Goal: Task Accomplishment & Management: Manage account settings

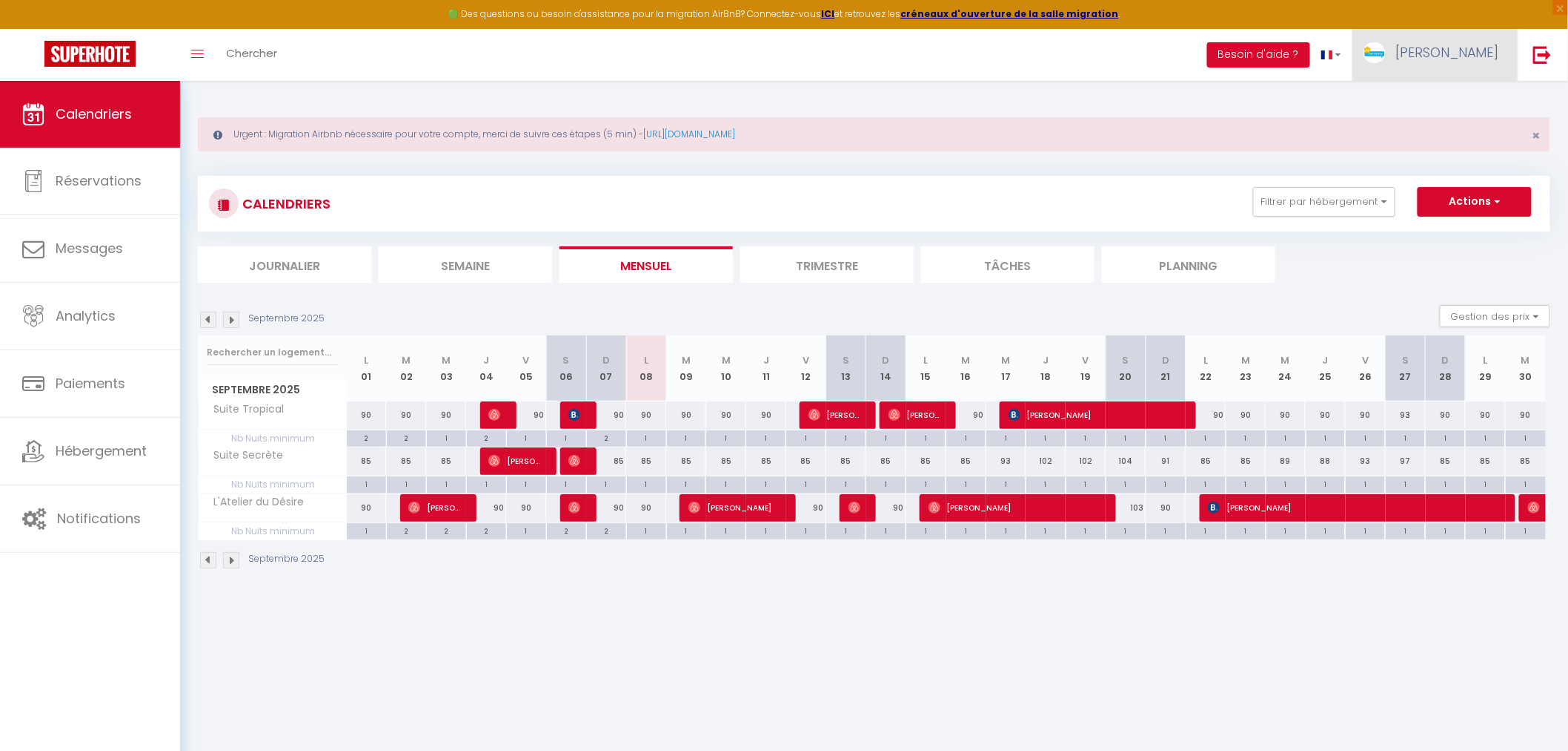
click at [1480, 46] on span "[PERSON_NAME]" at bounding box center [1447, 52] width 103 height 19
click at [1454, 108] on link "Paramètres" at bounding box center [1458, 103] width 109 height 26
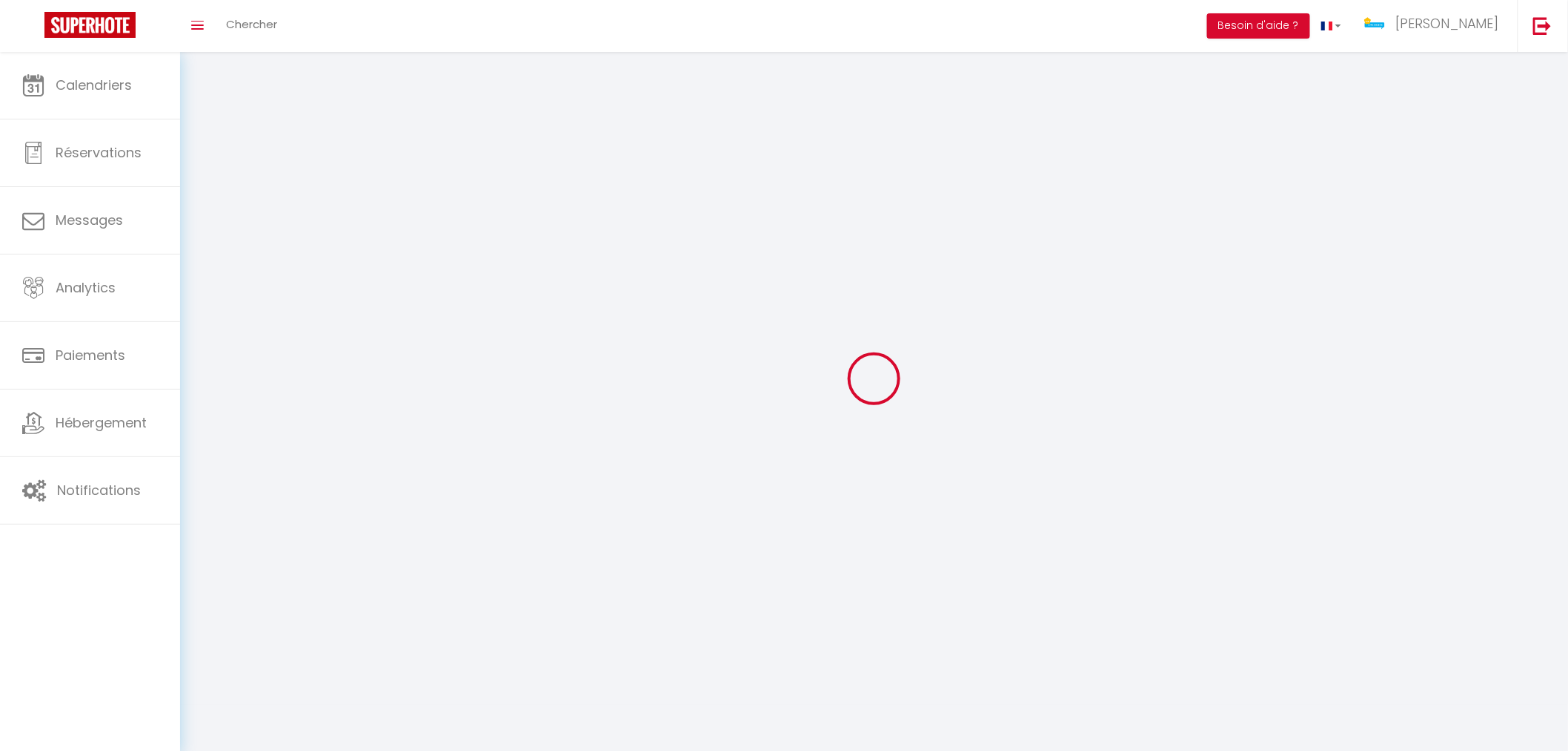
type input "[PERSON_NAME]"
type input "0678378010"
type input "[STREET_ADDRESS]"
type input "67600"
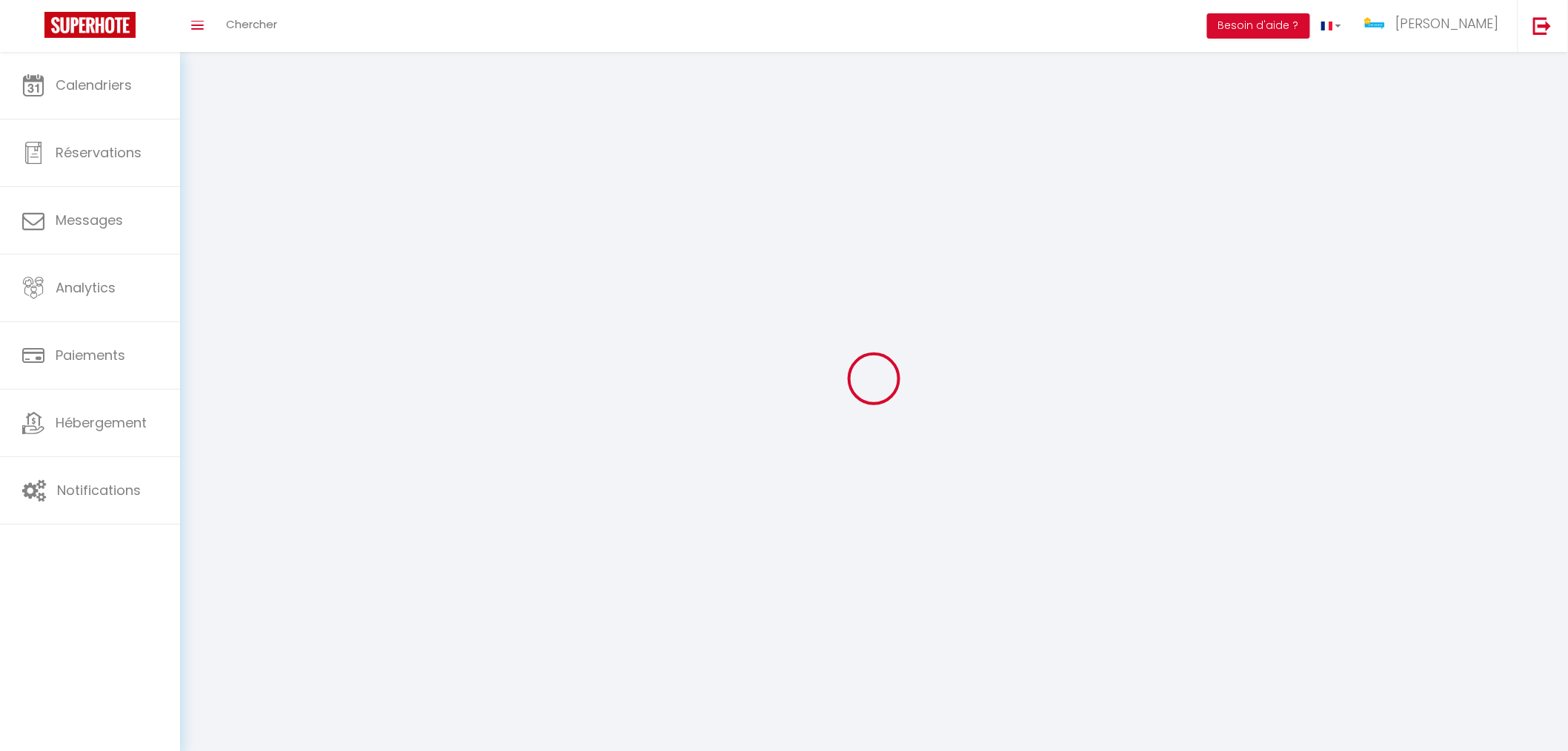
type input "Sélestat"
type input "AtaVY1LCC610OnggZ3rEPSSyW"
type input "hZYQw9MXZSusdMI6RCTsQ38fl"
type input "[URL][DOMAIN_NAME]"
select select "28"
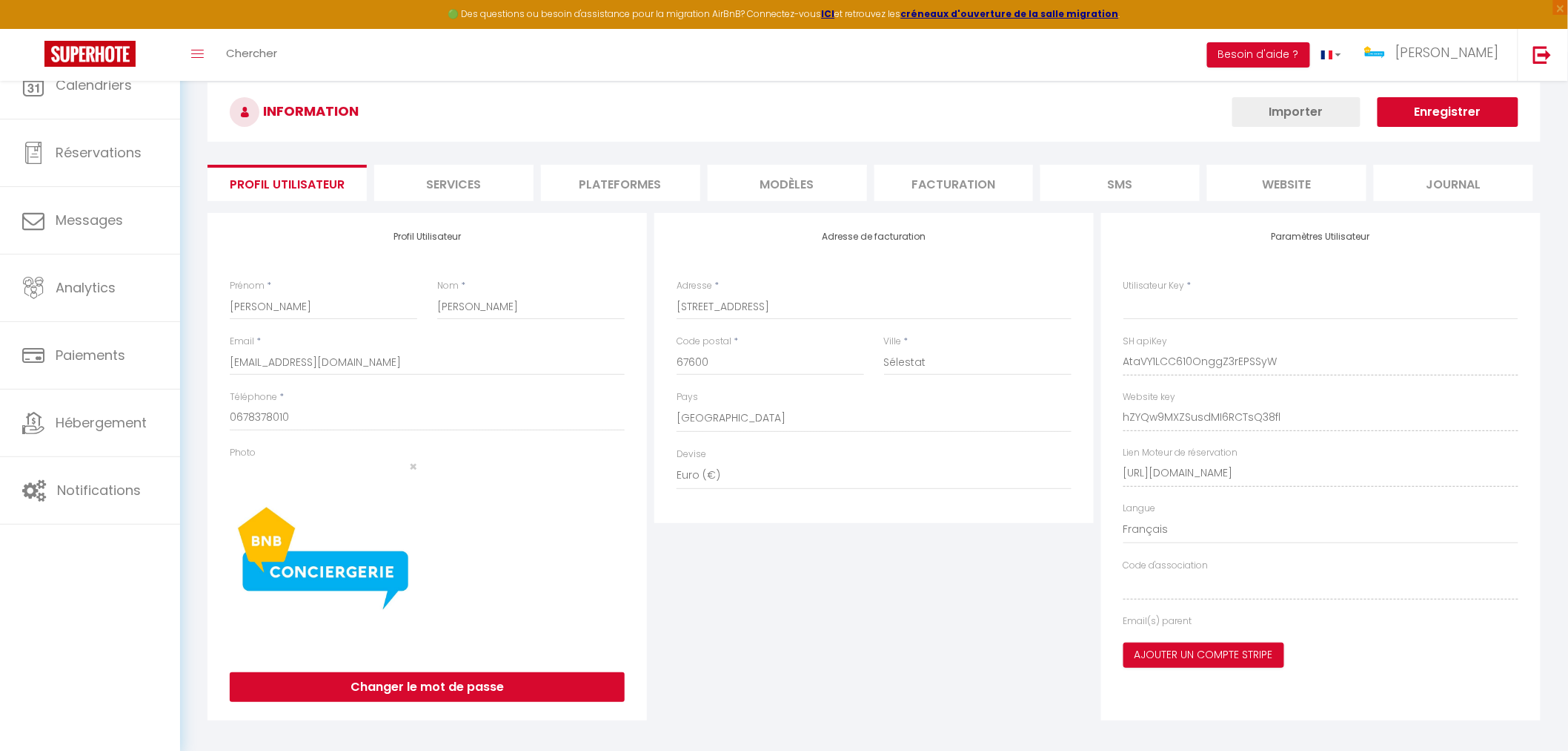
type input "AtaVY1LCC610OnggZ3rEPSSyW"
type input "hZYQw9MXZSusdMI6RCTsQ38fl"
type input "[URL][DOMAIN_NAME]"
select select "fr"
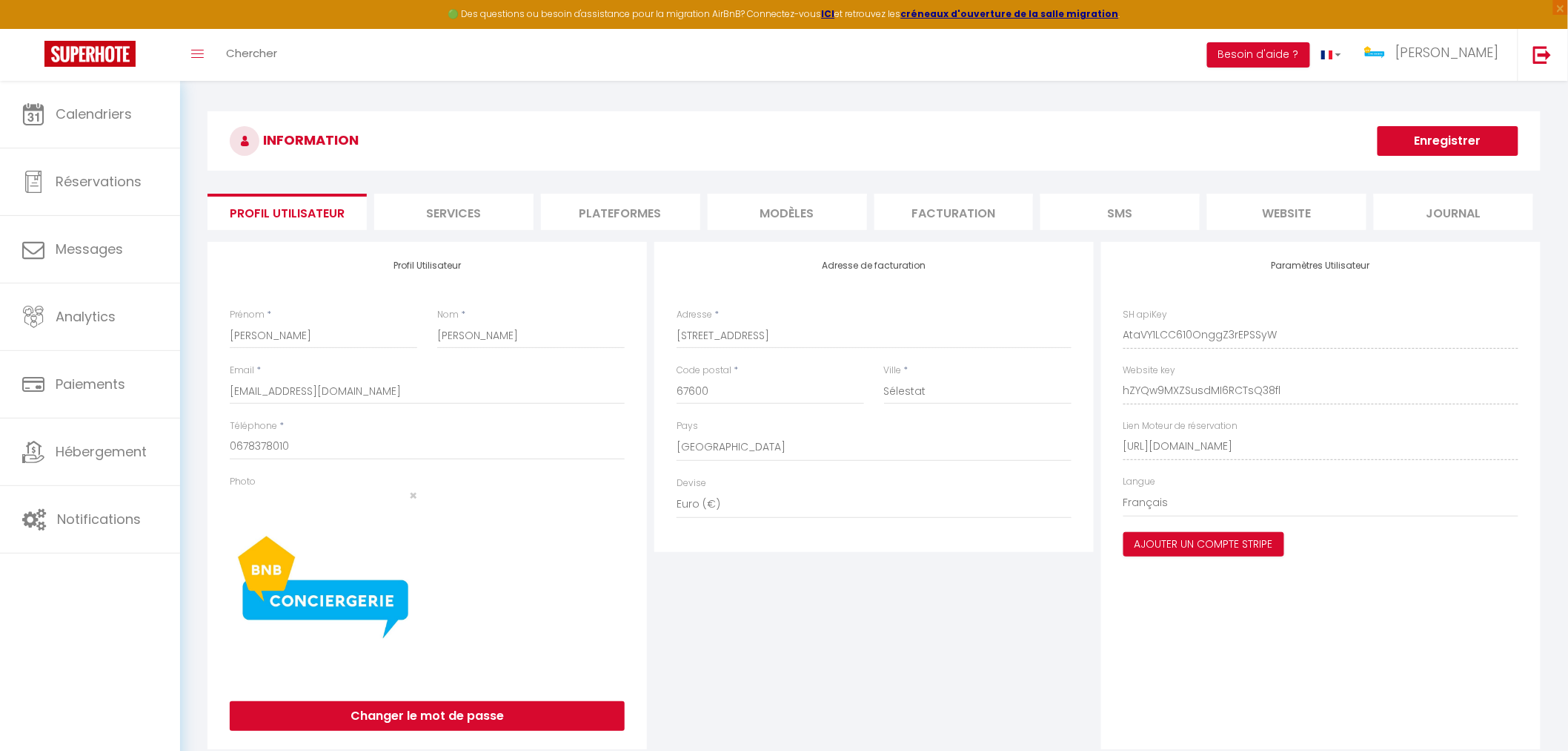
click at [624, 221] on li "Plateformes" at bounding box center [621, 211] width 160 height 36
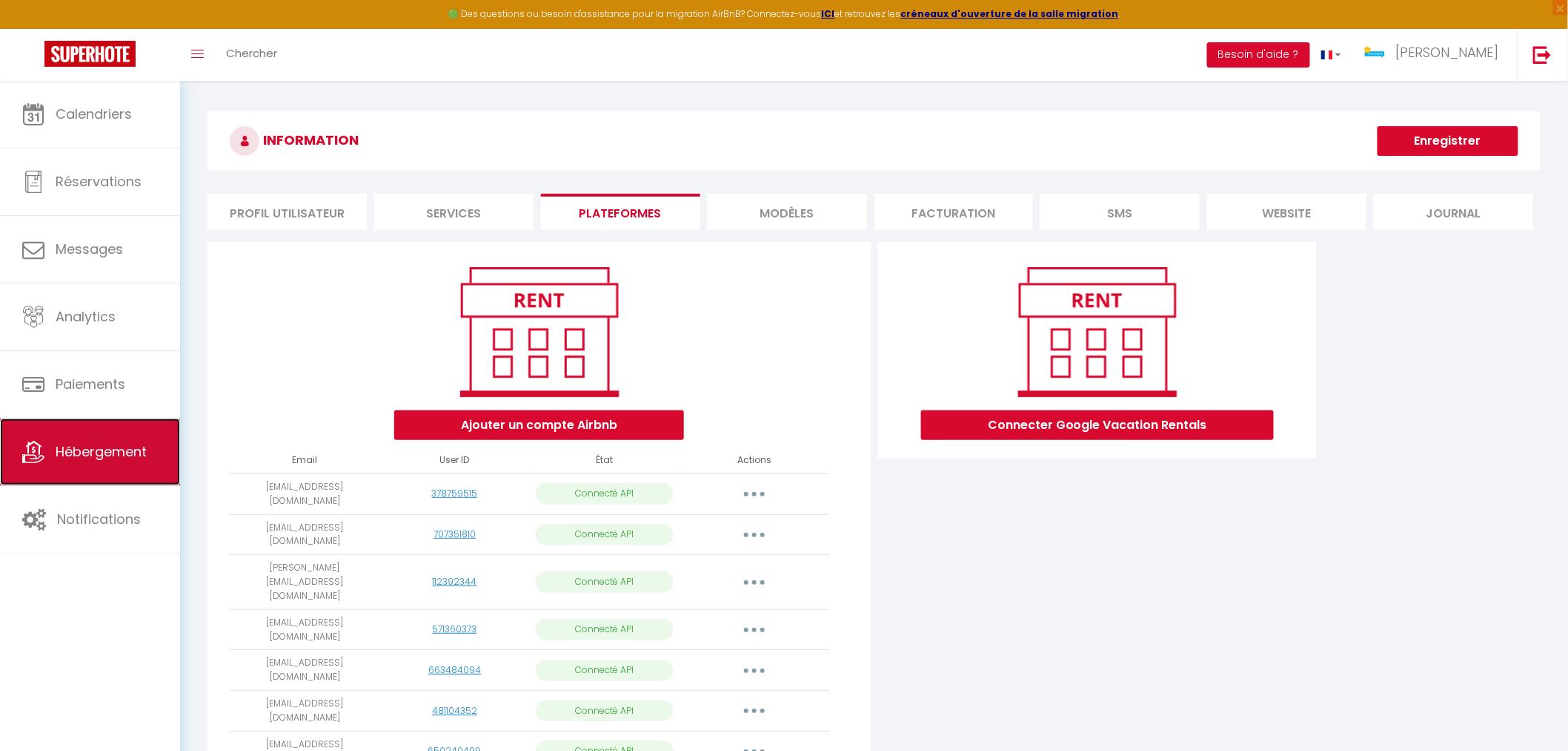
click at [122, 464] on link "Hébergement" at bounding box center [90, 451] width 180 height 67
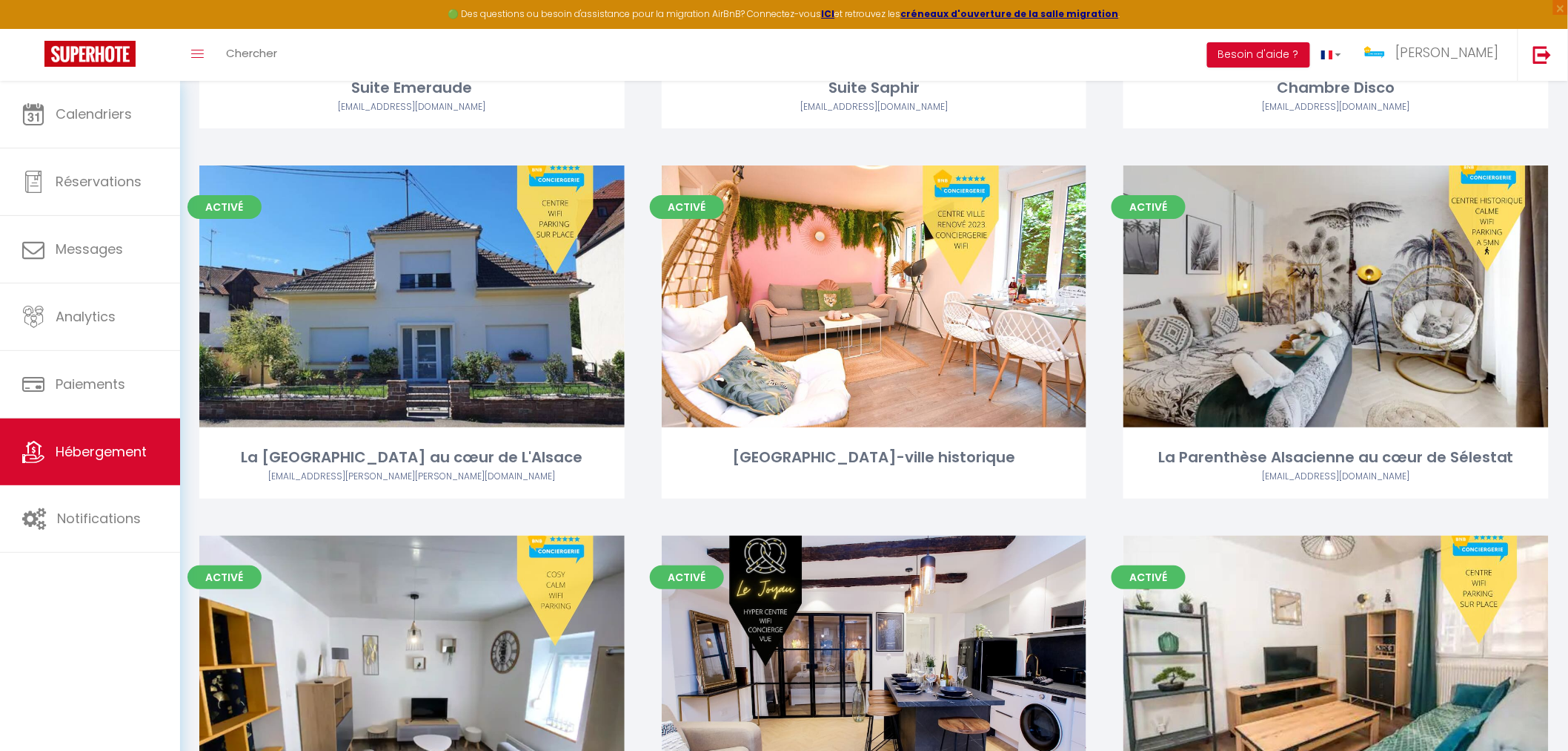
scroll to position [2307, 0]
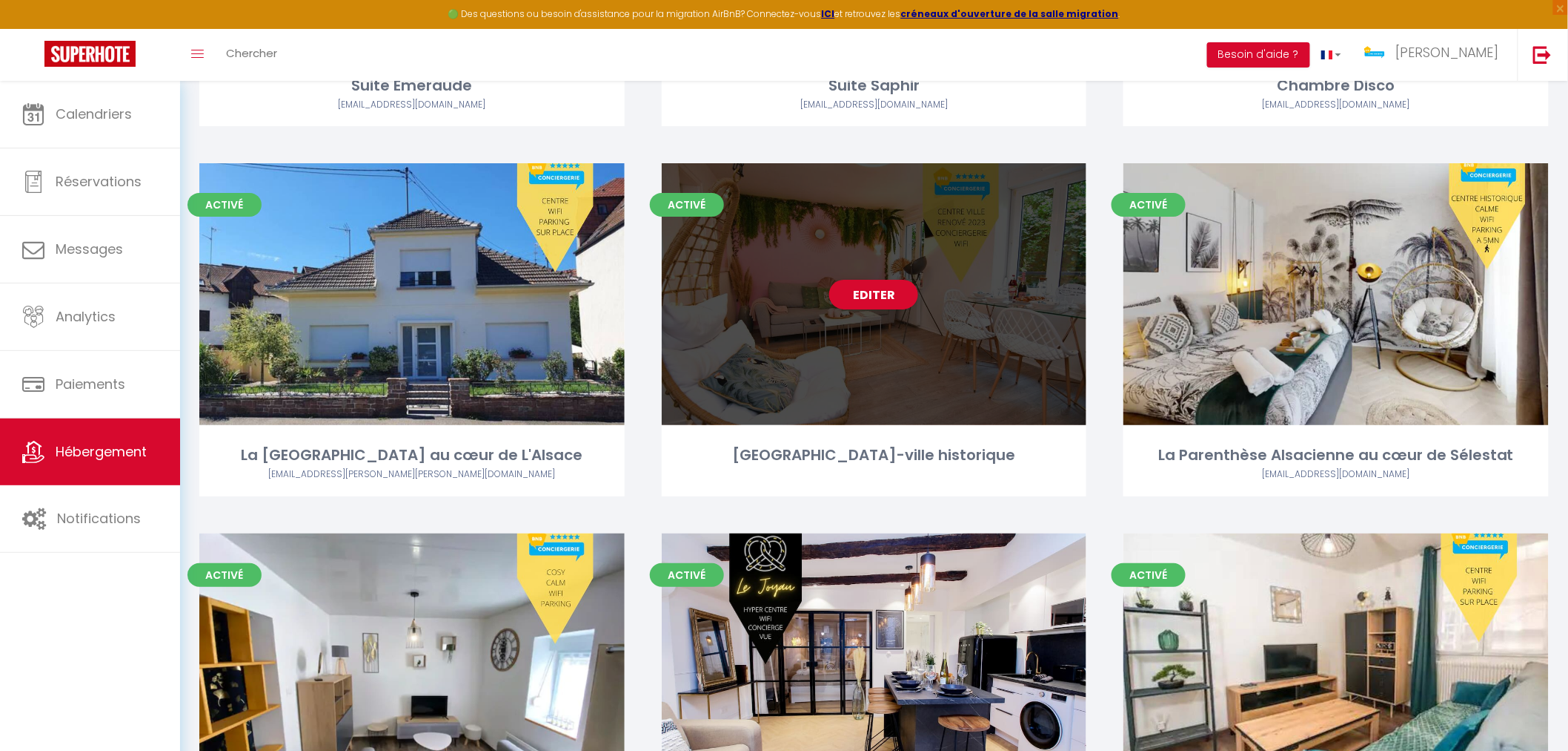
click at [881, 396] on div "Editer" at bounding box center [875, 295] width 425 height 262
select select "3"
select select "2"
select select "1"
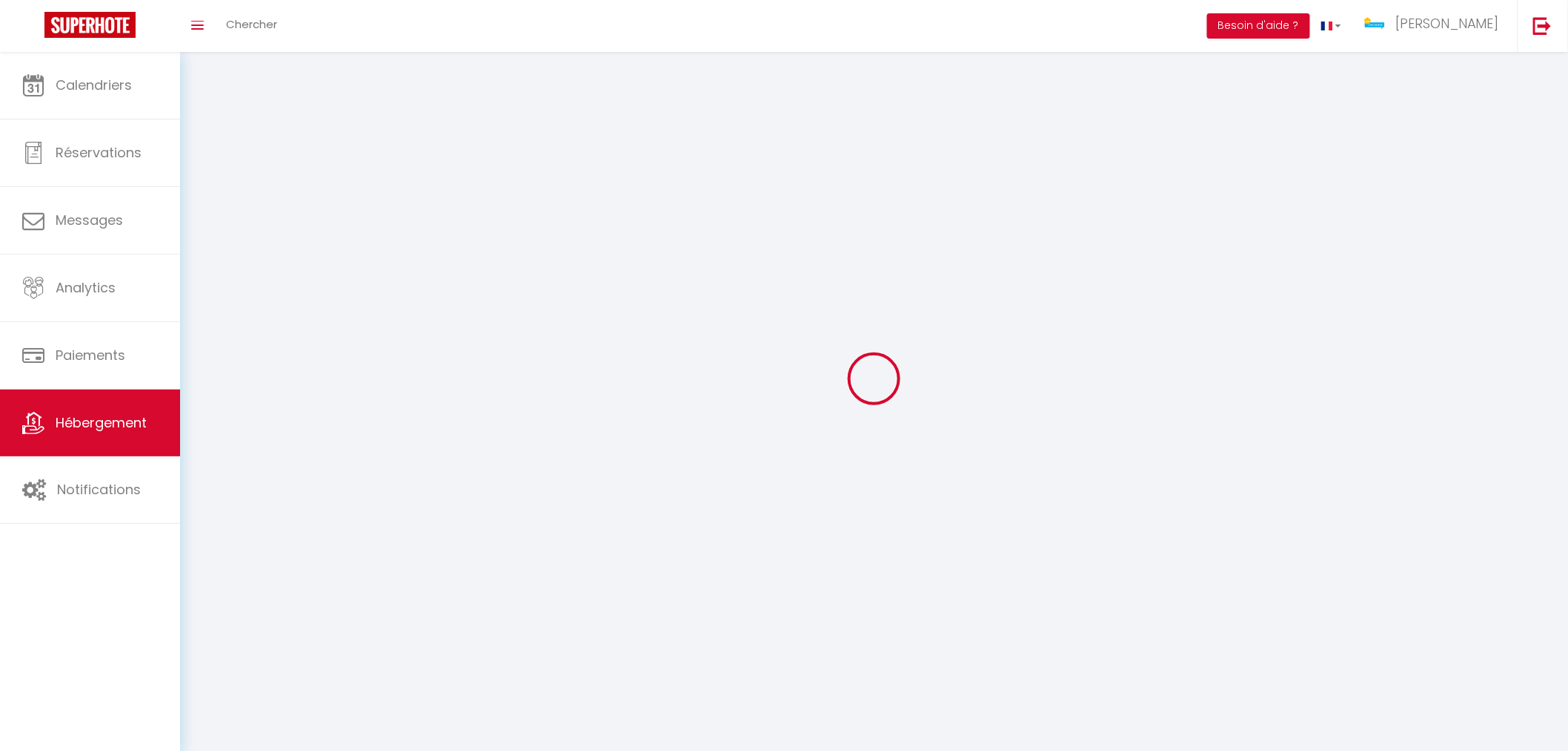
select select
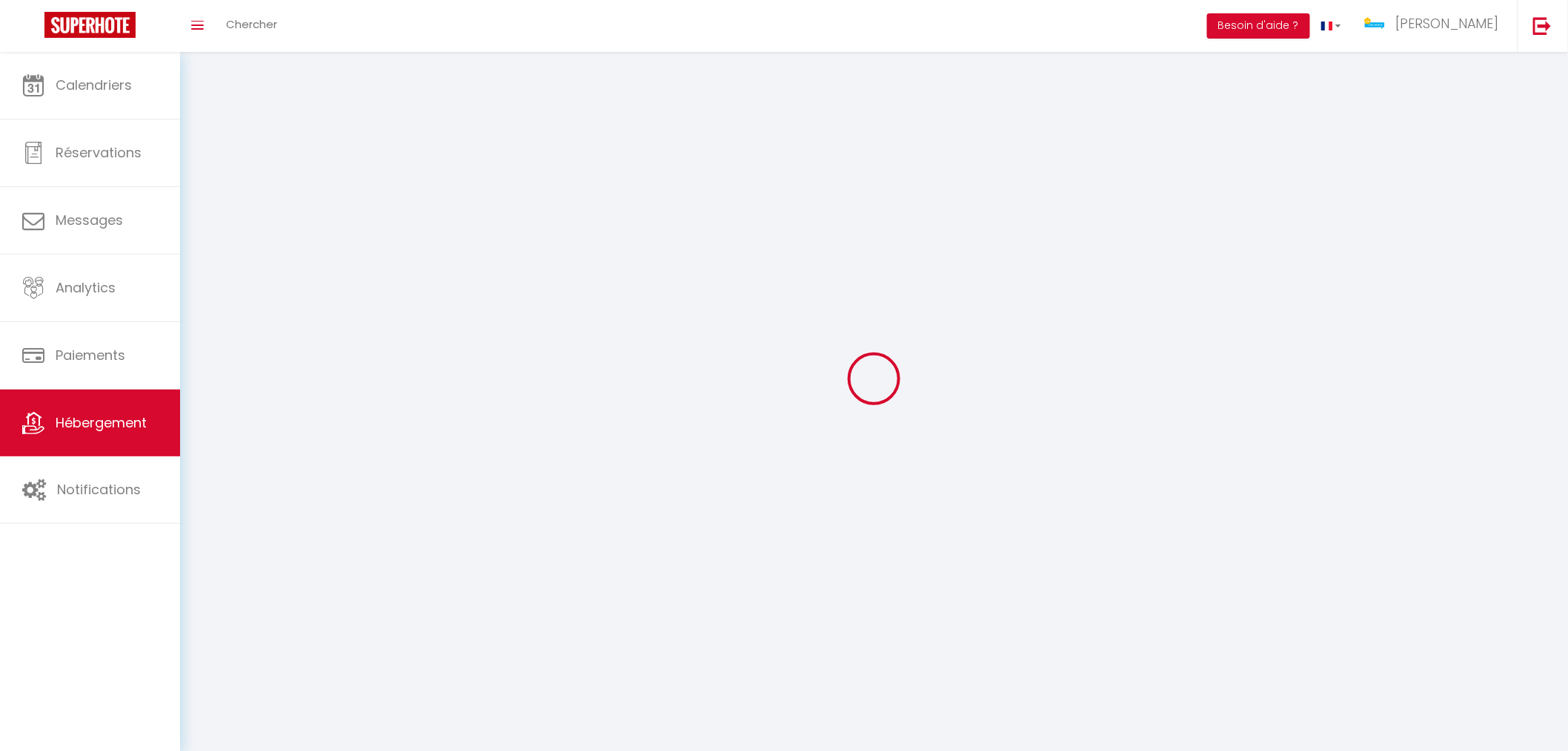
select select
checkbox input "false"
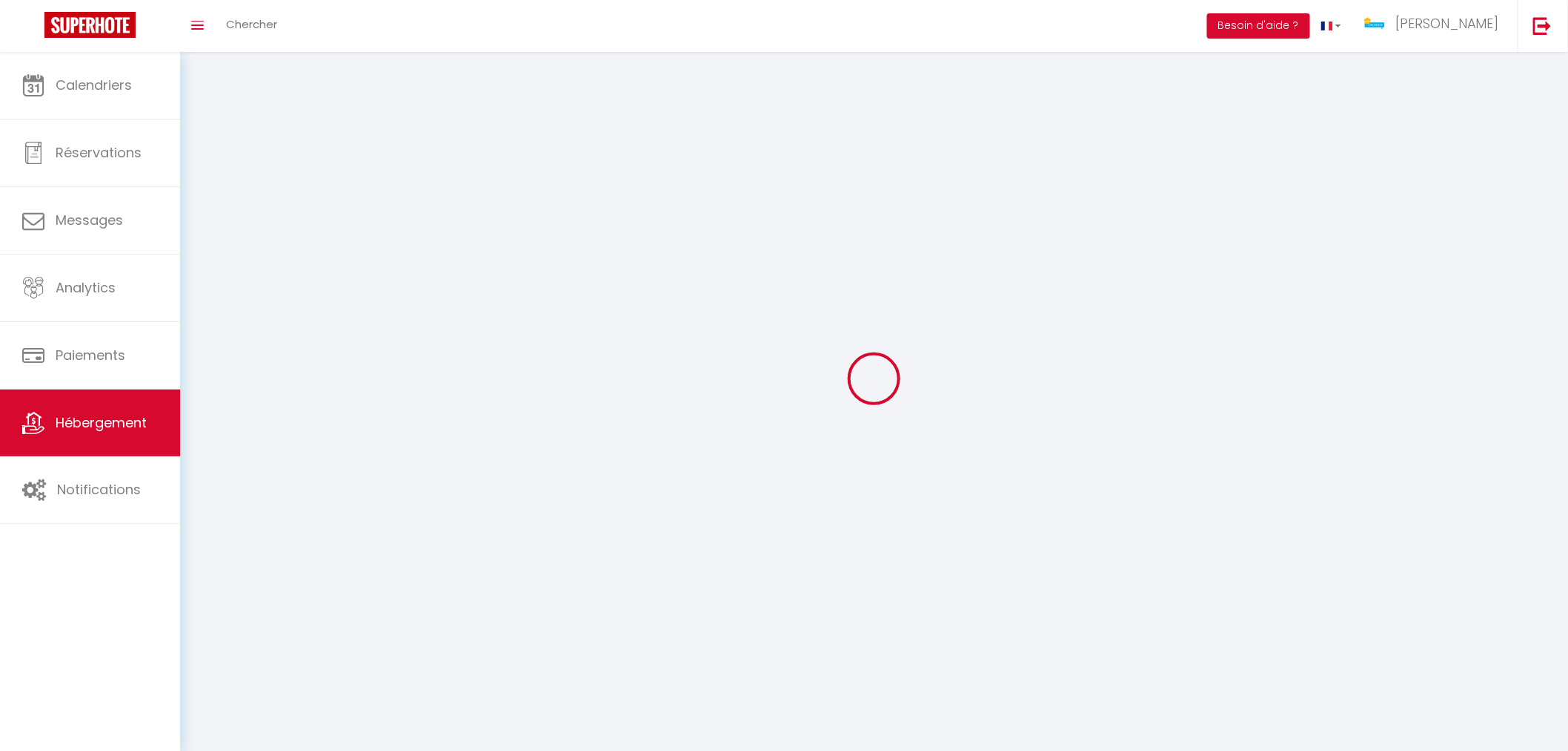
select select
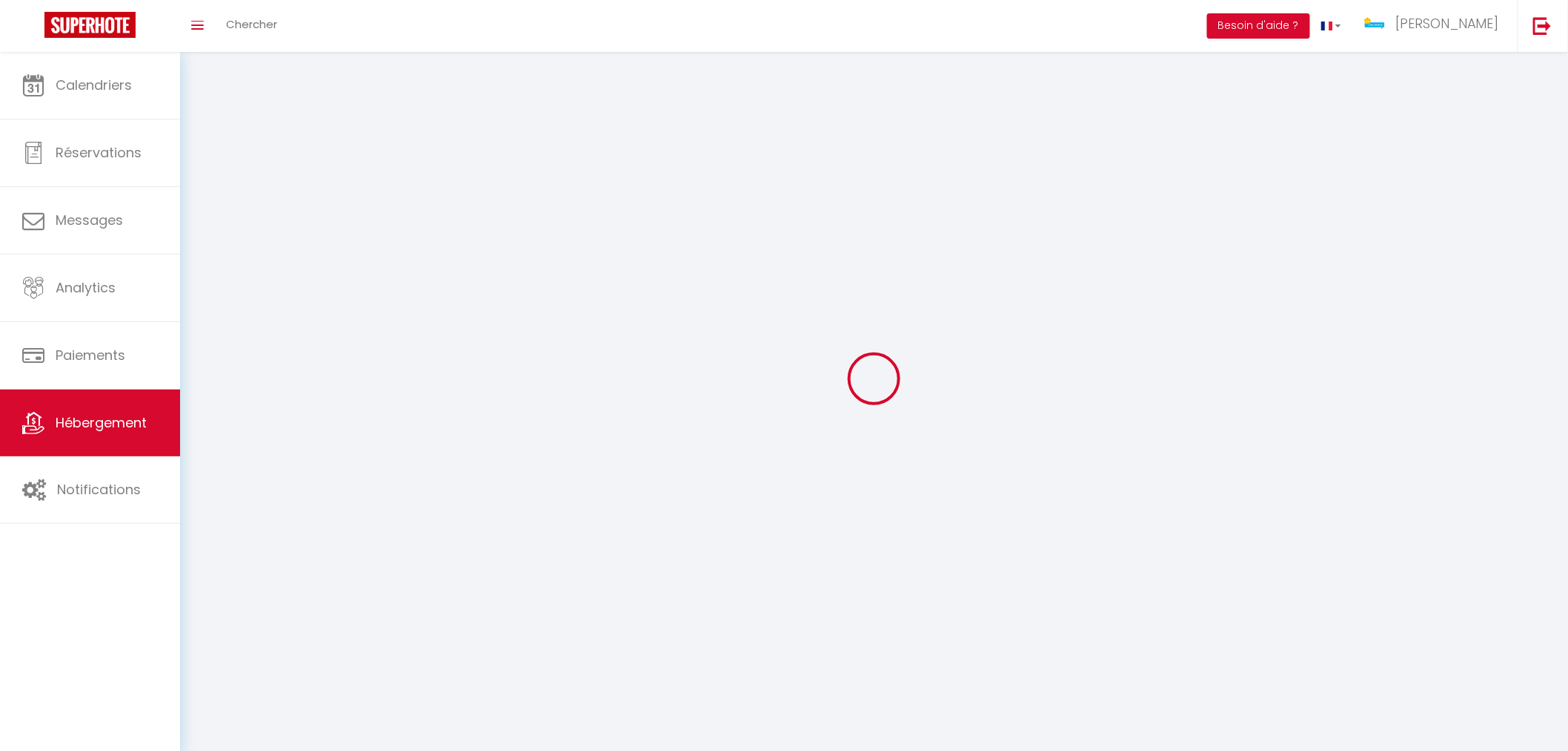
select select
checkbox input "false"
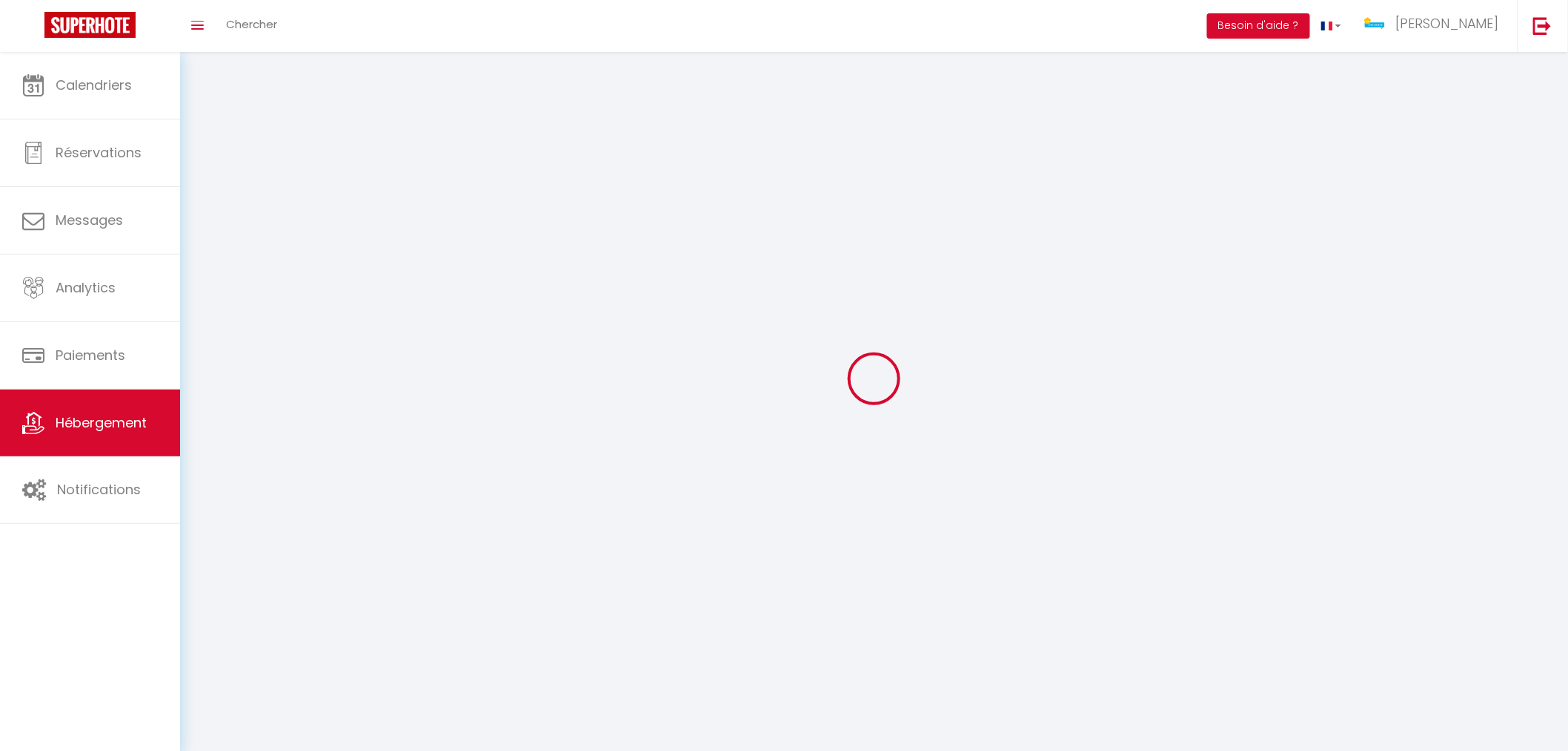
checkbox input "false"
select select
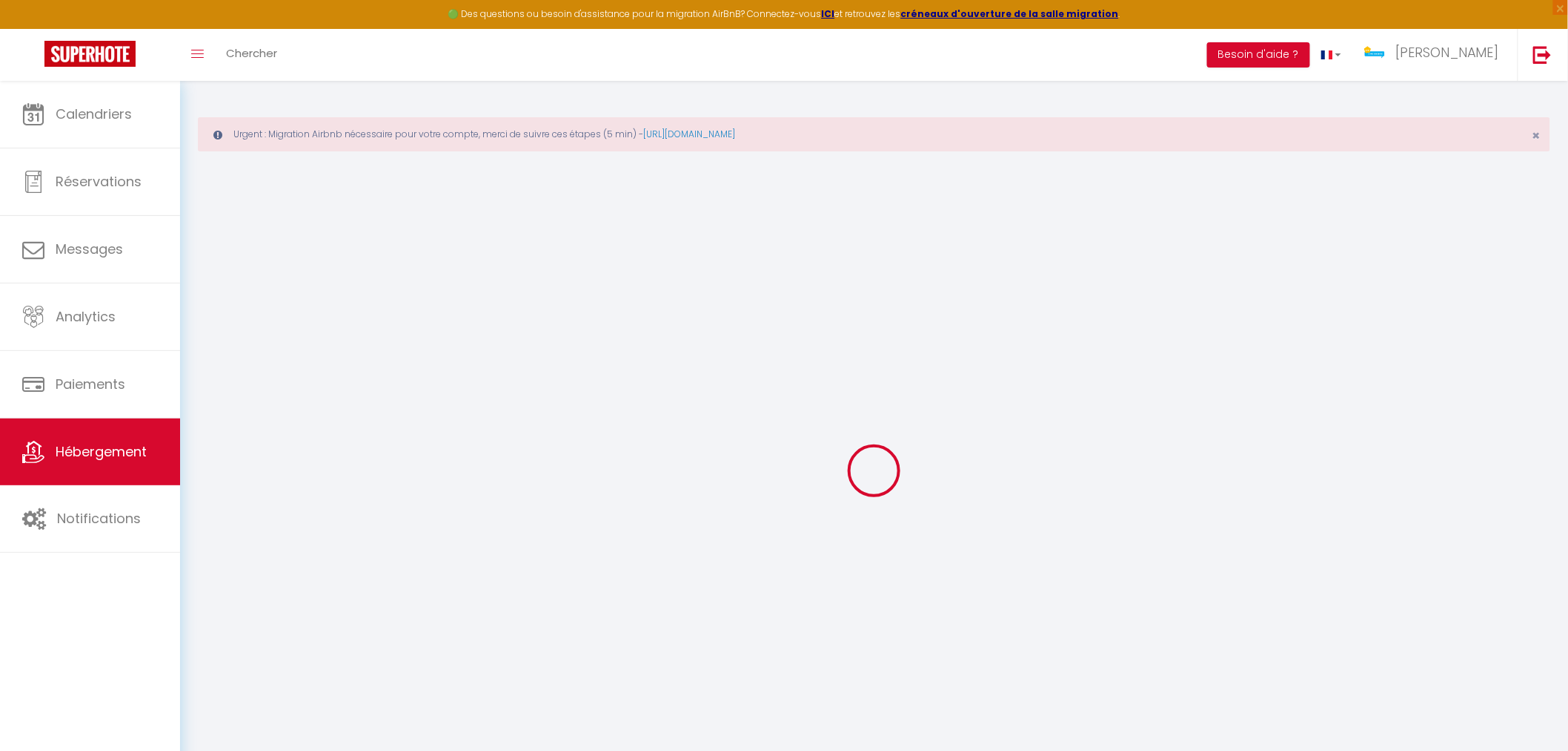
select select "+ 30 %"
select select
checkbox input "false"
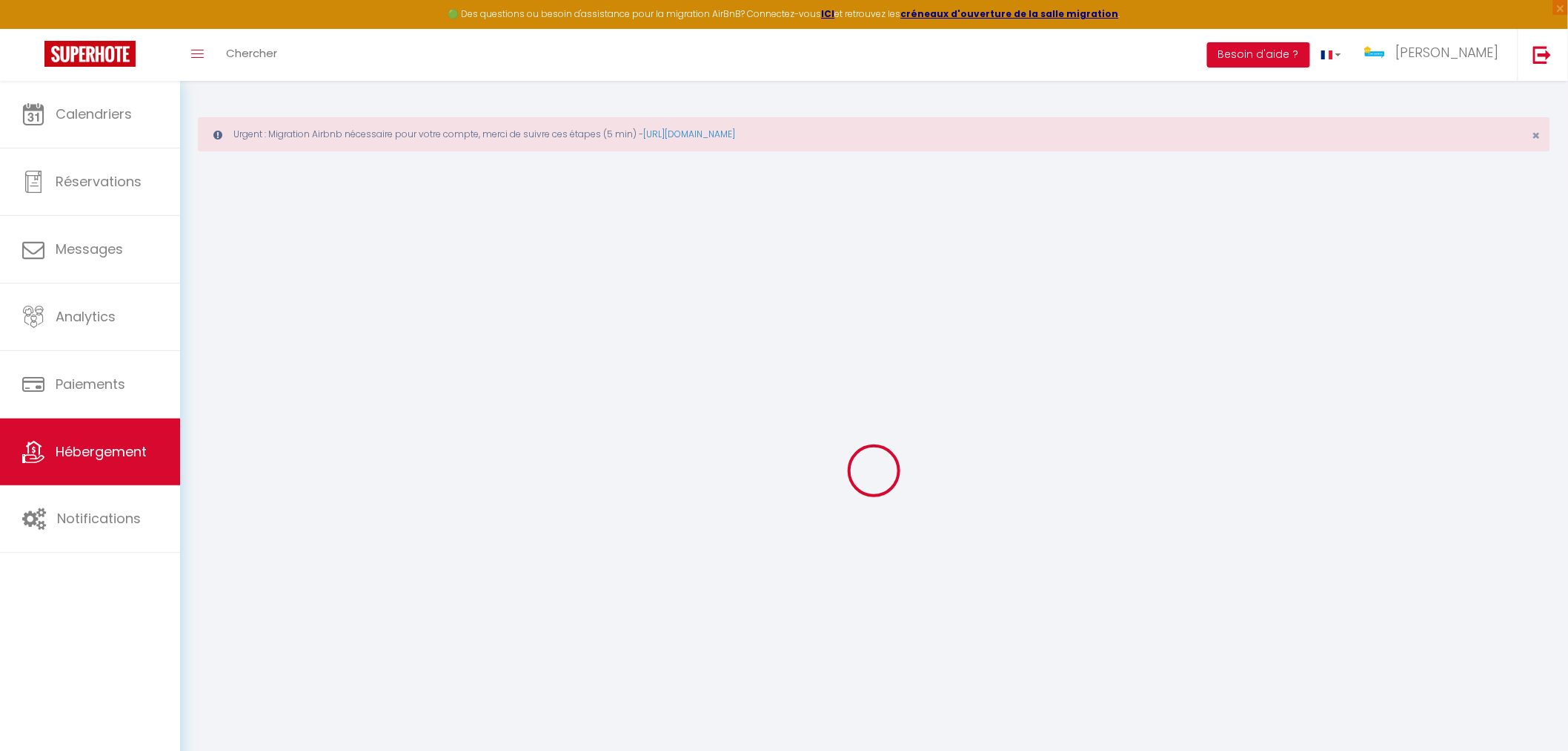
checkbox input "false"
select select
checkbox input "false"
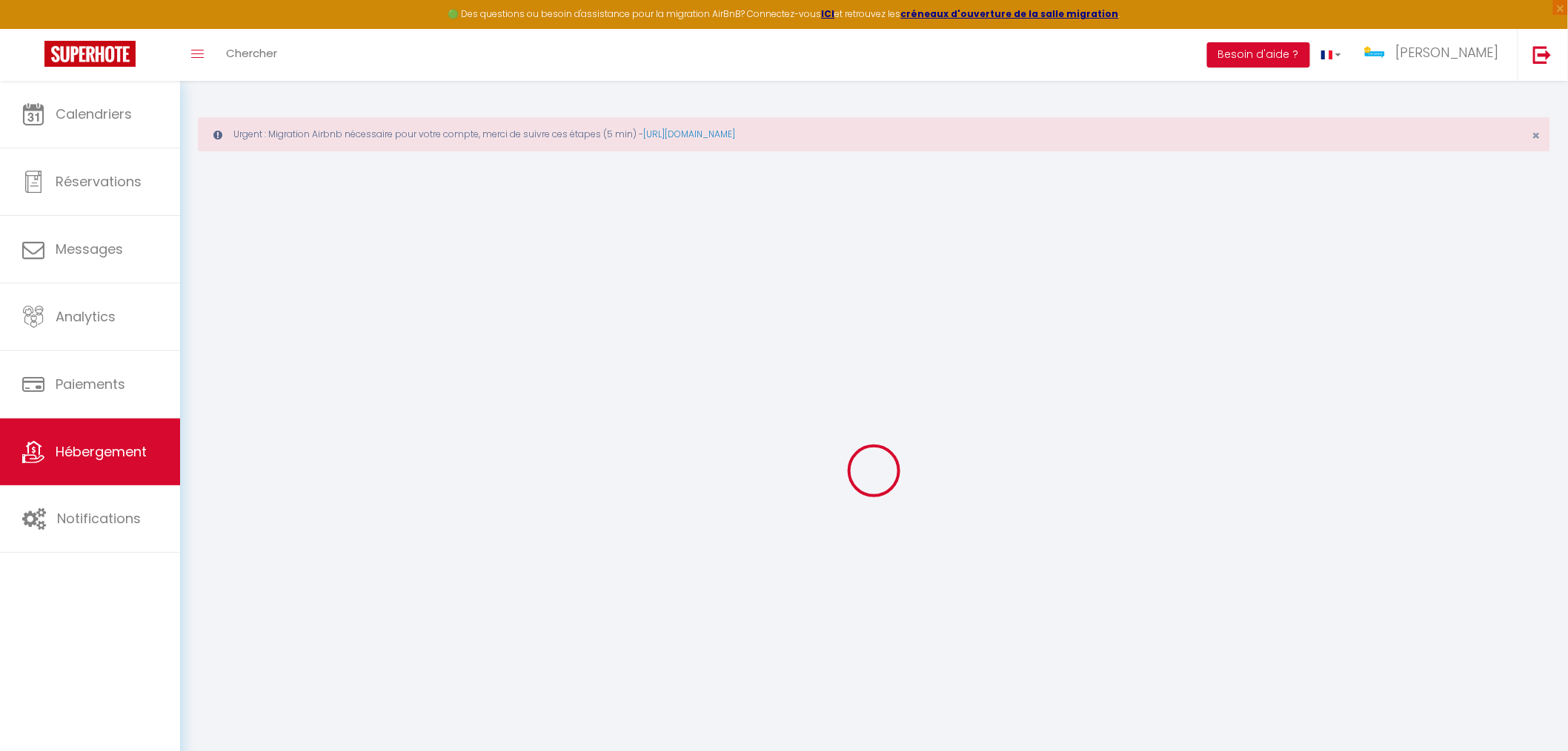
checkbox input "false"
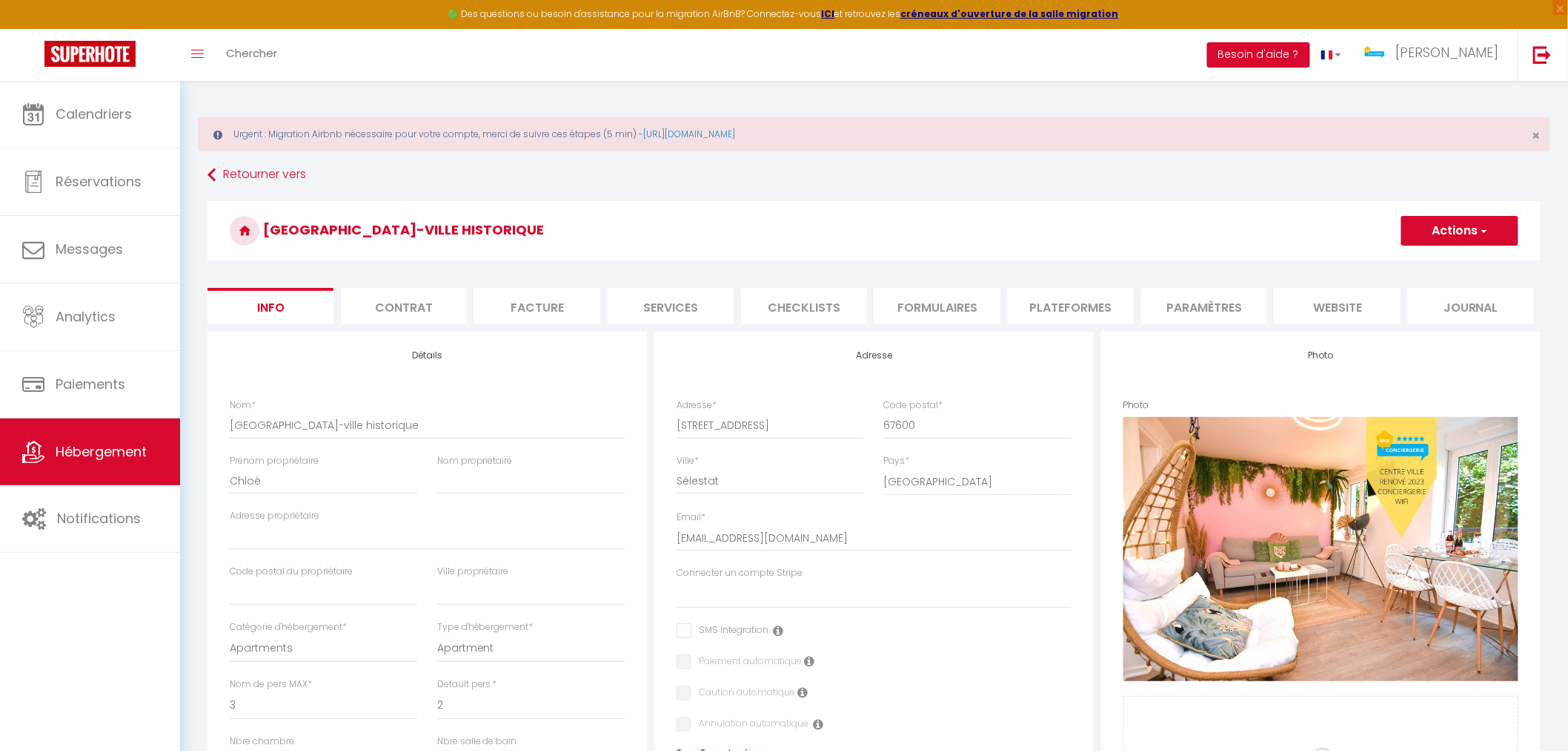
click at [1083, 314] on li "Plateformes" at bounding box center [1072, 306] width 126 height 36
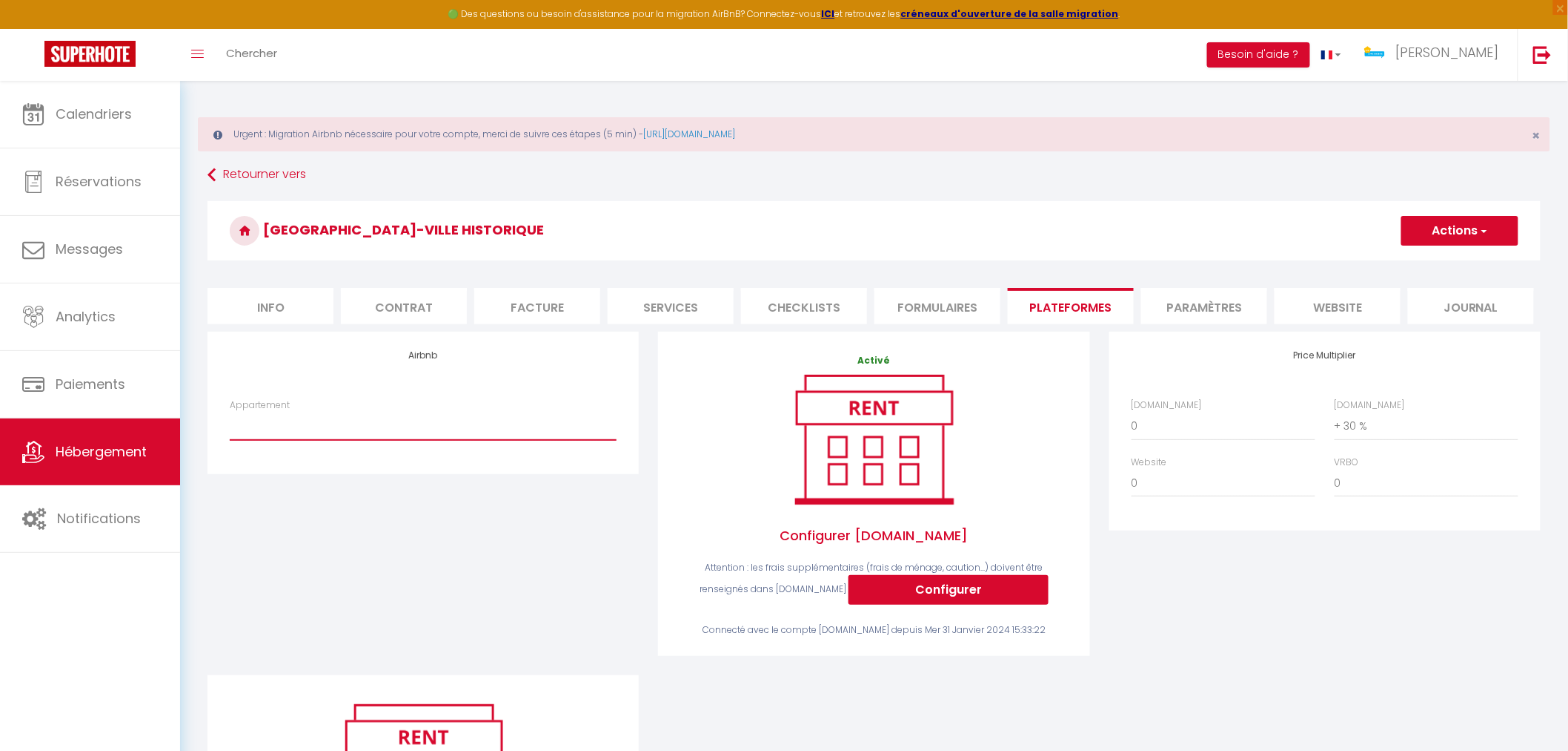
click at [357, 437] on select "L'Evasion Zen - scilachance@gmail.com L'Escale du Centre Alsace - emmanuel-fuss…" at bounding box center [423, 426] width 387 height 29
select select "16639-44416080"
click at [229, 412] on select "L'Evasion Zen - scilachance@gmail.com L'Escale du Centre Alsace - emmanuel-fuss…" at bounding box center [423, 426] width 387 height 29
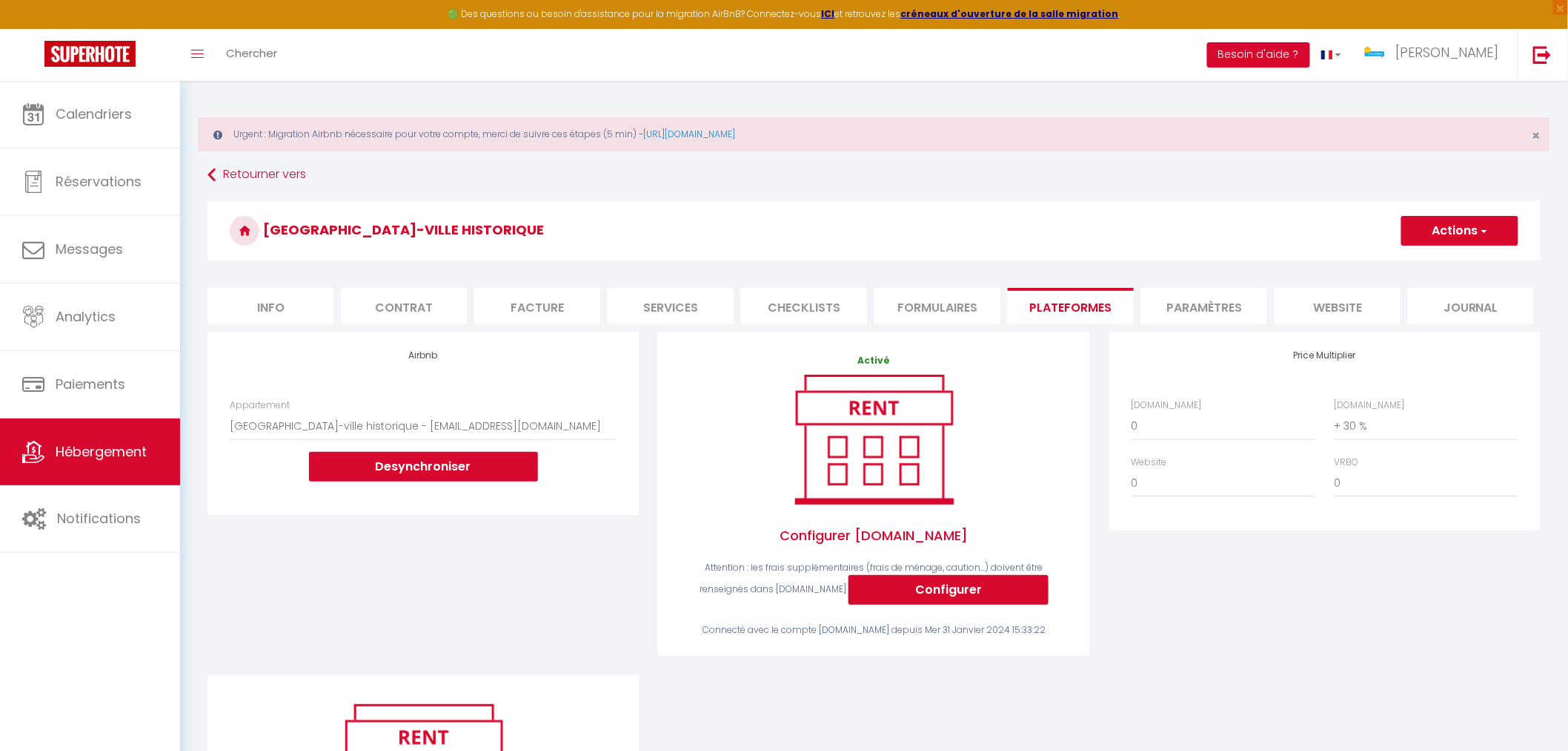
click at [1479, 241] on button "Actions" at bounding box center [1460, 231] width 117 height 30
click at [1453, 268] on link "Enregistrer" at bounding box center [1459, 263] width 117 height 20
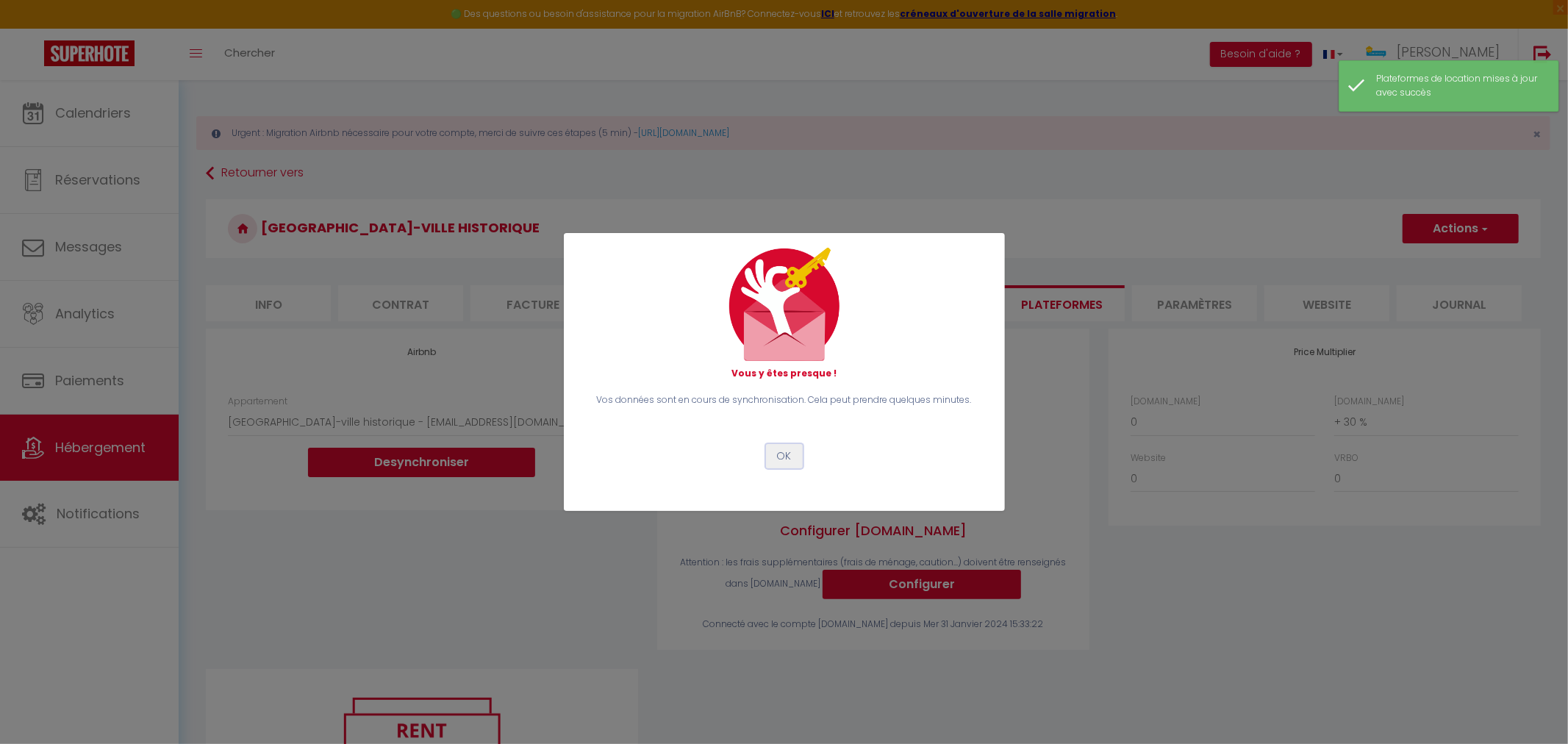
click at [783, 460] on button "OK" at bounding box center [784, 457] width 37 height 25
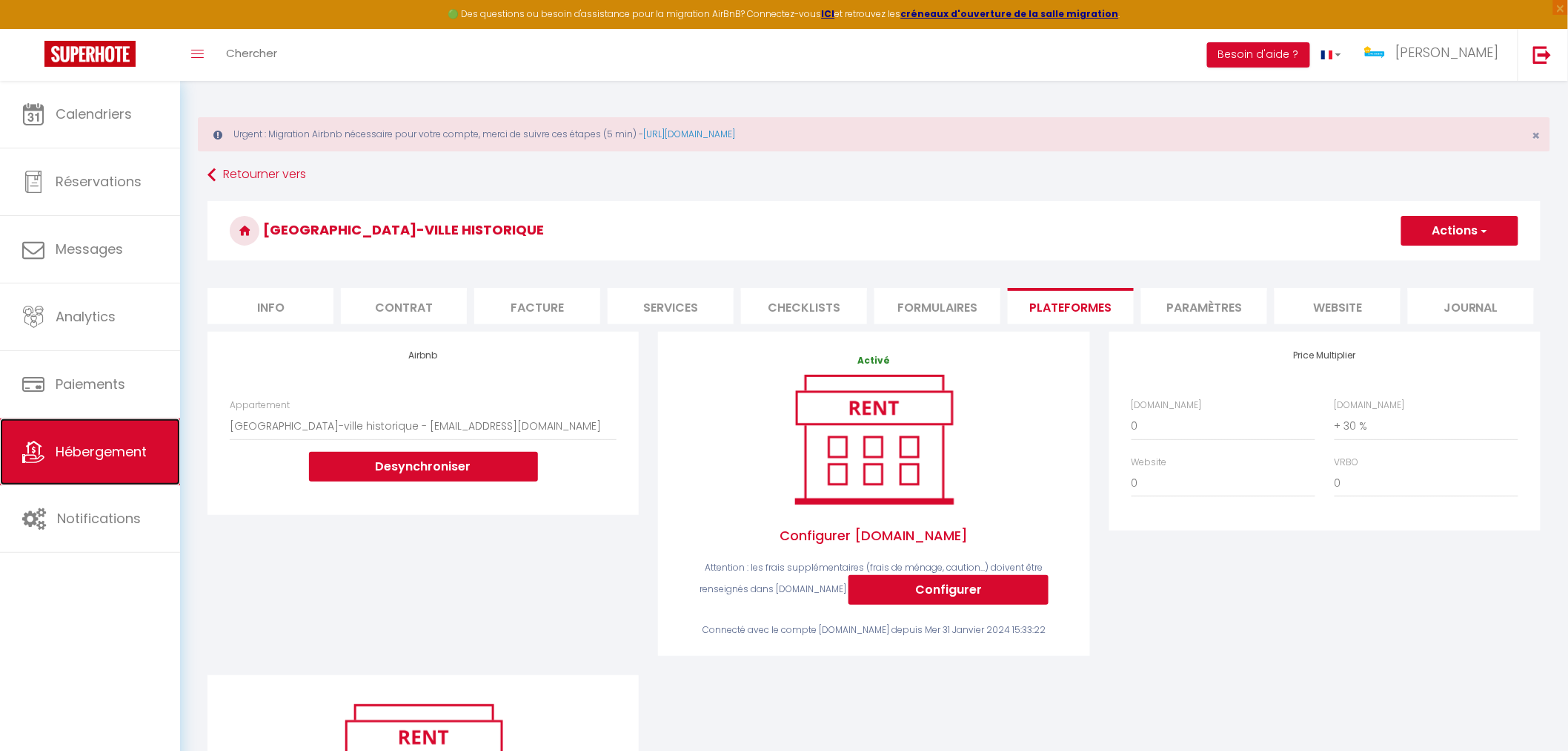
click at [130, 463] on link "Hébergement" at bounding box center [90, 451] width 180 height 67
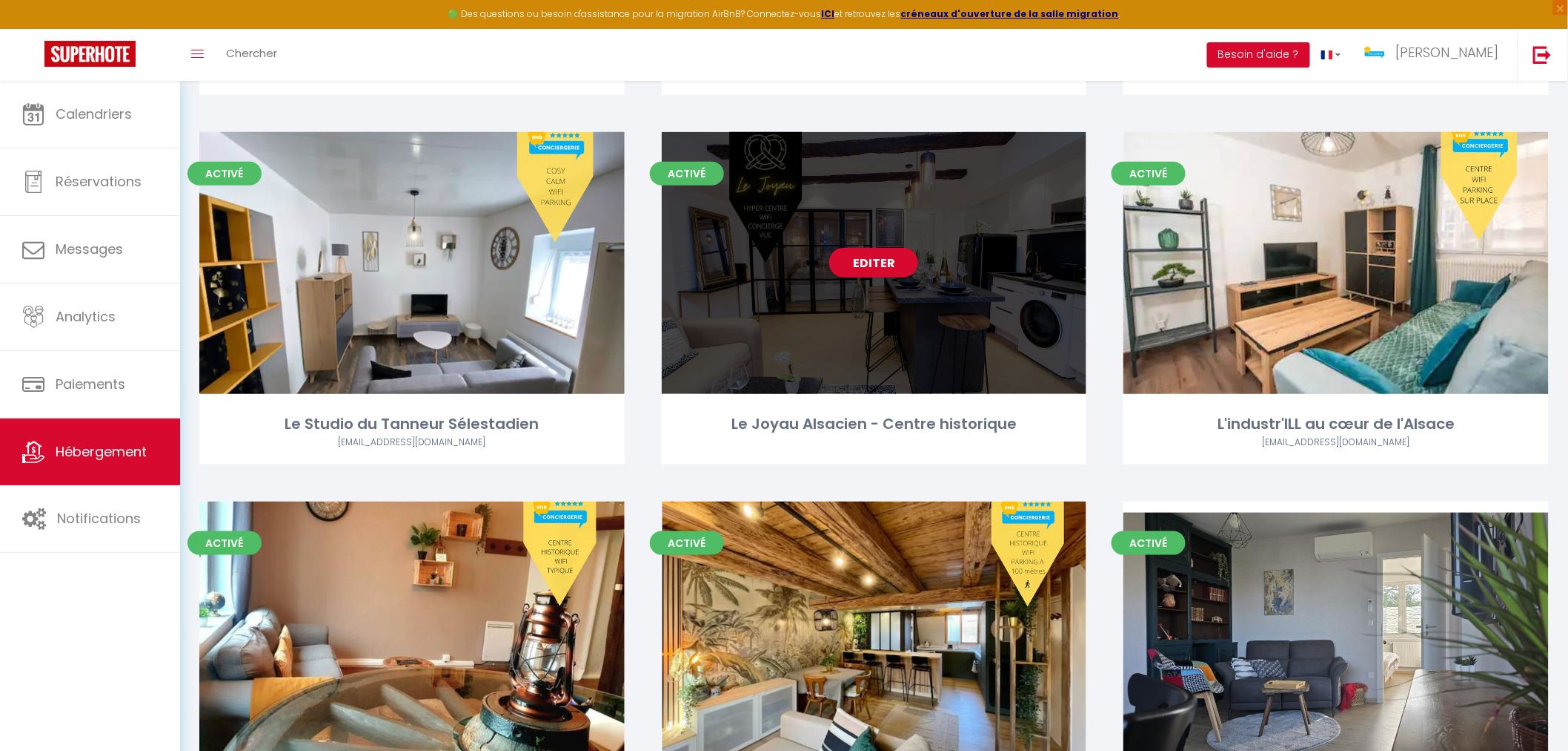
scroll to position [2719, 0]
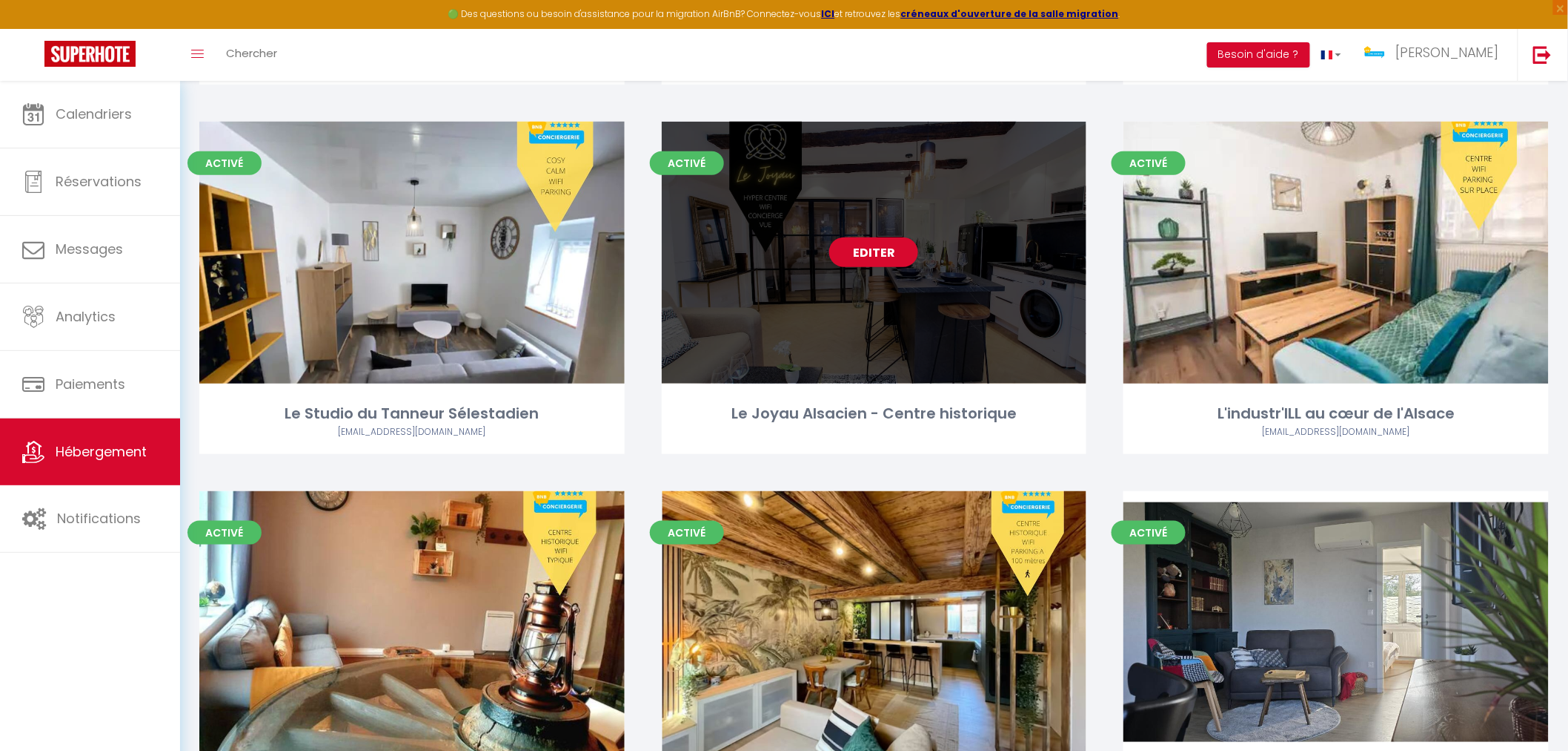
click at [849, 338] on div "Editer" at bounding box center [875, 252] width 425 height 262
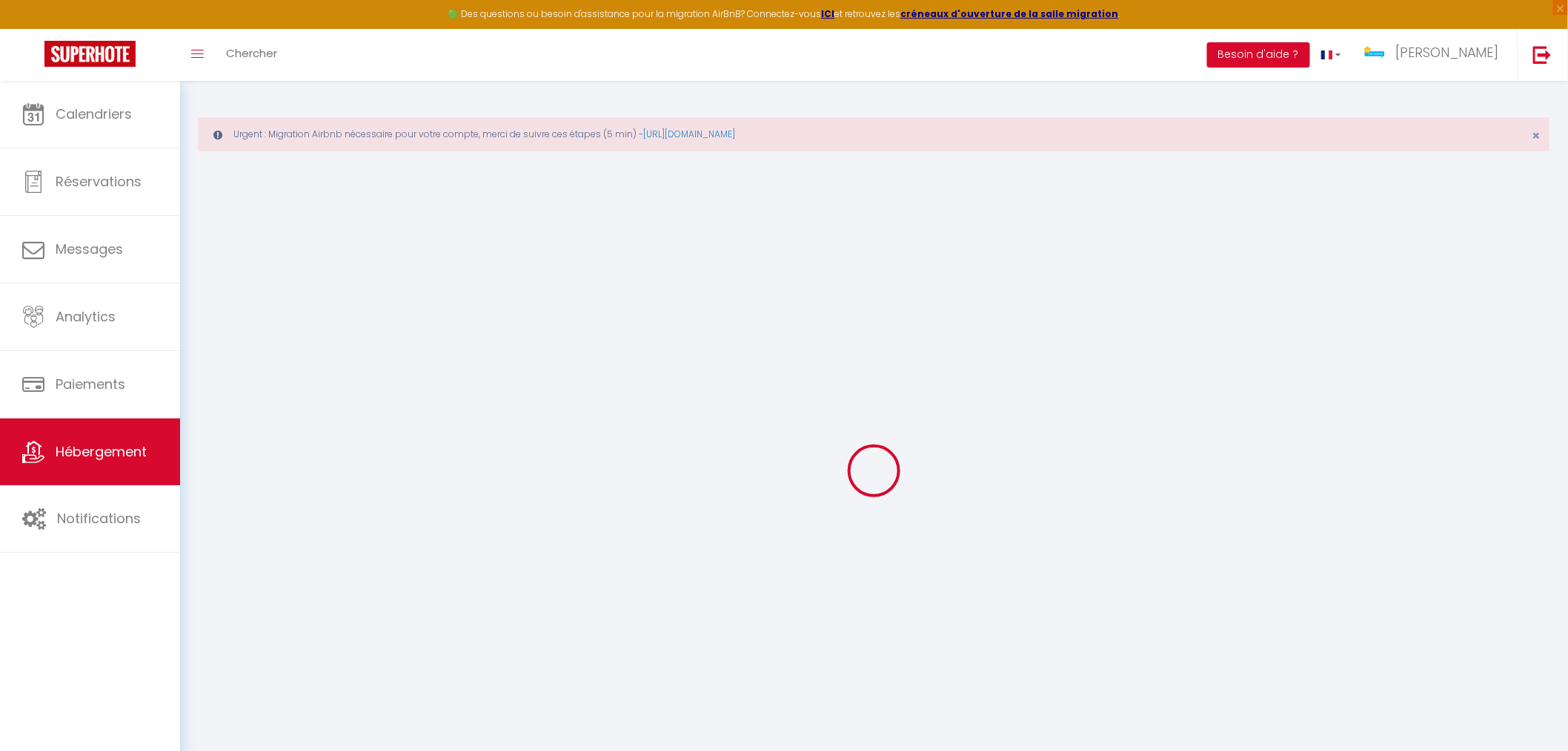
select select "+ 30 %"
select select
checkbox input "false"
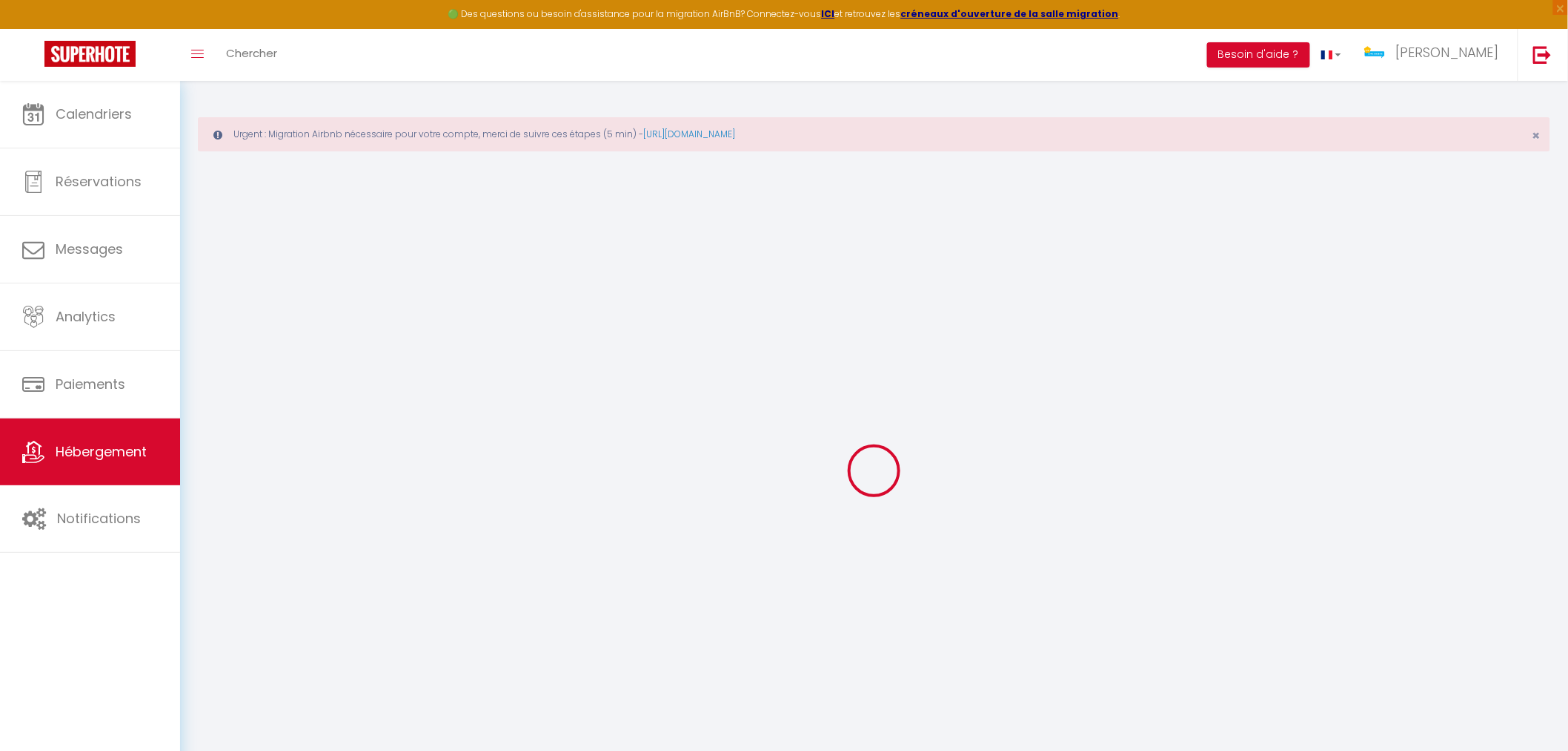
checkbox input "false"
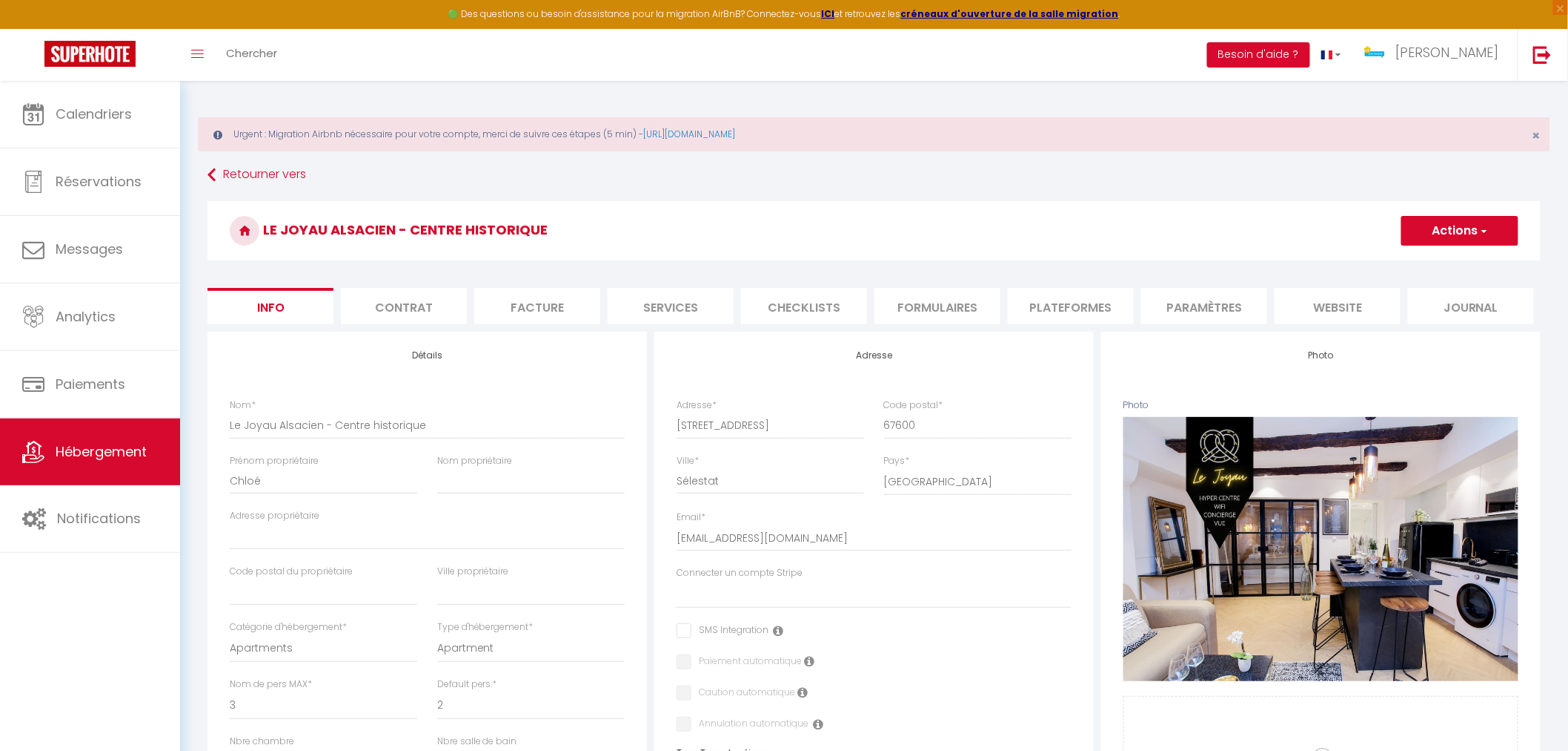
click at [1071, 305] on li "Plateformes" at bounding box center [1072, 306] width 126 height 36
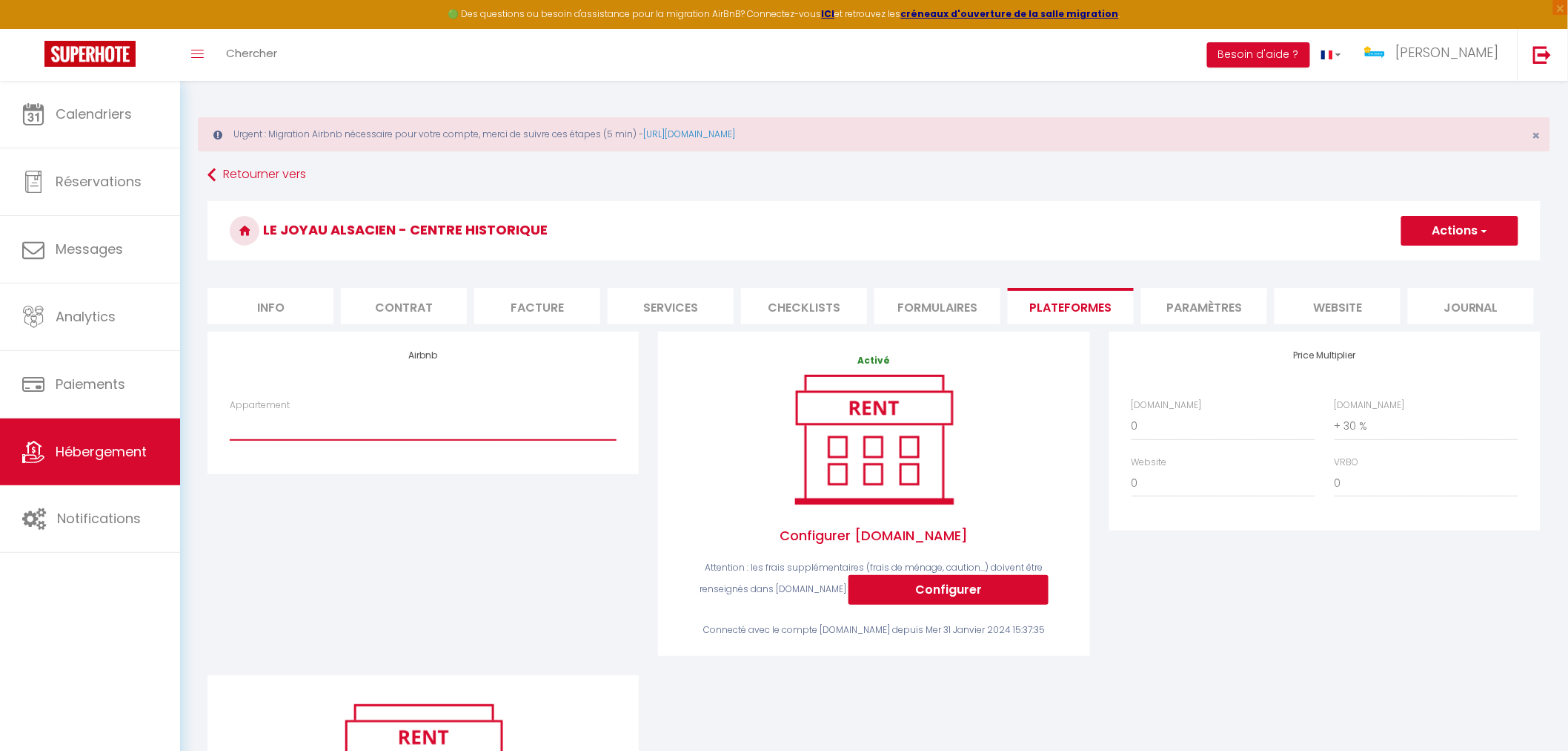
click at [386, 440] on select "L'Evasion Zen - scilachance@gmail.com L'Escale du Centre Alsace - emmanuel-fuss…" at bounding box center [423, 426] width 387 height 29
select select "16639-50378110"
click at [229, 412] on select "L'Evasion Zen - scilachance@gmail.com L'Escale du Centre Alsace - emmanuel-fuss…" at bounding box center [423, 426] width 387 height 29
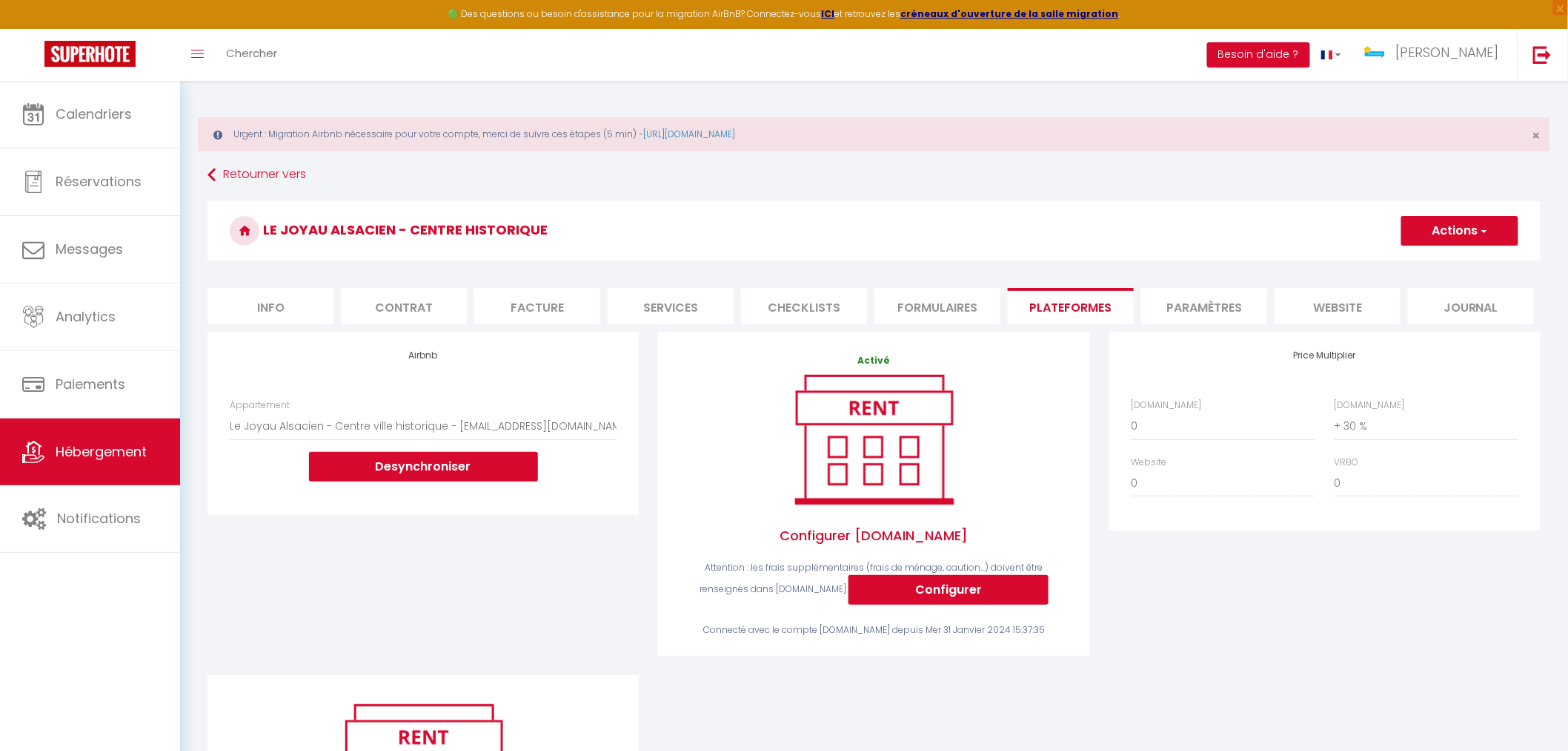
click at [1438, 230] on button "Actions" at bounding box center [1460, 231] width 117 height 30
click at [1448, 262] on link "Enregistrer" at bounding box center [1459, 263] width 117 height 20
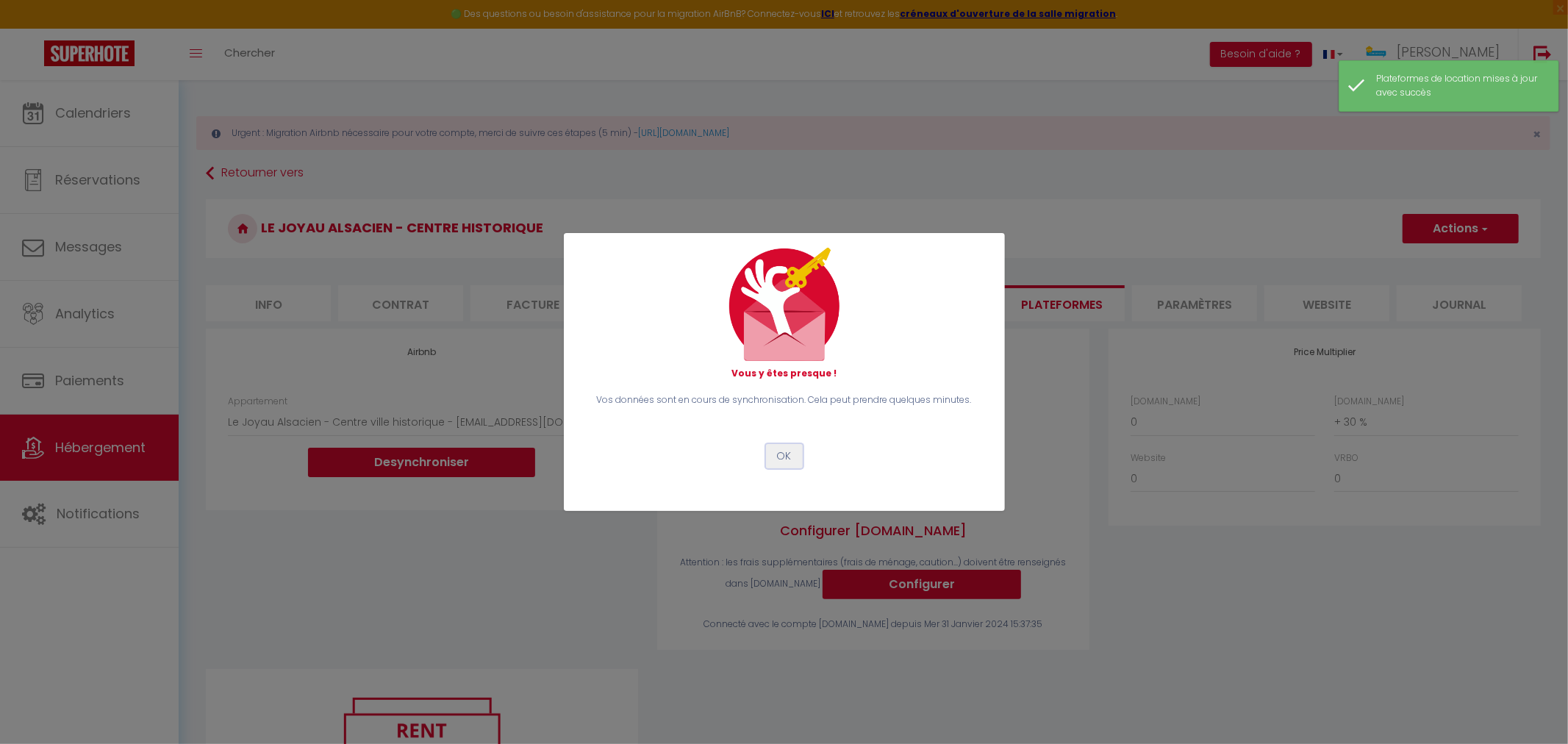
click at [789, 461] on button "OK" at bounding box center [784, 457] width 37 height 25
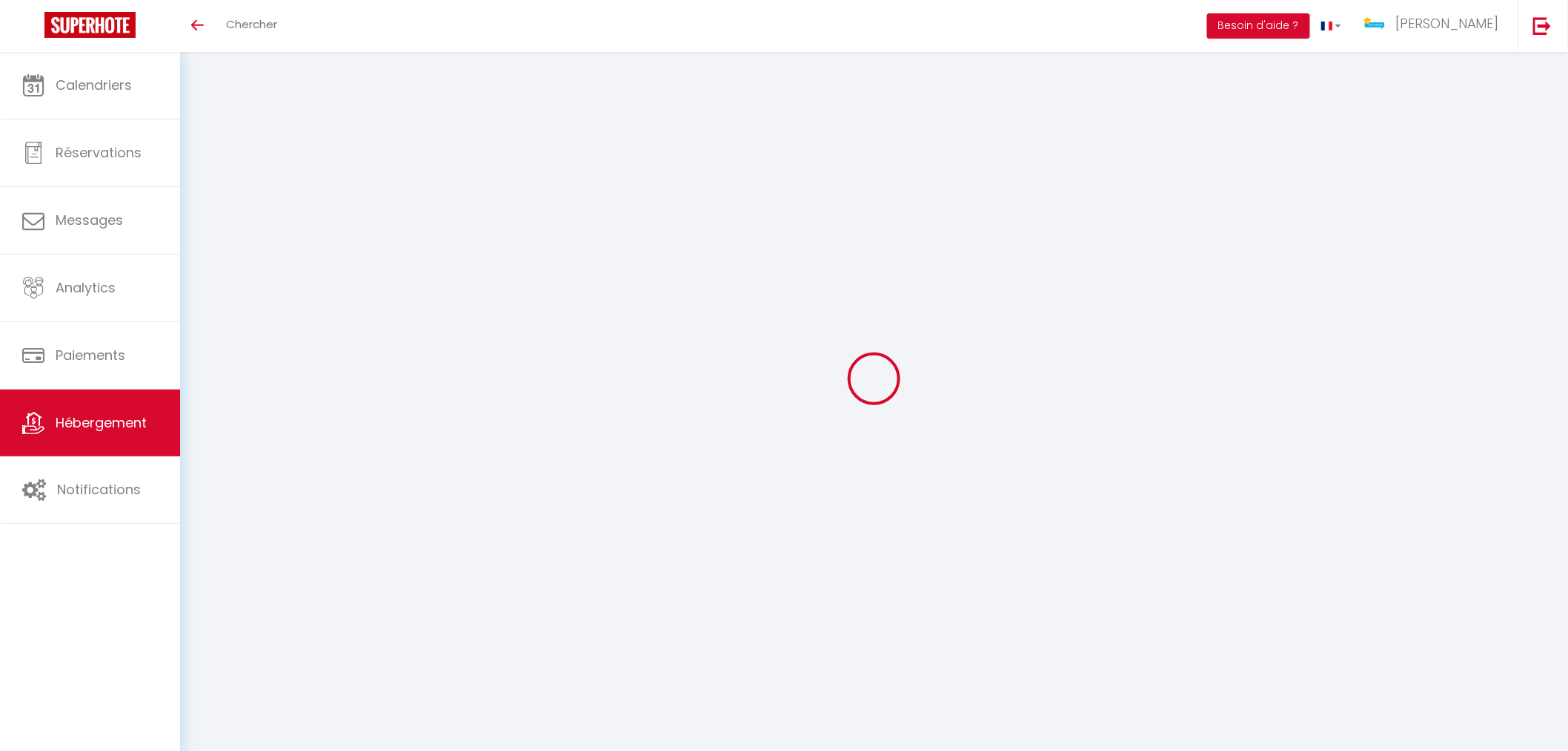
select select "16639-50378110"
select select "365"
select select "EUR"
select select
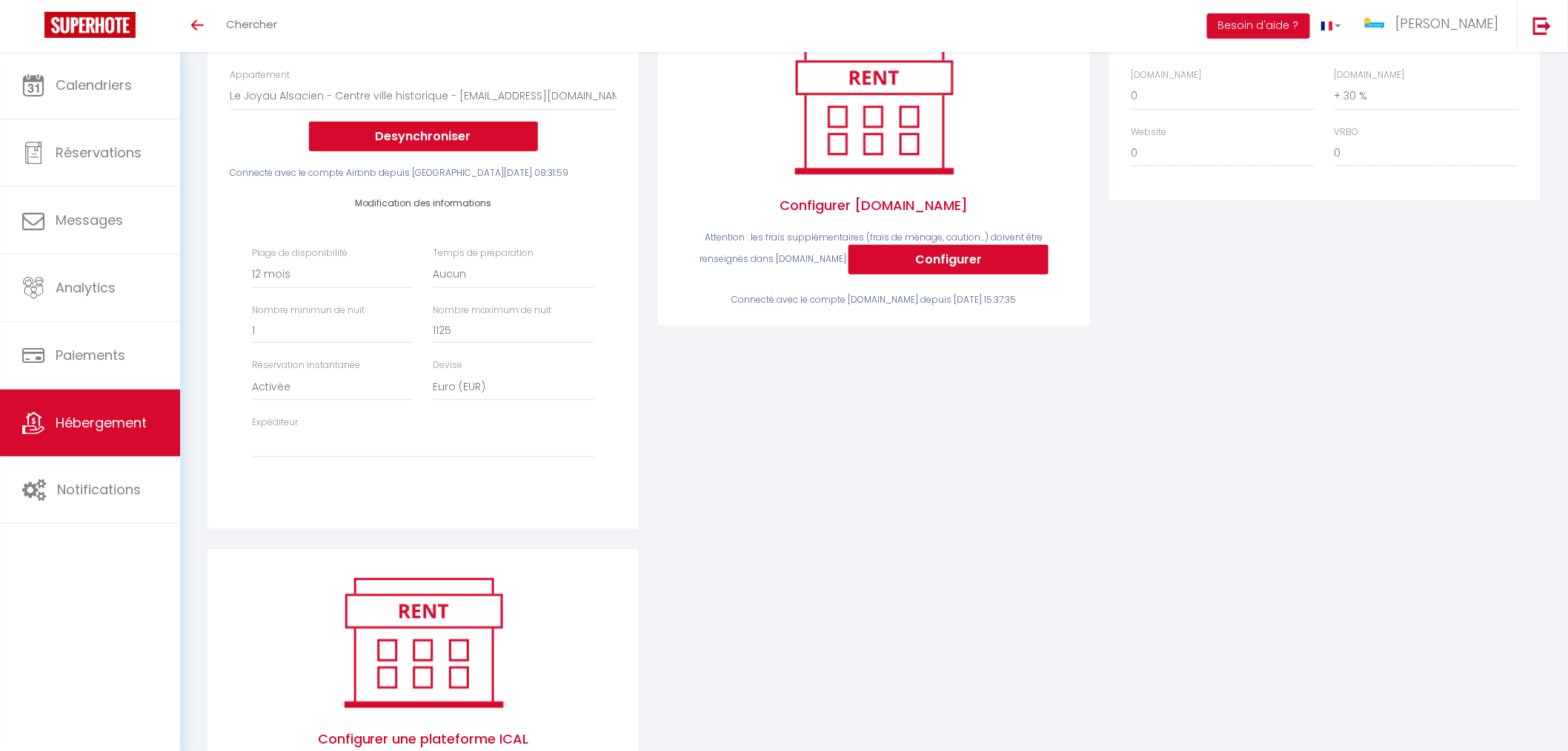
scroll to position [165, 0]
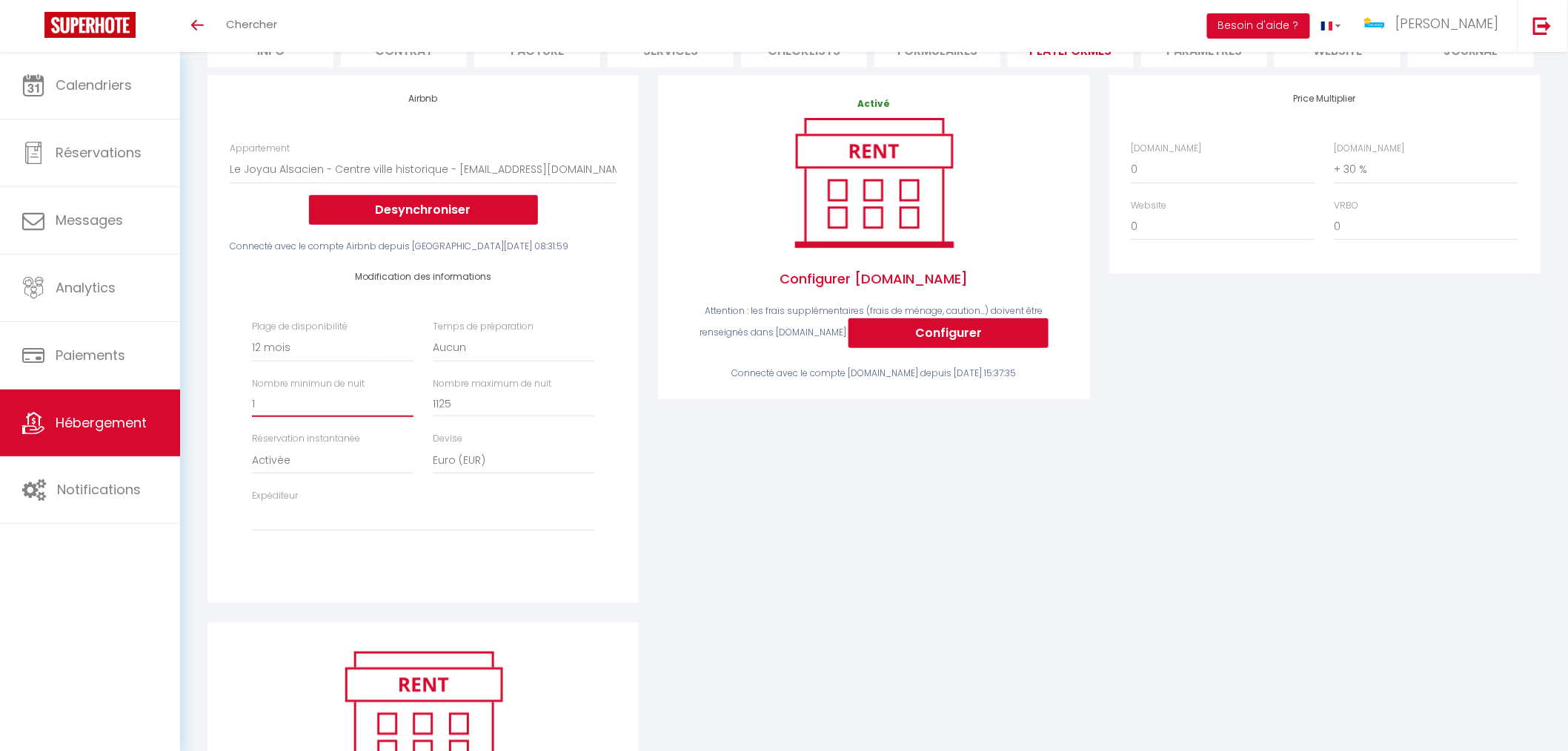
drag, startPoint x: 265, startPoint y: 400, endPoint x: 324, endPoint y: 410, distance: 59.8
click at [265, 400] on input "1" at bounding box center [333, 403] width 162 height 27
select select
type input "2"
select select
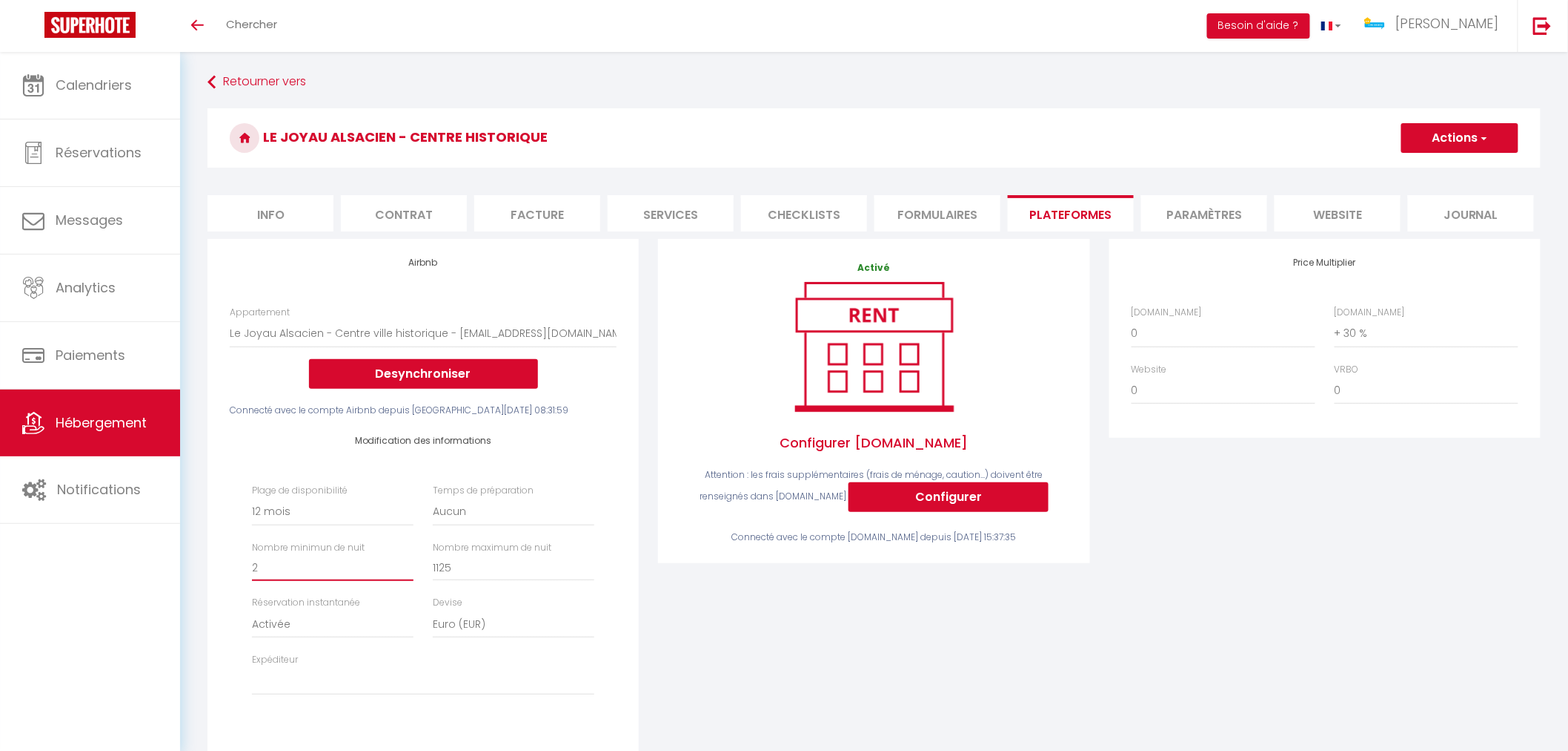
scroll to position [0, 0]
type input "2"
click at [1473, 144] on button "Actions" at bounding box center [1460, 139] width 117 height 30
click at [1470, 171] on link "Enregistrer" at bounding box center [1459, 171] width 117 height 20
select select "365"
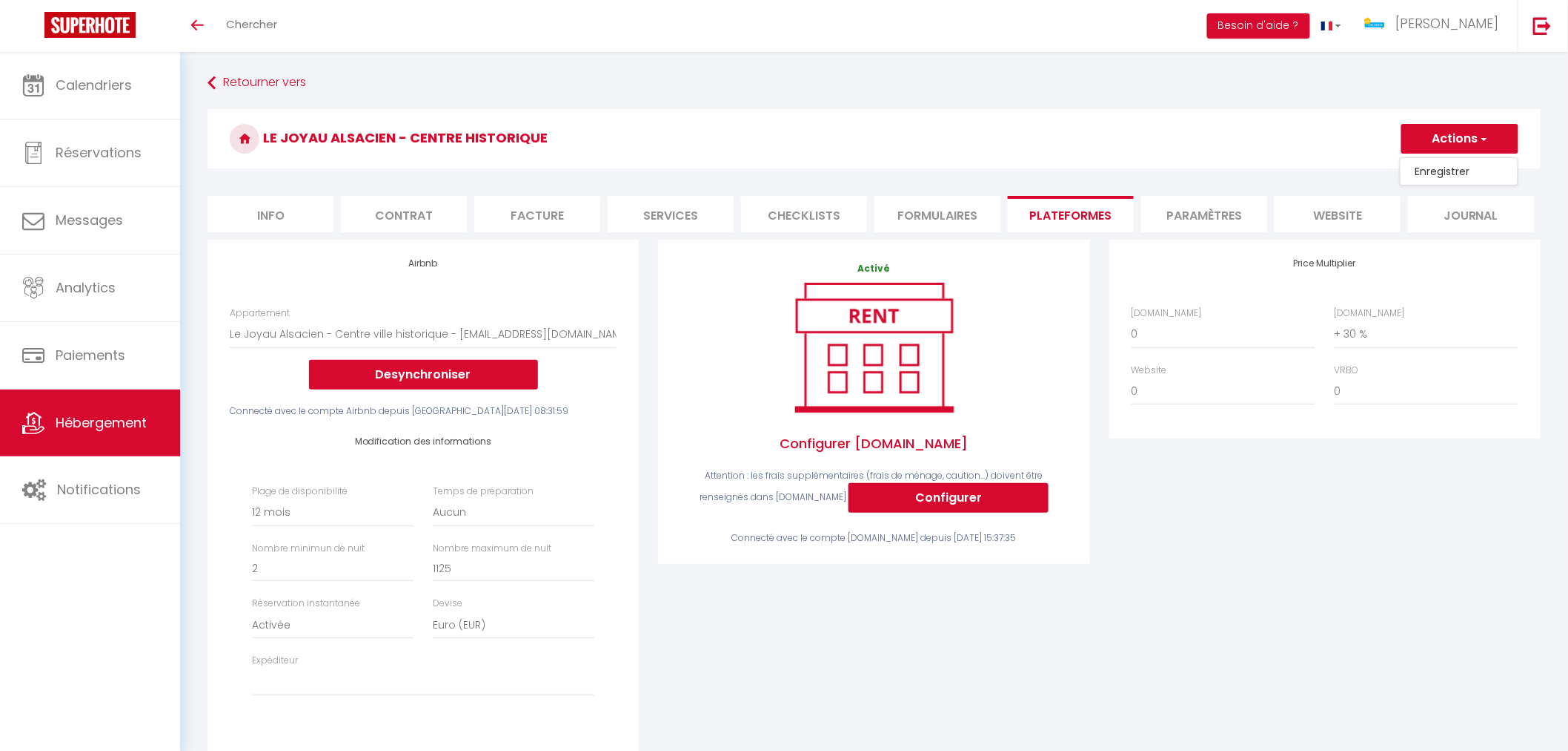
select select "EUR"
select select
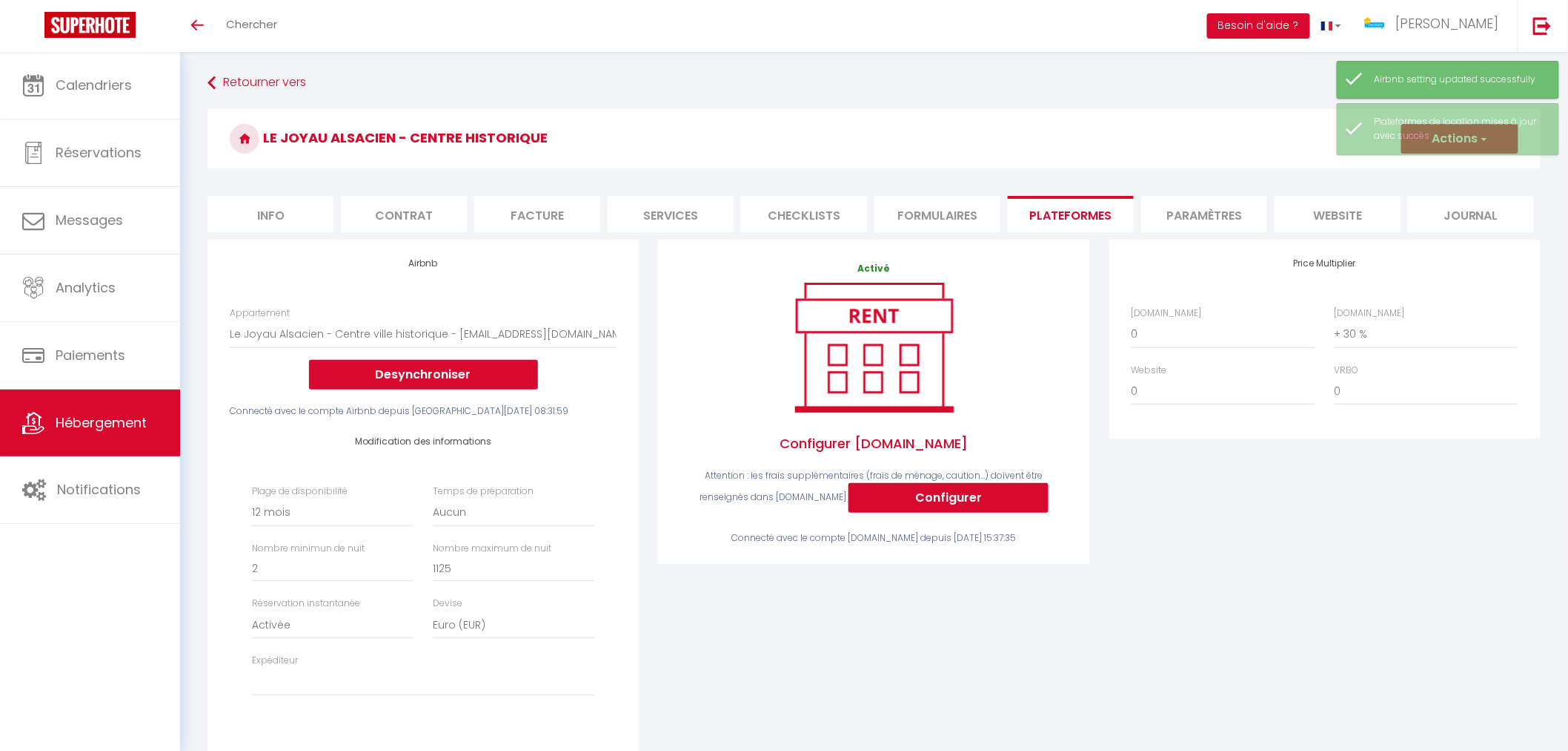
click at [124, 429] on span "Hébergement" at bounding box center [100, 422] width 92 height 19
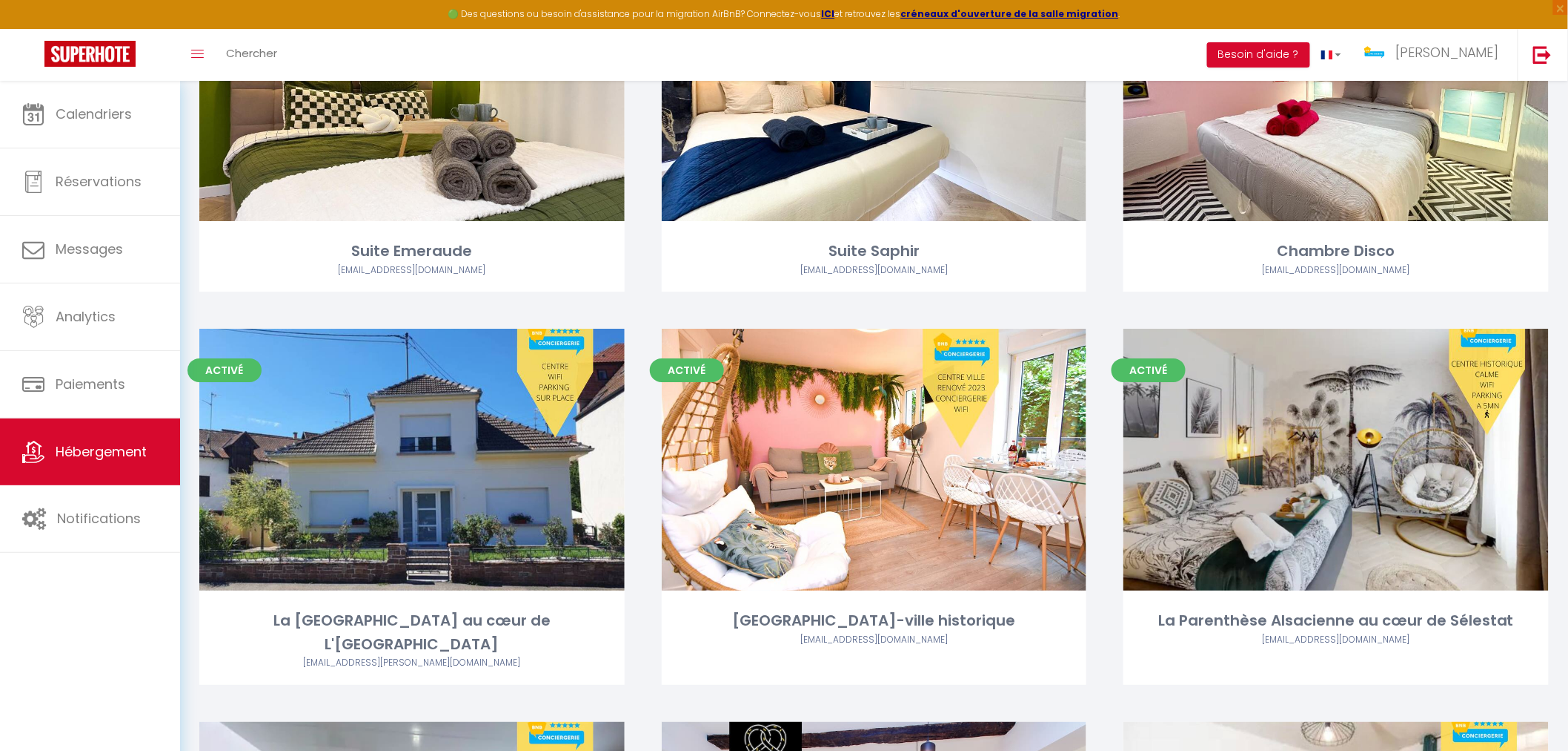
scroll to position [2307, 0]
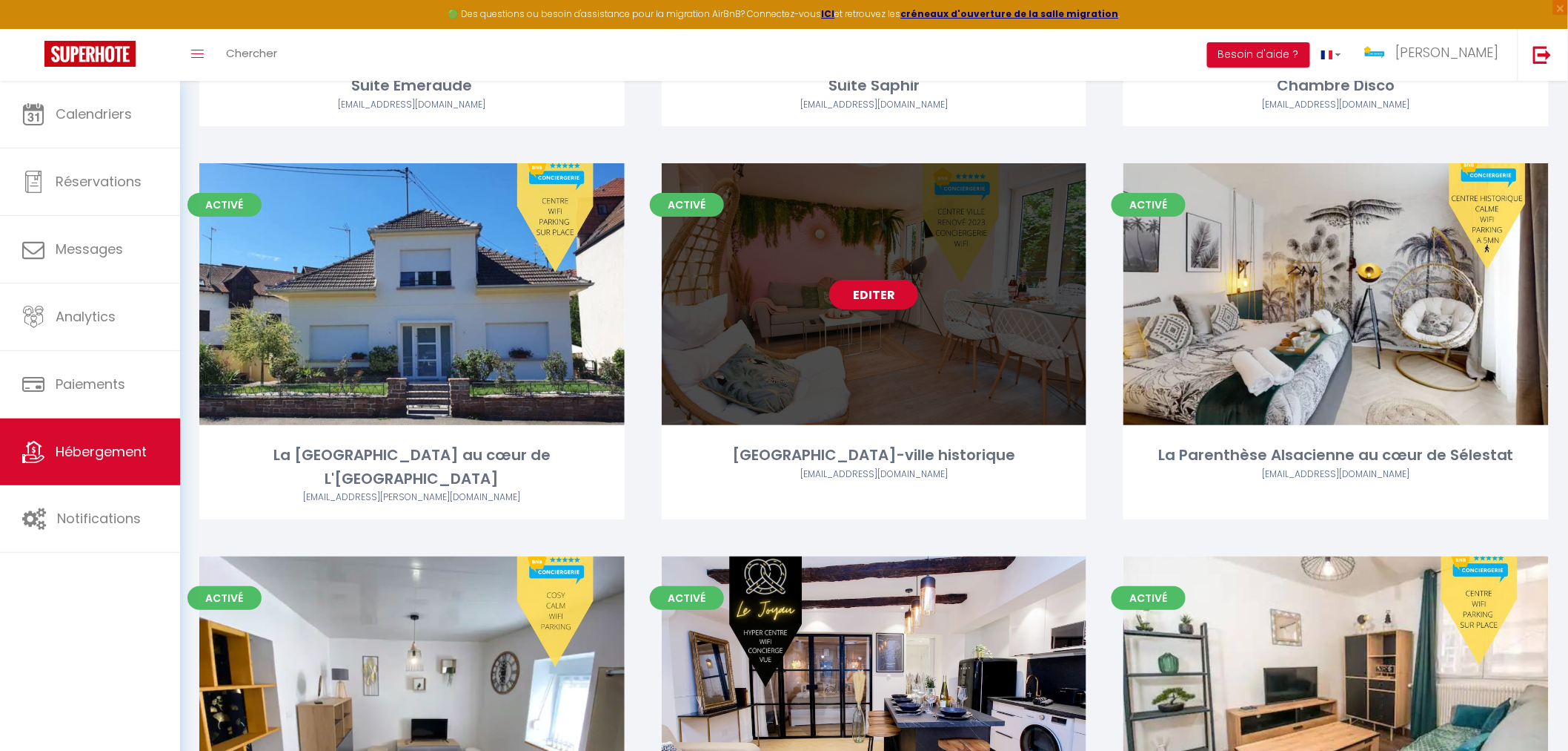
click at [901, 352] on div "Editer" at bounding box center [875, 295] width 425 height 262
select select "3"
select select "2"
select select "1"
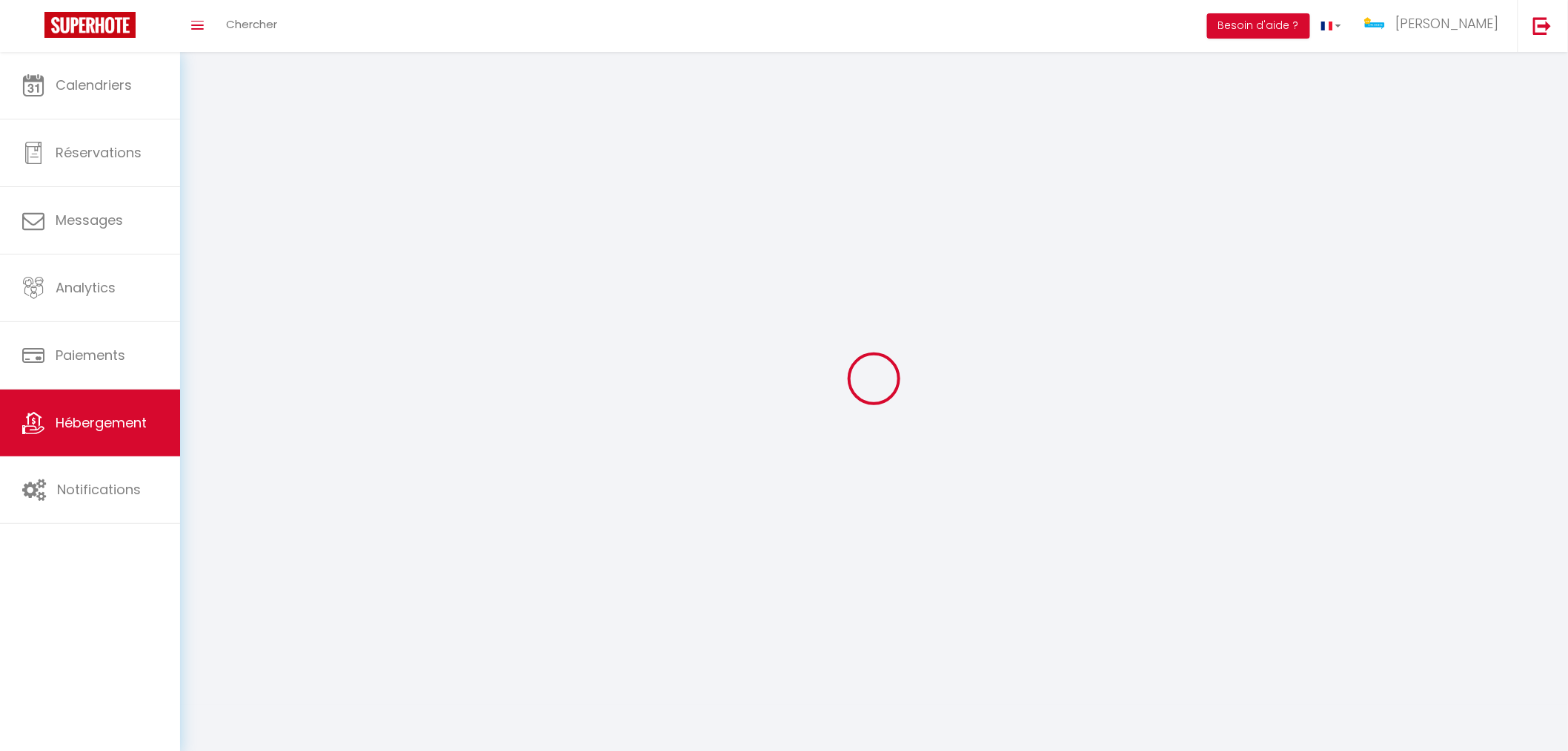
select select
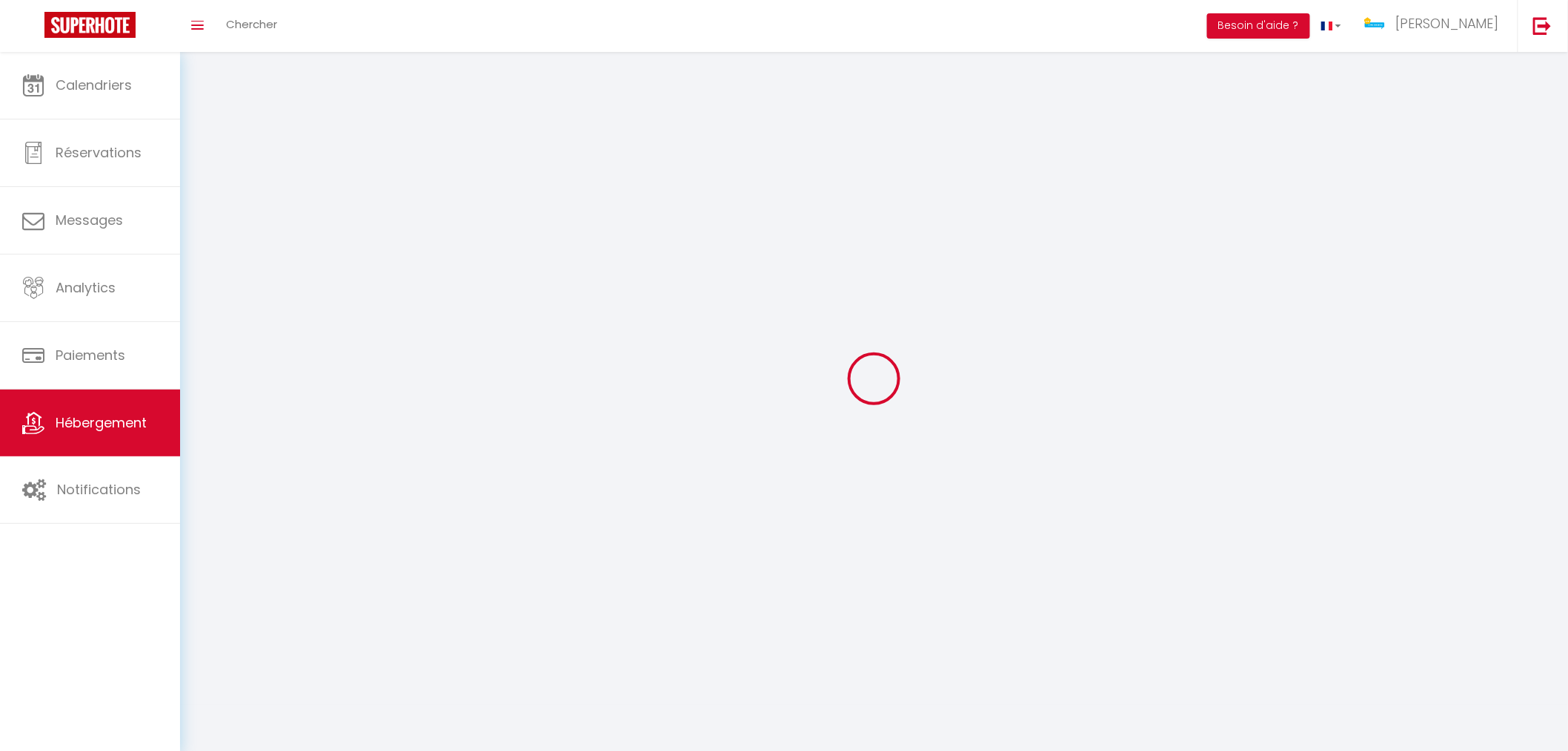
select select
checkbox input "false"
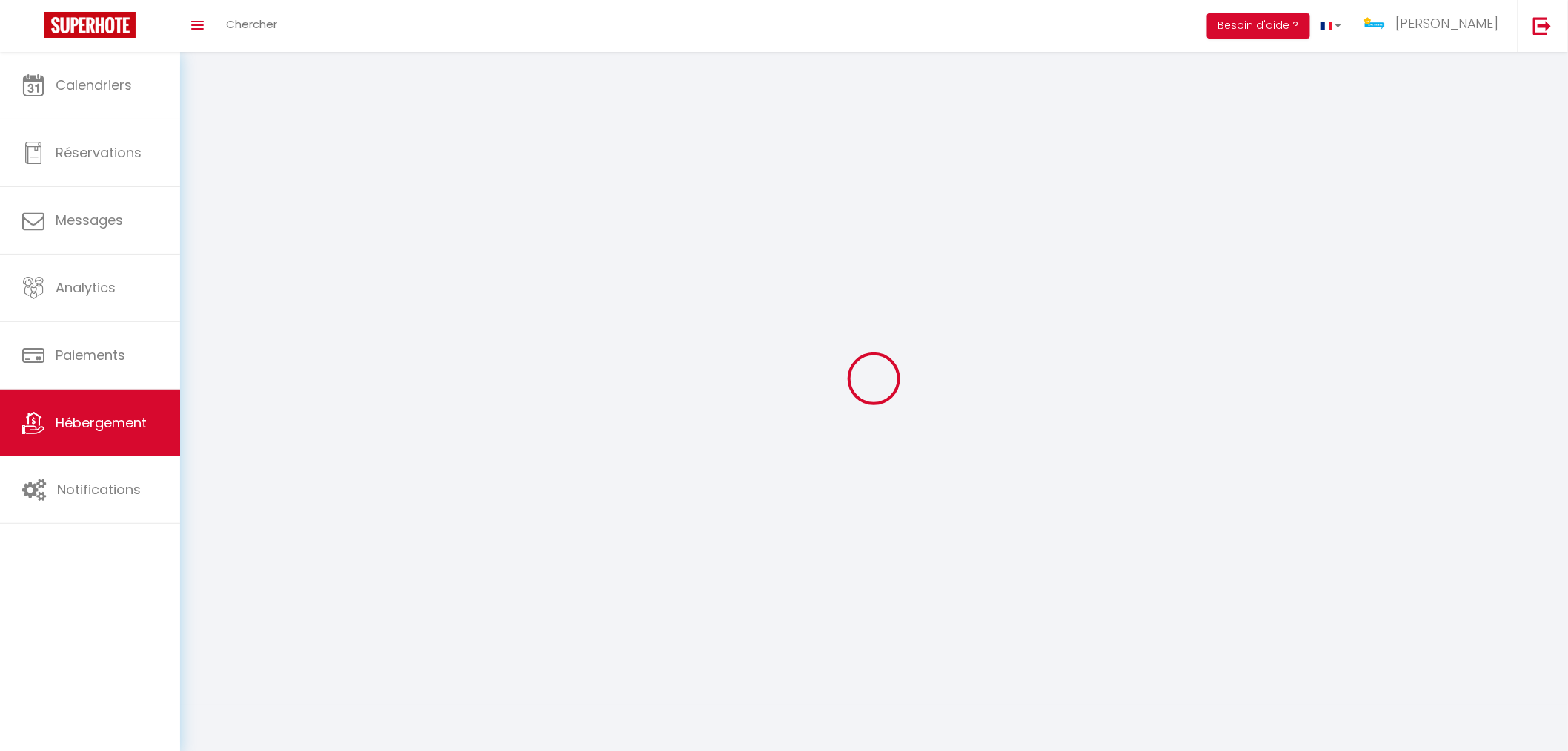
select select
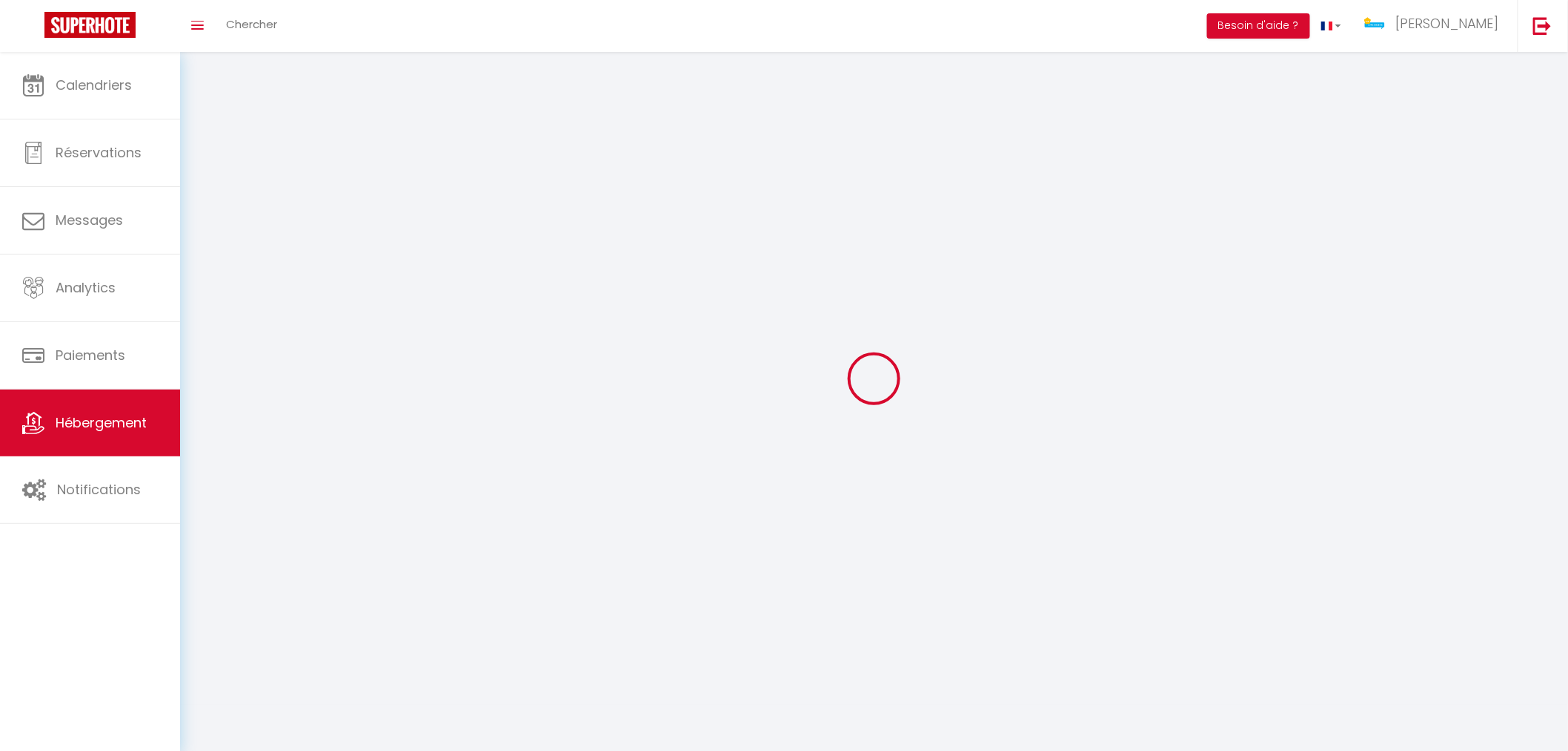
select select
checkbox input "false"
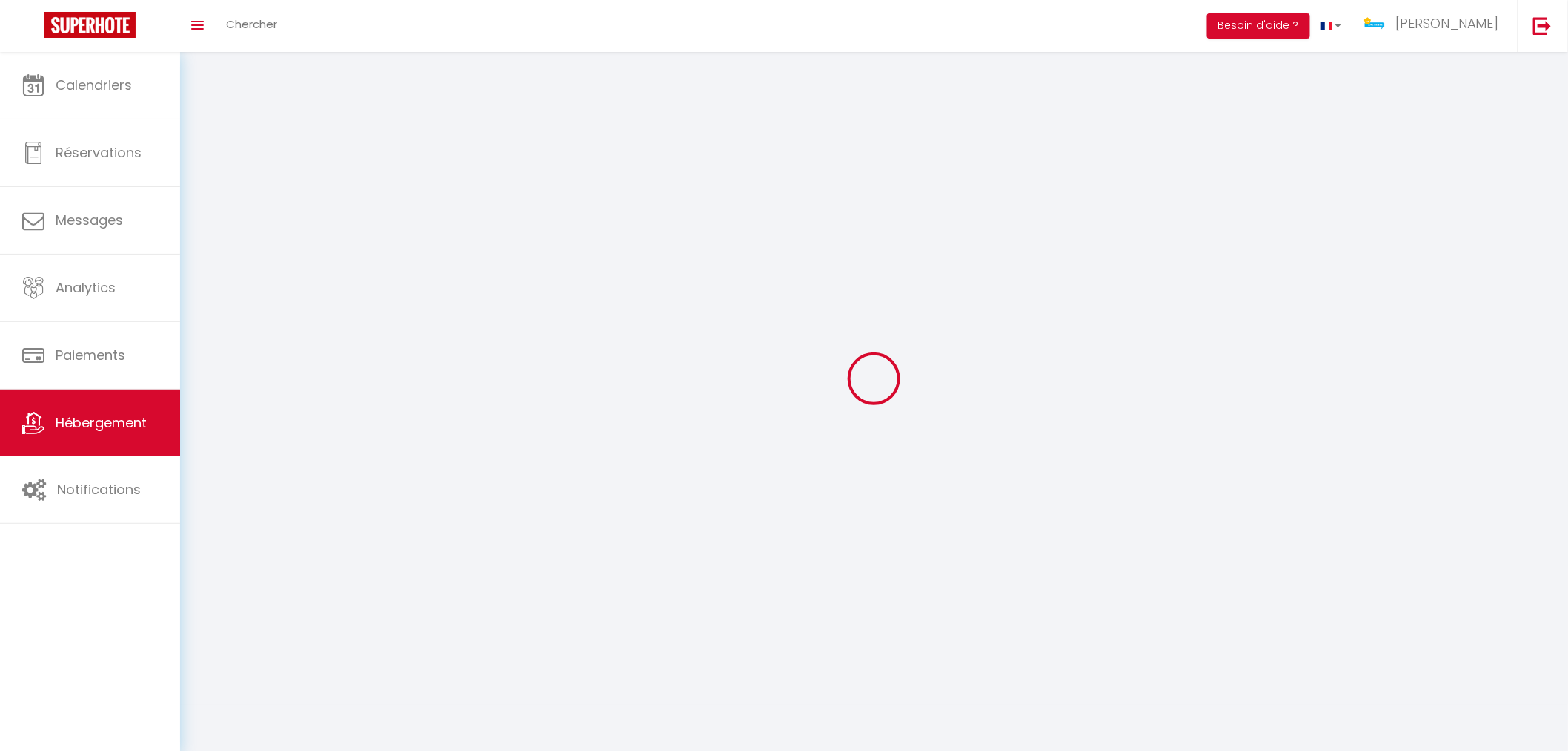
checkbox input "false"
select select
select select "1"
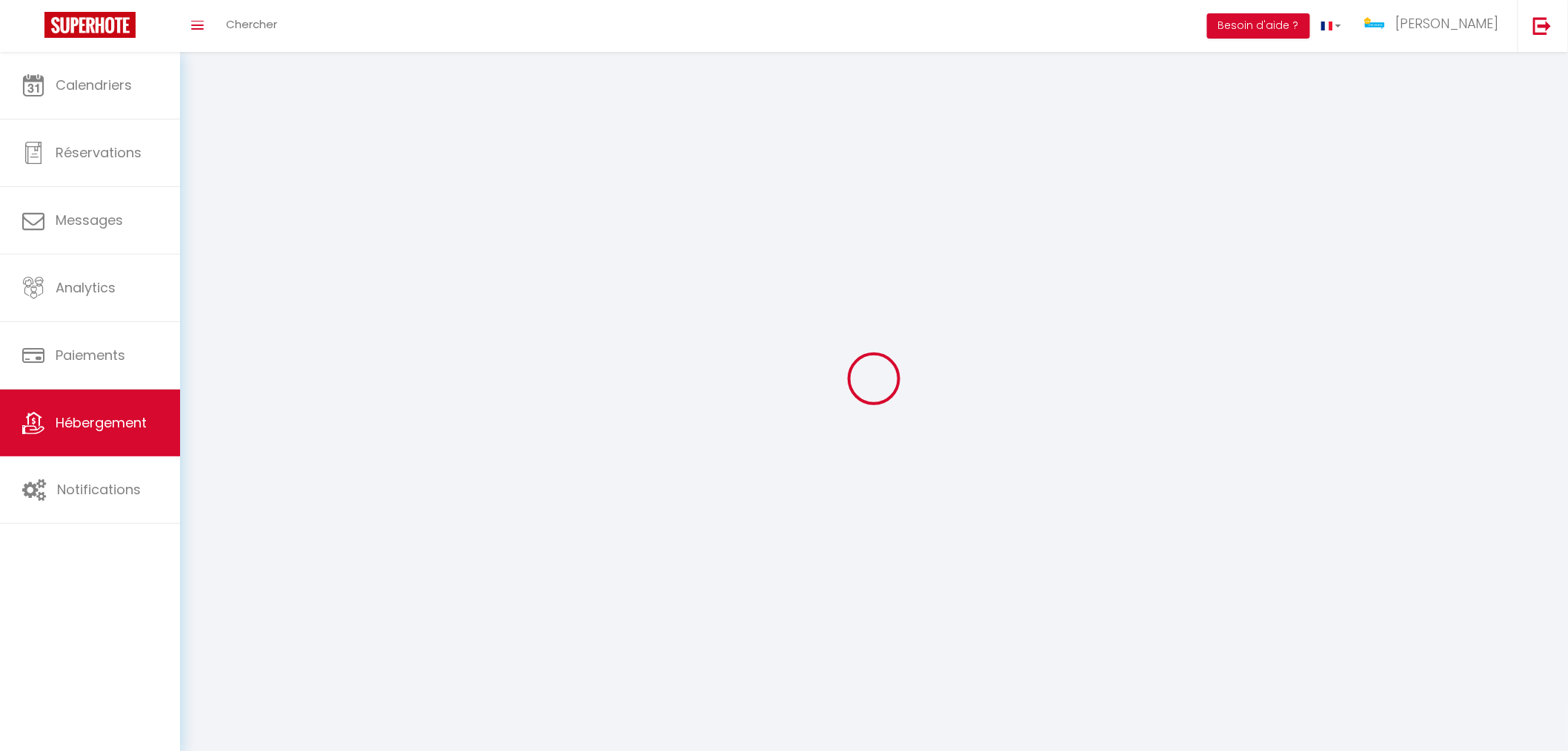
select select "28"
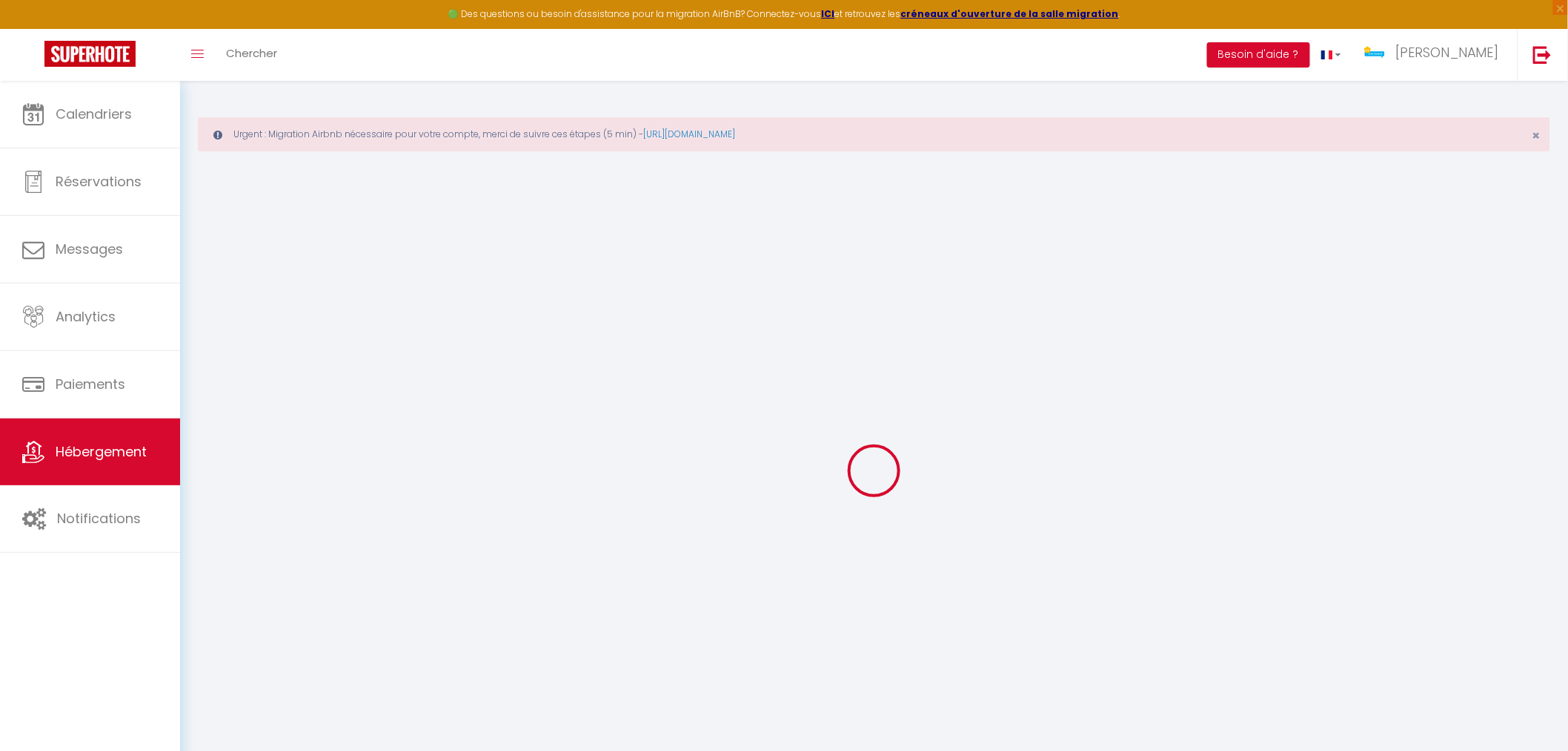
select select
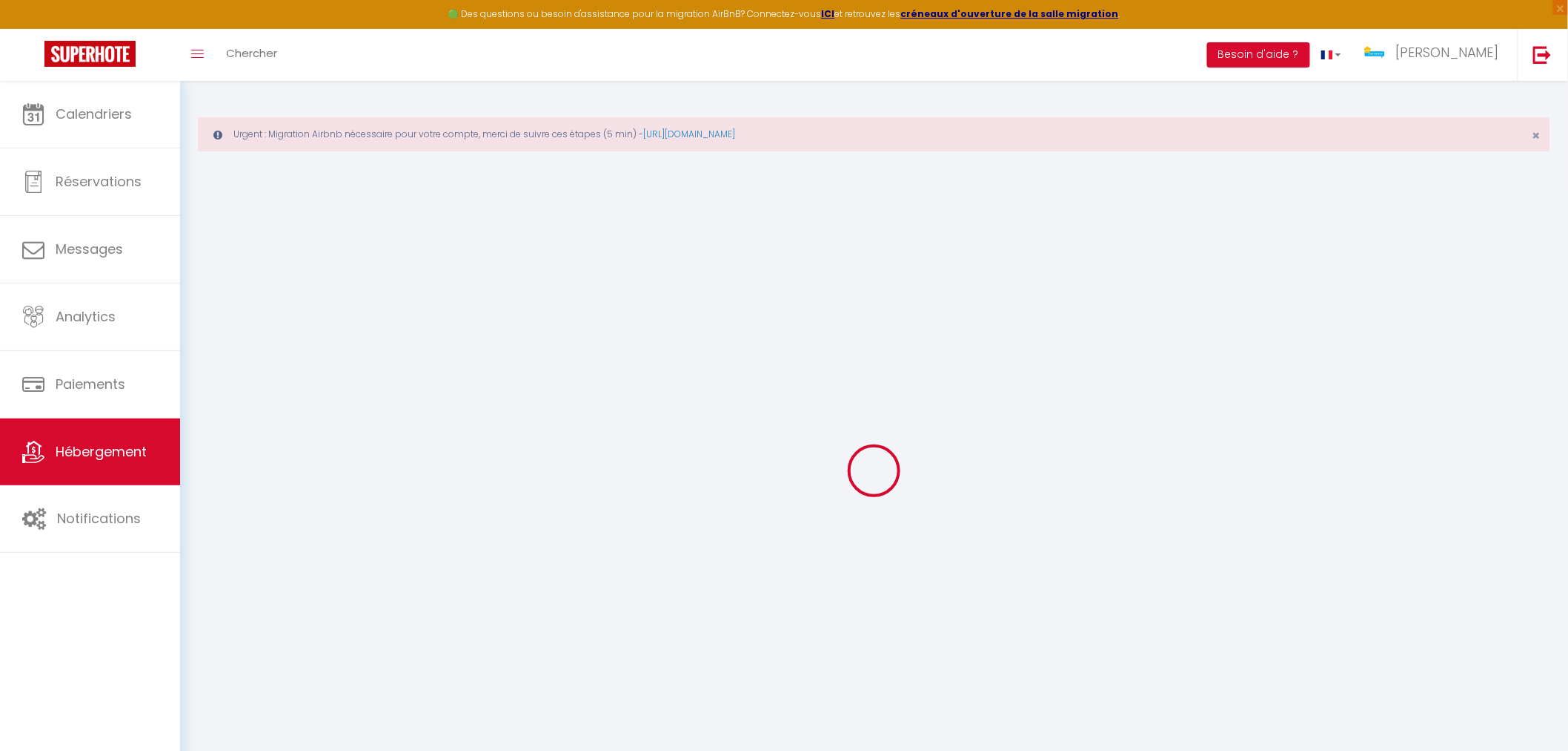
select select
checkbox input "false"
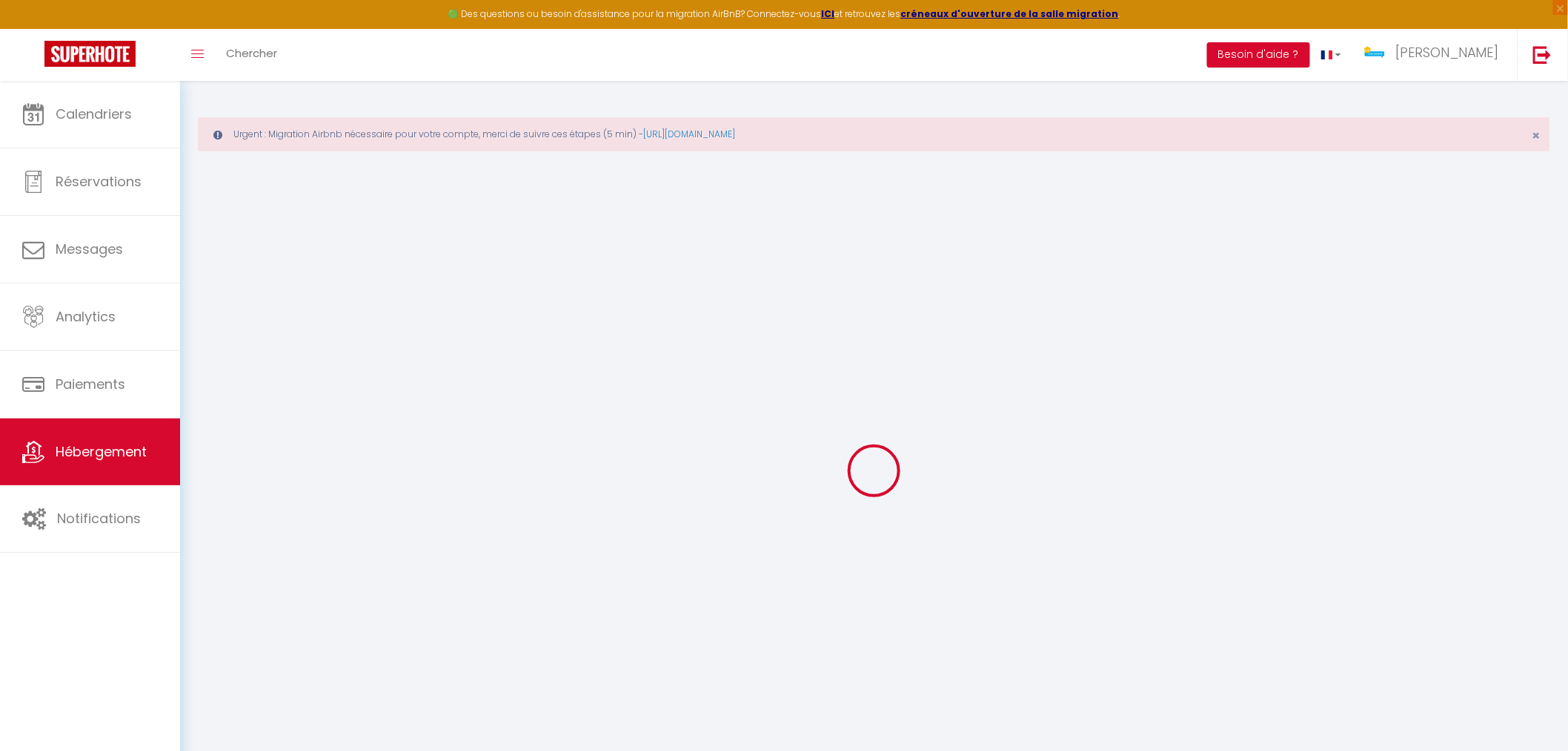
select select
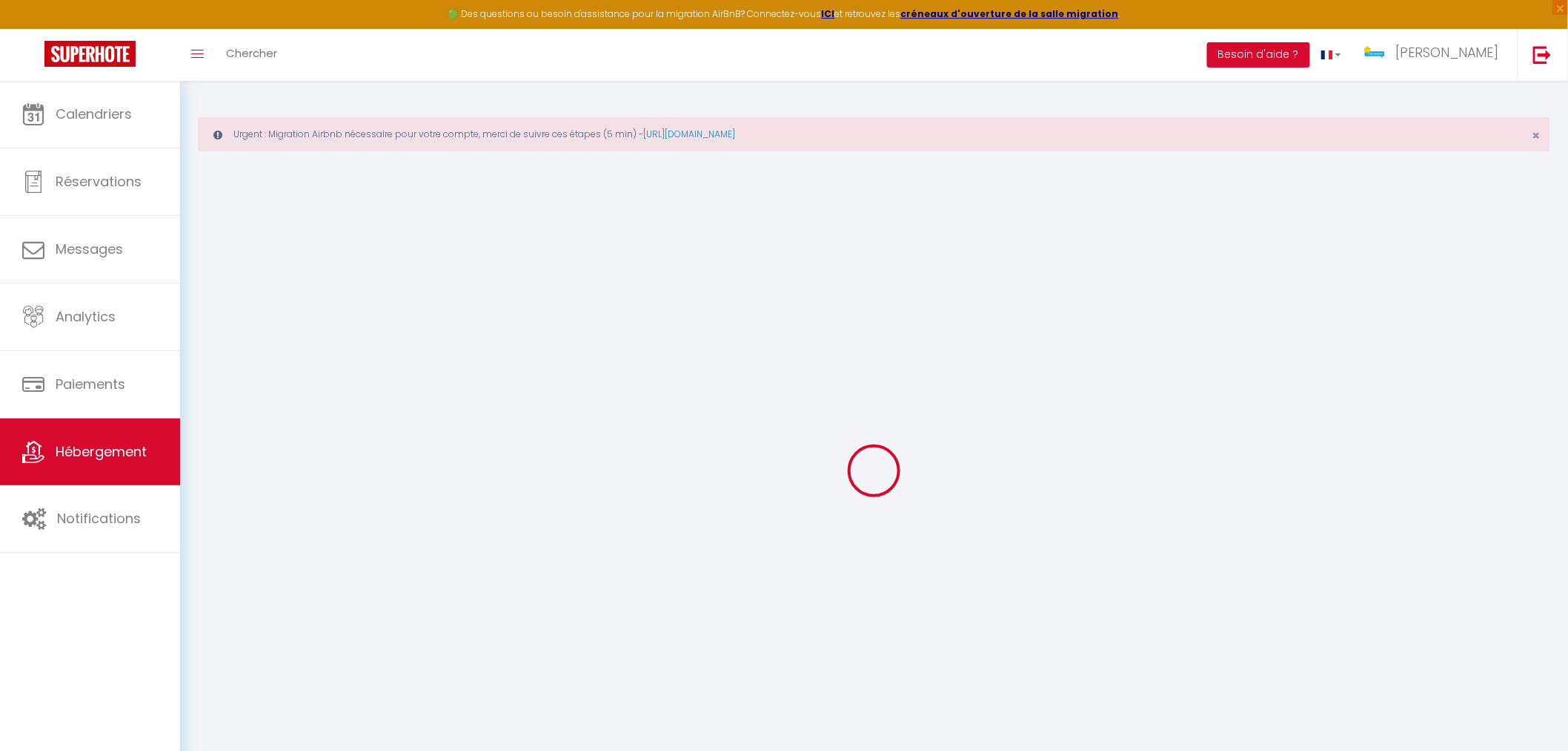
select select
checkbox input "false"
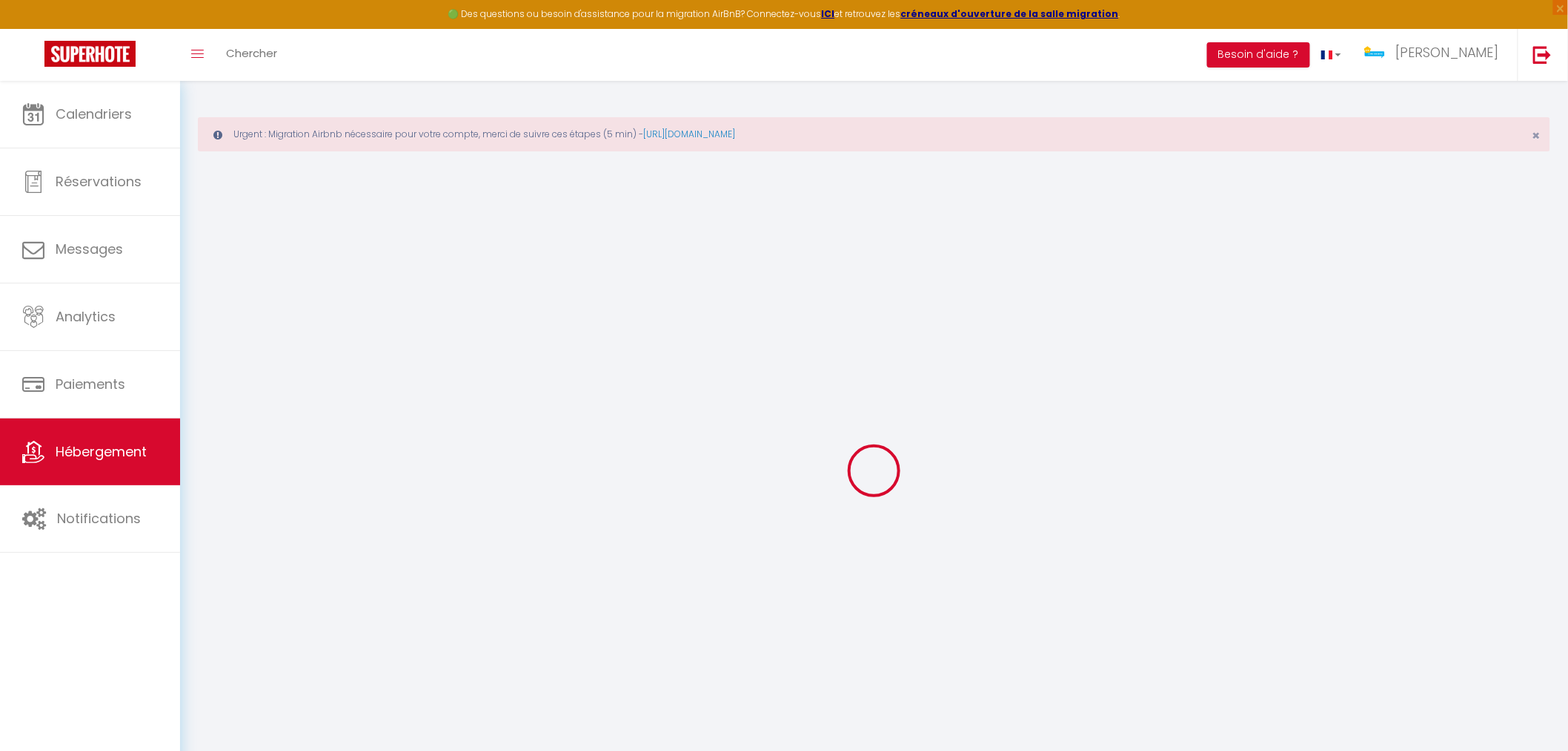
checkbox input "false"
select select
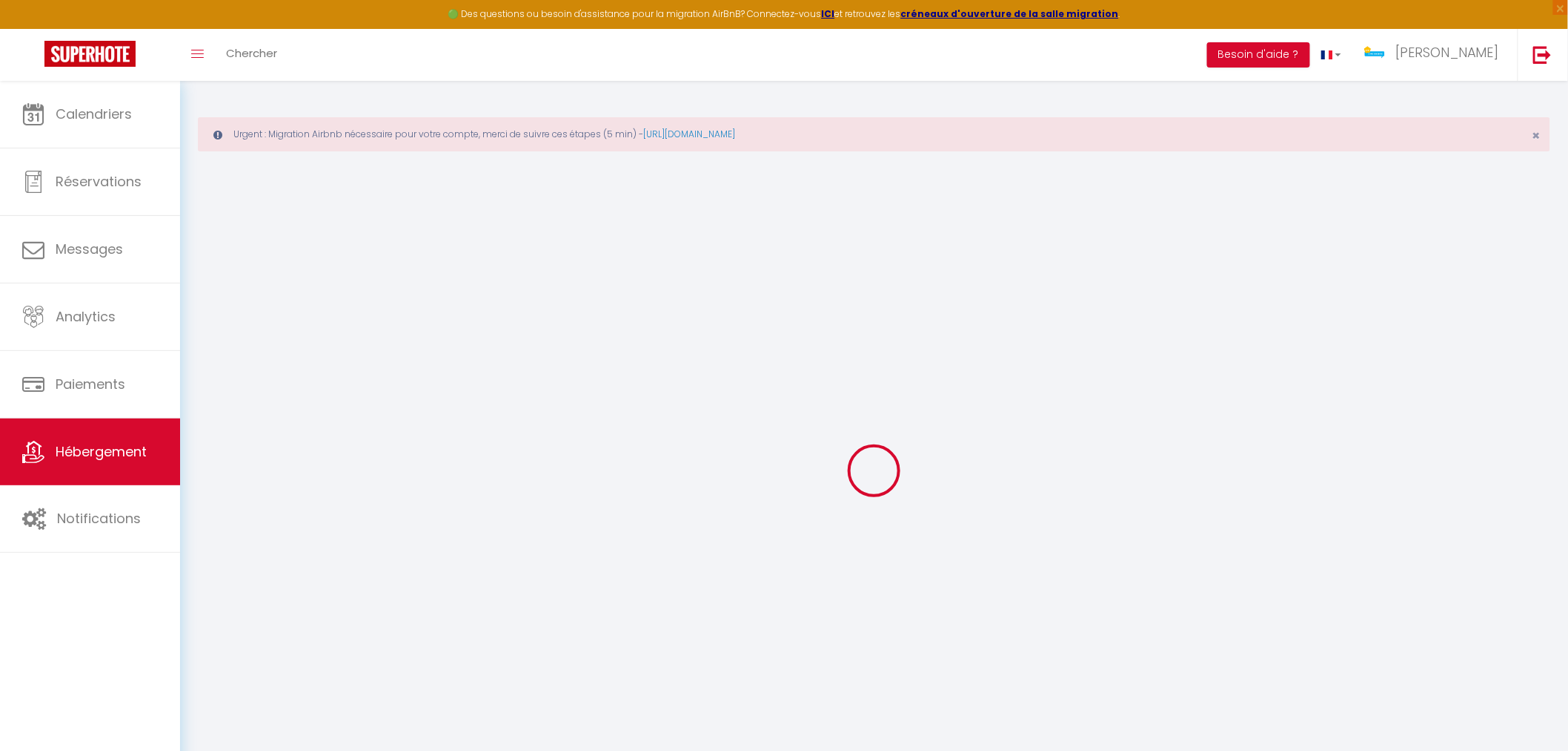
select select
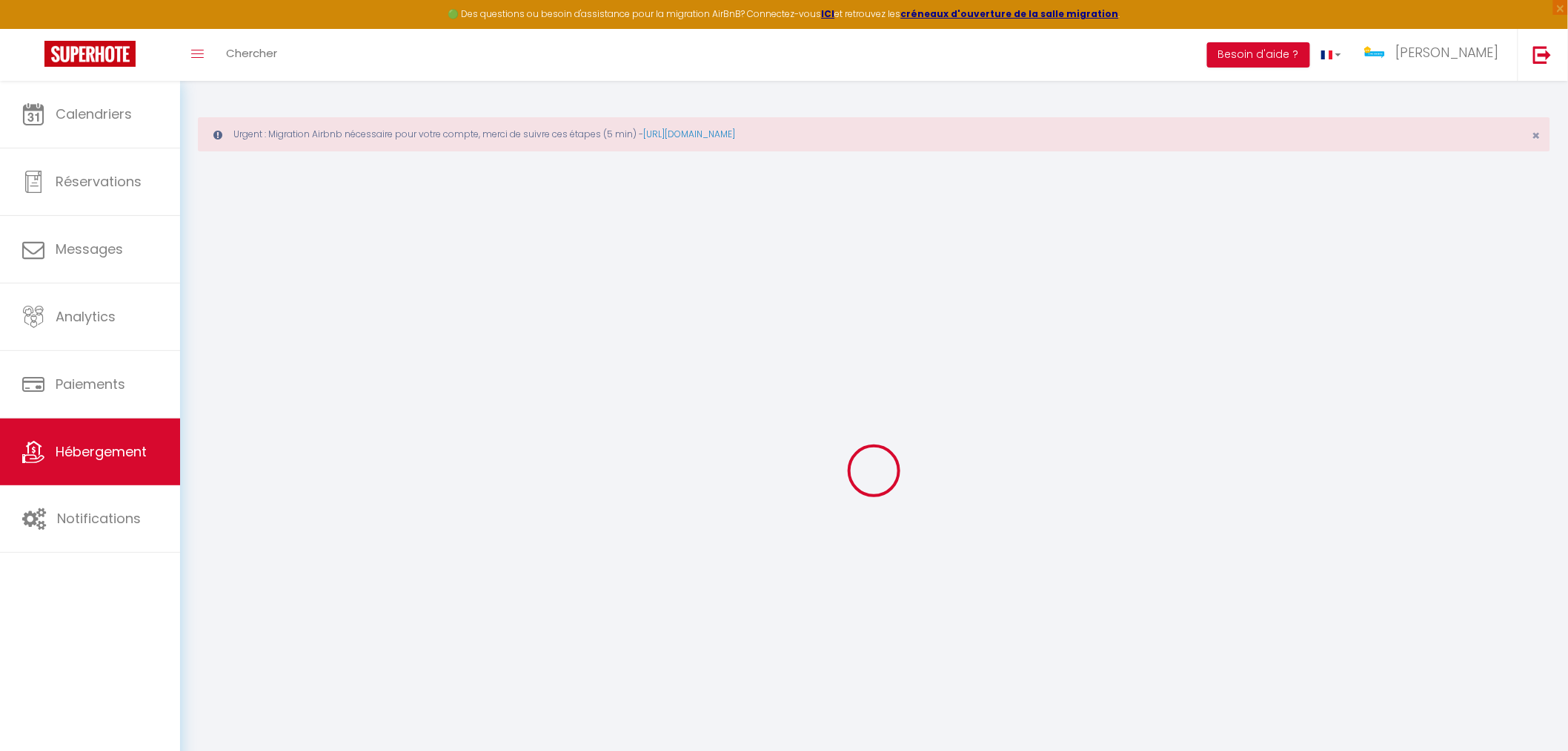
checkbox input "false"
select select
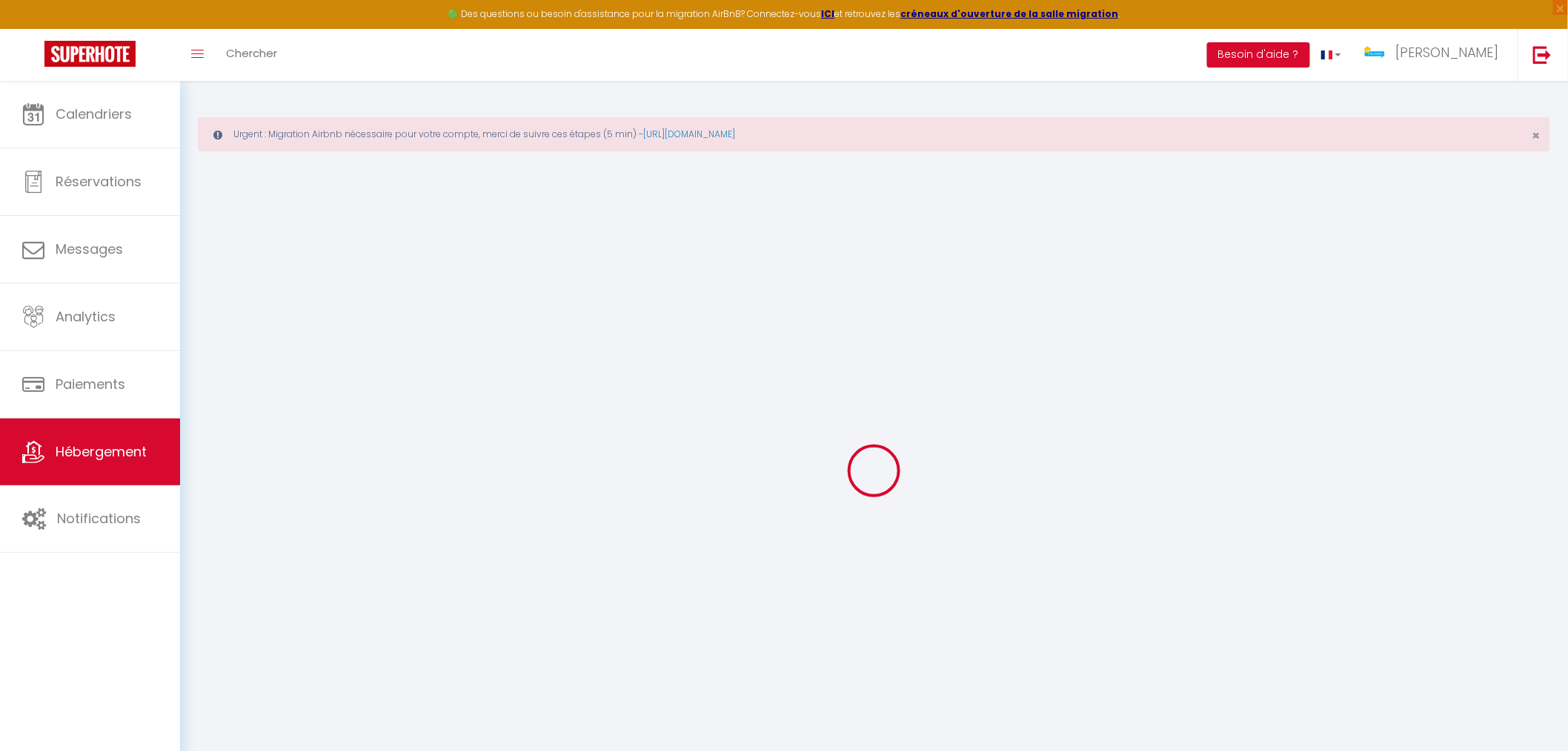
select select
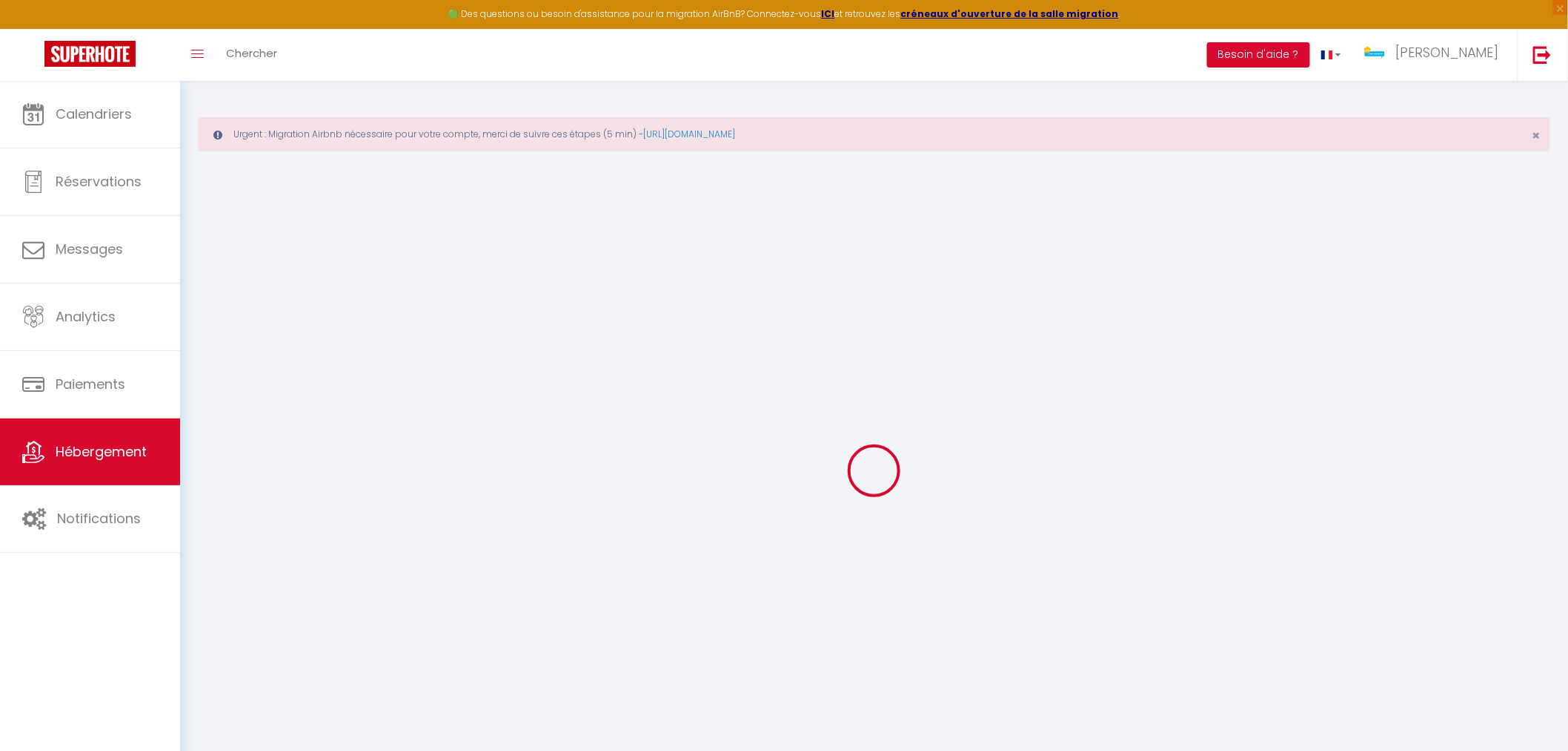
select select
checkbox input "false"
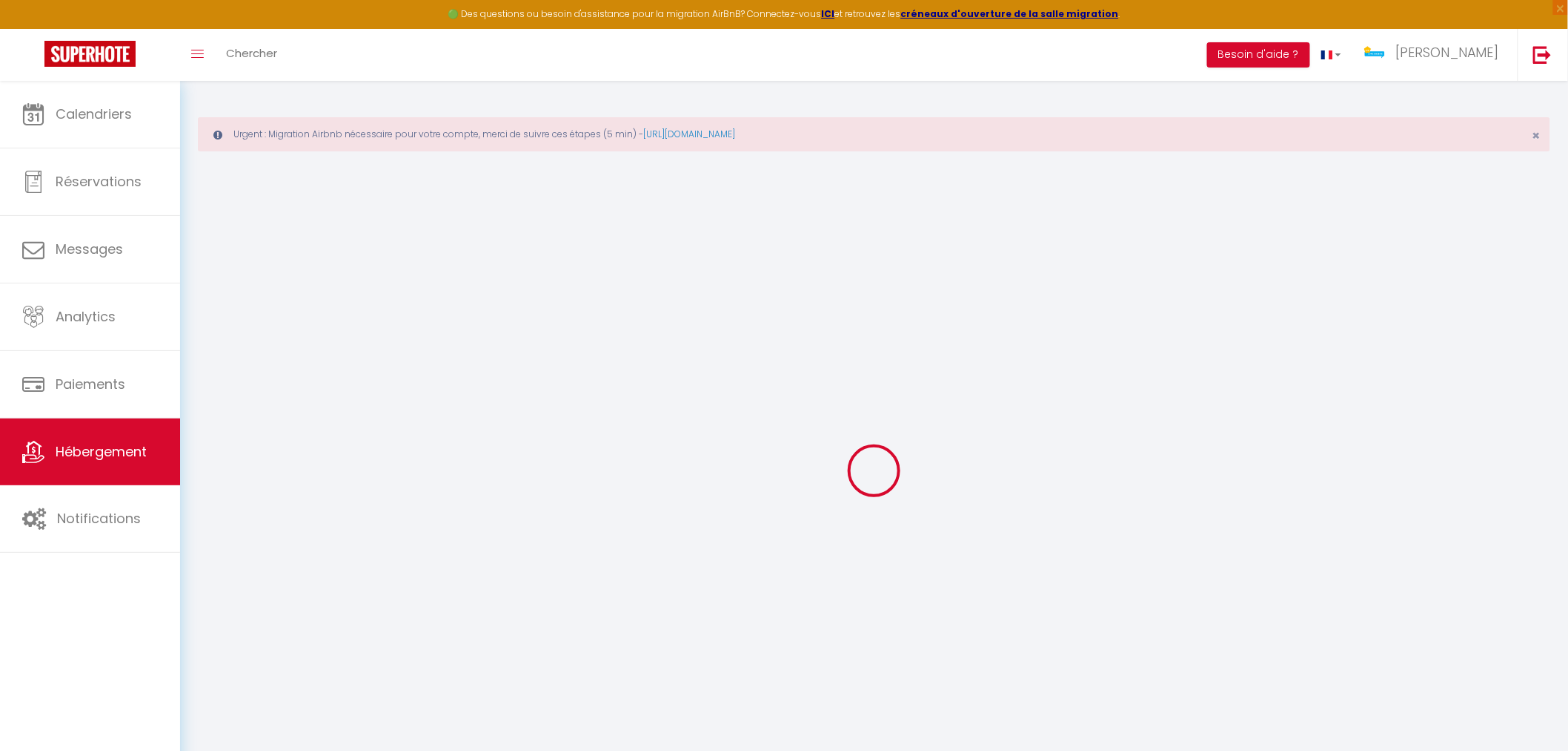
checkbox input "false"
select select
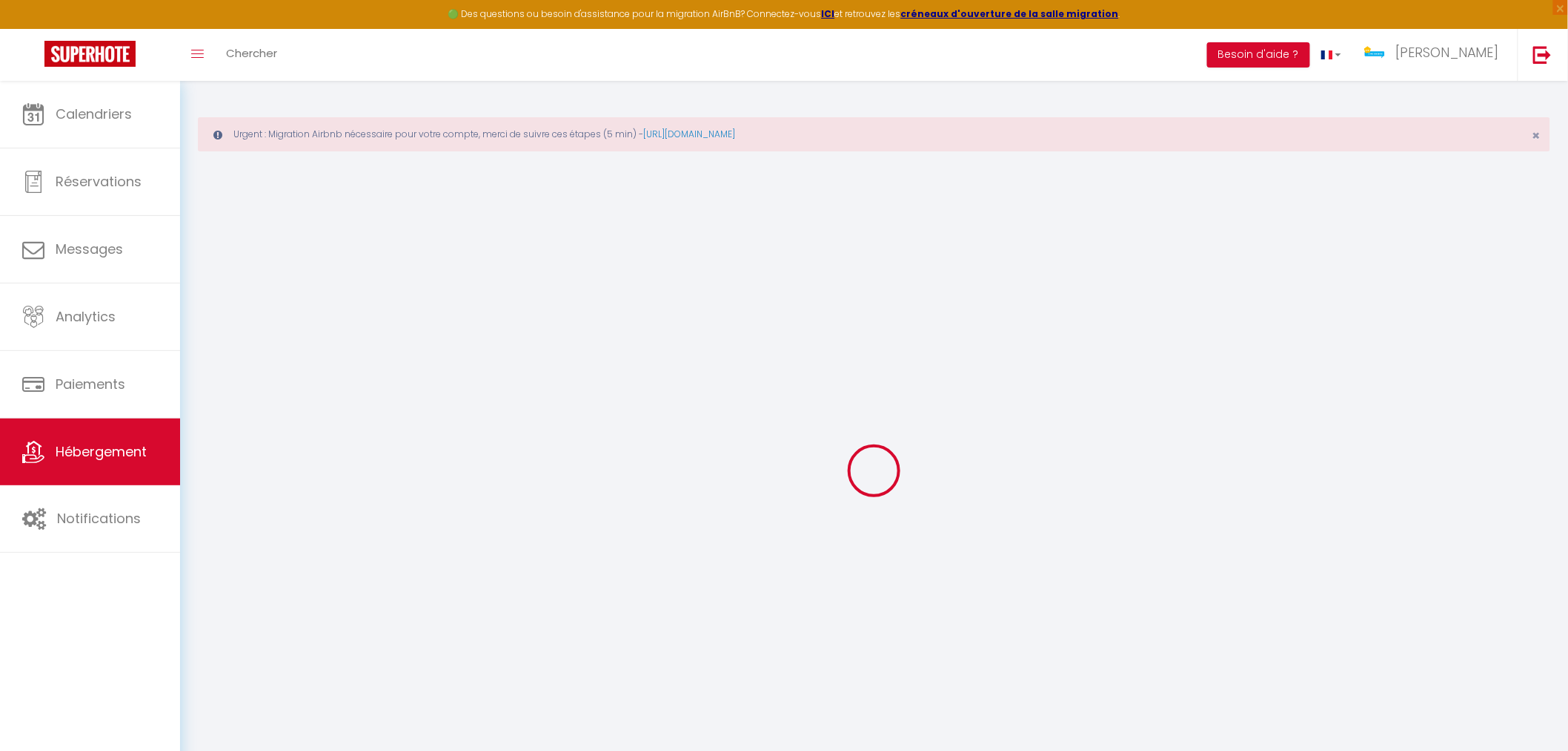
select select
checkbox input "false"
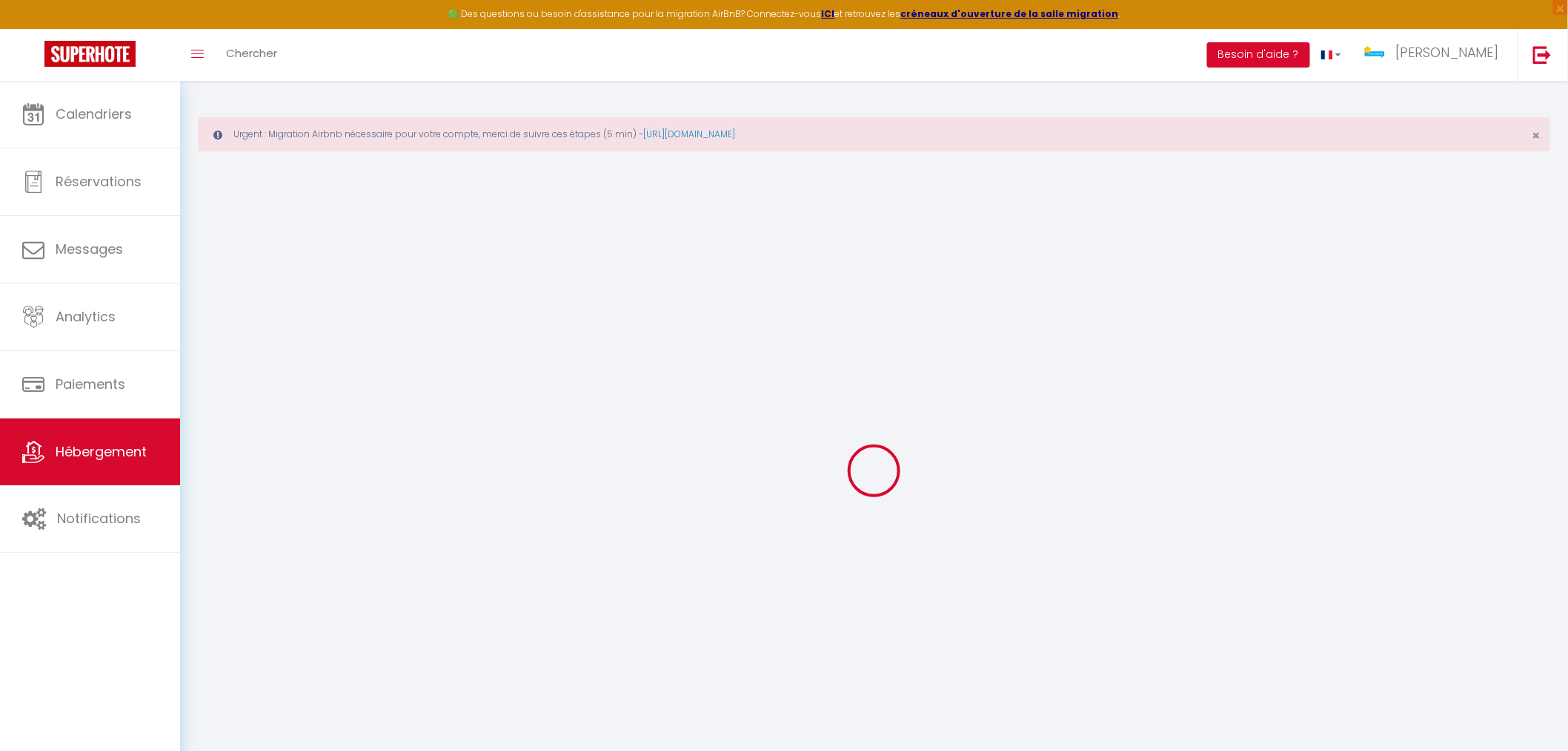
checkbox input "false"
select select
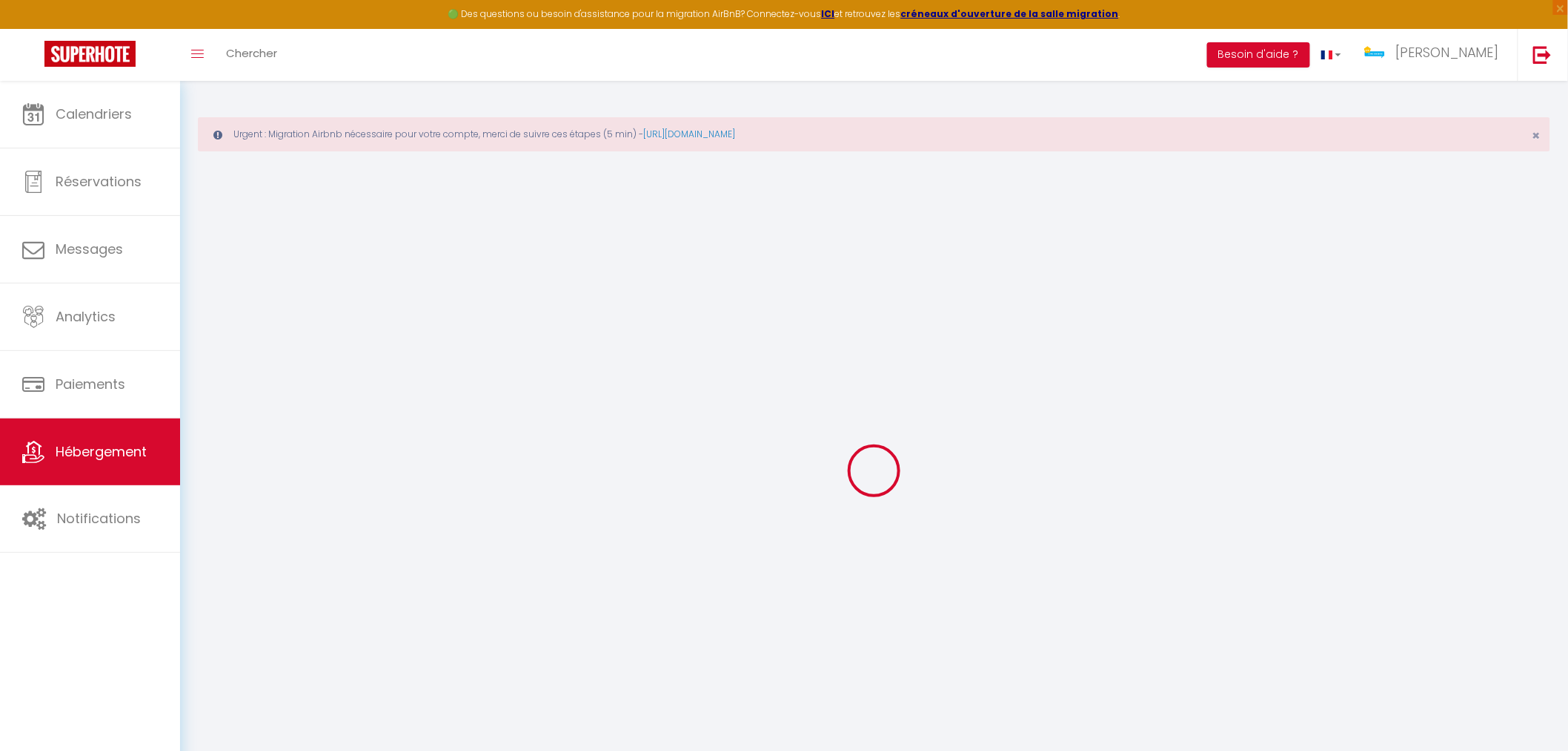
type input "[GEOGRAPHIC_DATA]-ville historique"
type input "Chloé"
type input "75"
type input "5"
type input "30"
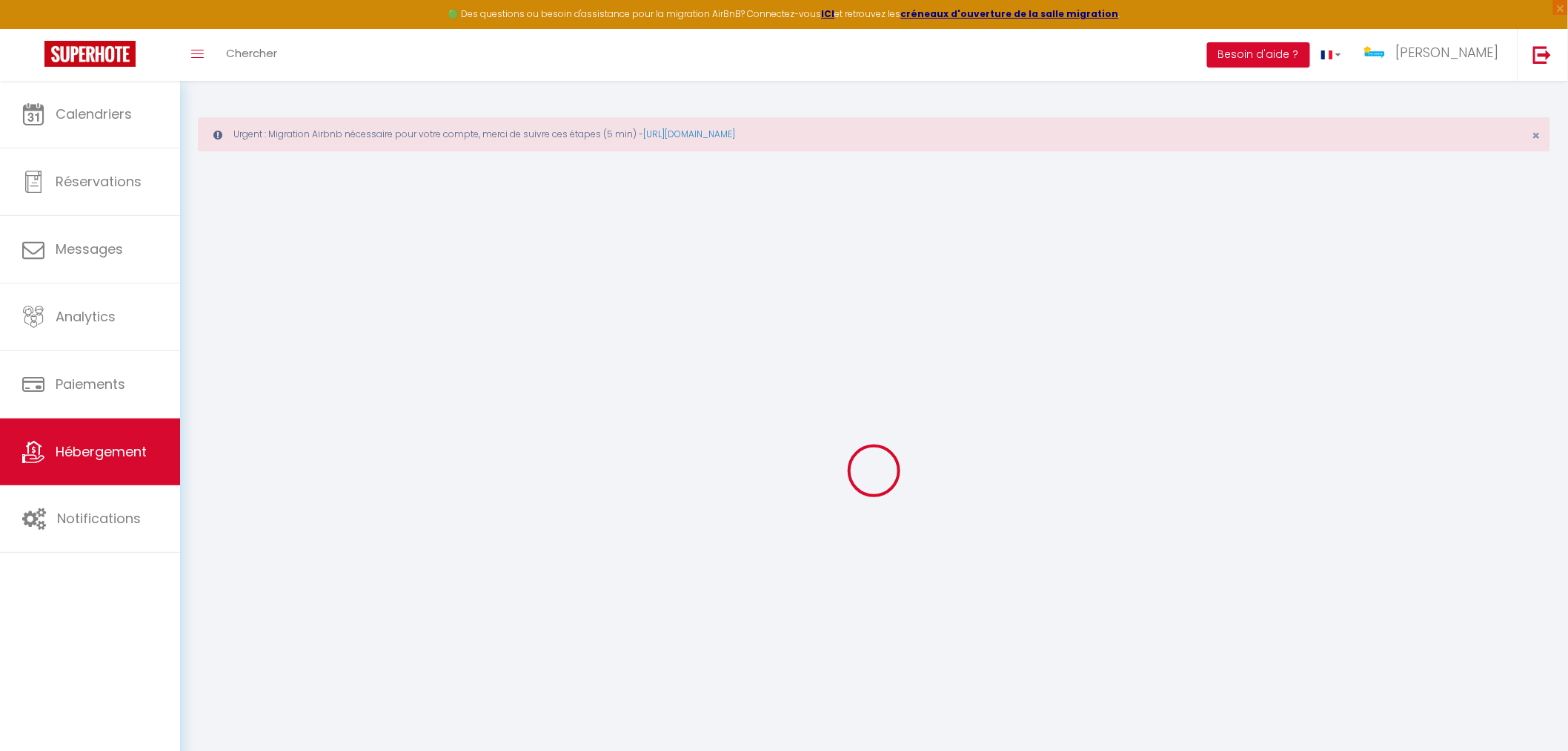
type input "1.05"
select select
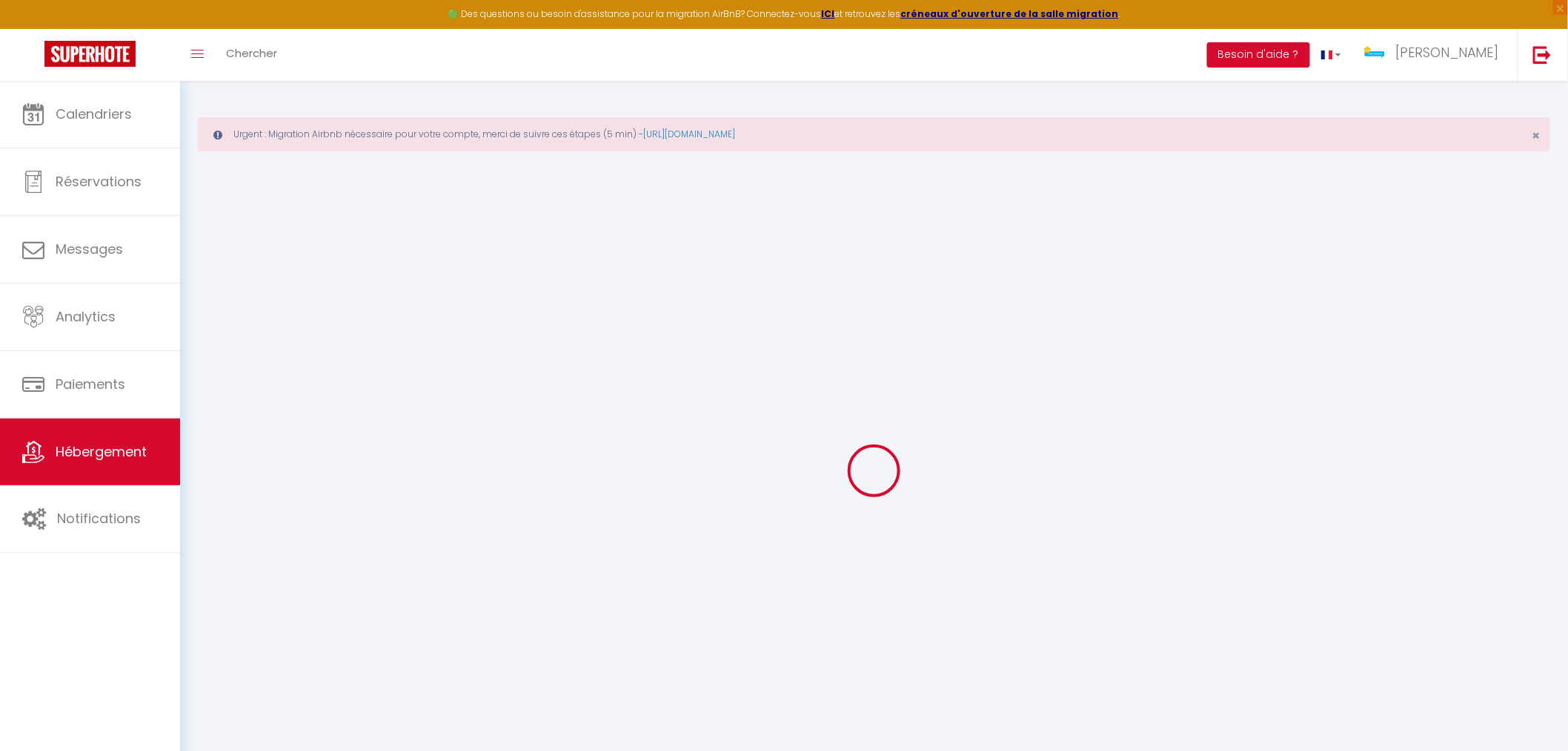
select select
type input "2 Rue des Serruriers"
type input "67600"
type input "Sélestat"
type input "[EMAIL_ADDRESS][DOMAIN_NAME]"
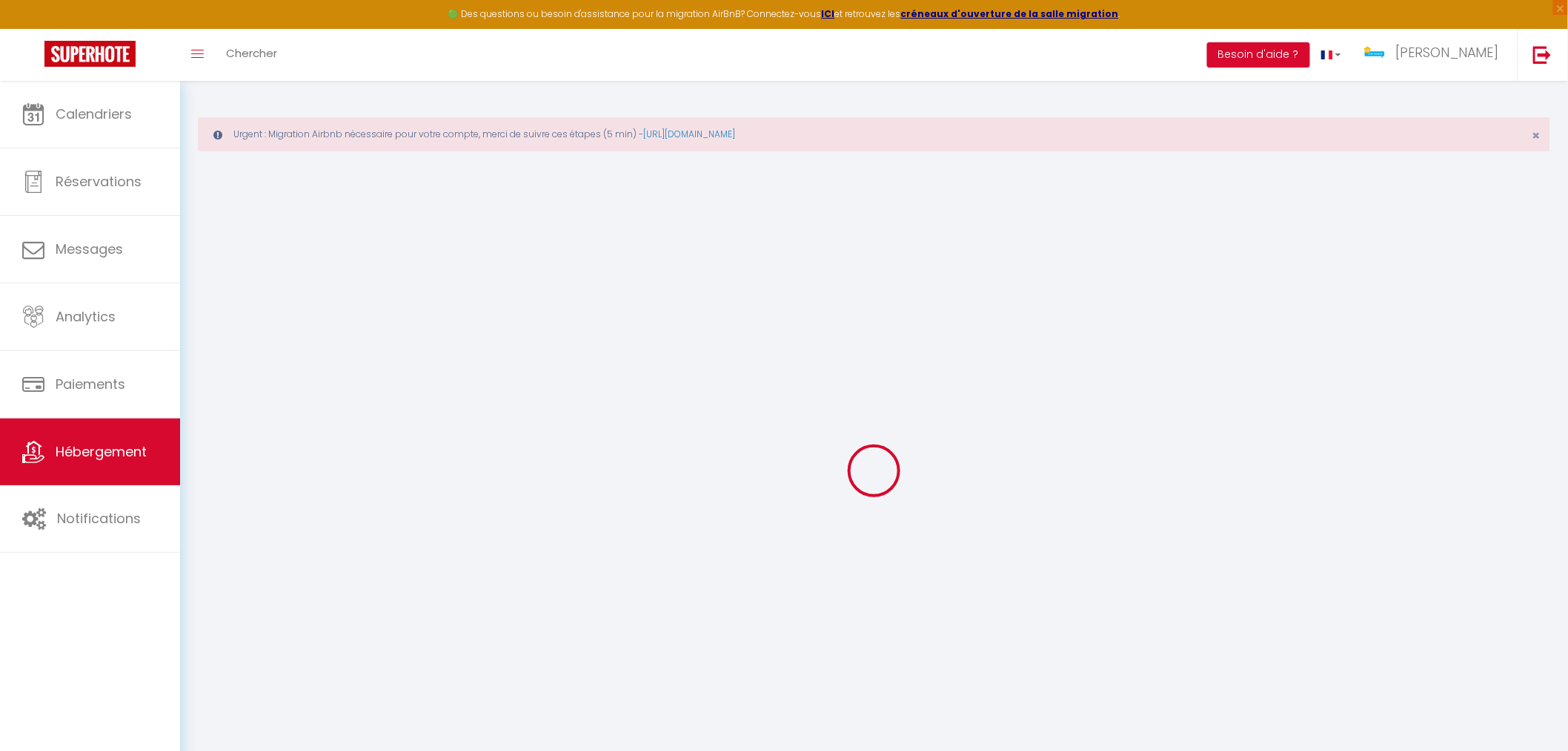
select select
checkbox input "false"
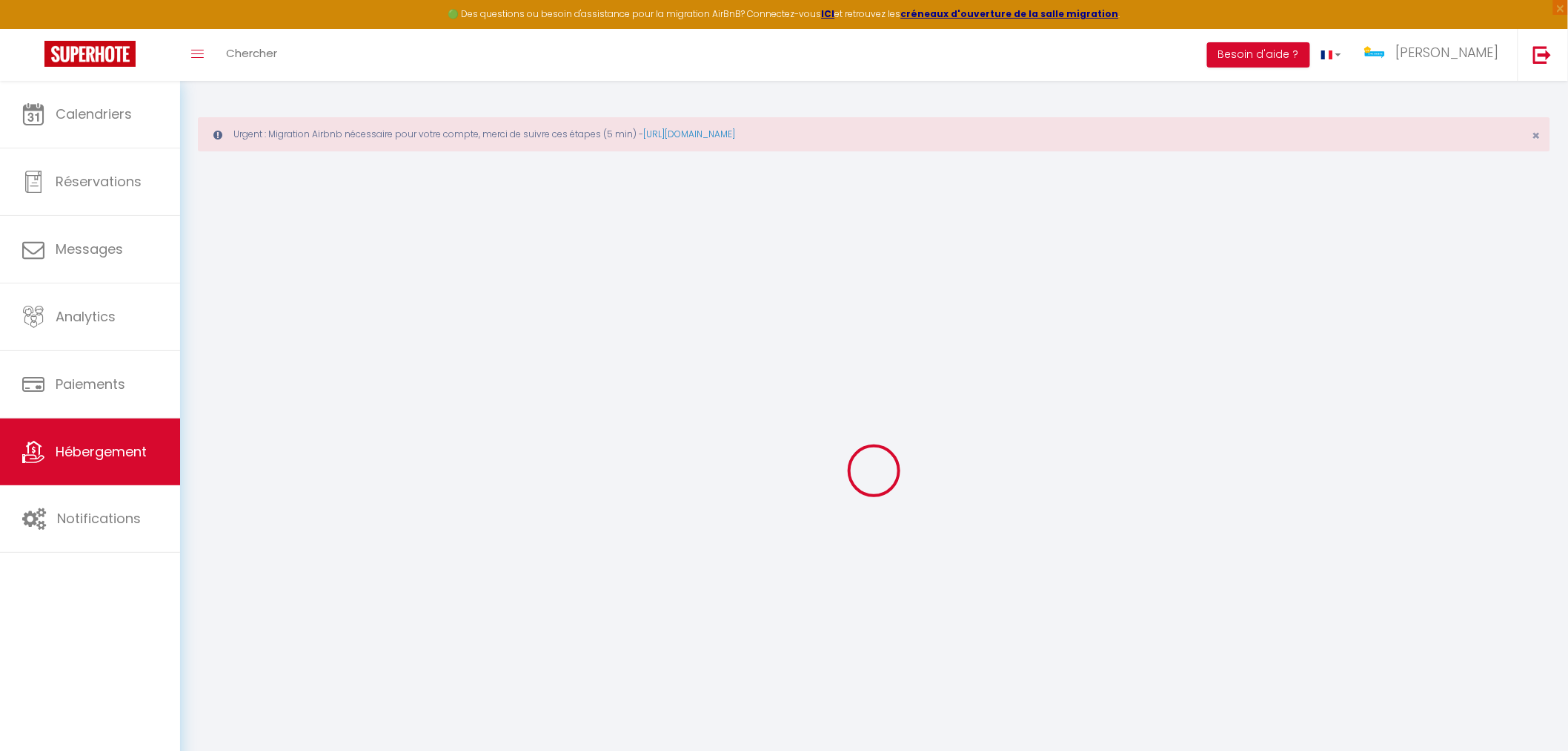
type input "0"
select select
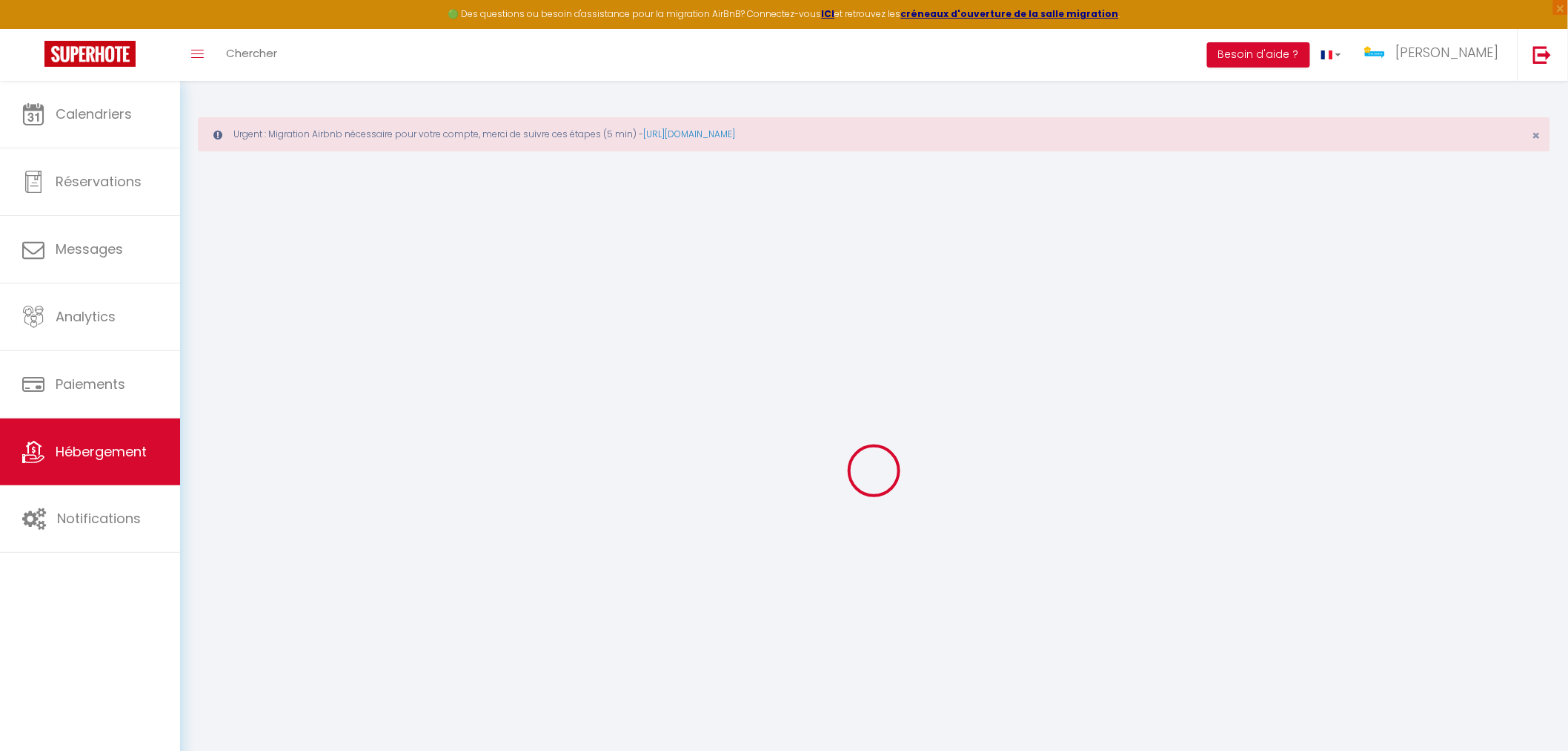
select select
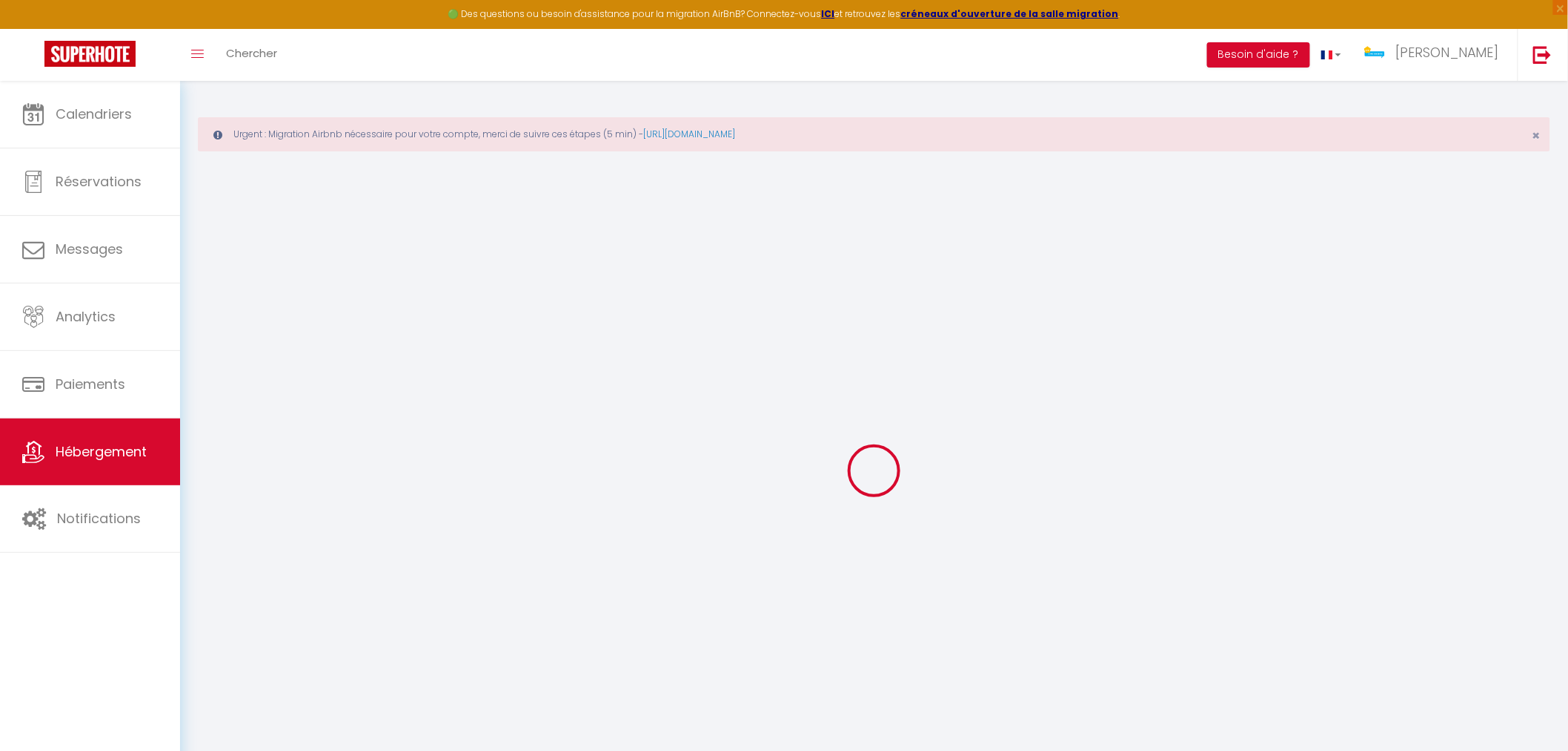
checkbox input "false"
select select "+ 30 %"
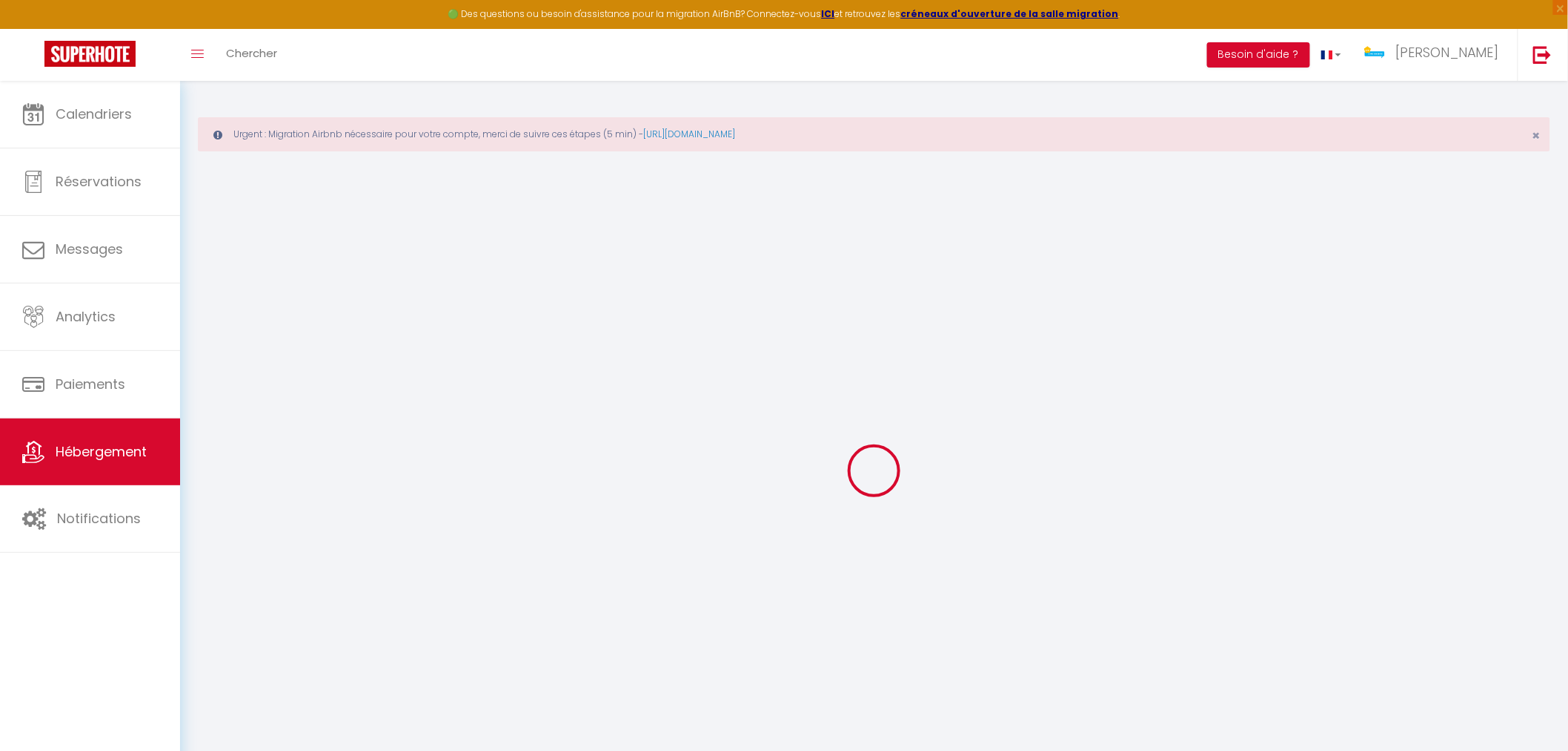
select select
checkbox input "false"
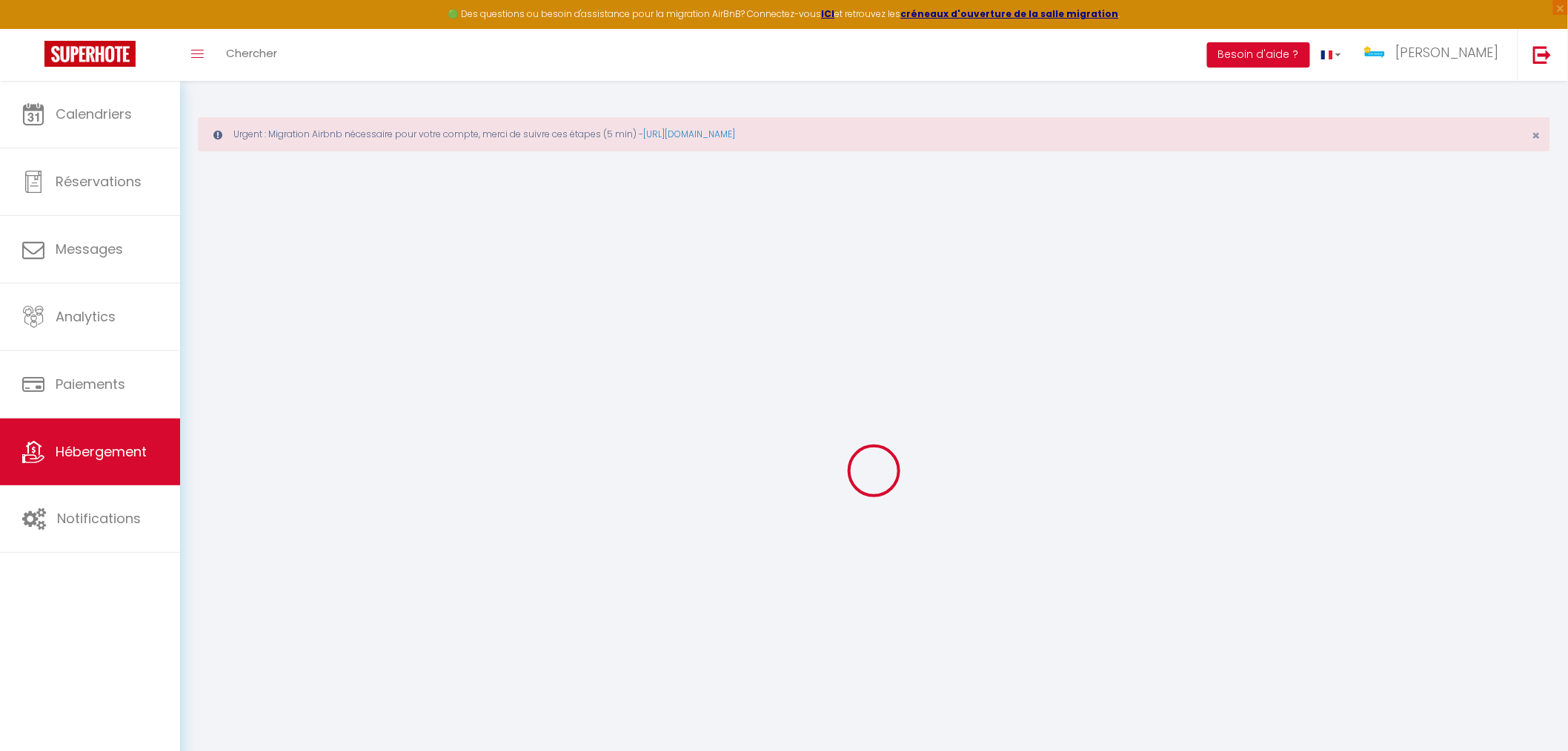
checkbox input "false"
select select "365"
select select "EUR"
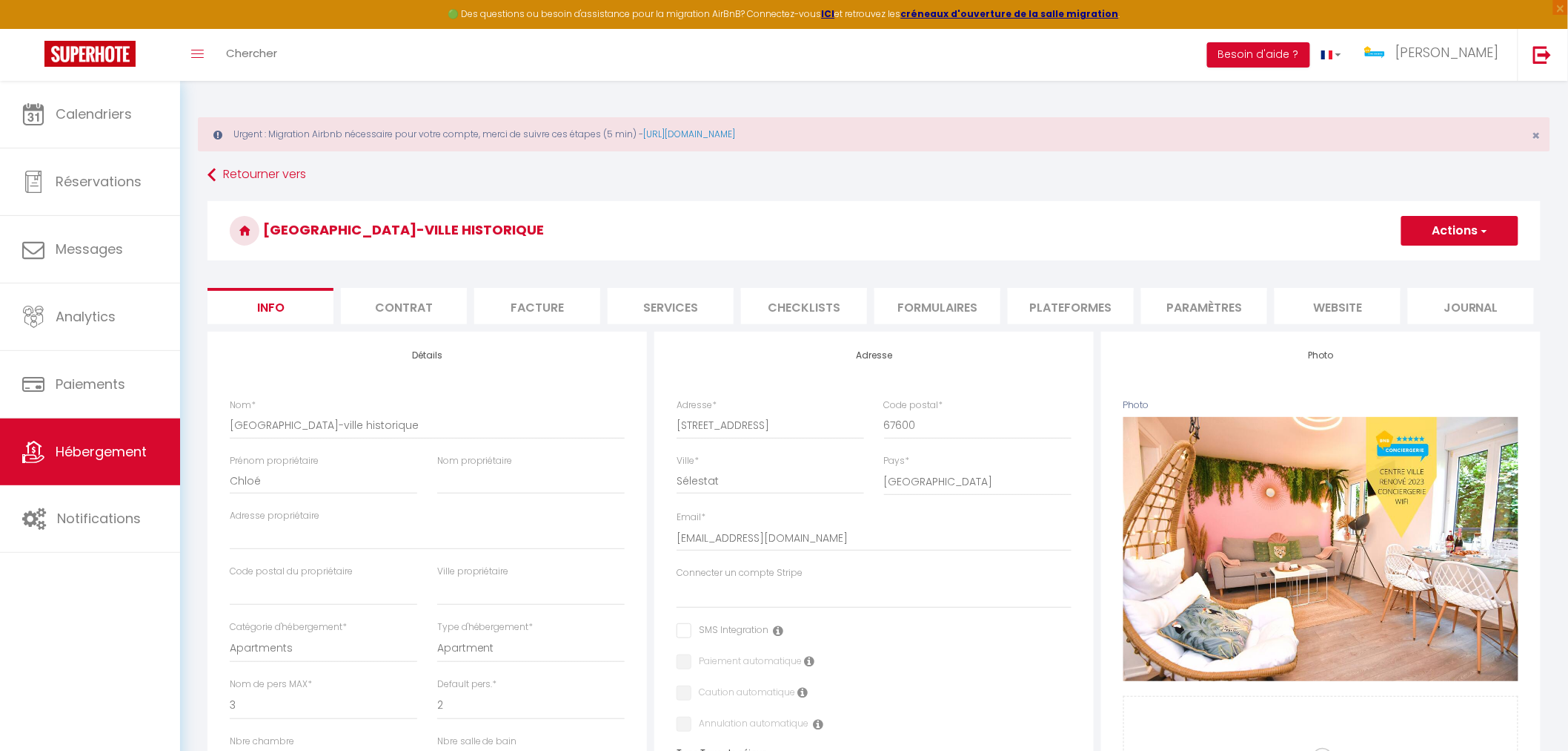
click at [1075, 300] on li "Plateformes" at bounding box center [1072, 306] width 126 height 36
select select
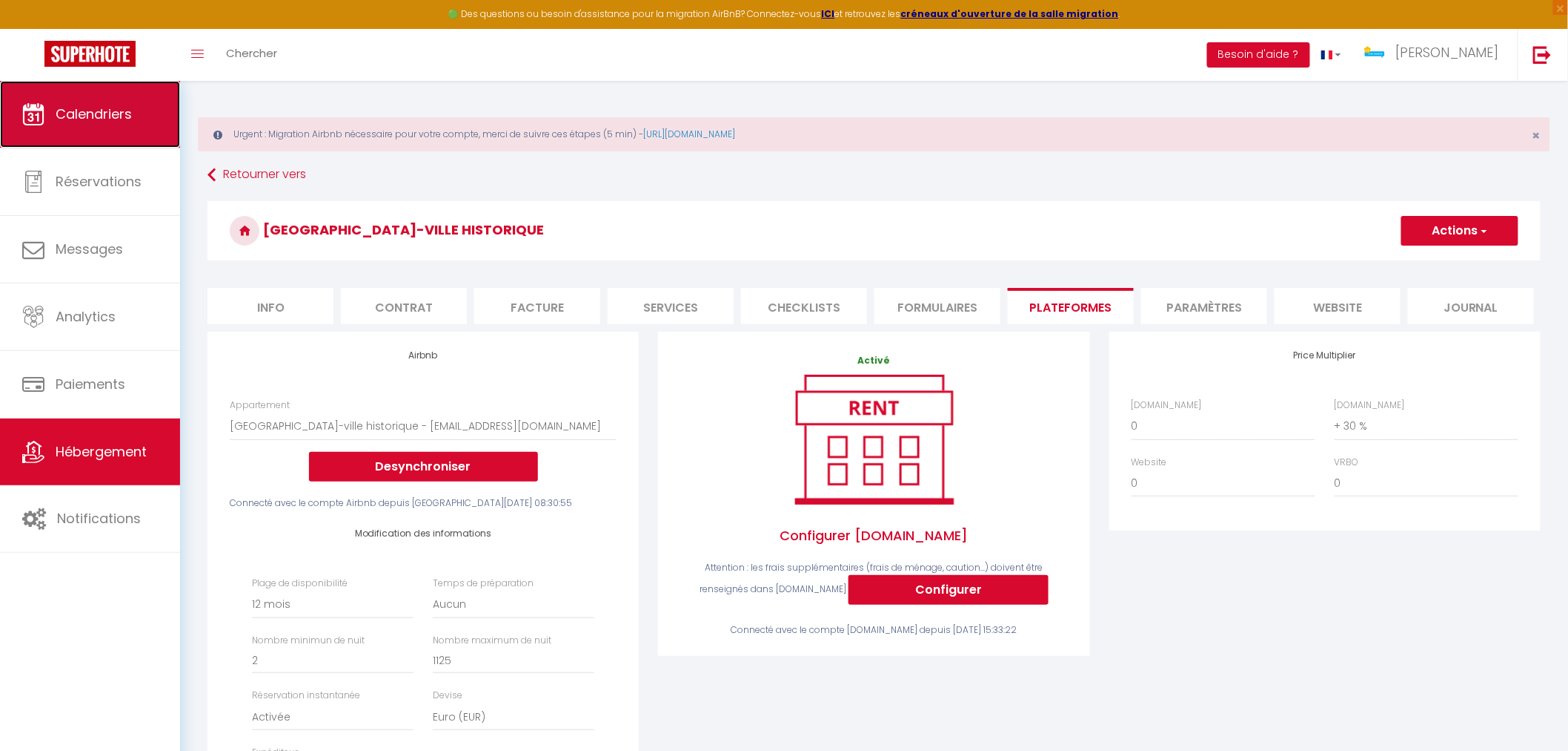
click at [89, 124] on link "Calendriers" at bounding box center [90, 114] width 180 height 67
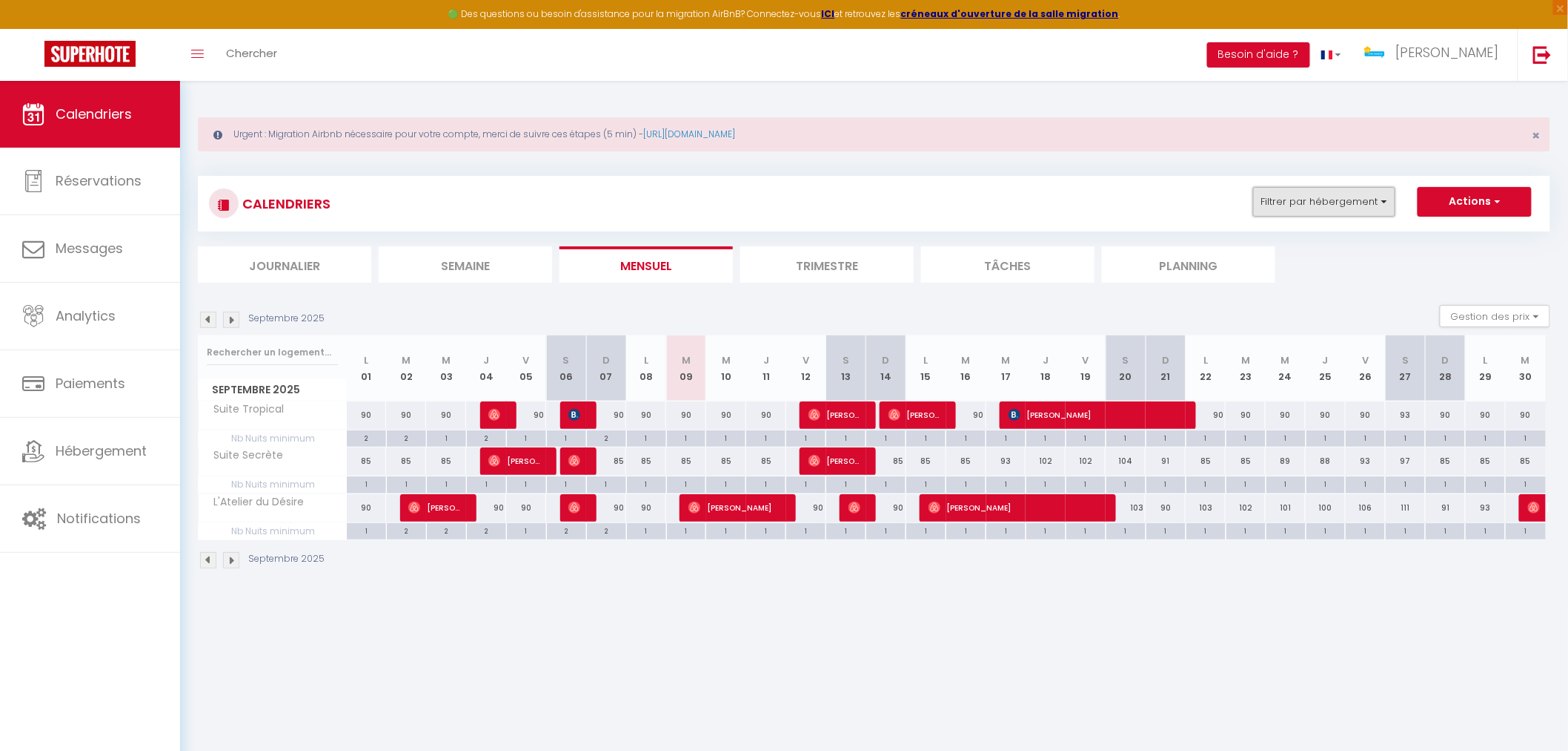
click at [1380, 204] on button "Filtrer par hébergement" at bounding box center [1325, 202] width 142 height 30
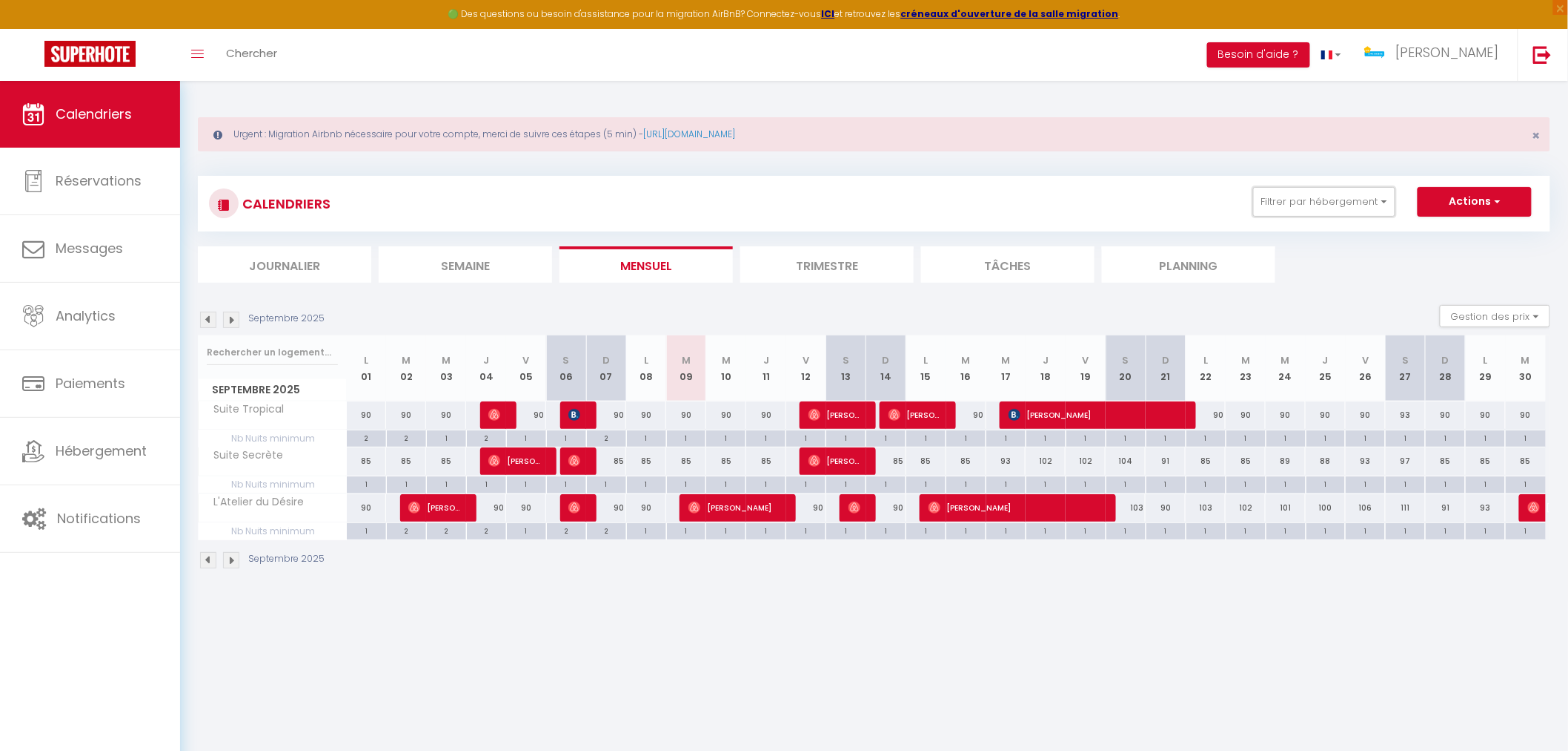
drag, startPoint x: 1297, startPoint y: 203, endPoint x: 1291, endPoint y: 220, distance: 18.0
click at [1298, 203] on button "Filtrer par hébergement" at bounding box center [1325, 202] width 142 height 30
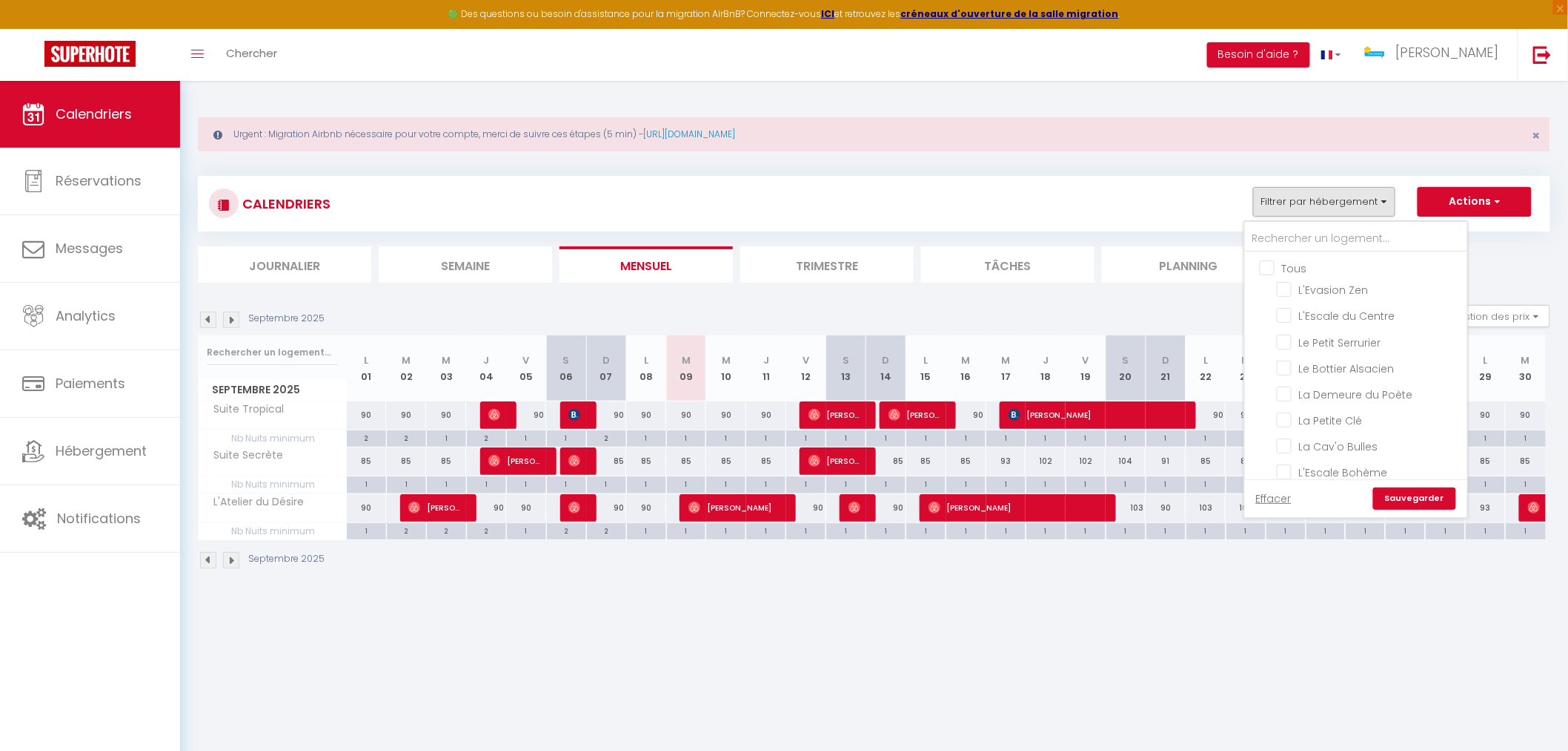
click at [1274, 268] on input "Tous" at bounding box center [1371, 266] width 223 height 15
checkbox input "true"
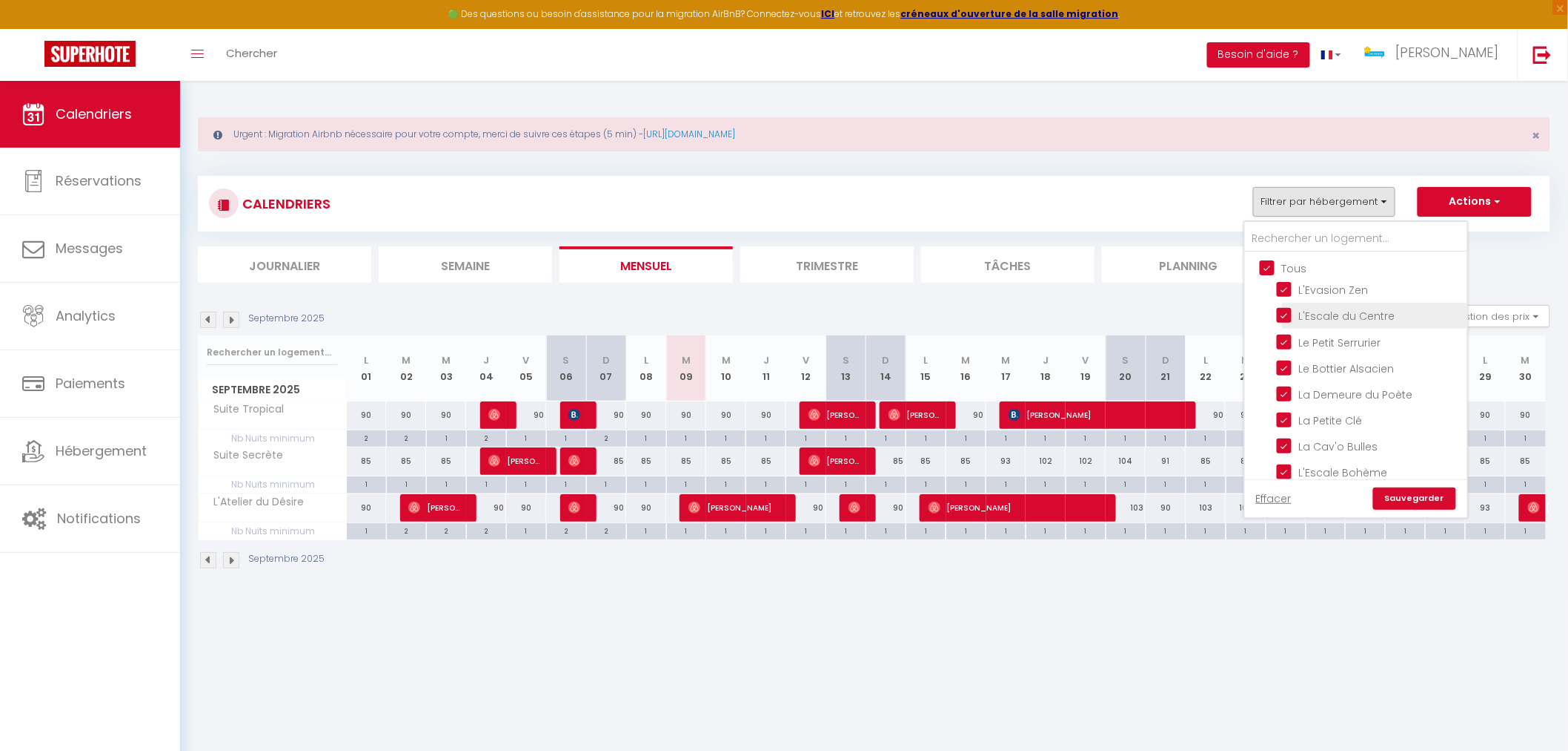
checkbox input "true"
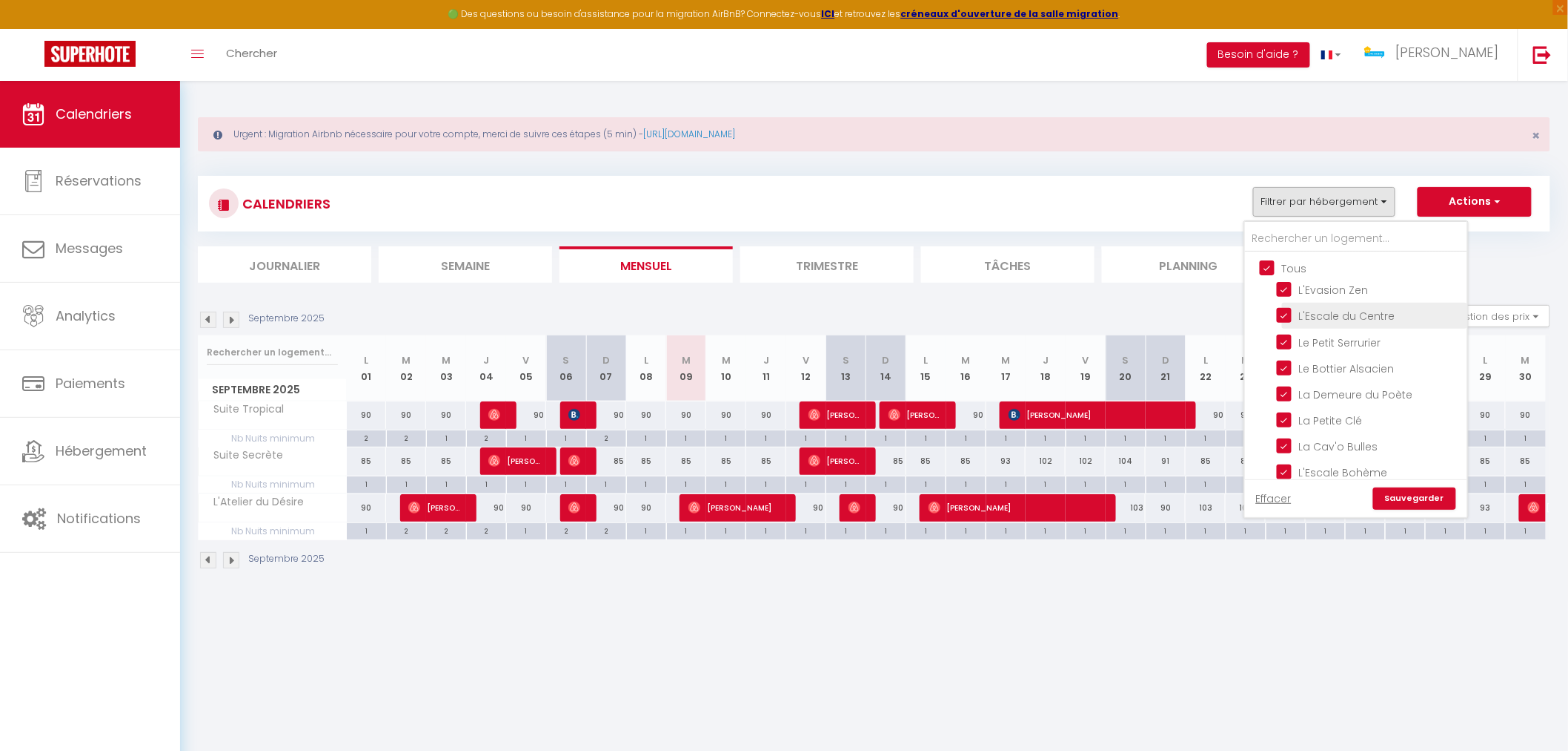
checkbox input "true"
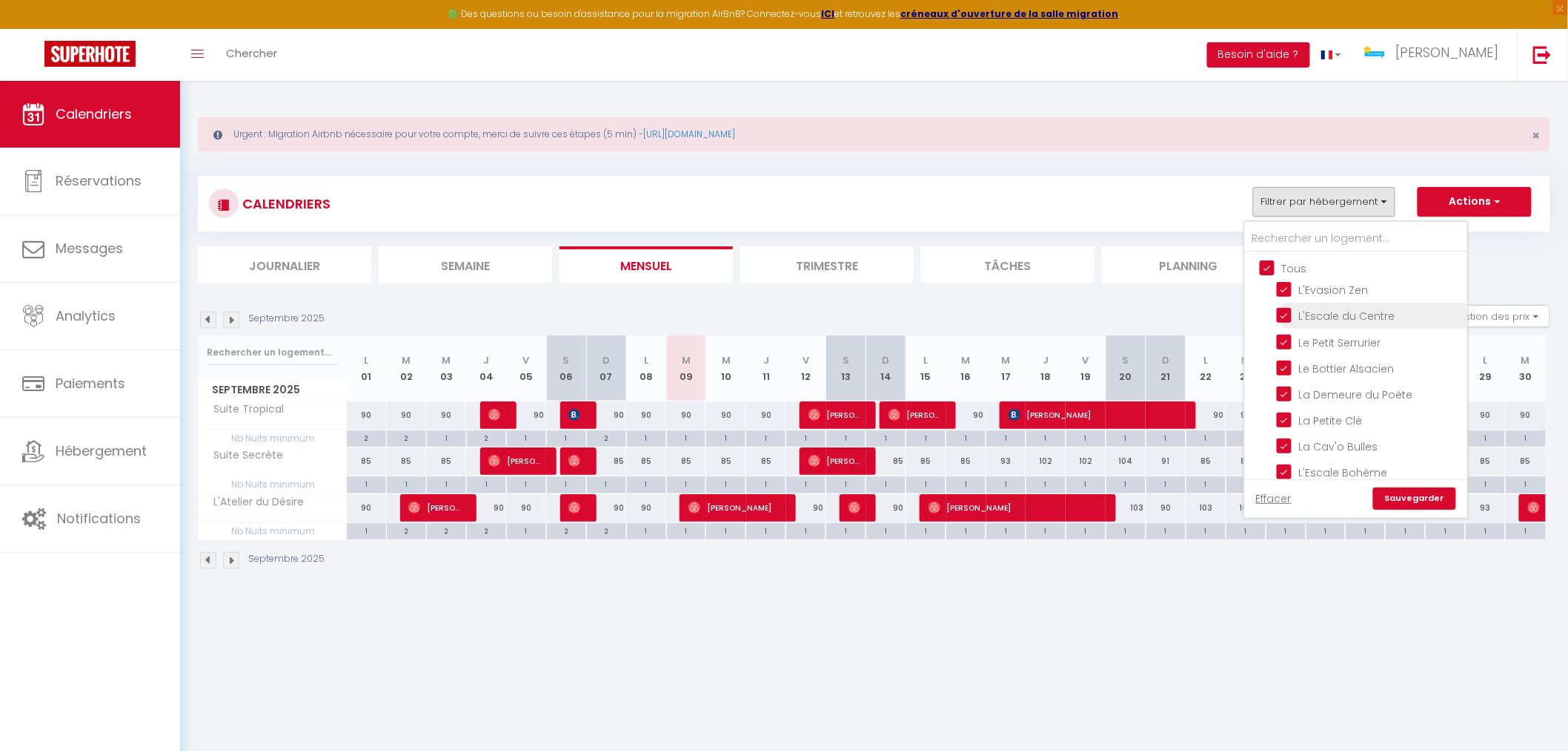
checkbox input "true"
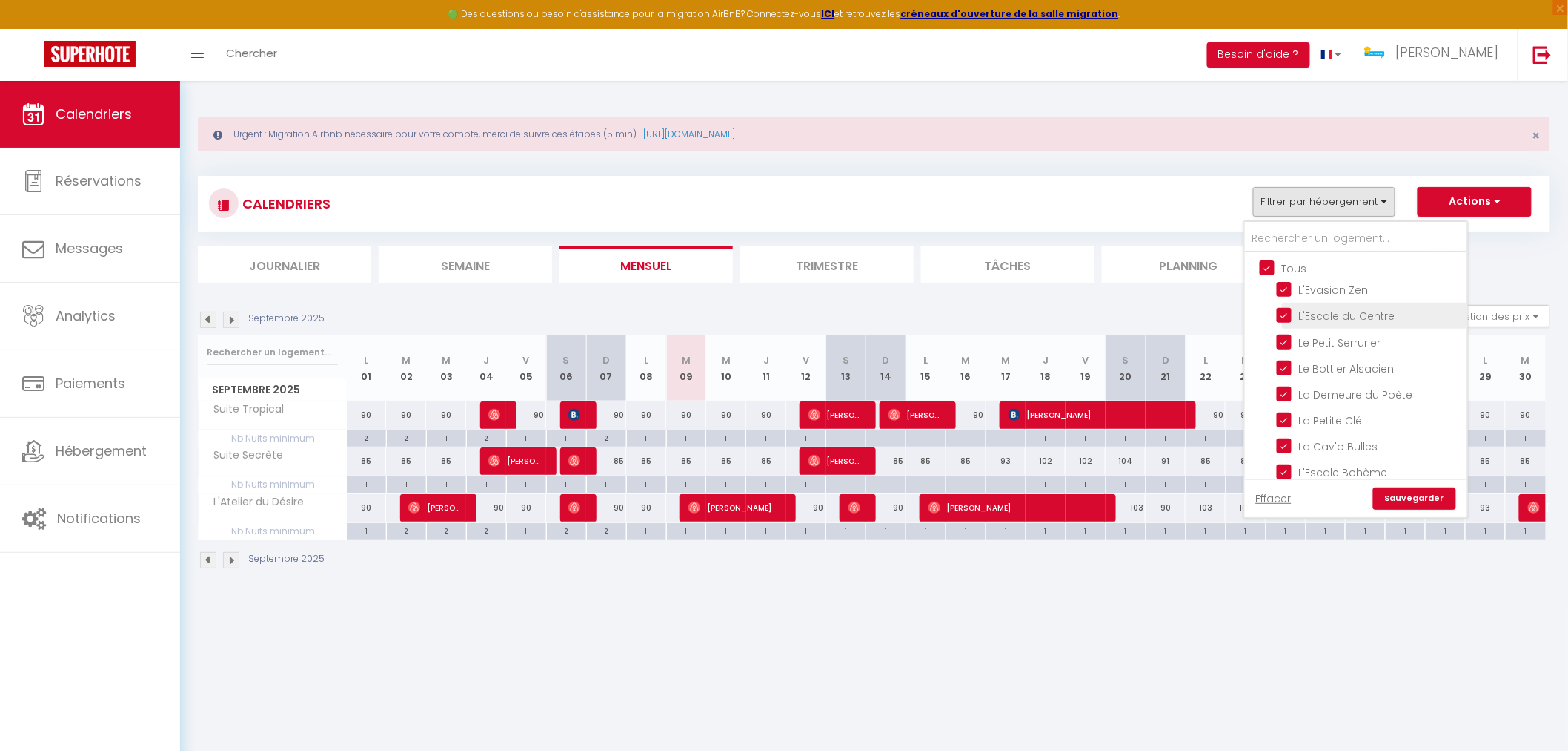
checkbox input "true"
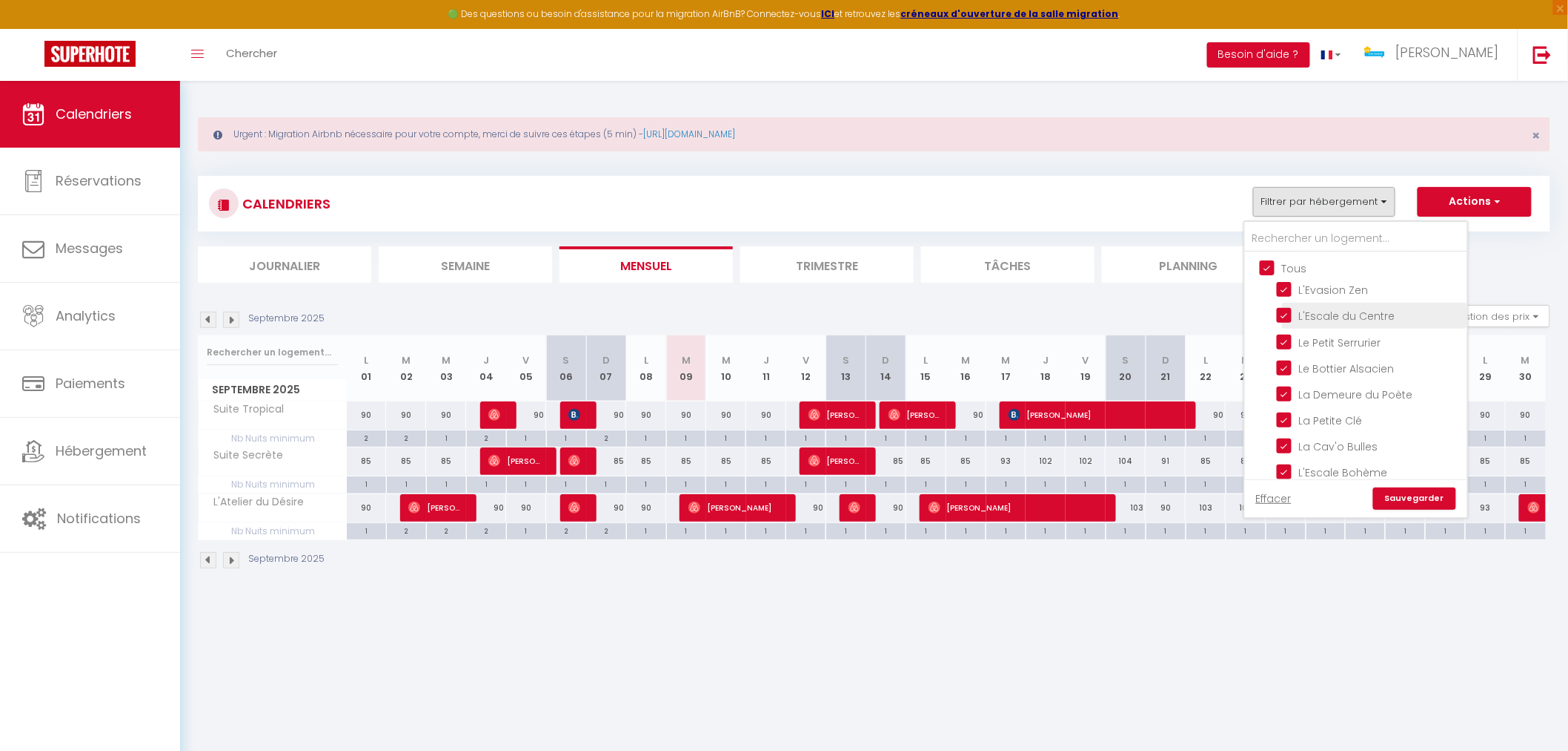
checkbox input "true"
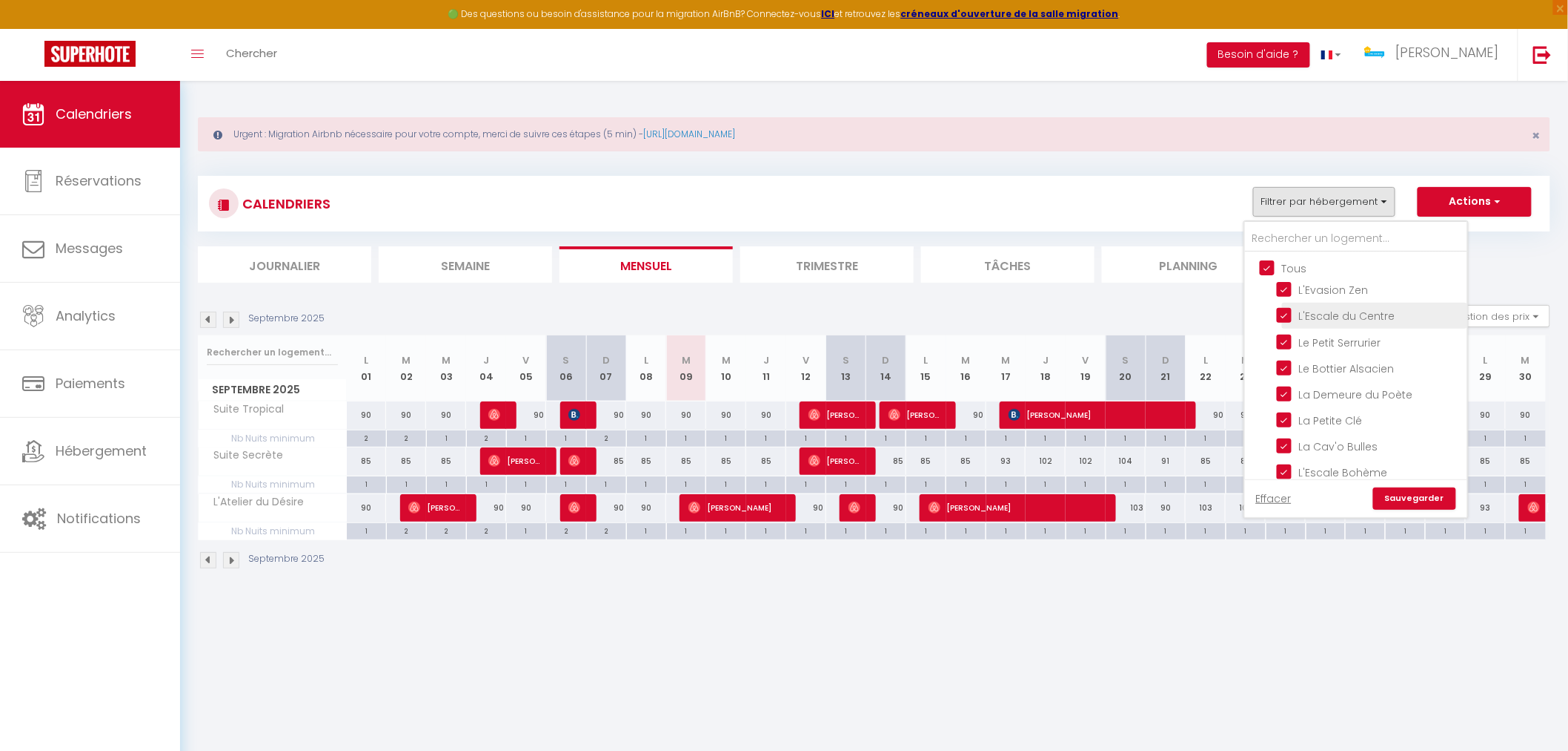
checkbox input "true"
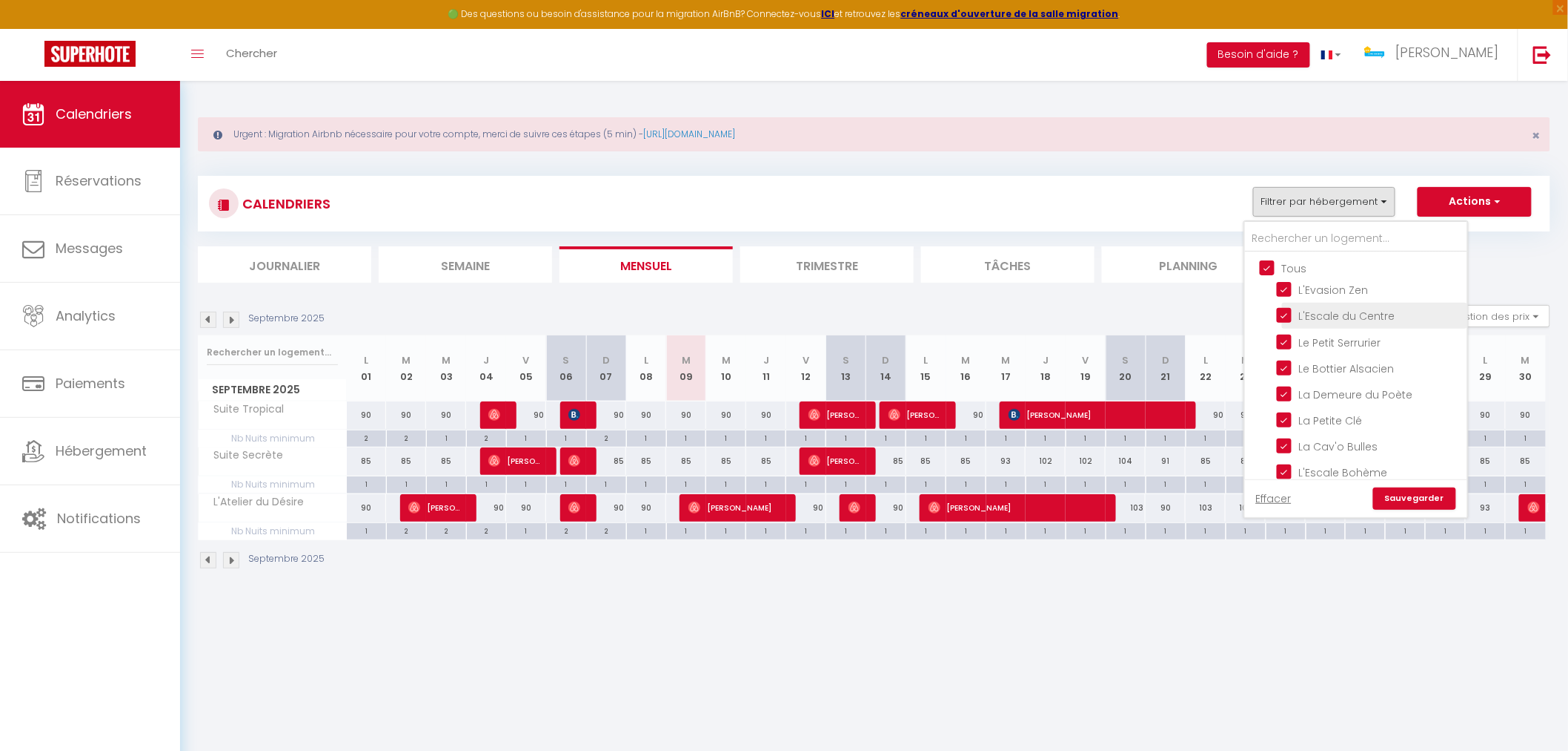
checkbox input "true"
click at [1416, 501] on link "Sauvegarder" at bounding box center [1415, 498] width 83 height 23
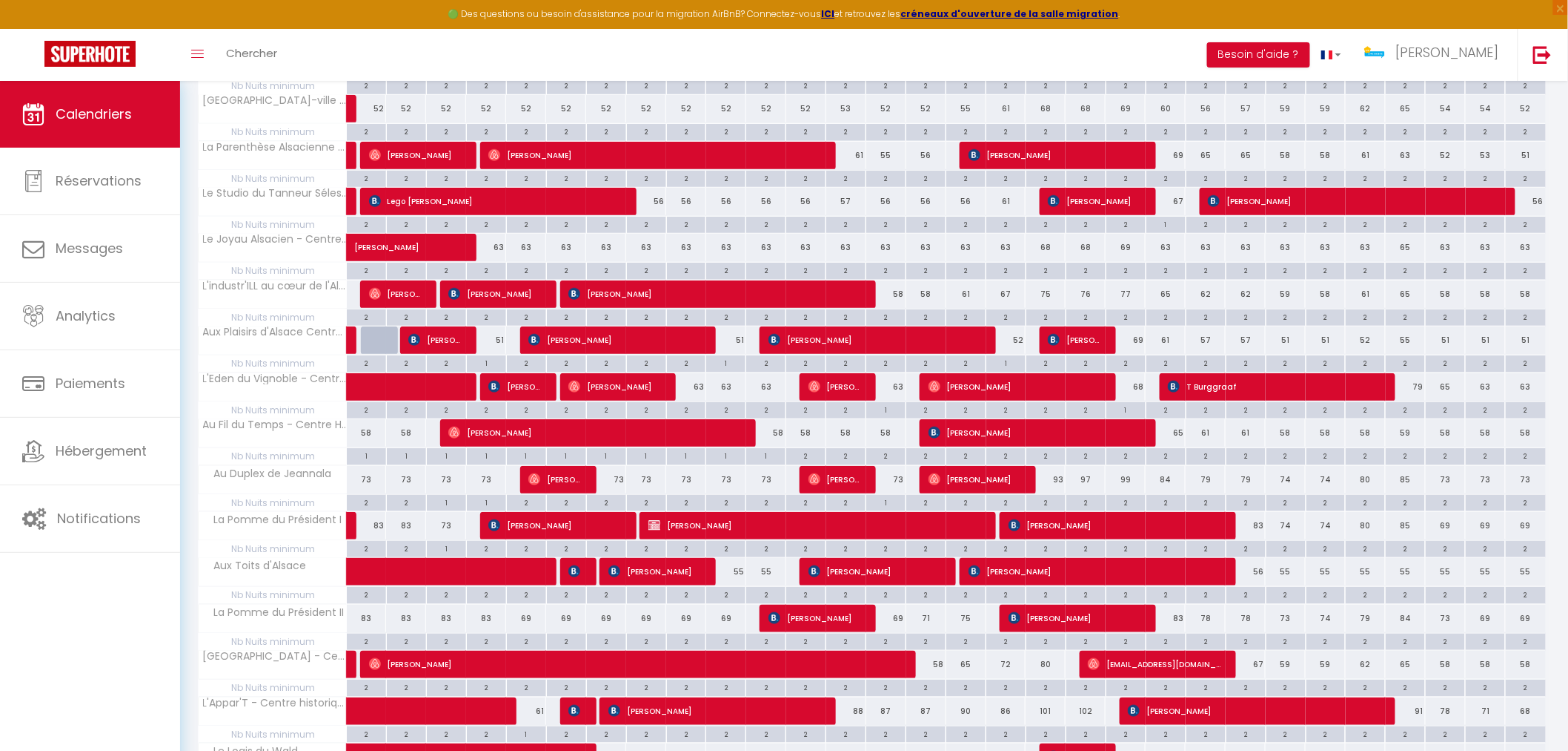
scroll to position [329, 0]
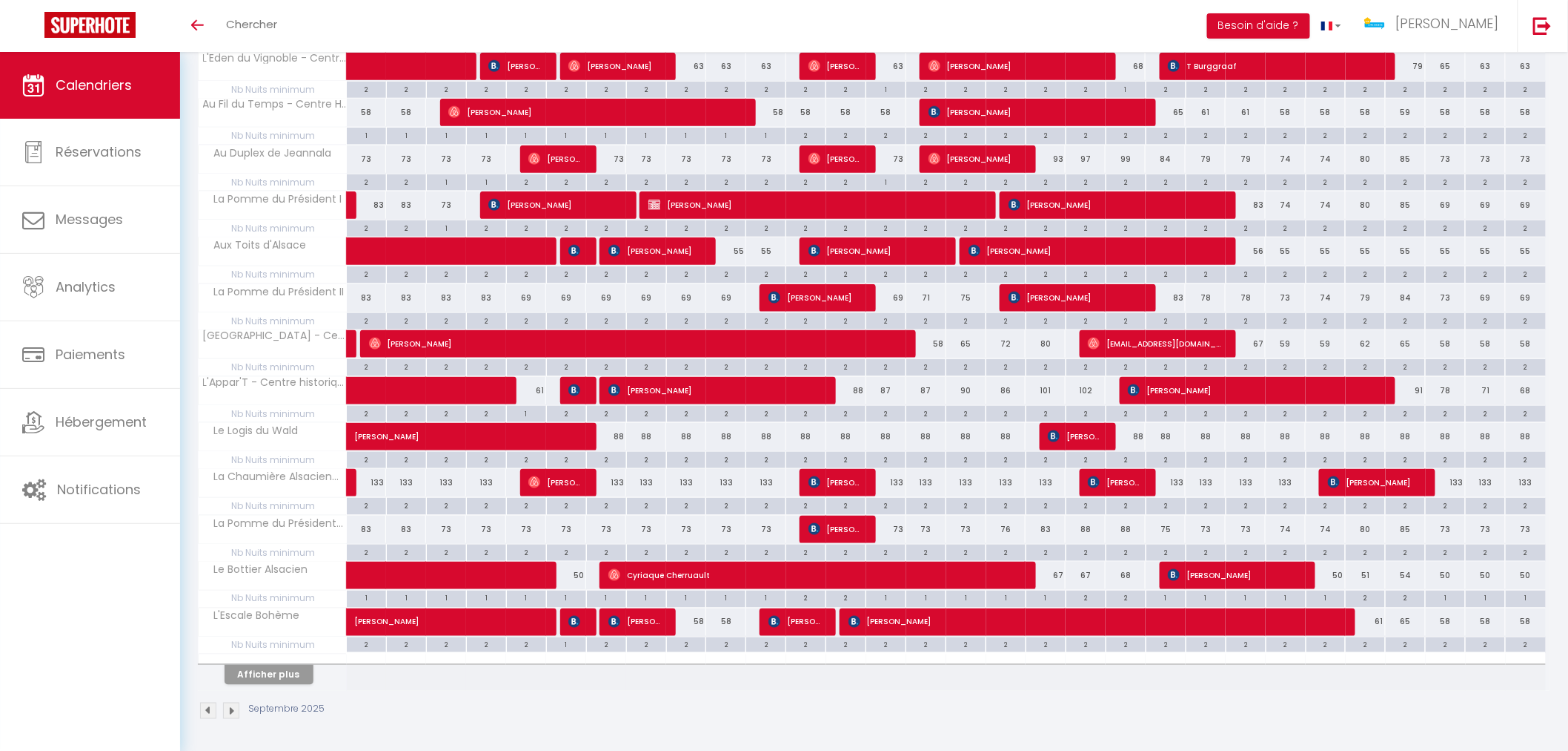
scroll to position [584, 0]
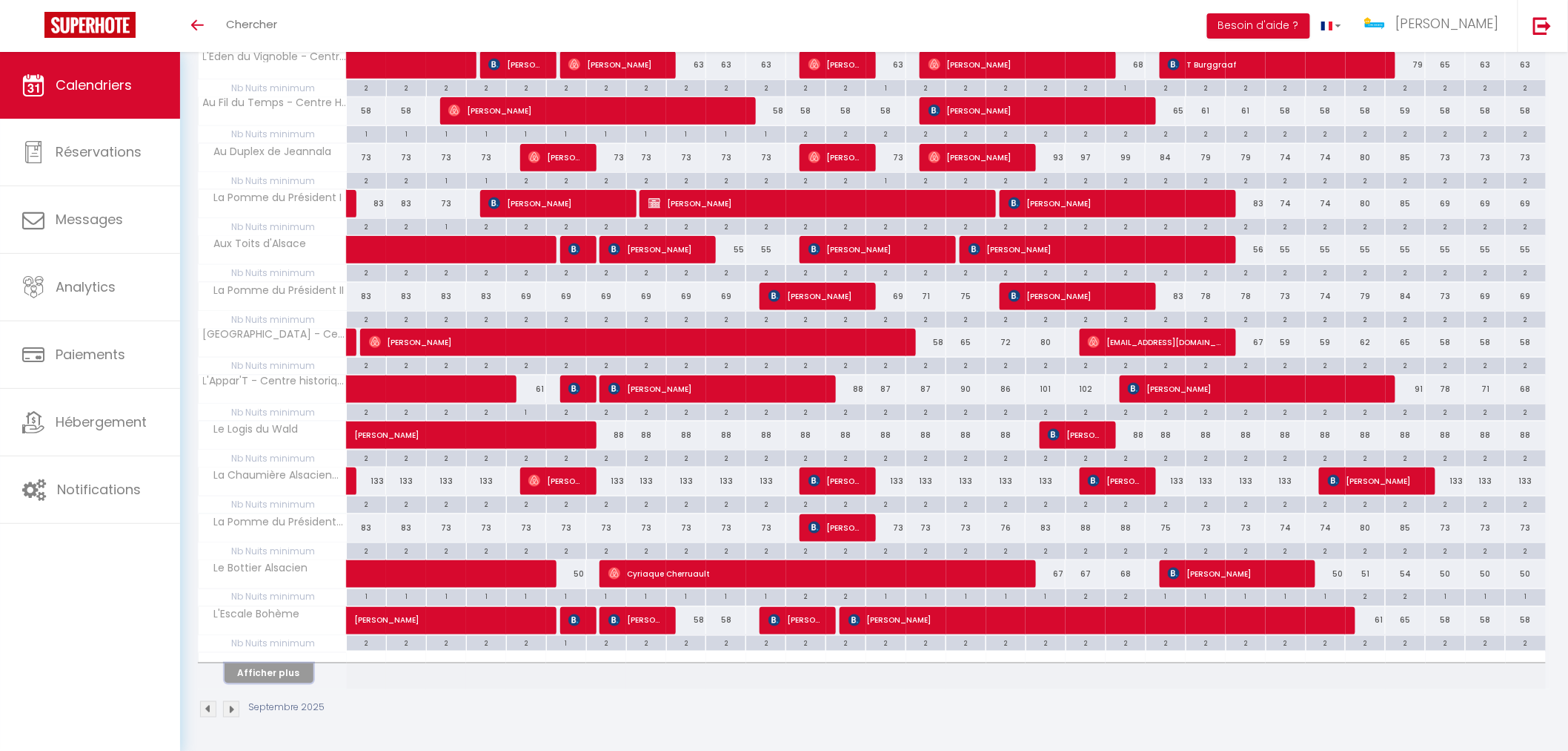
click at [285, 668] on button "Afficher plus" at bounding box center [269, 673] width 89 height 20
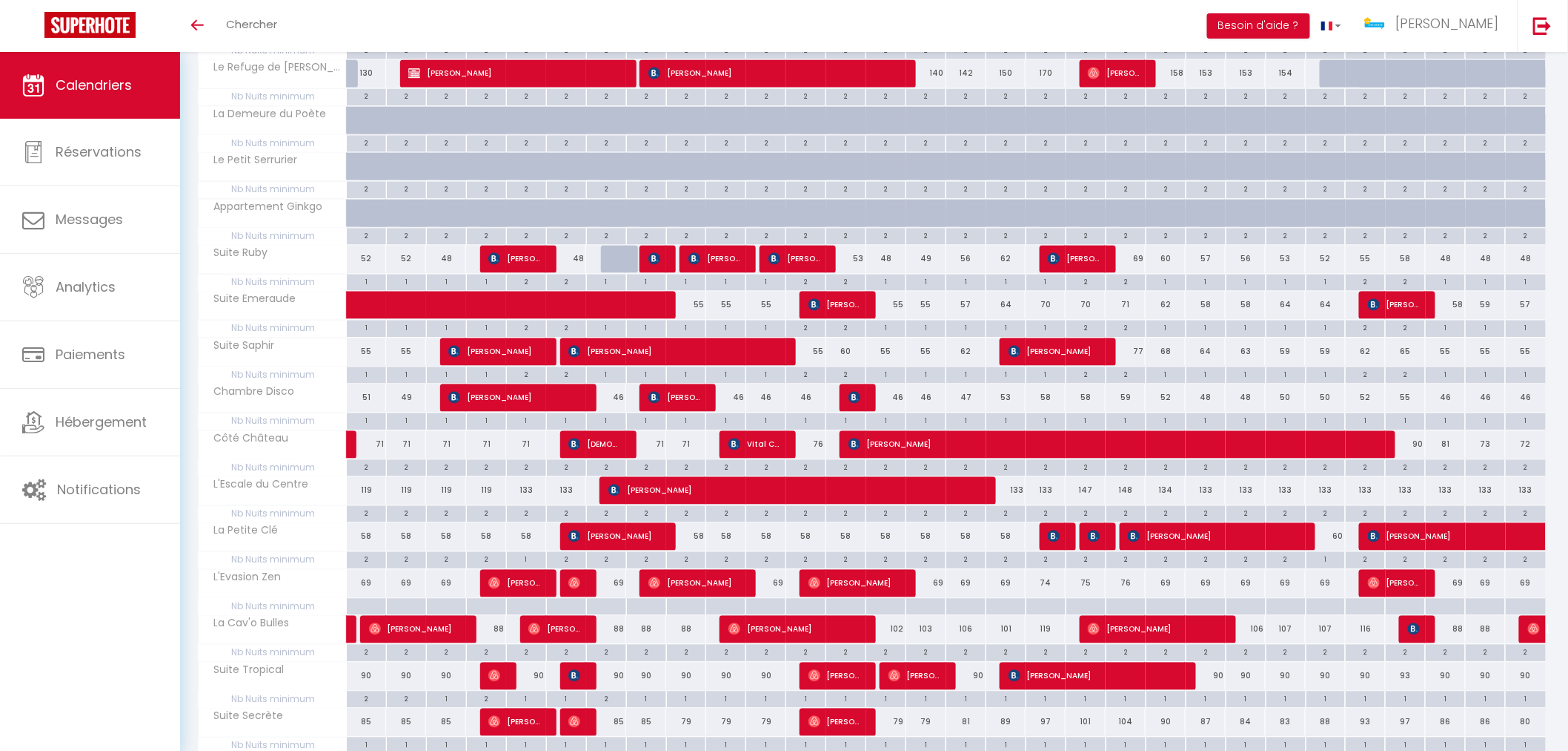
scroll to position [1244, 0]
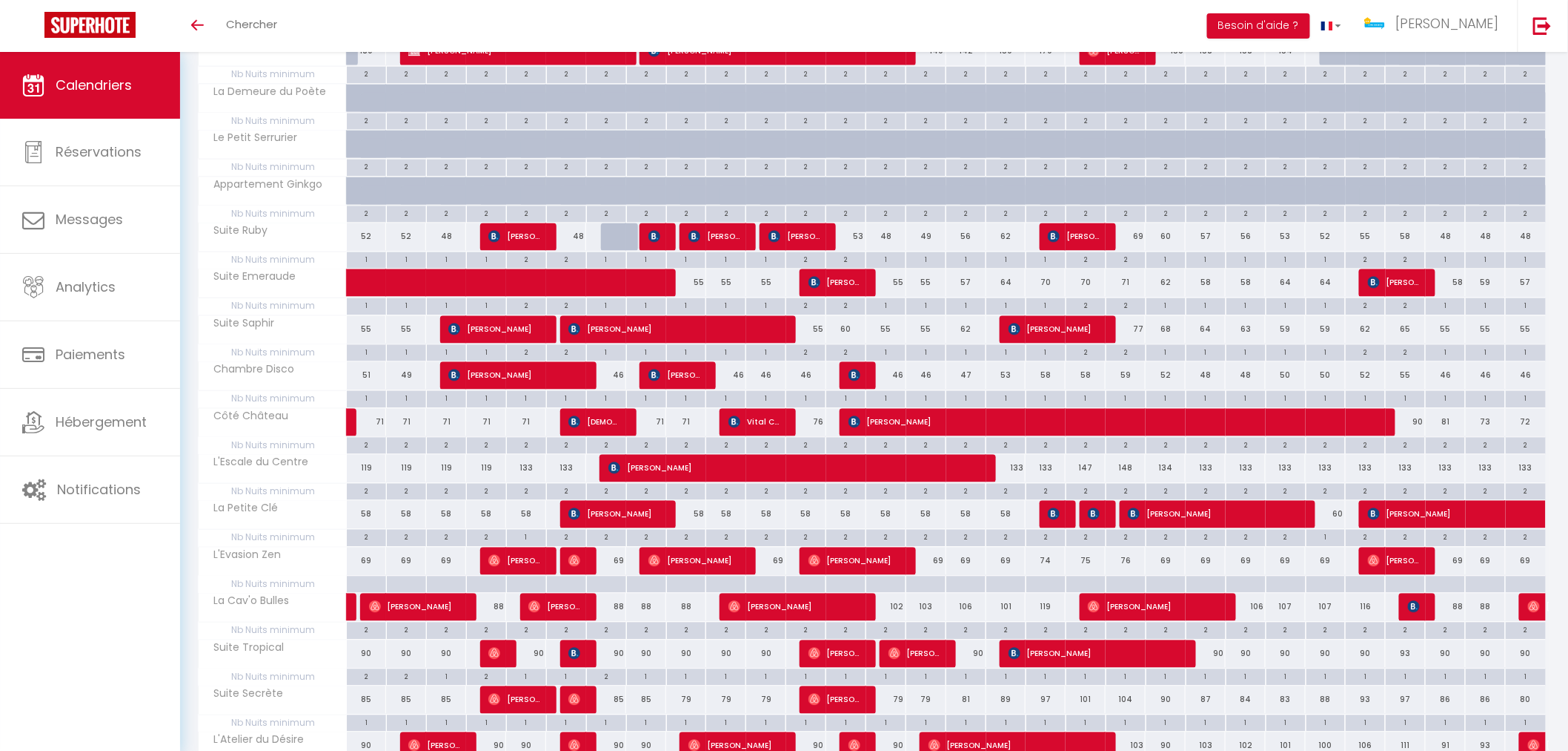
click at [1016, 472] on div "133" at bounding box center [1007, 468] width 40 height 28
type input "133"
type input "Mer 17 Septembre 2025"
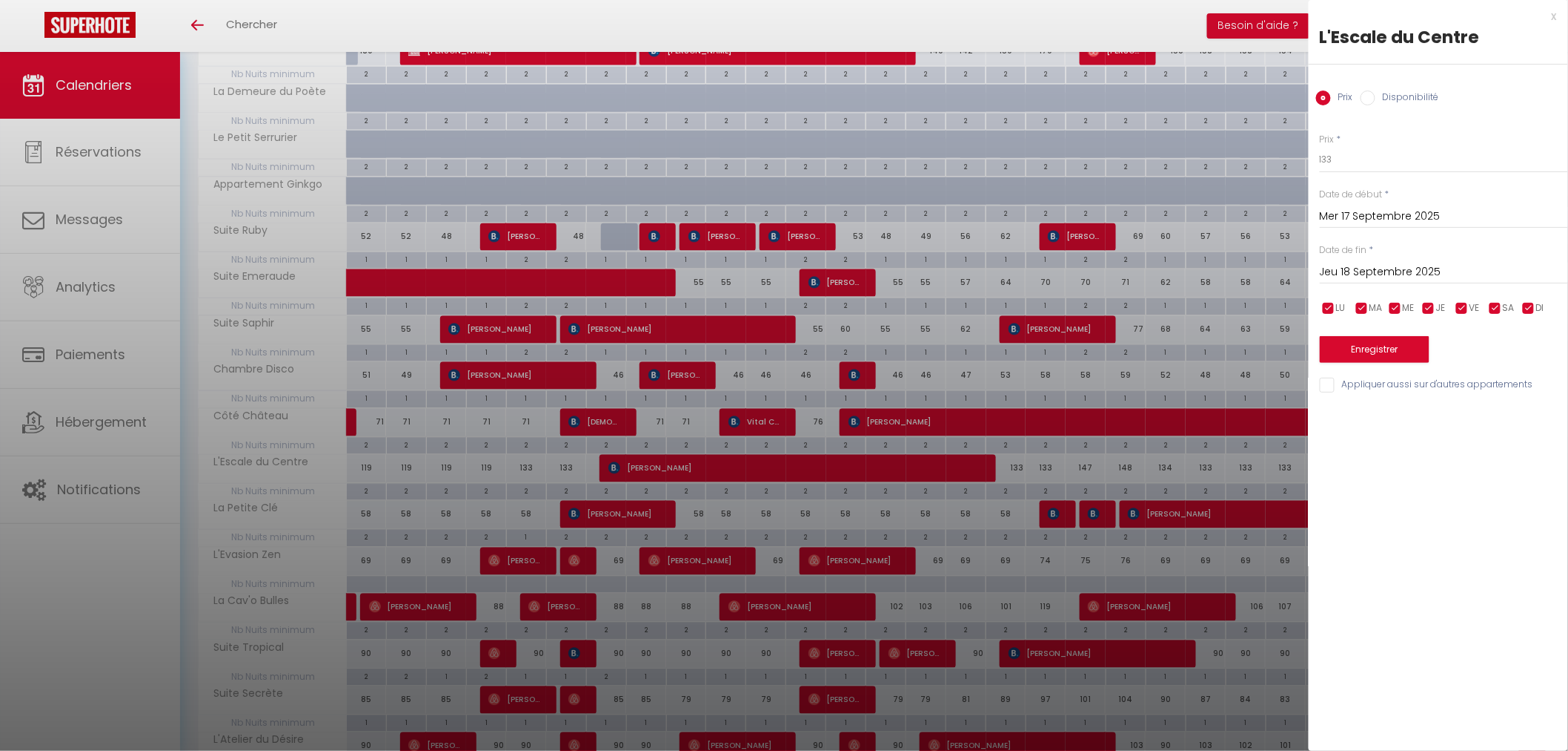
click at [1382, 273] on input "Jeu 18 Septembre 2025" at bounding box center [1444, 272] width 248 height 20
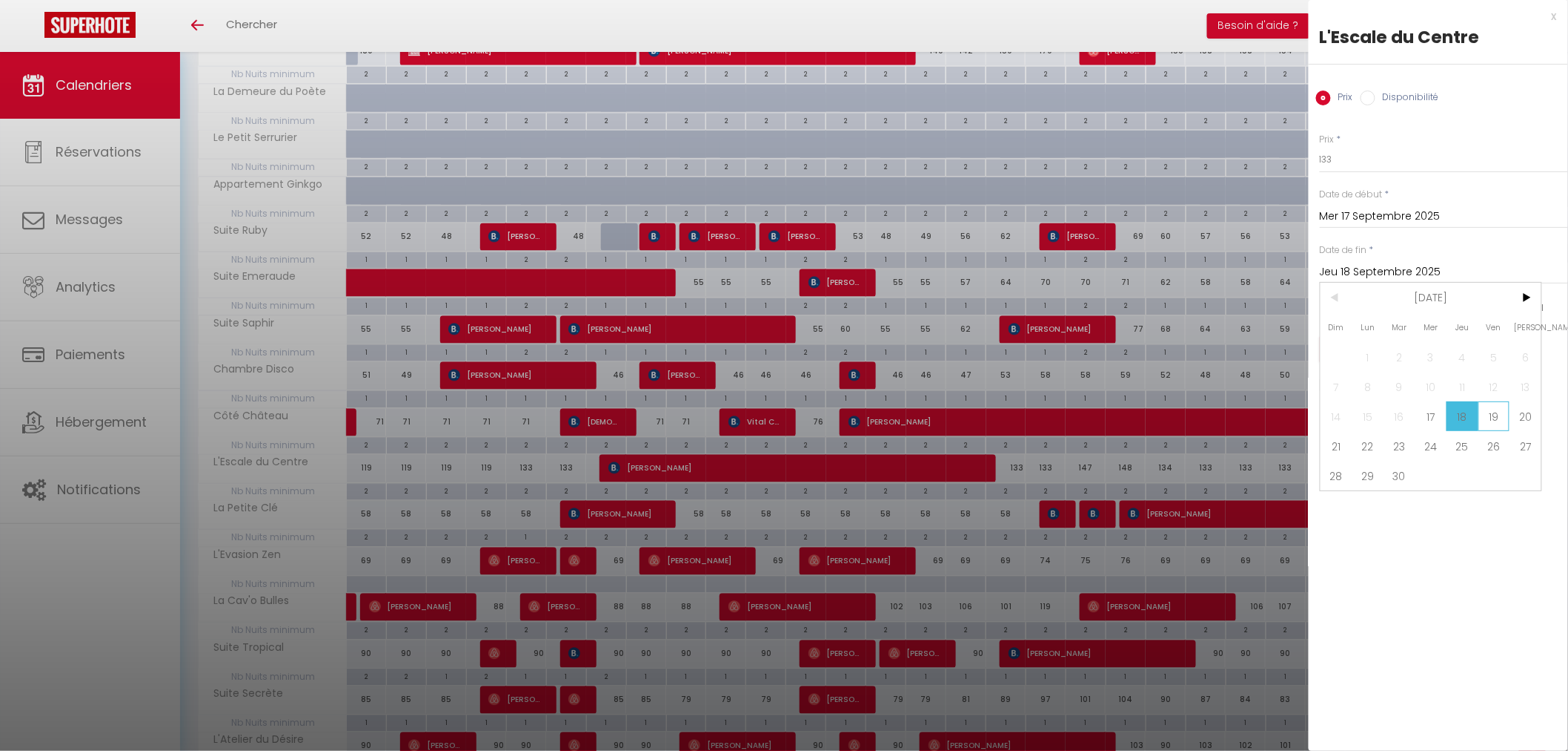
click at [1502, 418] on span "19" at bounding box center [1494, 416] width 32 height 30
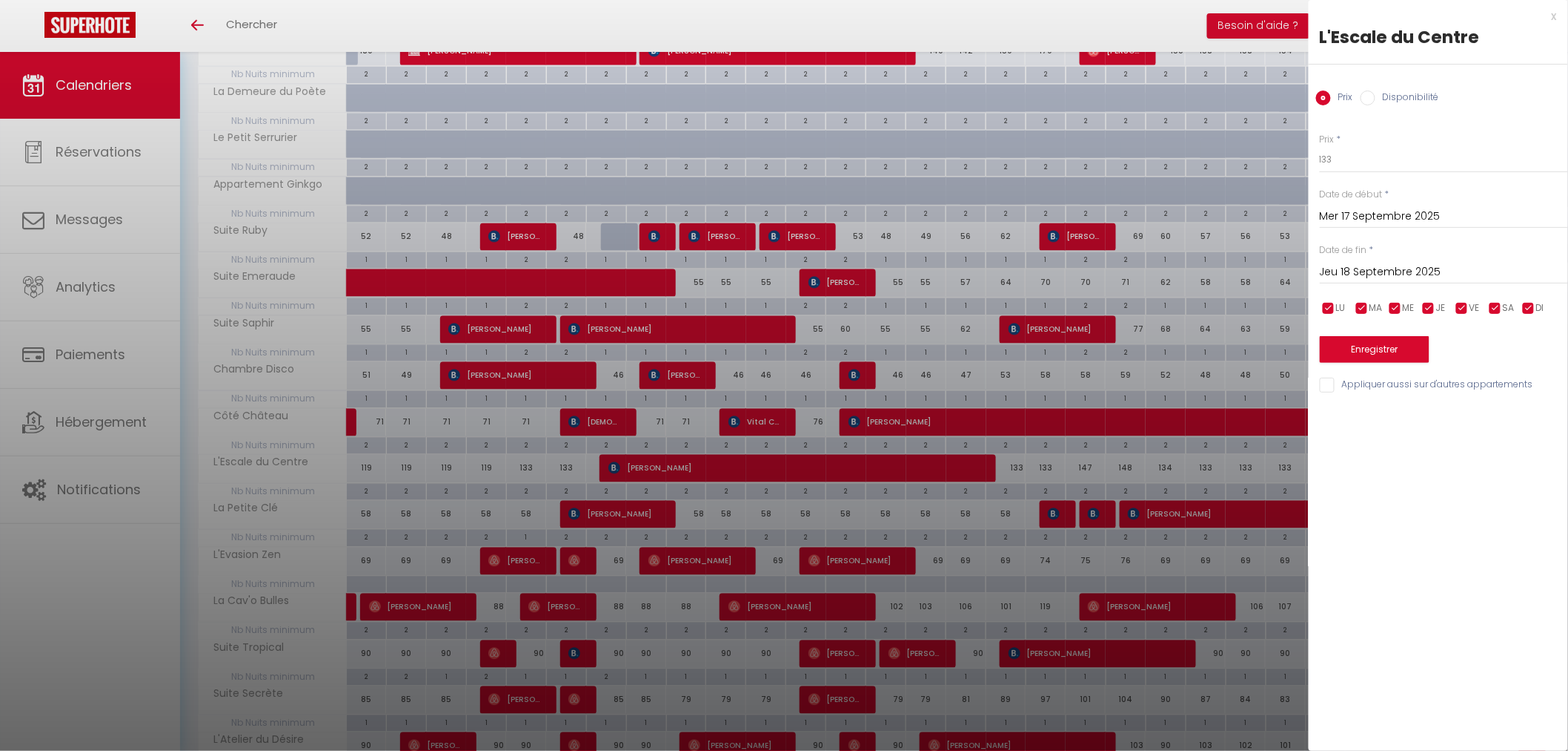
type input "Ven 19 Septembre 2025"
click at [1343, 164] on input "133" at bounding box center [1444, 159] width 248 height 27
type input "118"
click at [1389, 338] on button "Enregistrer" at bounding box center [1374, 349] width 109 height 27
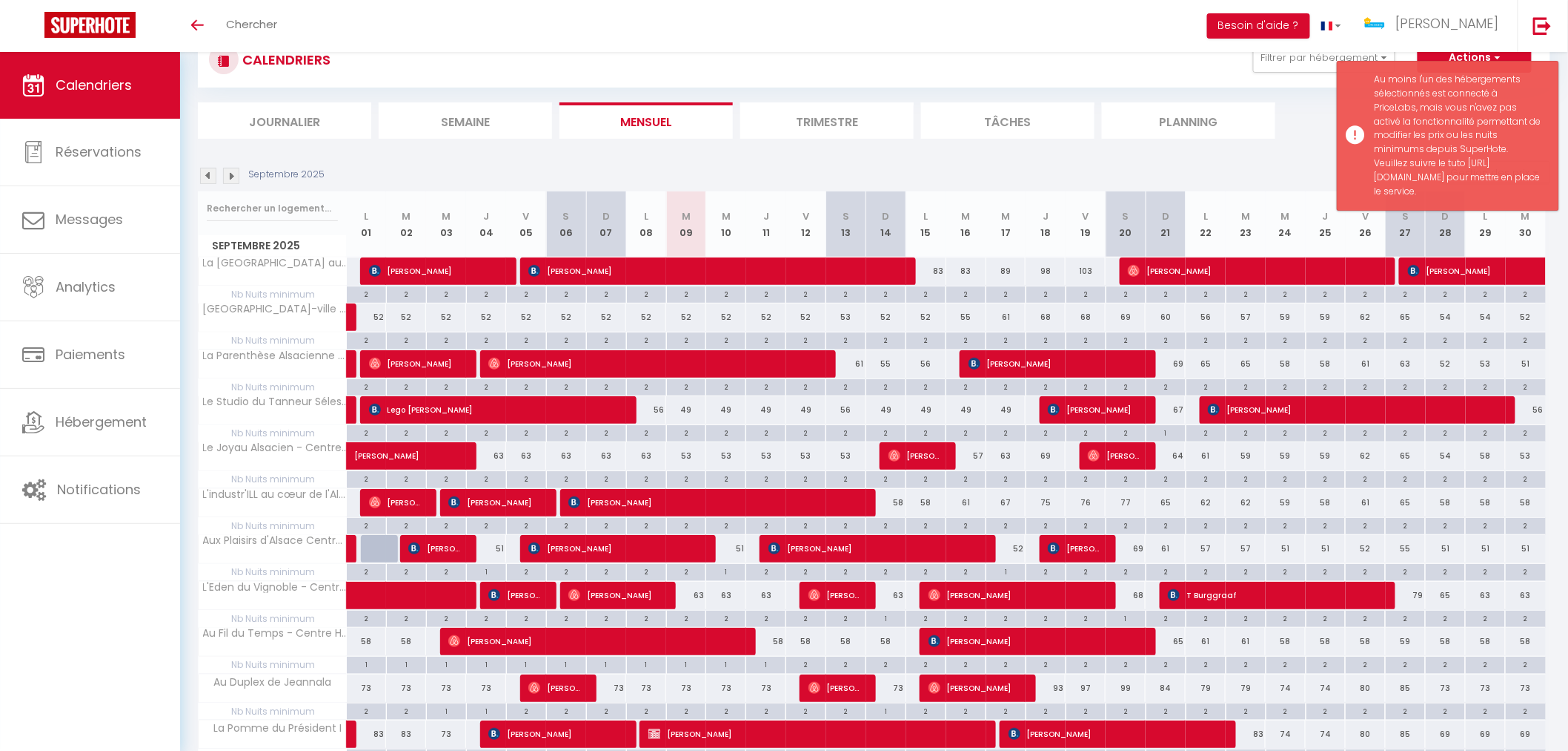
scroll to position [584, 0]
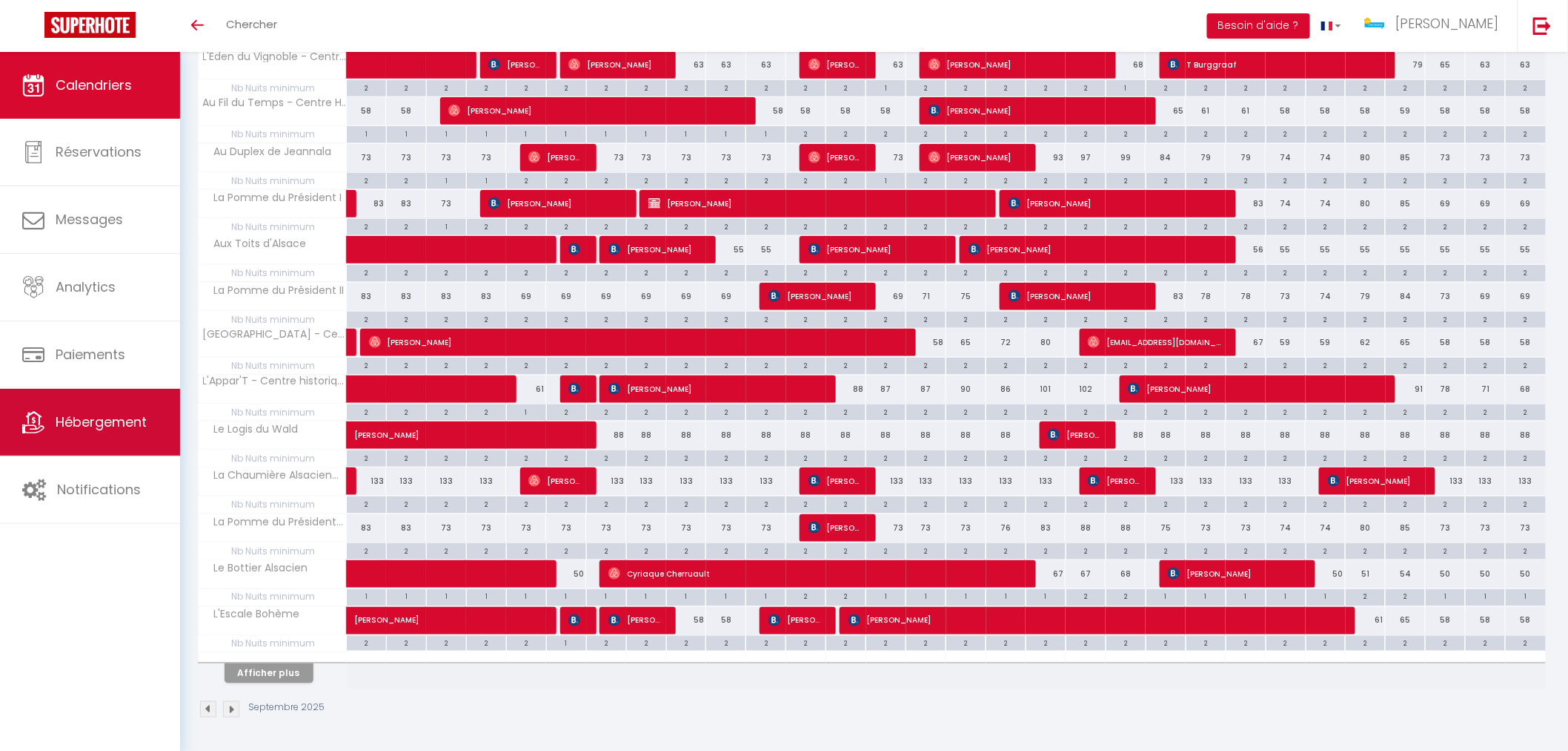
click at [161, 414] on link "Hébergement" at bounding box center [90, 422] width 180 height 67
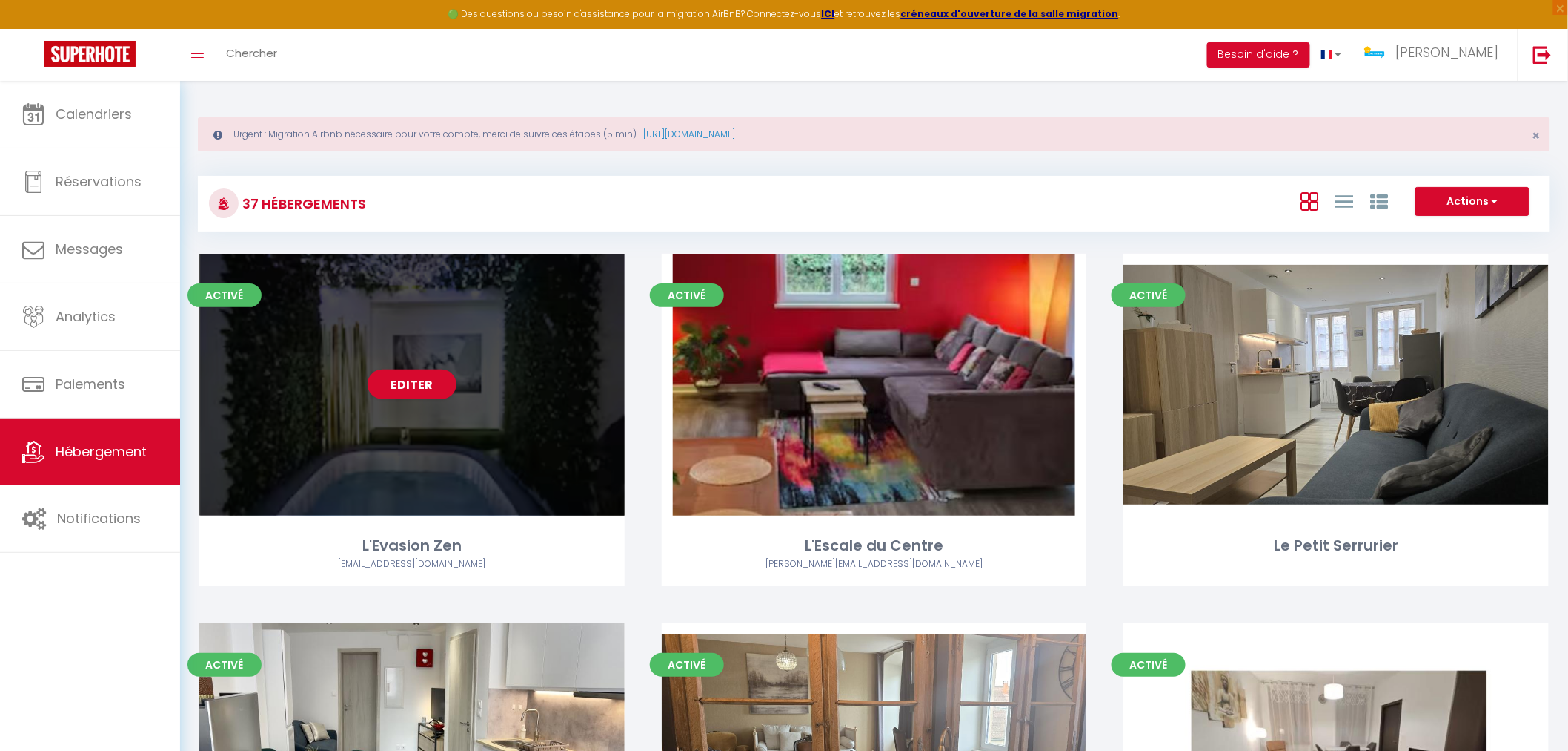
click at [528, 499] on div "Editer" at bounding box center [412, 384] width 425 height 262
select select "3"
select select "2"
select select "1"
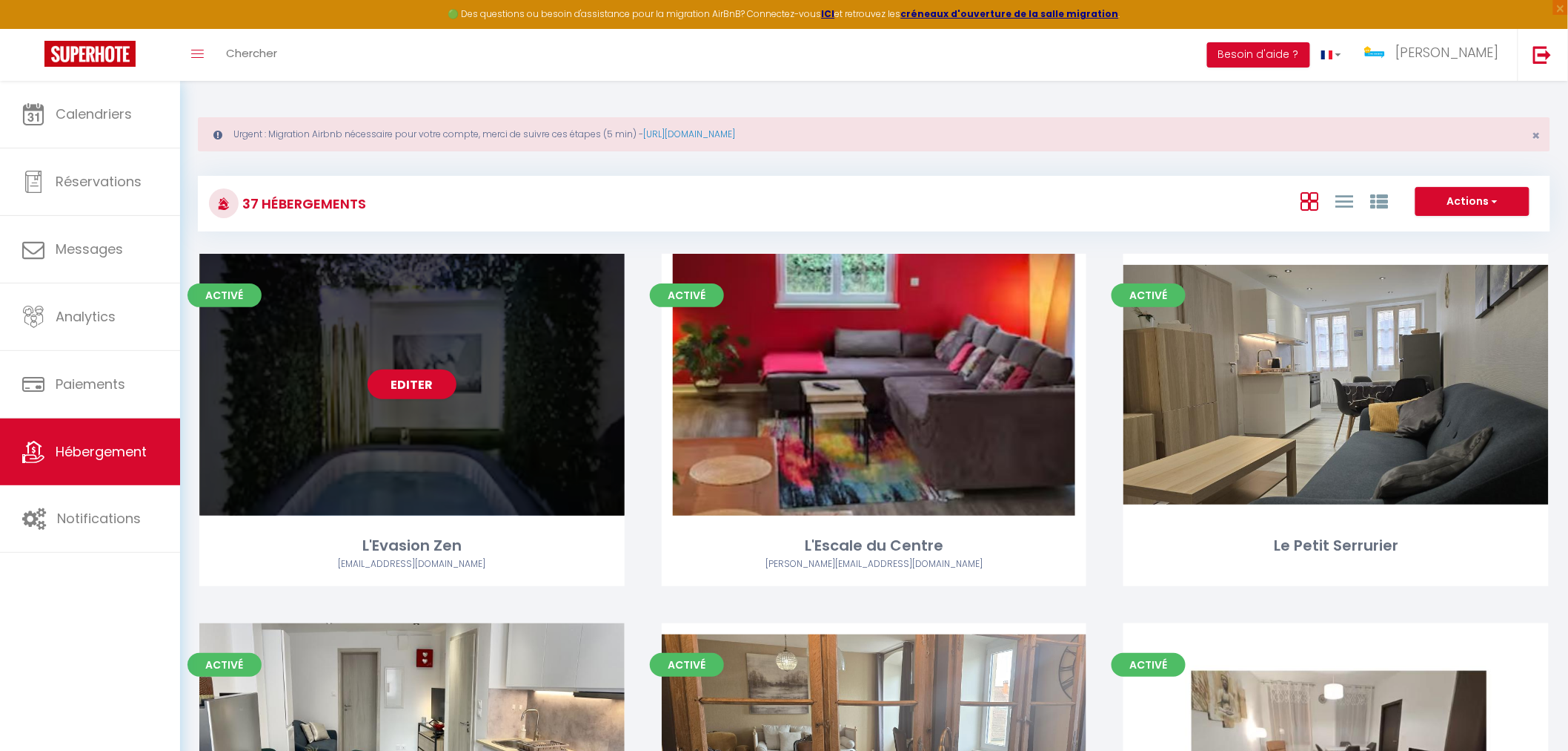
select select "28"
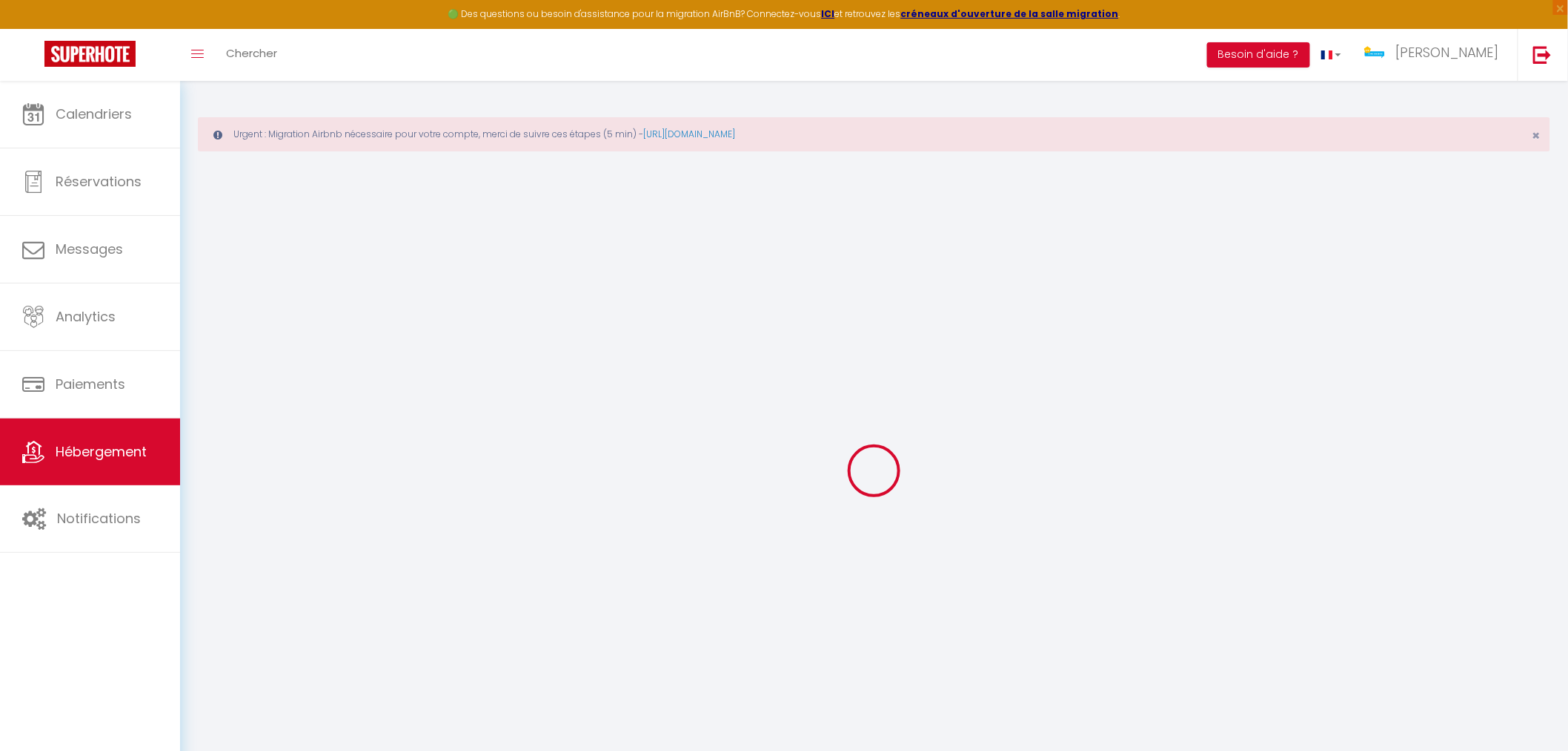
select select
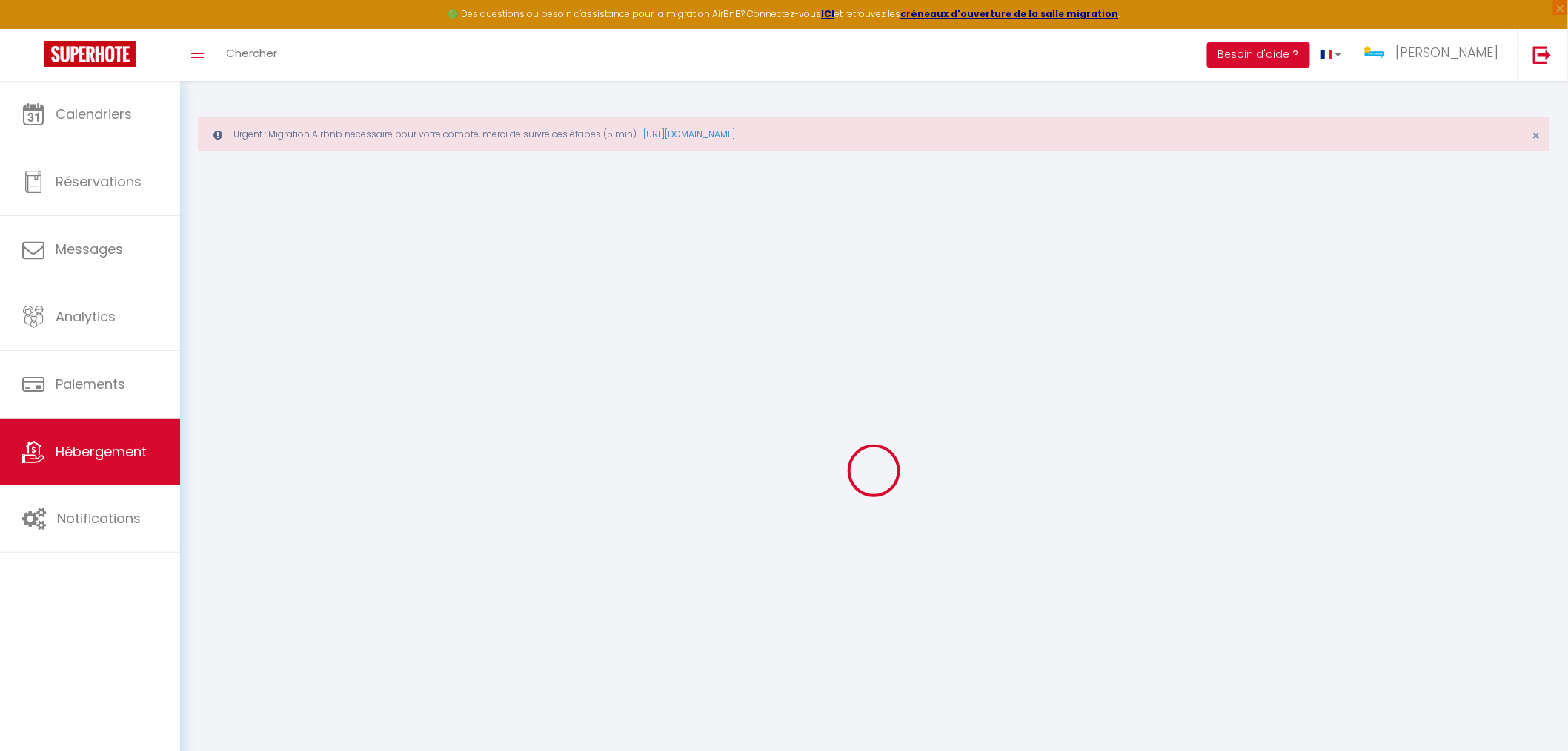
select select
checkbox input "false"
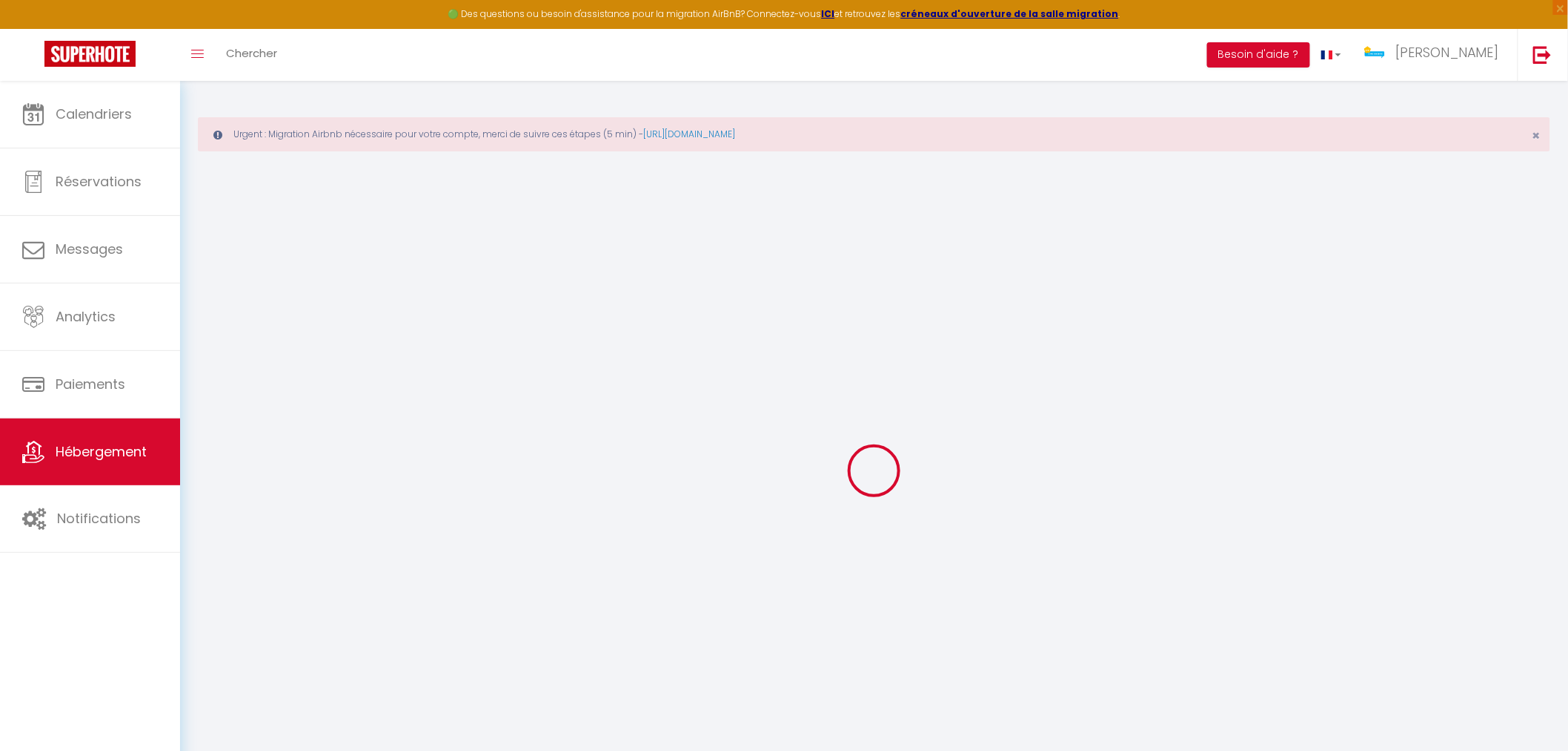
select select
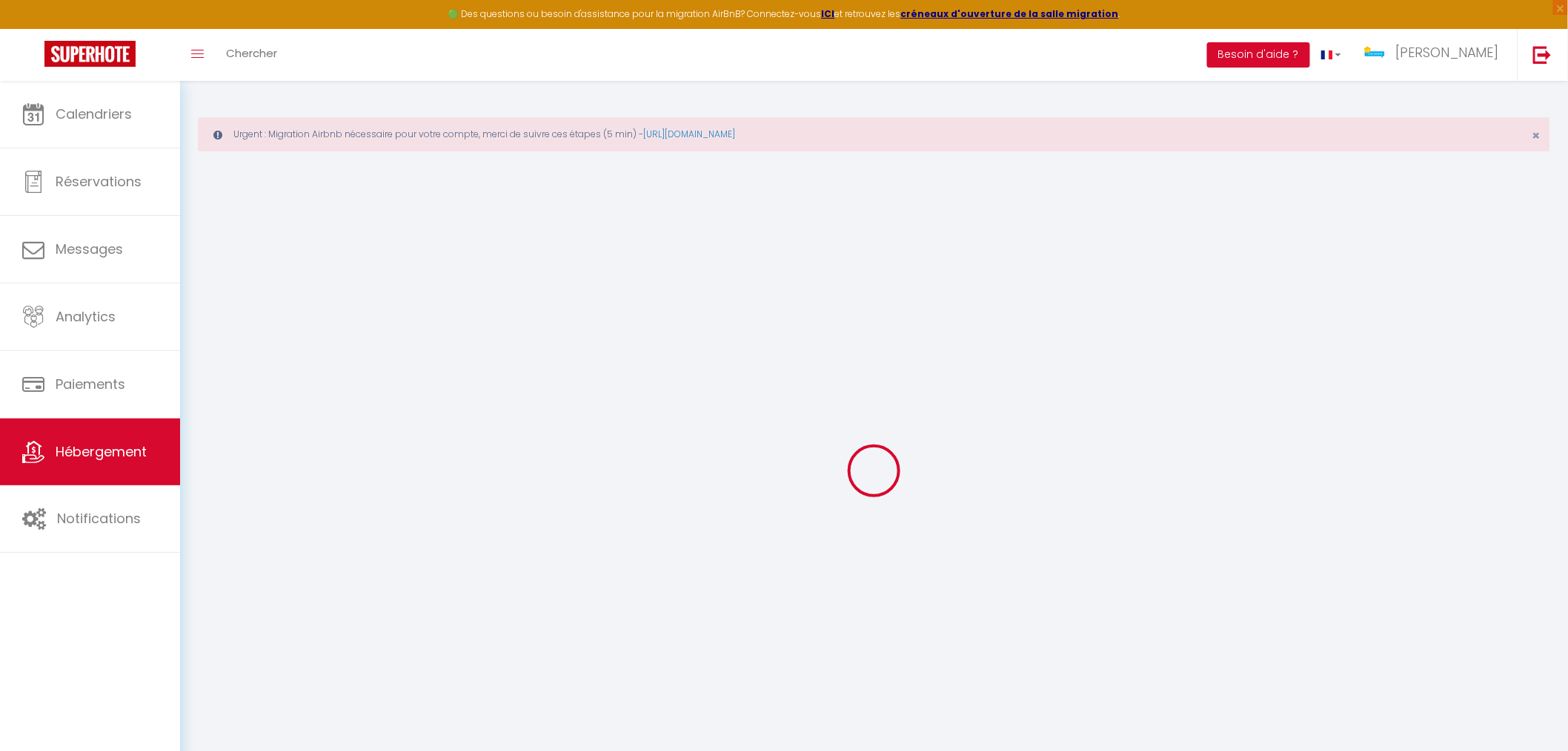
select select
checkbox input "false"
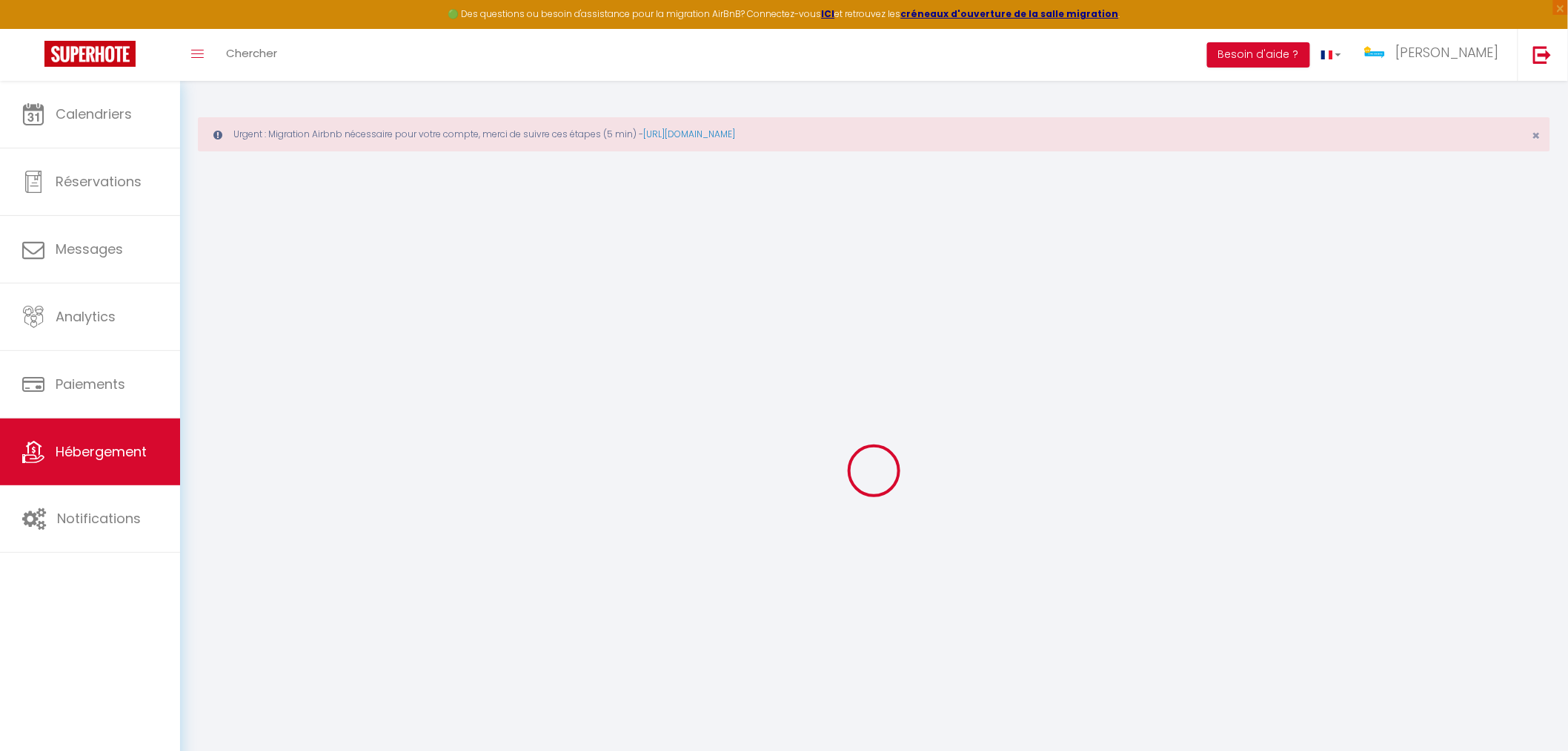
checkbox input "false"
select select
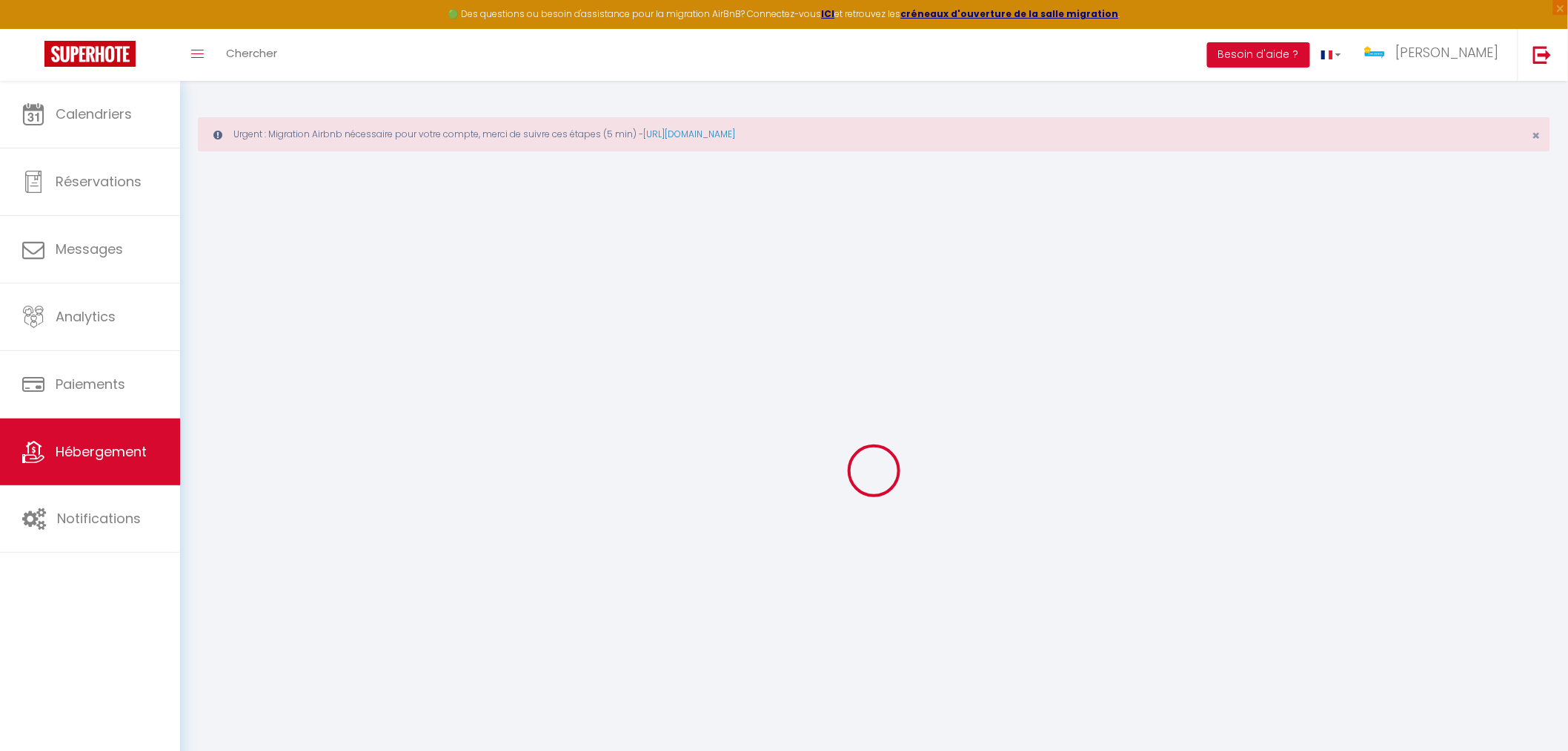
select select
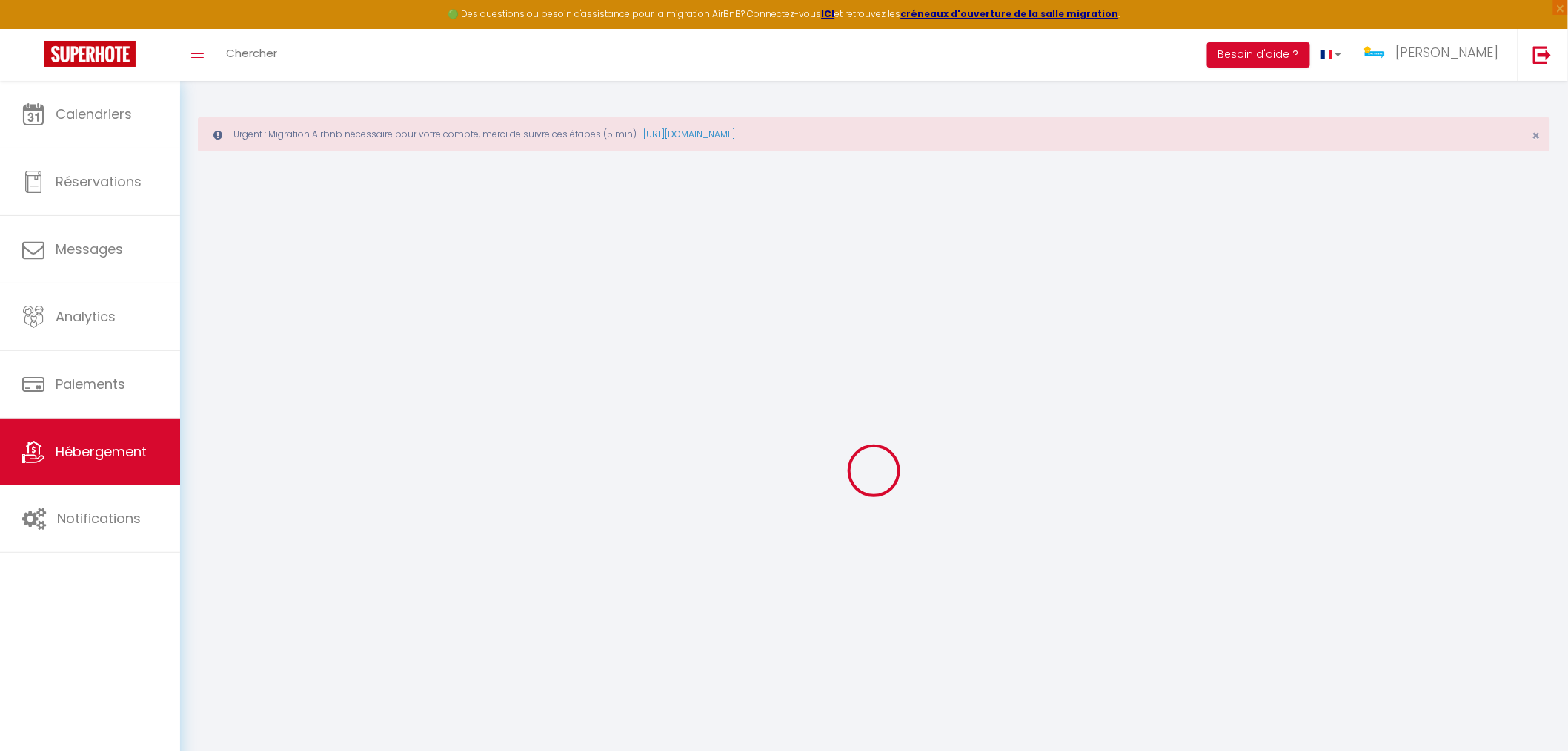
checkbox input "false"
select select
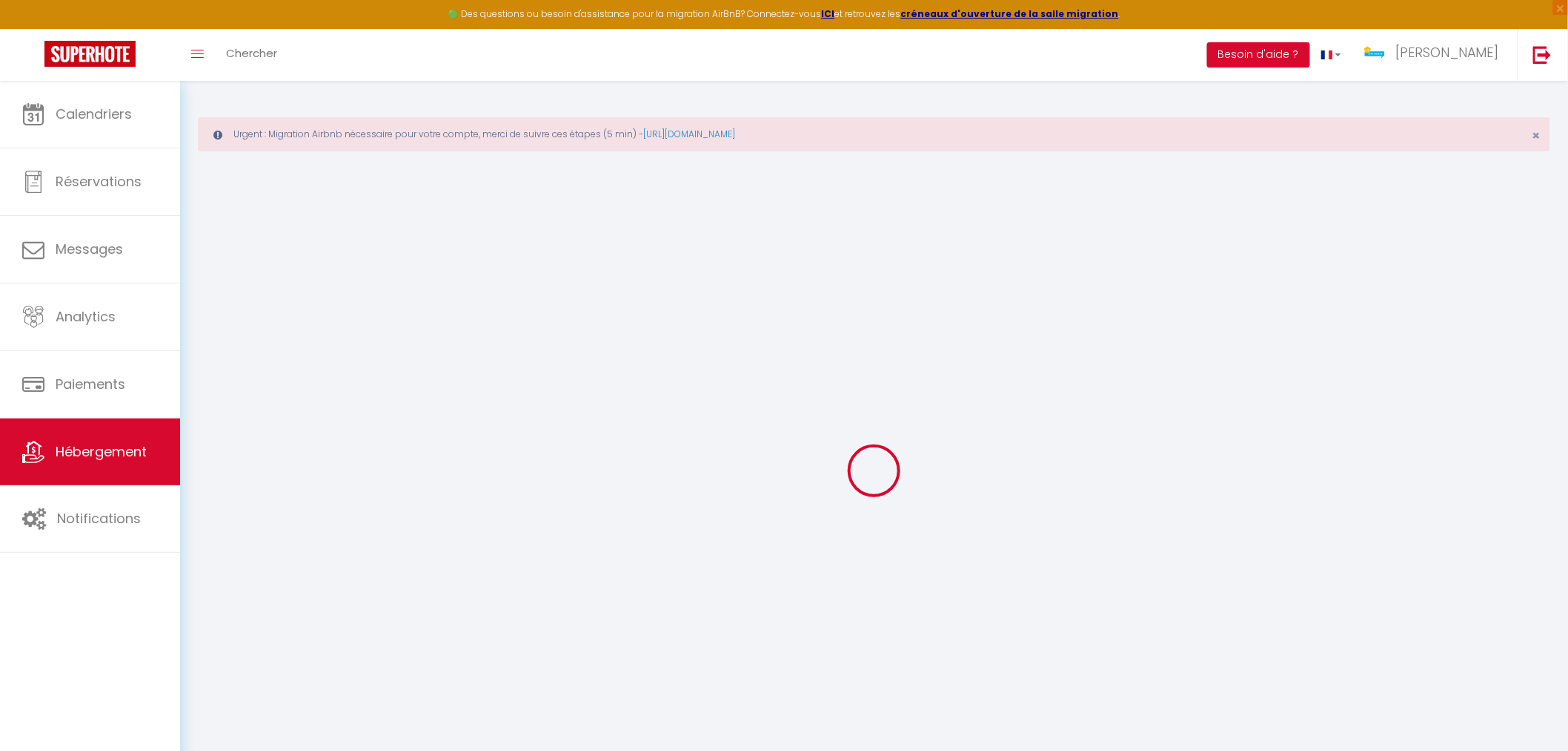
select select
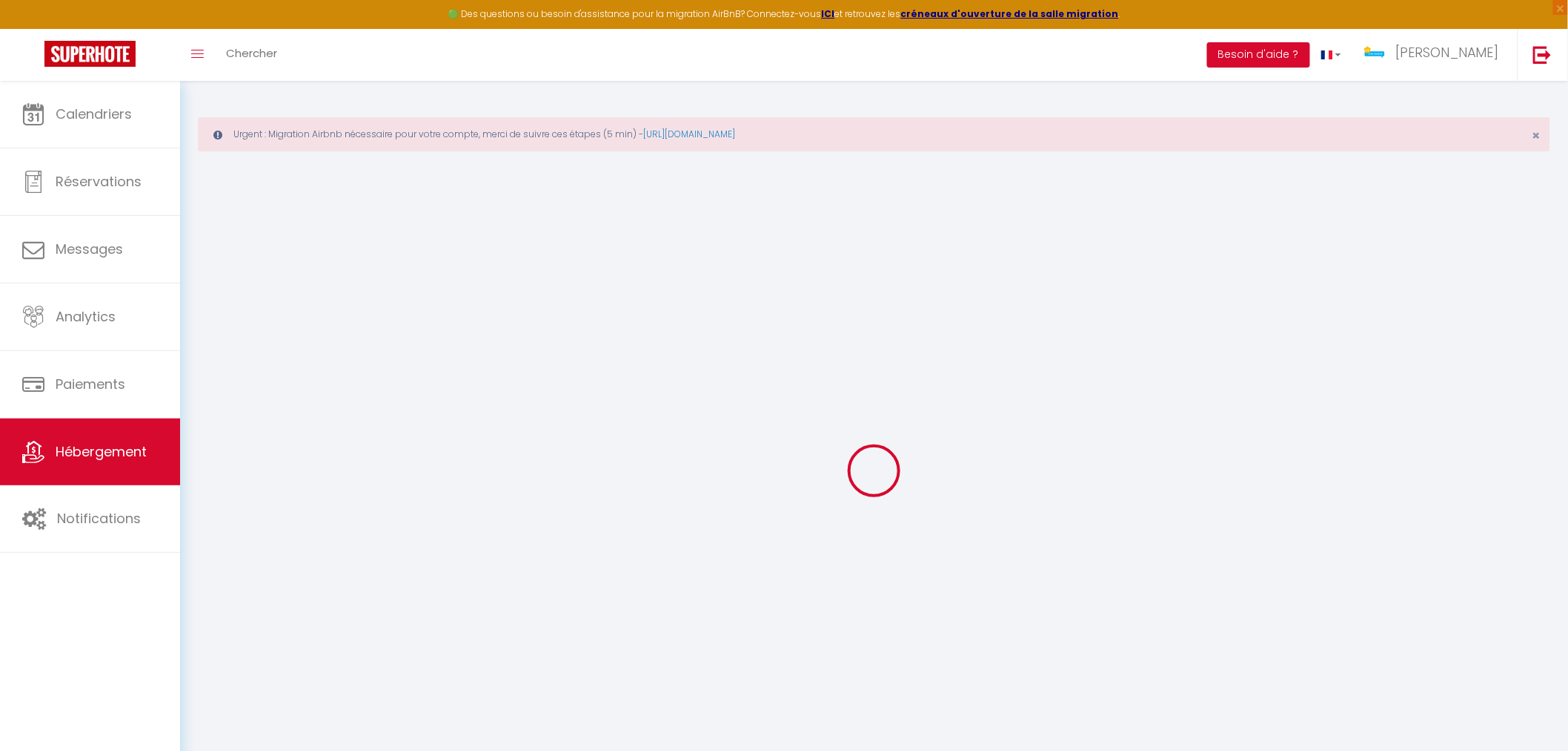
select select
checkbox input "false"
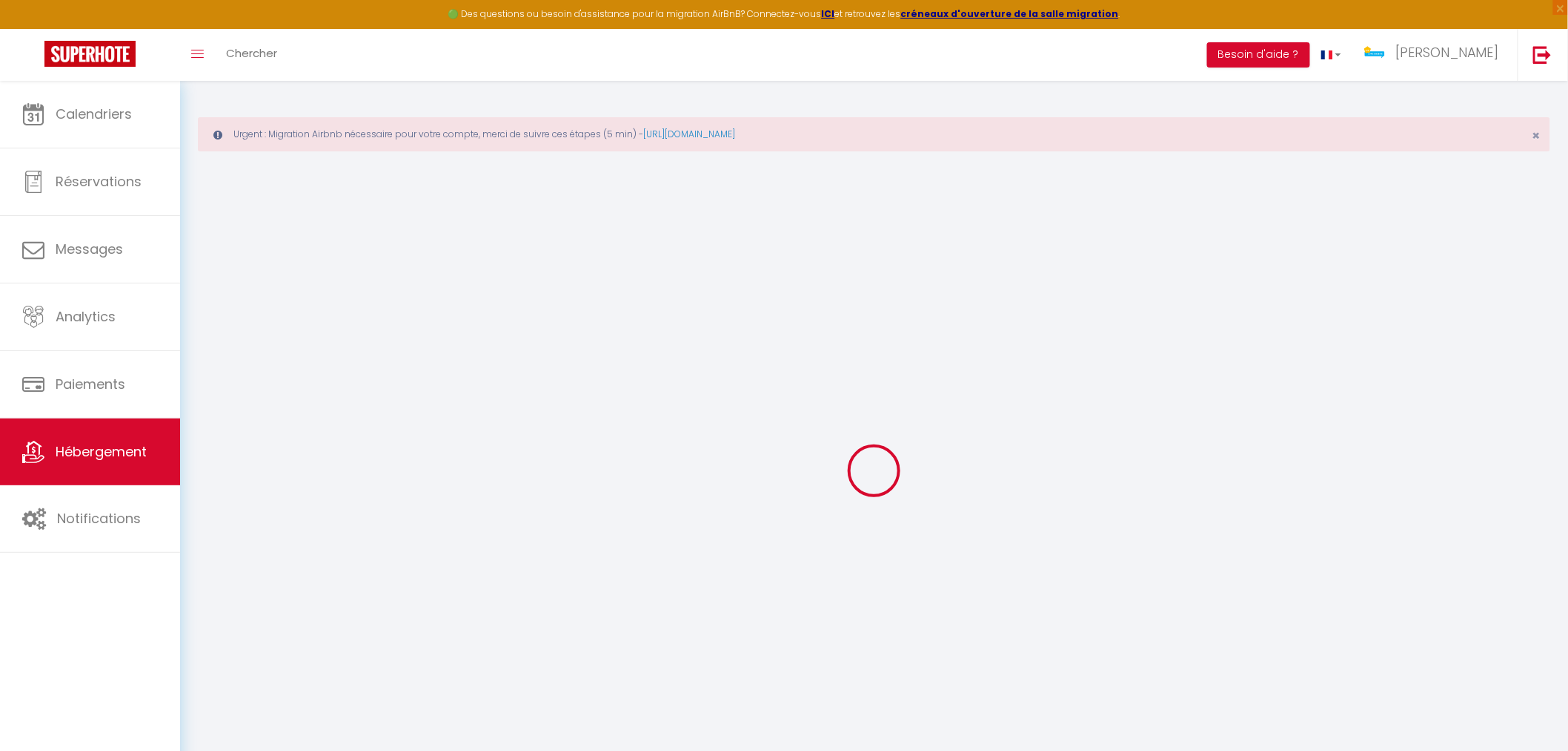
checkbox input "false"
select select
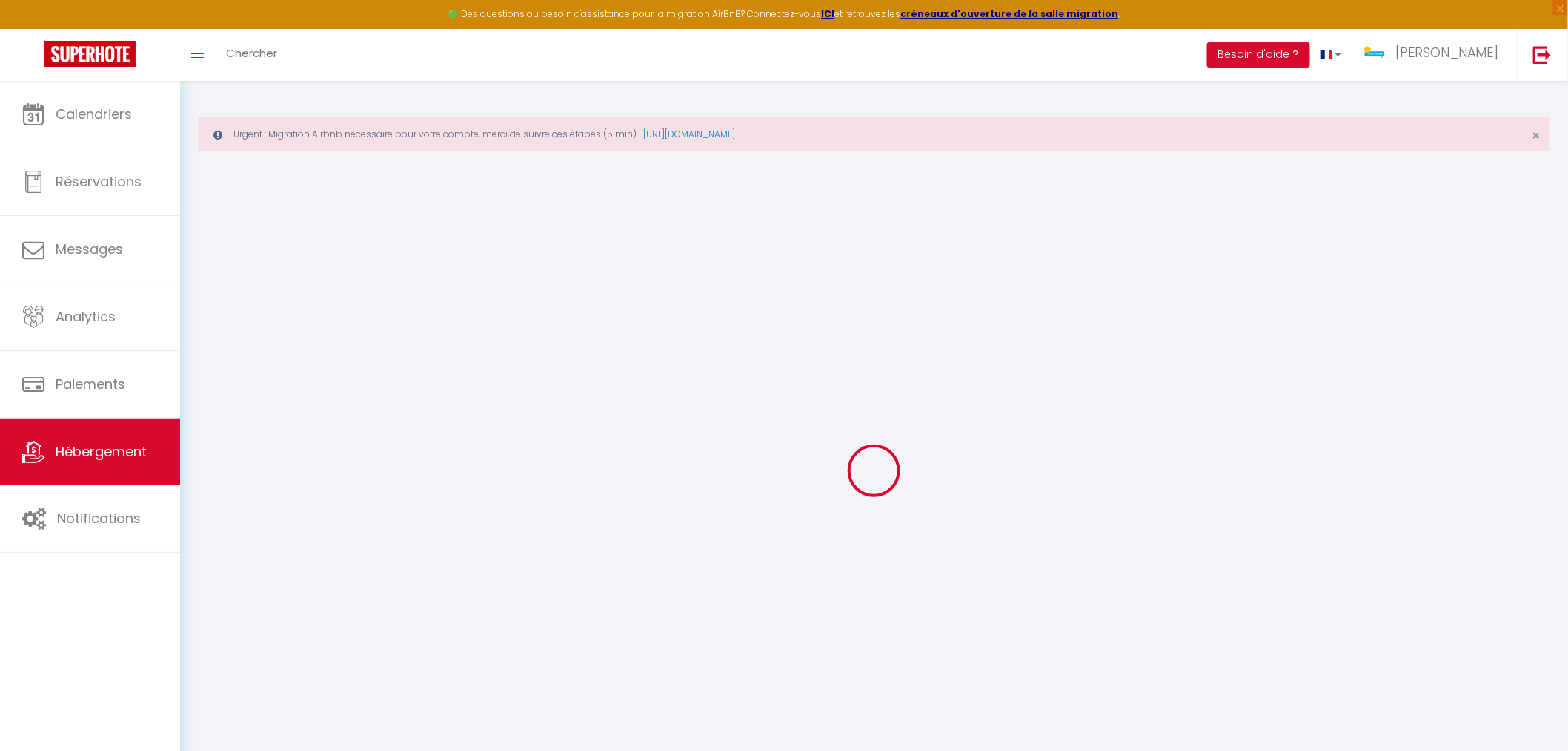
select select
checkbox input "false"
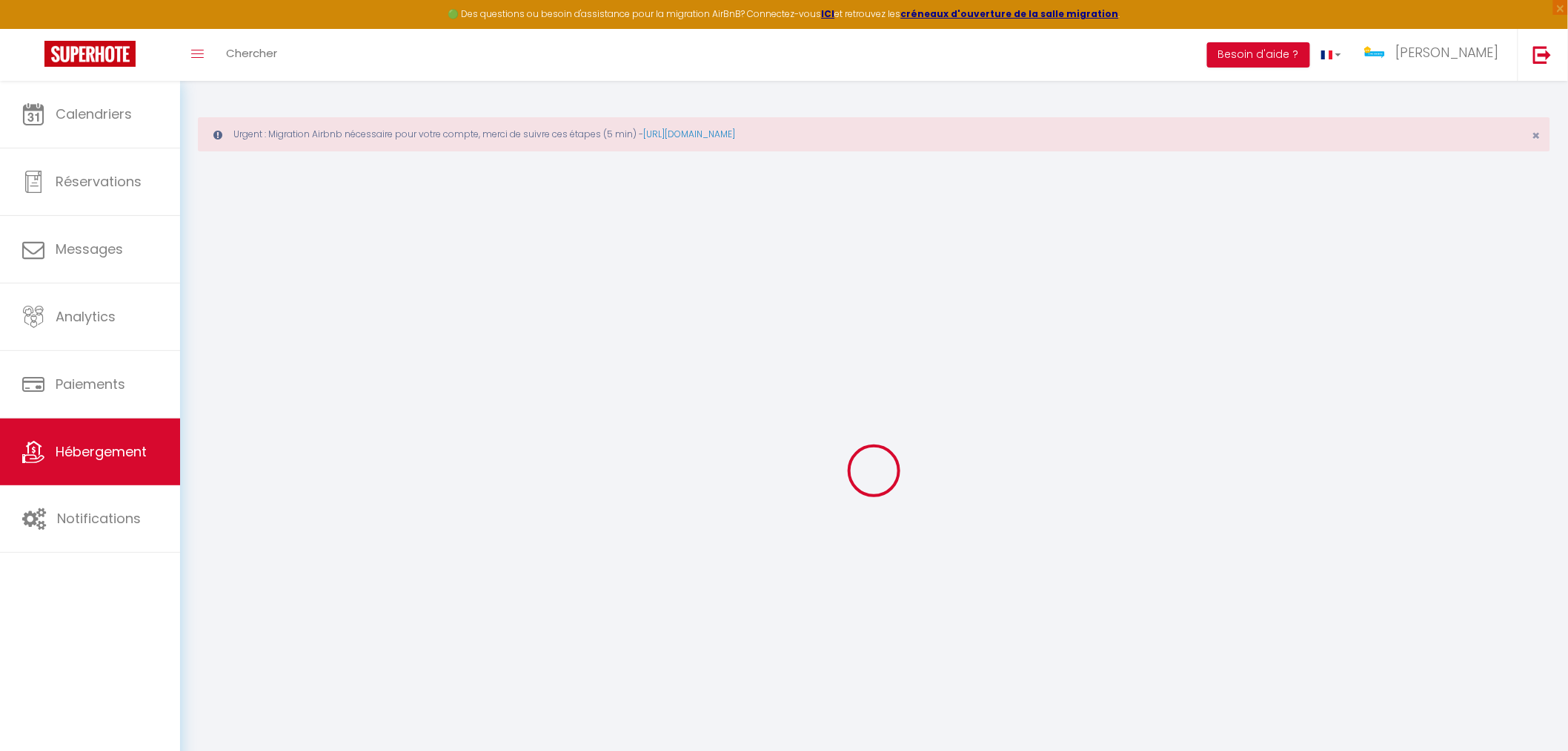
checkbox input "false"
select select
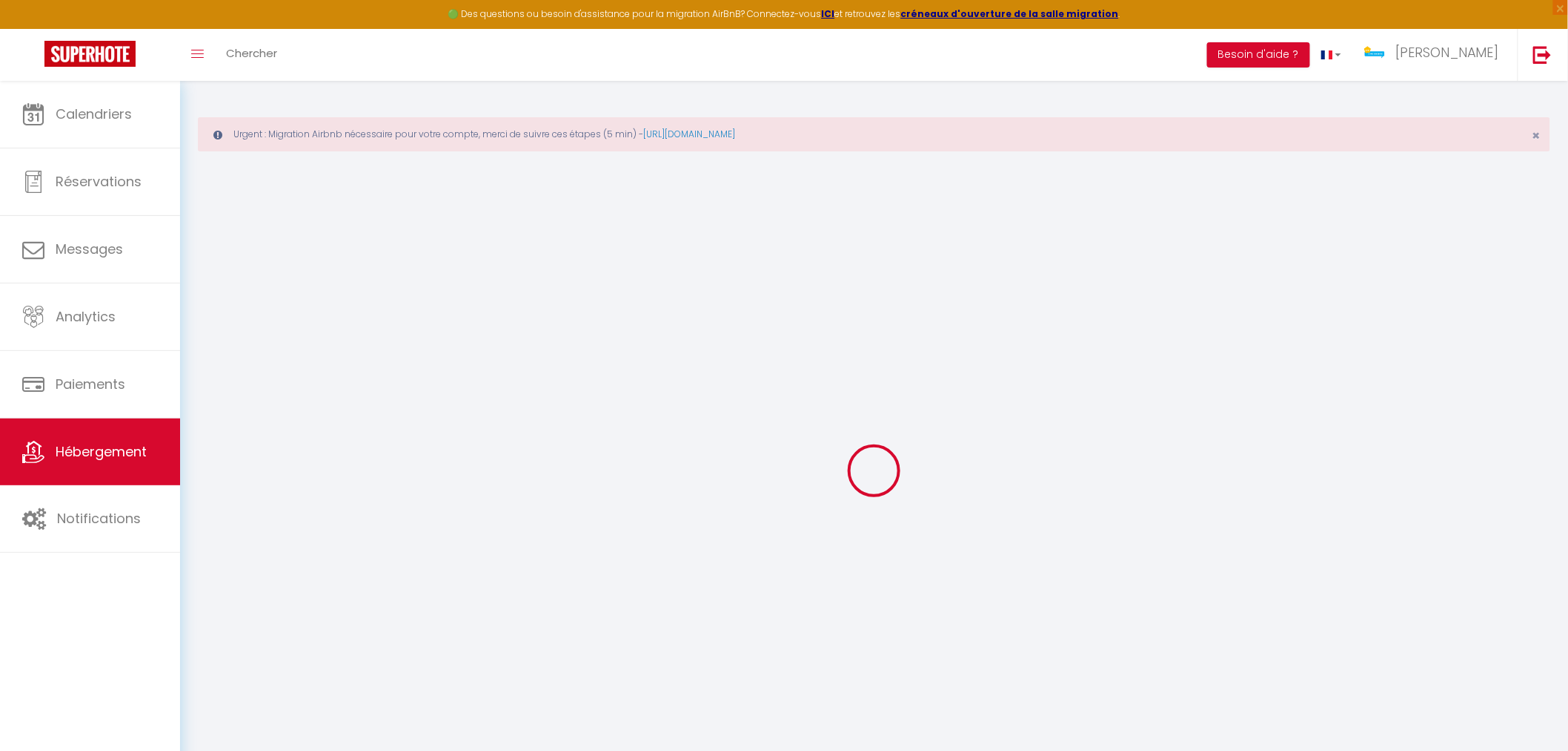
select select
type input "[EMAIL_ADDRESS][DOMAIN_NAME]"
checkbox input "true"
select select
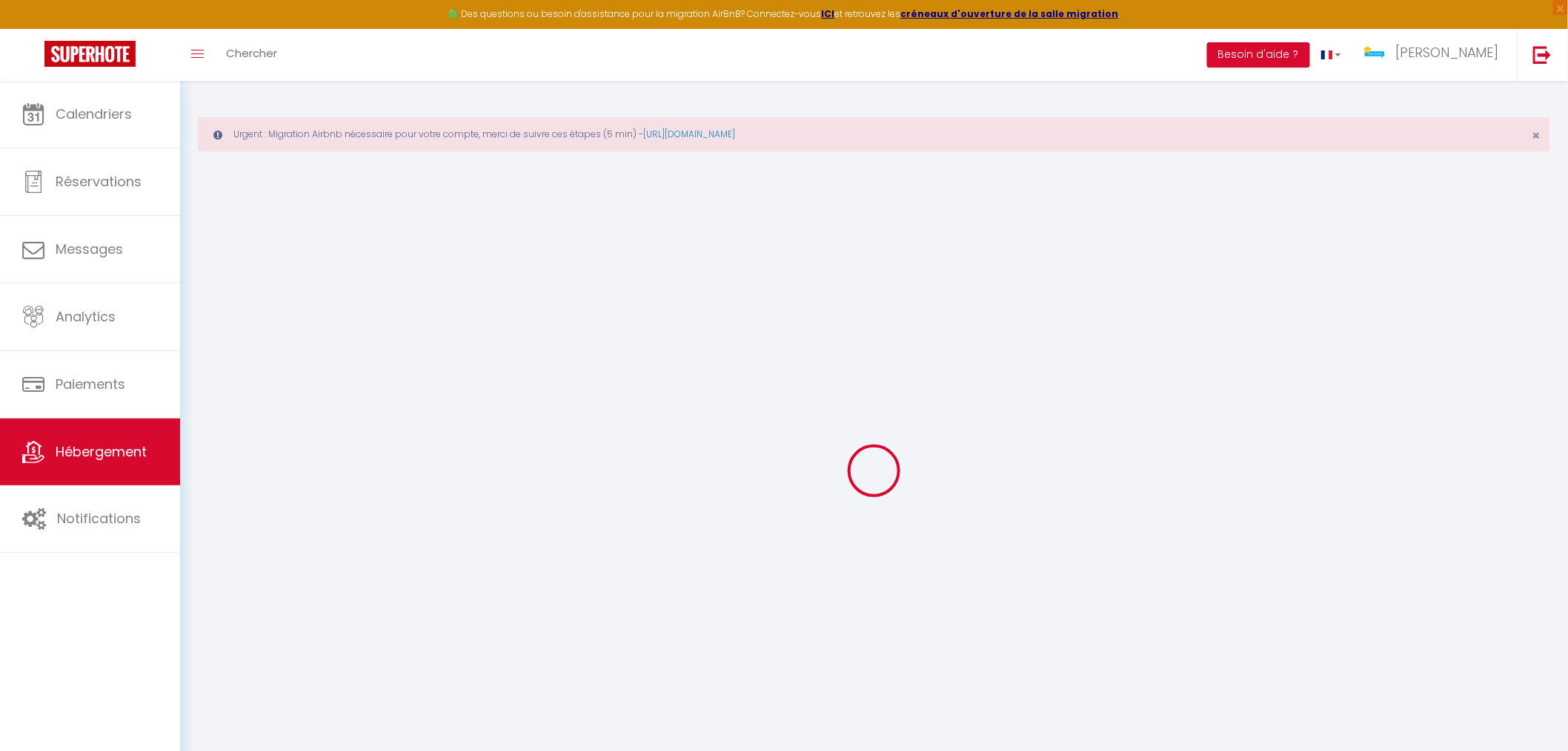
checkbox input "false"
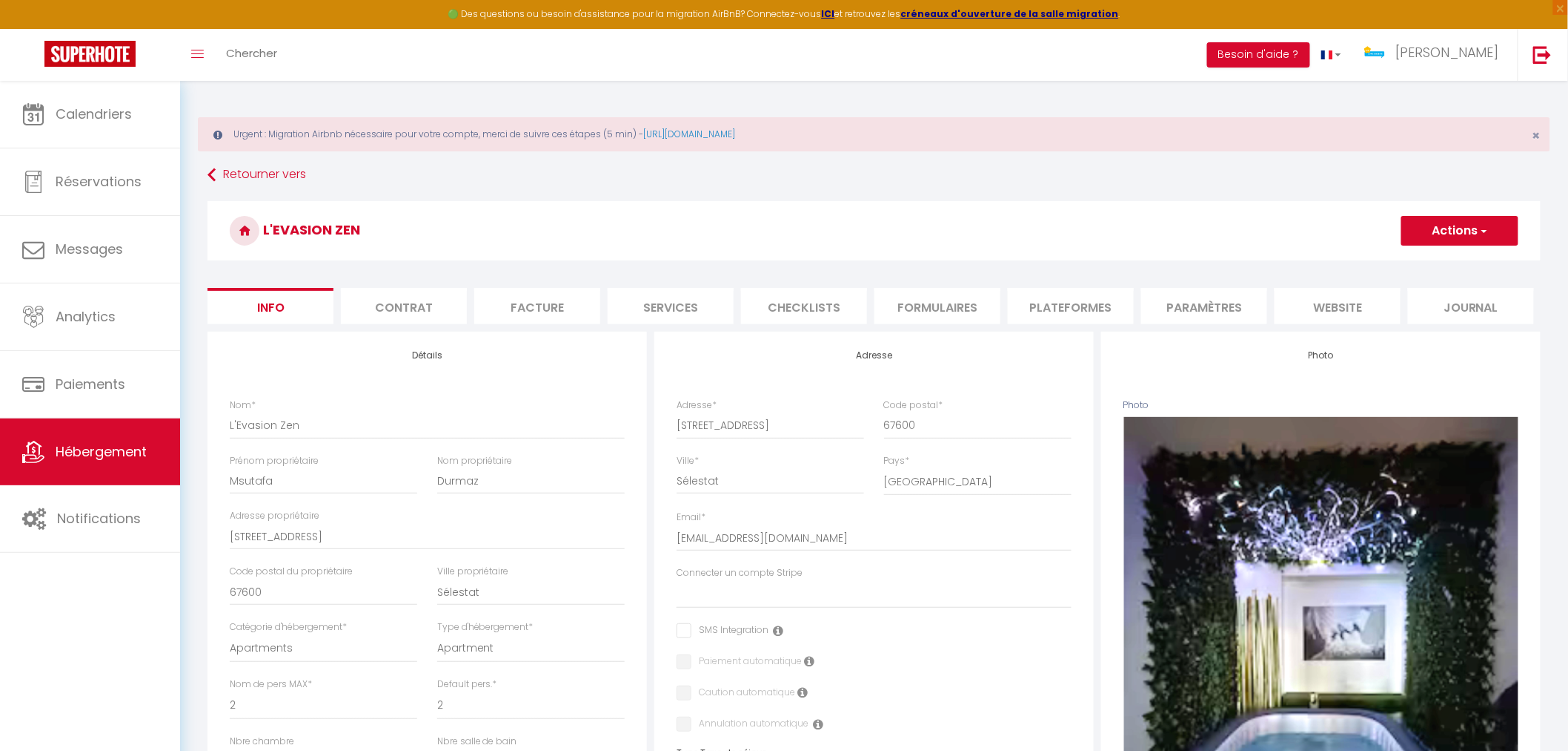
click at [1047, 306] on li "Plateformes" at bounding box center [1072, 306] width 126 height 36
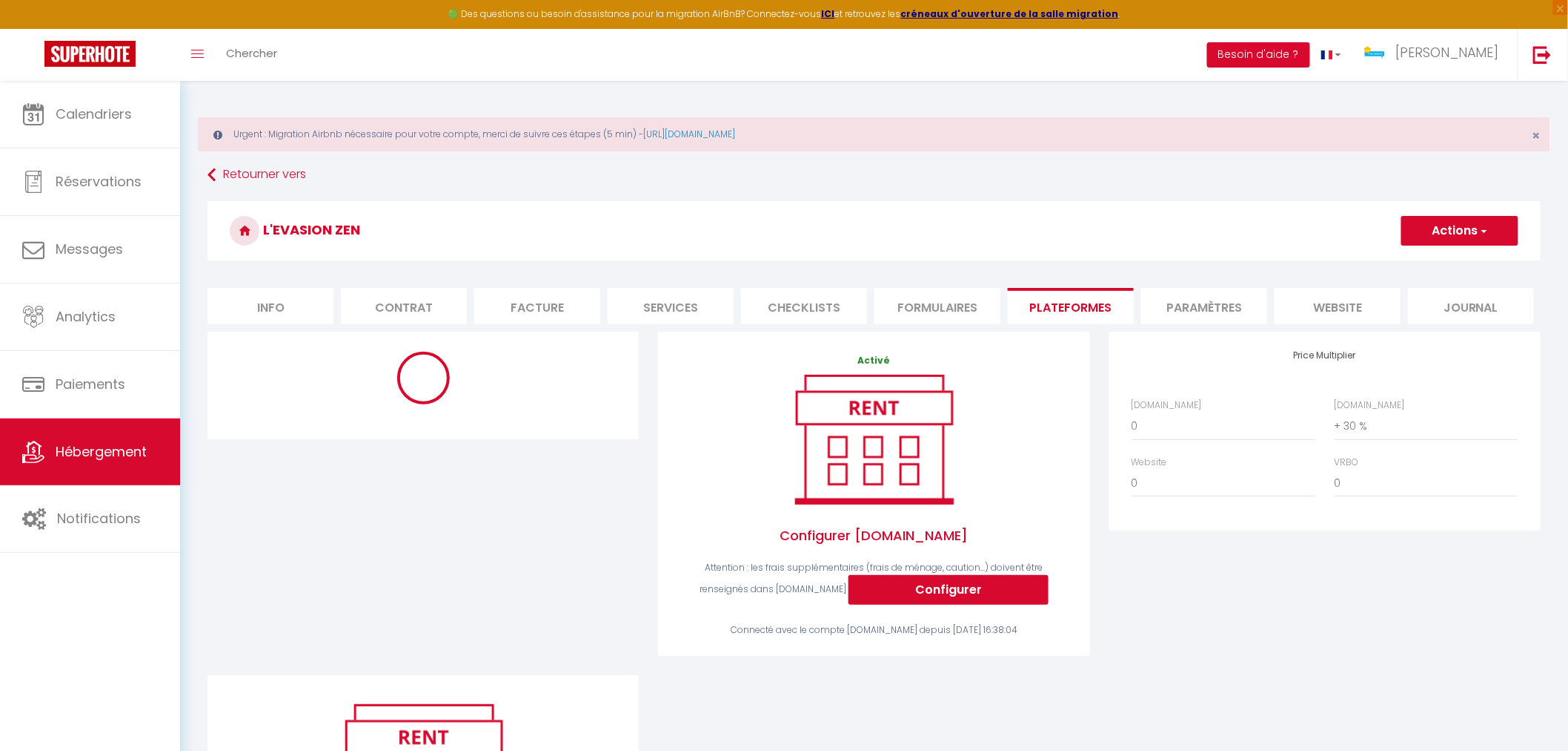
click at [685, 313] on li "Services" at bounding box center [671, 306] width 126 height 36
select select
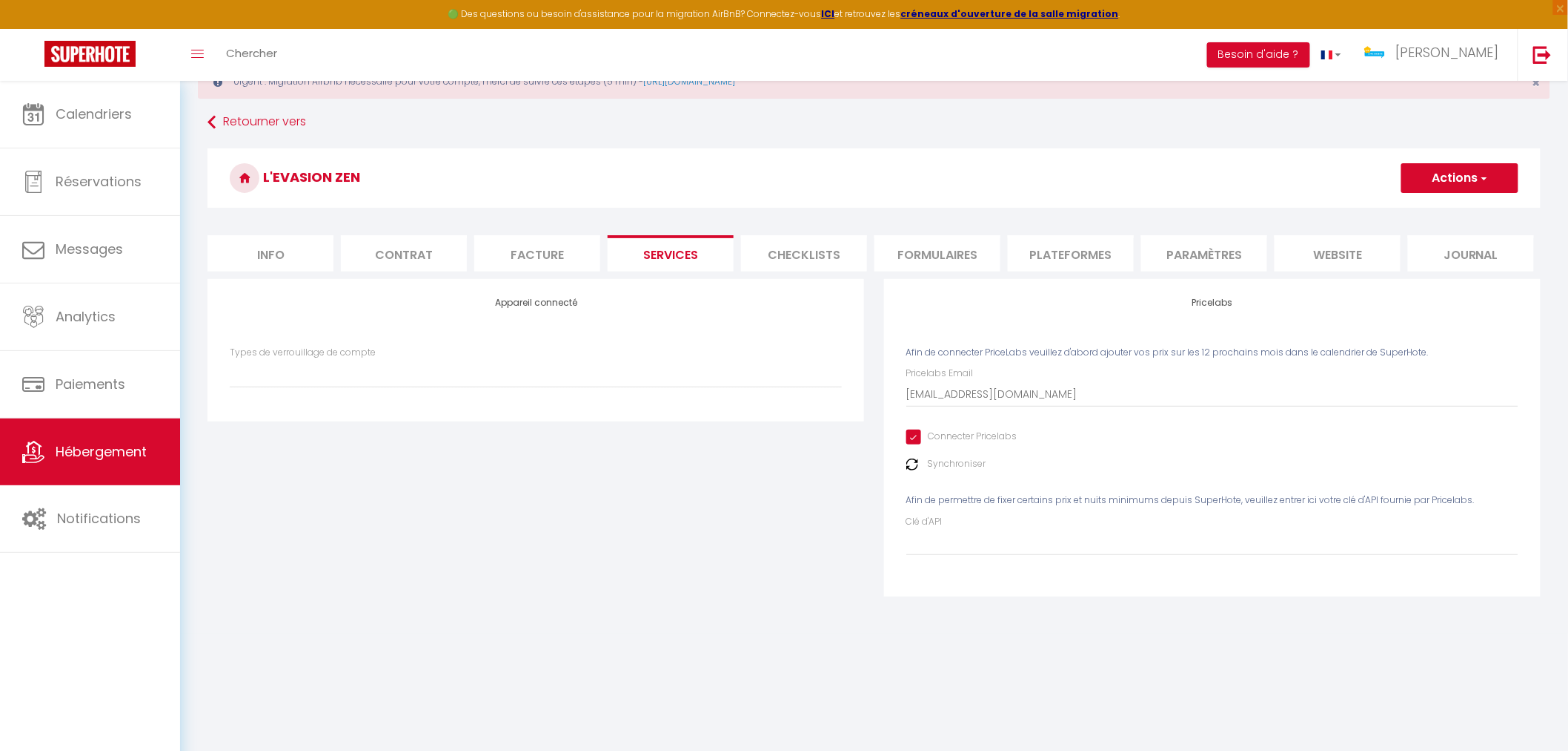
scroll to position [80, 0]
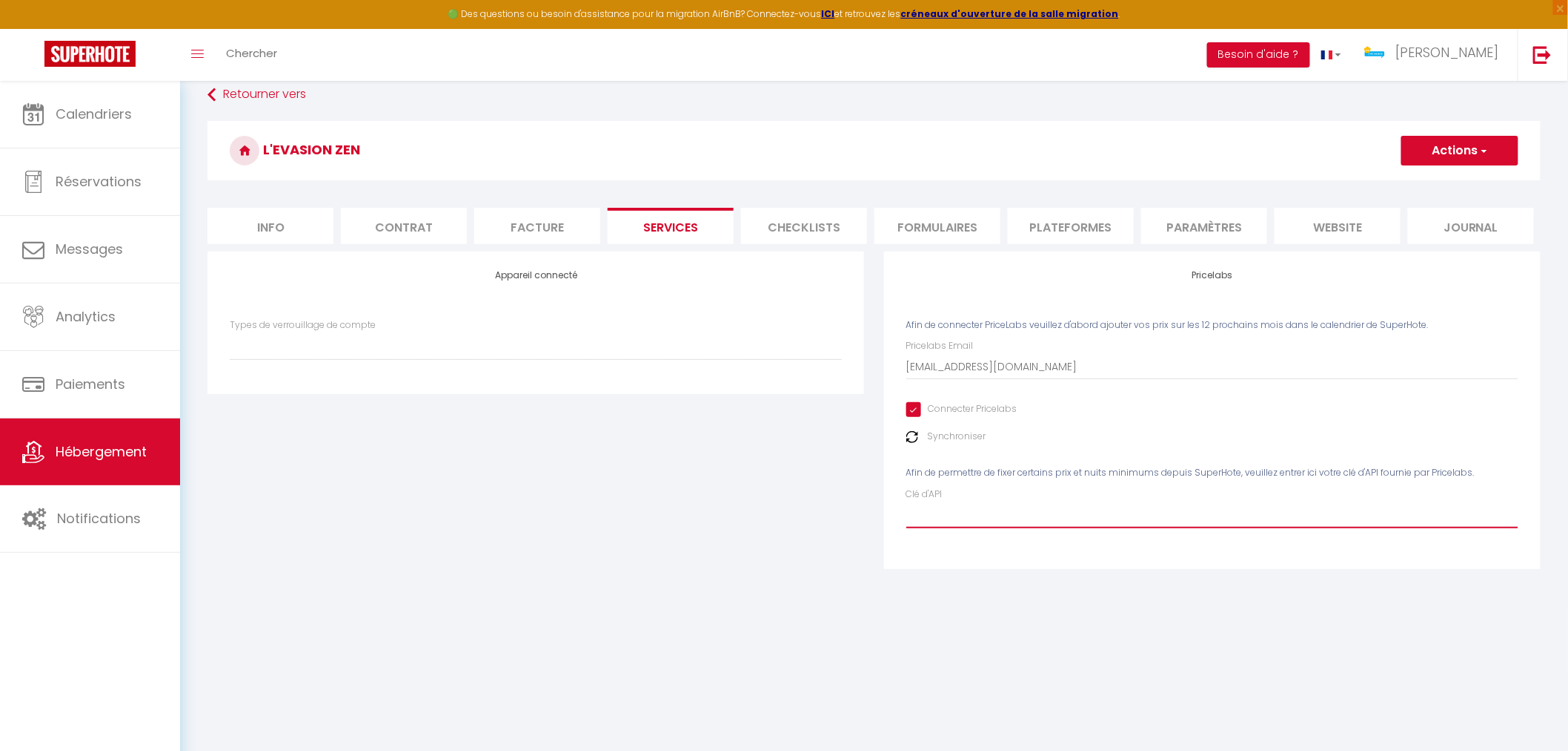
click at [958, 523] on input "Clé d'API" at bounding box center [1212, 514] width 613 height 27
paste input "sG3gu4ndzmOodGXcNq1mhaU4biz0IysfA2wVcNwL"
type input "sG3gu4ndzmOodGXcNq1mhaU4biz0IysfA2wVcNwL"
select select
type input "sG3gu4ndzmOodGXcNq1mhaU4biz0IysfA2wVcNwL"
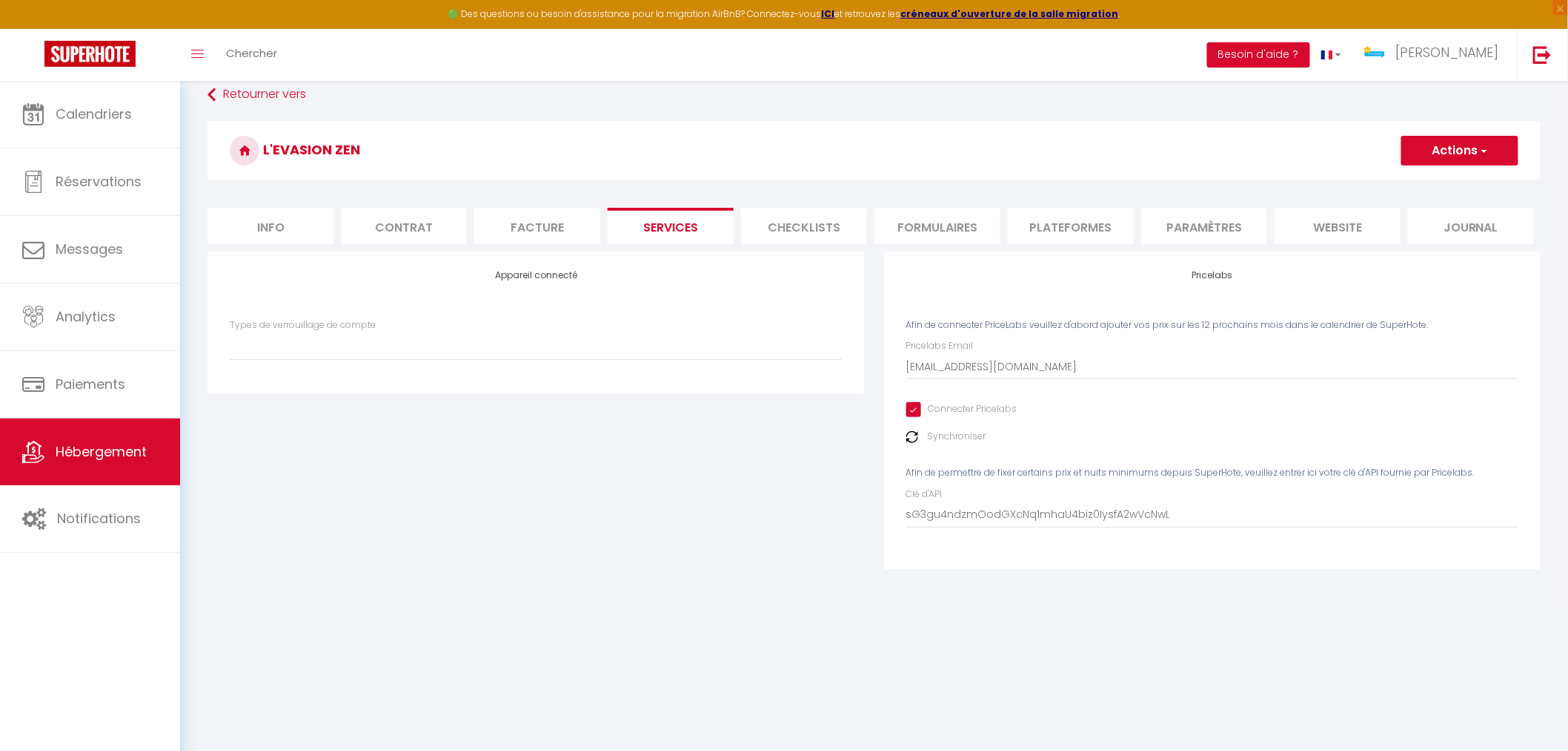
click at [1503, 149] on button "Actions" at bounding box center [1460, 151] width 117 height 30
click at [1441, 187] on link "Enregistrer" at bounding box center [1459, 183] width 117 height 20
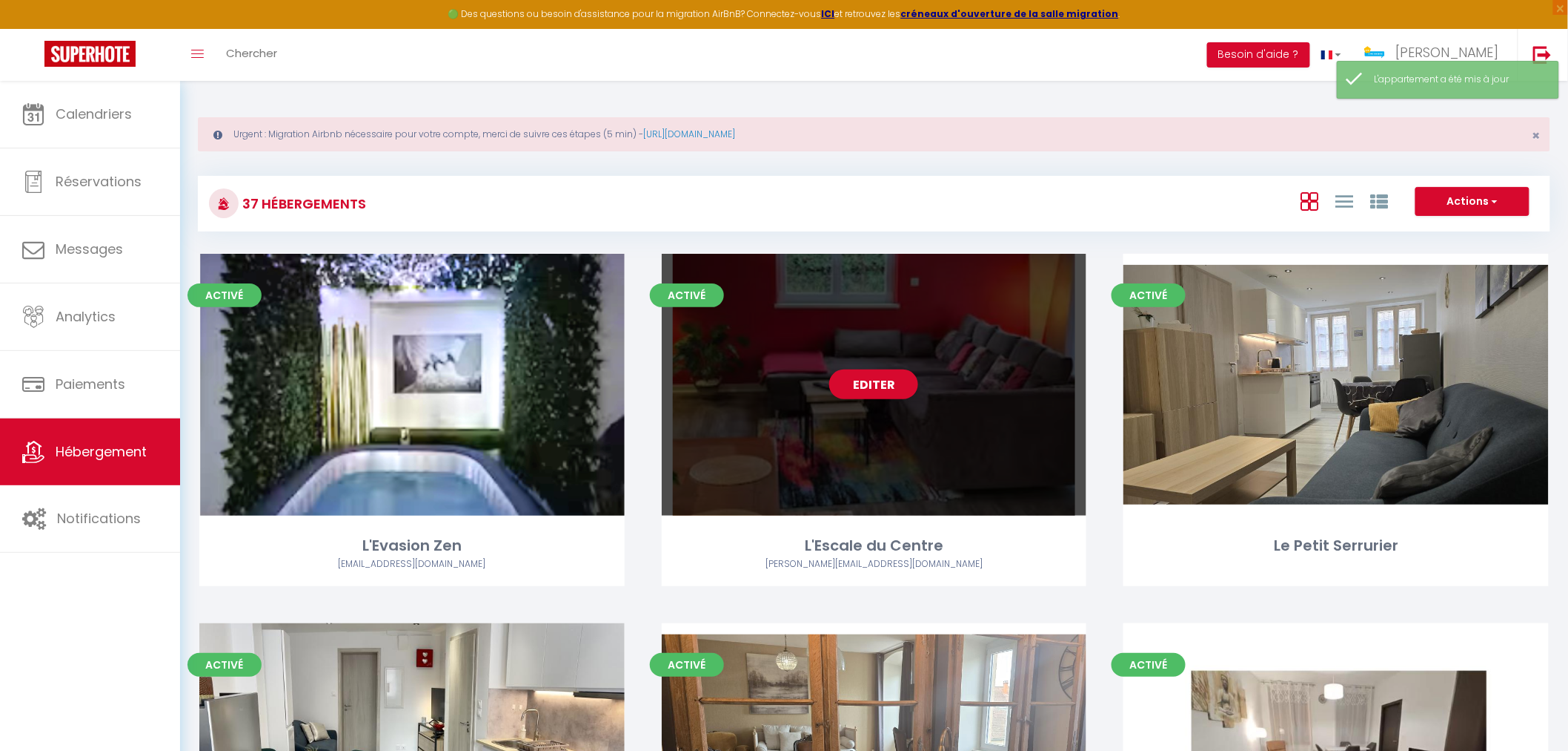
click at [874, 490] on div "Editer" at bounding box center [875, 384] width 425 height 262
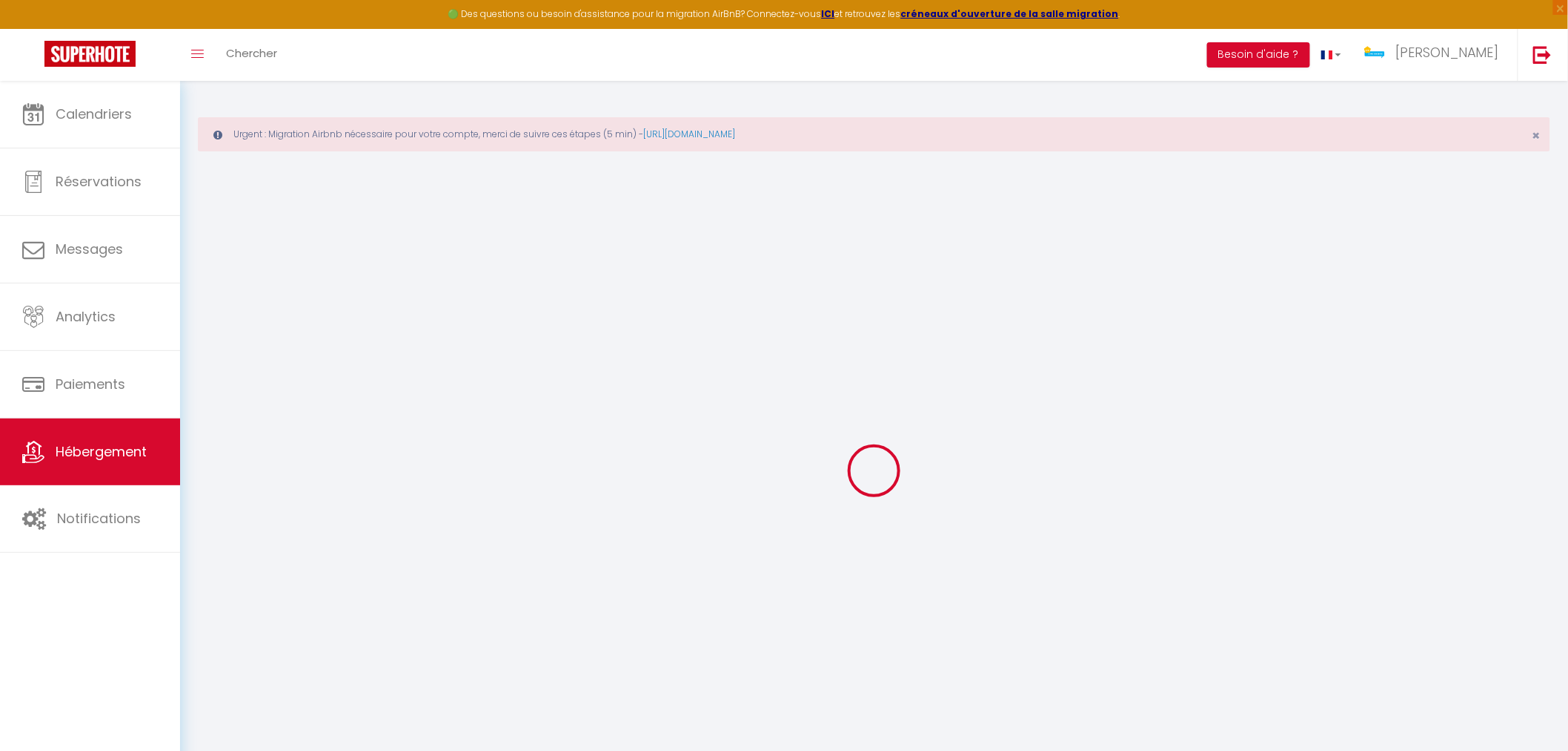
select select
type input "[EMAIL_ADDRESS][DOMAIN_NAME]"
checkbox input "true"
select select
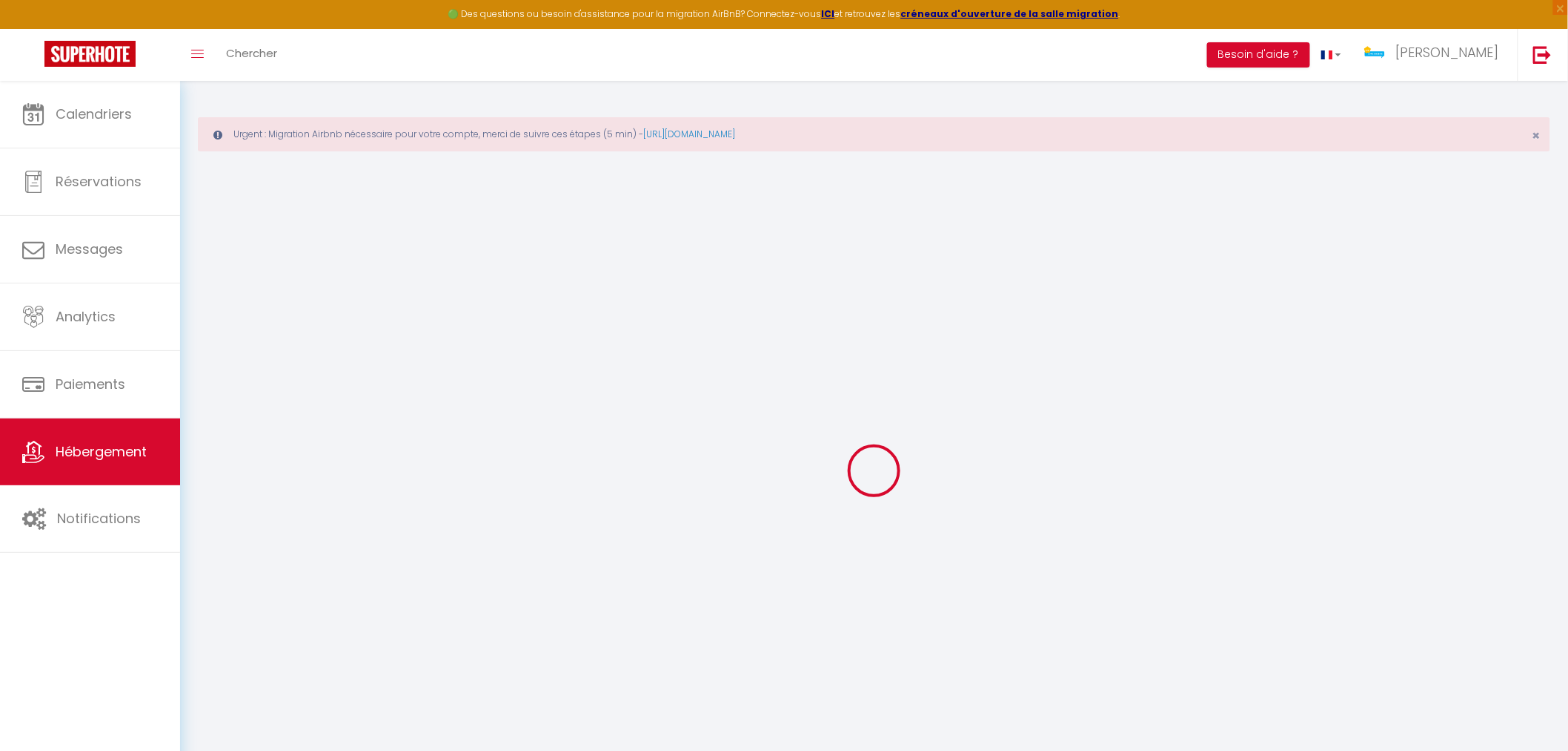
checkbox input "false"
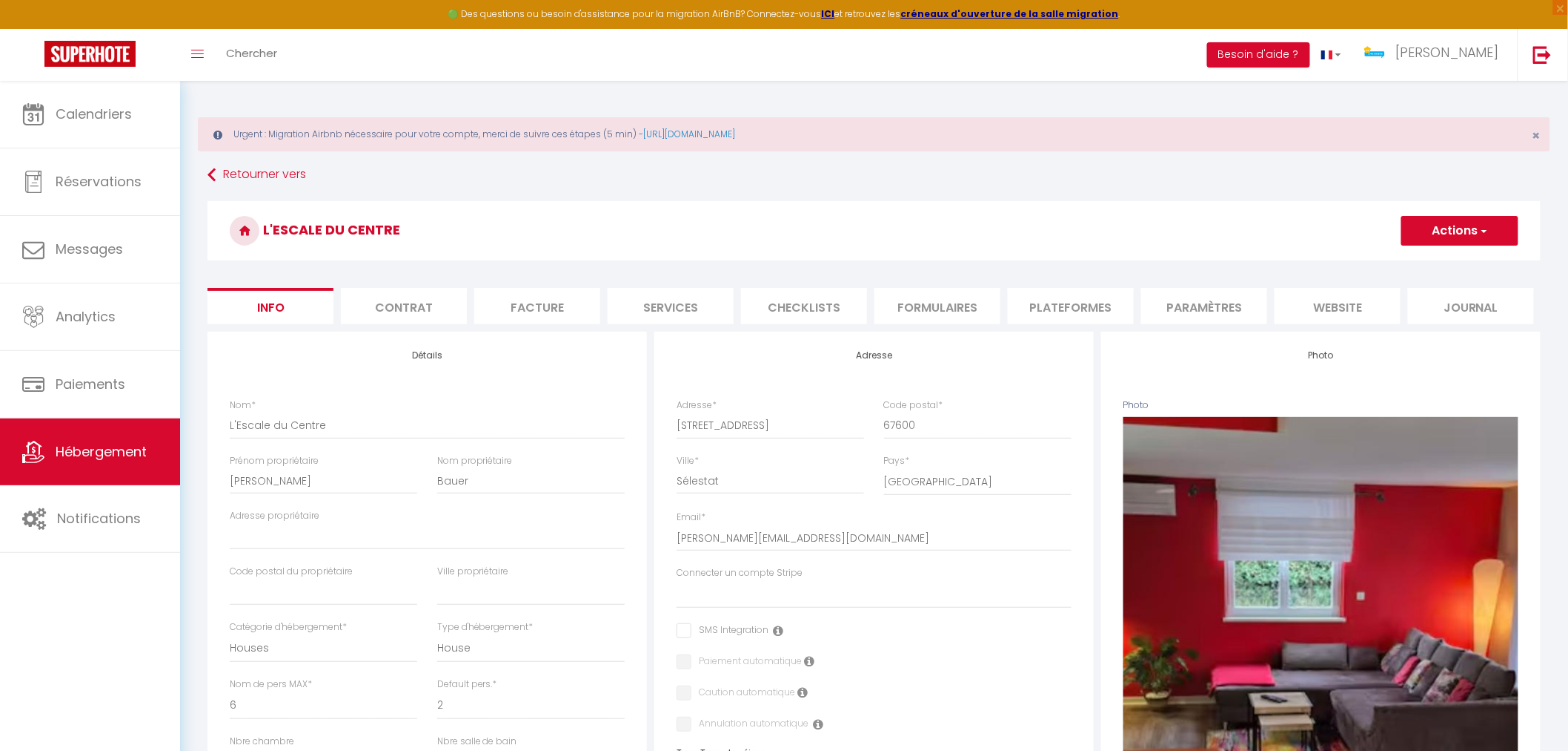
click at [1103, 307] on li "Plateformes" at bounding box center [1072, 306] width 126 height 36
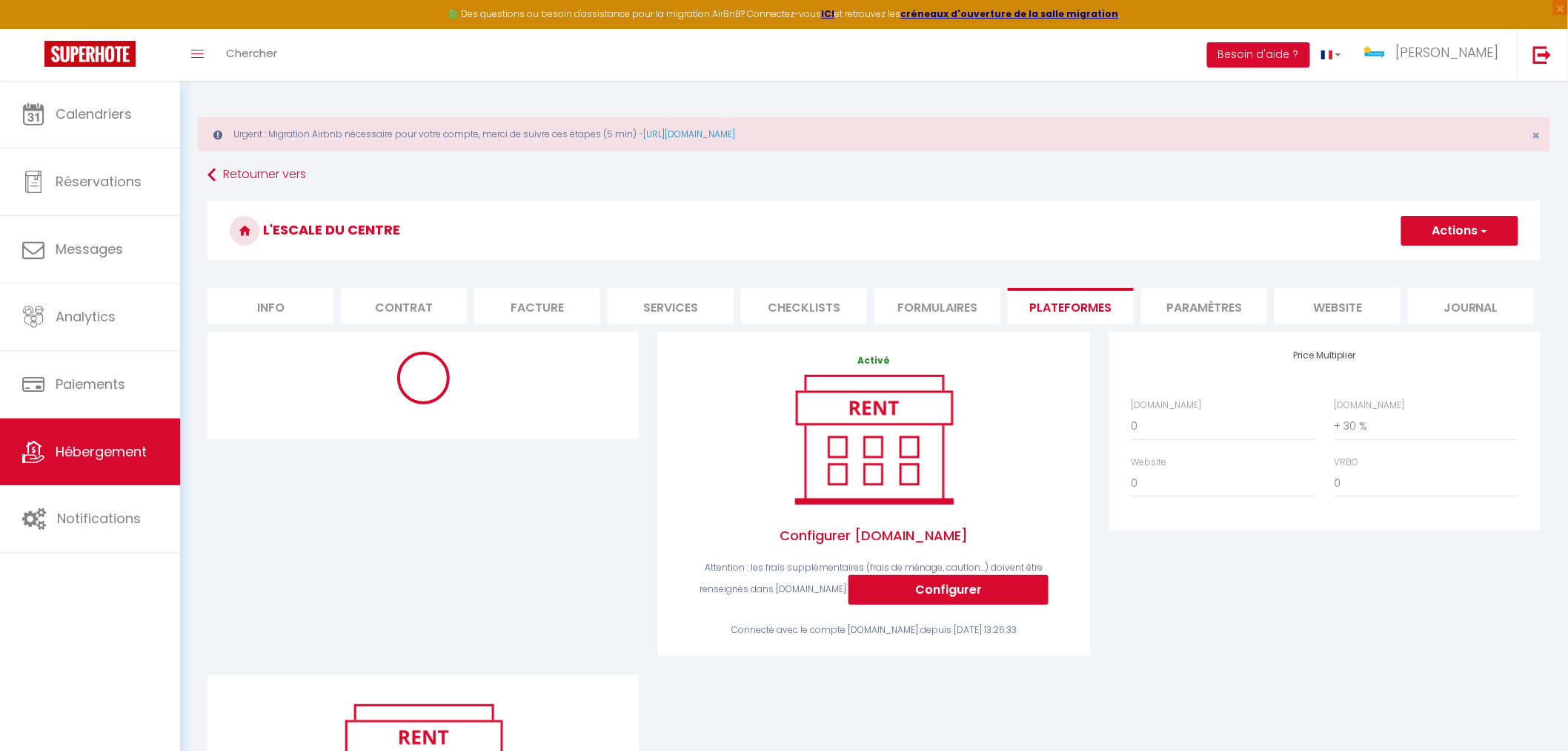
click at [673, 300] on li "Services" at bounding box center [671, 306] width 126 height 36
select select
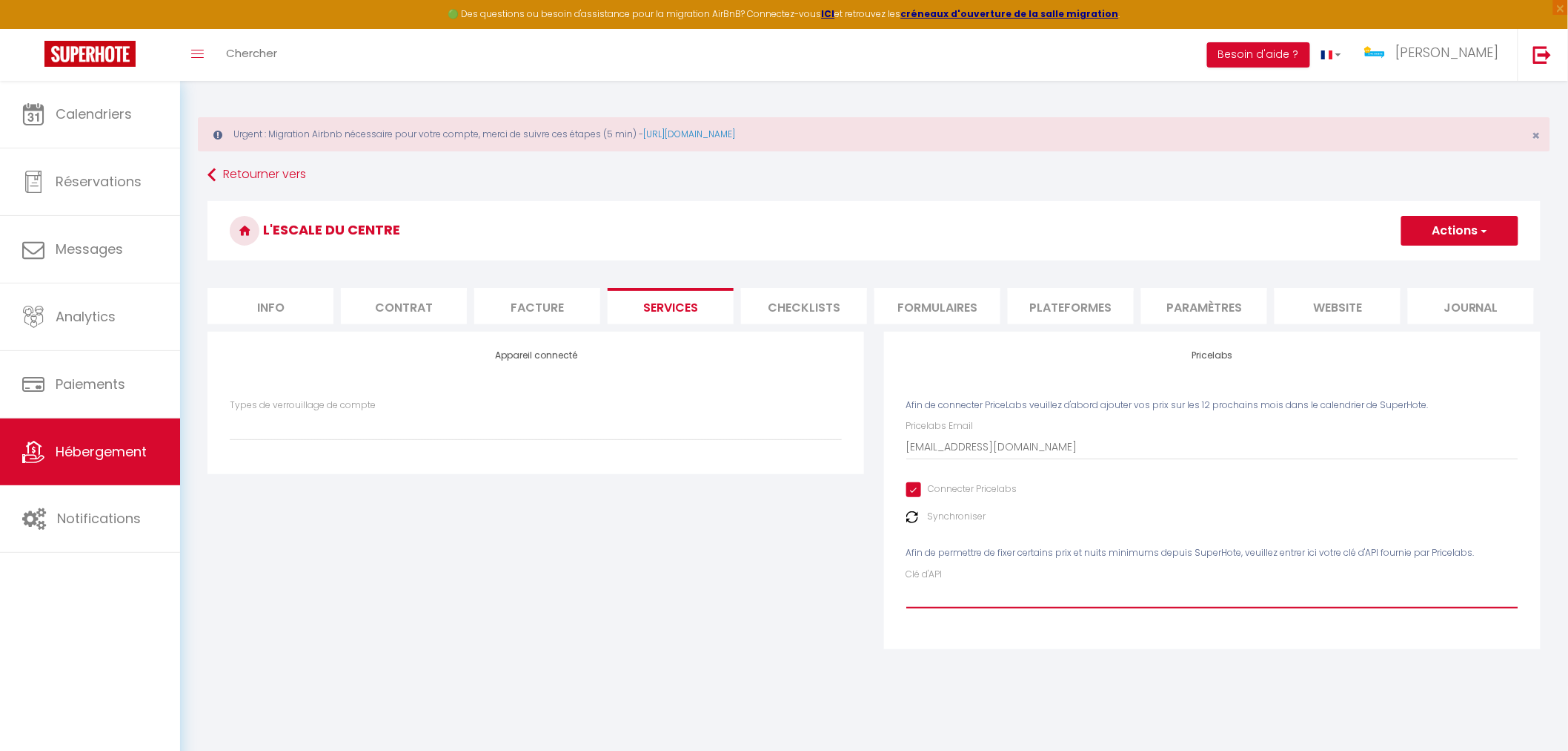
click at [1029, 596] on input "Clé d'API" at bounding box center [1212, 594] width 613 height 27
paste input "sG3gu4ndzmOodGXcNq1mhaU4biz0IysfA2wVcNwL"
type input "sG3gu4ndzmOodGXcNq1mhaU4biz0IysfA2wVcNwL"
select select
type input "sG3gu4ndzmOodGXcNq1mhaU4biz0IysfA2wVcNwL"
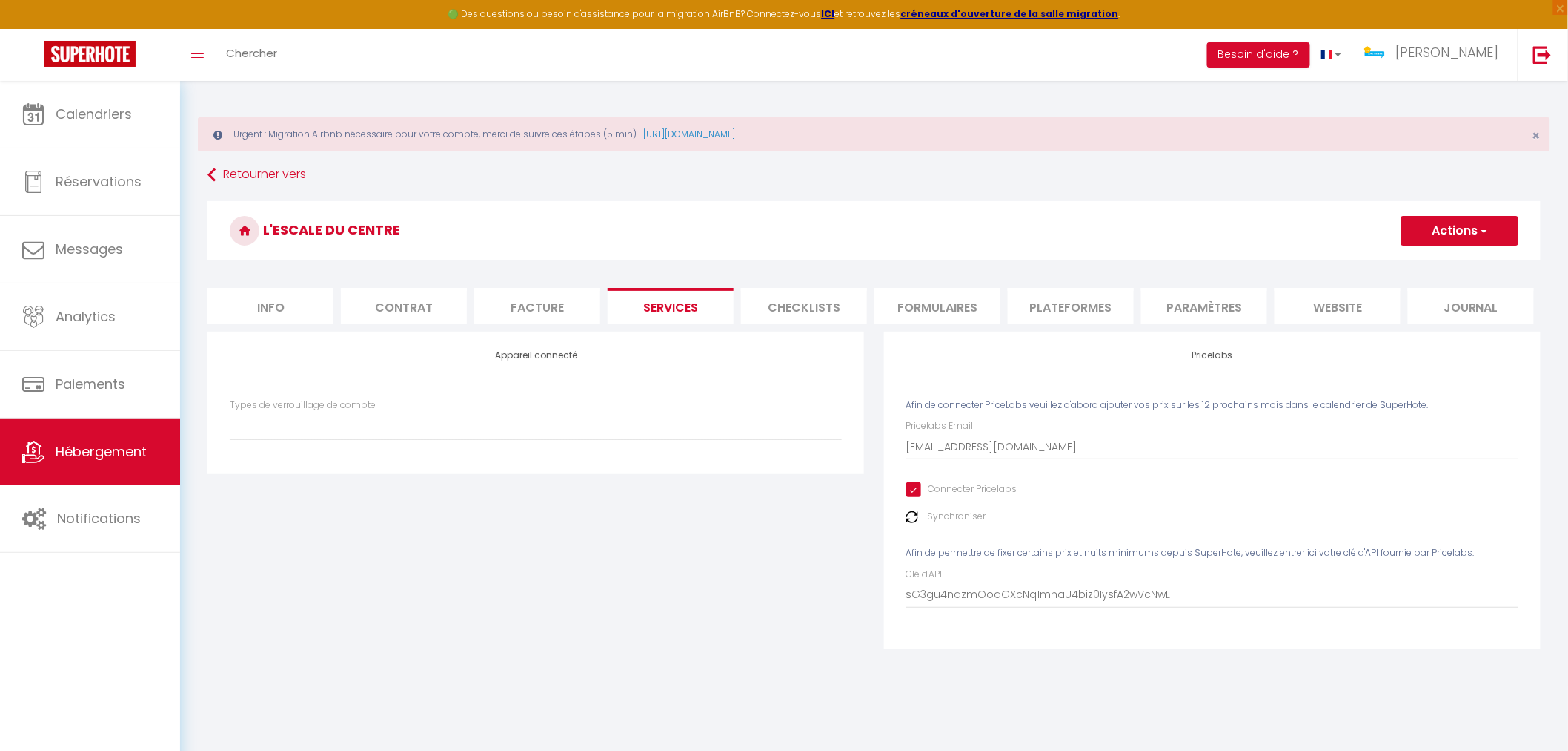
click at [1451, 228] on button "Actions" at bounding box center [1460, 231] width 117 height 30
click at [1433, 267] on link "Enregistrer" at bounding box center [1459, 263] width 117 height 20
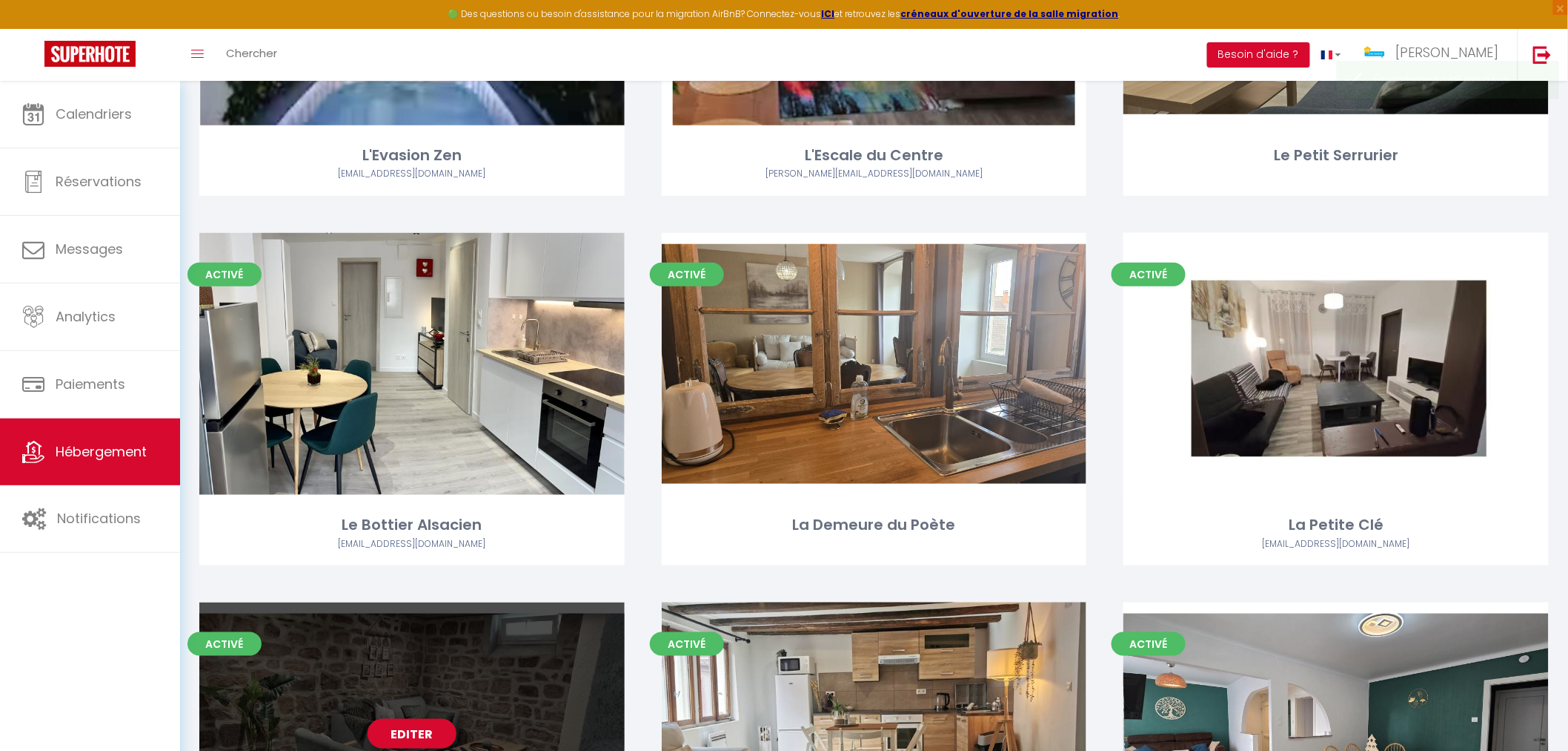
scroll to position [577, 0]
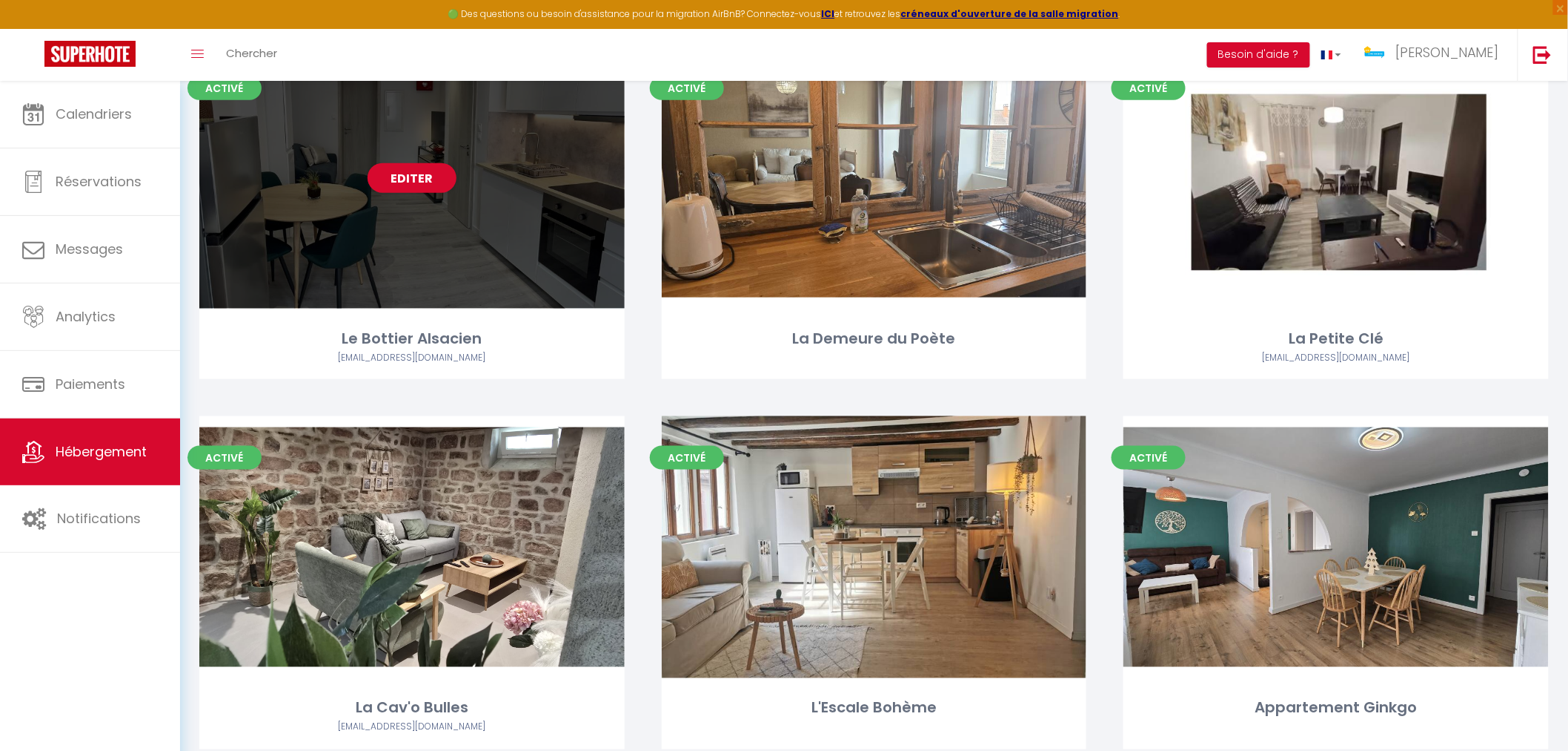
click at [495, 286] on div "Editer" at bounding box center [412, 177] width 425 height 262
select select "3"
select select "2"
select select "1"
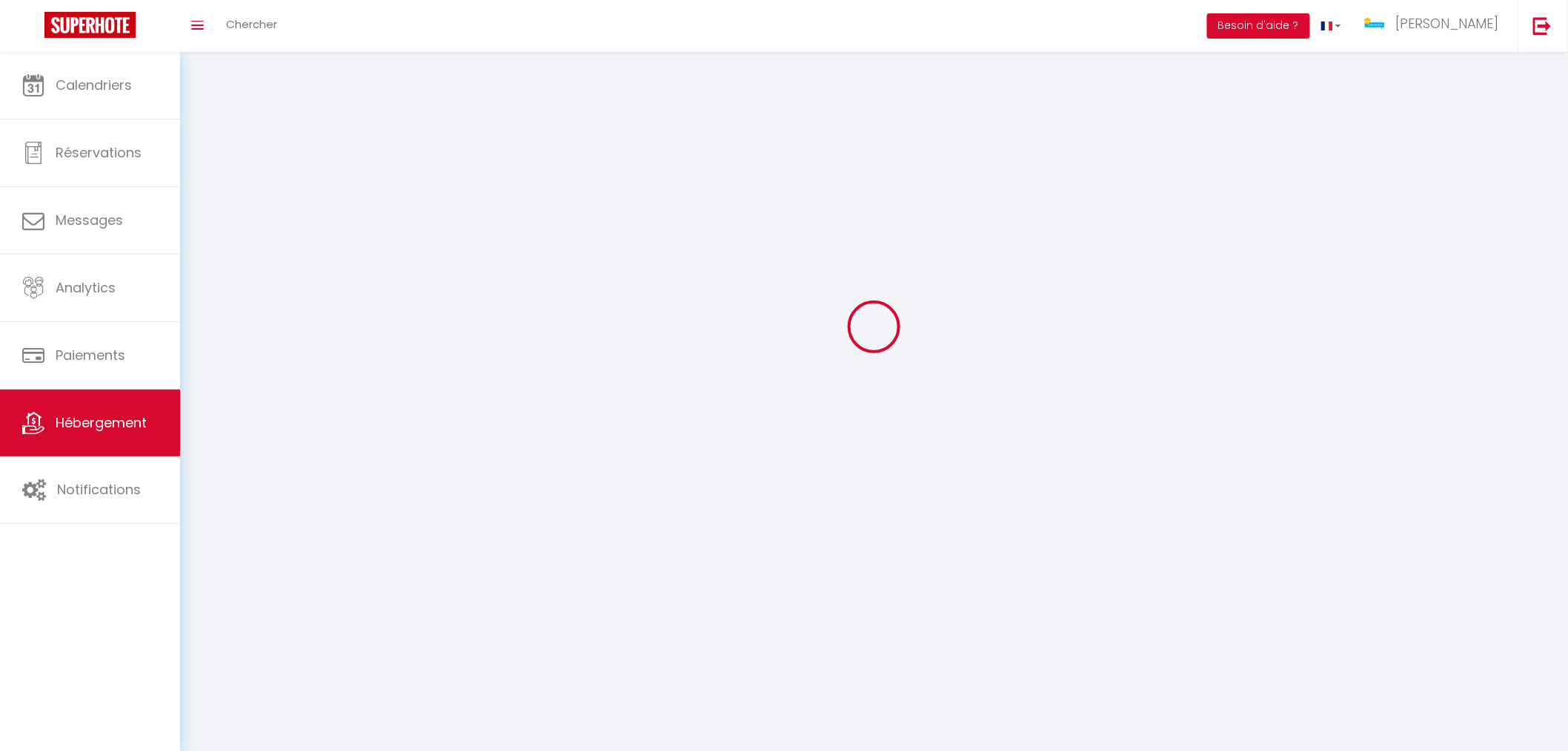
select select
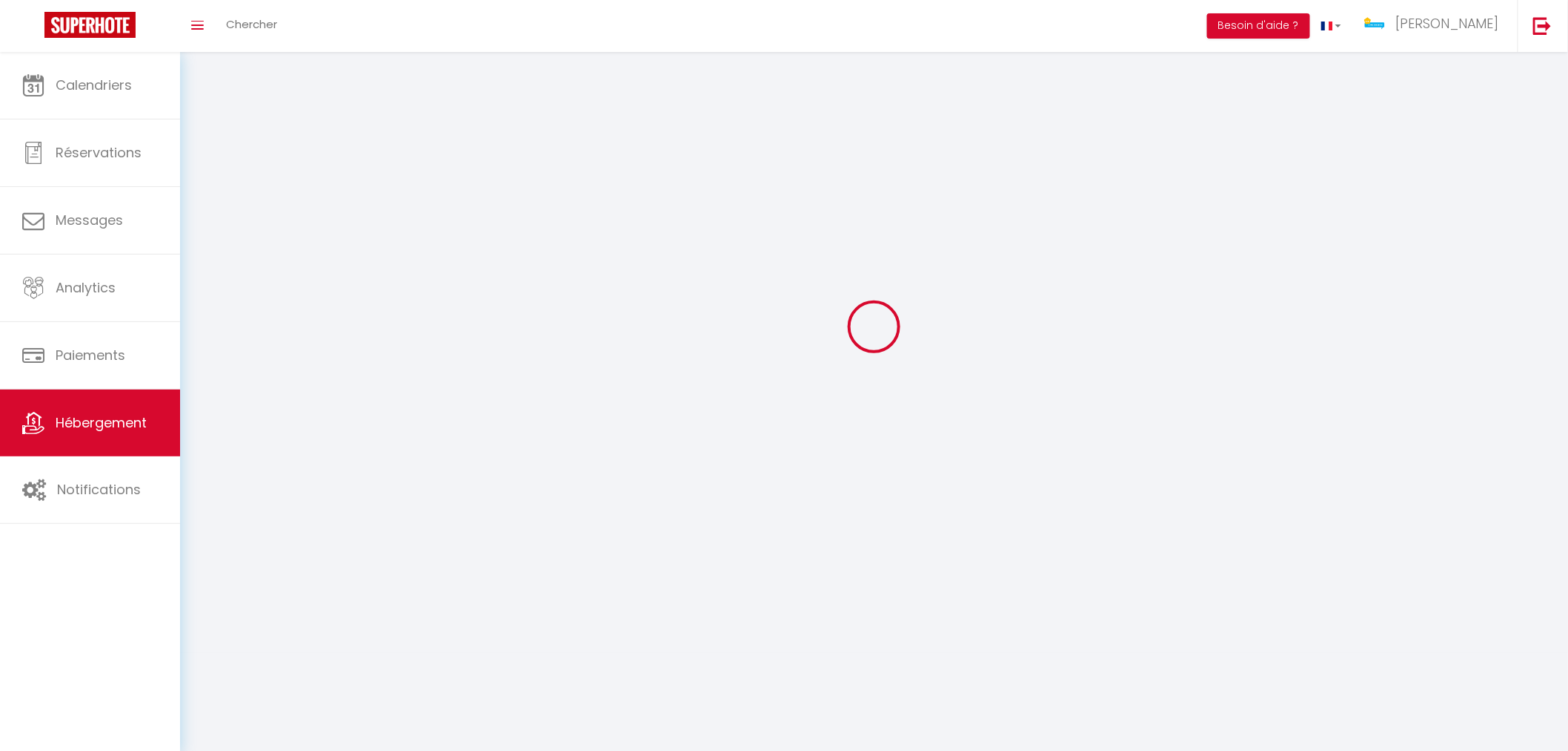
select select
checkbox input "false"
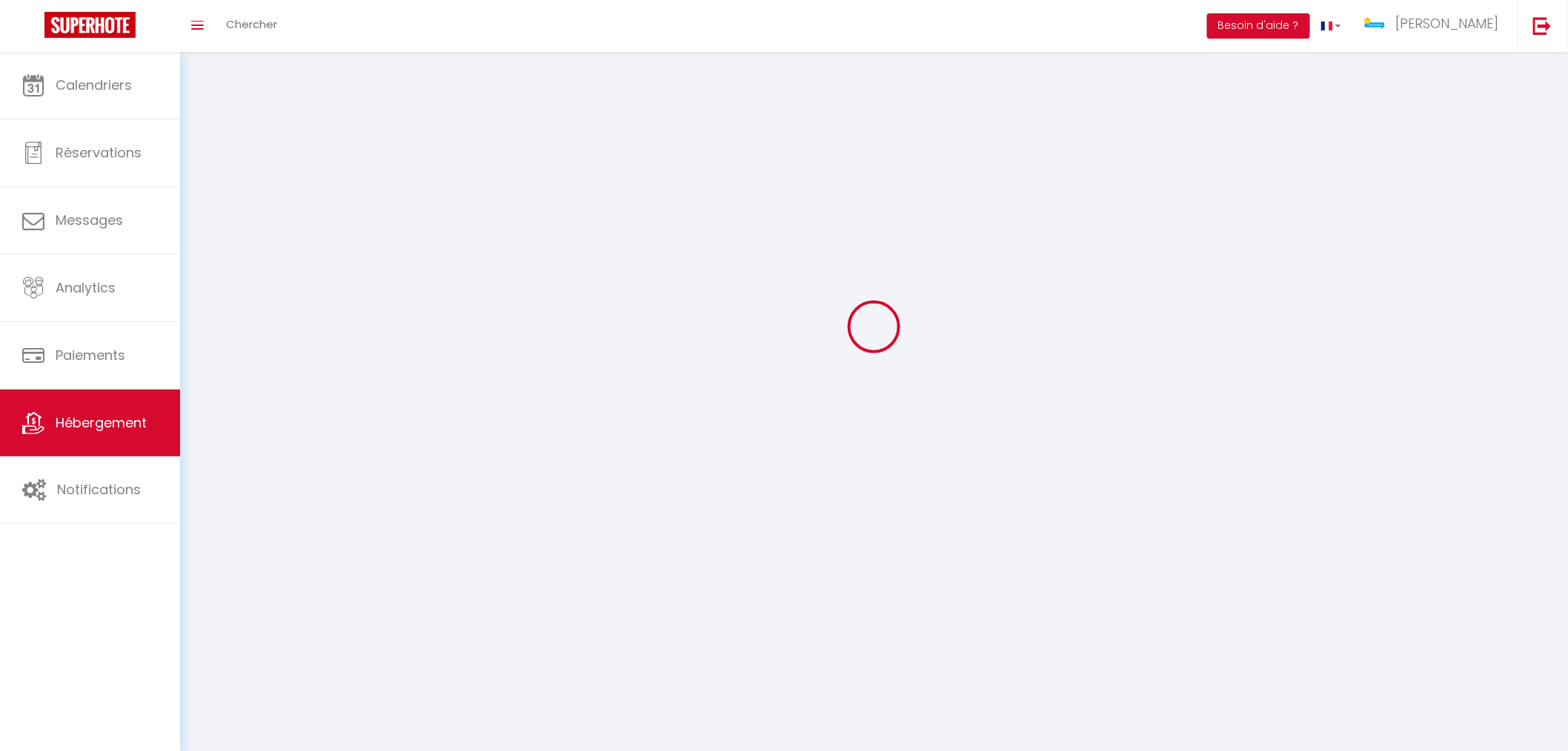
select select
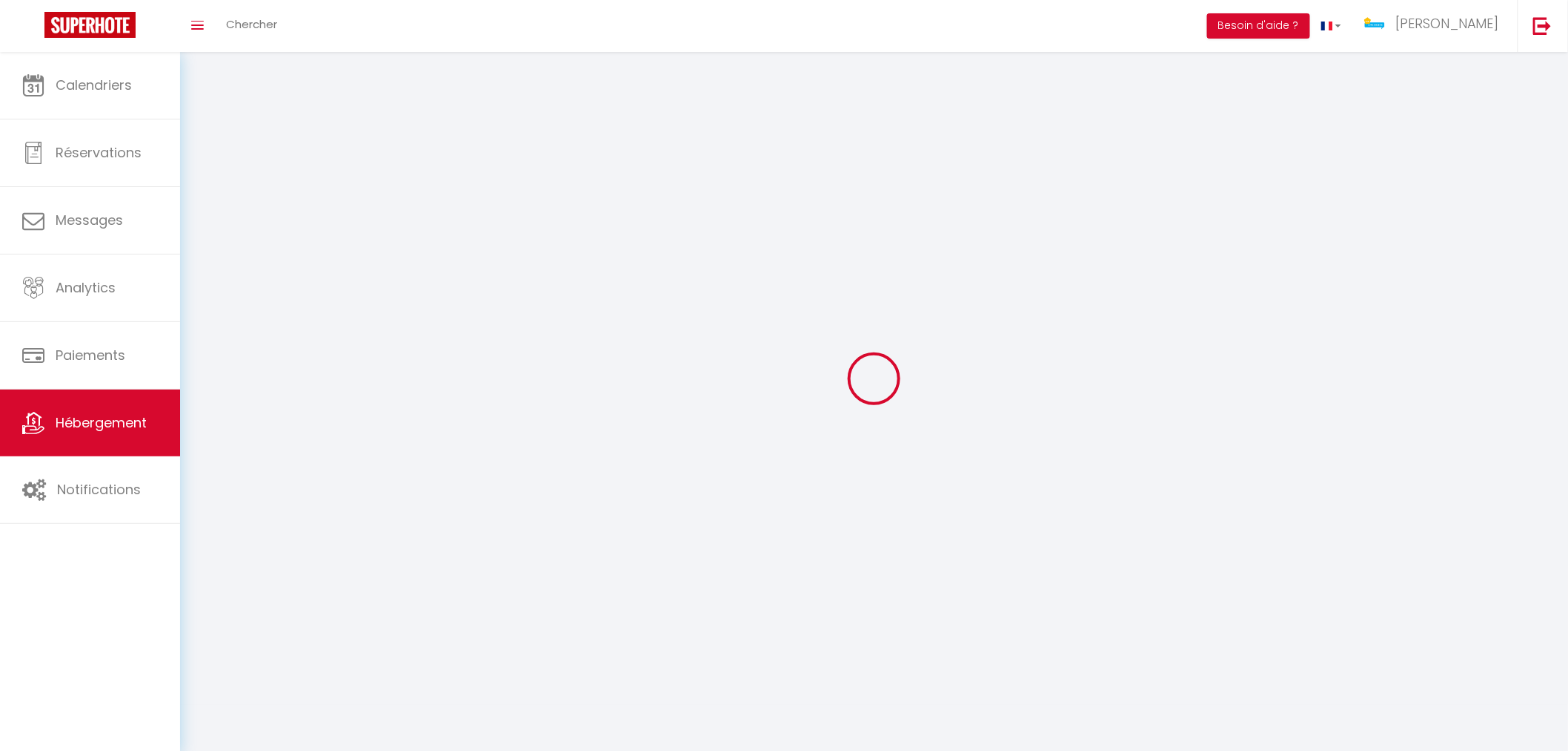
select select
checkbox input "false"
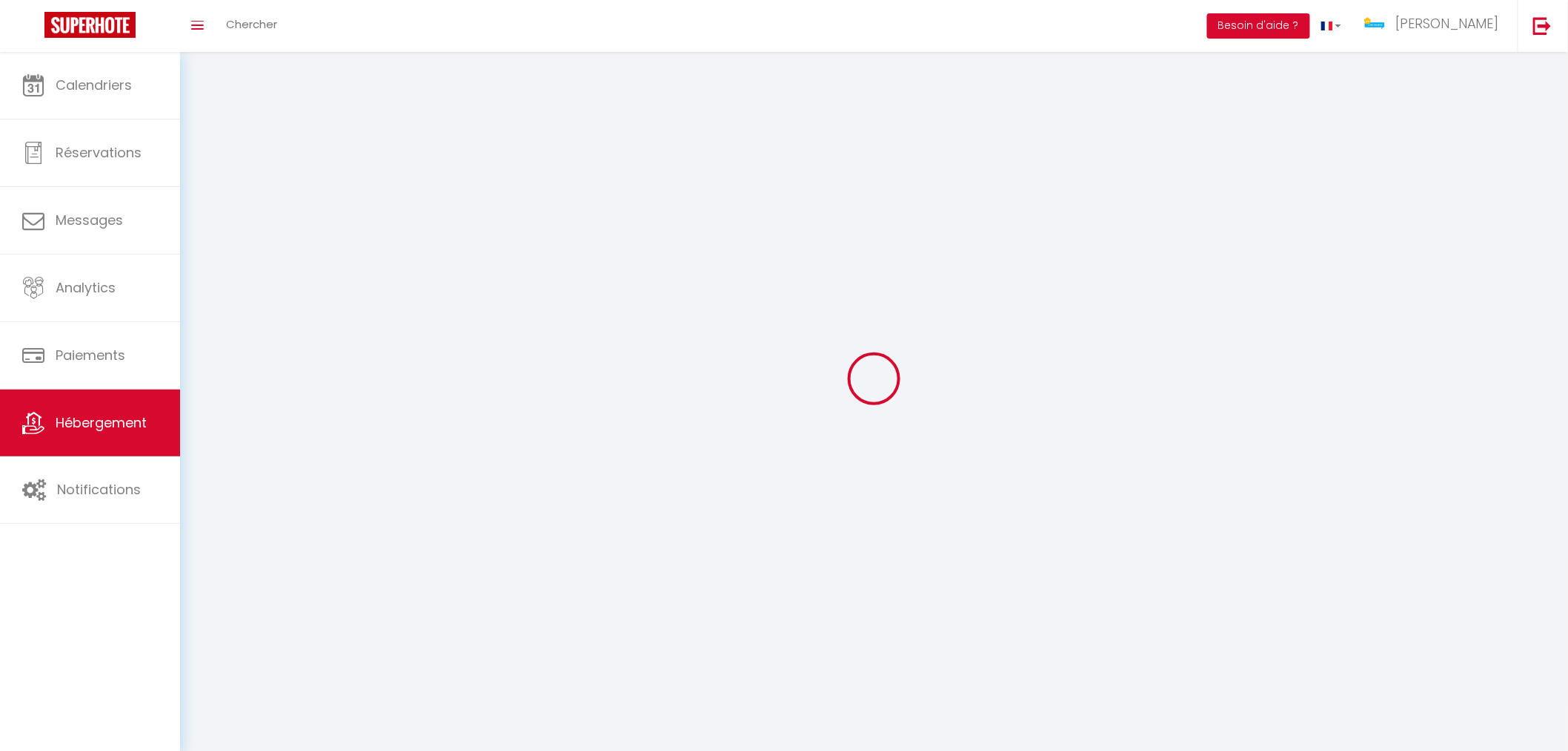
checkbox input "false"
select select
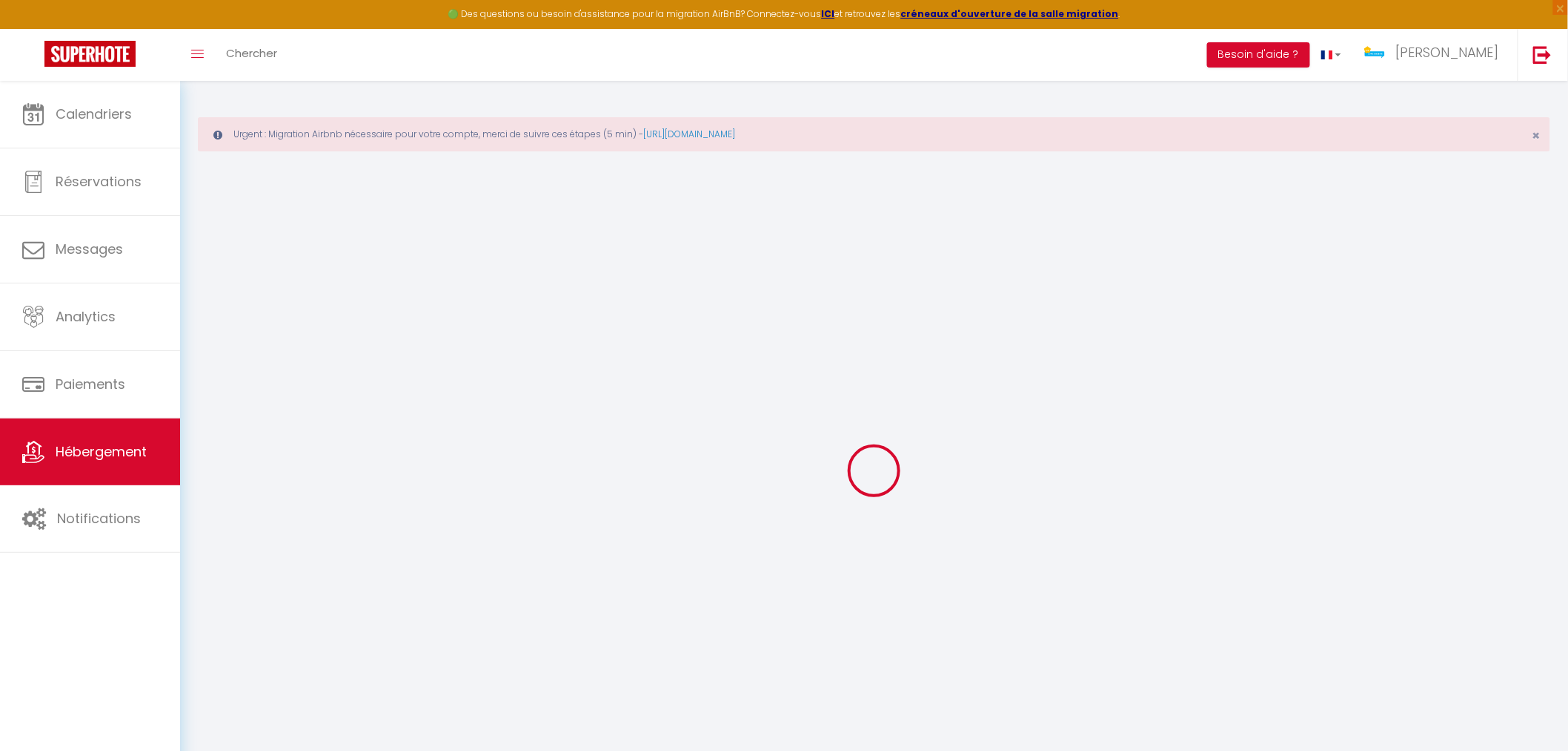
select select
type input "[EMAIL_ADDRESS][DOMAIN_NAME]"
checkbox input "true"
select select
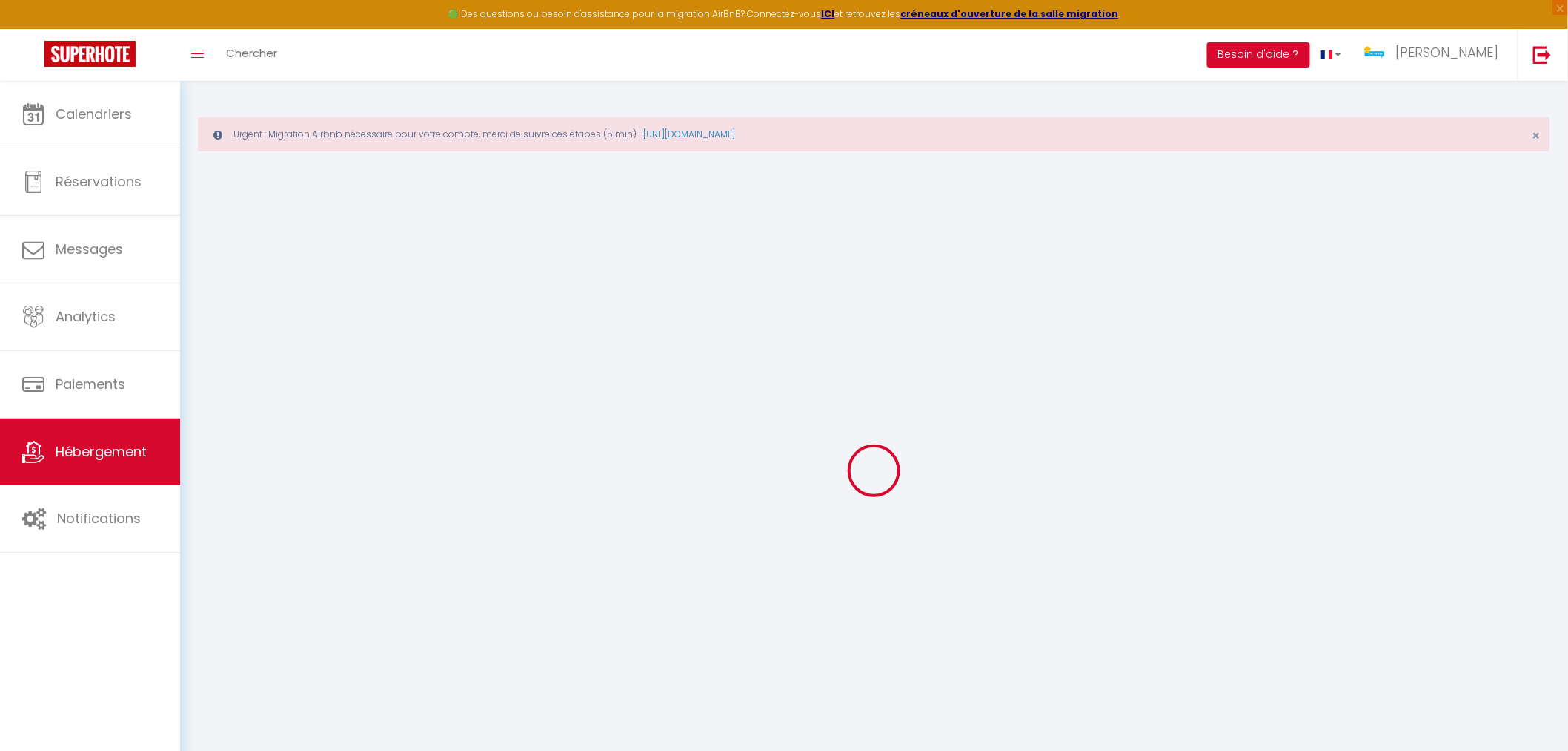
checkbox input "false"
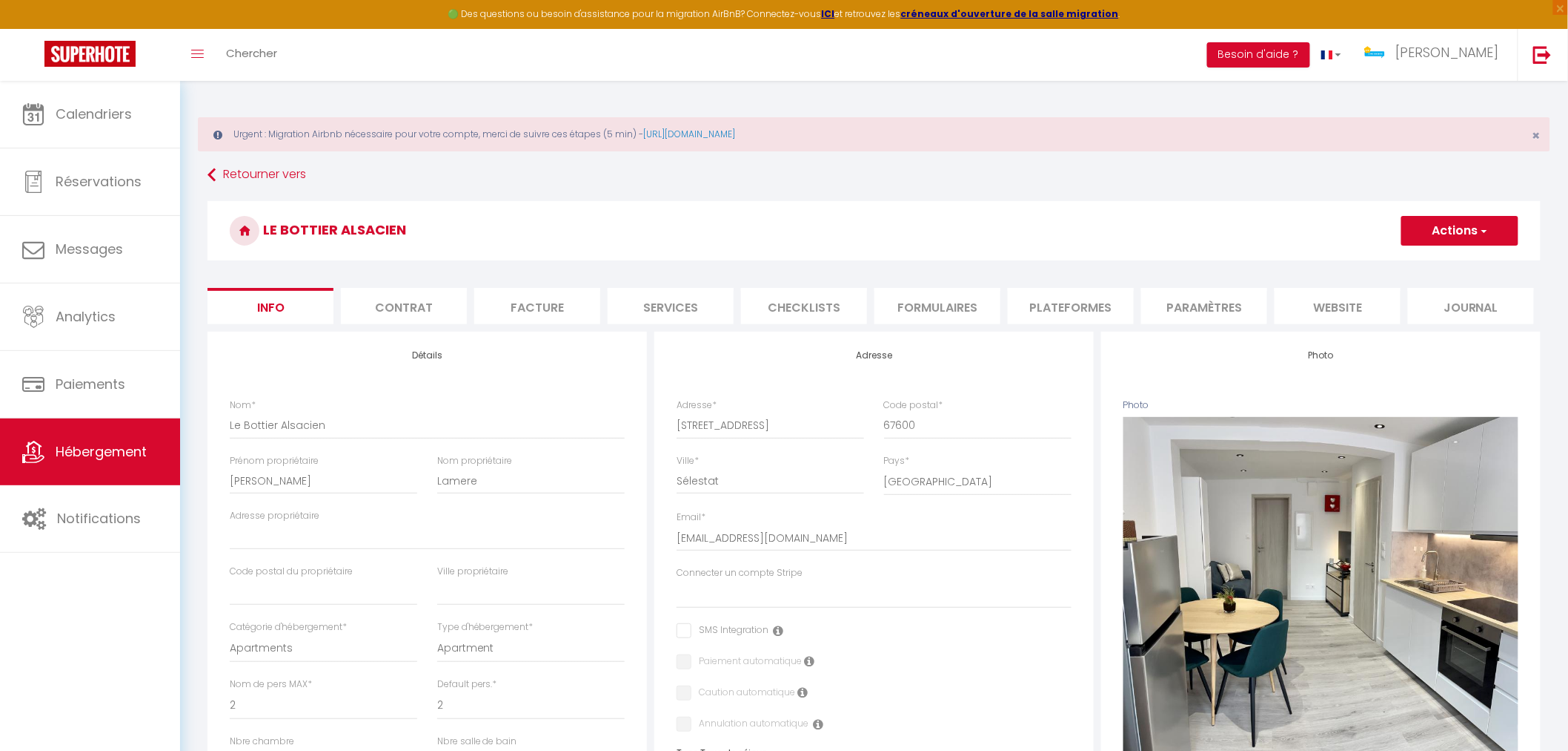
click at [654, 310] on li "Services" at bounding box center [671, 306] width 126 height 36
select select
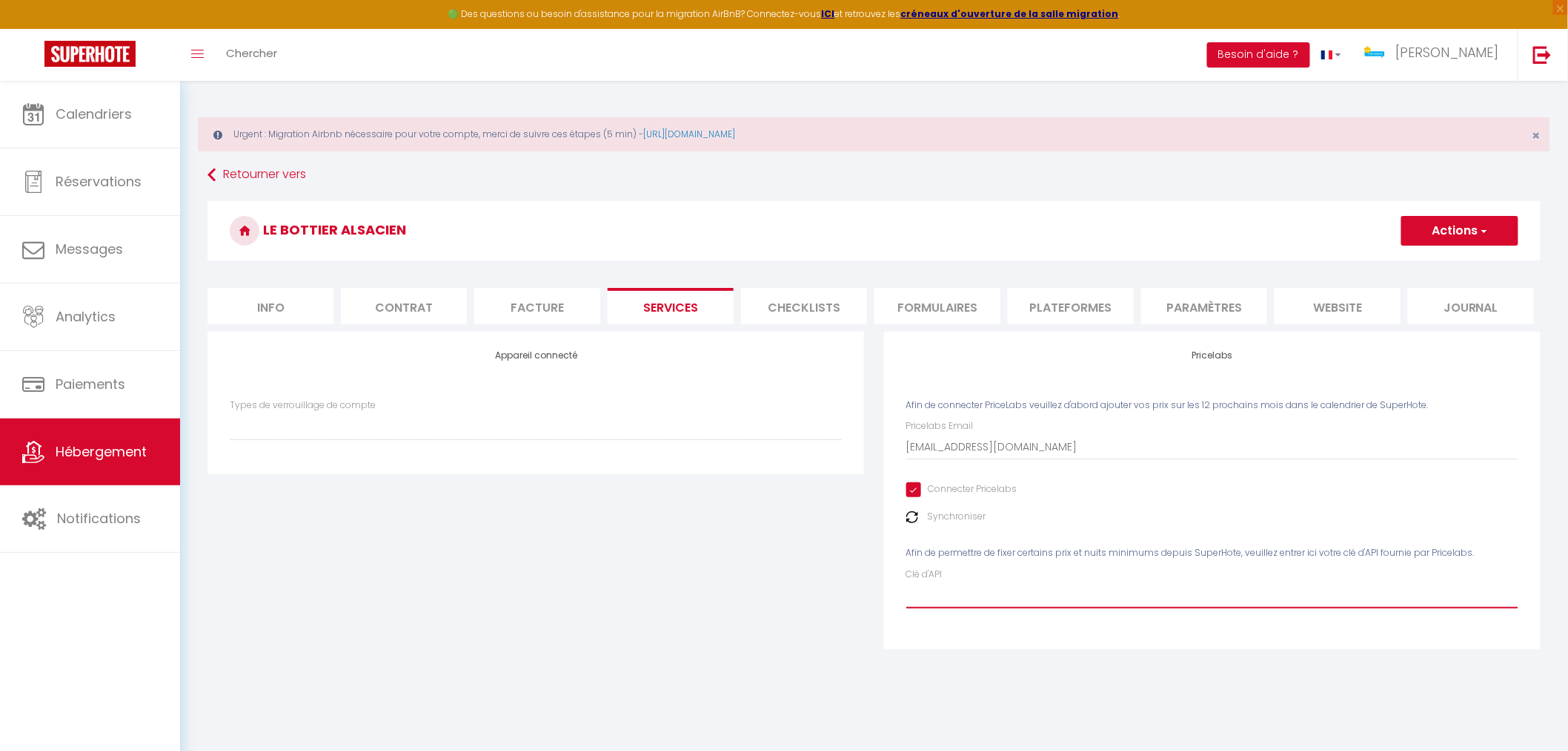
click at [974, 592] on input "Clé d'API" at bounding box center [1212, 594] width 613 height 27
paste input "sG3gu4ndzmOodGXcNq1mhaU4biz0IysfA2wVcNwL"
type input "sG3gu4ndzmOodGXcNq1mhaU4biz0IysfA2wVcNwL"
select select
type input "sG3gu4ndzmOodGXcNq1mhaU4biz0IysfA2wVcNwL"
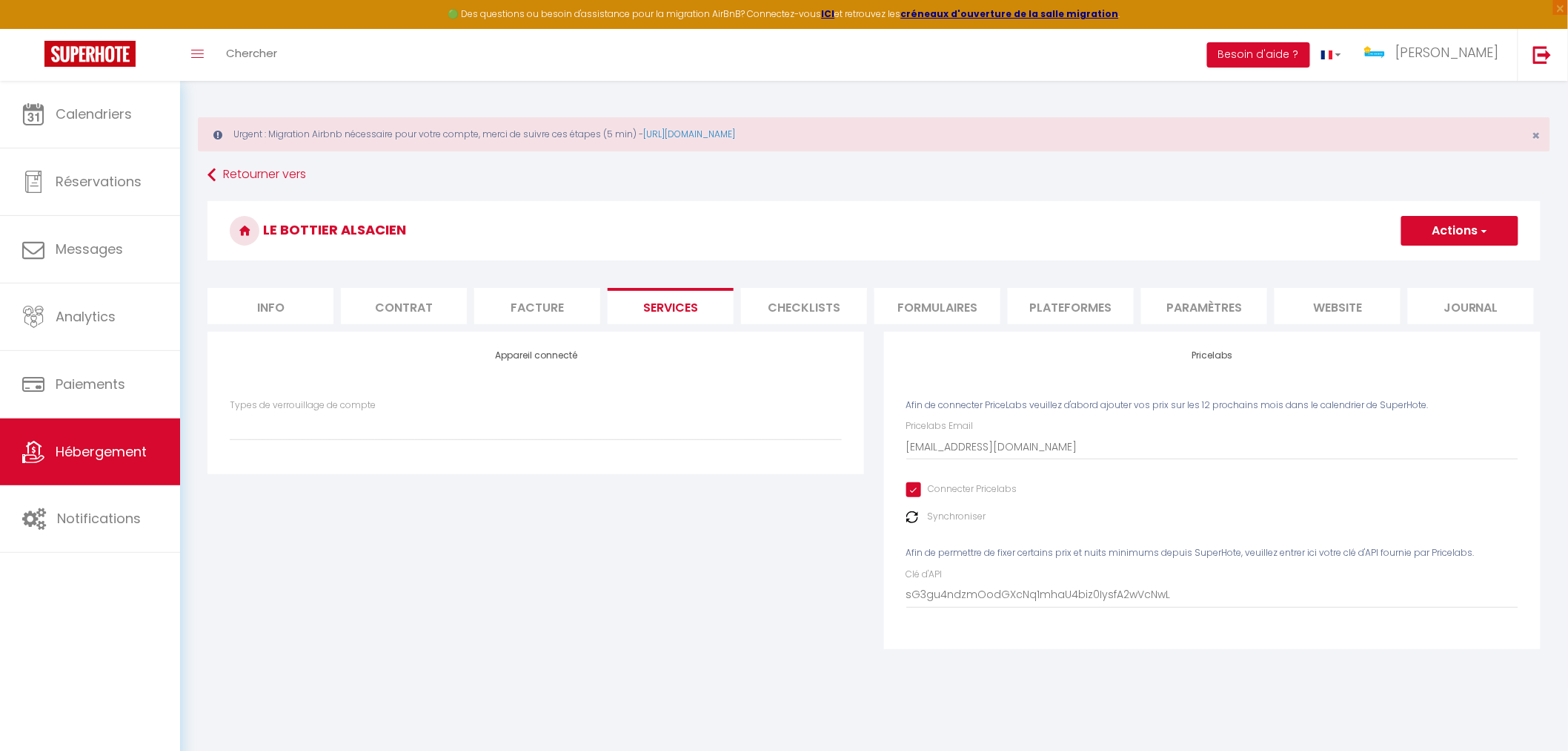
click at [1467, 229] on button "Actions" at bounding box center [1460, 231] width 117 height 30
click at [1454, 263] on link "Enregistrer" at bounding box center [1459, 263] width 117 height 20
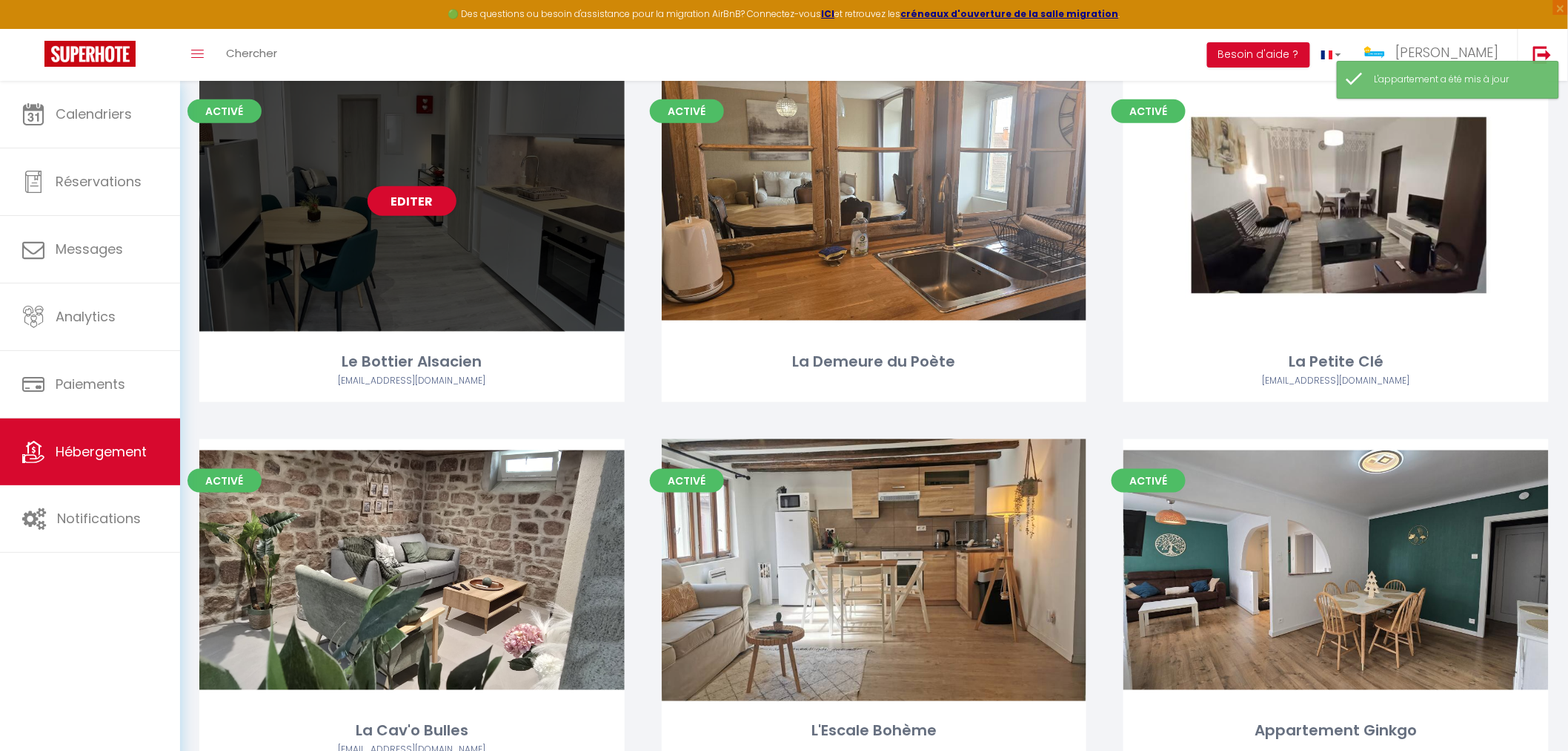
scroll to position [577, 0]
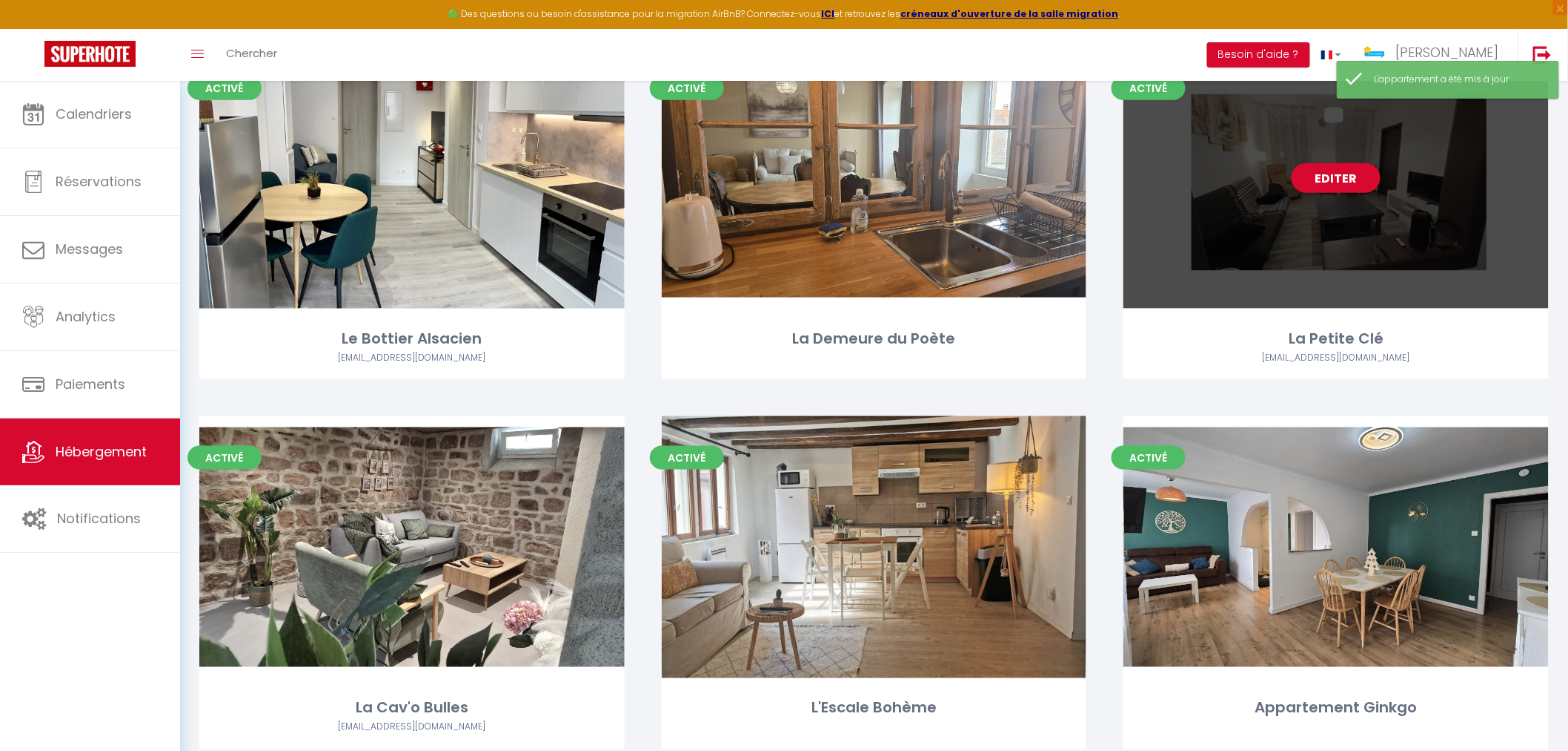
click at [1317, 277] on div "Editer" at bounding box center [1337, 177] width 425 height 262
select select "3"
select select "2"
select select "1"
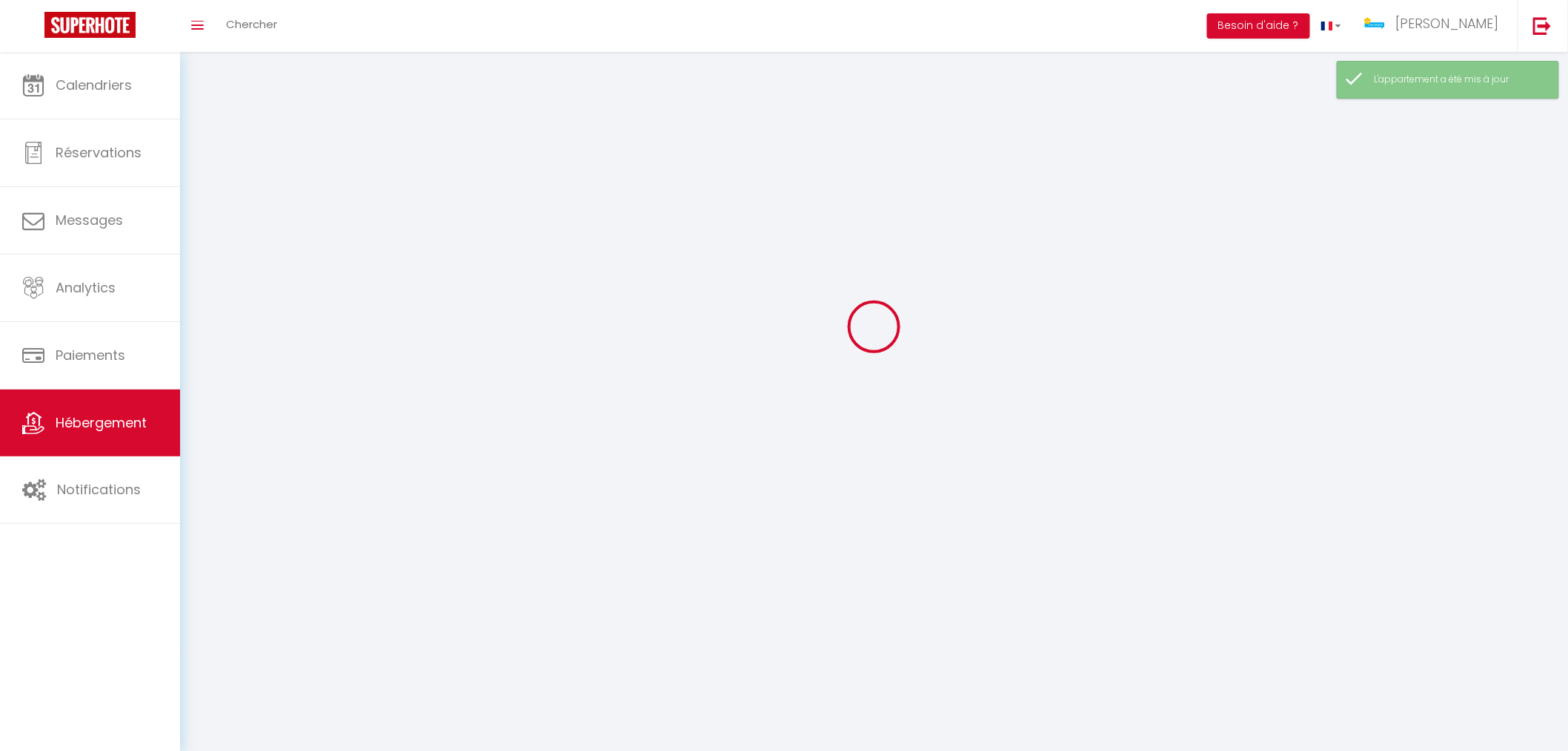
select select
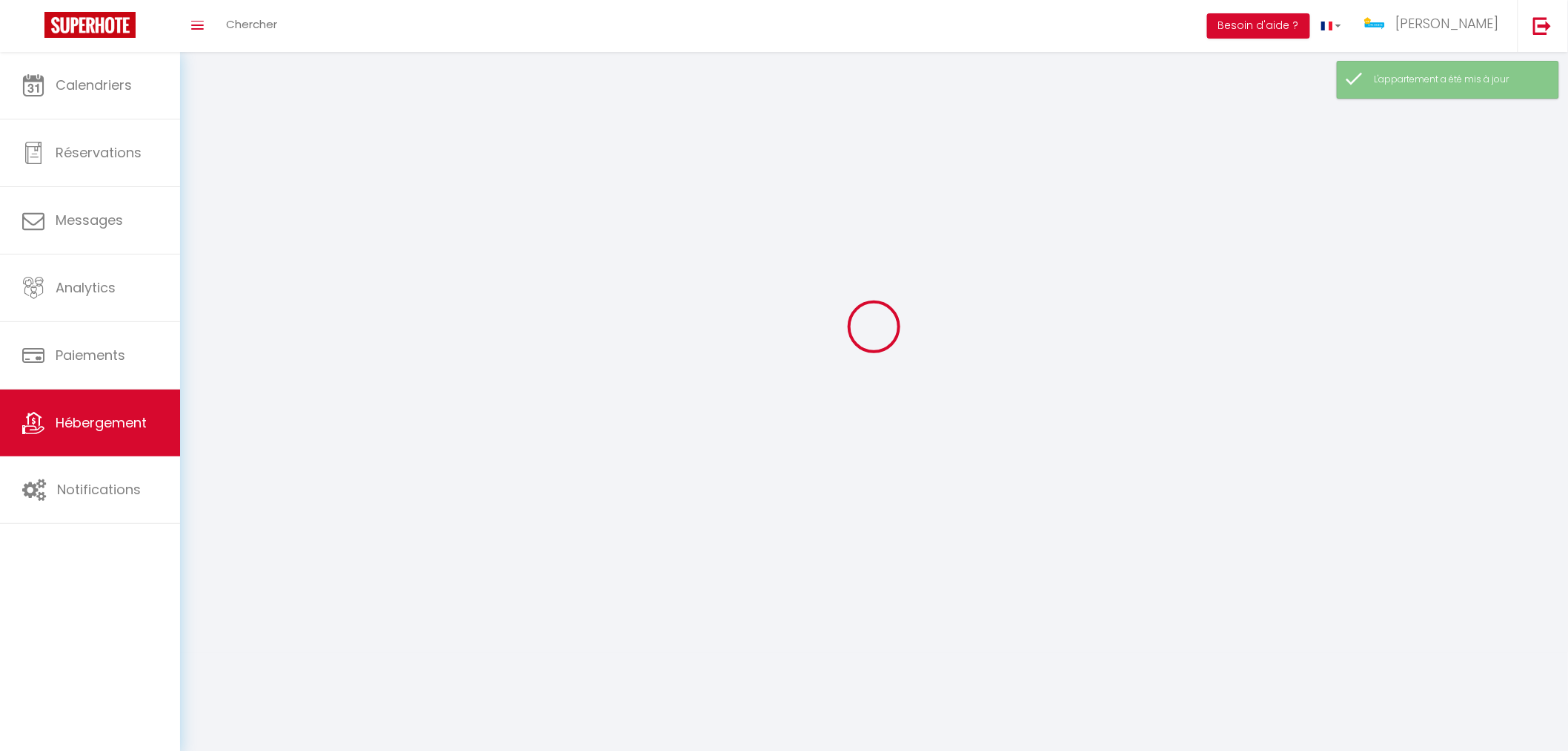
select select
checkbox input "false"
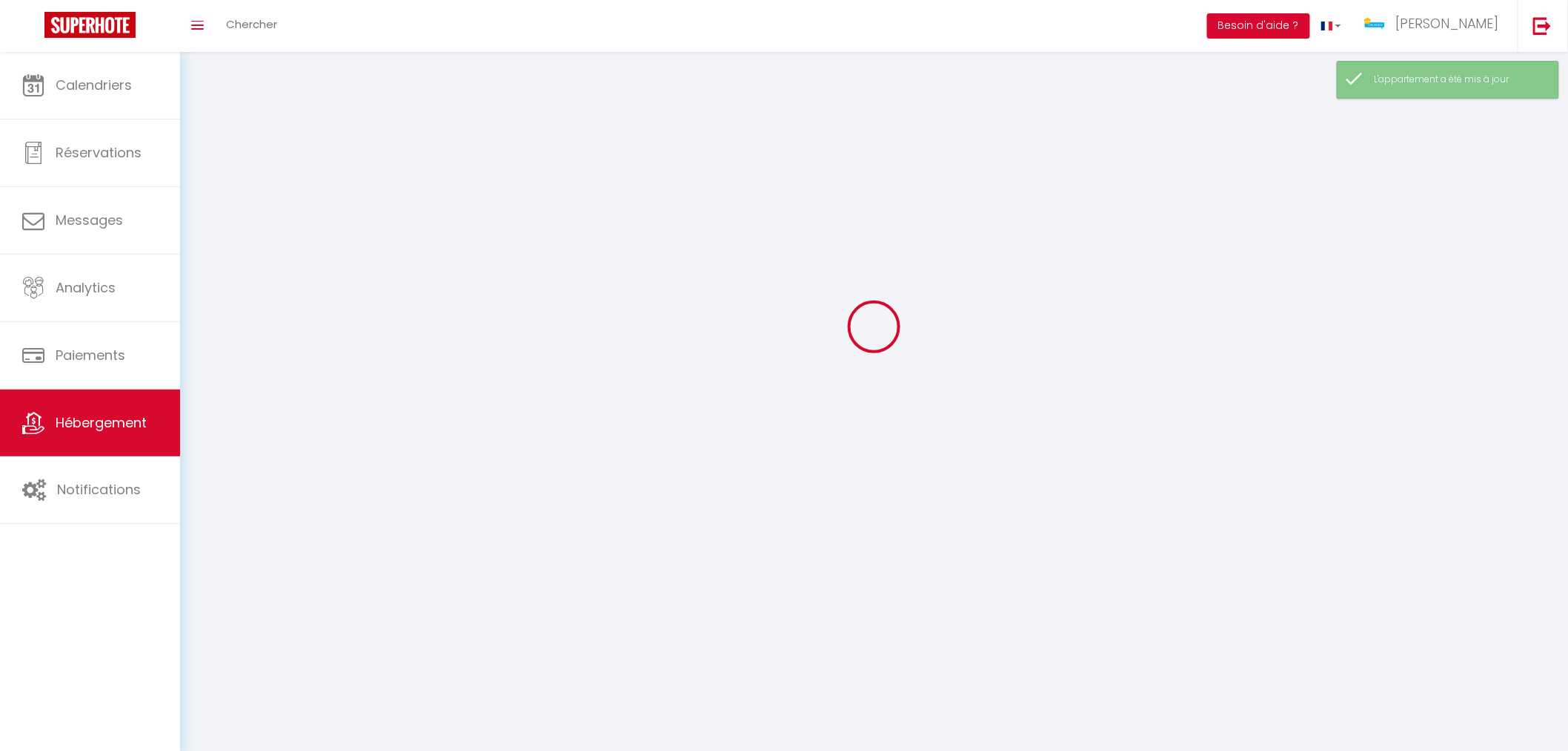
select select
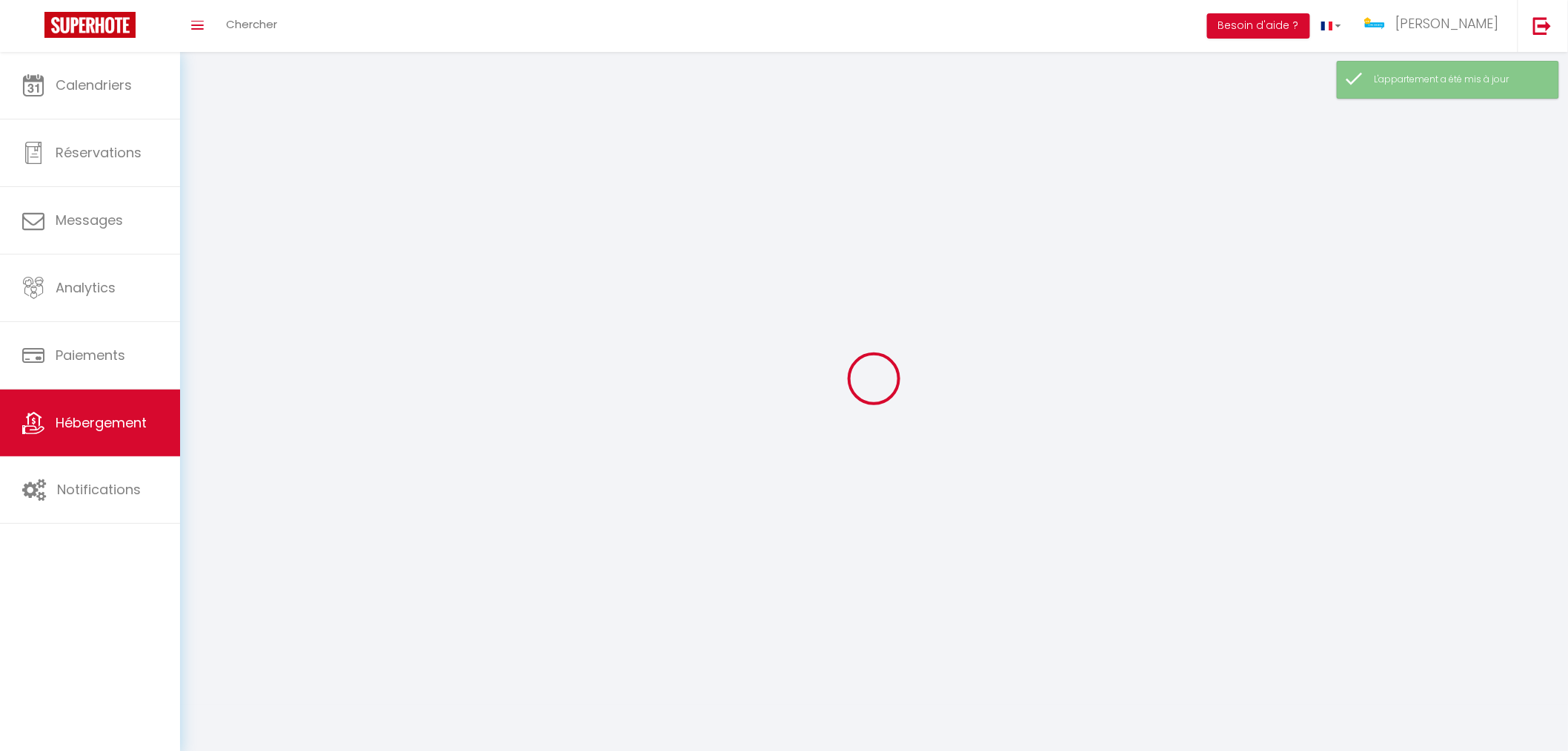
select select
checkbox input "false"
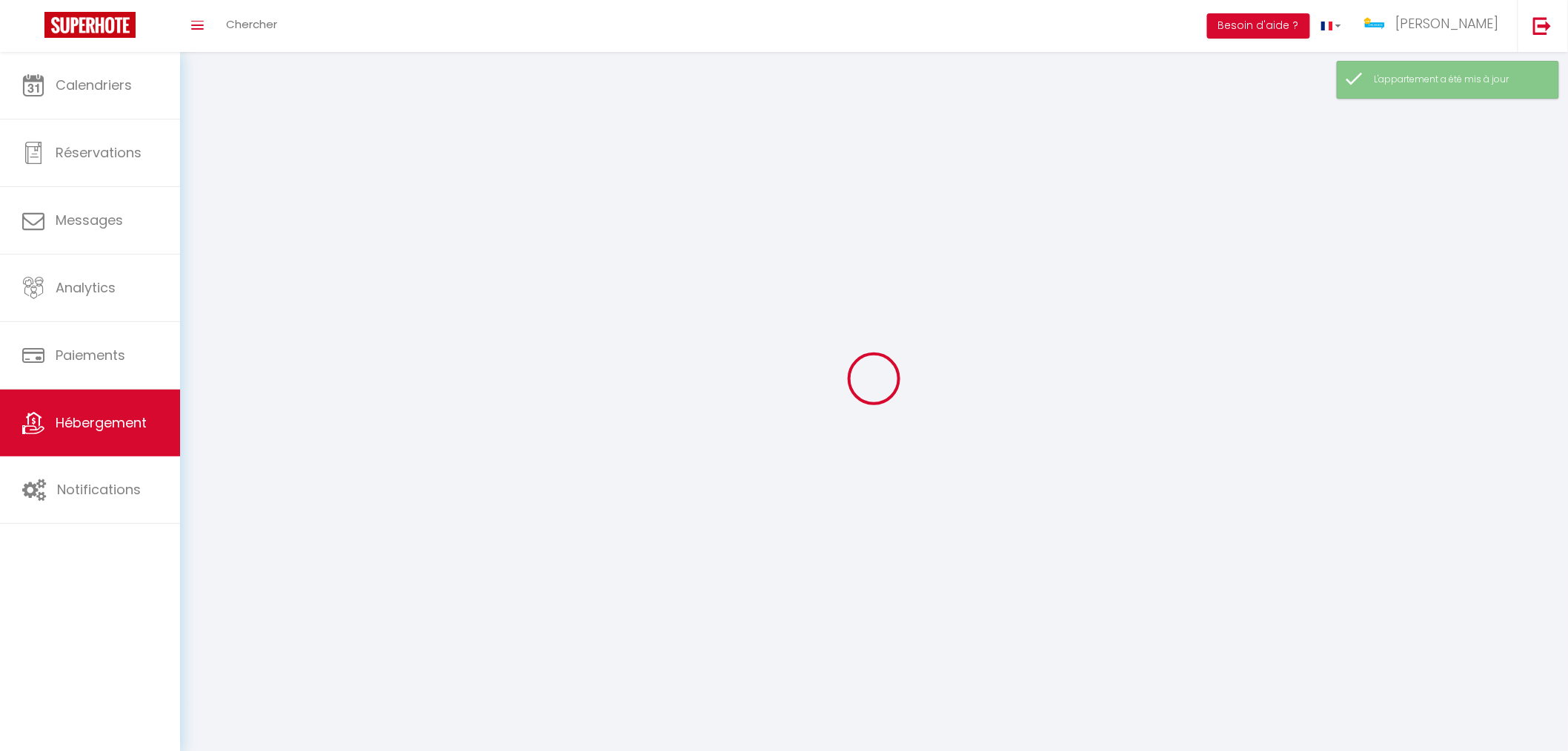
checkbox input "false"
select select
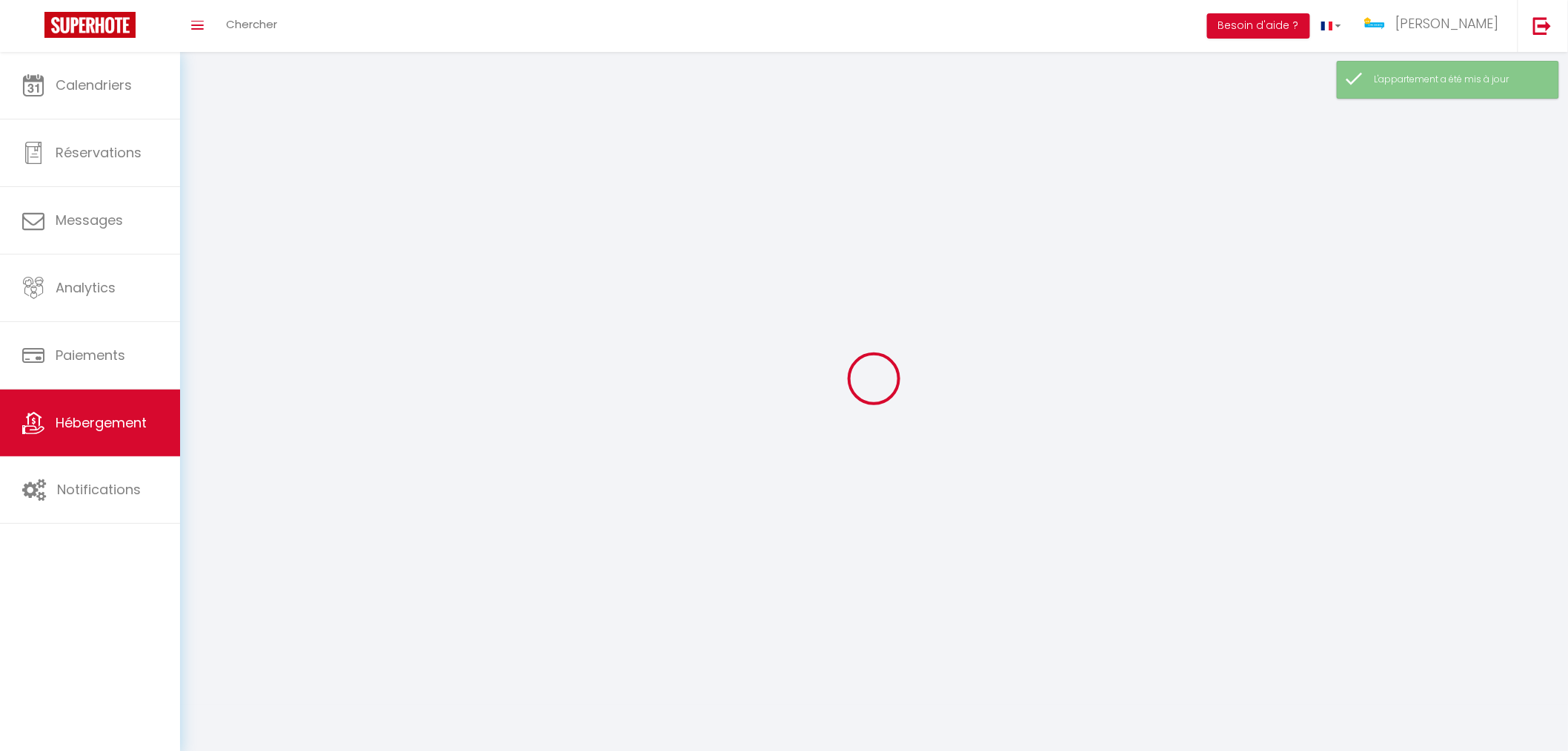
select select
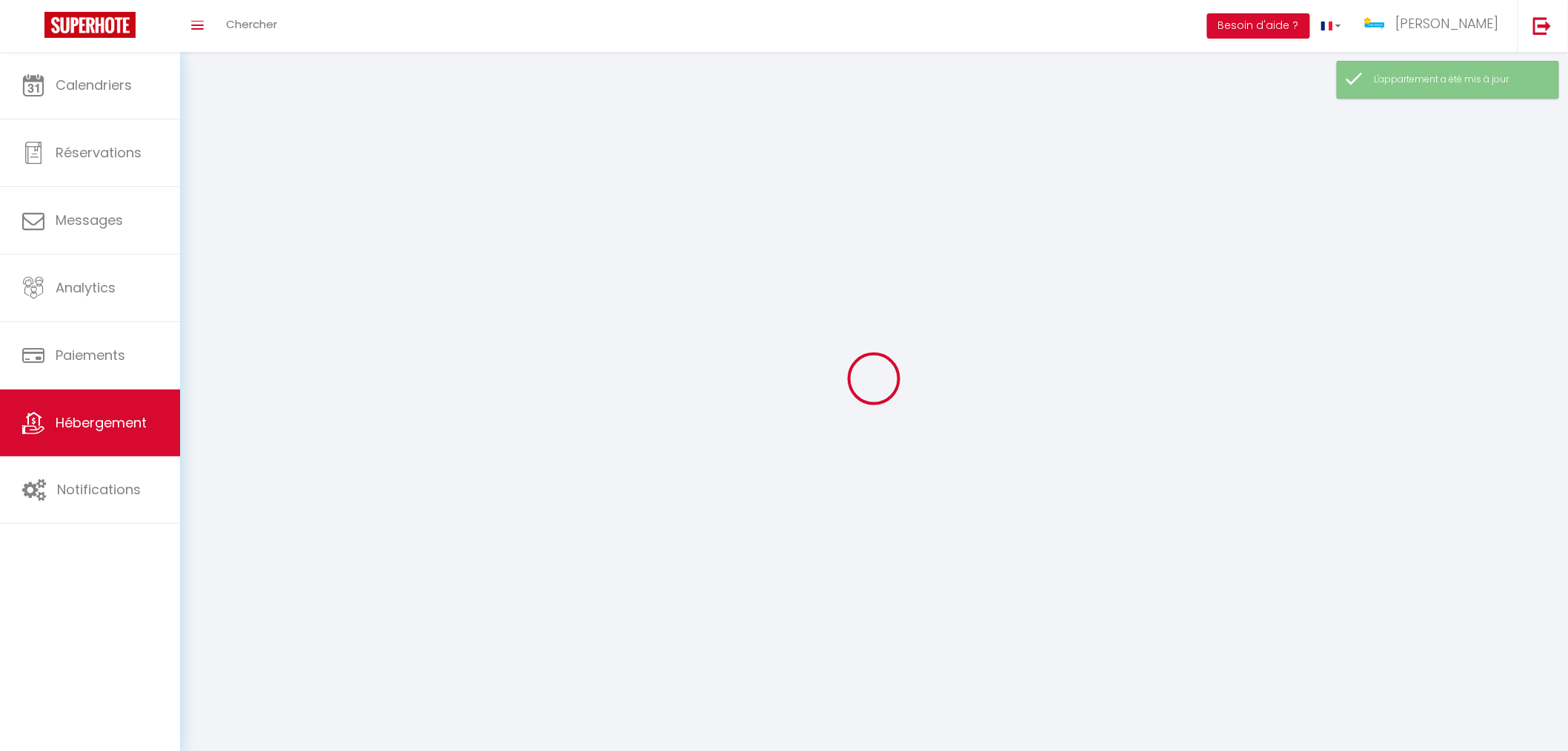
select select
checkbox input "false"
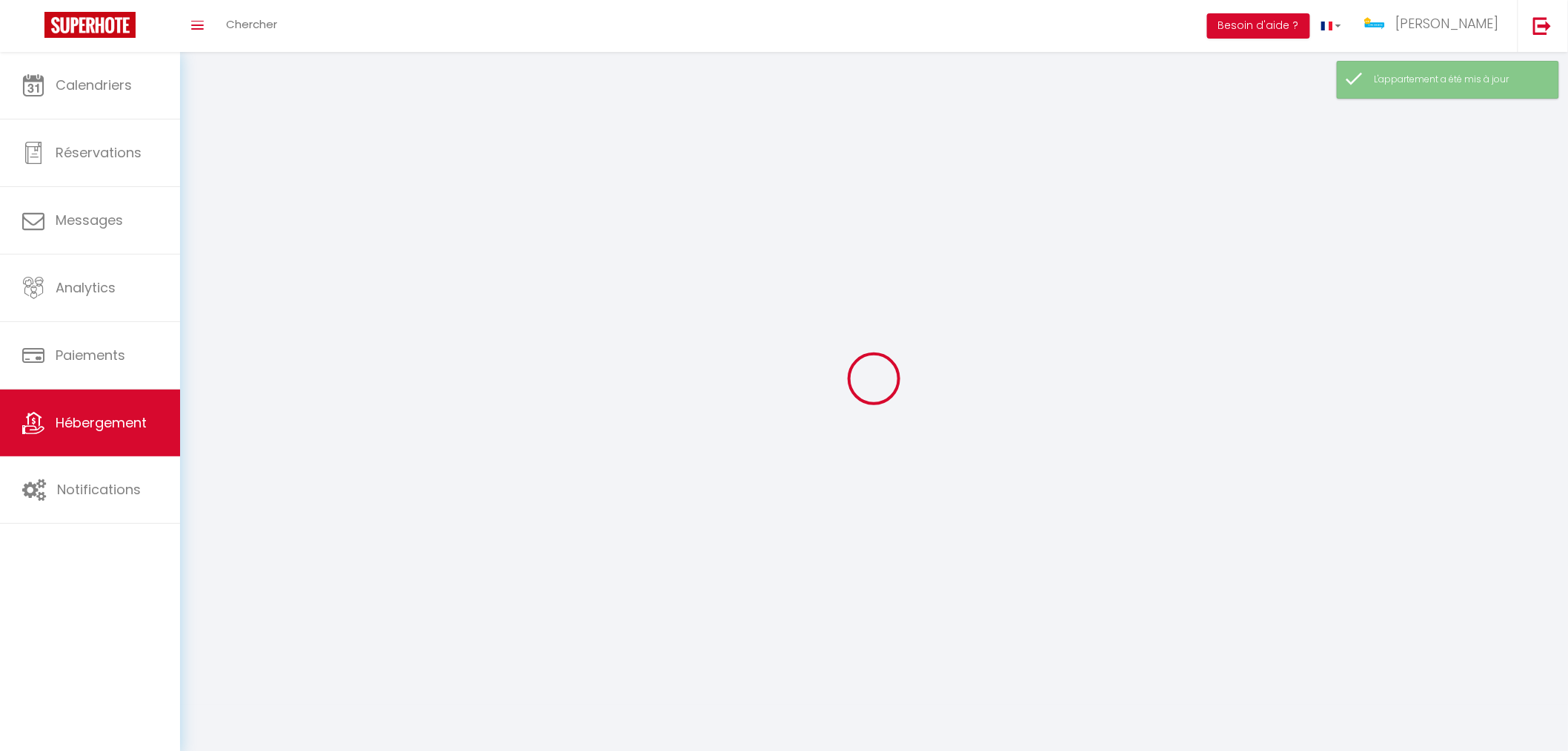
select select
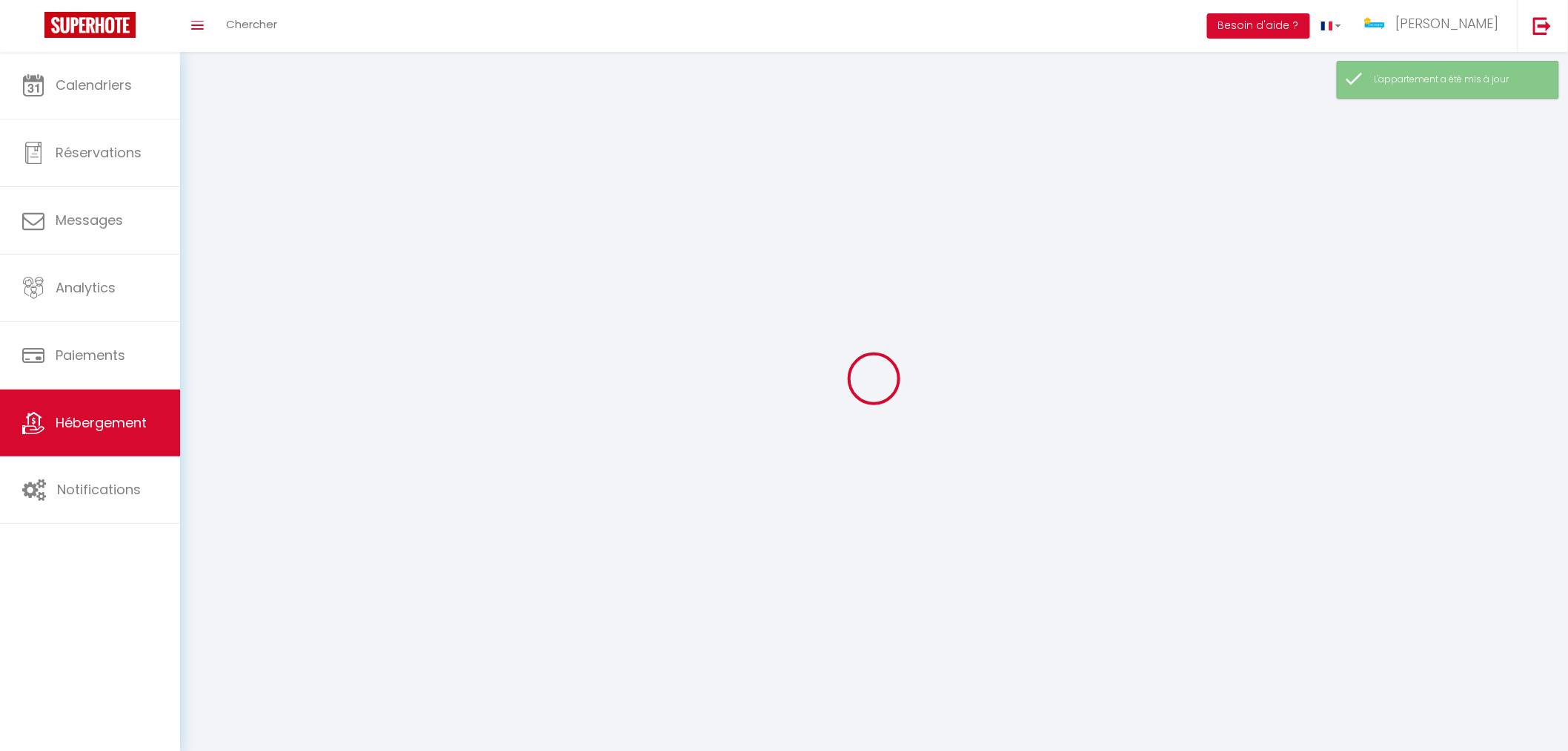
select select
checkbox input "false"
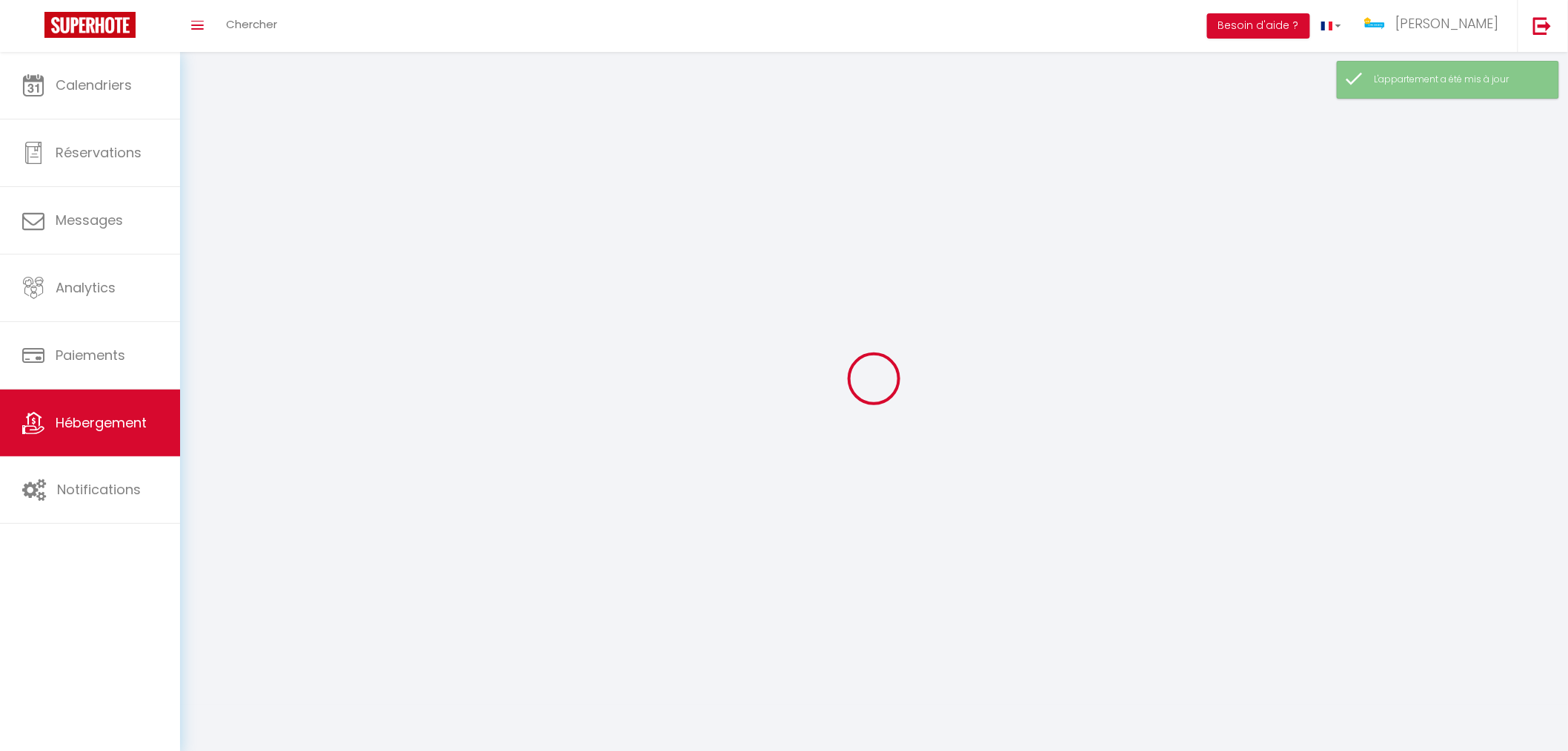
checkbox input "false"
select select
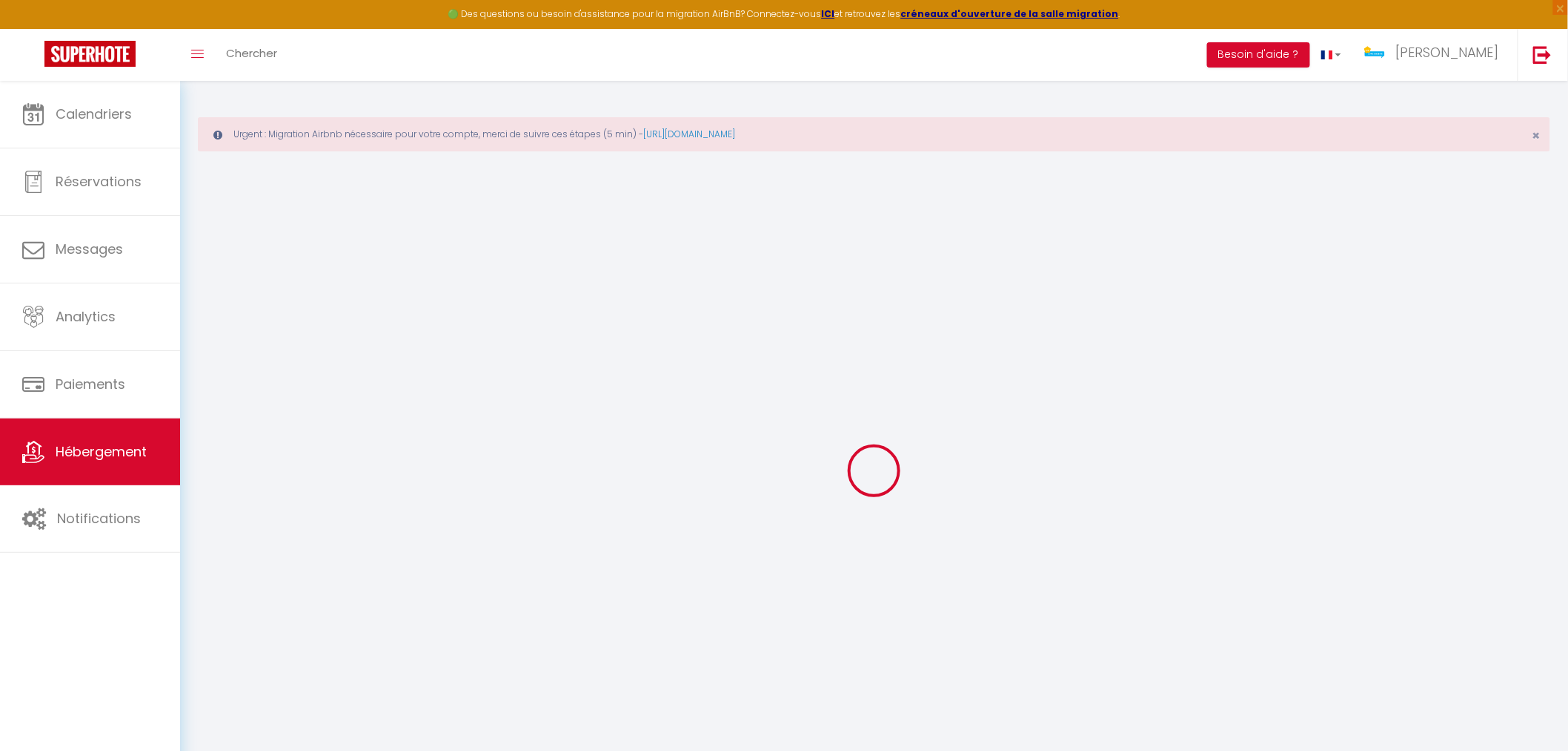
select select
type input "[EMAIL_ADDRESS][DOMAIN_NAME]"
checkbox input "true"
select select
checkbox input "false"
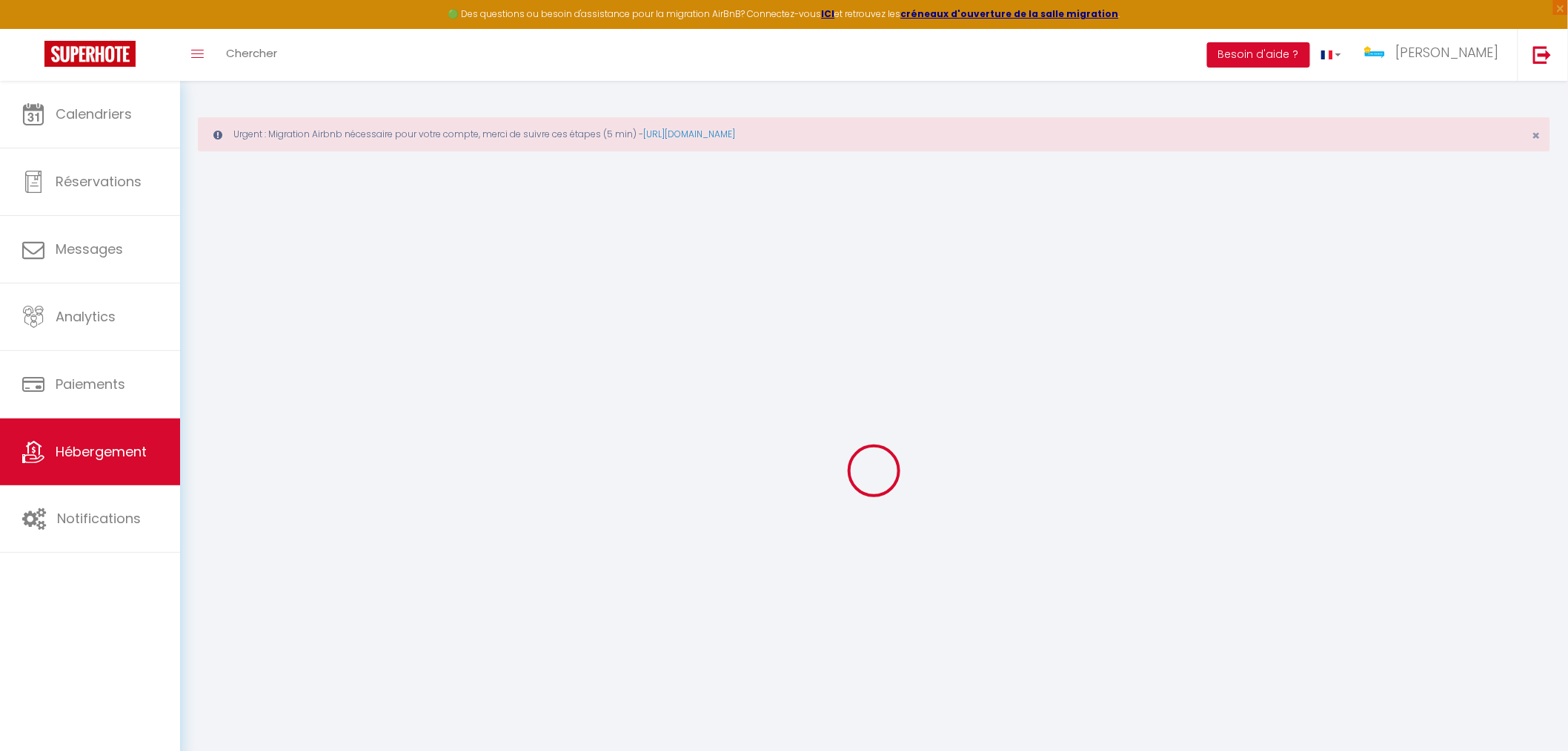
checkbox input "false"
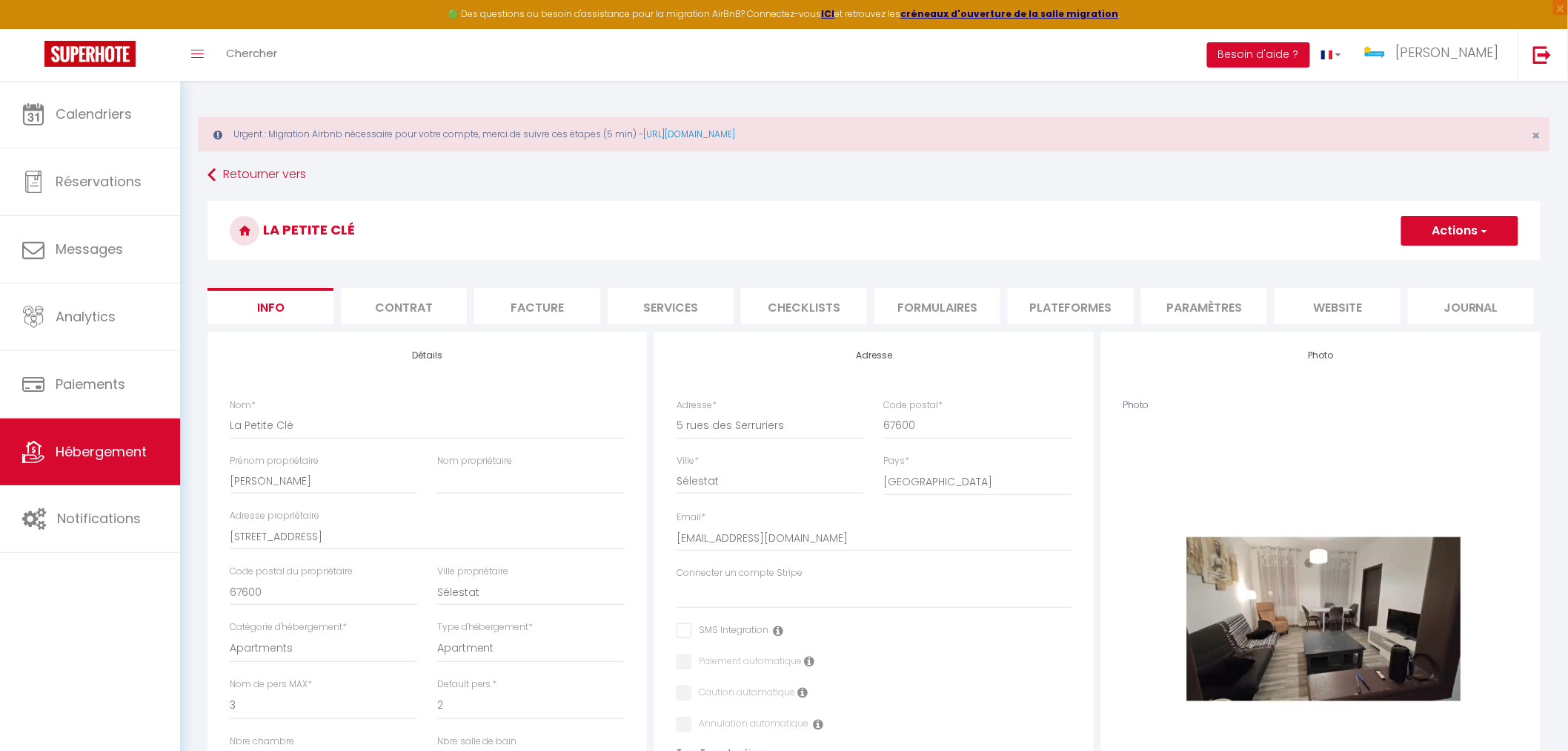
click at [682, 312] on li "Services" at bounding box center [671, 306] width 126 height 36
select select
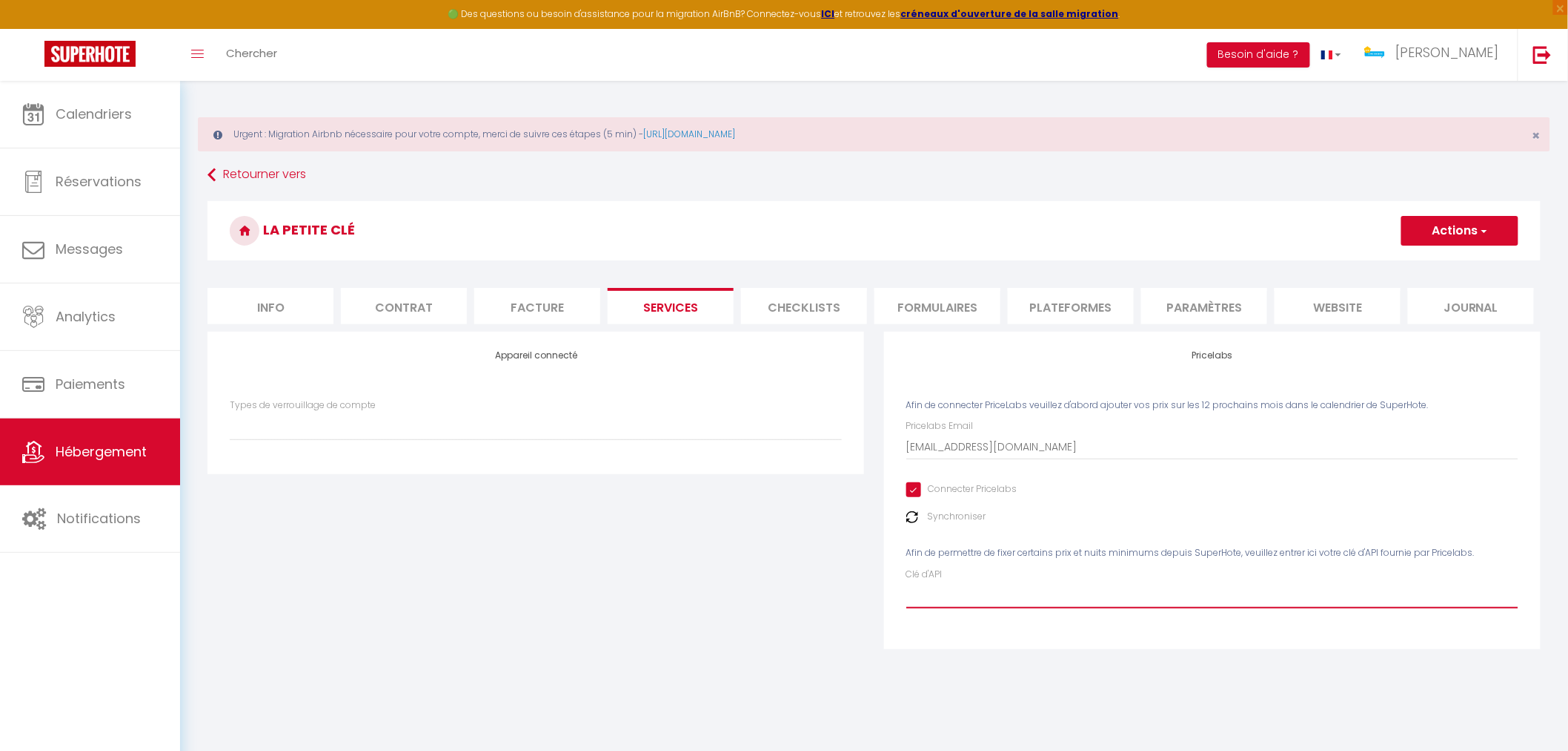
click at [1032, 605] on input "Clé d'API" at bounding box center [1212, 594] width 613 height 27
paste input "sG3gu4ndzmOodGXcNq1mhaU4biz0IysfA2wVcNwL"
type input "sG3gu4ndzmOodGXcNq1mhaU4biz0IysfA2wVcNwL"
select select
click at [1443, 241] on button "Actions" at bounding box center [1460, 231] width 117 height 30
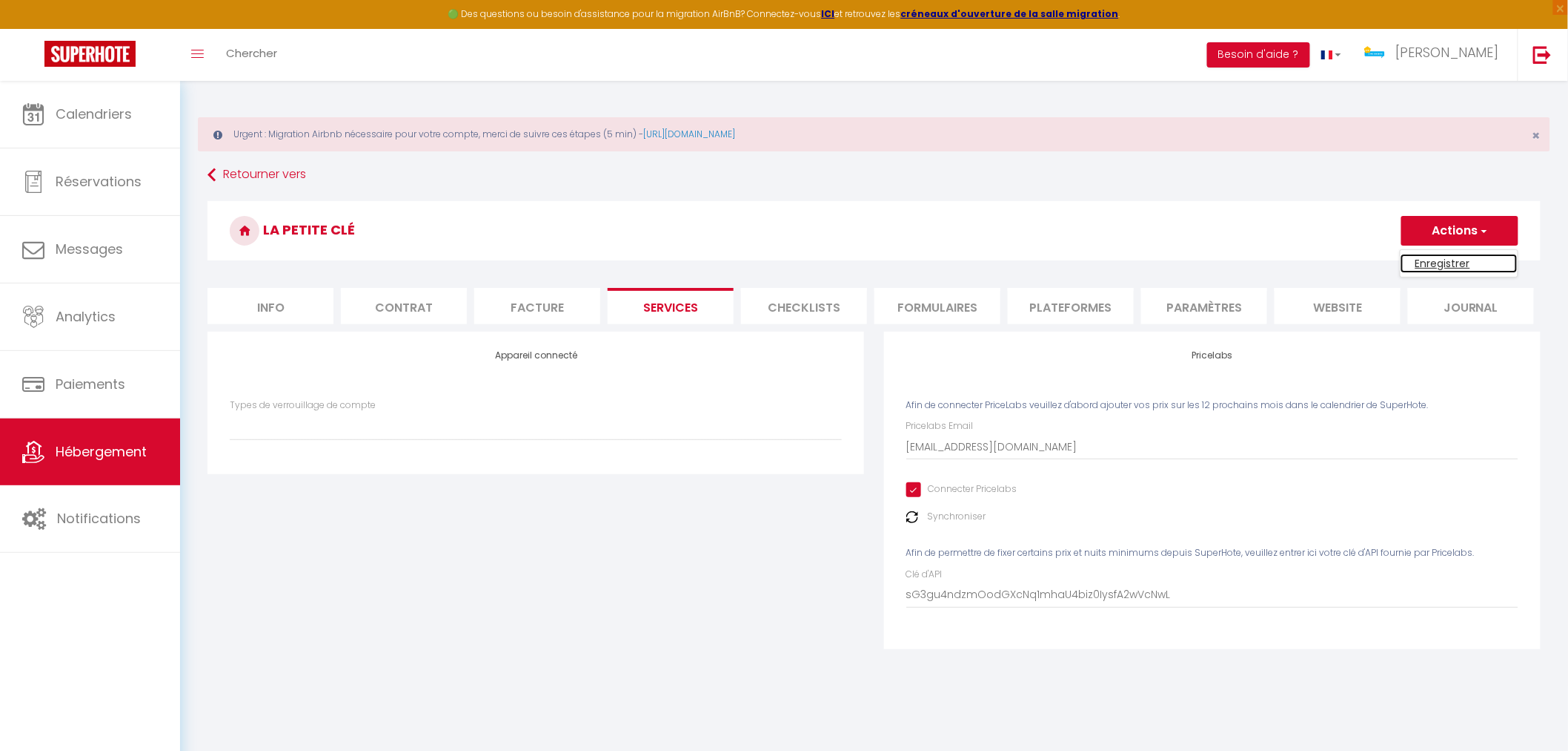
click at [1444, 262] on link "Enregistrer" at bounding box center [1459, 263] width 117 height 20
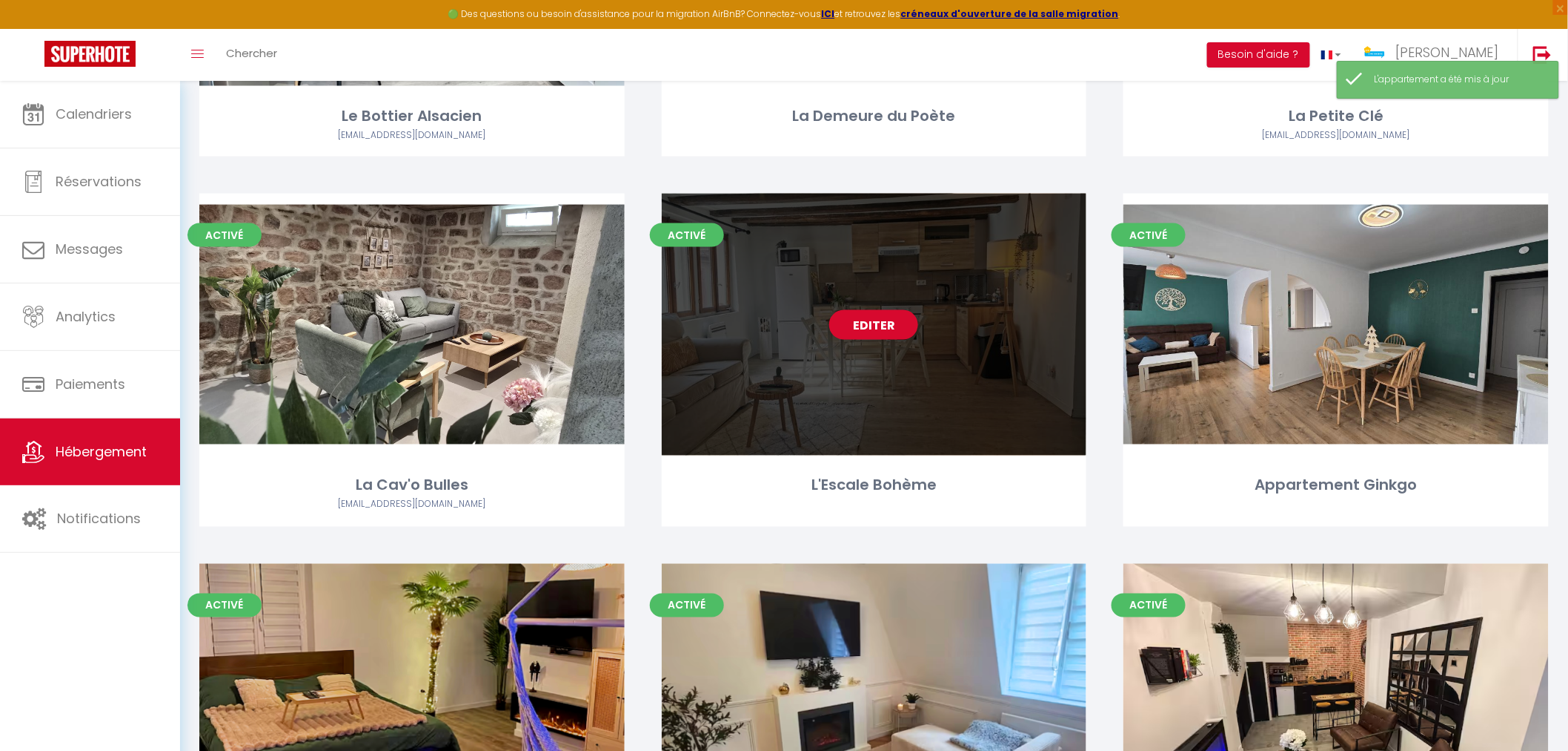
scroll to position [824, 0]
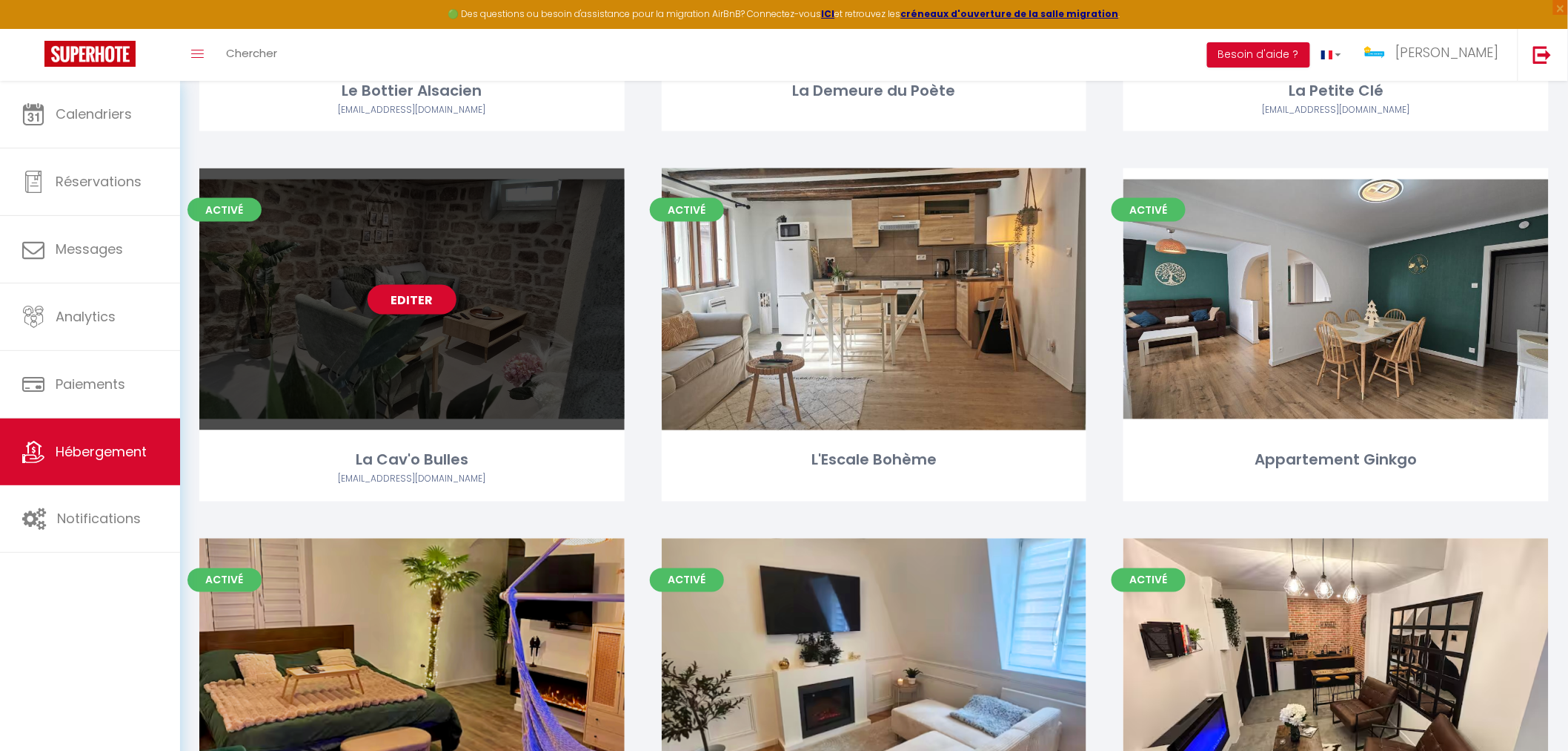
click at [410, 399] on div "Editer" at bounding box center [412, 300] width 425 height 262
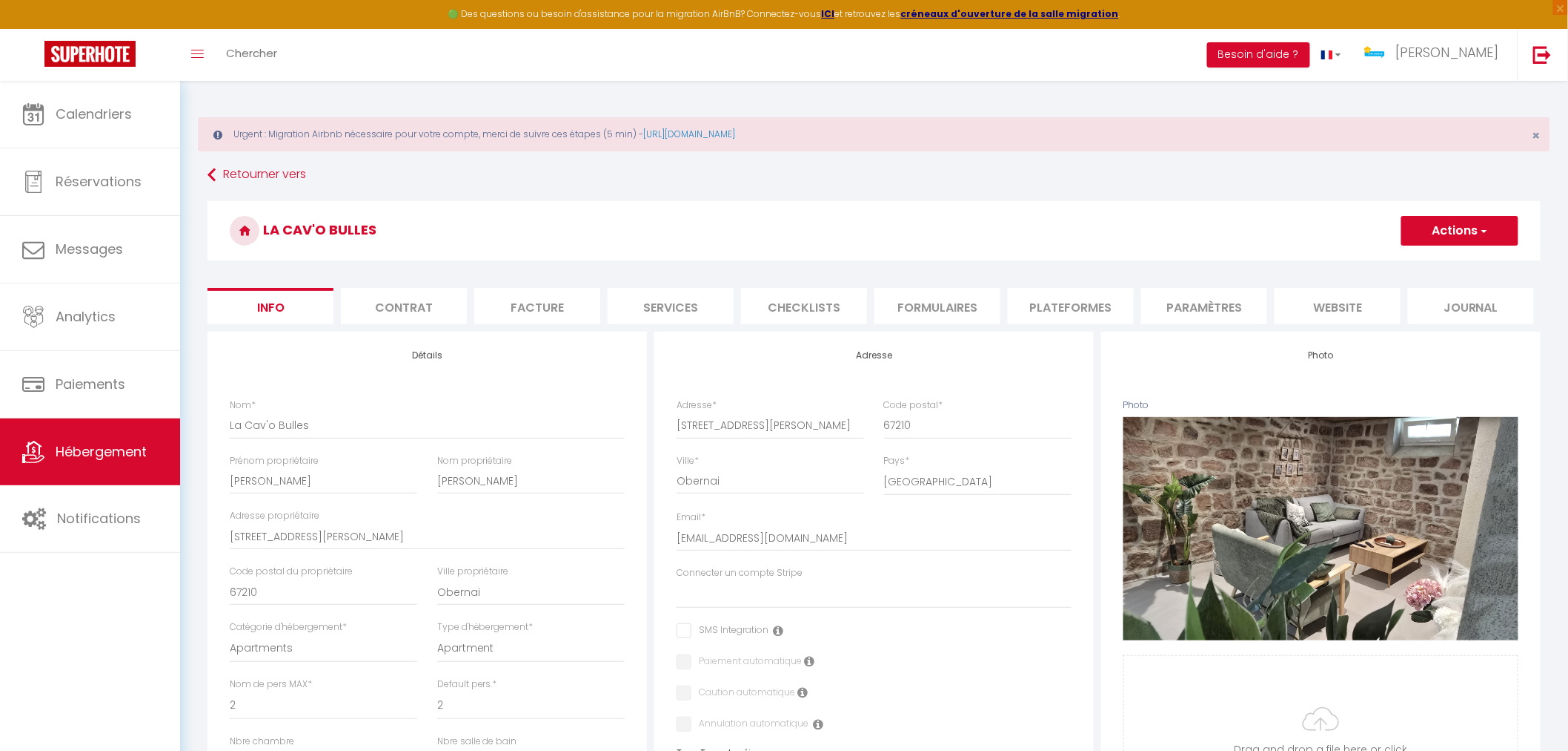
click at [1070, 310] on li "Plateformes" at bounding box center [1072, 306] width 126 height 36
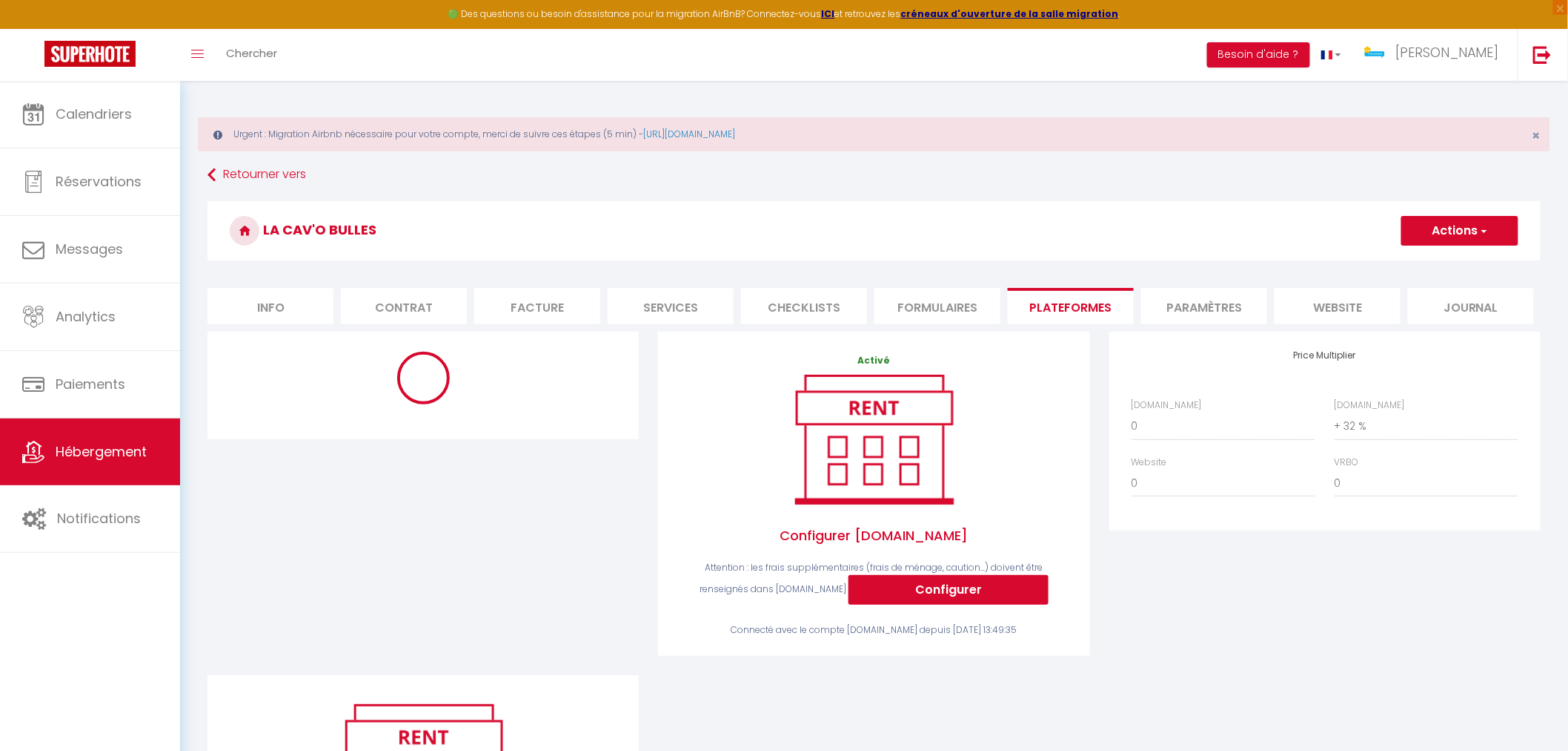
click at [655, 295] on li "Services" at bounding box center [671, 306] width 126 height 36
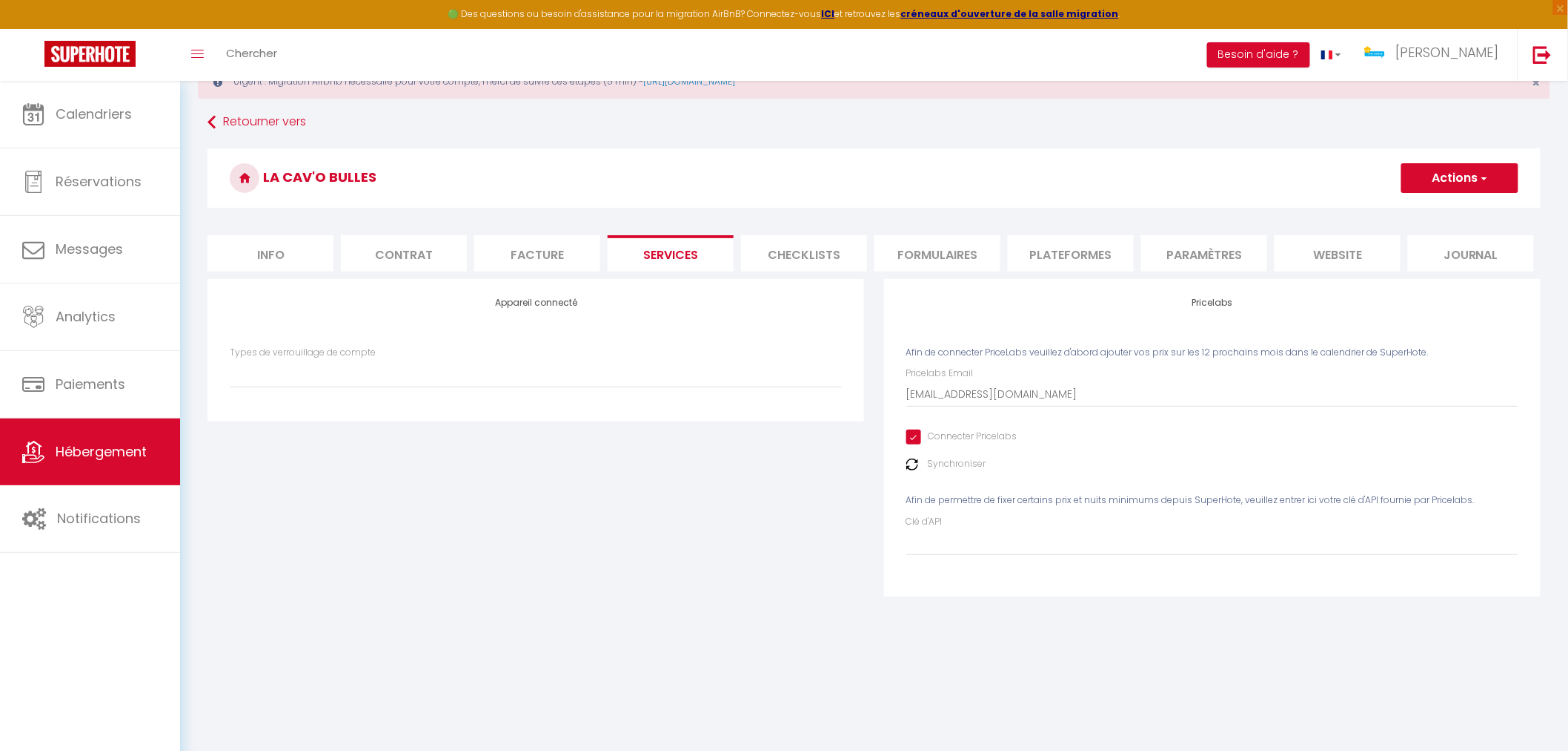
scroll to position [80, 0]
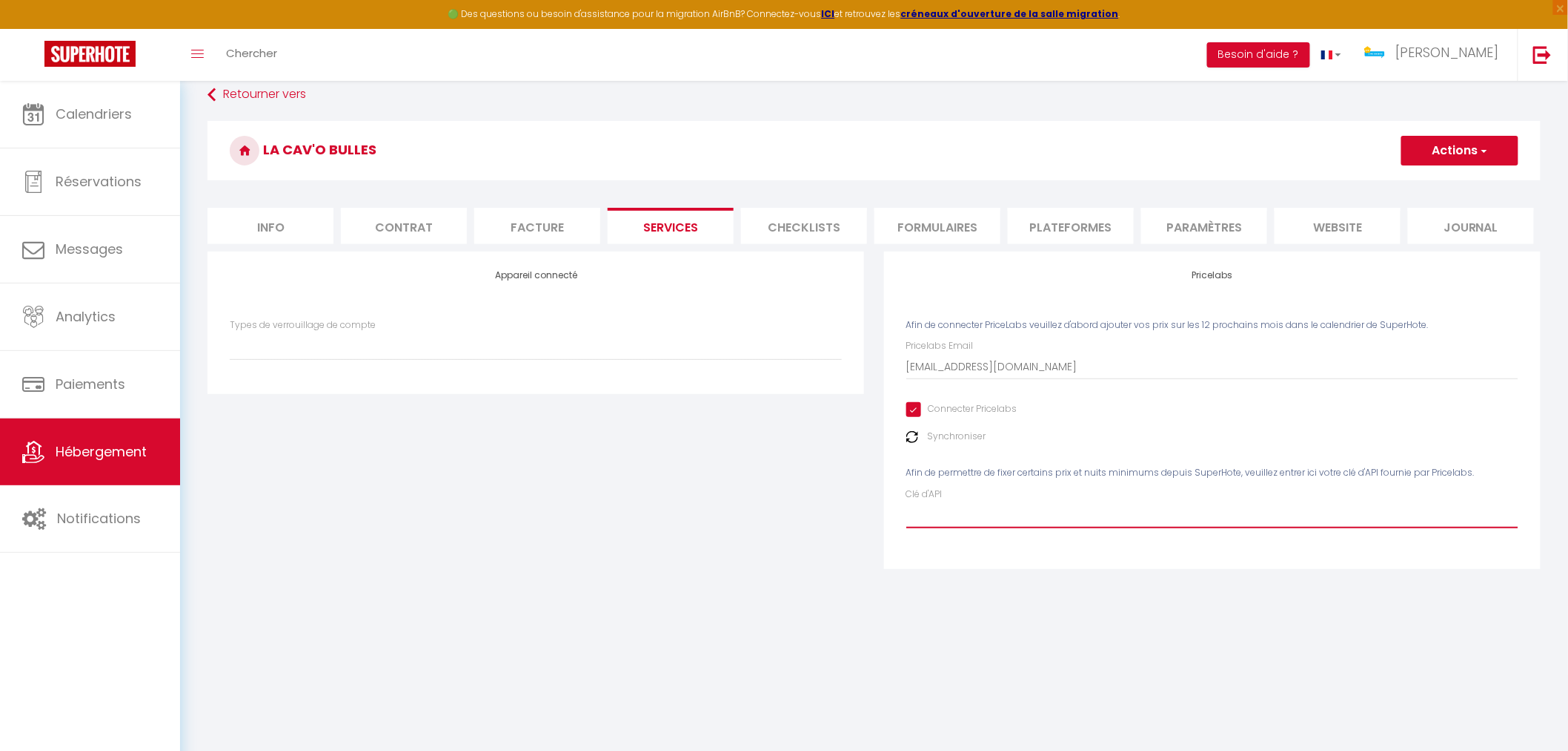
click at [954, 520] on input "Clé d'API" at bounding box center [1212, 514] width 613 height 27
paste input "sG3gu4ndzmOodGXcNq1mhaU4biz0IysfA2wVcNwL"
click at [1458, 161] on button "Actions" at bounding box center [1460, 151] width 117 height 30
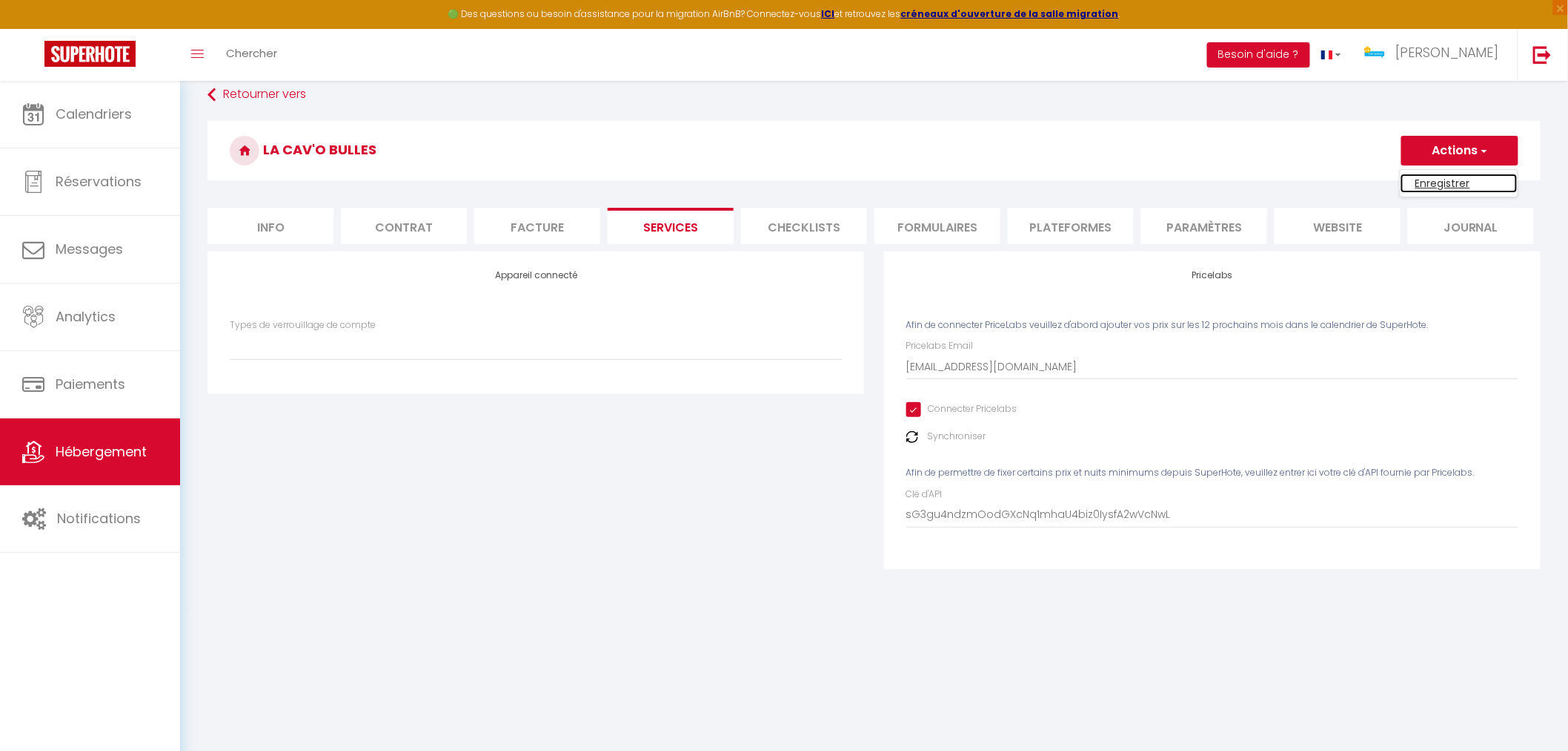
click at [1443, 190] on link "Enregistrer" at bounding box center [1459, 183] width 117 height 20
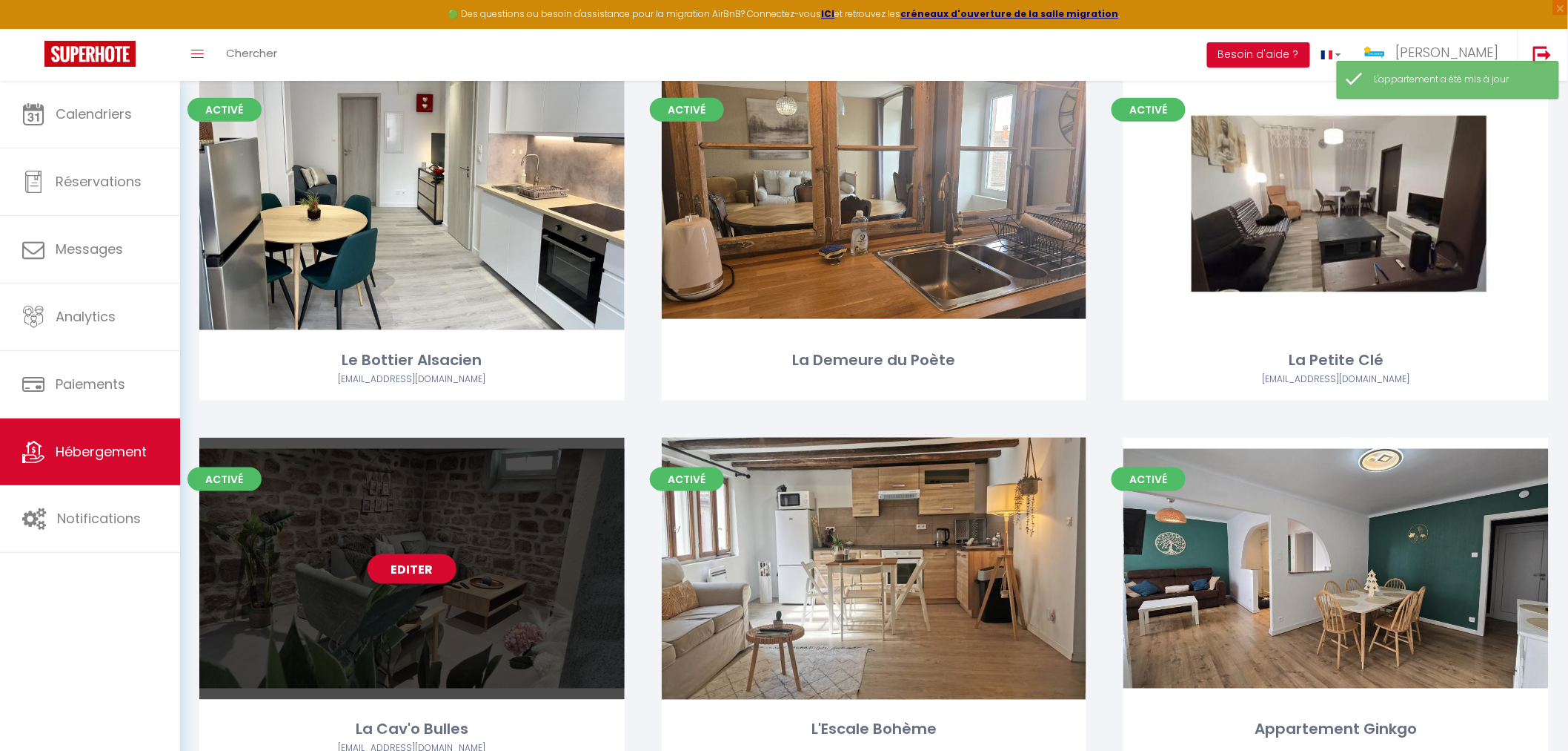
scroll to position [658, 0]
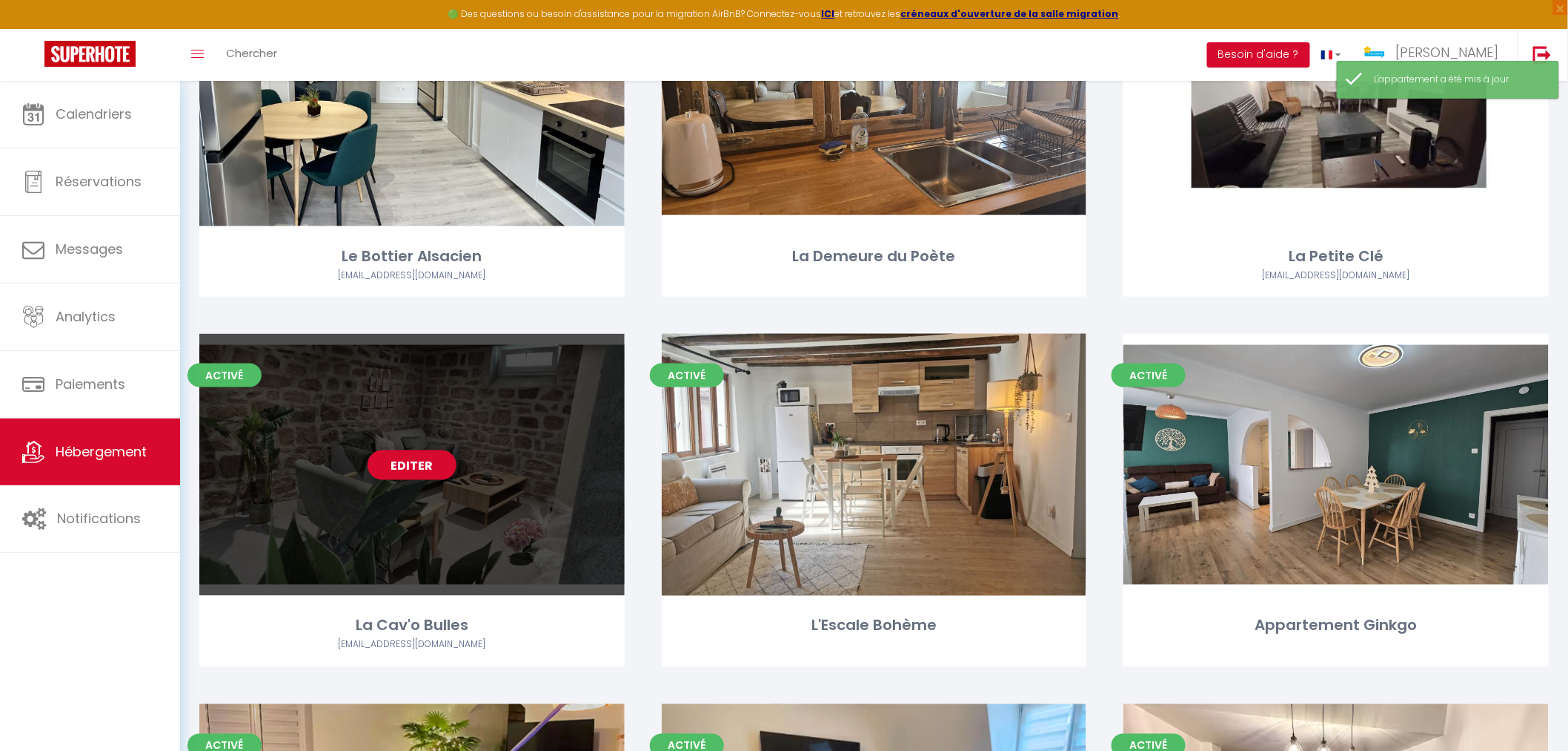
click at [477, 517] on div "Editer" at bounding box center [412, 465] width 425 height 262
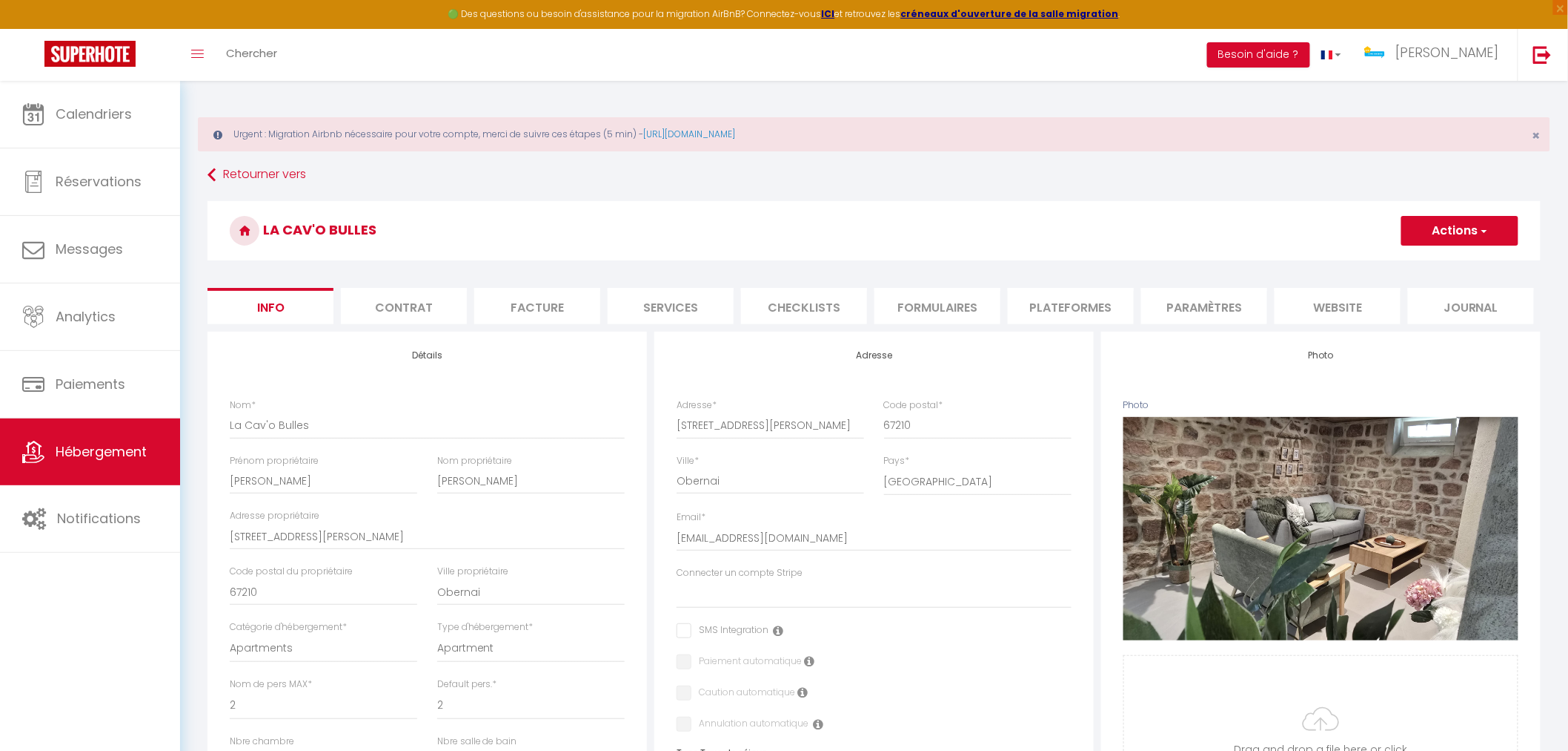
click at [1040, 307] on li "Plateformes" at bounding box center [1072, 306] width 126 height 36
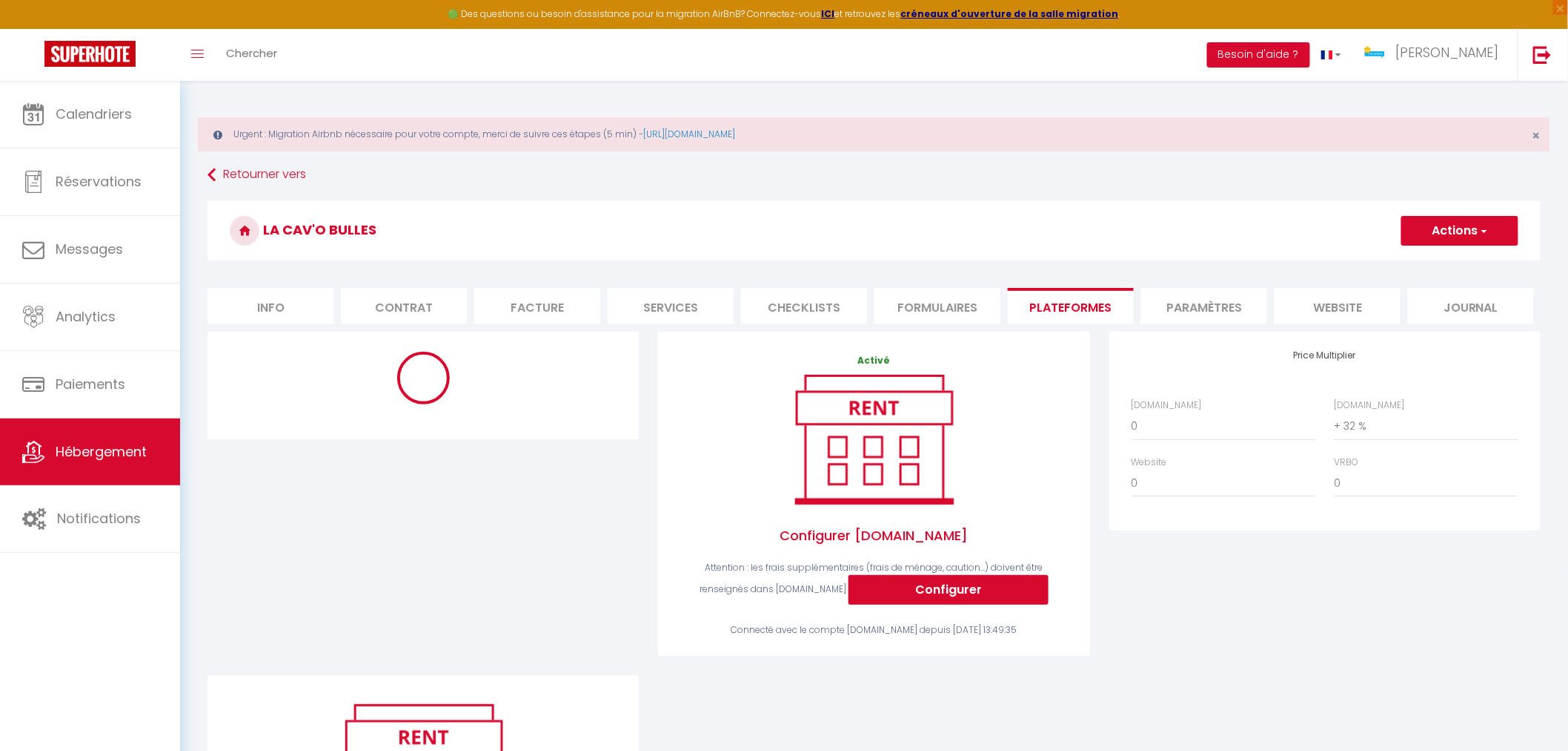
click at [695, 308] on li "Services" at bounding box center [671, 306] width 126 height 36
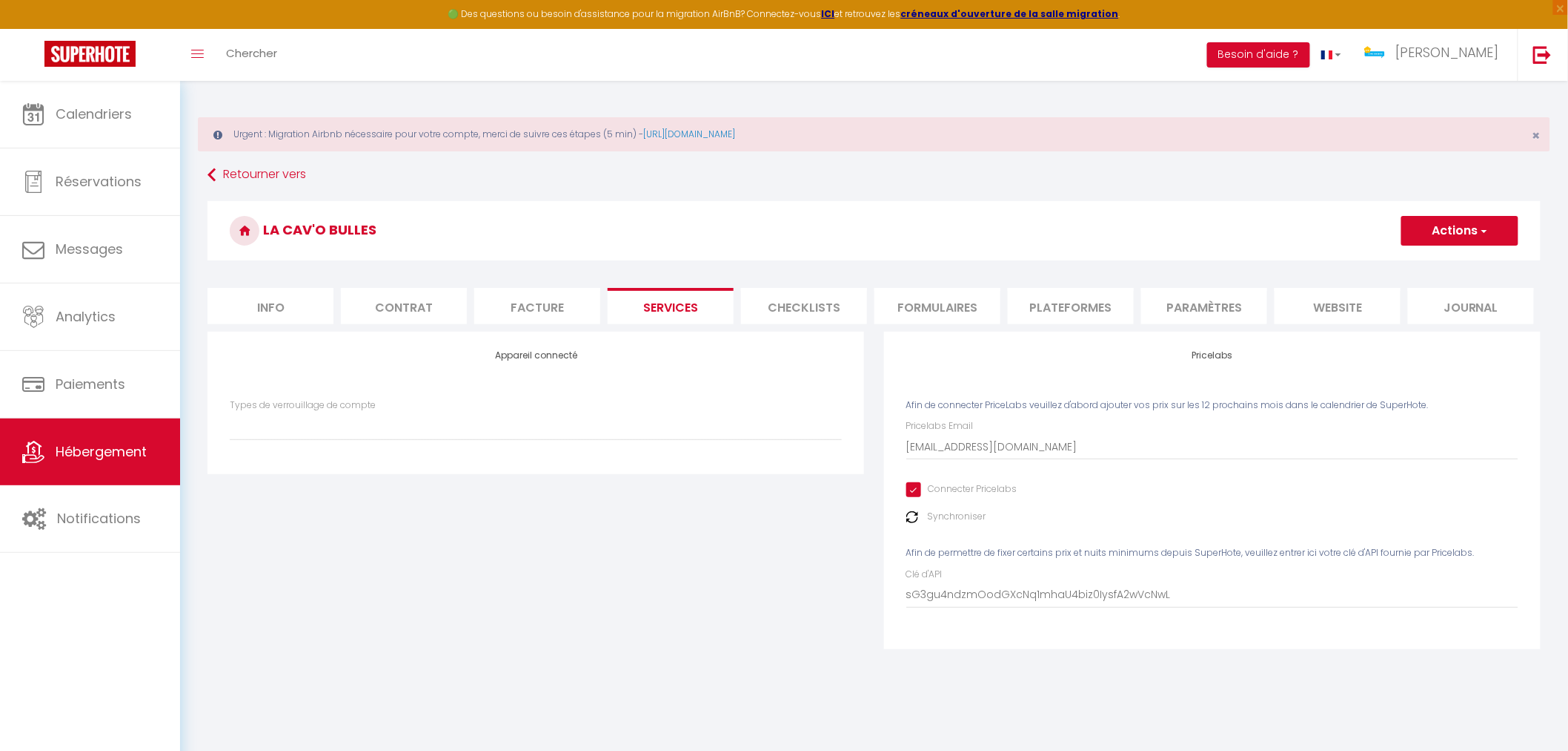
click at [912, 514] on img at bounding box center [912, 517] width 12 height 12
click at [947, 515] on label "Synchroniser" at bounding box center [956, 516] width 58 height 14
click at [1069, 311] on li "Plateformes" at bounding box center [1072, 306] width 126 height 36
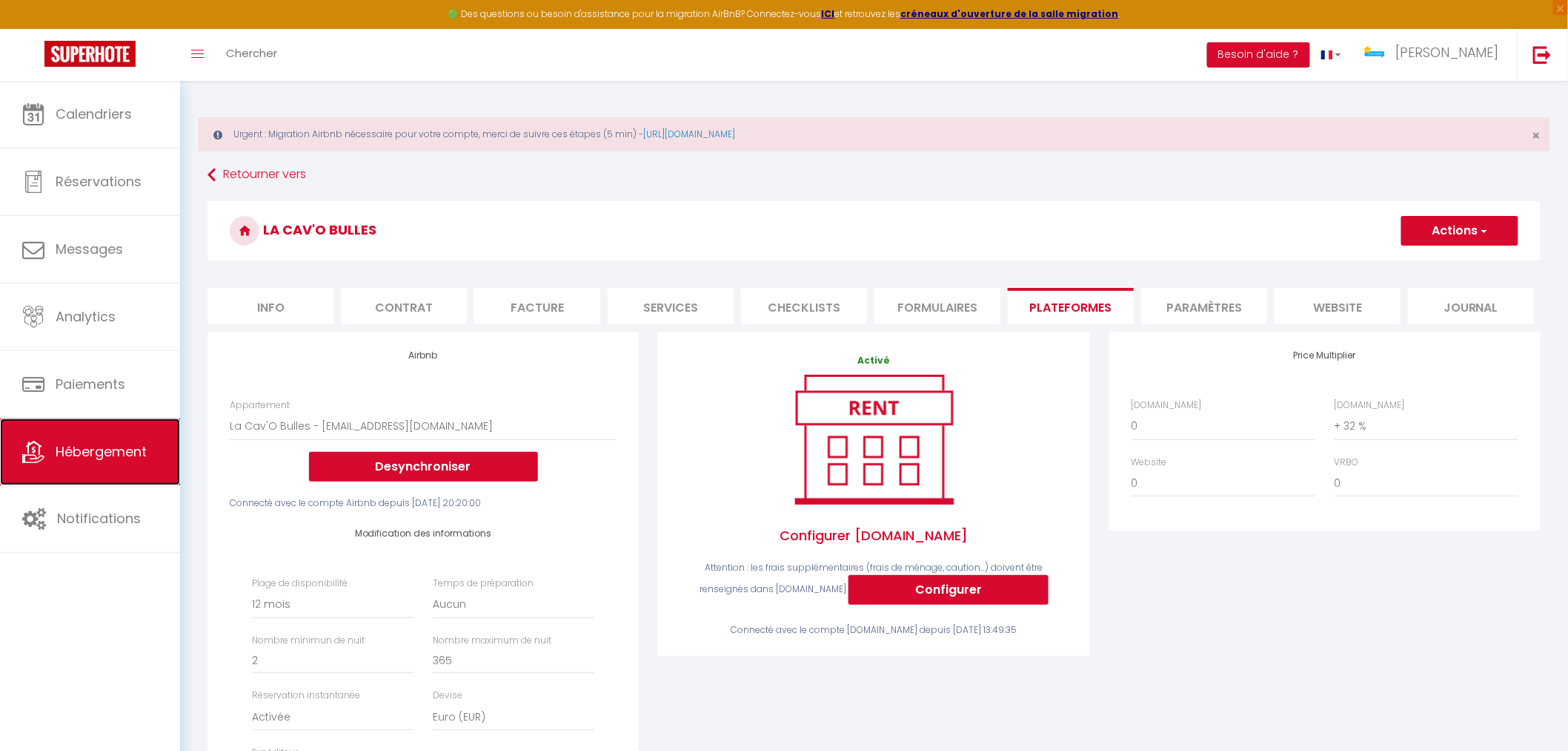
click at [97, 469] on link "Hébergement" at bounding box center [90, 451] width 180 height 67
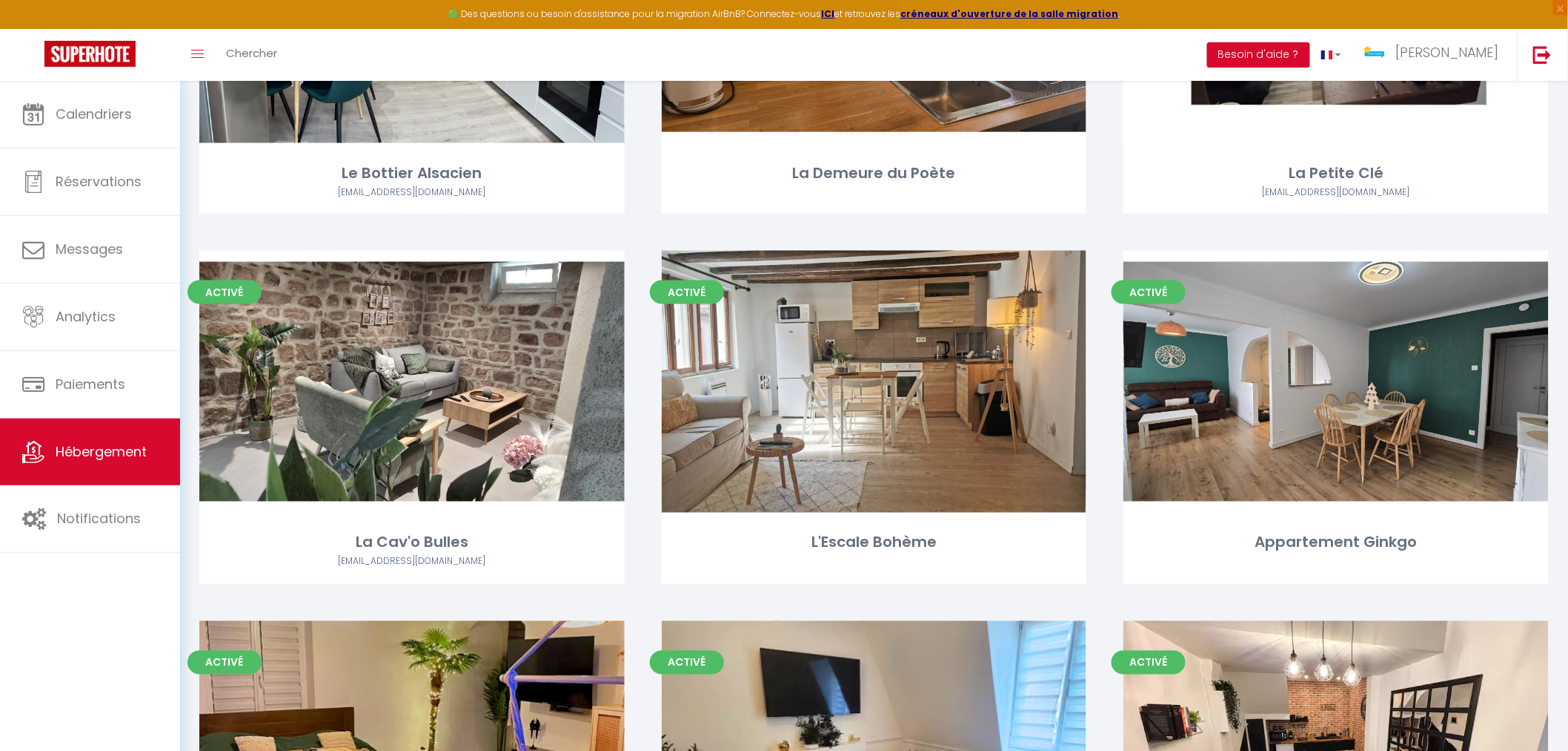
scroll to position [824, 0]
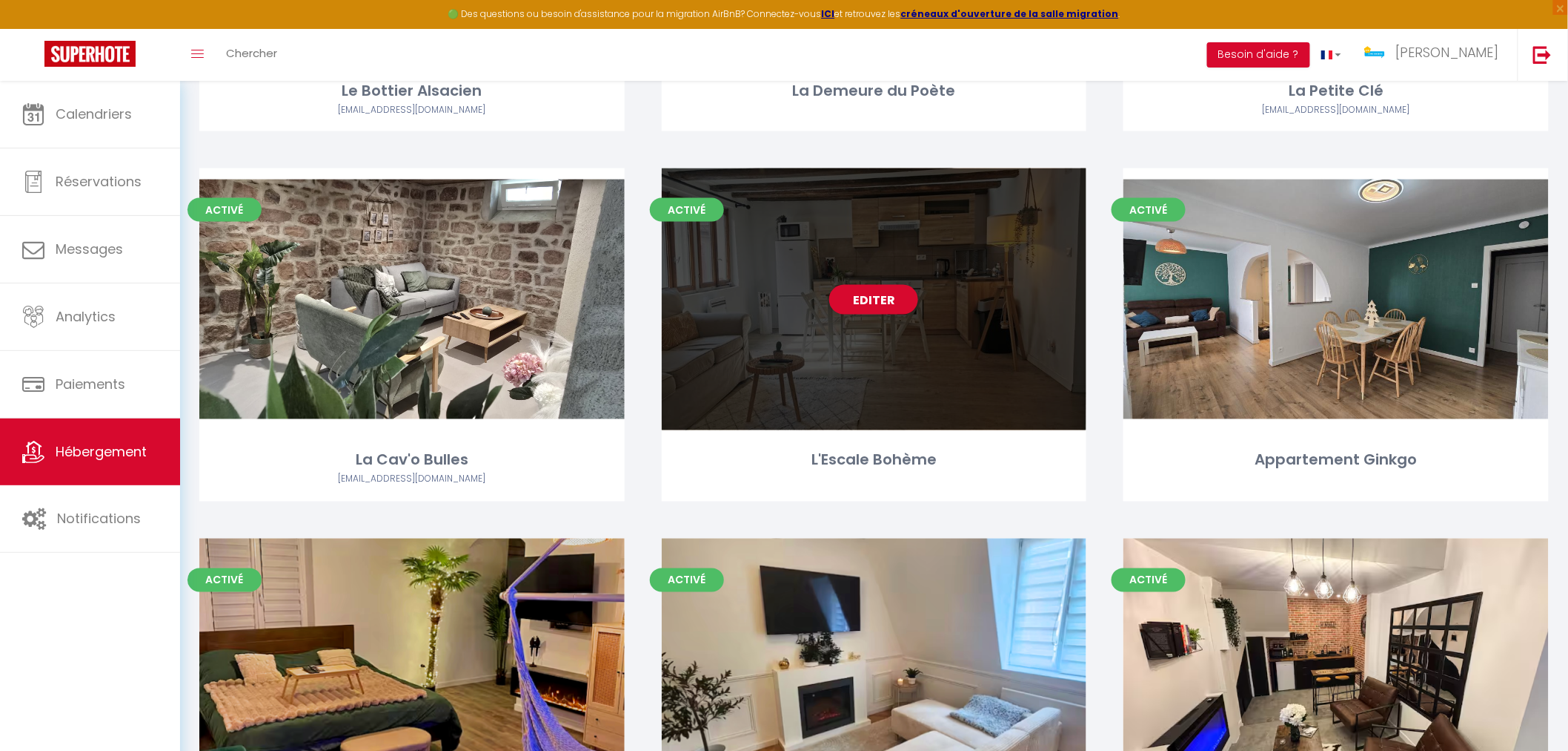
click at [866, 385] on div "Editer" at bounding box center [875, 300] width 425 height 262
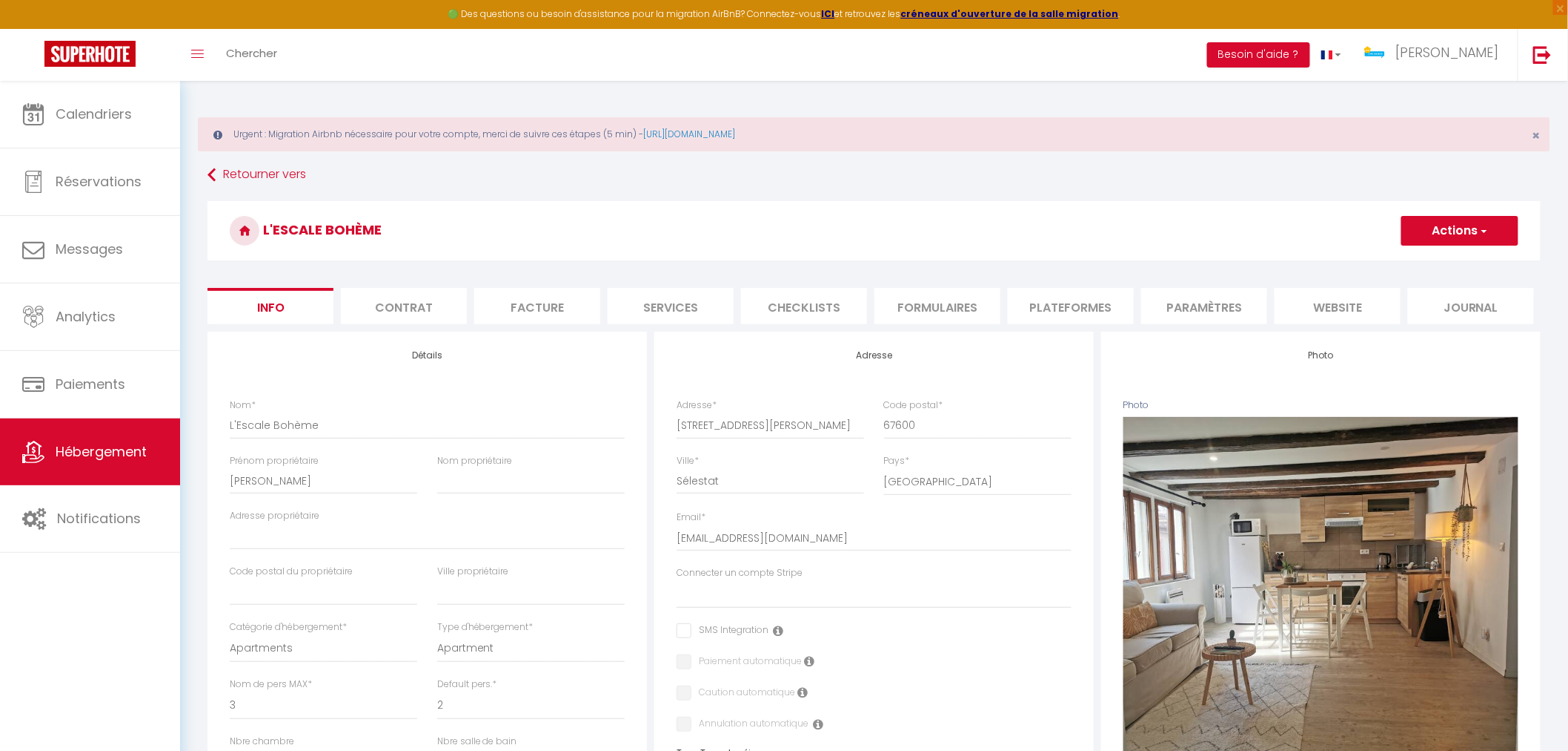
drag, startPoint x: 655, startPoint y: 313, endPoint x: 663, endPoint y: 314, distance: 8.1
click at [656, 313] on li "Services" at bounding box center [671, 306] width 126 height 36
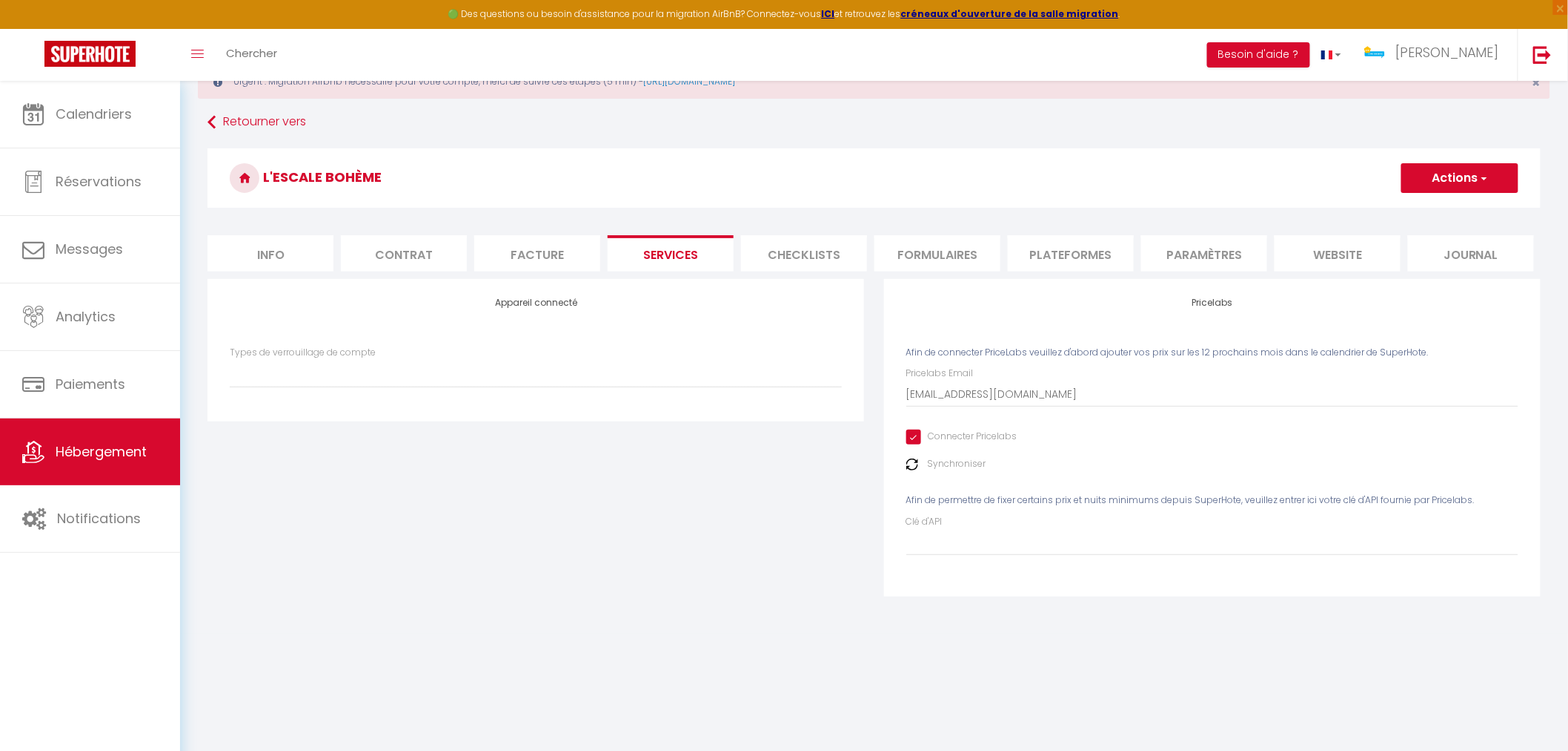
scroll to position [80, 0]
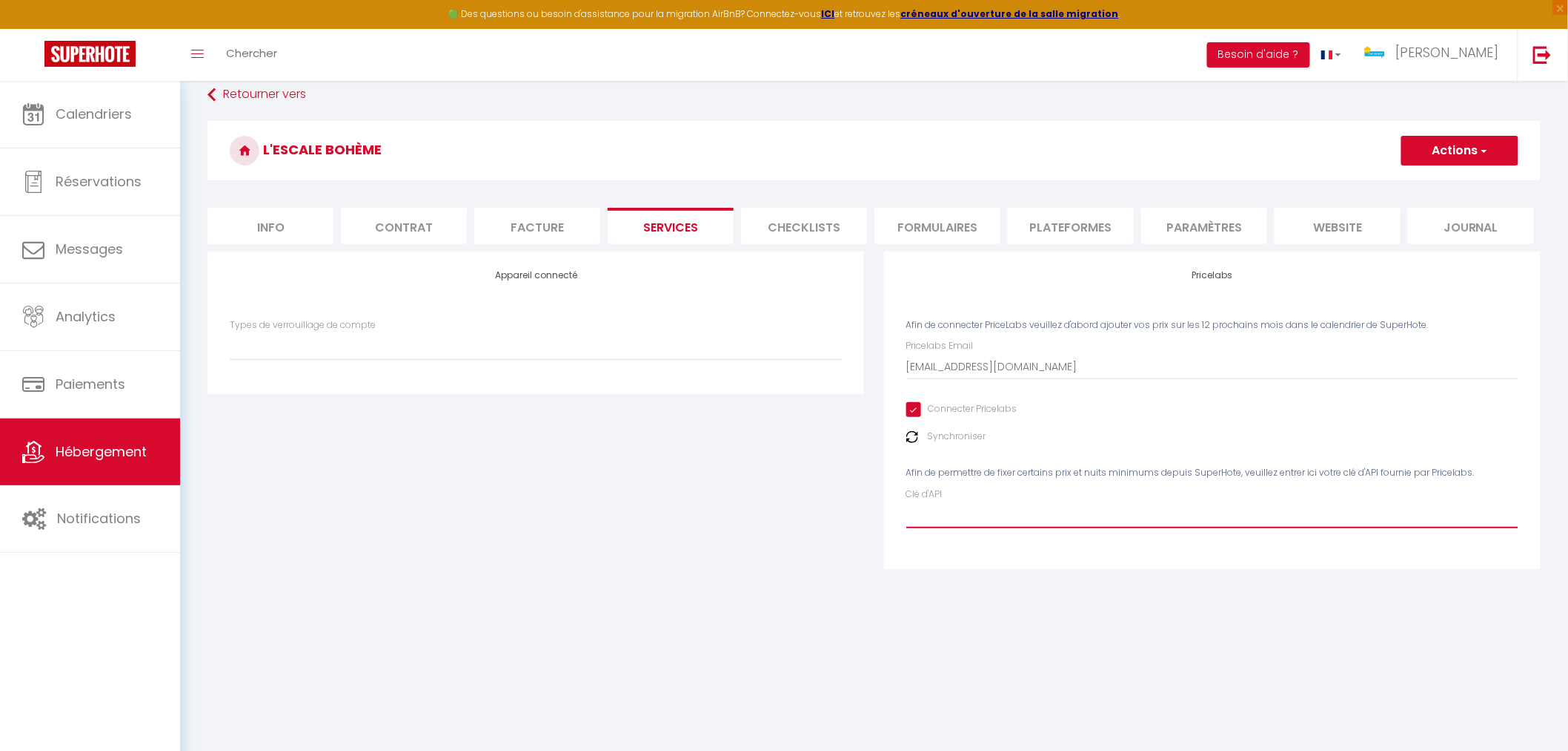
click at [960, 514] on input "Clé d'API" at bounding box center [1212, 514] width 613 height 27
paste input "sG3gu4ndzmOodGXcNq1mhaU4biz0IysfA2wVcNwL"
click at [1464, 159] on button "Actions" at bounding box center [1460, 151] width 117 height 30
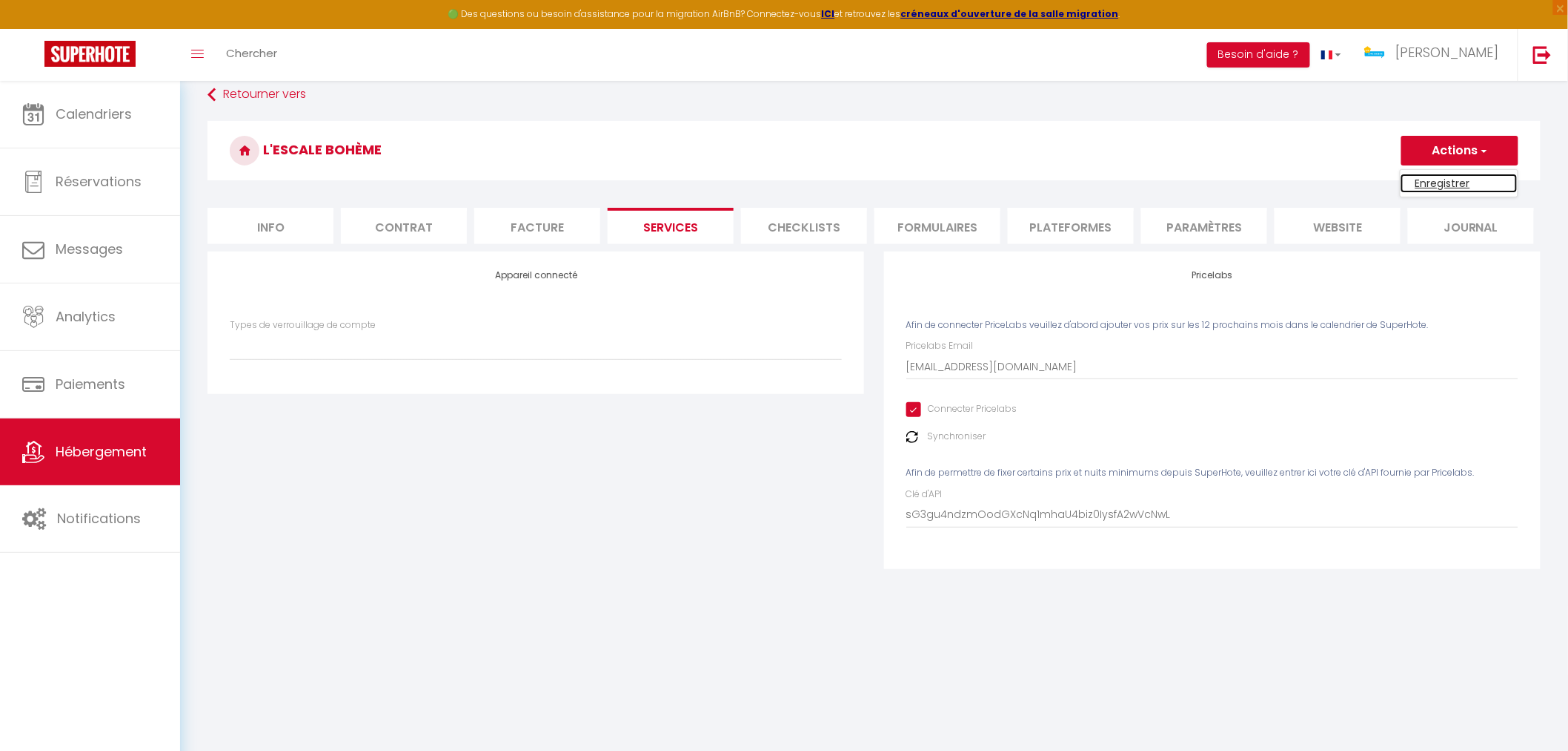
click at [1447, 185] on link "Enregistrer" at bounding box center [1459, 183] width 117 height 20
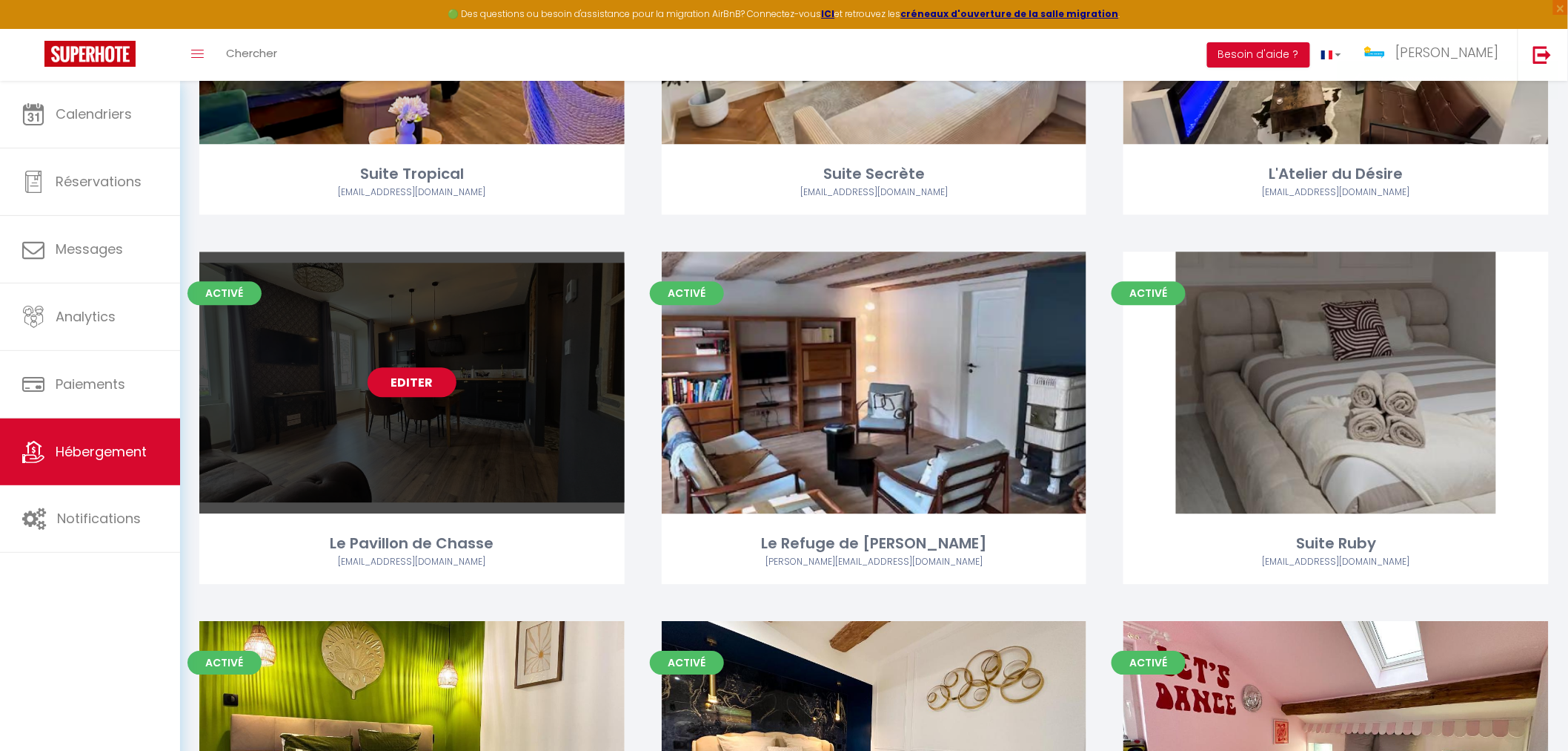
scroll to position [1483, 0]
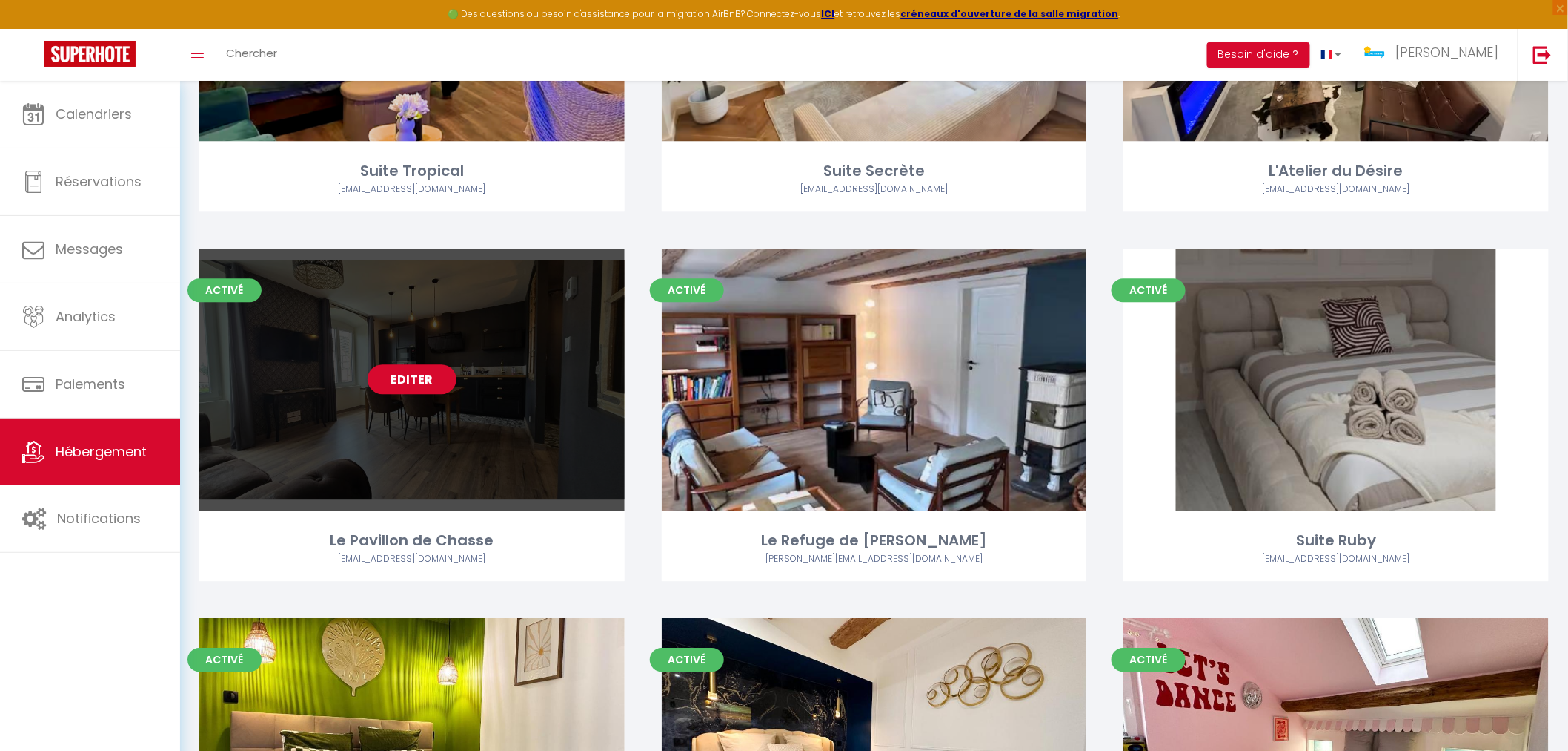
click at [423, 456] on div "Editer" at bounding box center [412, 379] width 425 height 262
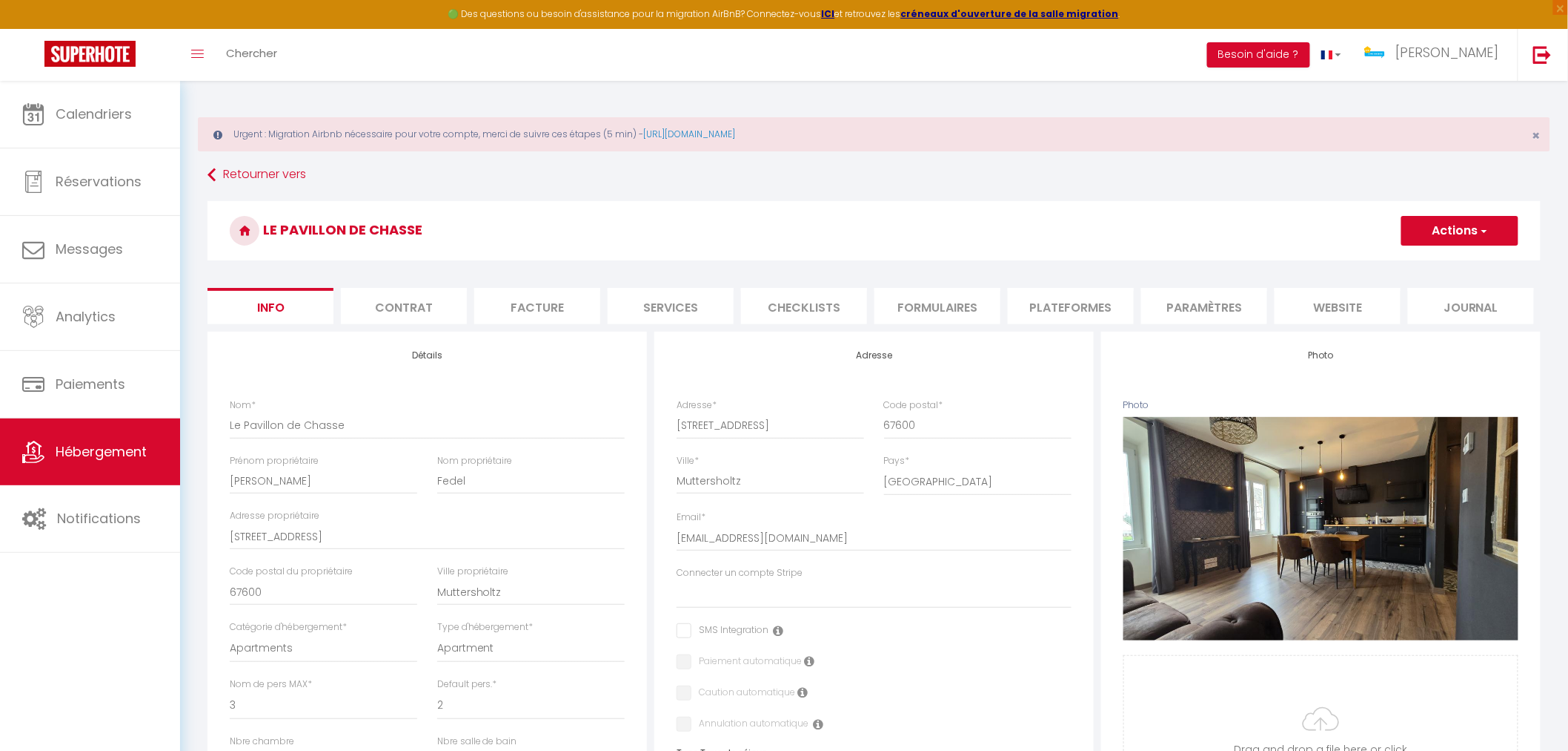
click at [690, 321] on li "Services" at bounding box center [671, 306] width 126 height 36
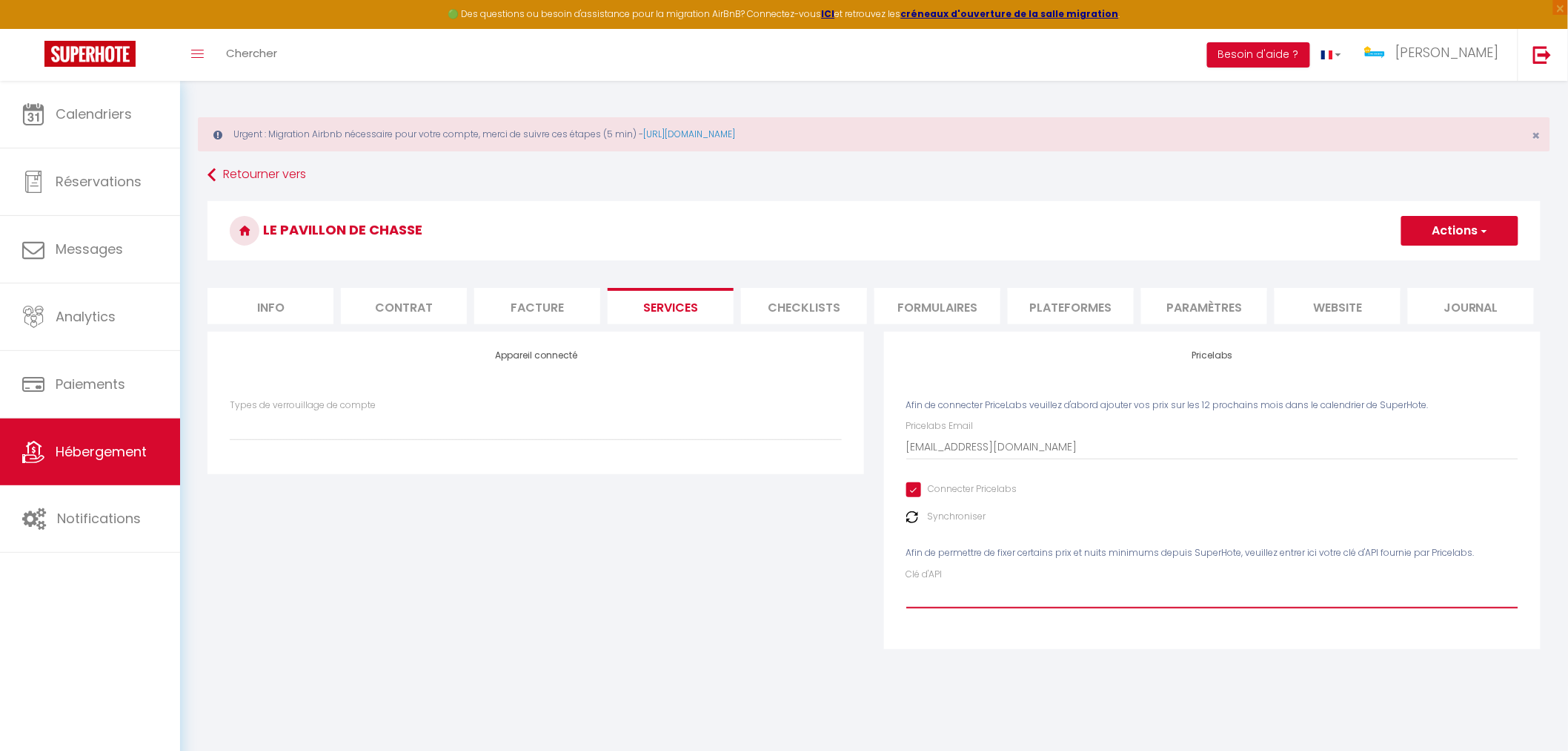
click at [964, 589] on input "Clé d'API" at bounding box center [1212, 594] width 613 height 27
paste input "sG3gu4ndzmOodGXcNq1mhaU4biz0IysfA2wVcNwL"
click at [1491, 226] on button "Actions" at bounding box center [1460, 231] width 117 height 30
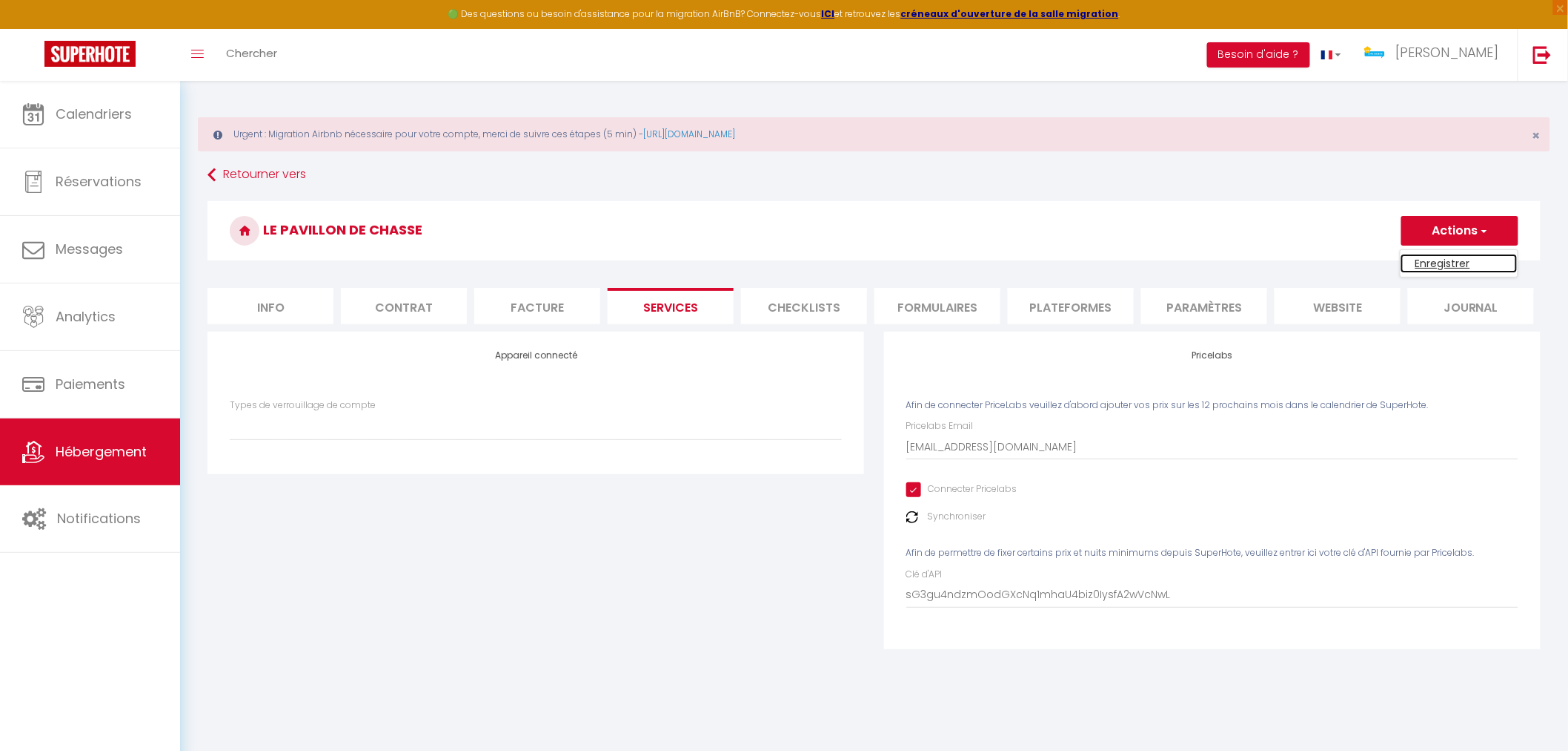
click at [1447, 257] on link "Enregistrer" at bounding box center [1459, 263] width 117 height 20
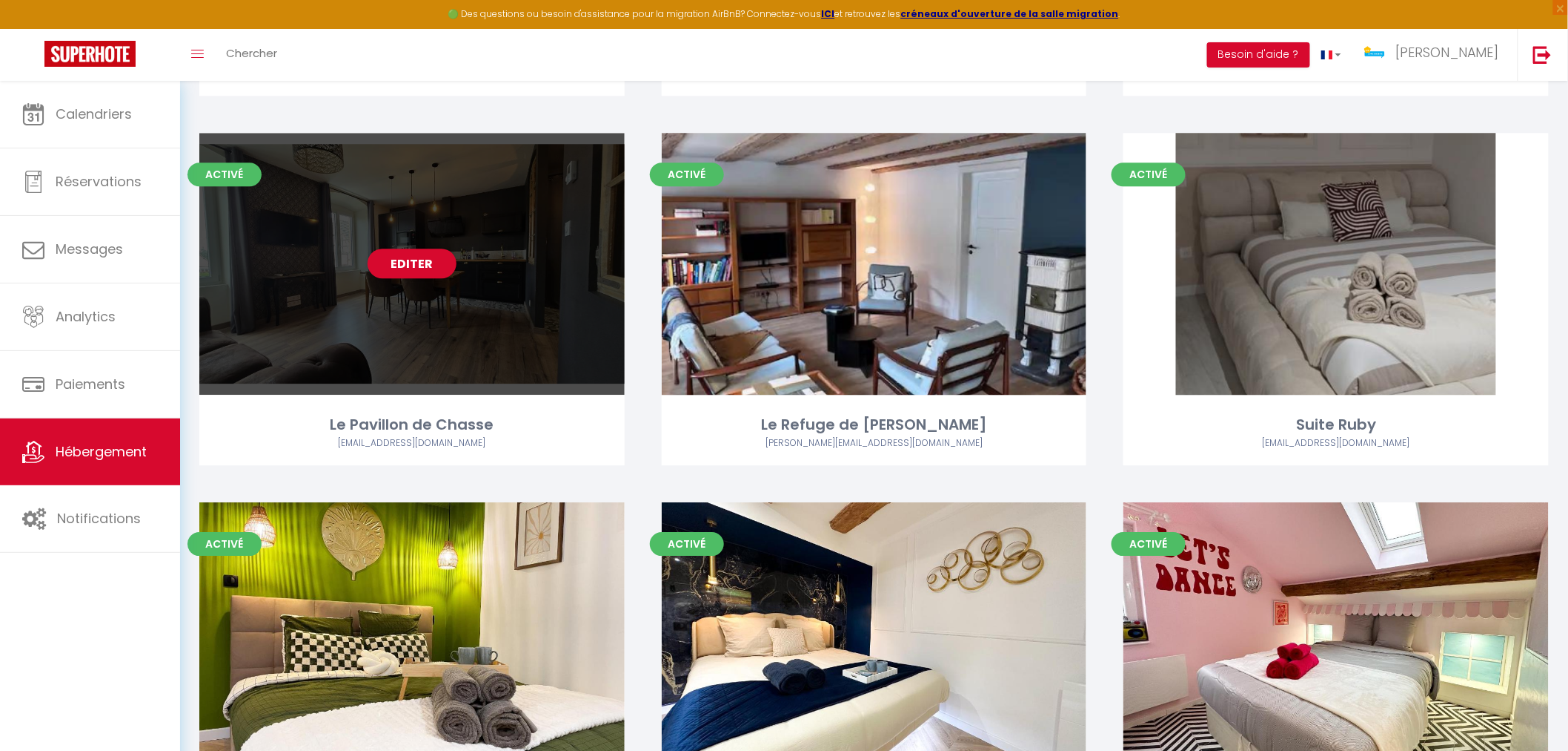
scroll to position [1648, 0]
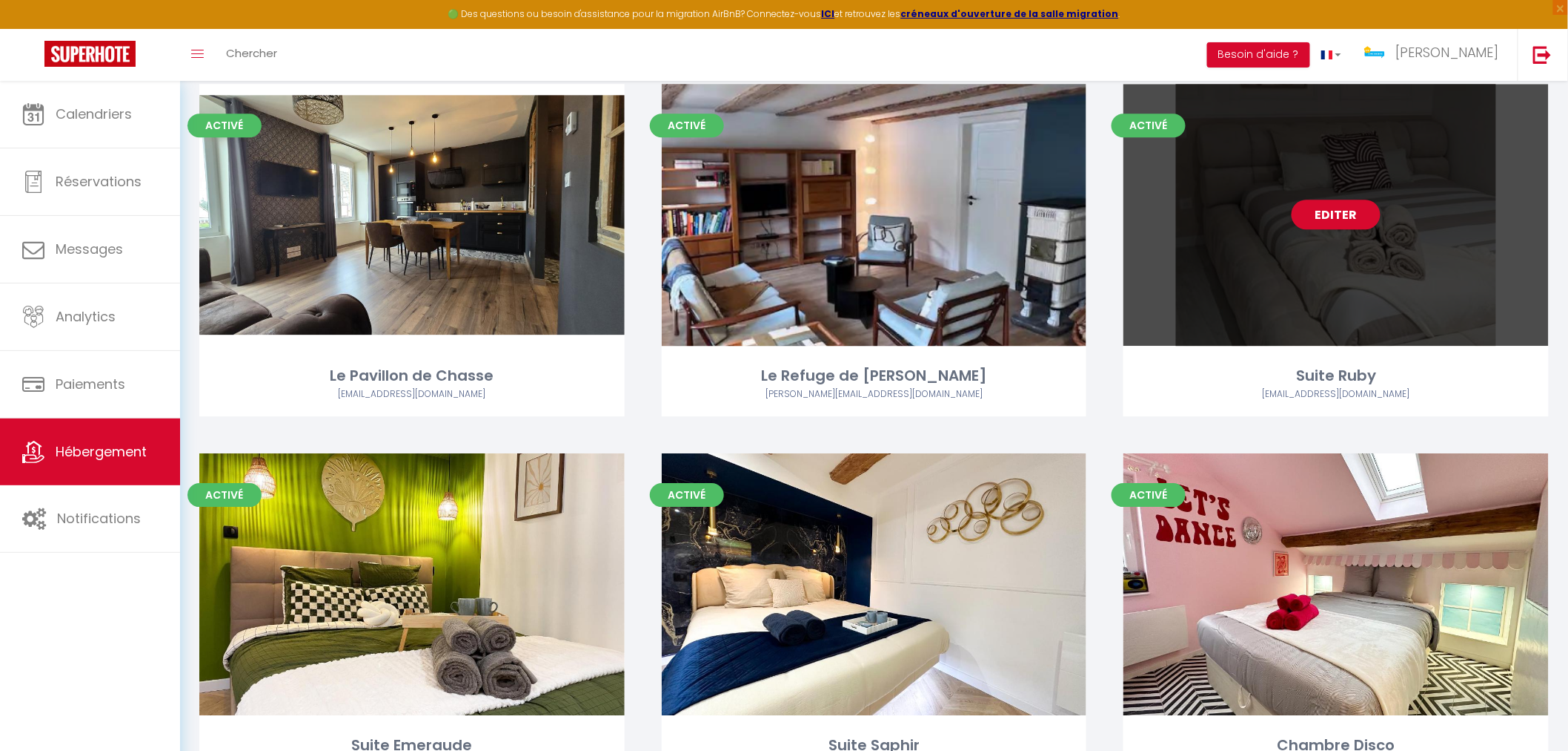
click at [1256, 307] on div "Editer" at bounding box center [1337, 215] width 425 height 262
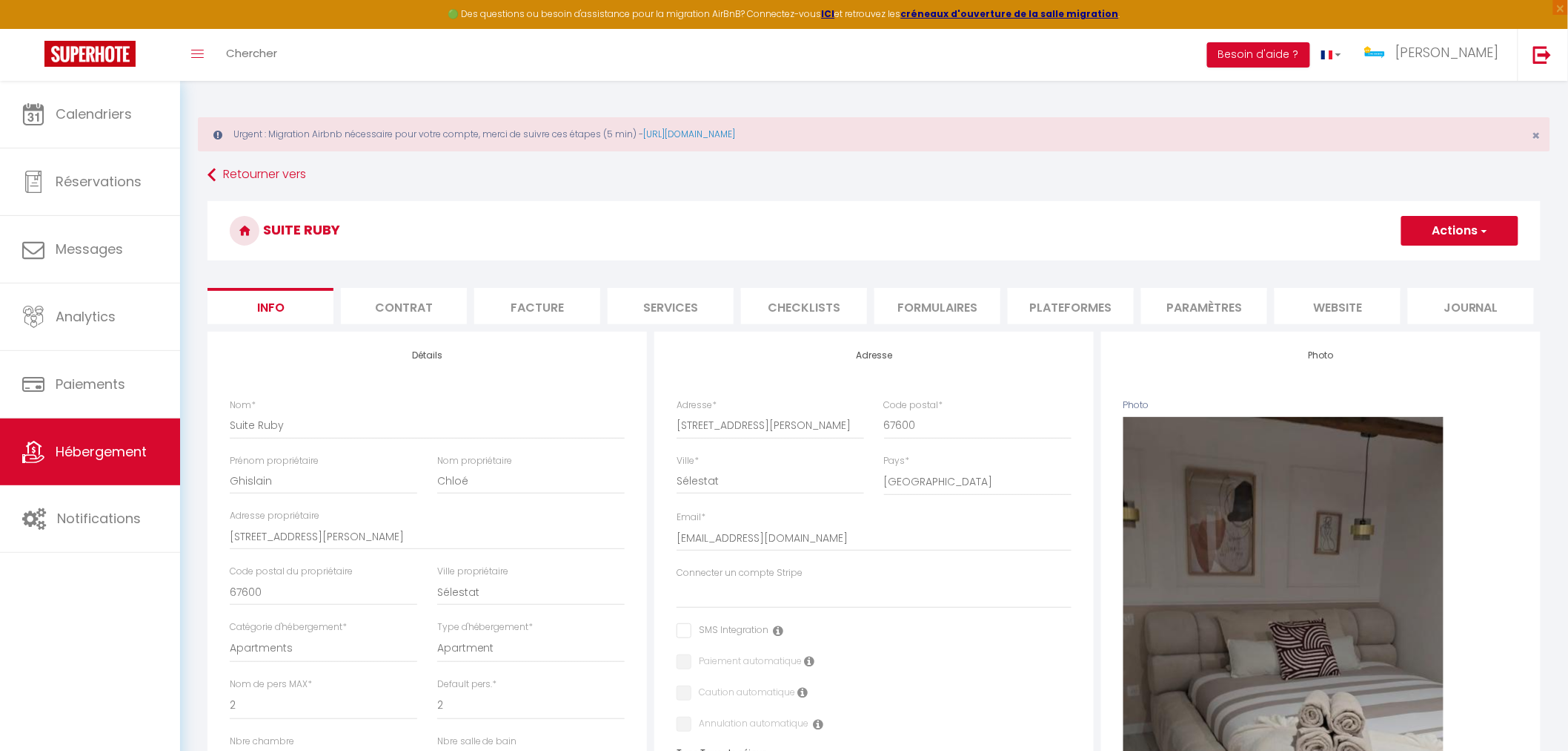
click at [690, 307] on li "Services" at bounding box center [671, 306] width 126 height 36
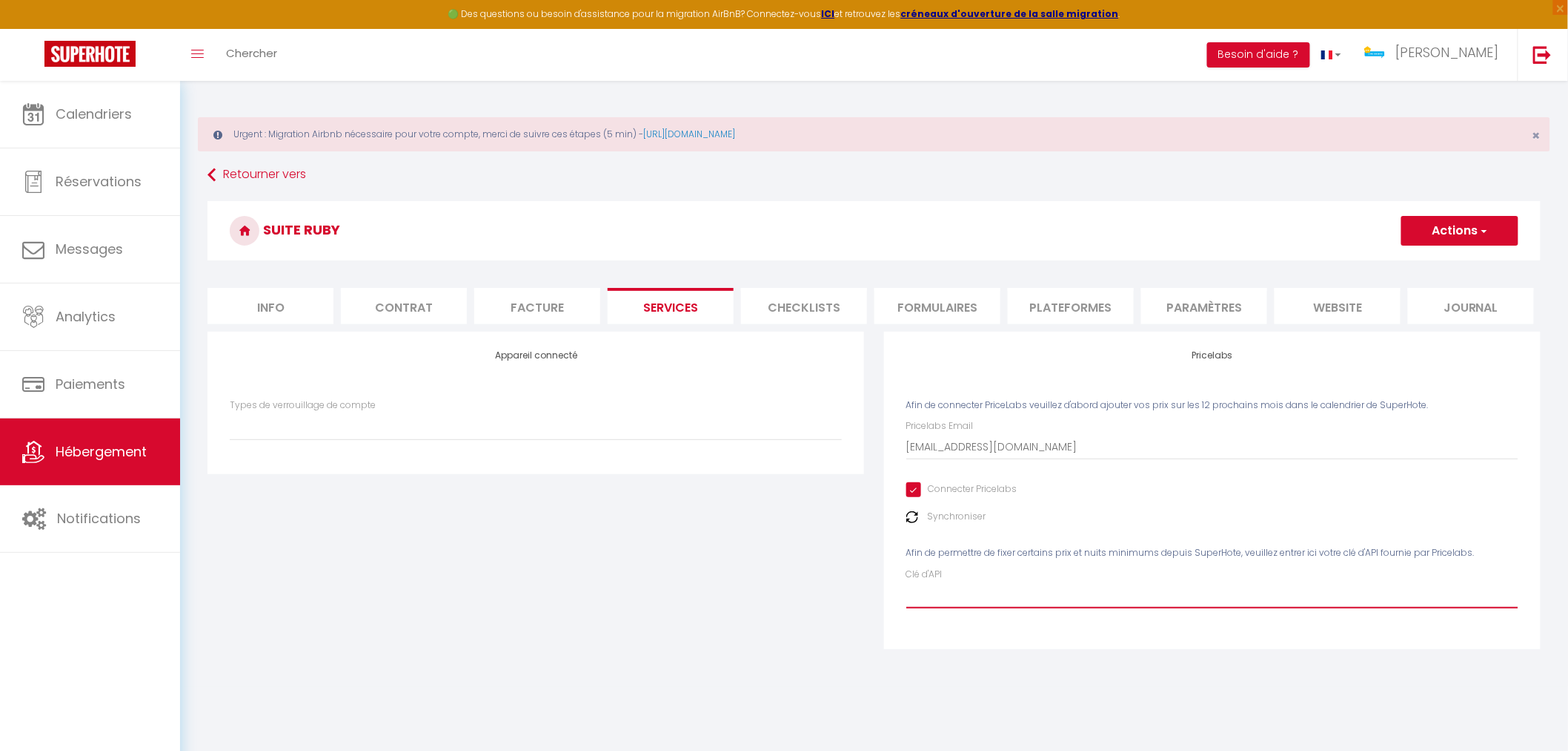
click at [981, 596] on input "Clé d'API" at bounding box center [1212, 594] width 613 height 27
paste input "sG3gu4ndzmOodGXcNq1mhaU4biz0IysfA2wVcNwL"
click at [1457, 233] on button "Actions" at bounding box center [1460, 231] width 117 height 30
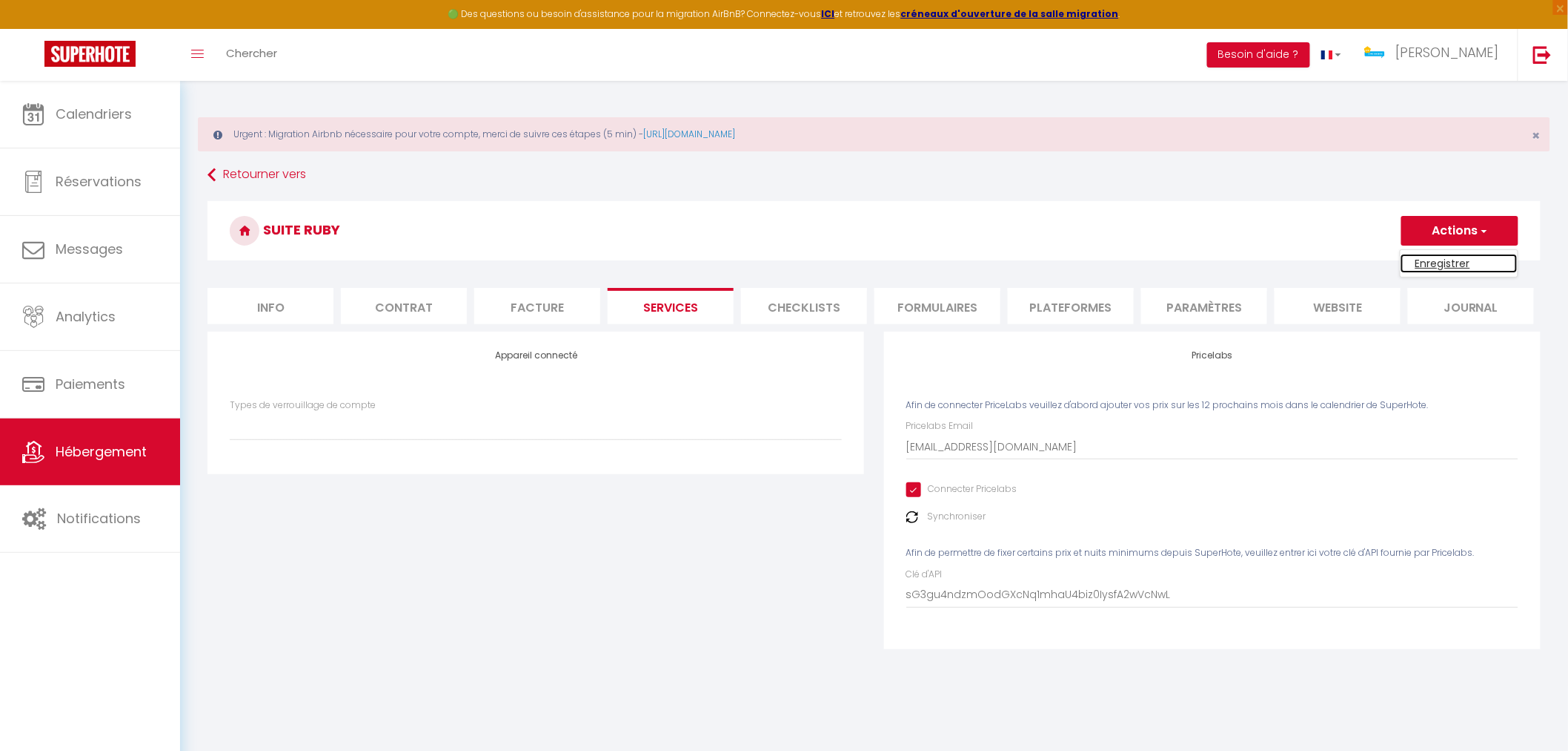
click at [1447, 263] on link "Enregistrer" at bounding box center [1459, 263] width 117 height 20
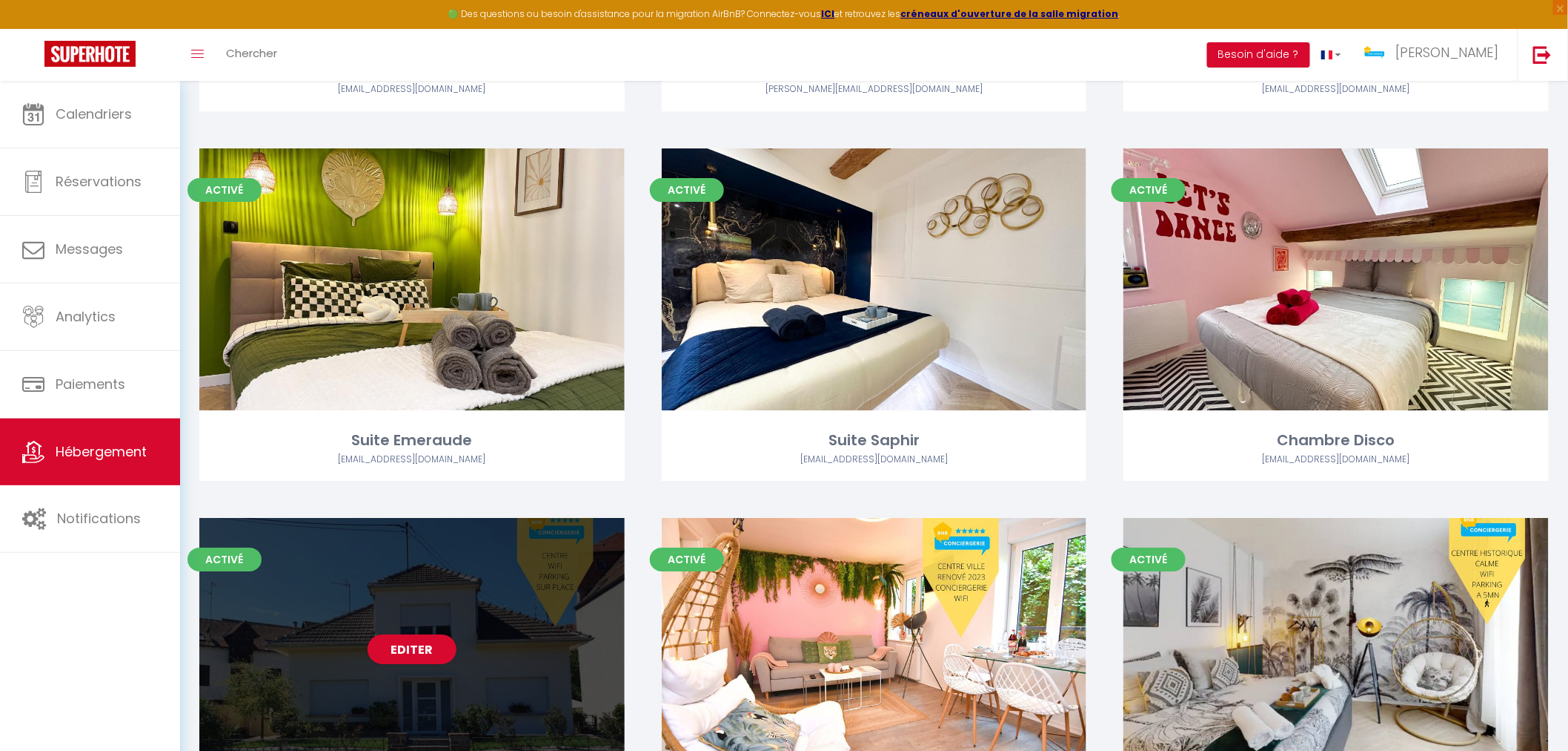
scroll to position [1977, 0]
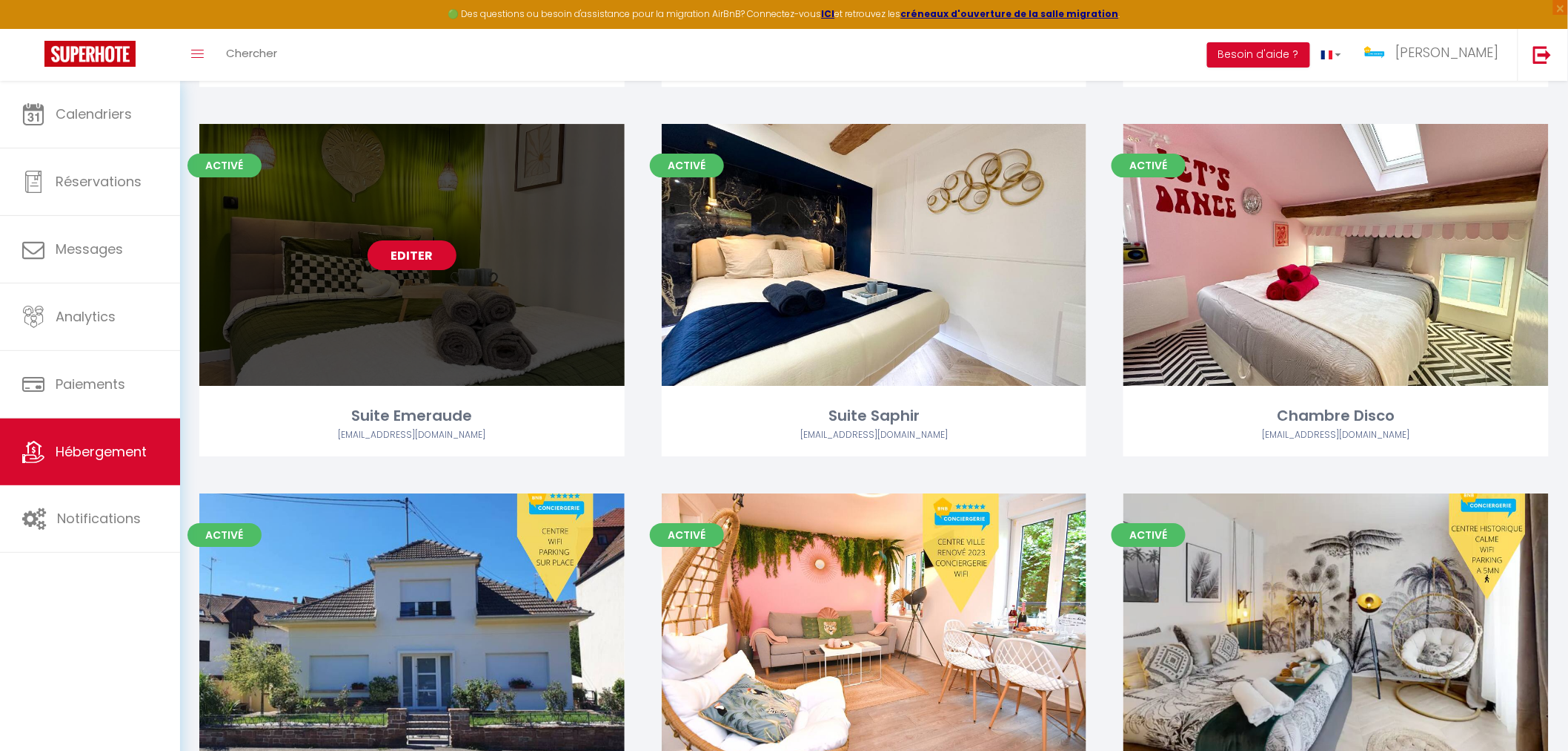
click at [470, 328] on div "Editer" at bounding box center [412, 255] width 425 height 262
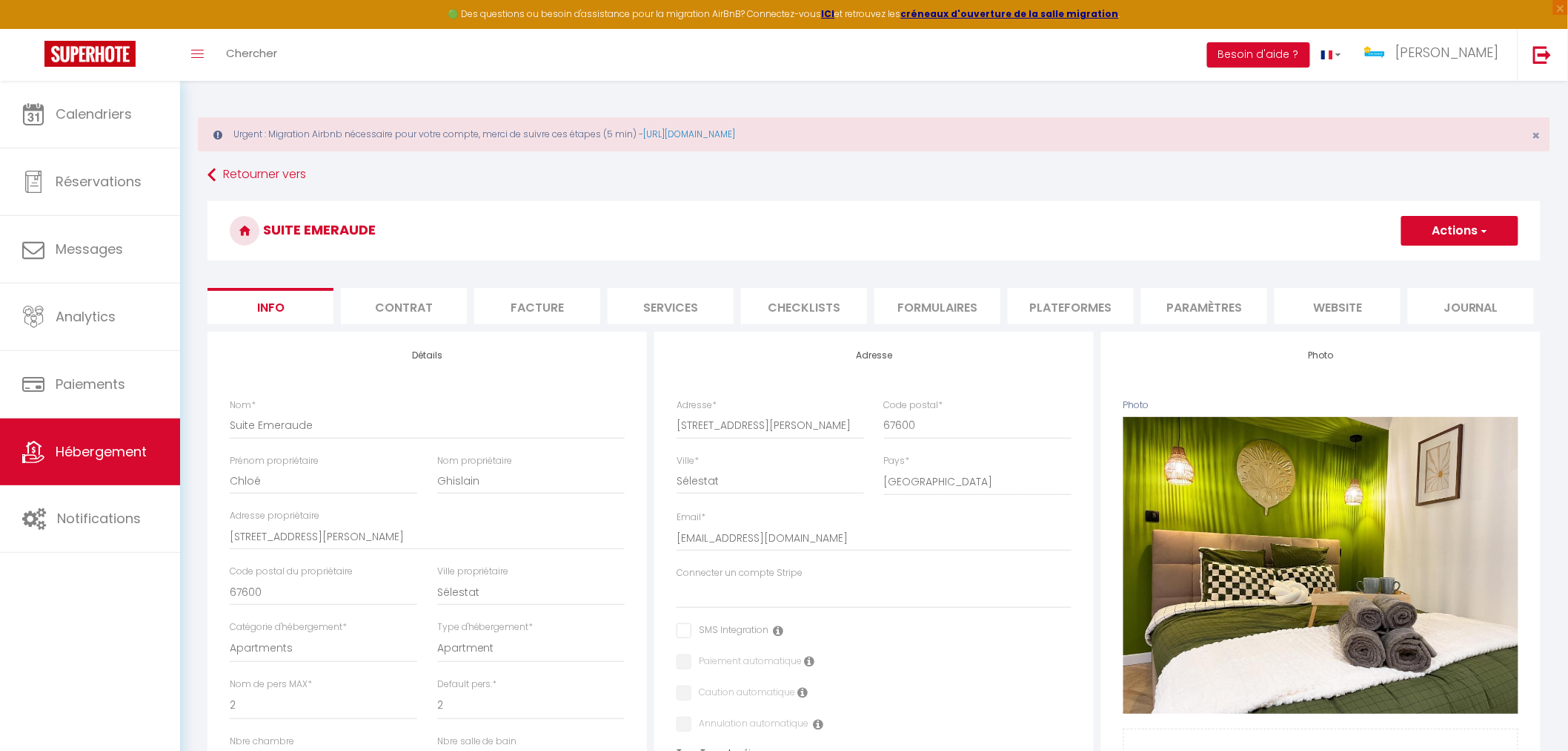
click at [693, 303] on li "Services" at bounding box center [671, 306] width 126 height 36
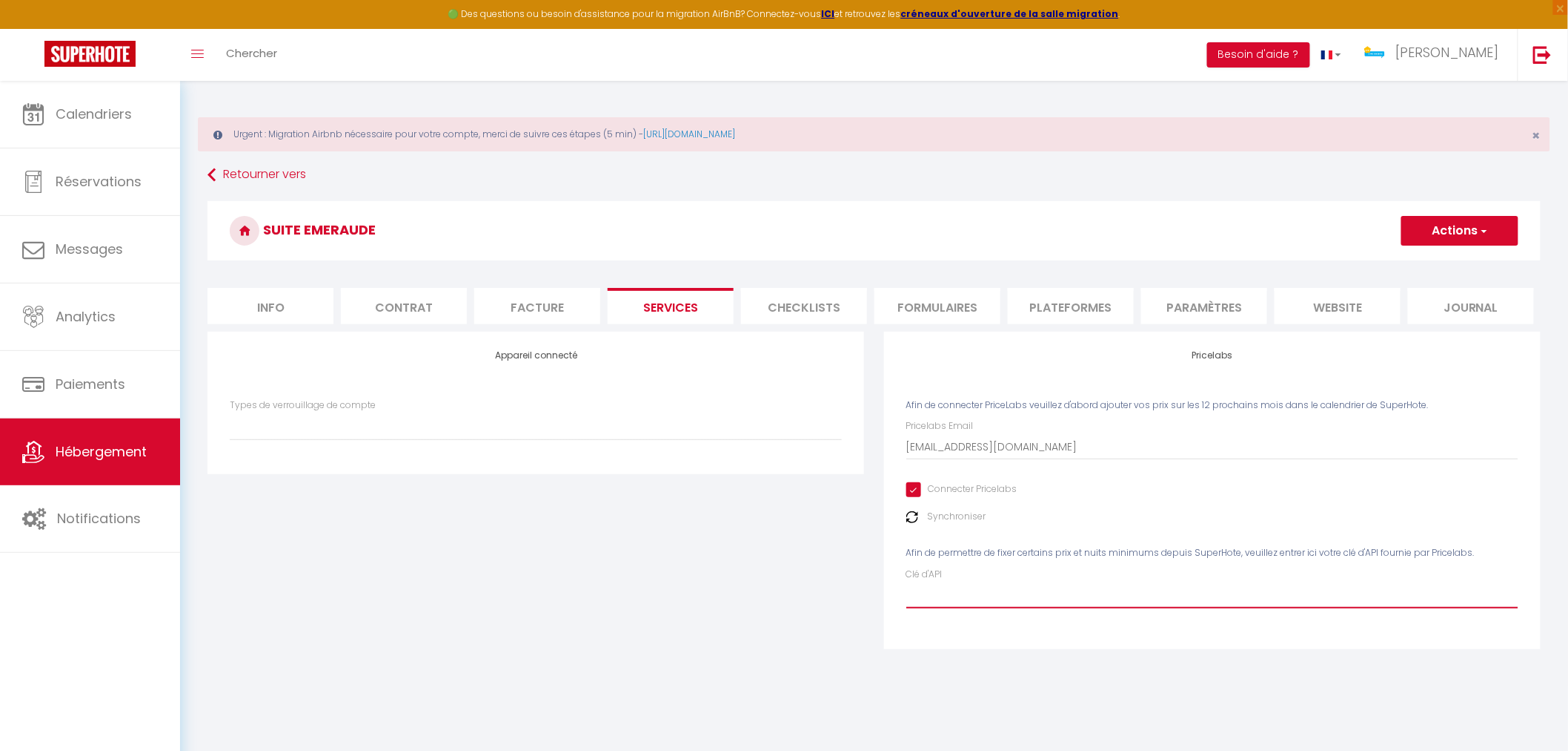
click at [959, 596] on input "Clé d'API" at bounding box center [1212, 594] width 613 height 27
paste input "sG3gu4ndzmOodGXcNq1mhaU4biz0IysfA2wVcNwL"
click at [1499, 234] on button "Actions" at bounding box center [1460, 231] width 117 height 30
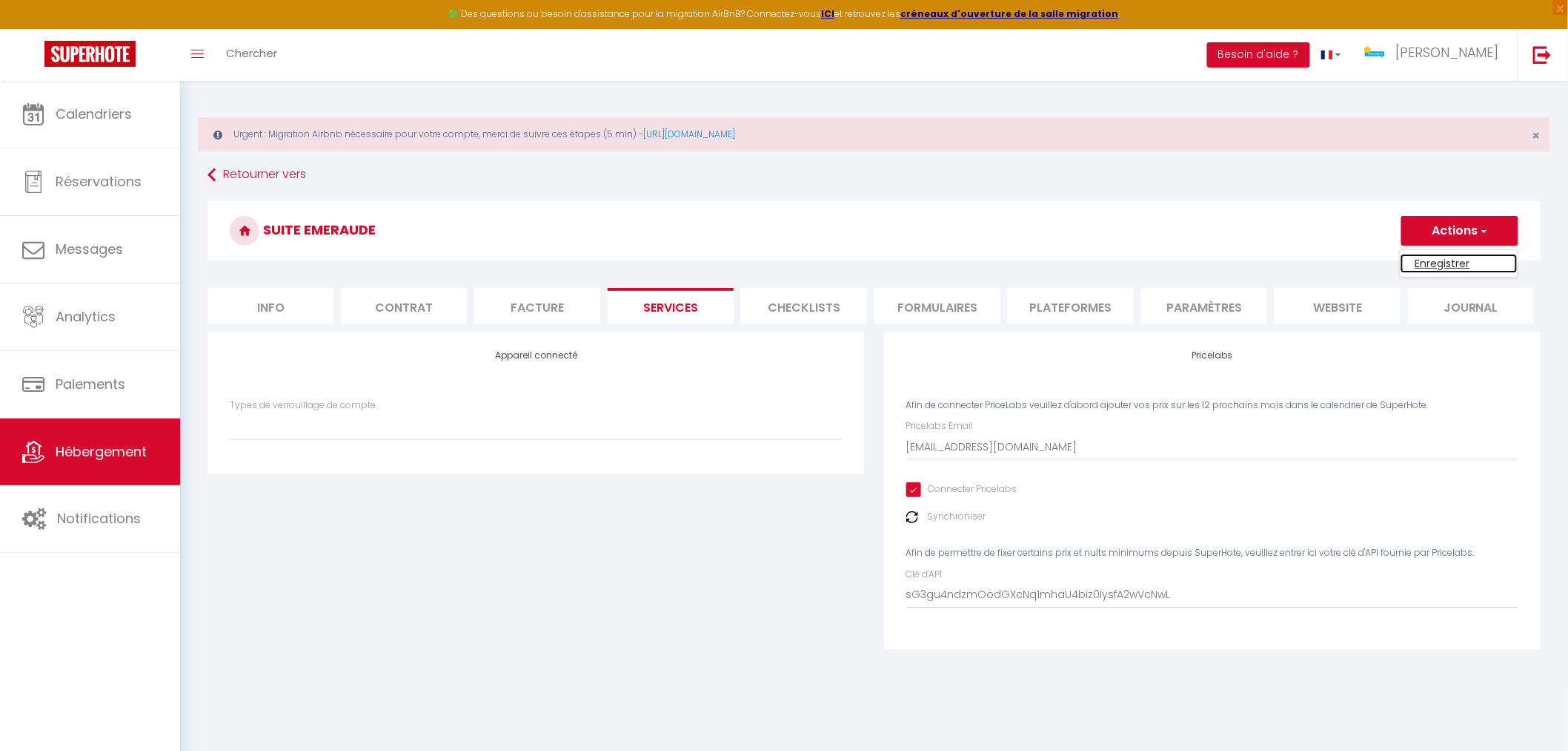
click at [1465, 264] on link "Enregistrer" at bounding box center [1459, 263] width 117 height 20
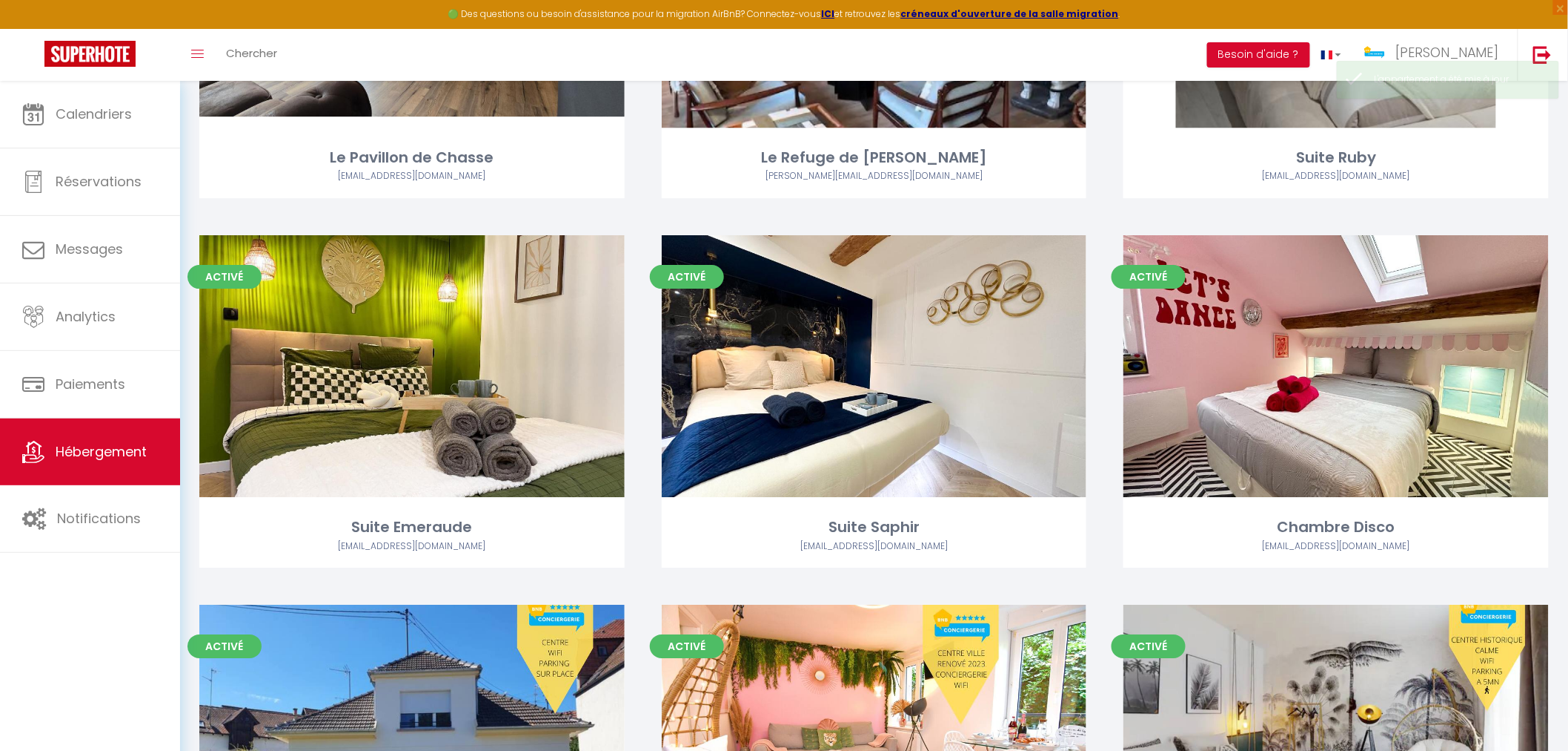
scroll to position [1895, 0]
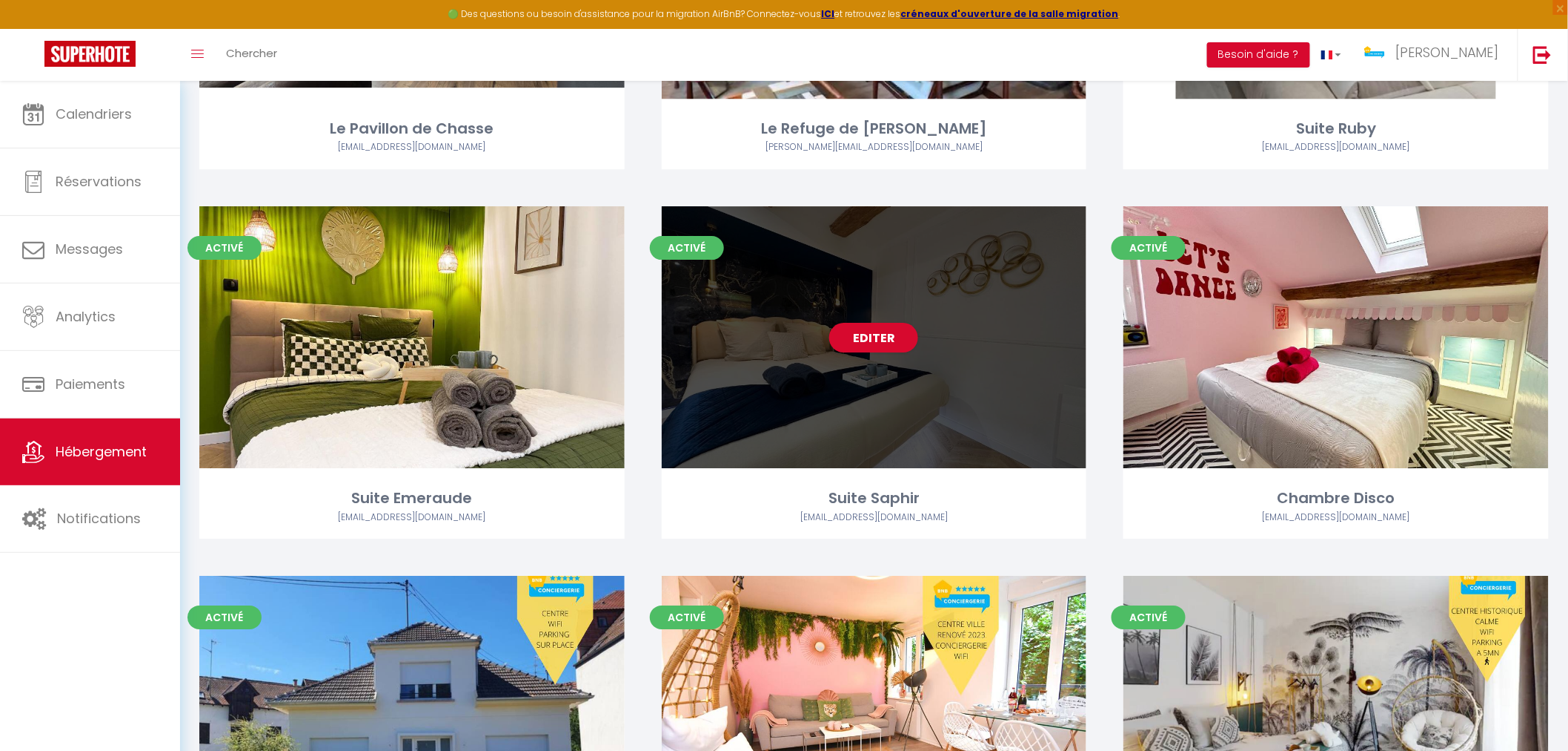
click at [928, 463] on div "Editer" at bounding box center [875, 337] width 425 height 262
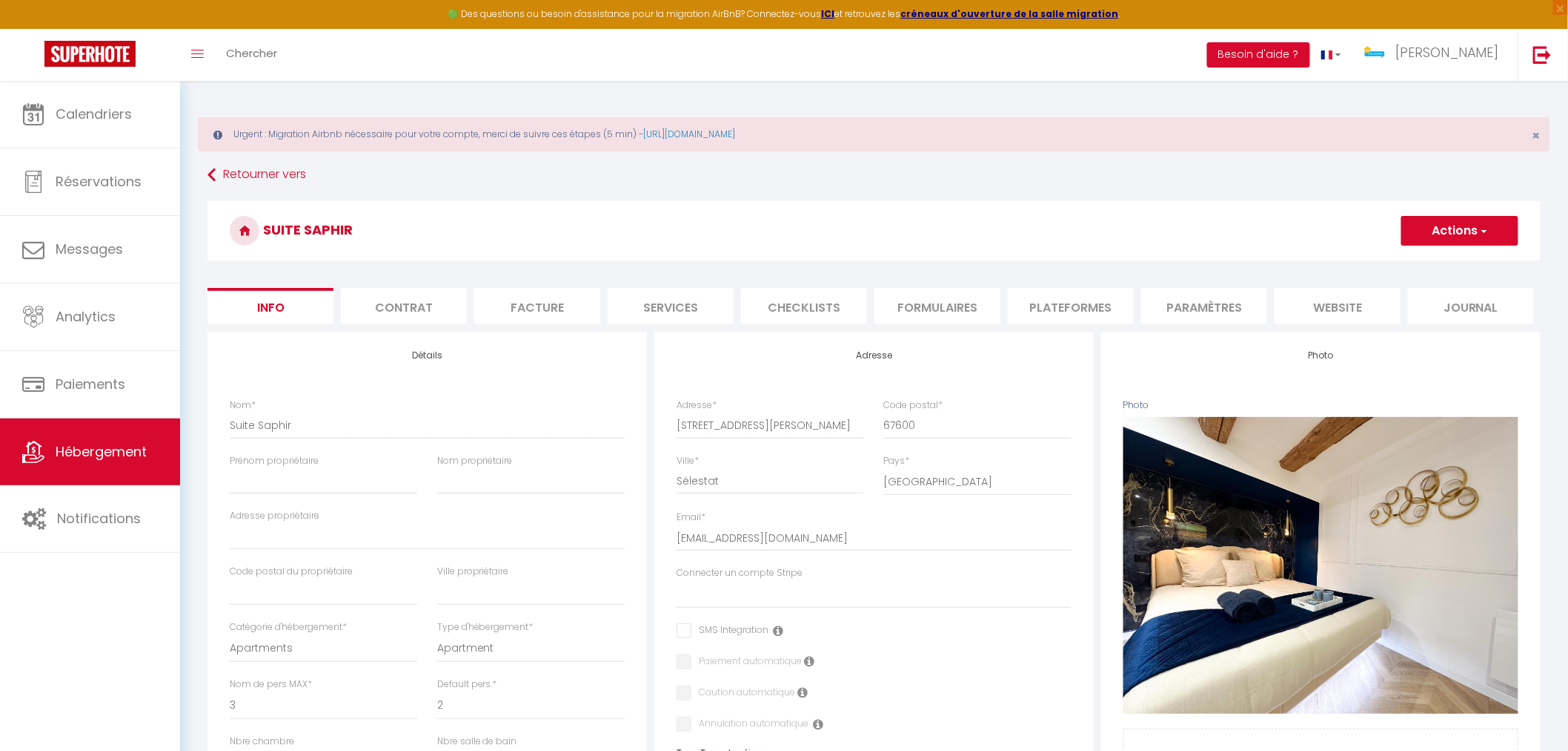
click at [695, 313] on li "Services" at bounding box center [671, 306] width 126 height 36
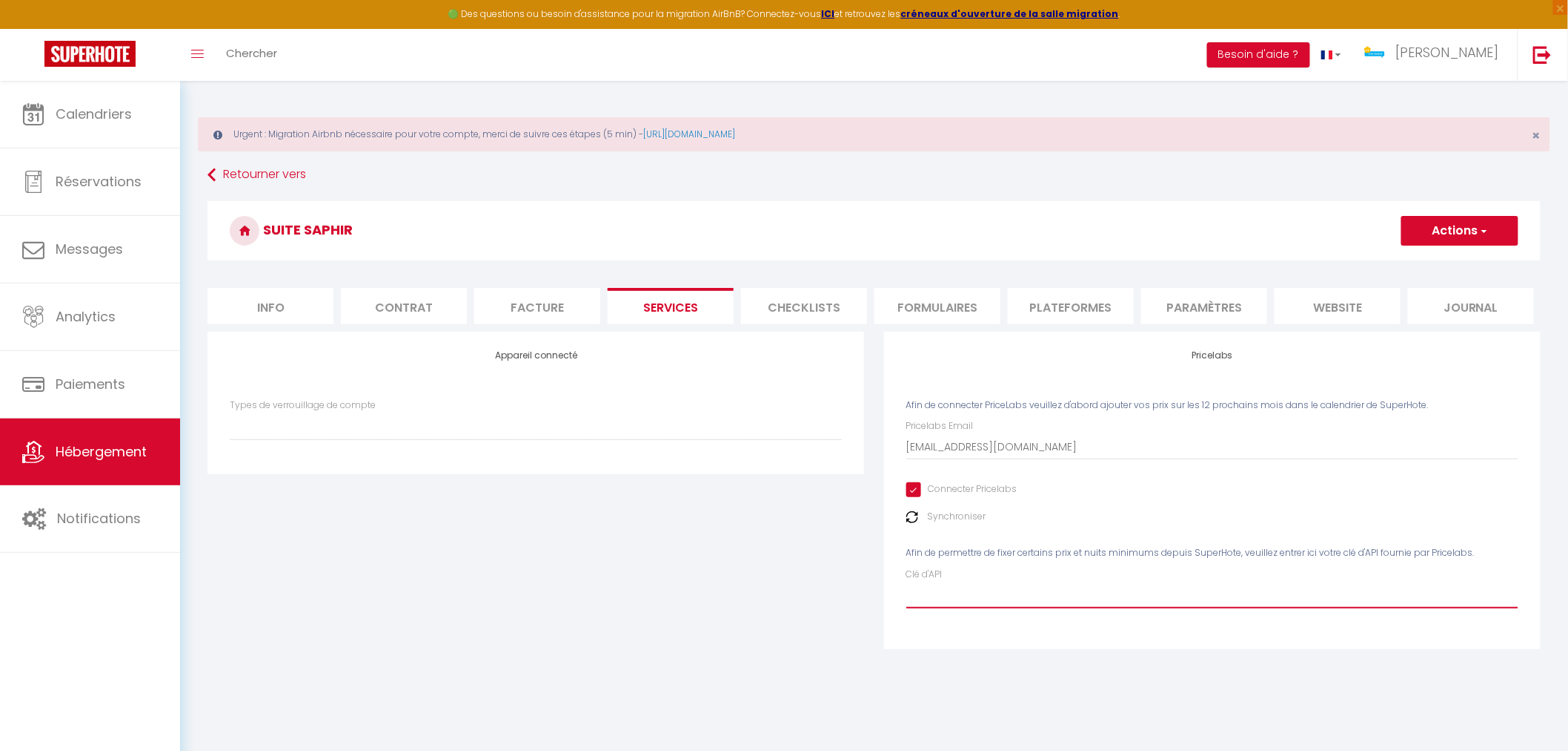
click at [972, 597] on input "Clé d'API" at bounding box center [1212, 594] width 613 height 27
paste input "sG3gu4ndzmOodGXcNq1mhaU4biz0IysfA2wVcNwL"
click at [1413, 236] on button "Actions" at bounding box center [1460, 231] width 117 height 30
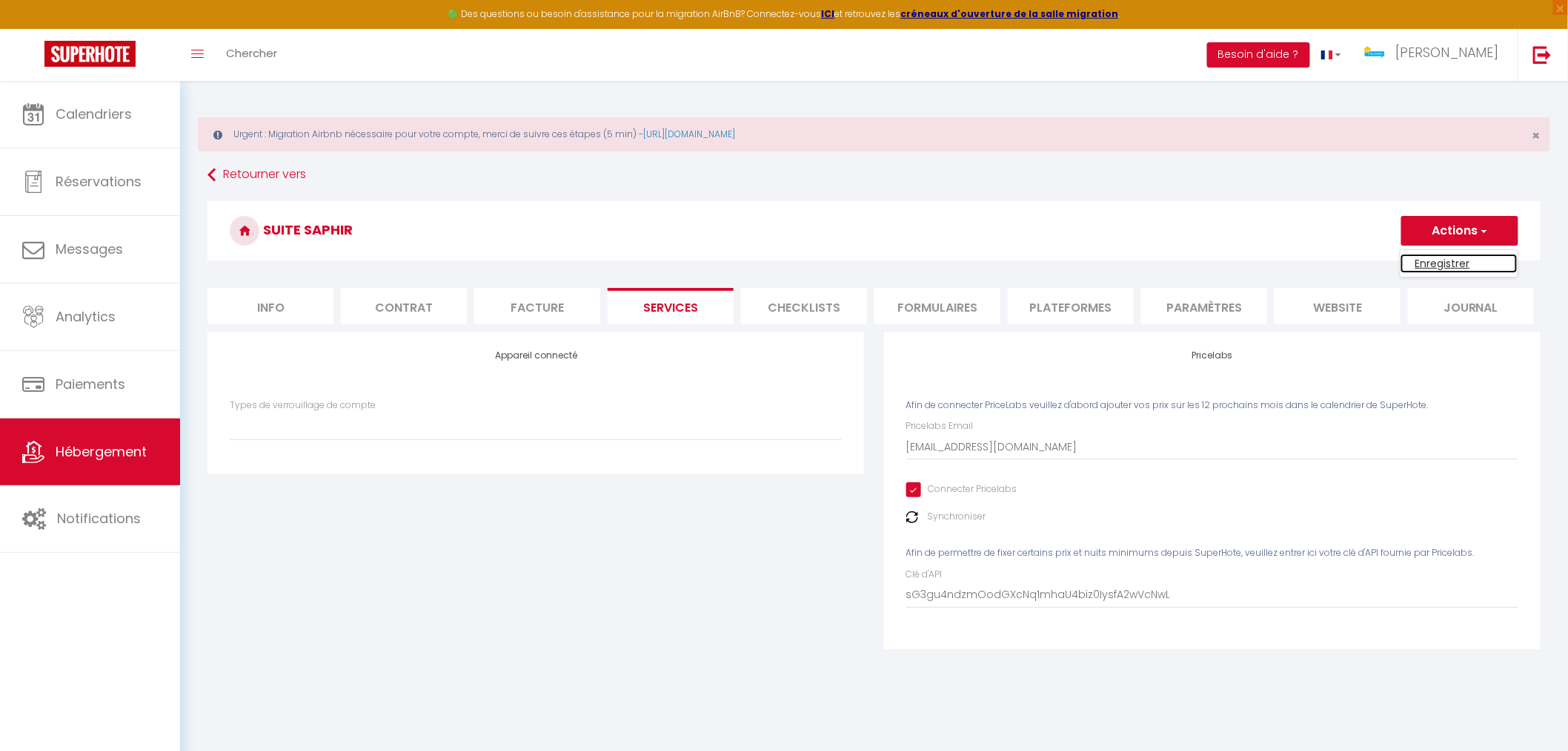
click at [1419, 261] on link "Enregistrer" at bounding box center [1459, 263] width 117 height 20
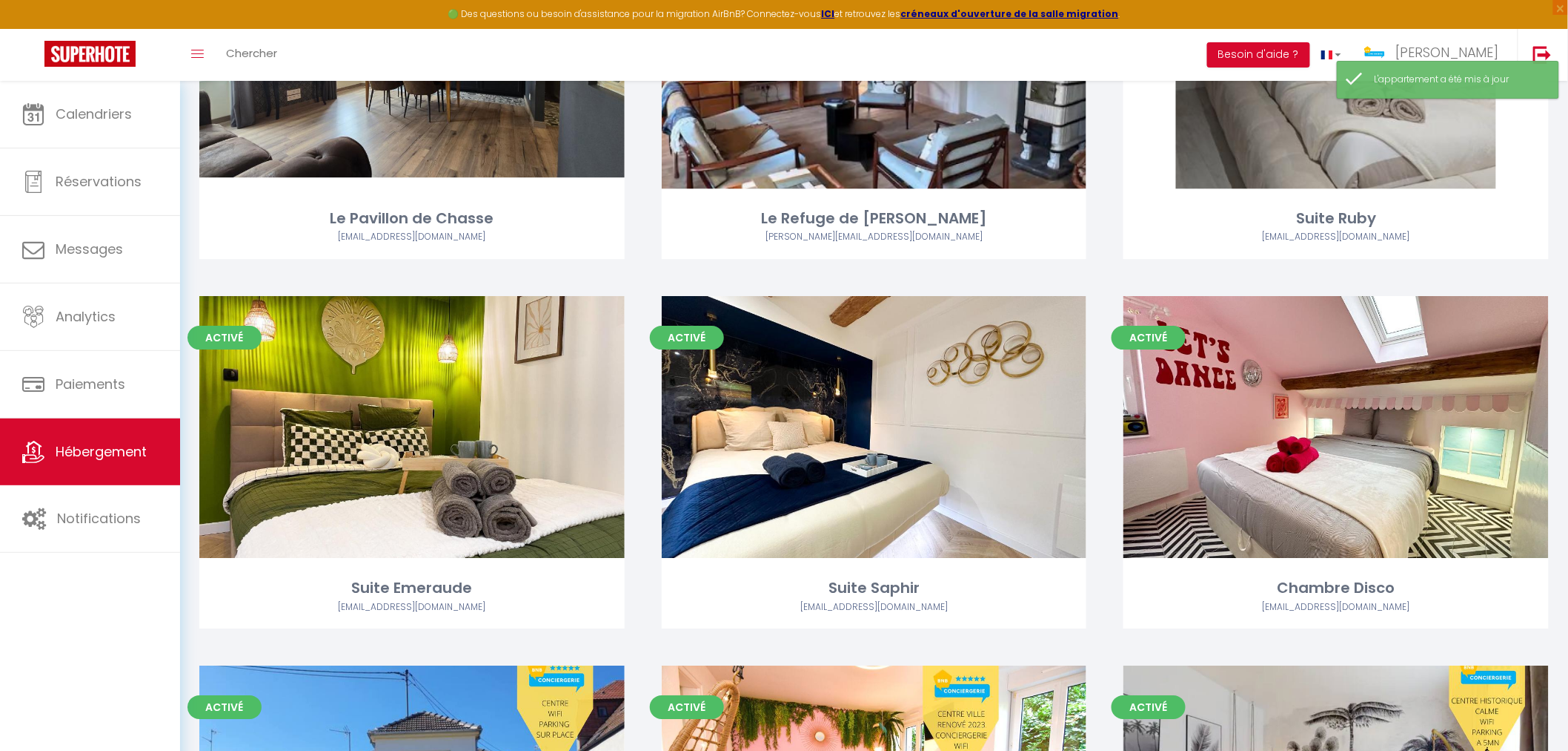
scroll to position [1812, 0]
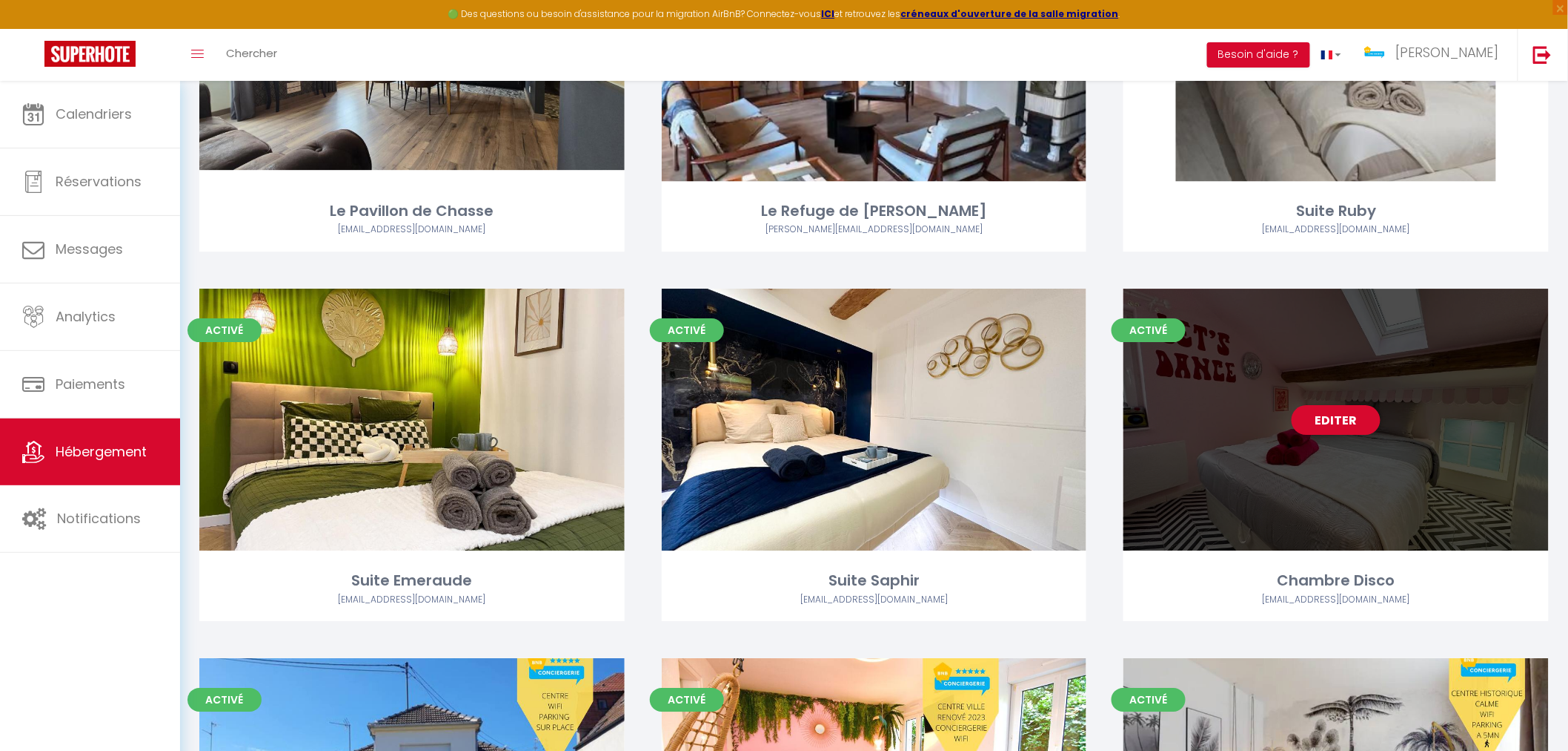
click at [1165, 487] on div "Editer" at bounding box center [1337, 420] width 425 height 262
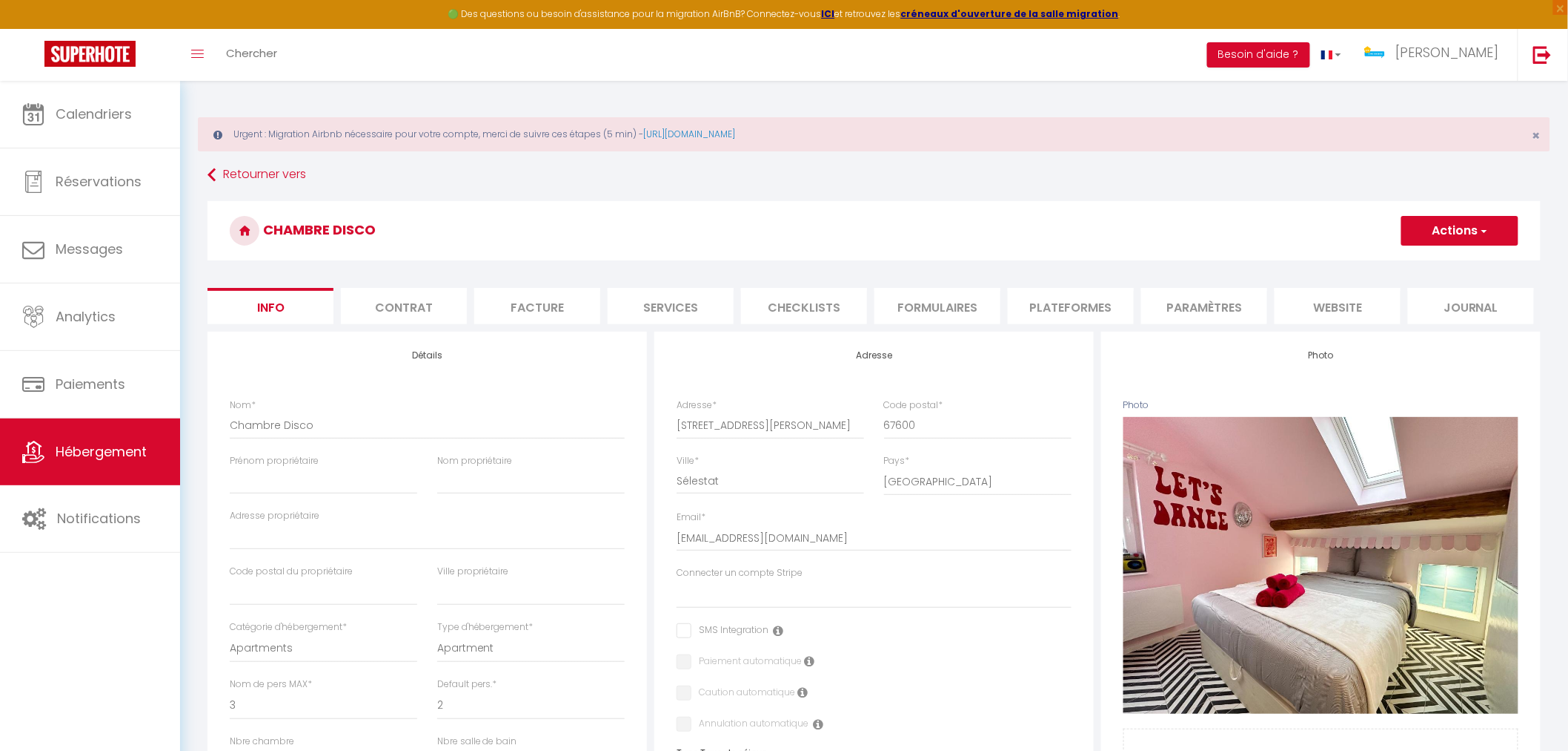
click at [679, 312] on li "Services" at bounding box center [671, 306] width 126 height 36
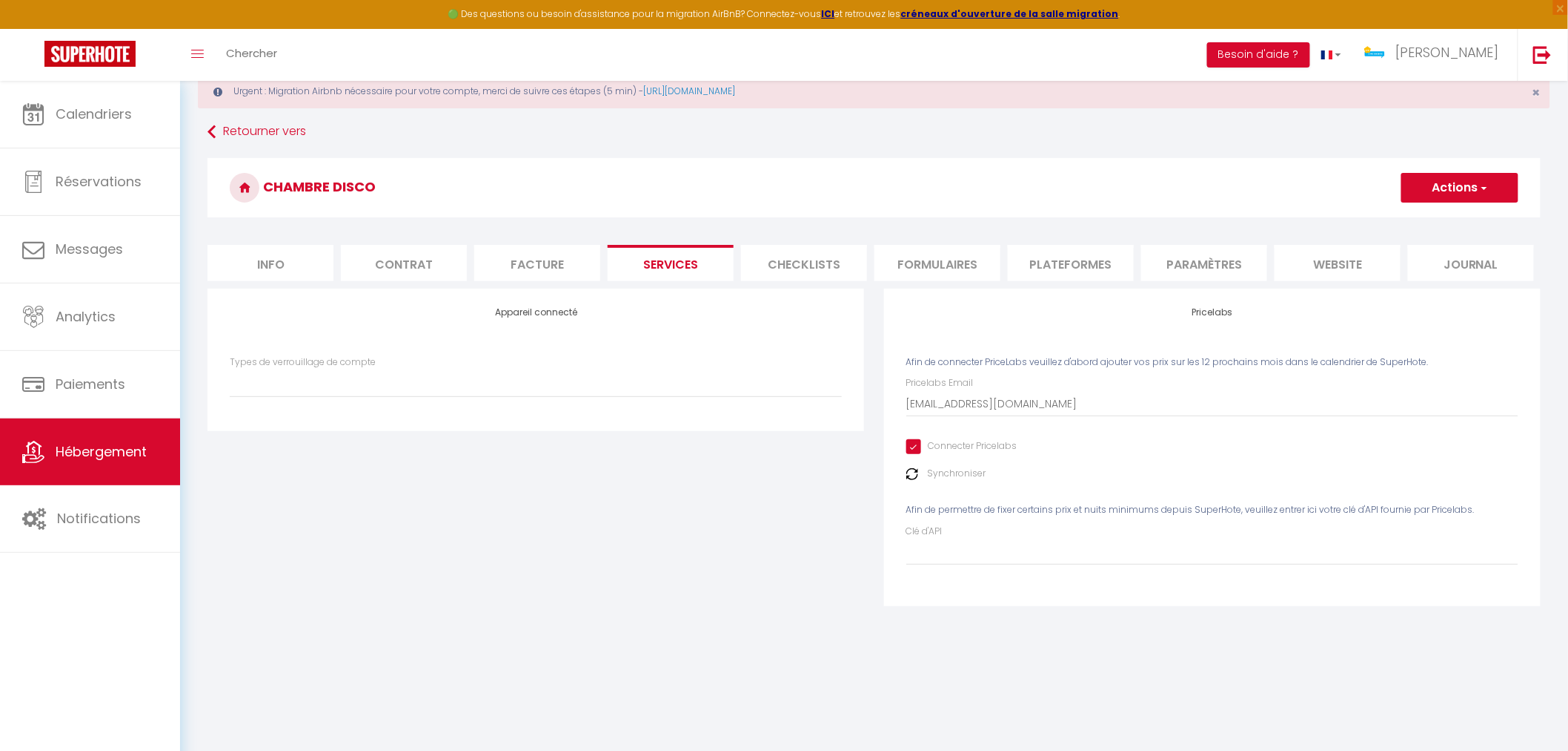
scroll to position [80, 0]
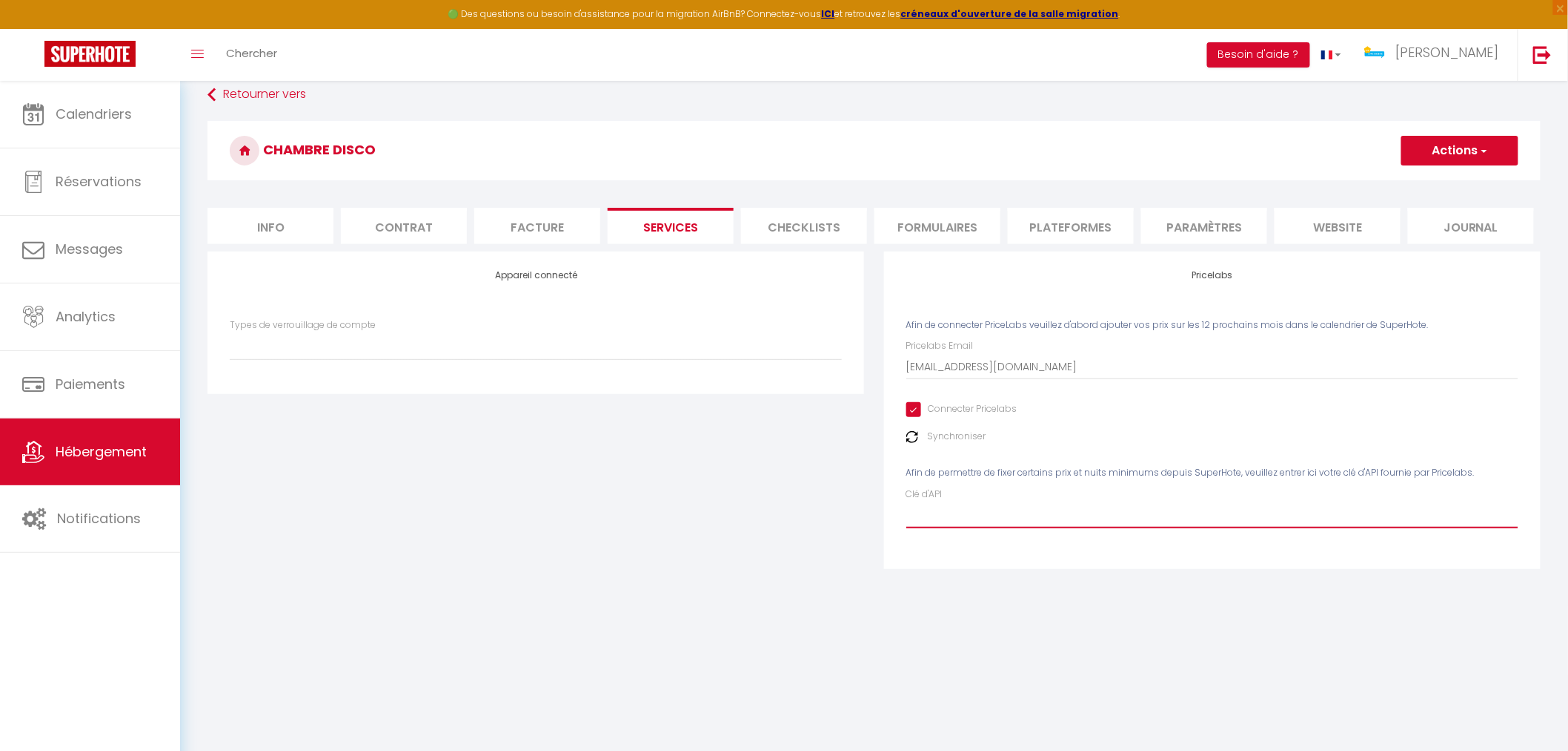
click at [1002, 512] on input "Clé d'API" at bounding box center [1212, 514] width 613 height 27
paste input "sG3gu4ndzmOodGXcNq1mhaU4biz0IysfA2wVcNwL"
click at [1455, 147] on button "Actions" at bounding box center [1460, 151] width 117 height 30
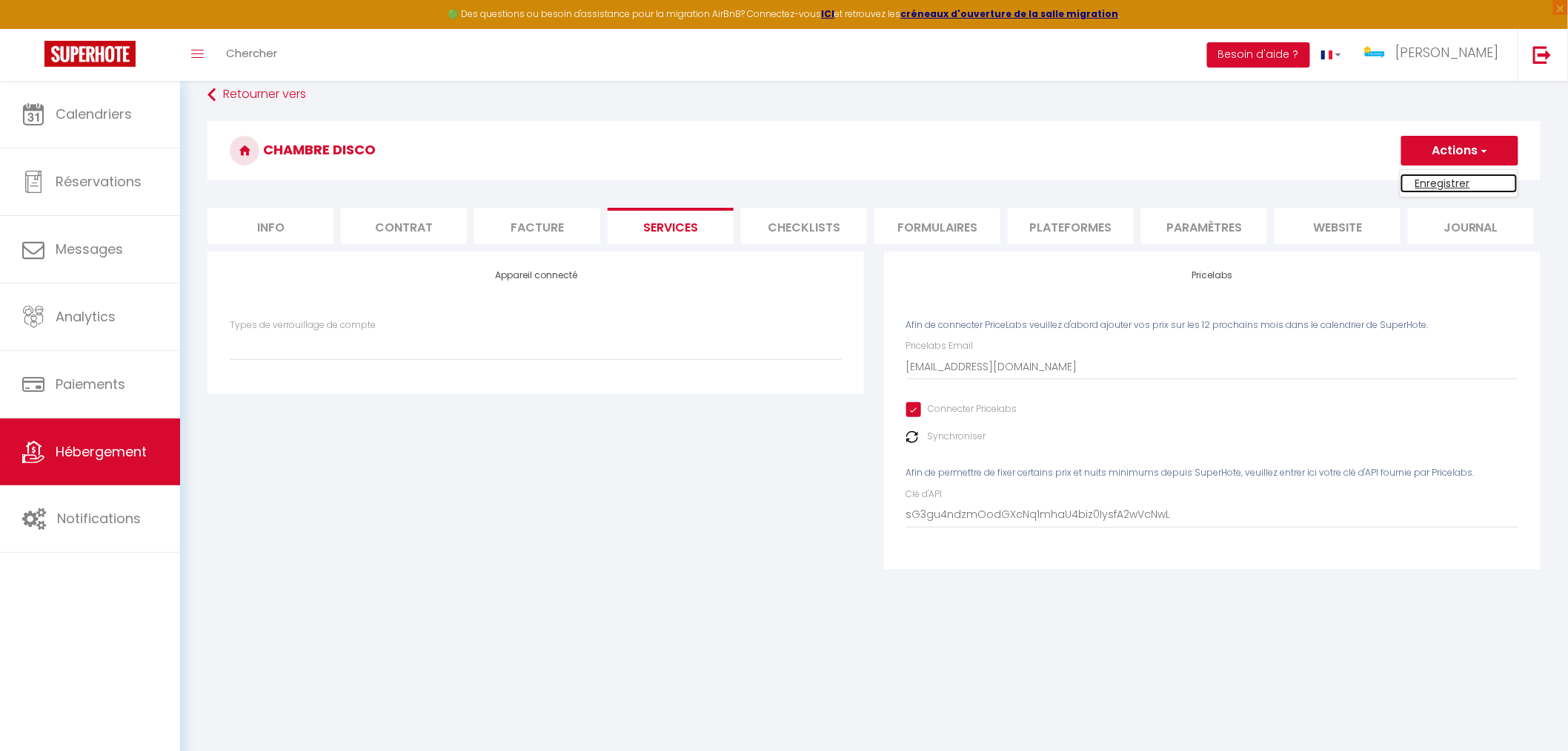
click at [1446, 186] on link "Enregistrer" at bounding box center [1459, 183] width 117 height 20
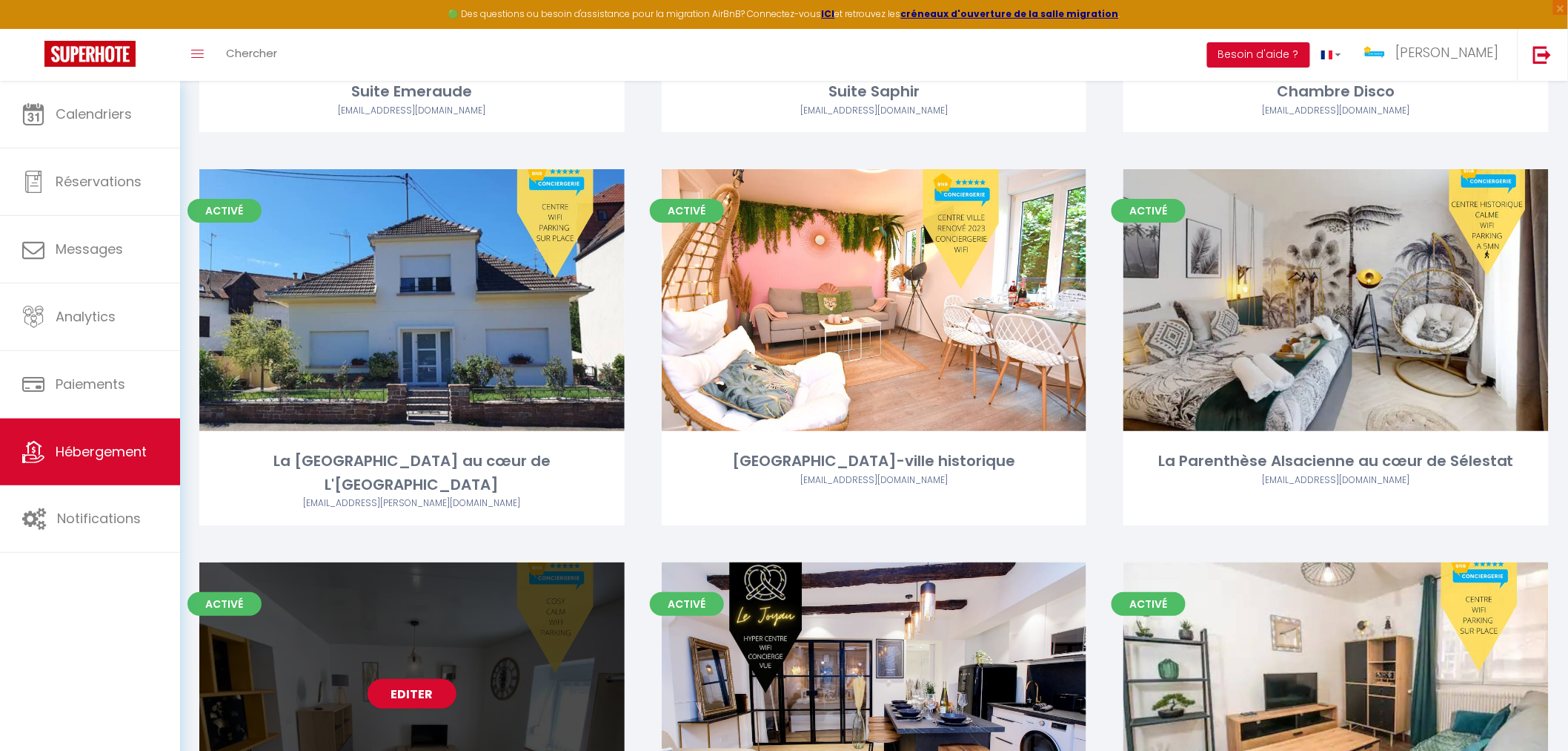
scroll to position [2307, 0]
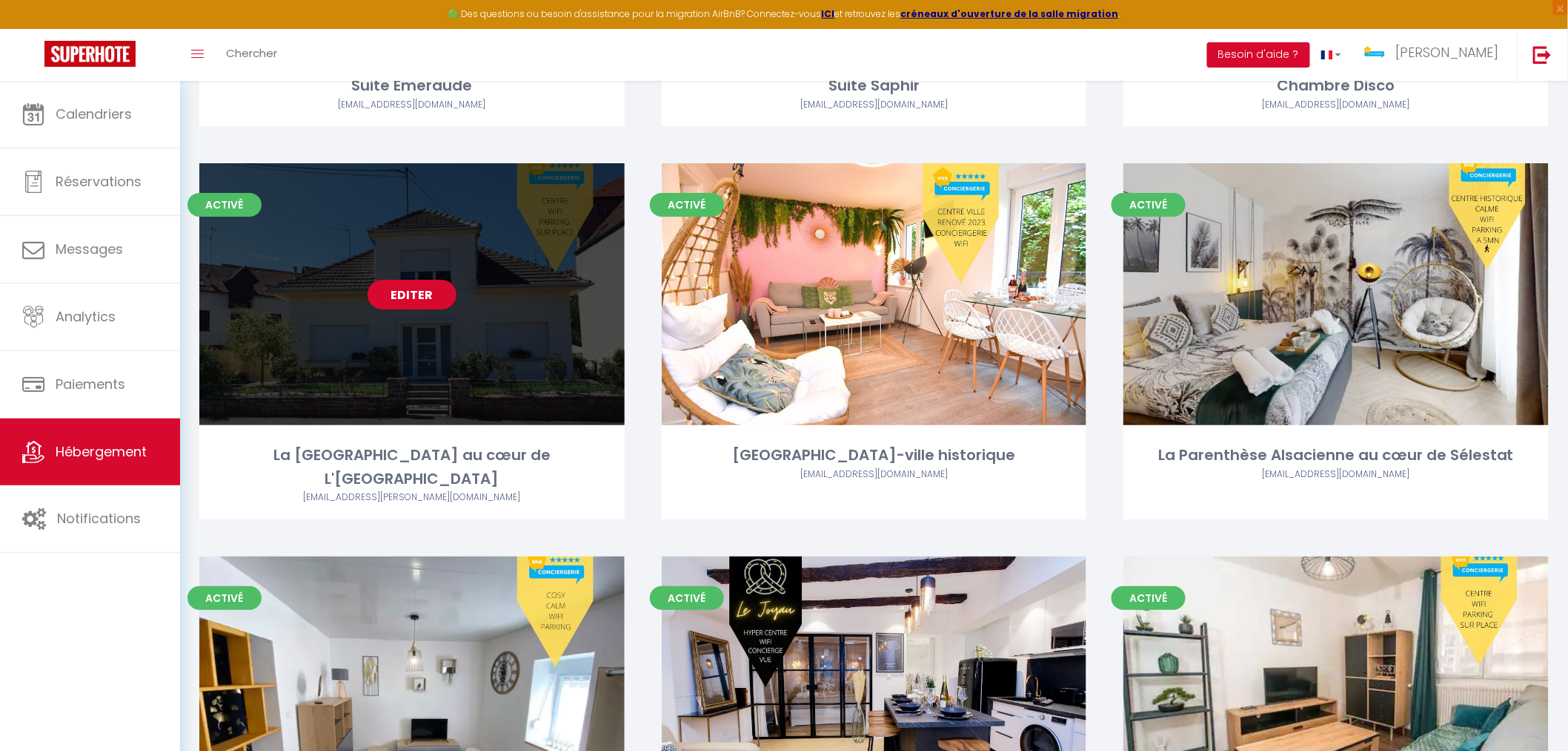
click at [454, 388] on div "Editer" at bounding box center [412, 295] width 425 height 262
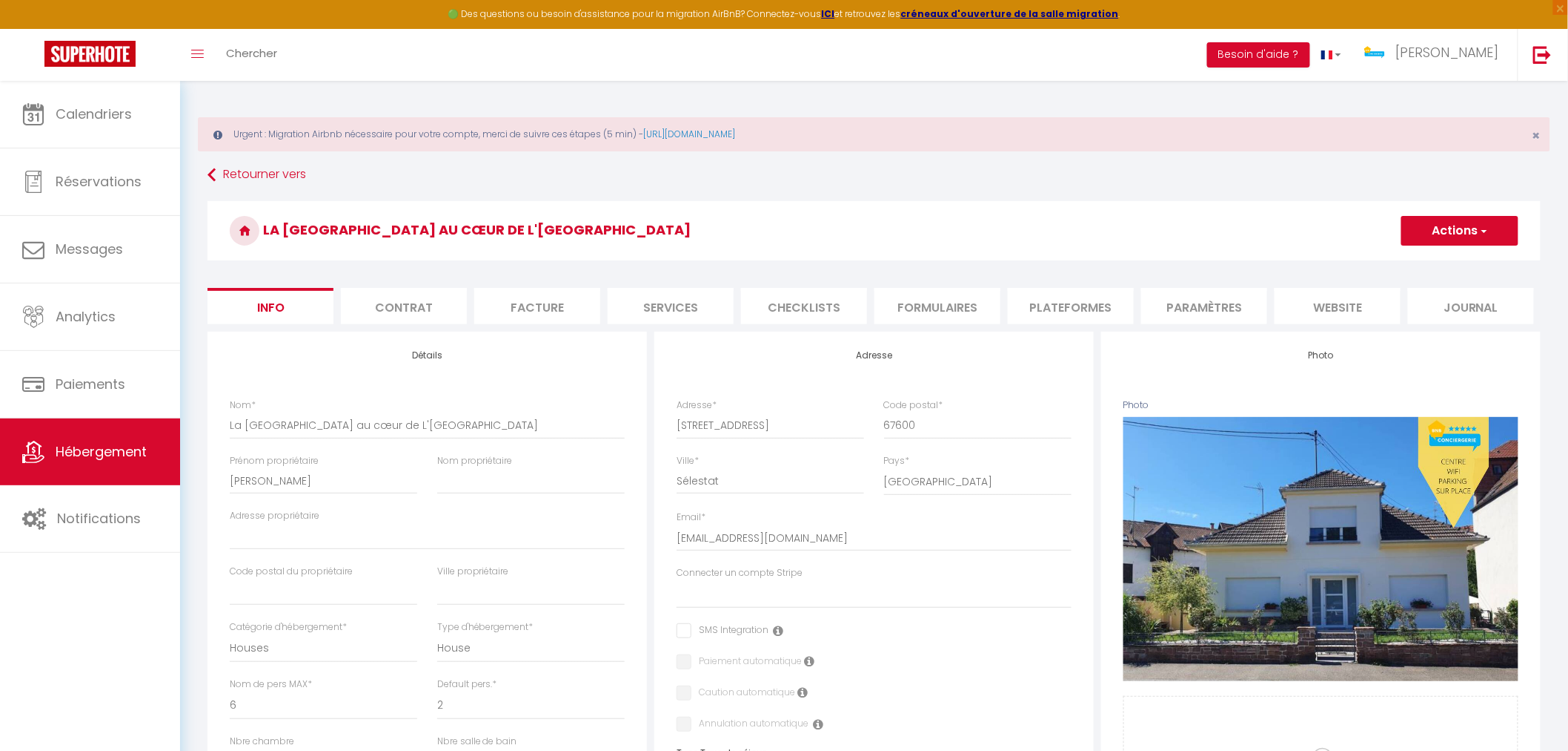
click at [649, 316] on li "Services" at bounding box center [671, 306] width 126 height 36
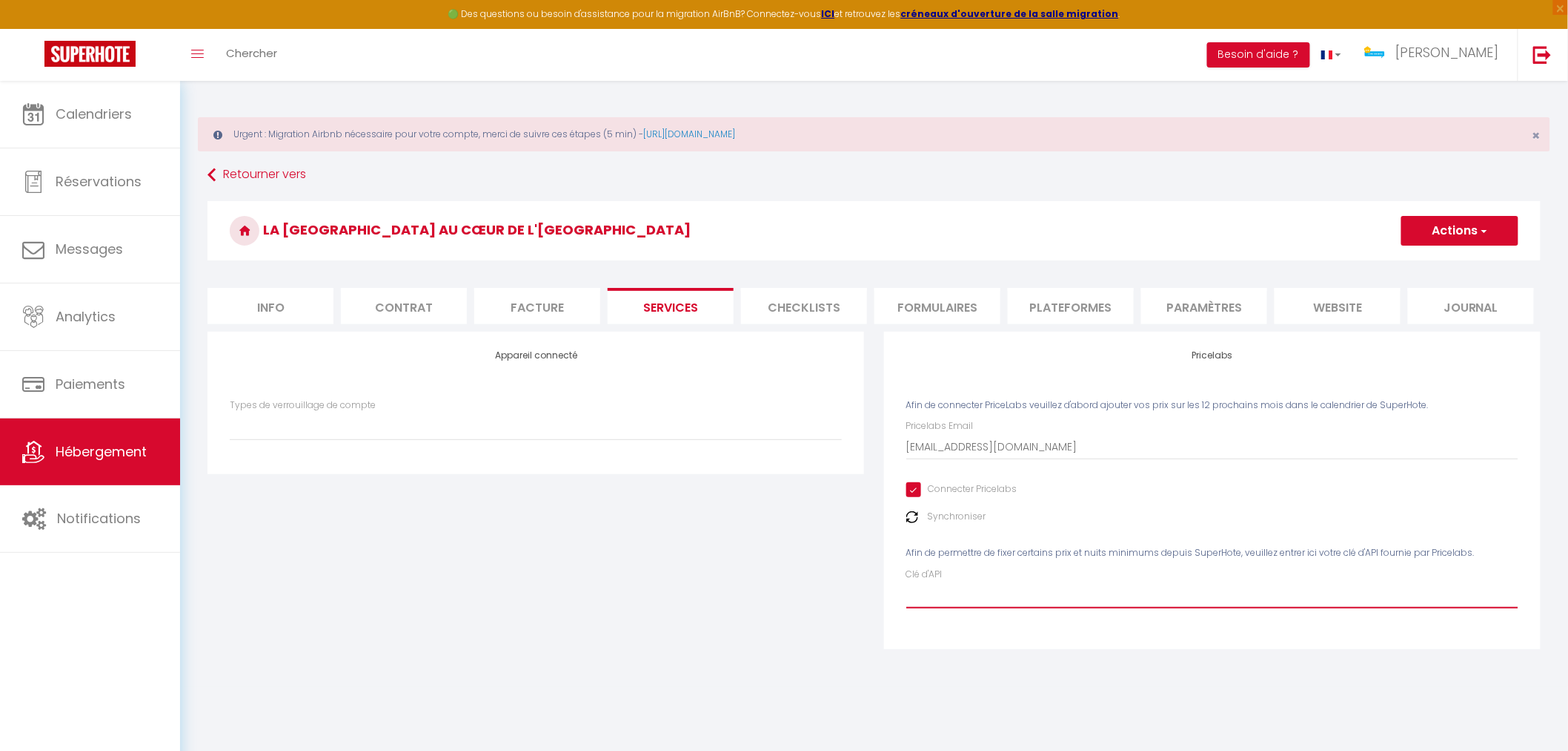
click at [969, 604] on input "Clé d'API" at bounding box center [1212, 594] width 613 height 27
paste input "sG3gu4ndzmOodGXcNq1mhaU4biz0IysfA2wVcNwL"
click at [1458, 225] on button "Actions" at bounding box center [1460, 231] width 117 height 30
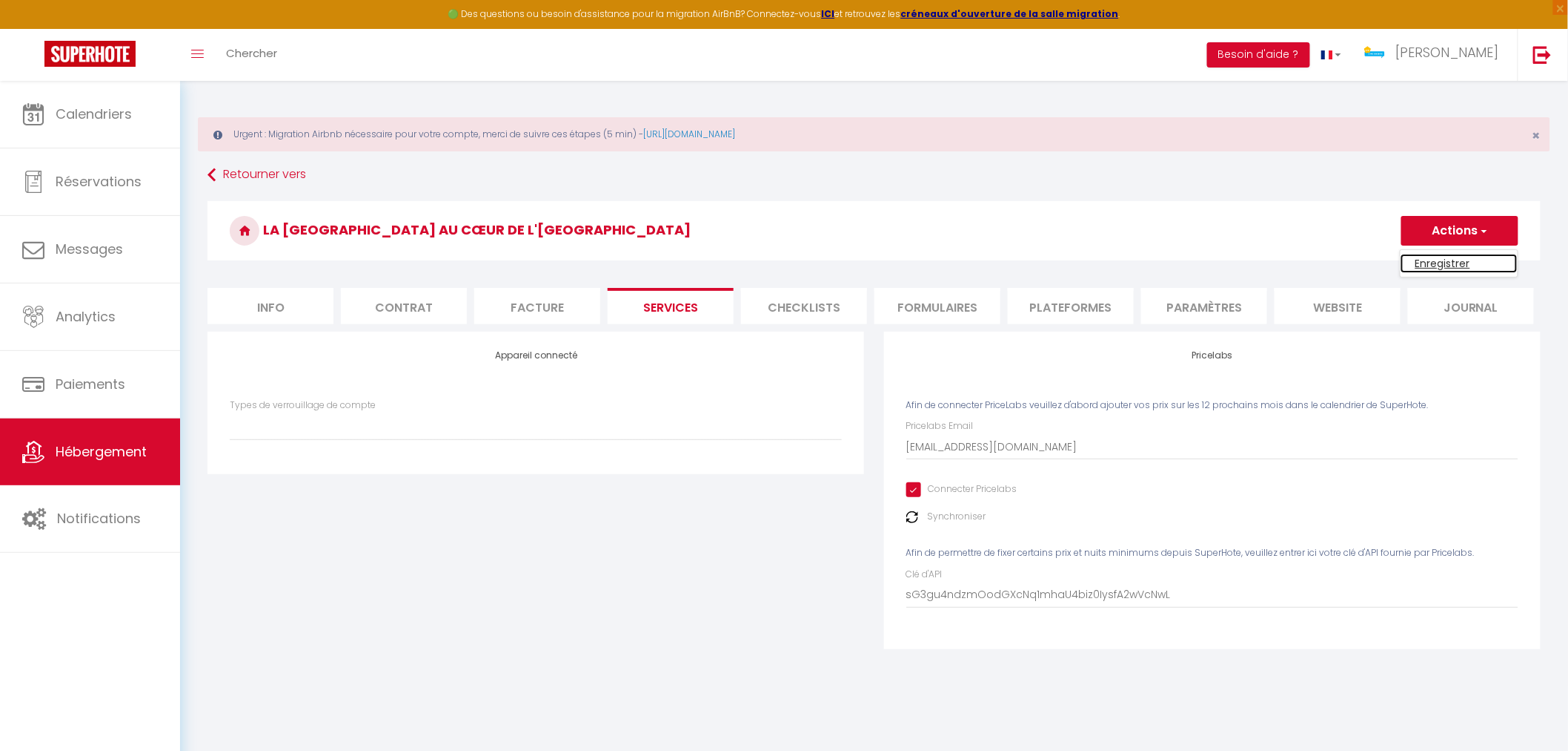
click at [1429, 267] on link "Enregistrer" at bounding box center [1459, 263] width 117 height 20
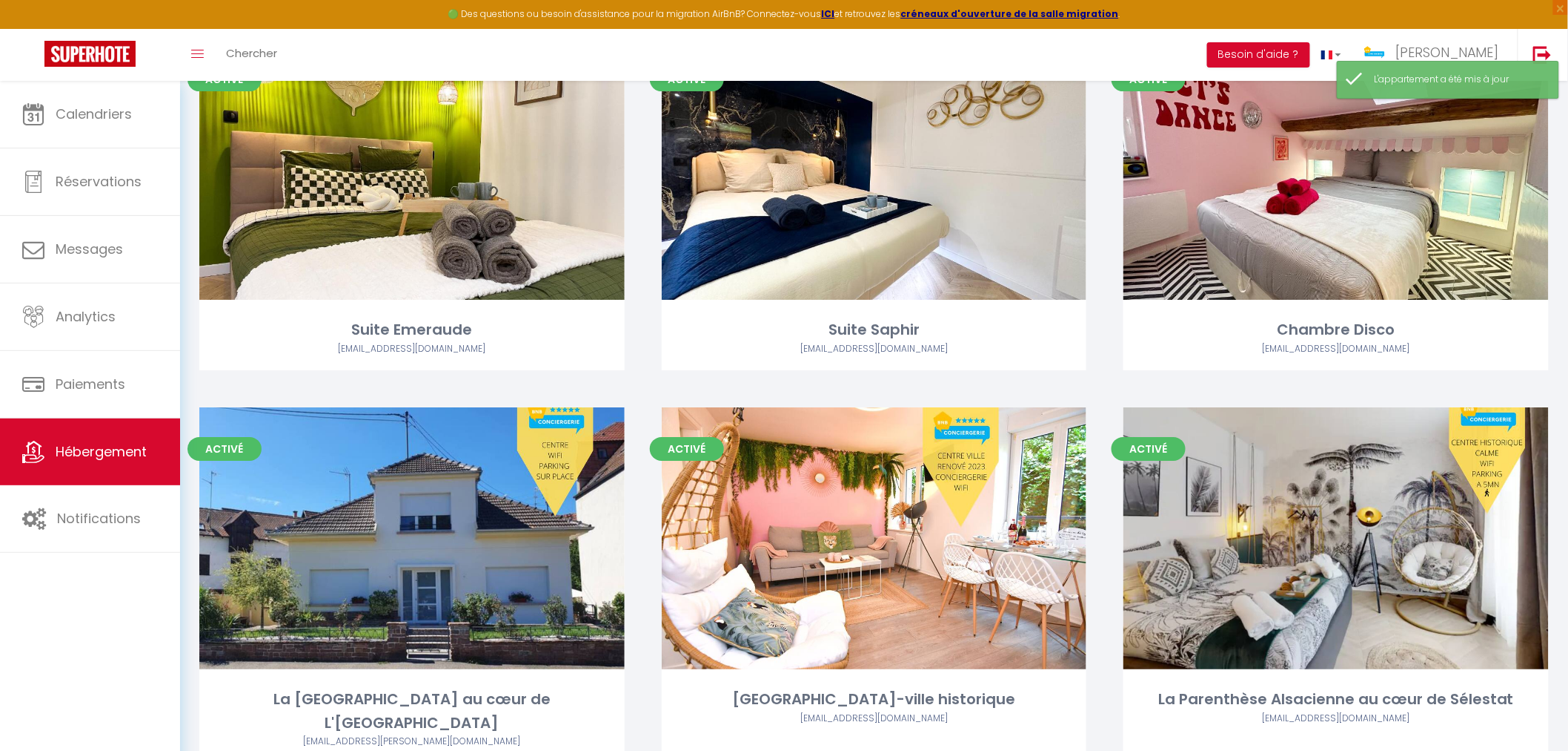
scroll to position [2390, 0]
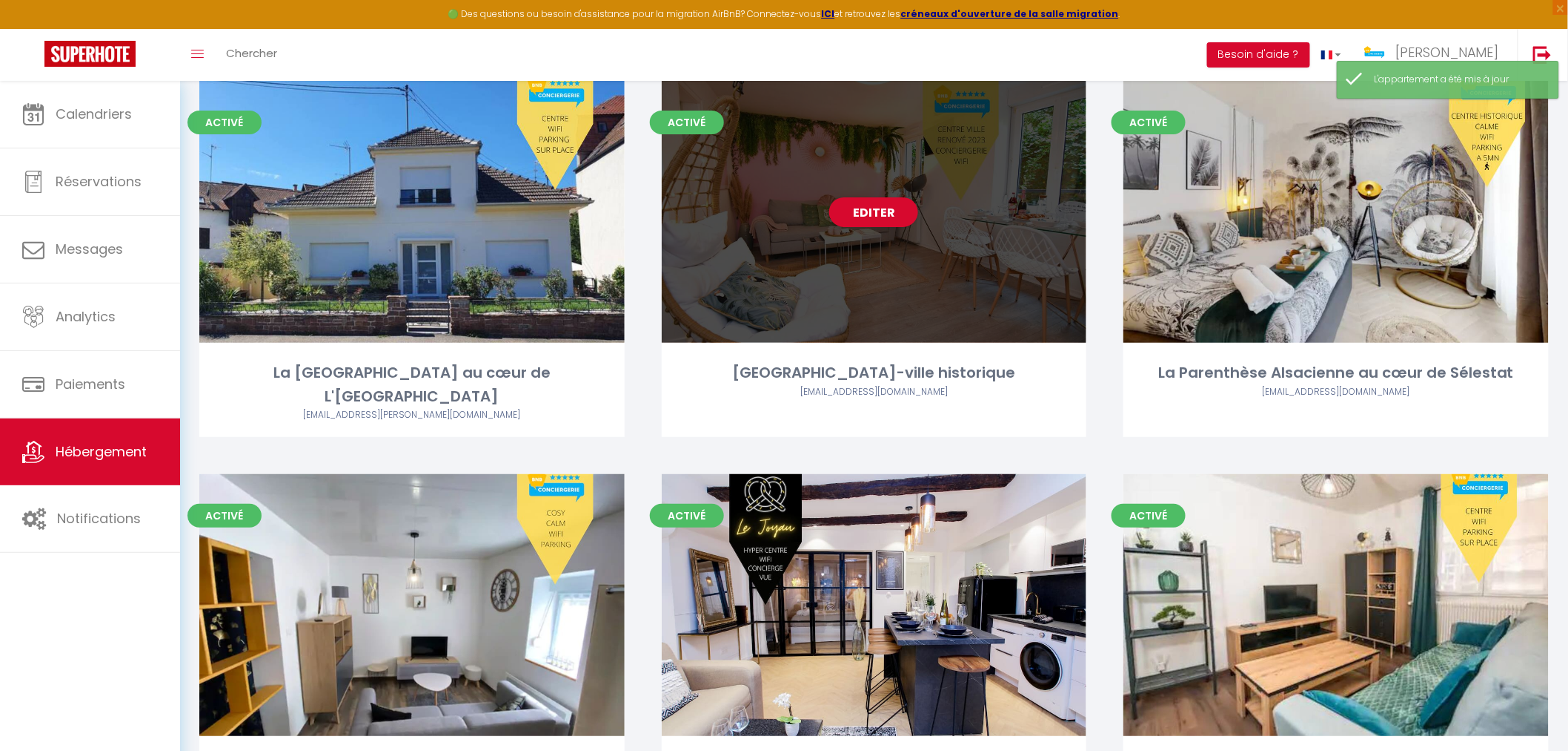
click at [868, 303] on div "Editer" at bounding box center [875, 212] width 425 height 262
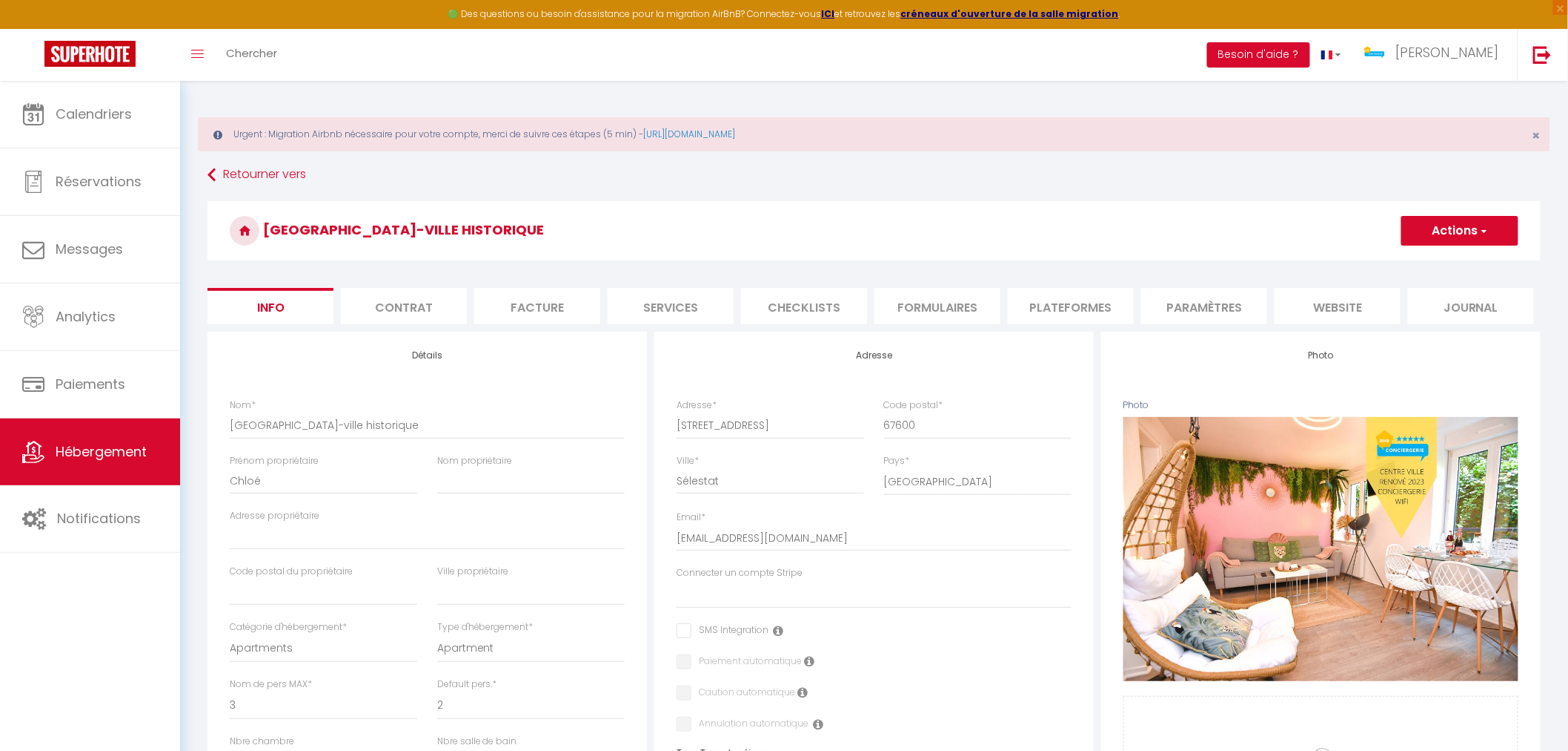
click at [679, 314] on li "Services" at bounding box center [671, 306] width 126 height 36
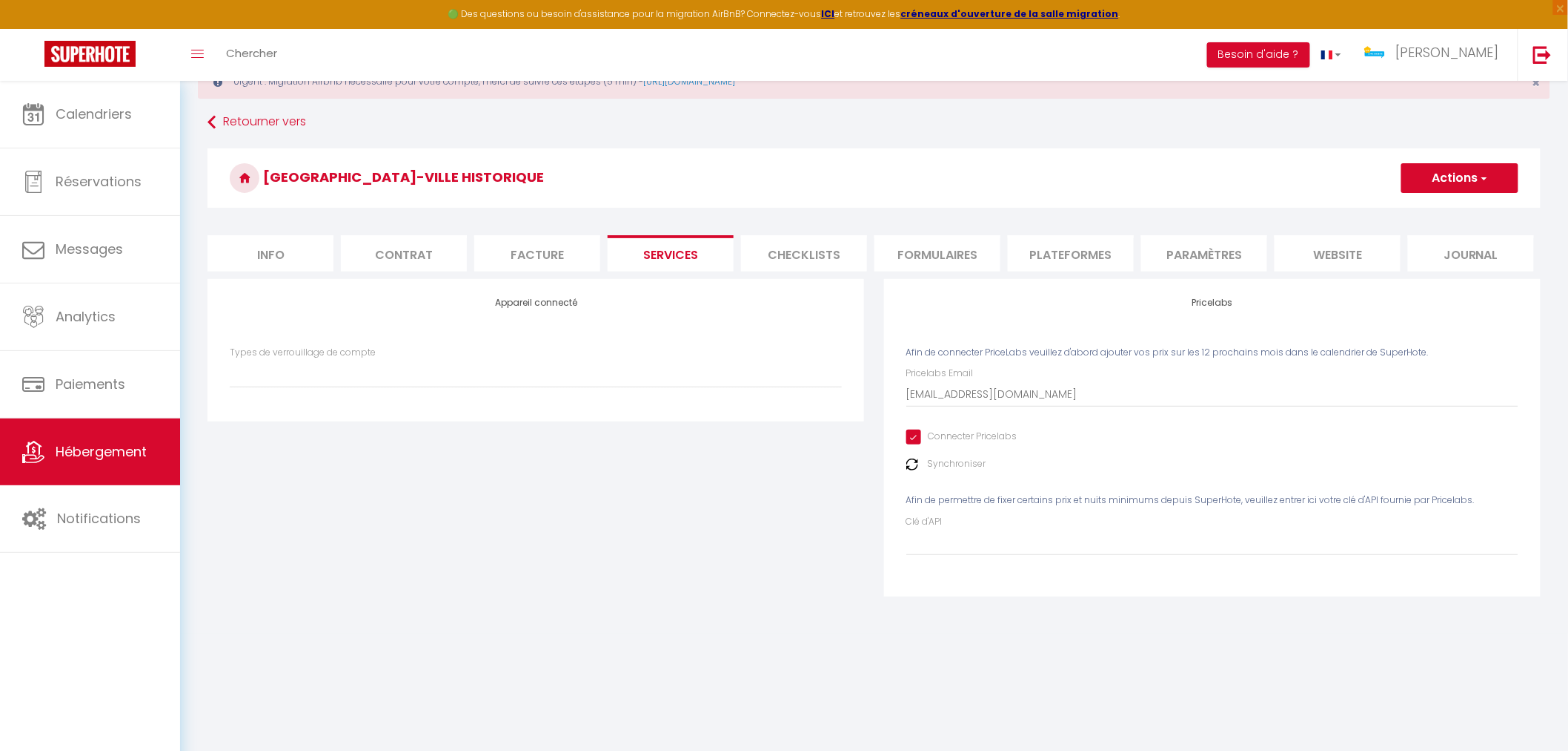
scroll to position [80, 0]
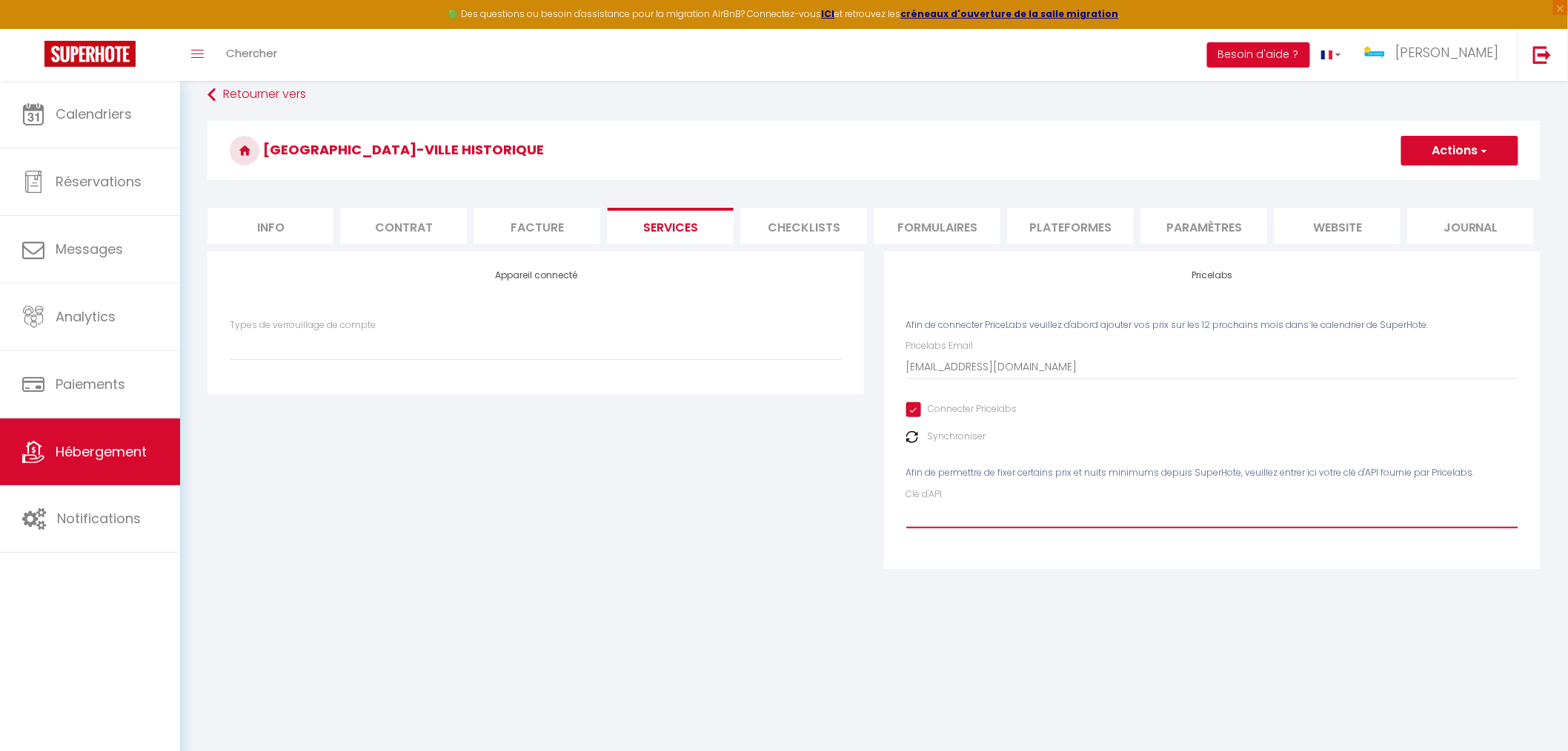
click at [996, 514] on input "Clé d'API" at bounding box center [1212, 514] width 613 height 27
paste input "sG3gu4ndzmOodGXcNq1mhaU4biz0IysfA2wVcNwL"
click at [1469, 153] on button "Actions" at bounding box center [1460, 151] width 117 height 30
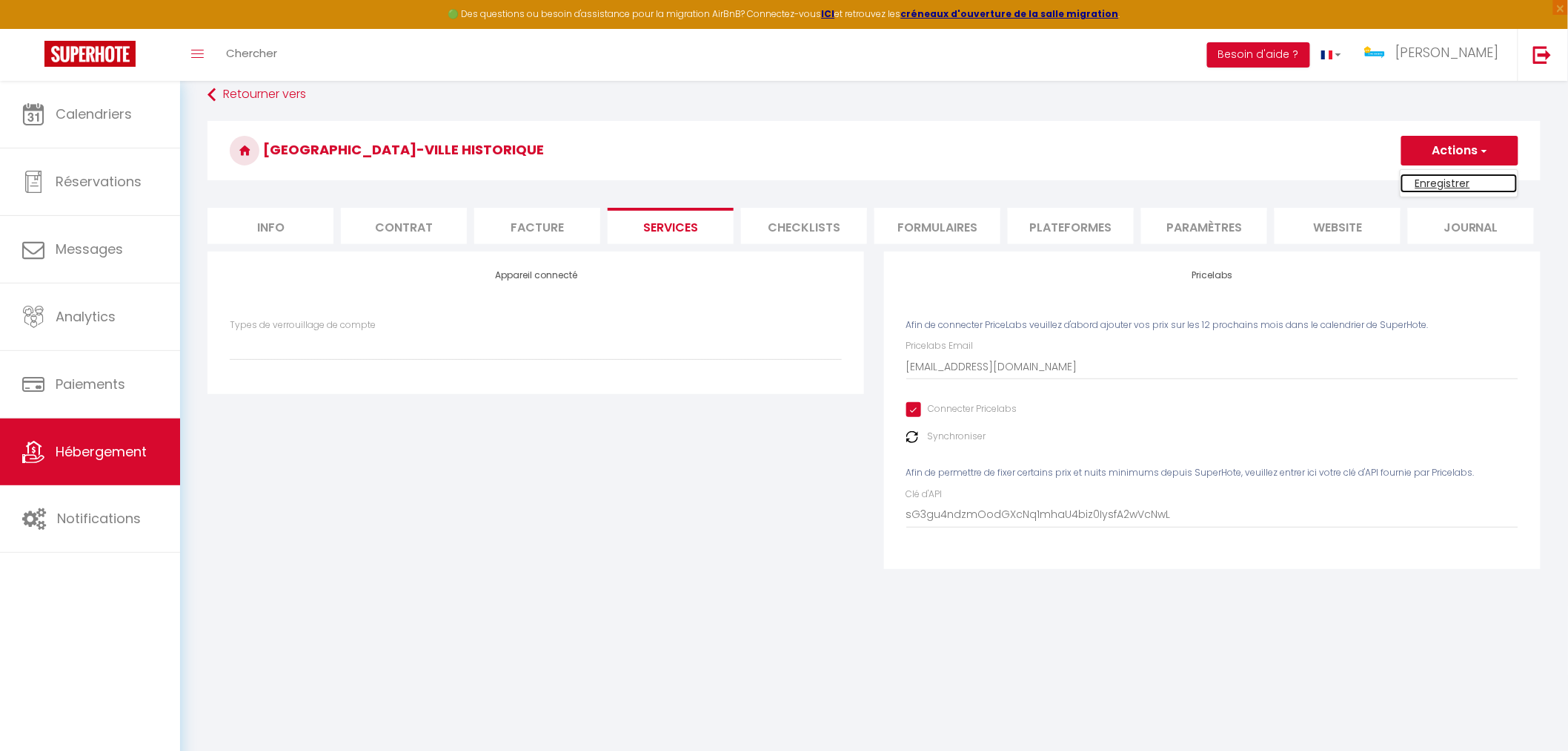
click at [1458, 180] on link "Enregistrer" at bounding box center [1459, 183] width 117 height 20
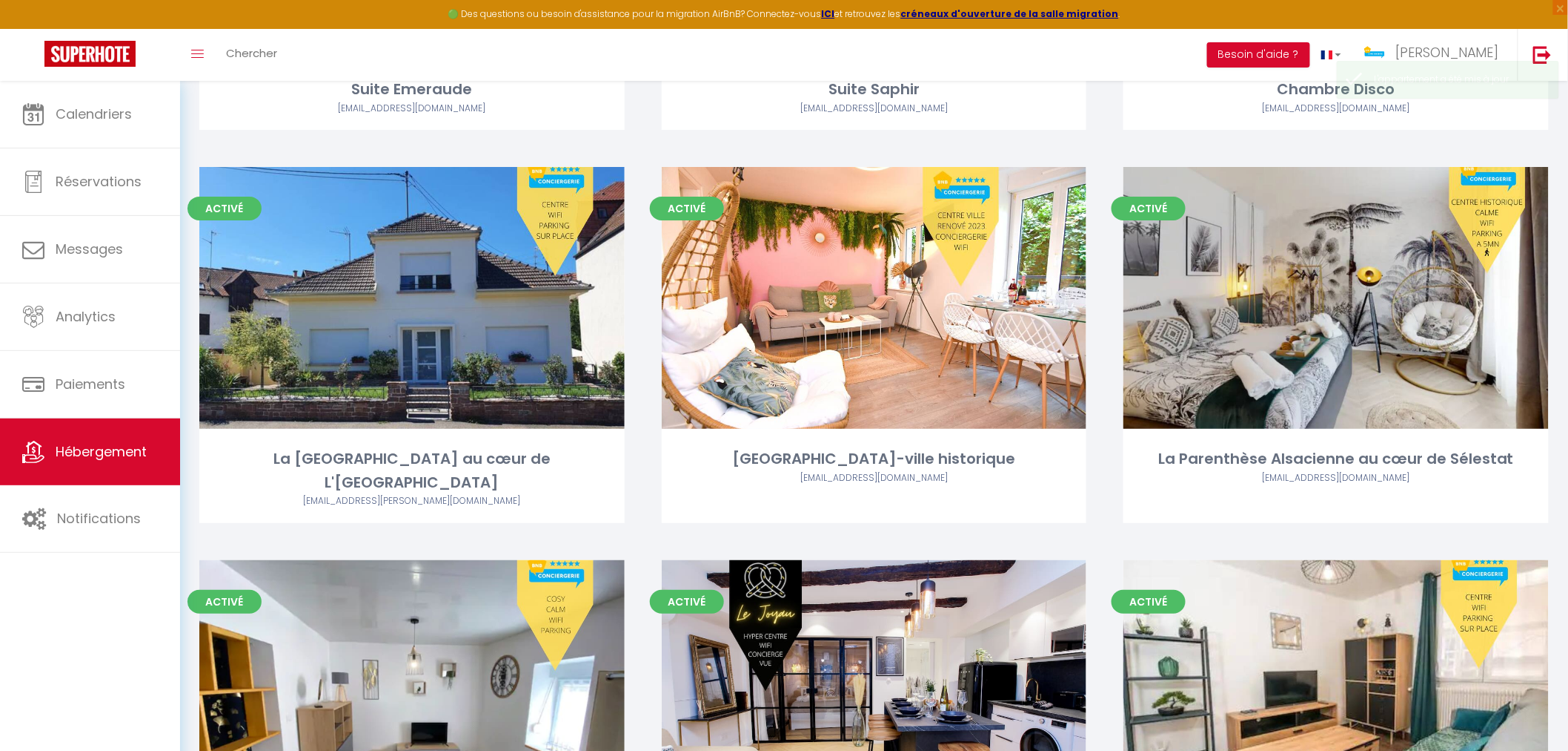
scroll to position [2307, 0]
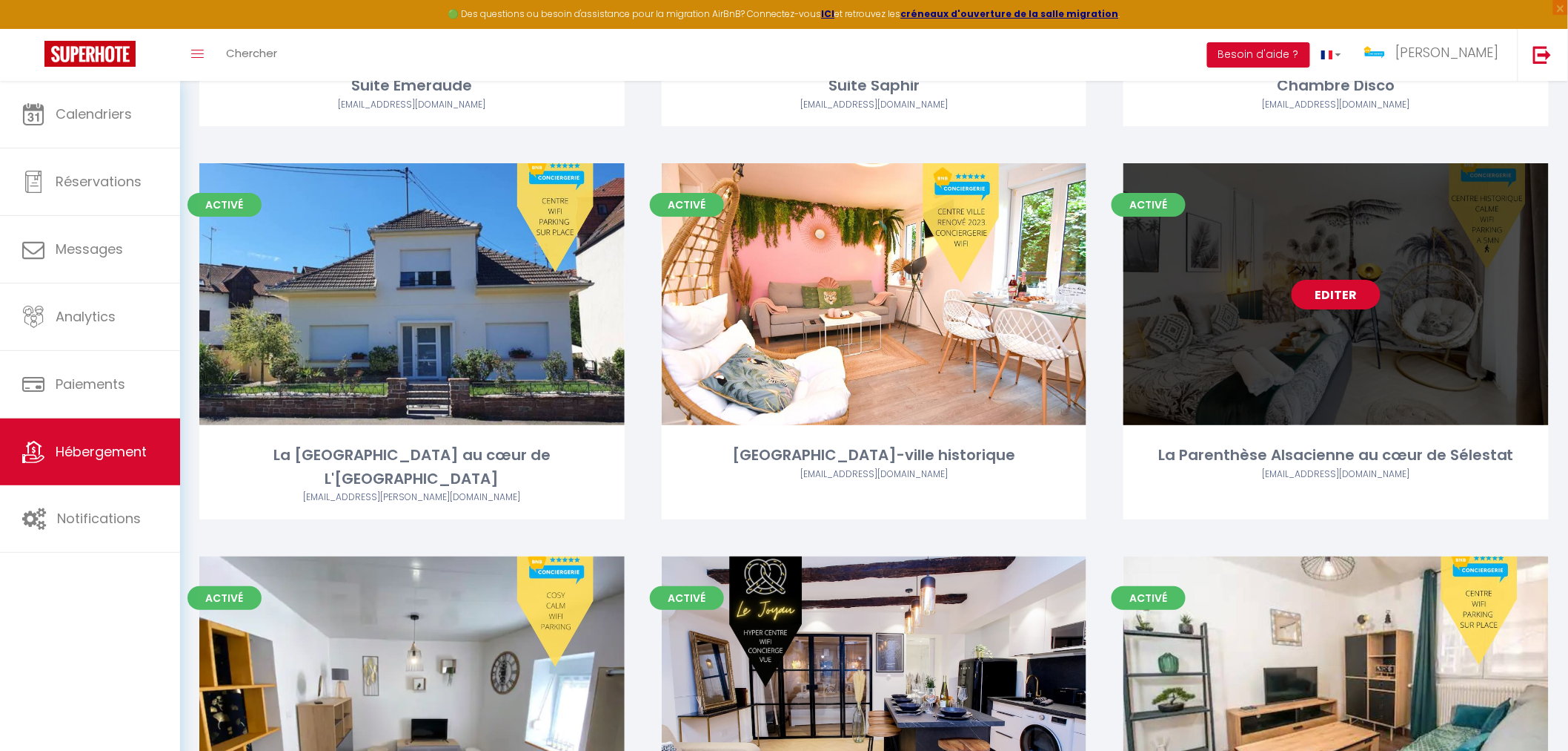
click at [1203, 406] on div "Editer" at bounding box center [1337, 295] width 425 height 262
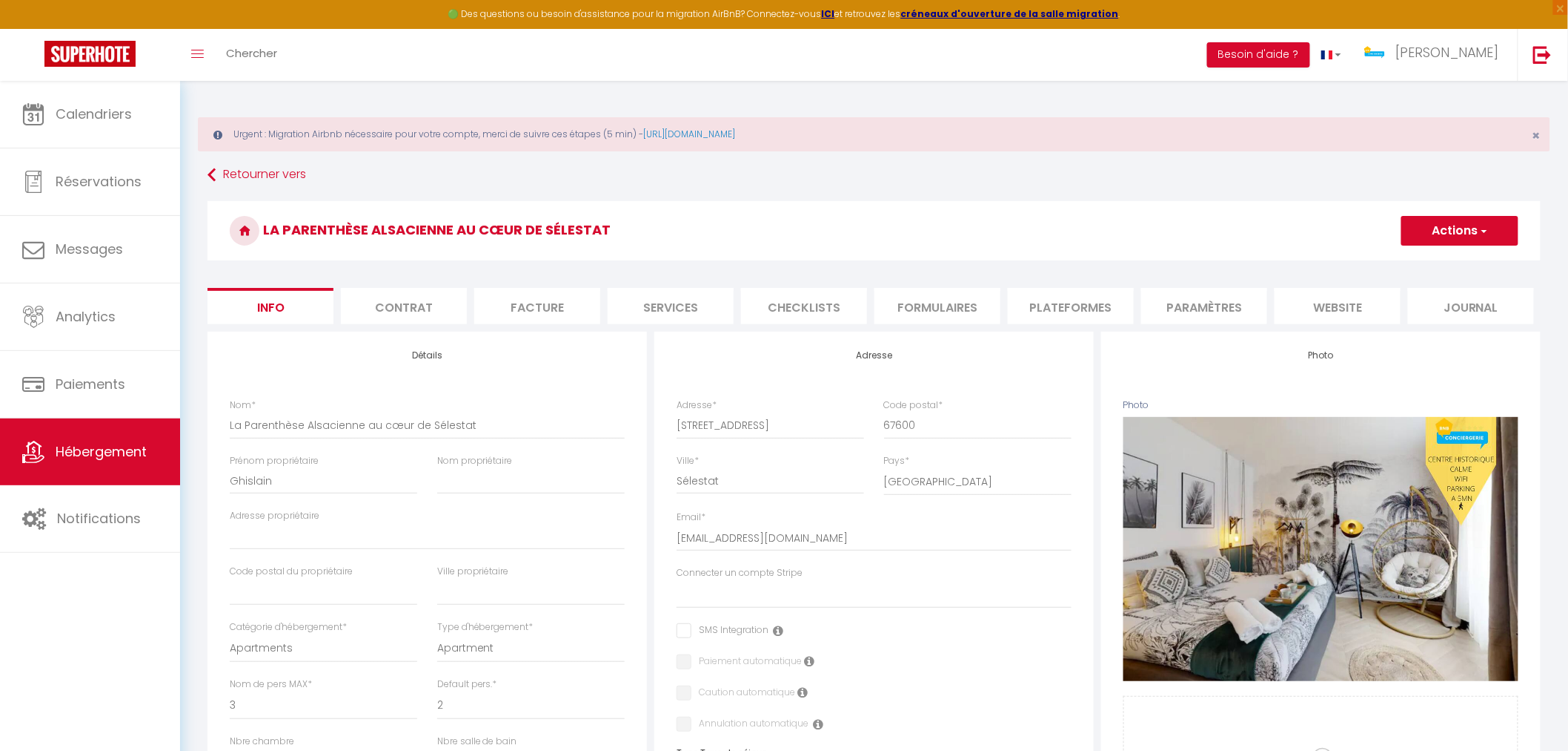
click at [645, 310] on li "Services" at bounding box center [671, 306] width 126 height 36
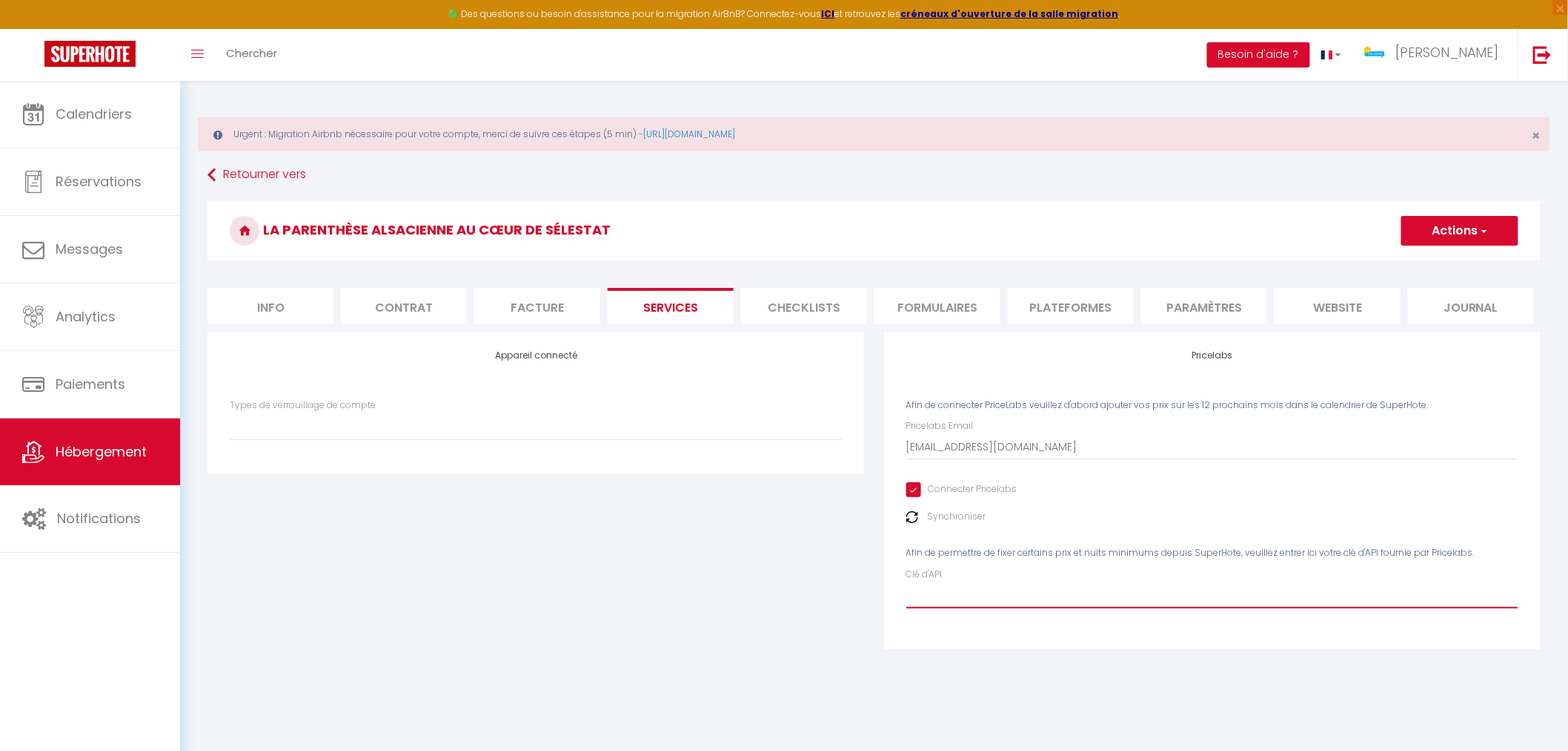
click at [1020, 603] on input "Clé d'API" at bounding box center [1212, 594] width 613 height 27
paste input "sG3gu4ndzmOodGXcNq1mhaU4biz0IysfA2wVcNwL"
click at [1471, 230] on button "Actions" at bounding box center [1460, 231] width 117 height 30
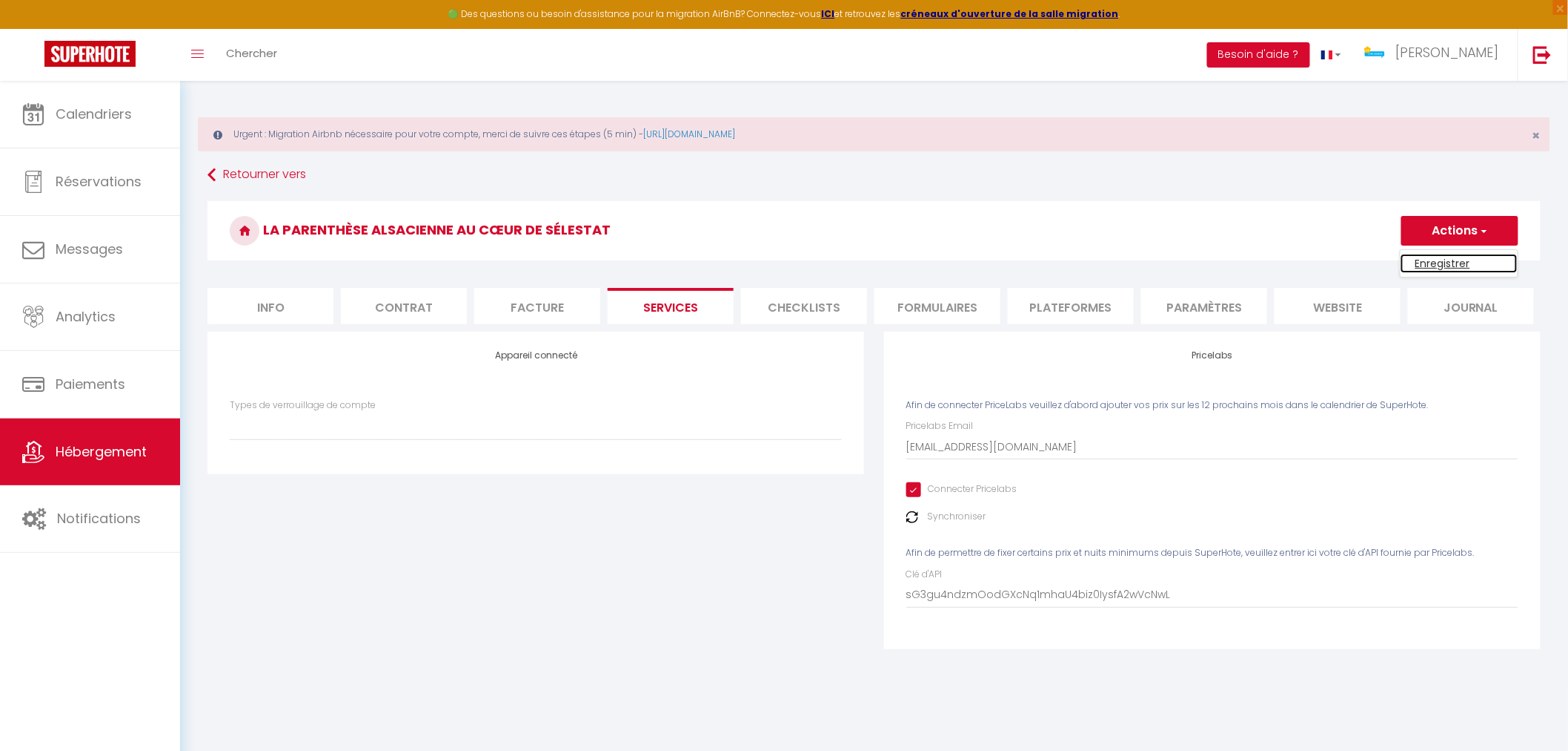
click at [1447, 260] on link "Enregistrer" at bounding box center [1459, 263] width 117 height 20
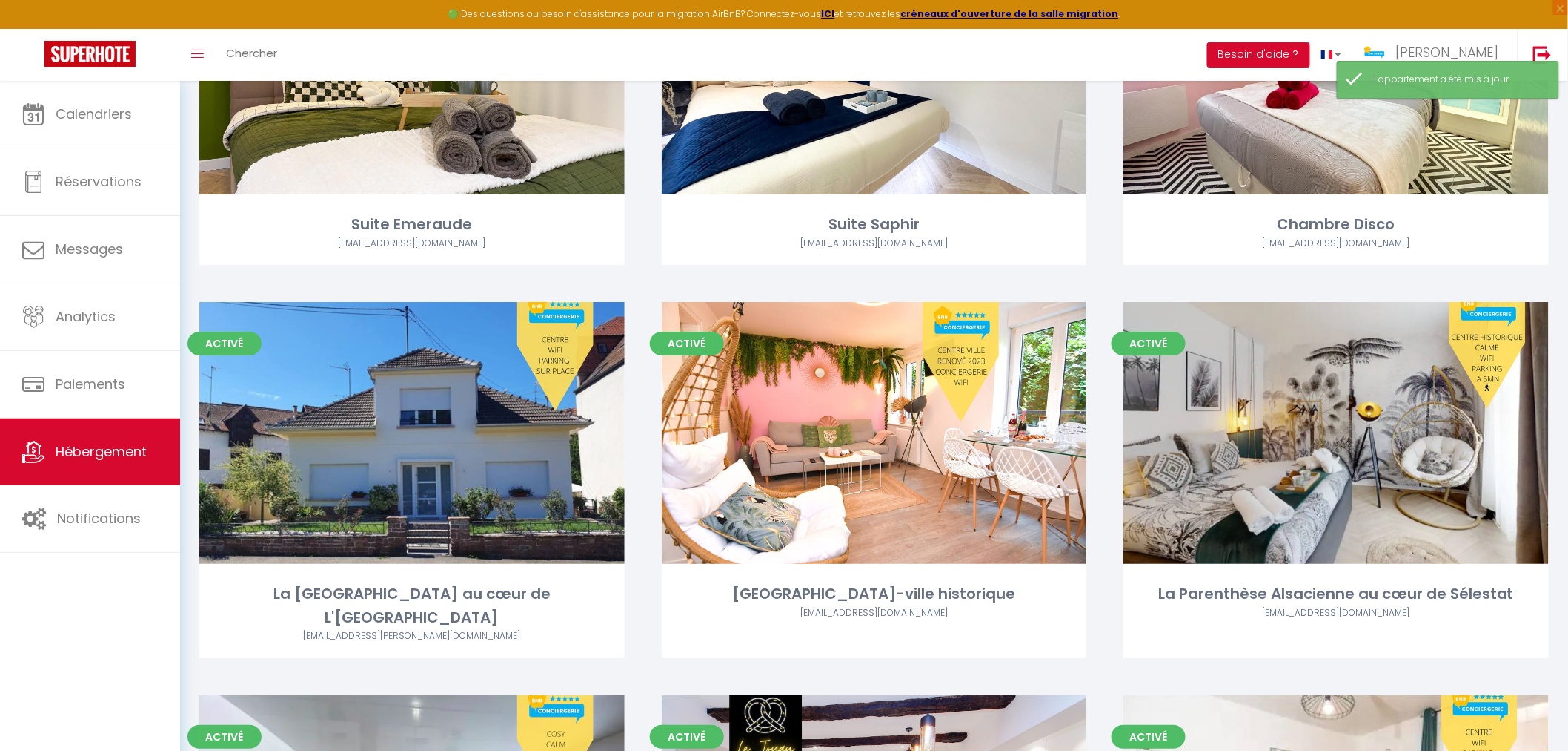
scroll to position [2307, 0]
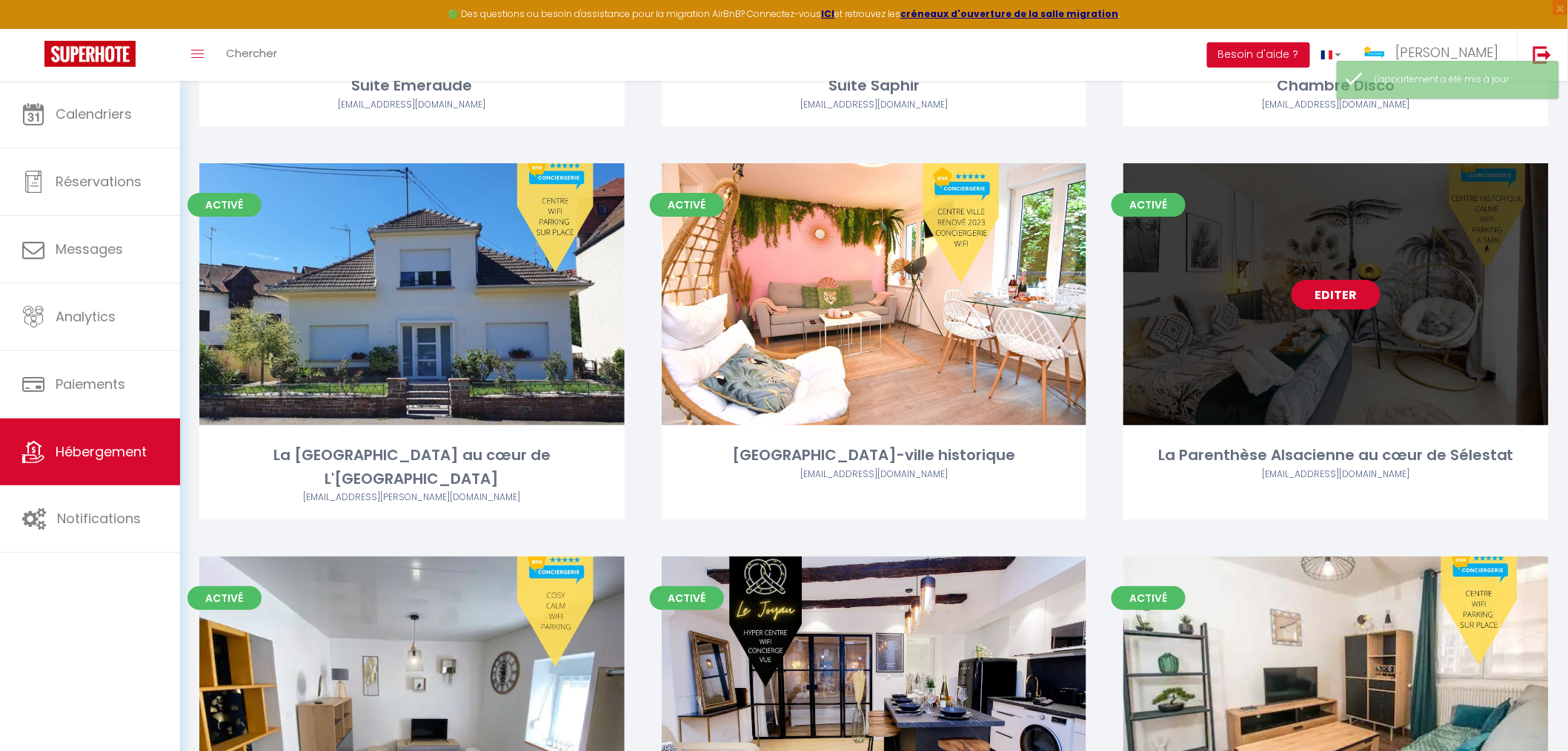
click at [1271, 386] on div "Editer" at bounding box center [1337, 295] width 425 height 262
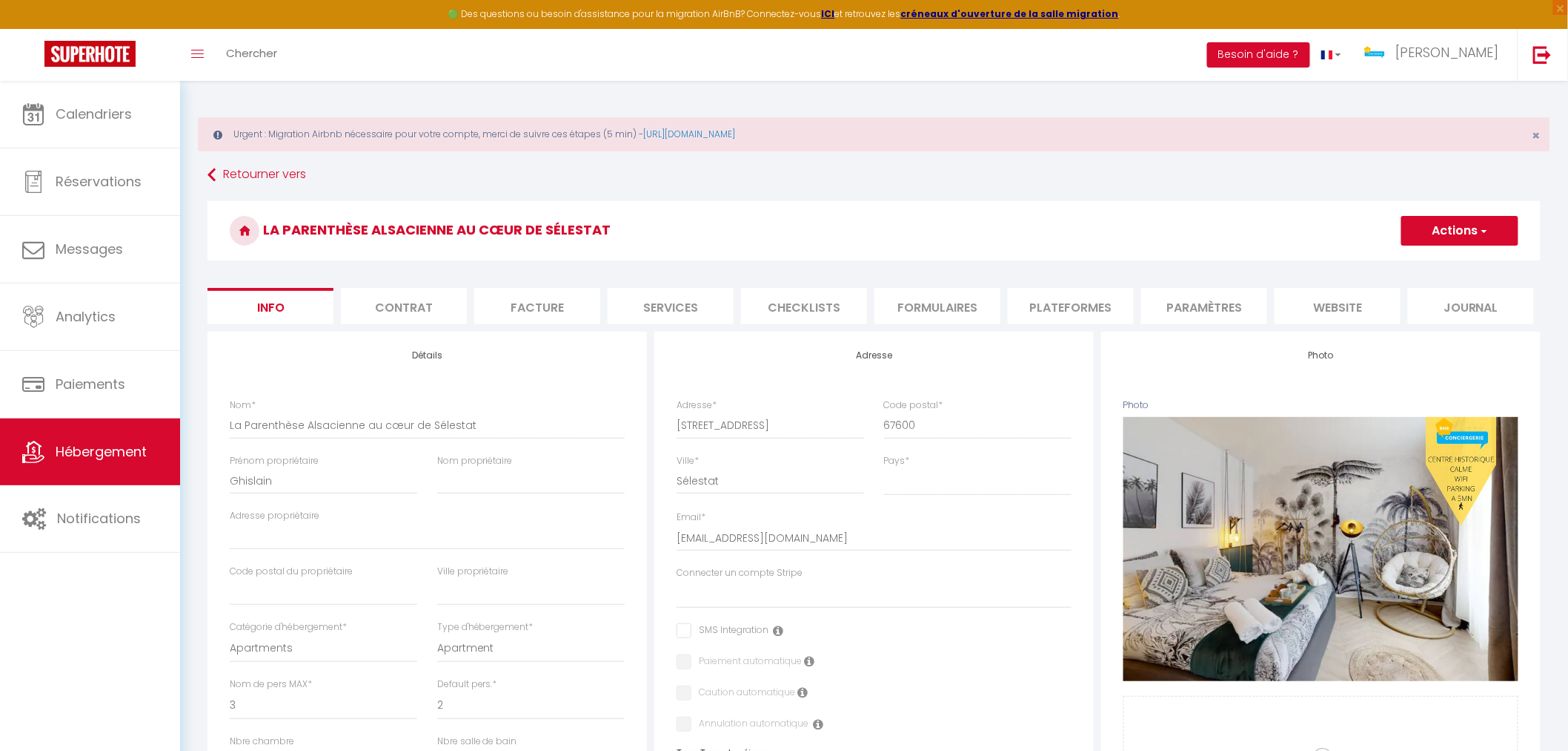
click at [1078, 307] on li "Plateformes" at bounding box center [1072, 306] width 126 height 36
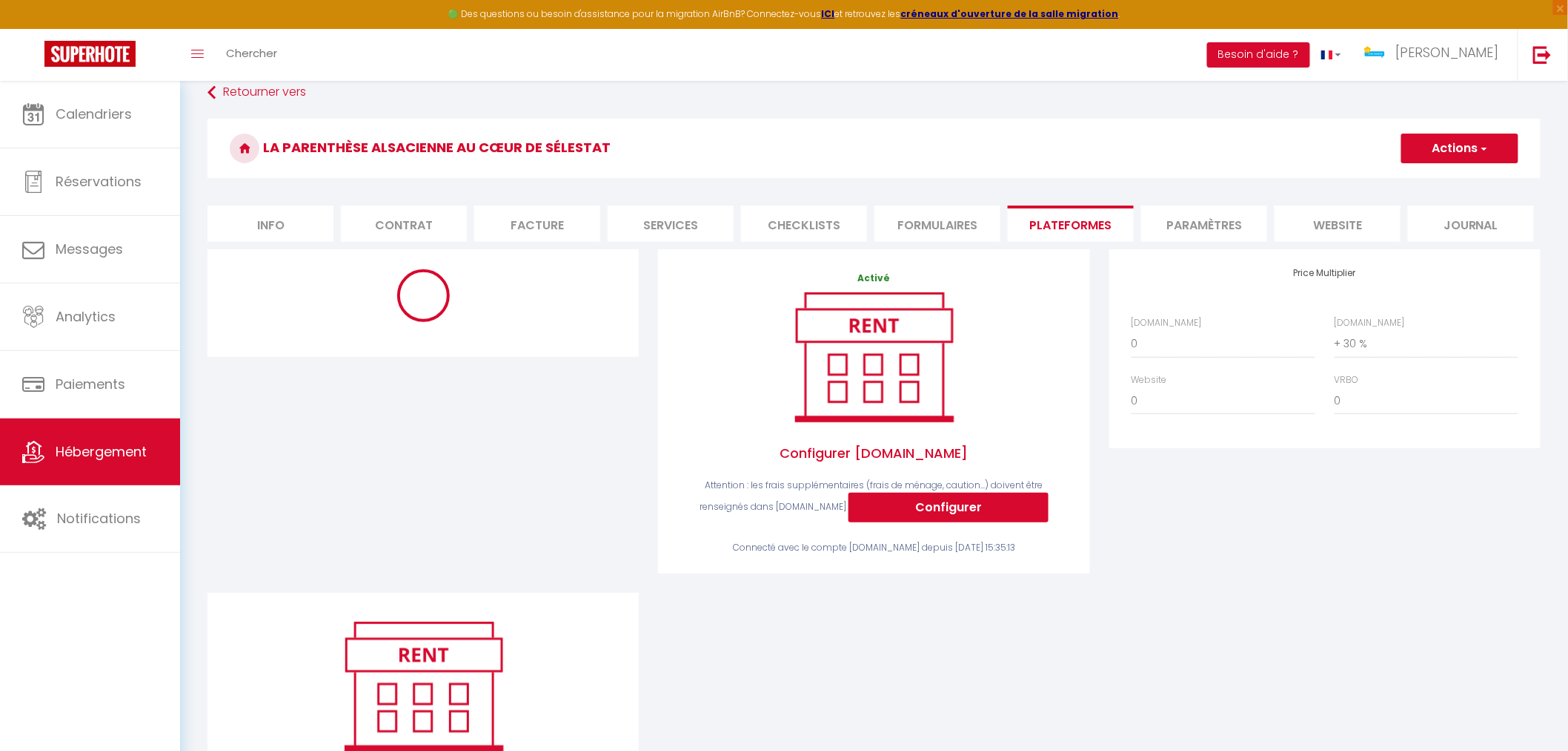
click at [665, 227] on li "Services" at bounding box center [671, 223] width 126 height 36
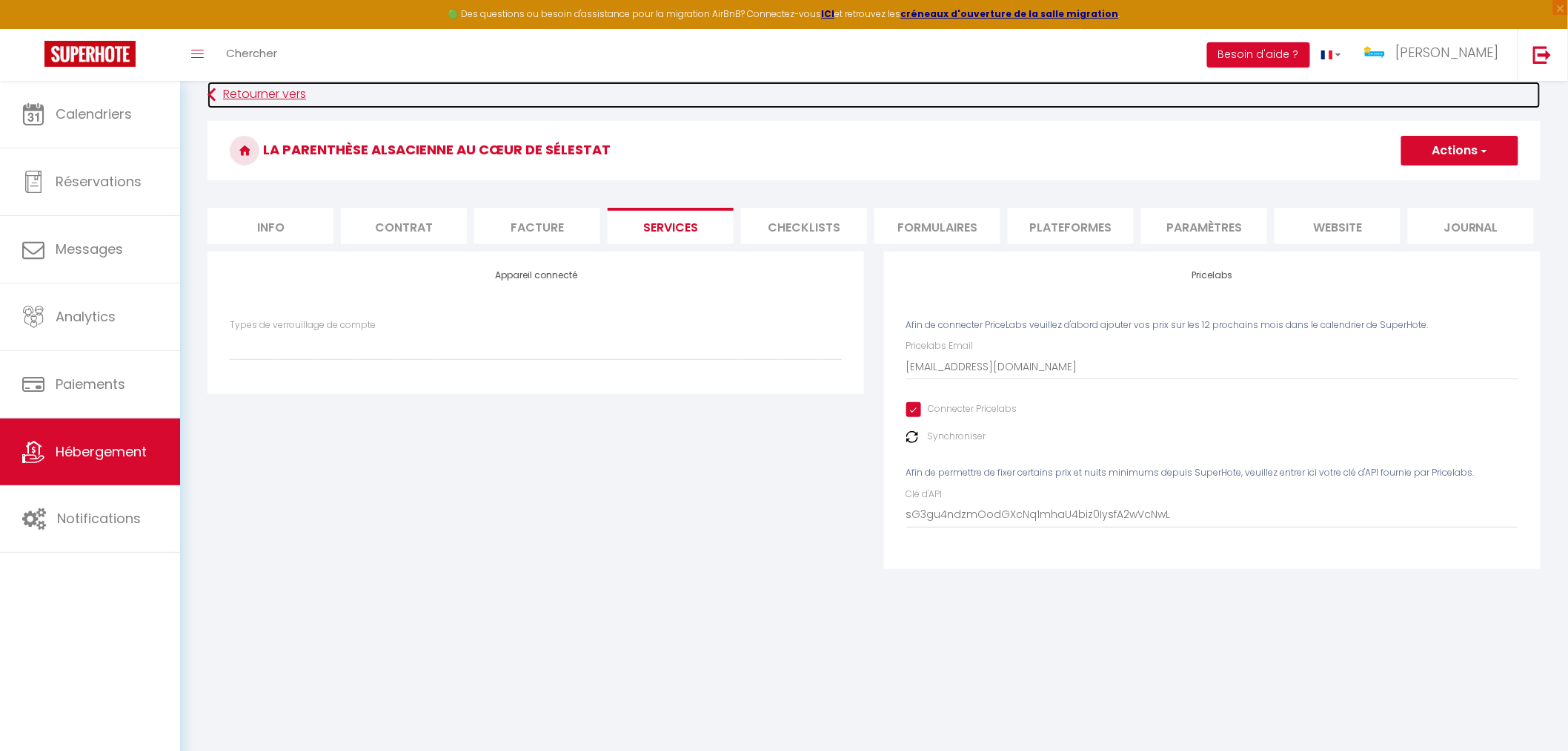
click at [231, 91] on link "Retourner vers" at bounding box center [875, 95] width 1334 height 27
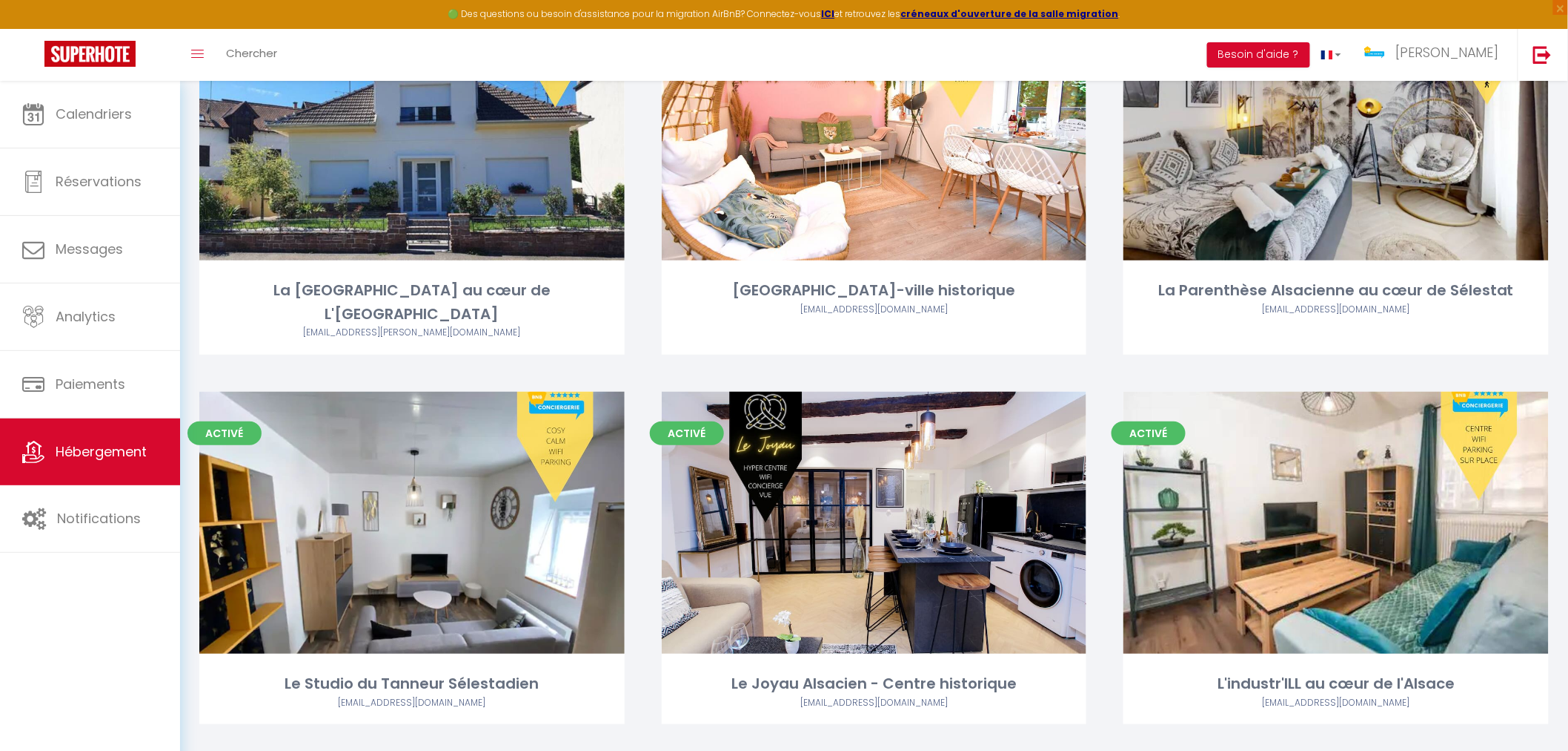
scroll to position [2719, 0]
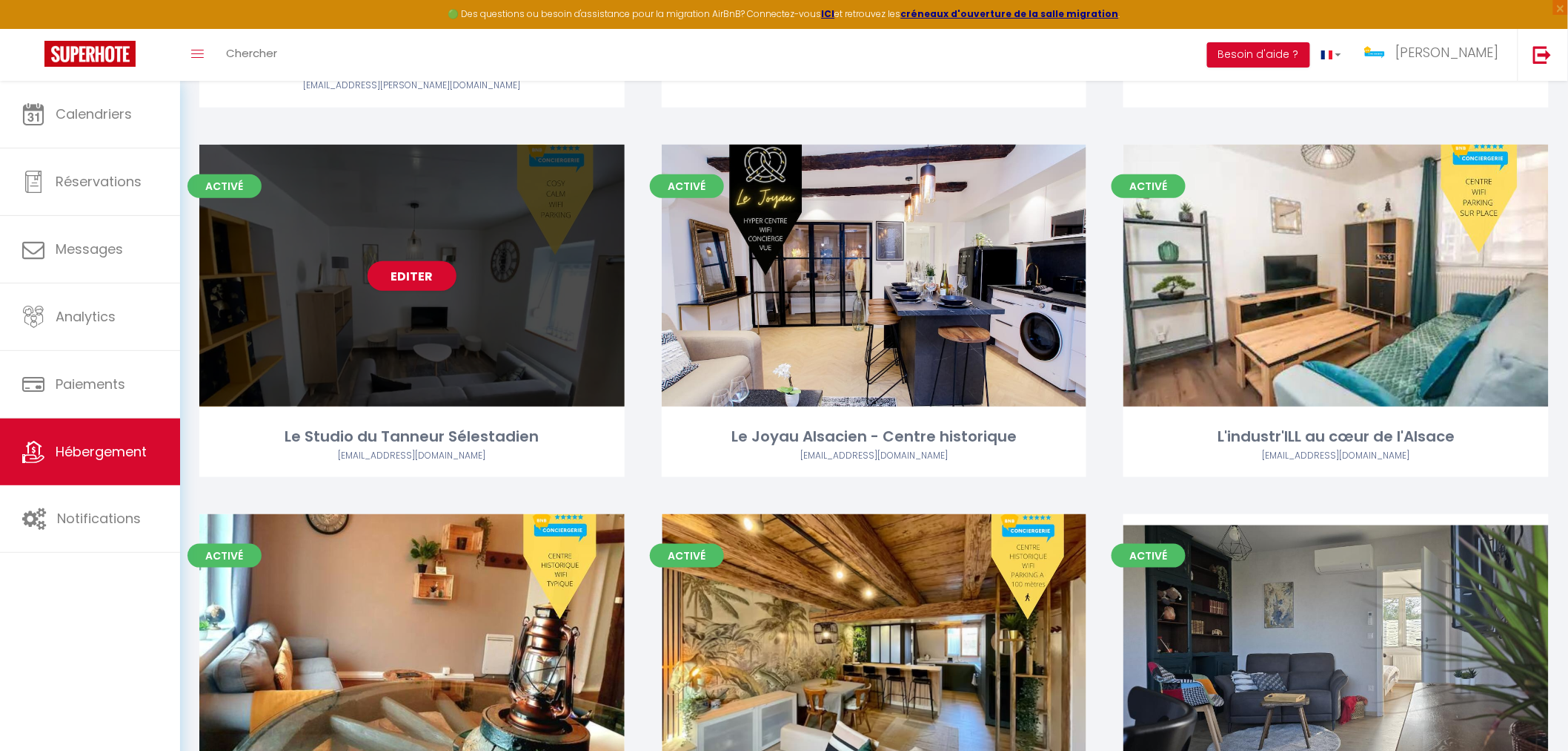
click at [488, 368] on div "Editer" at bounding box center [412, 276] width 425 height 262
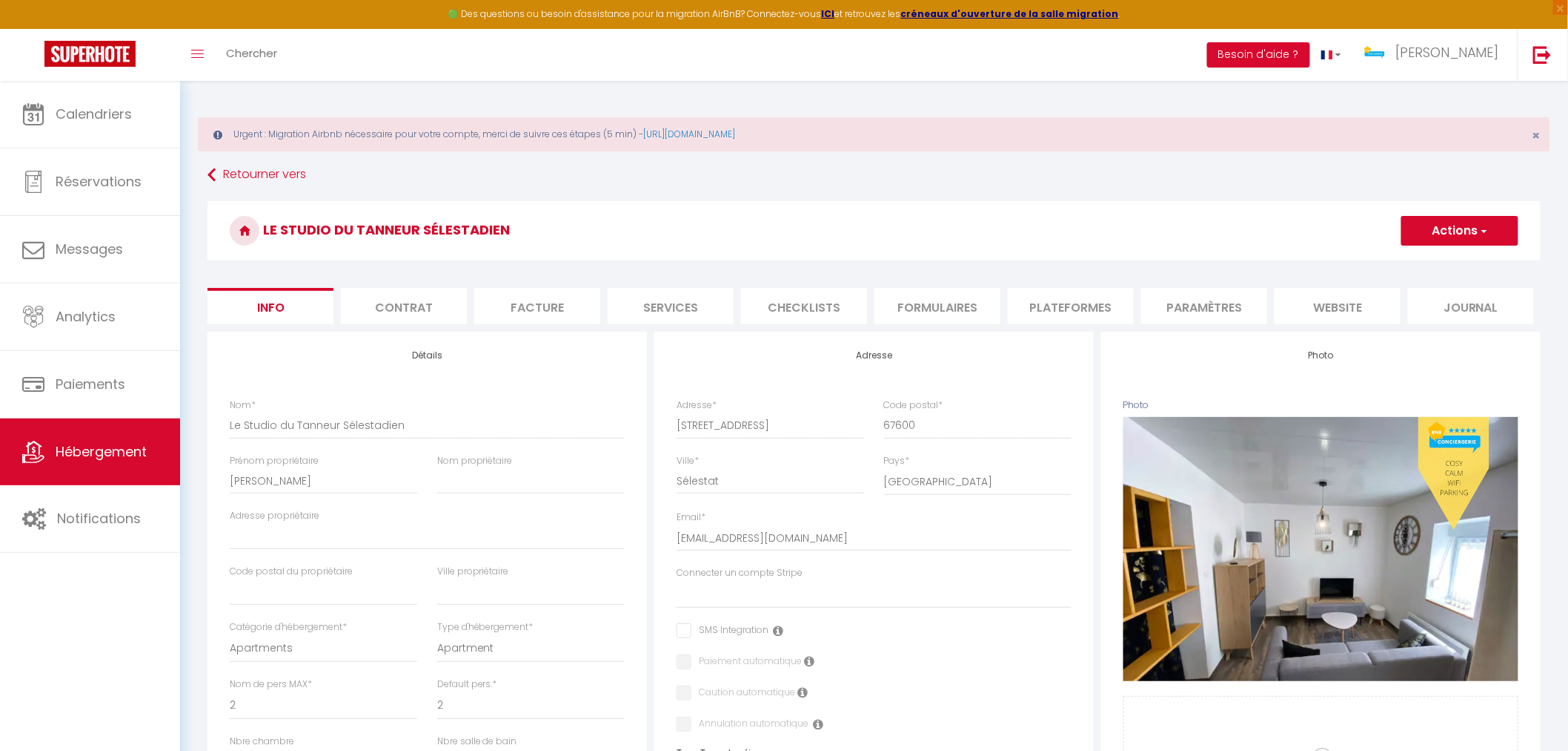
click at [700, 300] on li "Services" at bounding box center [671, 306] width 126 height 36
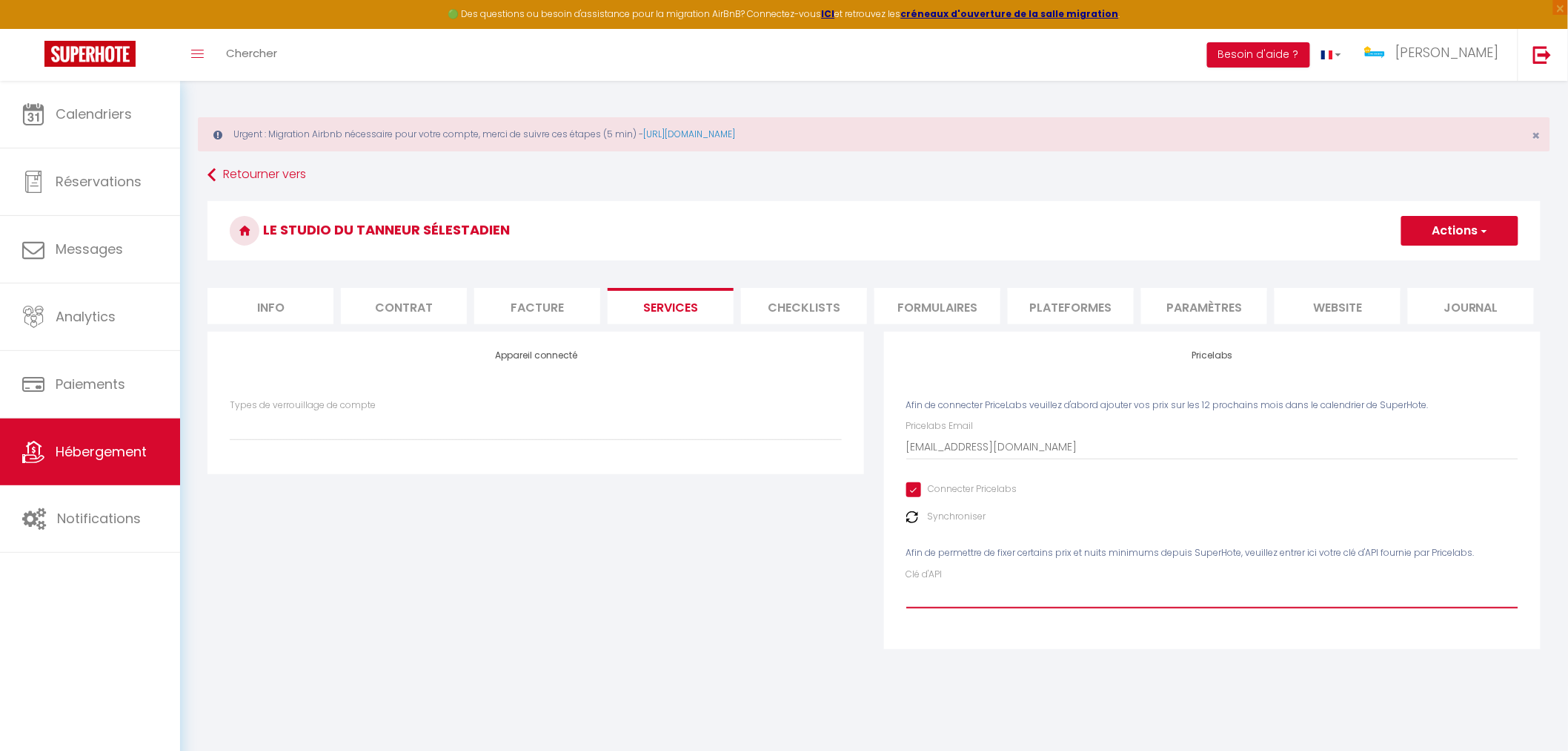
click at [959, 588] on input "Clé d'API" at bounding box center [1212, 594] width 613 height 27
paste input "sG3gu4ndzmOodGXcNq1mhaU4biz0IysfA2wVcNwL"
click at [1457, 227] on button "Actions" at bounding box center [1460, 231] width 117 height 30
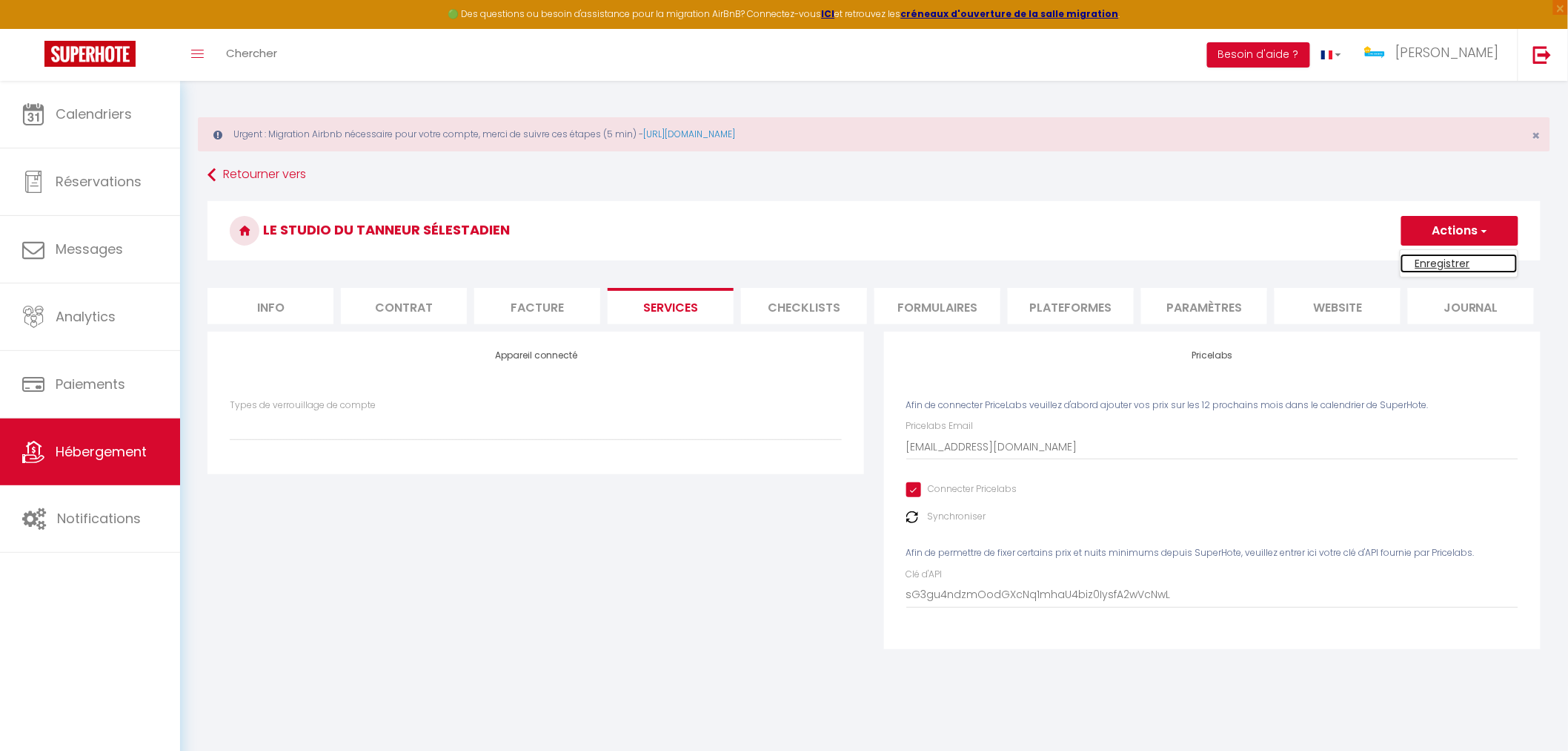
click at [1450, 259] on link "Enregistrer" at bounding box center [1459, 263] width 117 height 20
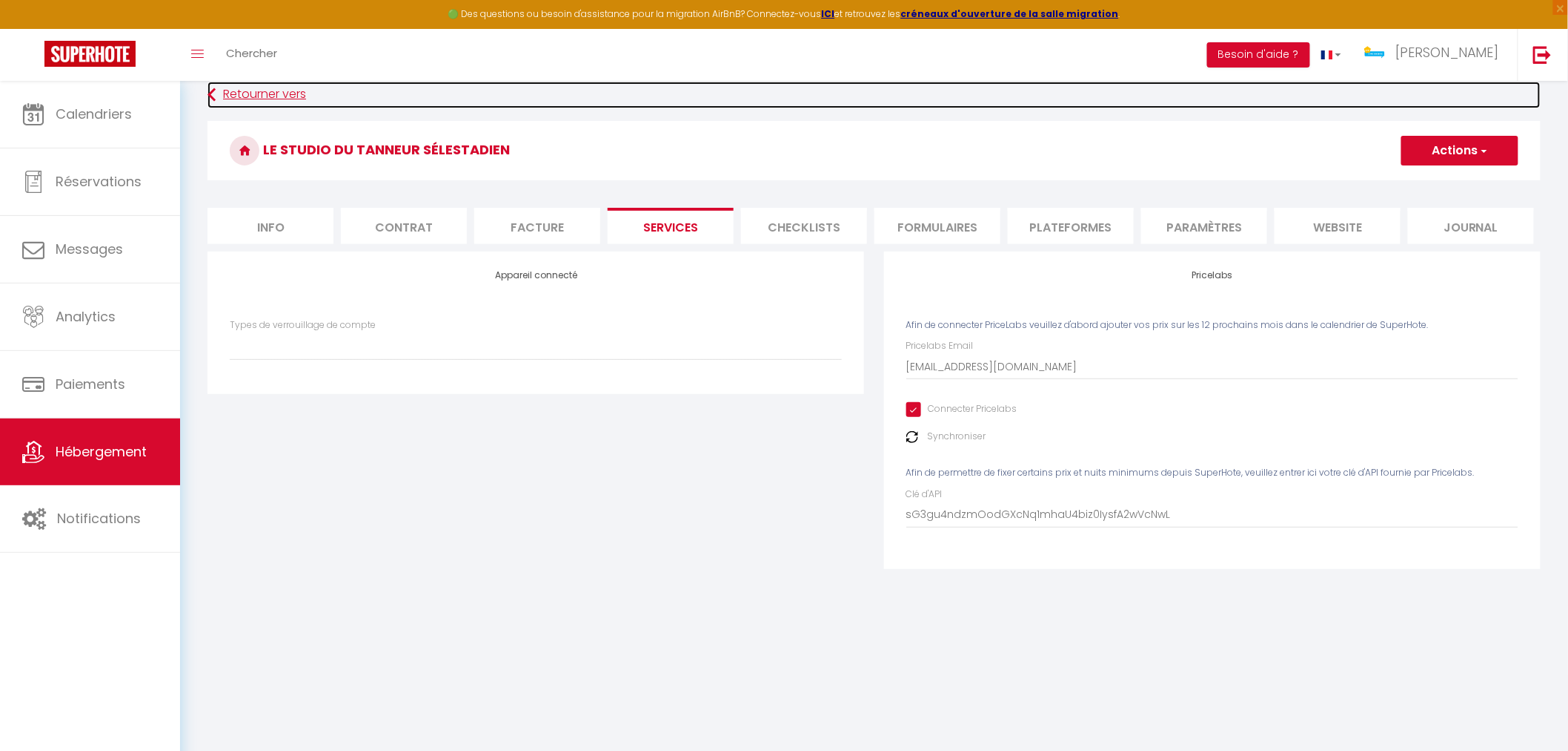
click at [241, 91] on link "Retourner vers" at bounding box center [875, 95] width 1334 height 27
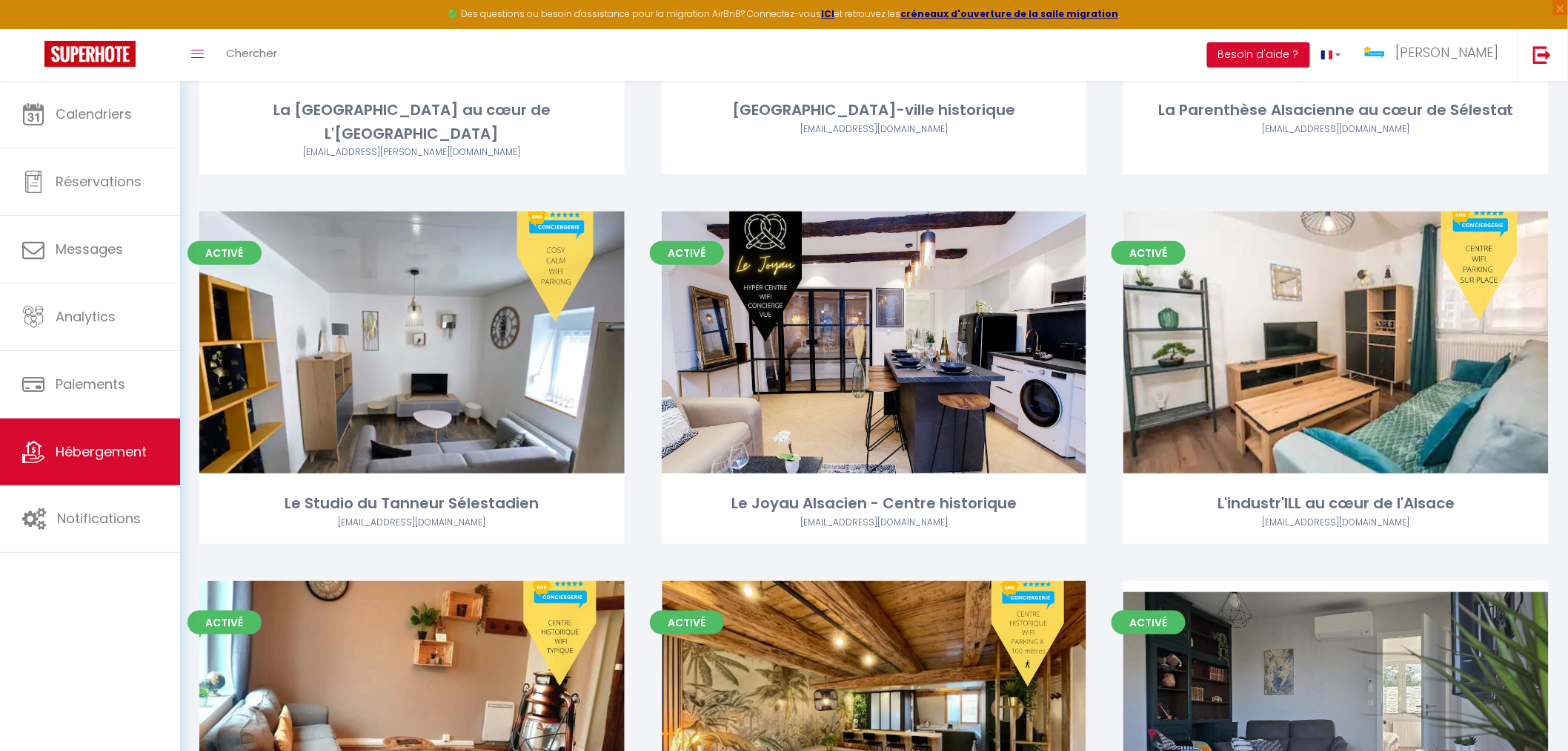
scroll to position [2801, 0]
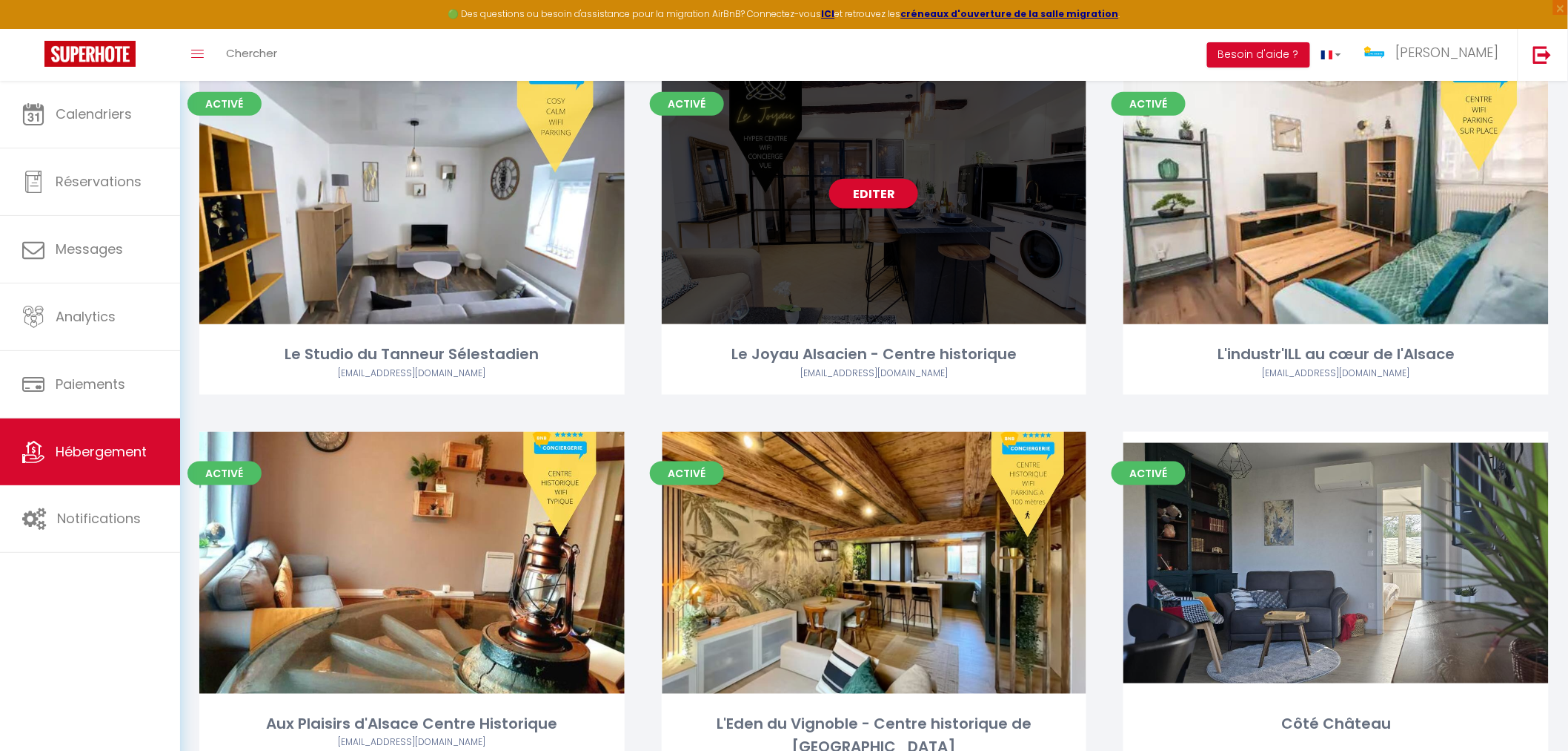
click at [823, 244] on div "Editer" at bounding box center [875, 193] width 425 height 262
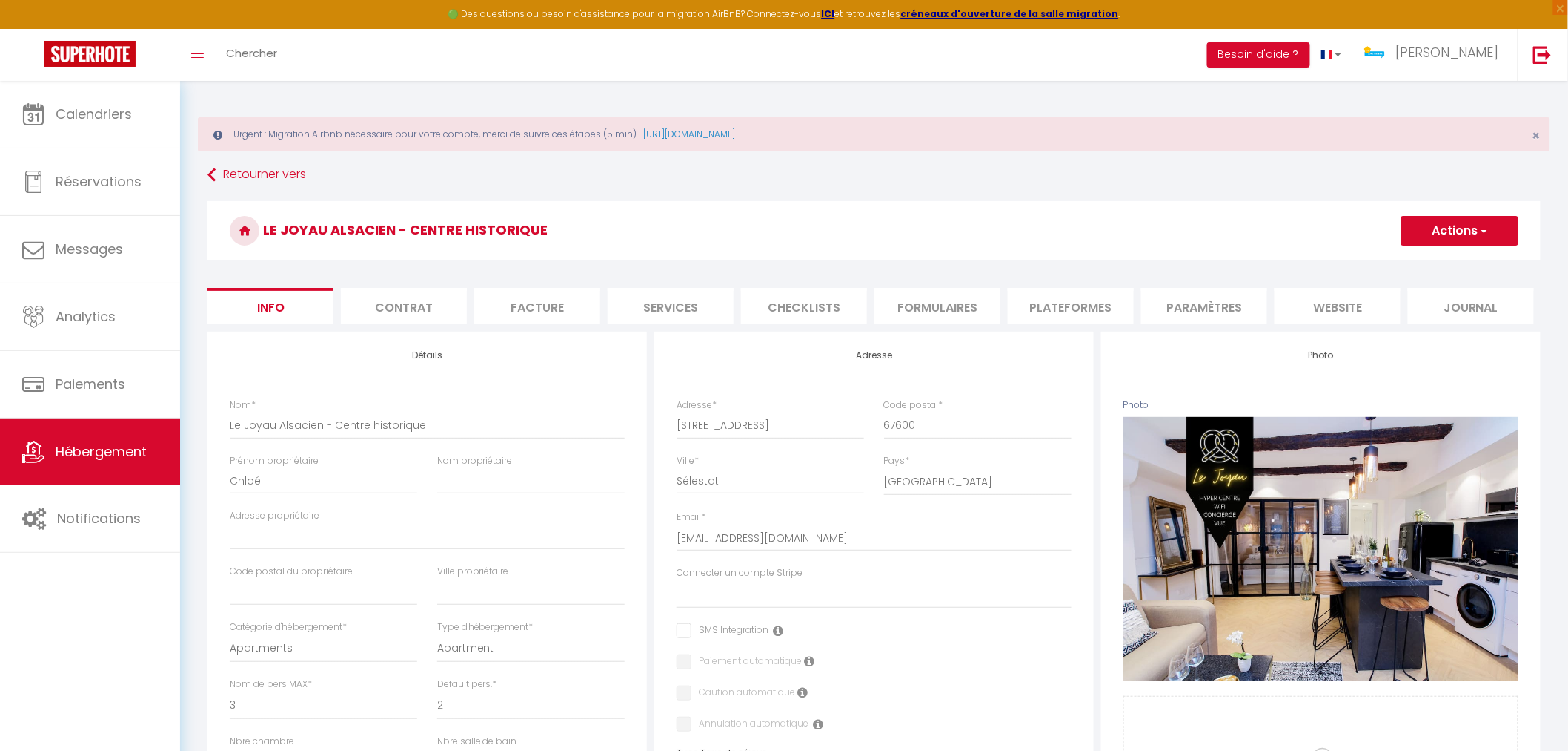
click at [652, 306] on li "Services" at bounding box center [671, 306] width 126 height 36
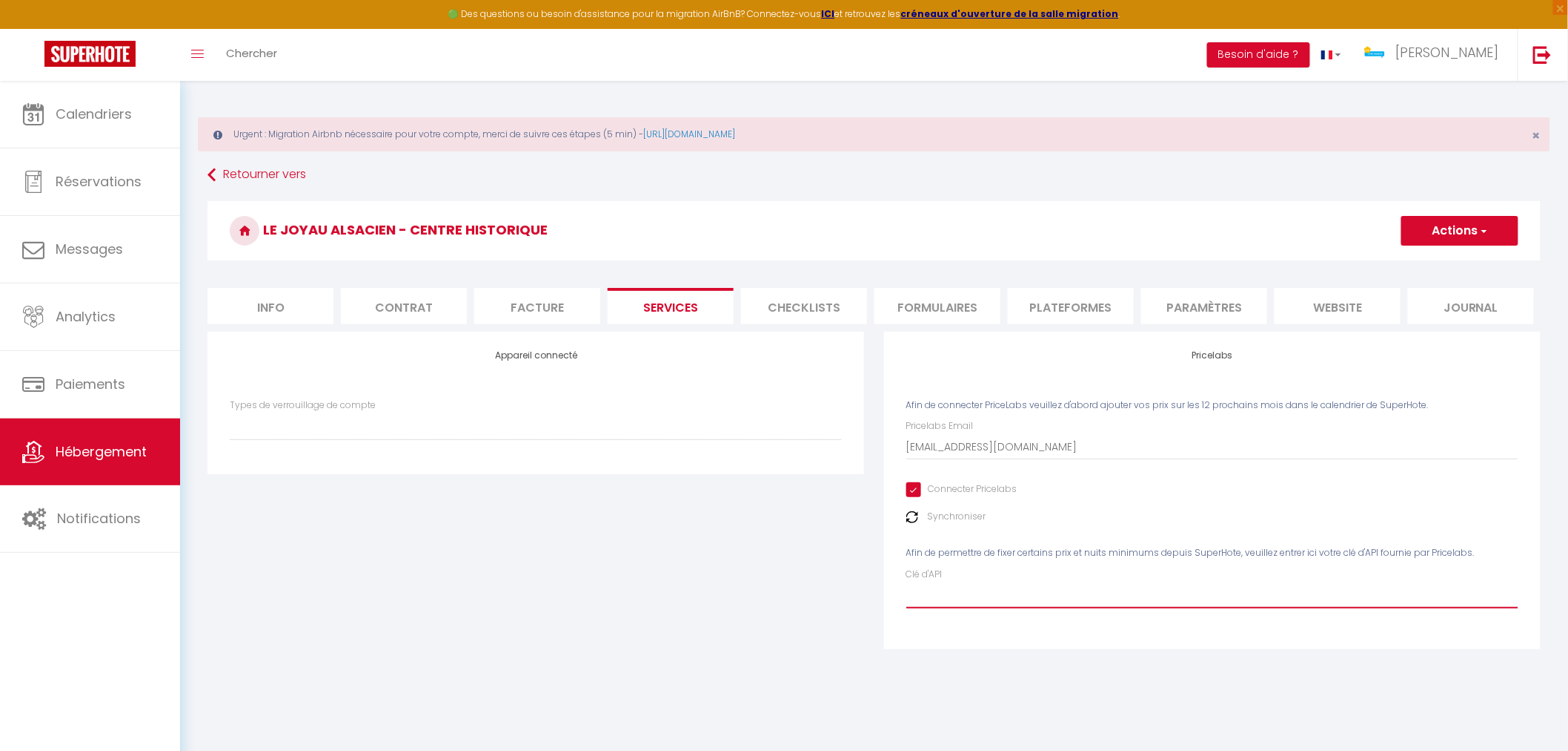
click at [1039, 605] on input "Clé d'API" at bounding box center [1212, 594] width 613 height 27
paste input "sG3gu4ndzmOodGXcNq1mhaU4biz0IysfA2wVcNwL"
click at [1418, 231] on button "Actions" at bounding box center [1460, 231] width 117 height 30
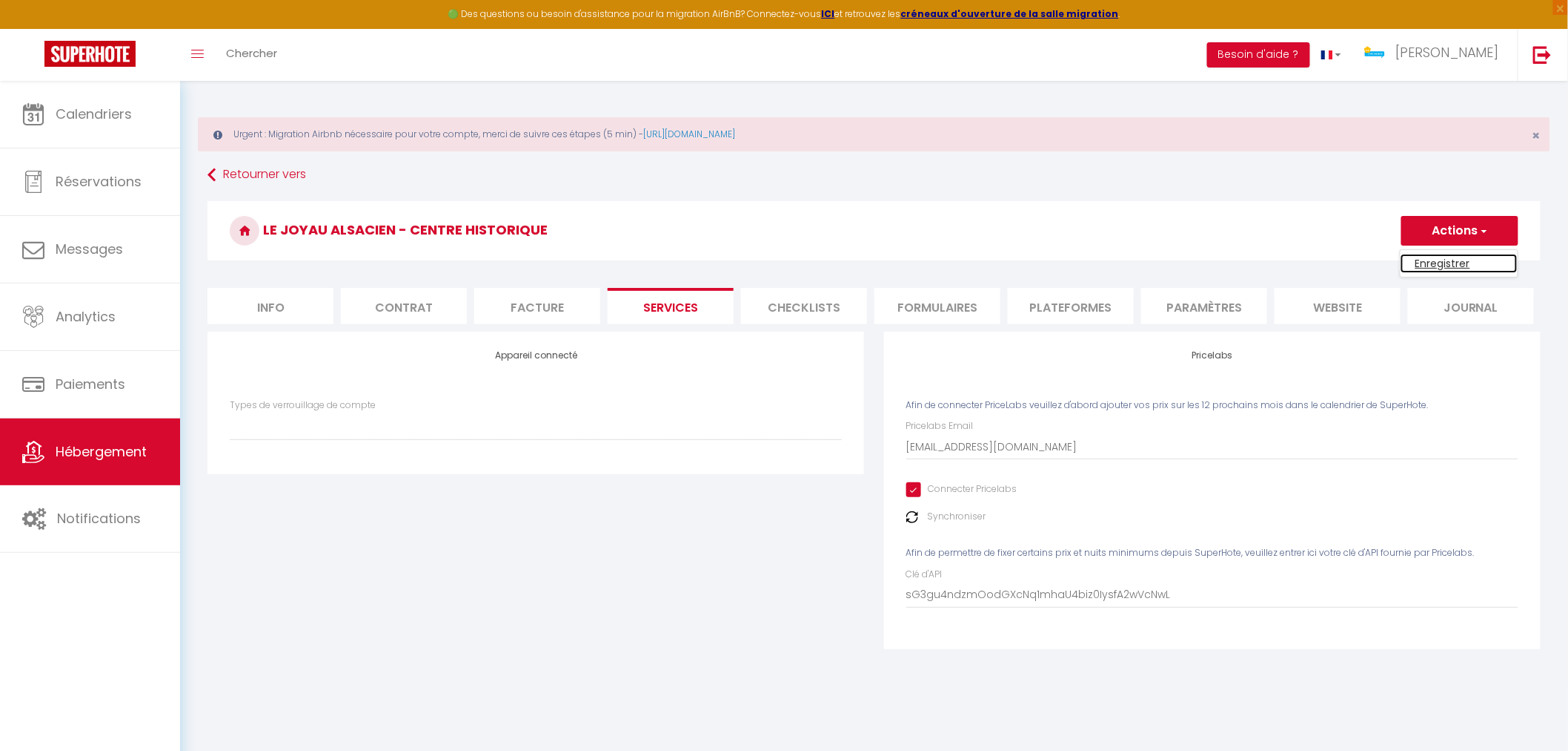
click at [1421, 265] on link "Enregistrer" at bounding box center [1459, 263] width 117 height 20
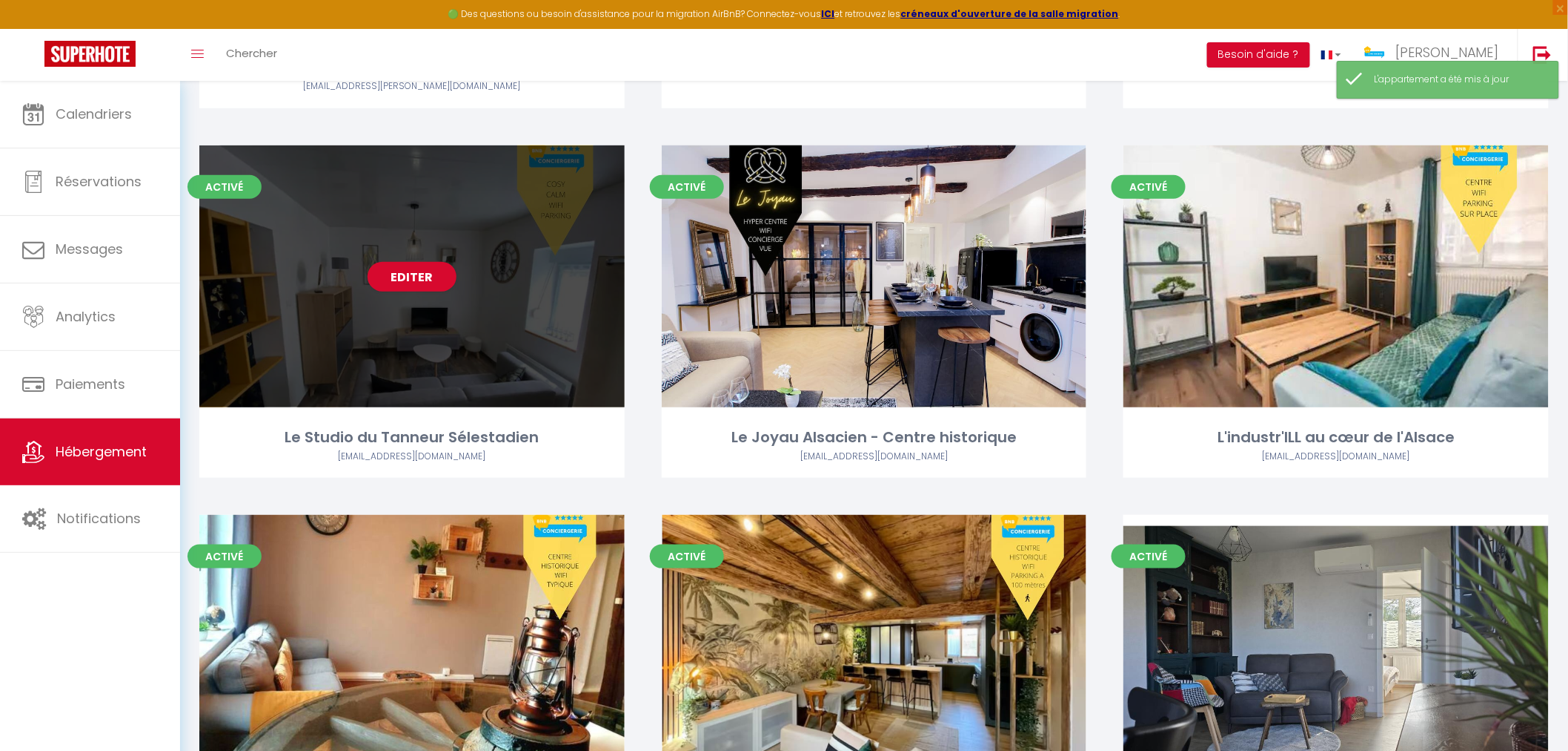
scroll to position [2719, 0]
click at [460, 338] on div "Editer" at bounding box center [412, 276] width 425 height 262
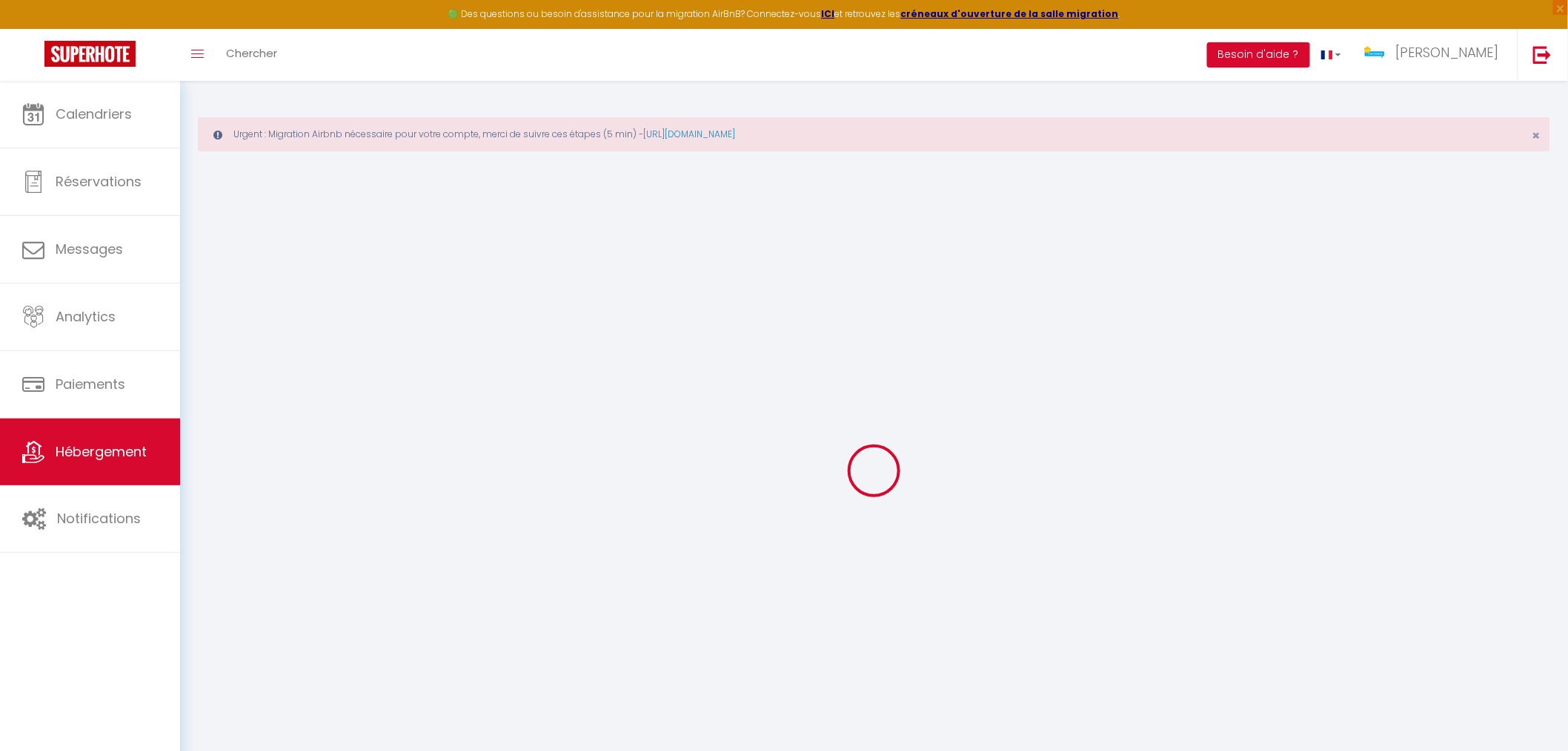
select select
checkbox input "false"
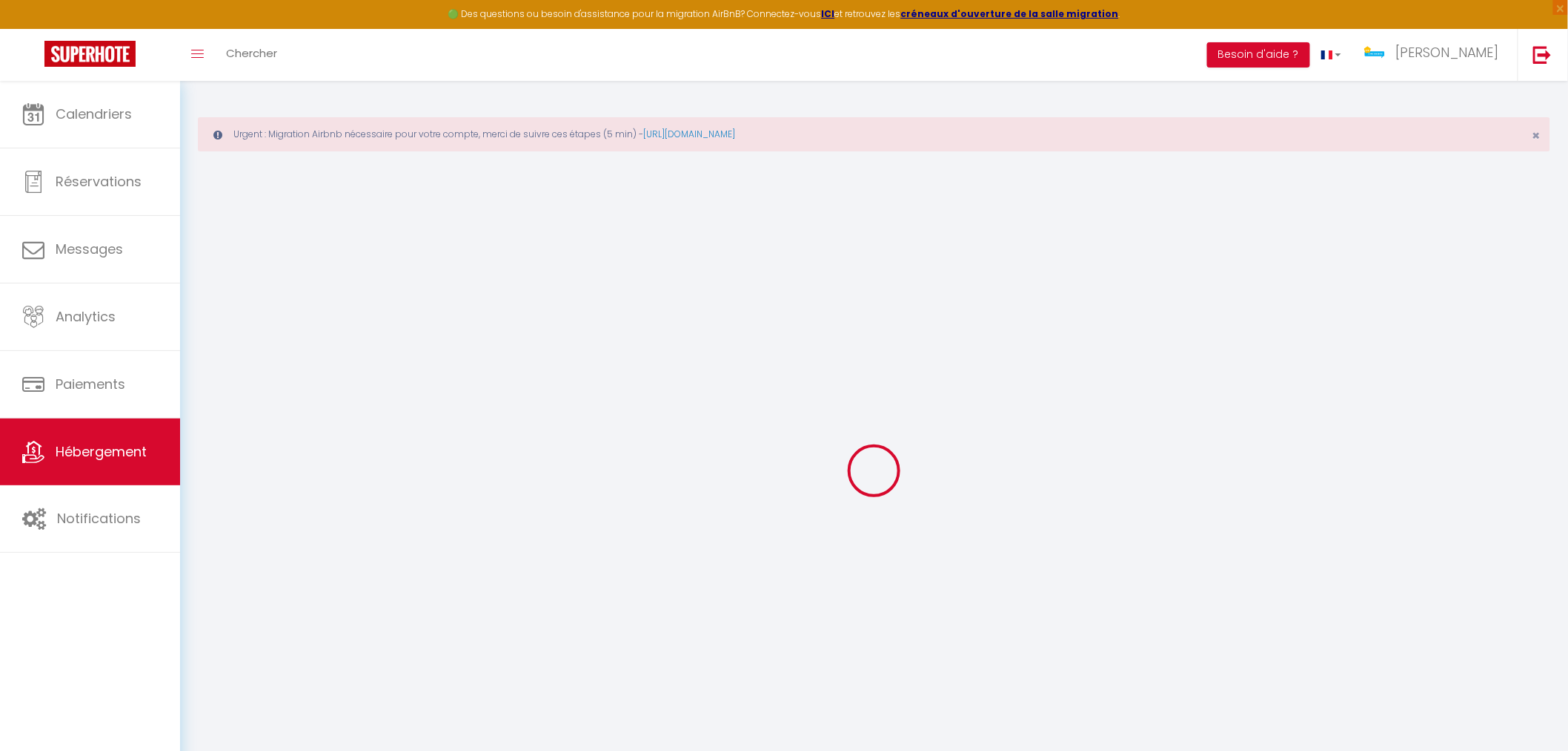
checkbox input "false"
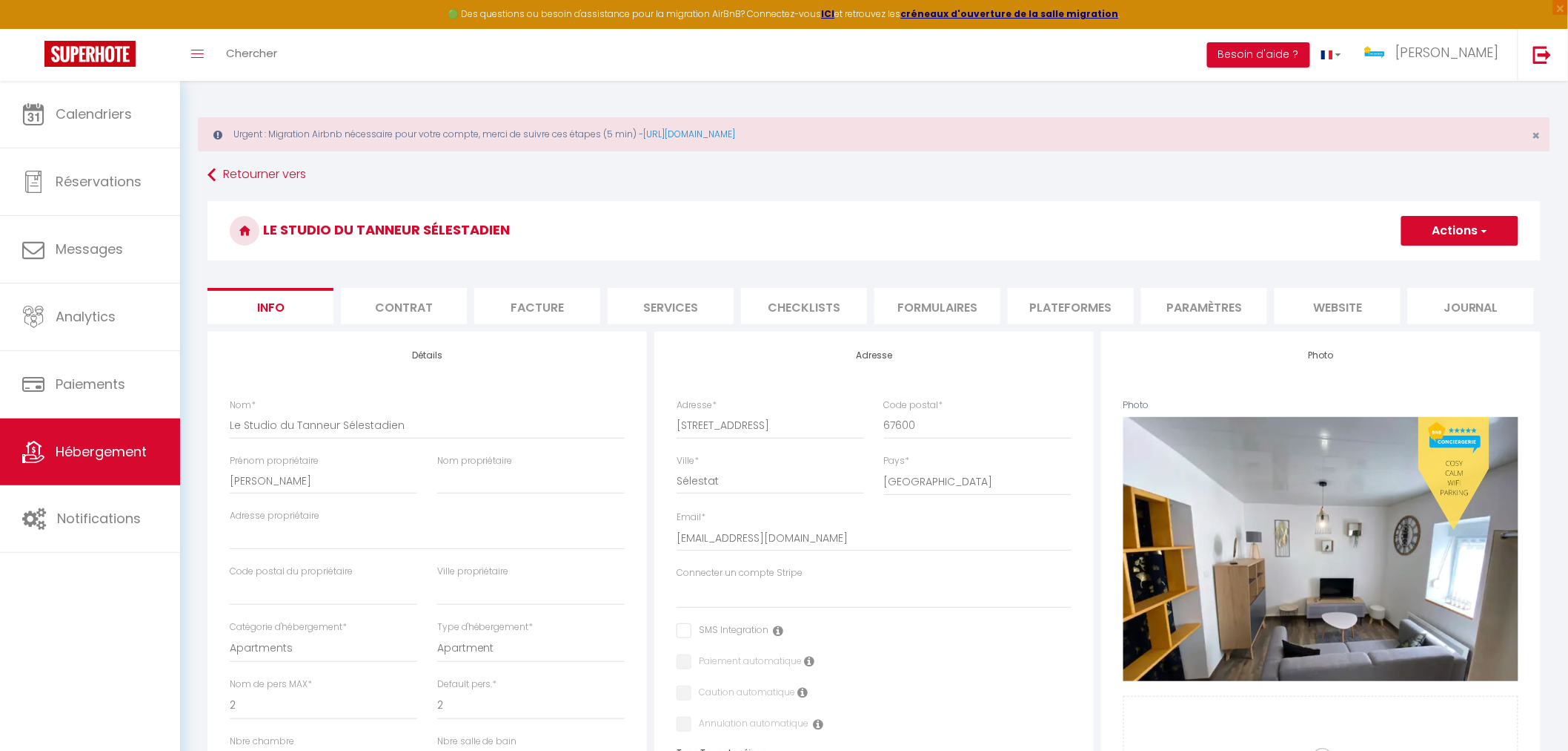
click at [652, 309] on li "Services" at bounding box center [671, 306] width 126 height 36
select select
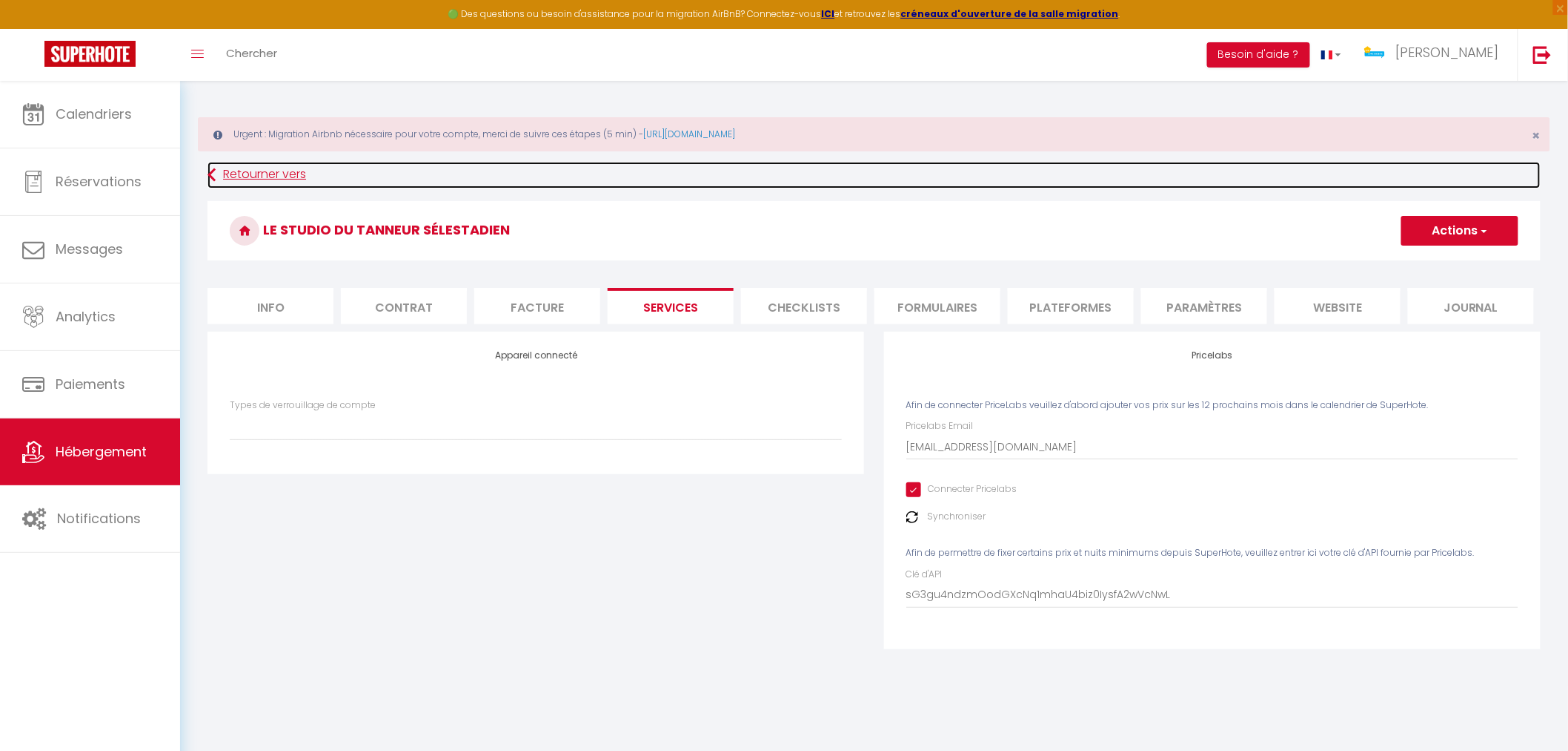
click at [253, 171] on link "Retourner vers" at bounding box center [875, 174] width 1334 height 27
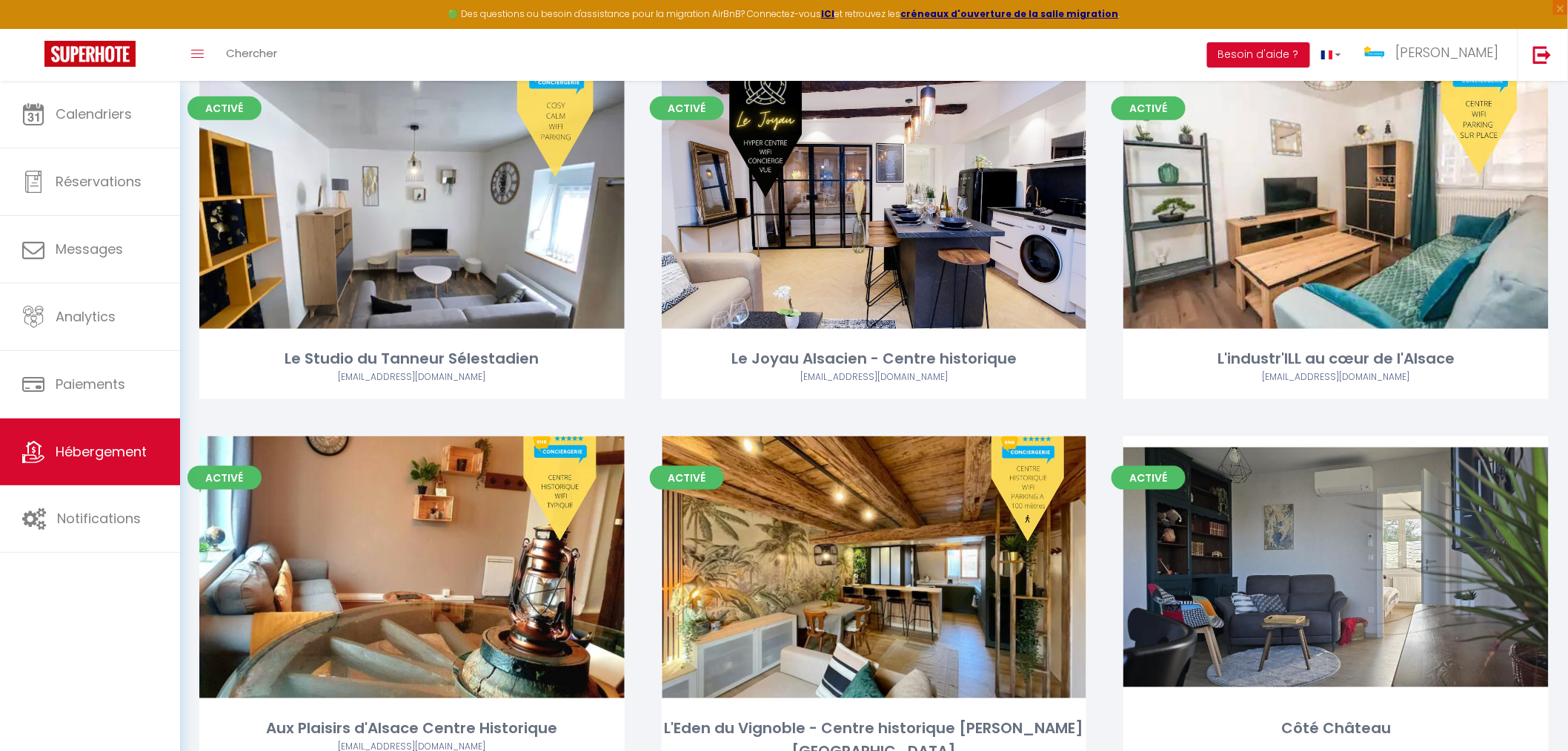
scroll to position [2719, 0]
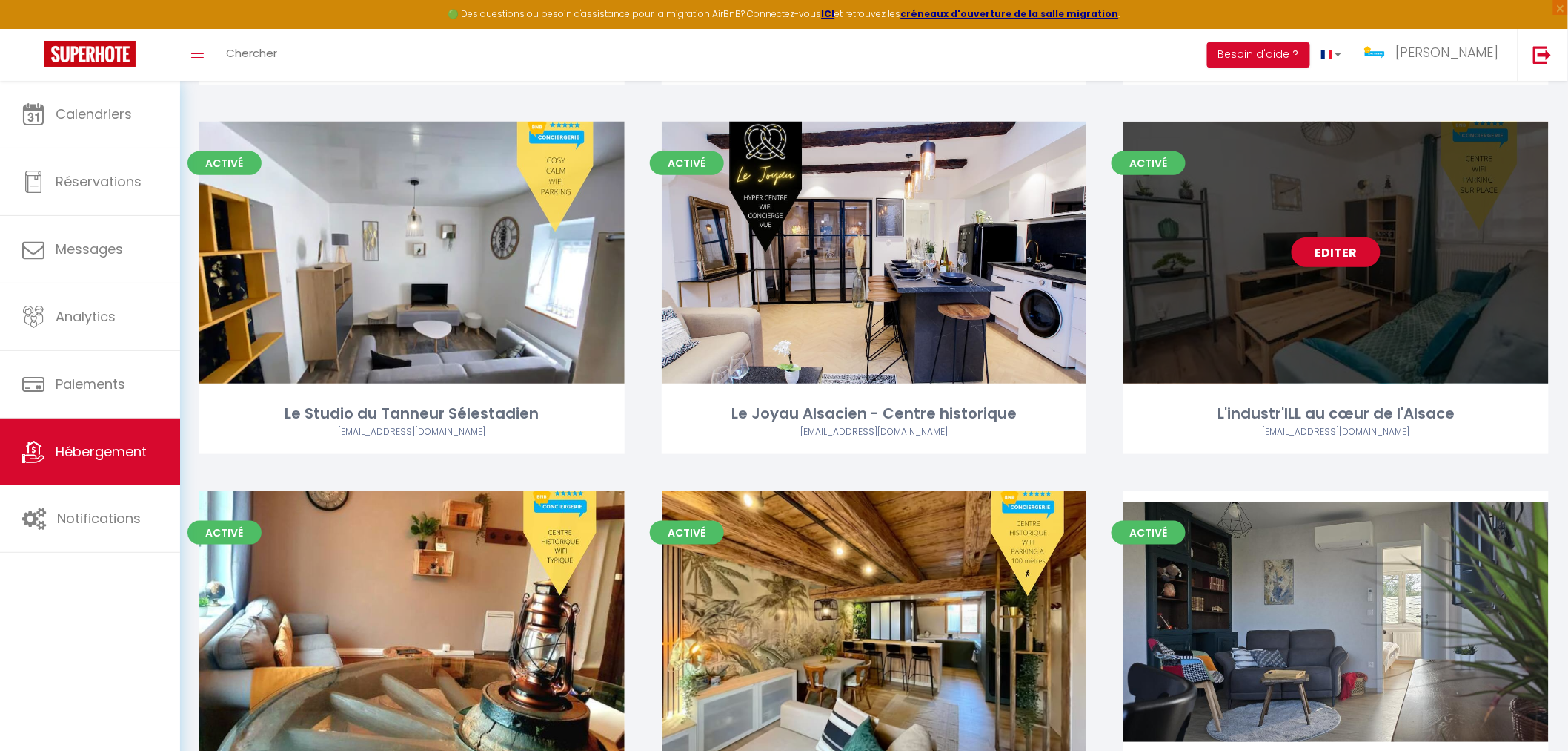
click at [1291, 350] on div "Editer" at bounding box center [1337, 252] width 425 height 262
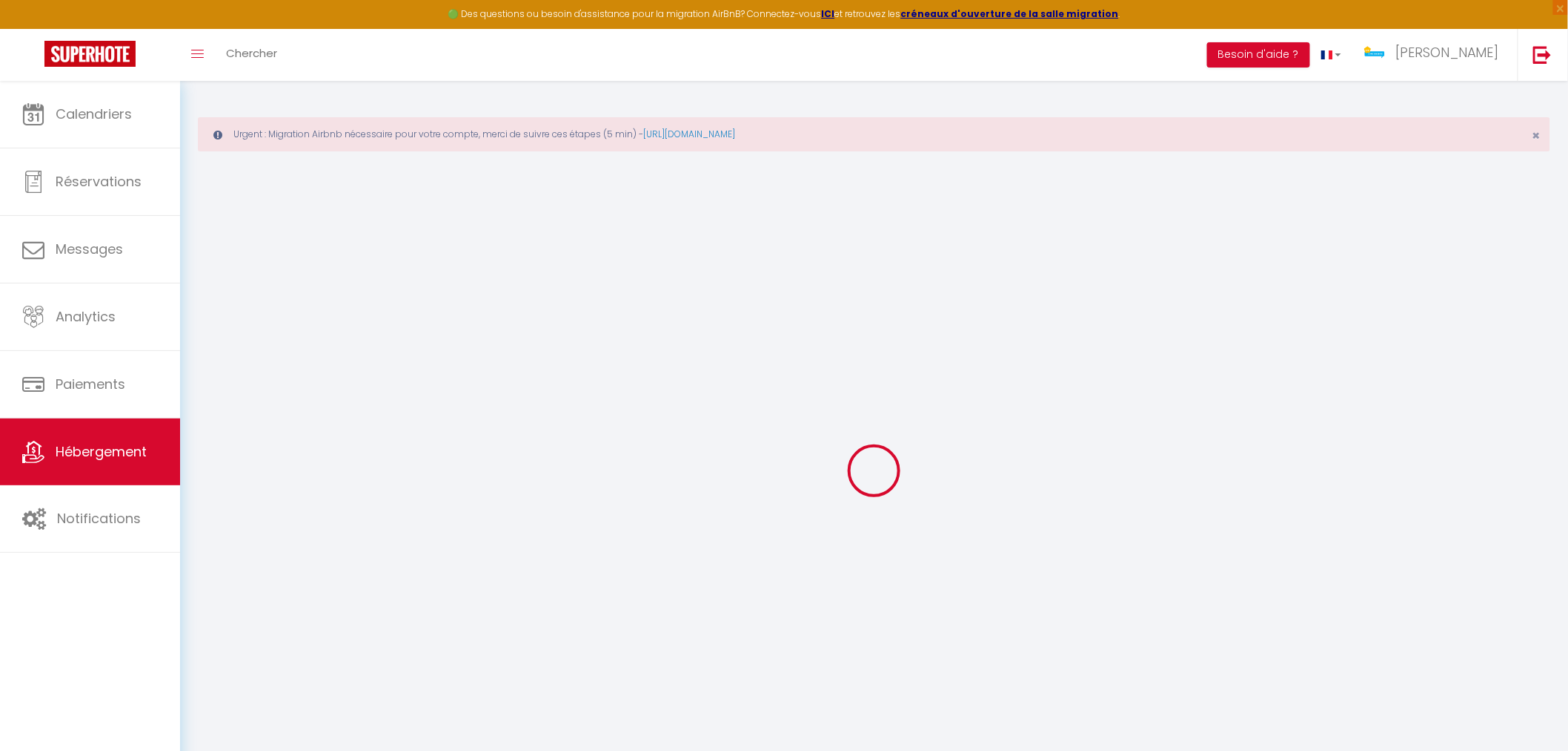
select select
checkbox input "false"
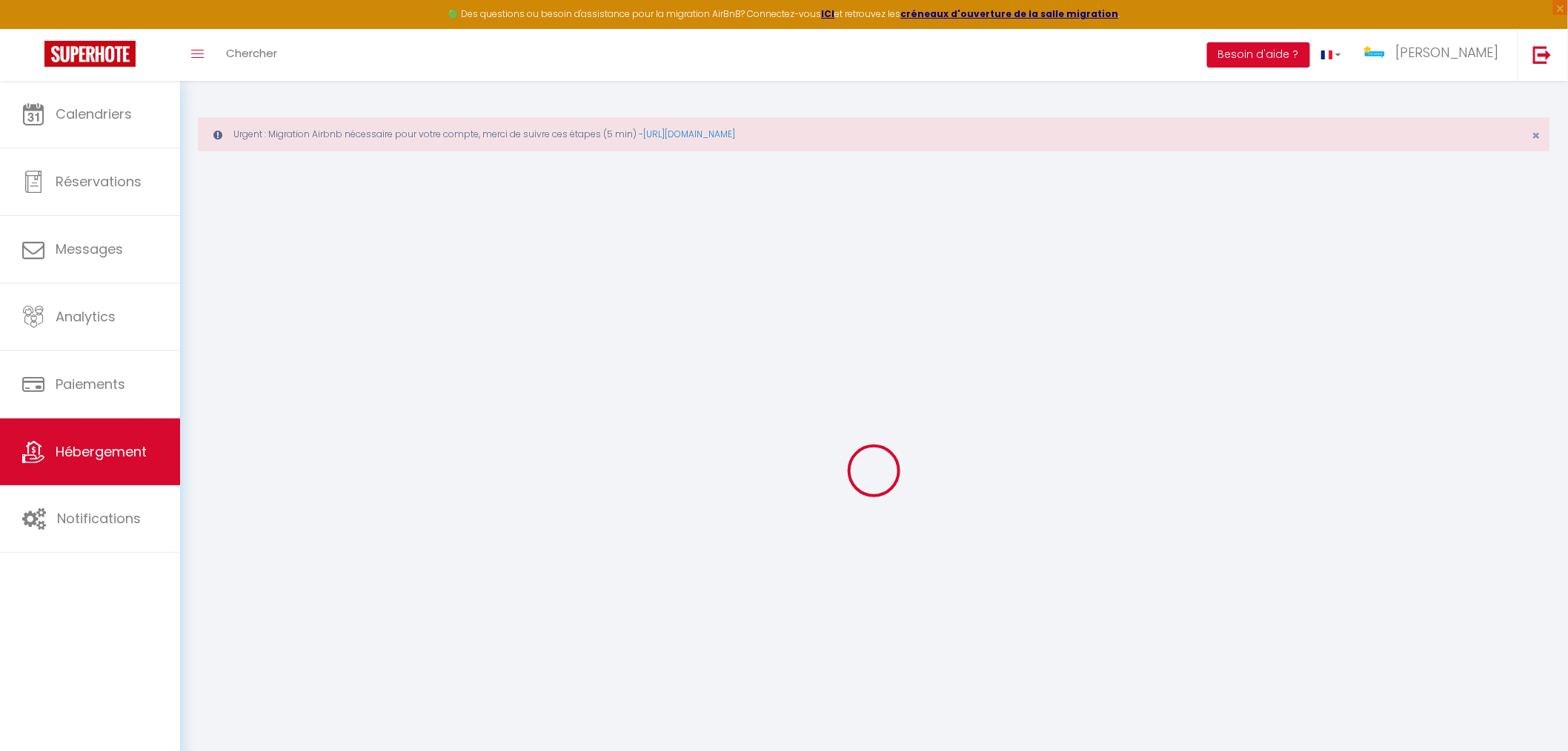
checkbox input "false"
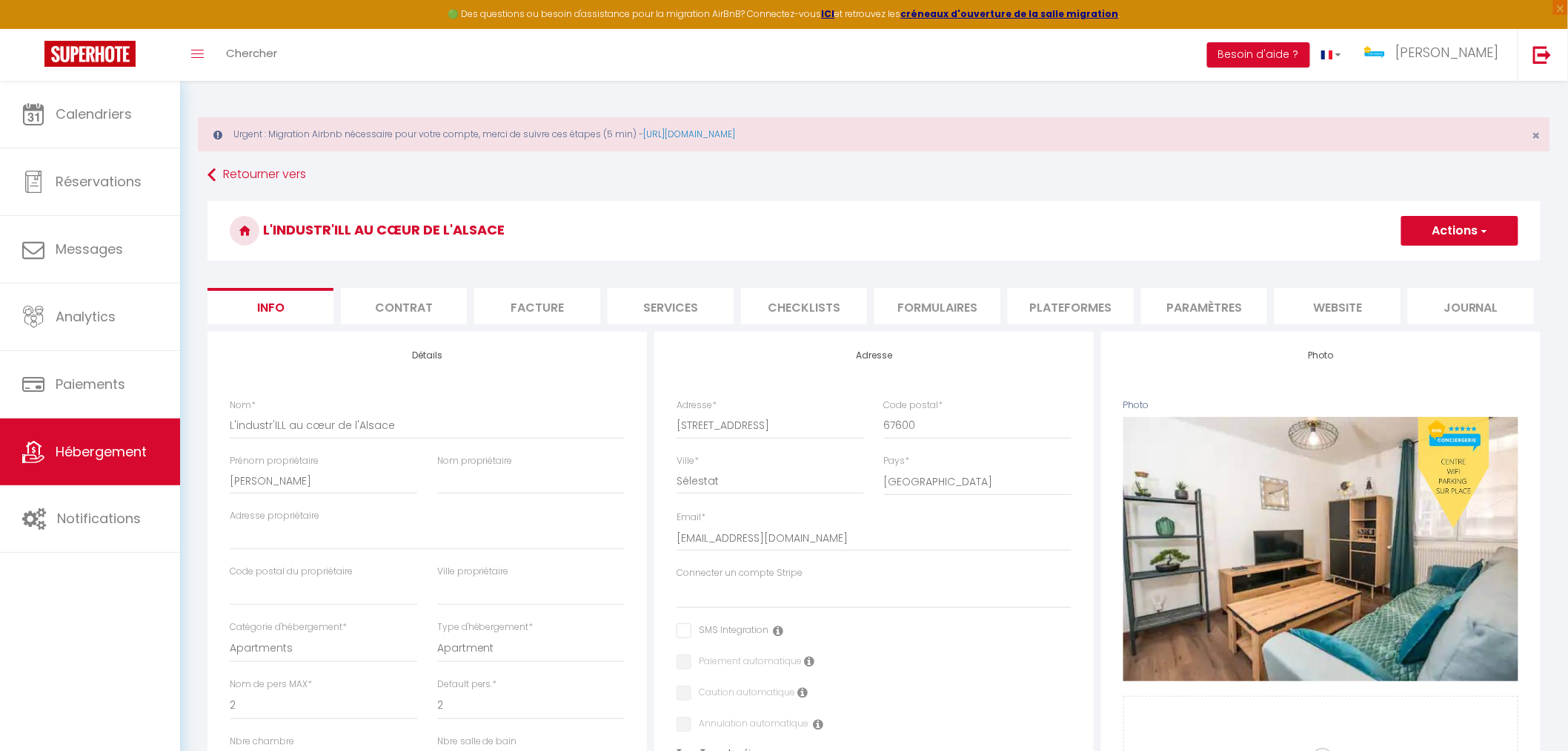
click at [679, 308] on li "Services" at bounding box center [671, 306] width 126 height 36
select select
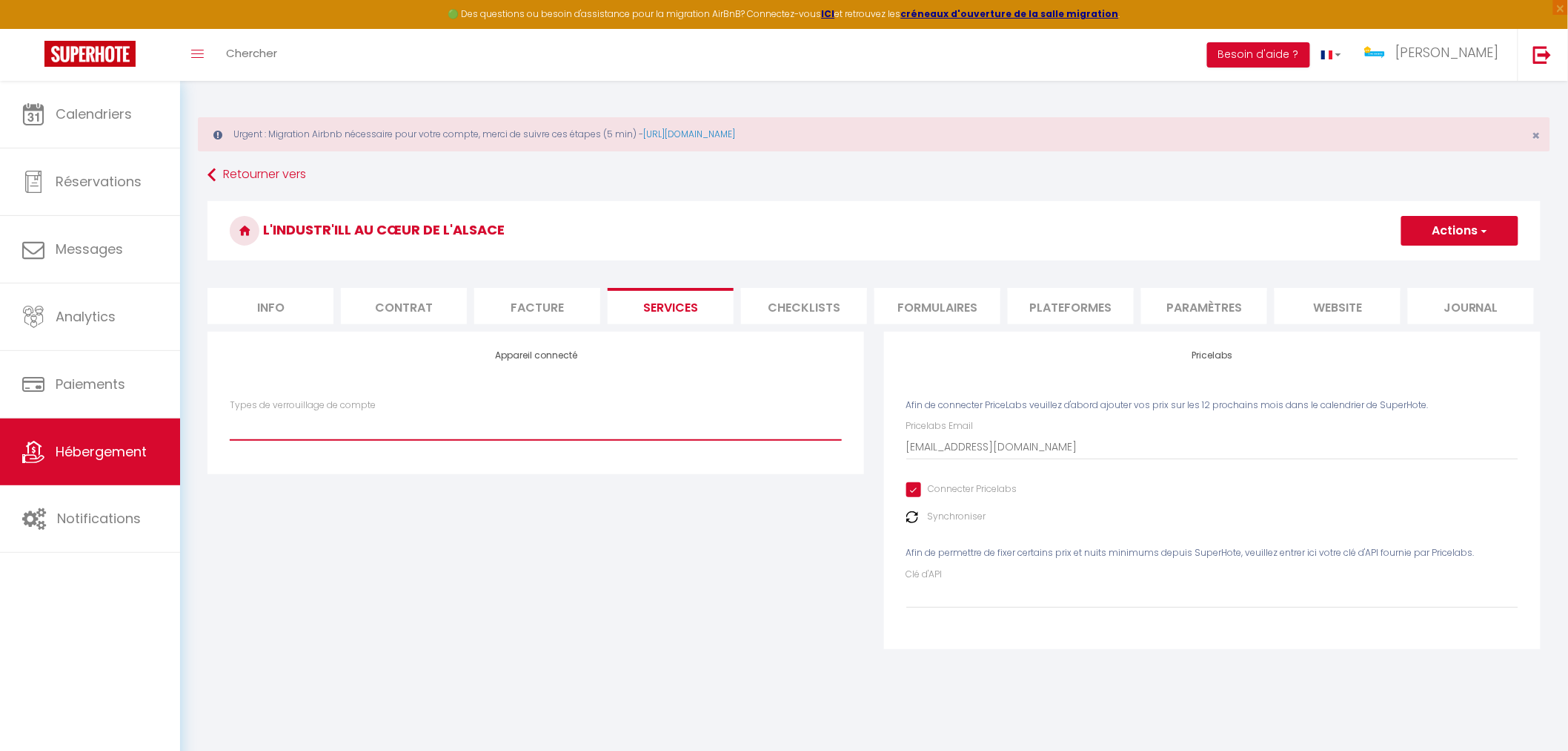
click at [406, 425] on select "SuperCheckin" at bounding box center [536, 426] width 613 height 29
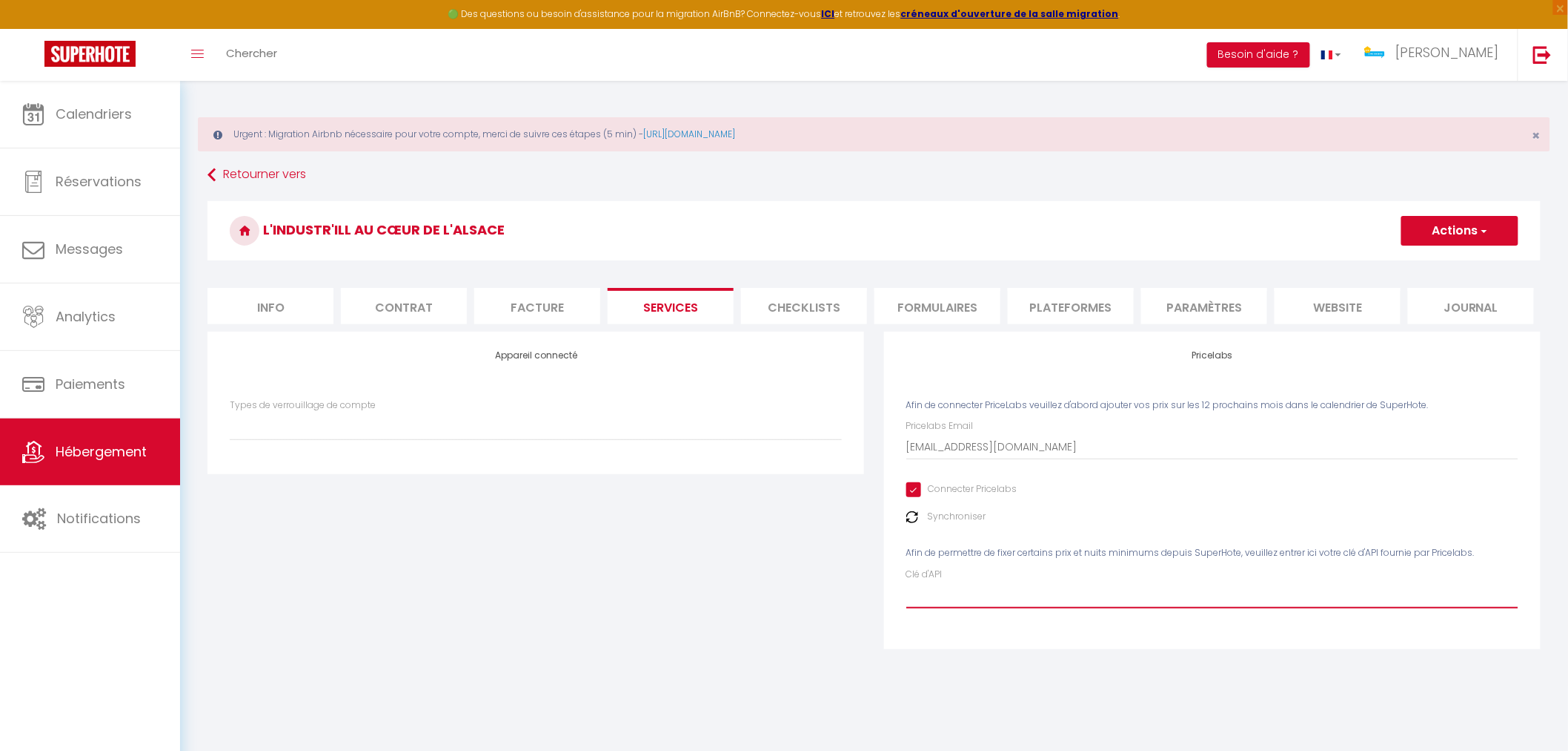
click at [978, 598] on input "Clé d'API" at bounding box center [1212, 594] width 613 height 27
paste input "sG3gu4ndzmOodGXcNq1mhaU4biz0IysfA2wVcNwL"
type input "sG3gu4ndzmOodGXcNq1mhaU4biz0IysfA2wVcNwL"
select select
type input "sG3gu4ndzmOodGXcNq1mhaU4biz0IysfA2wVcNwL"
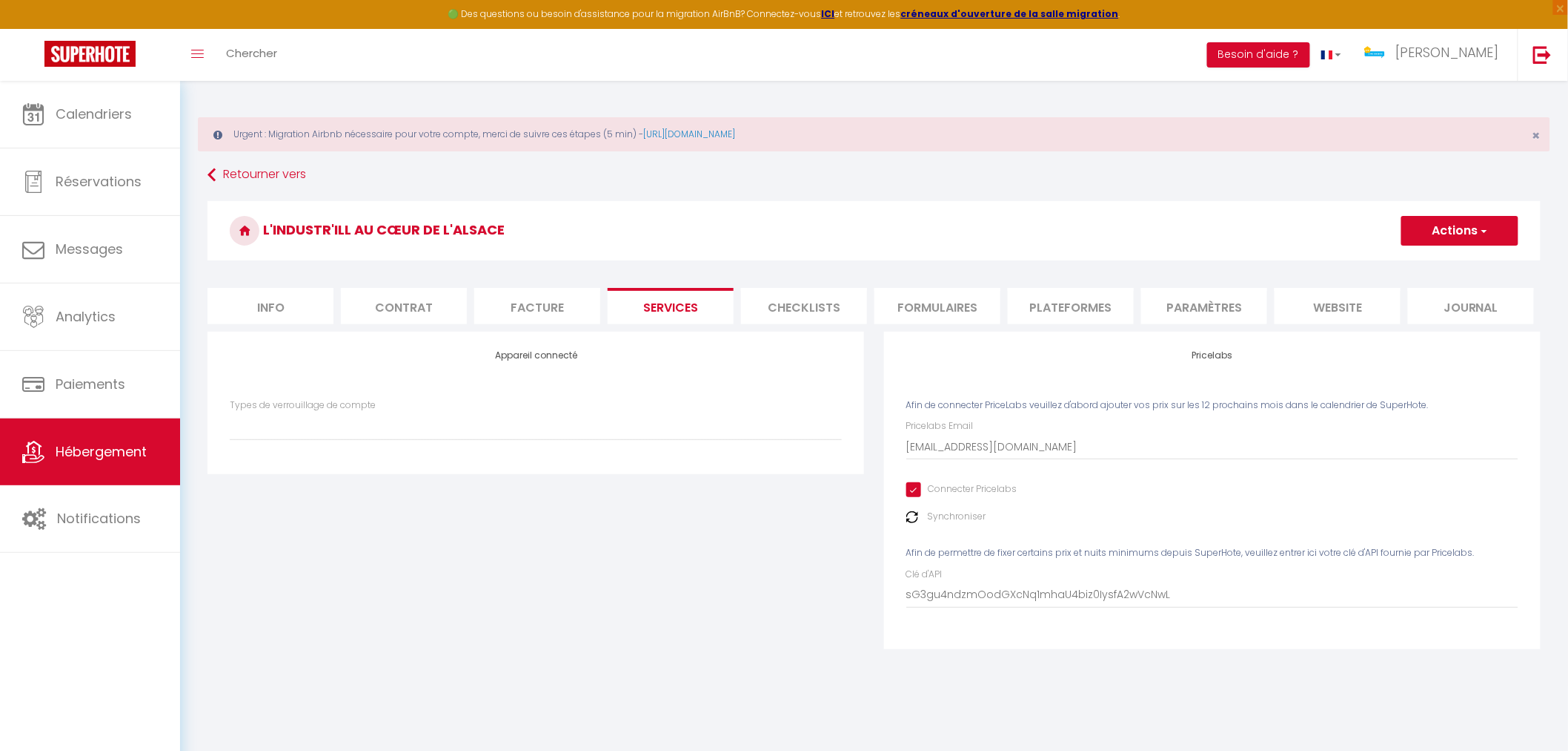
click at [1428, 239] on button "Actions" at bounding box center [1460, 231] width 117 height 30
click at [1435, 269] on link "Enregistrer" at bounding box center [1459, 263] width 117 height 20
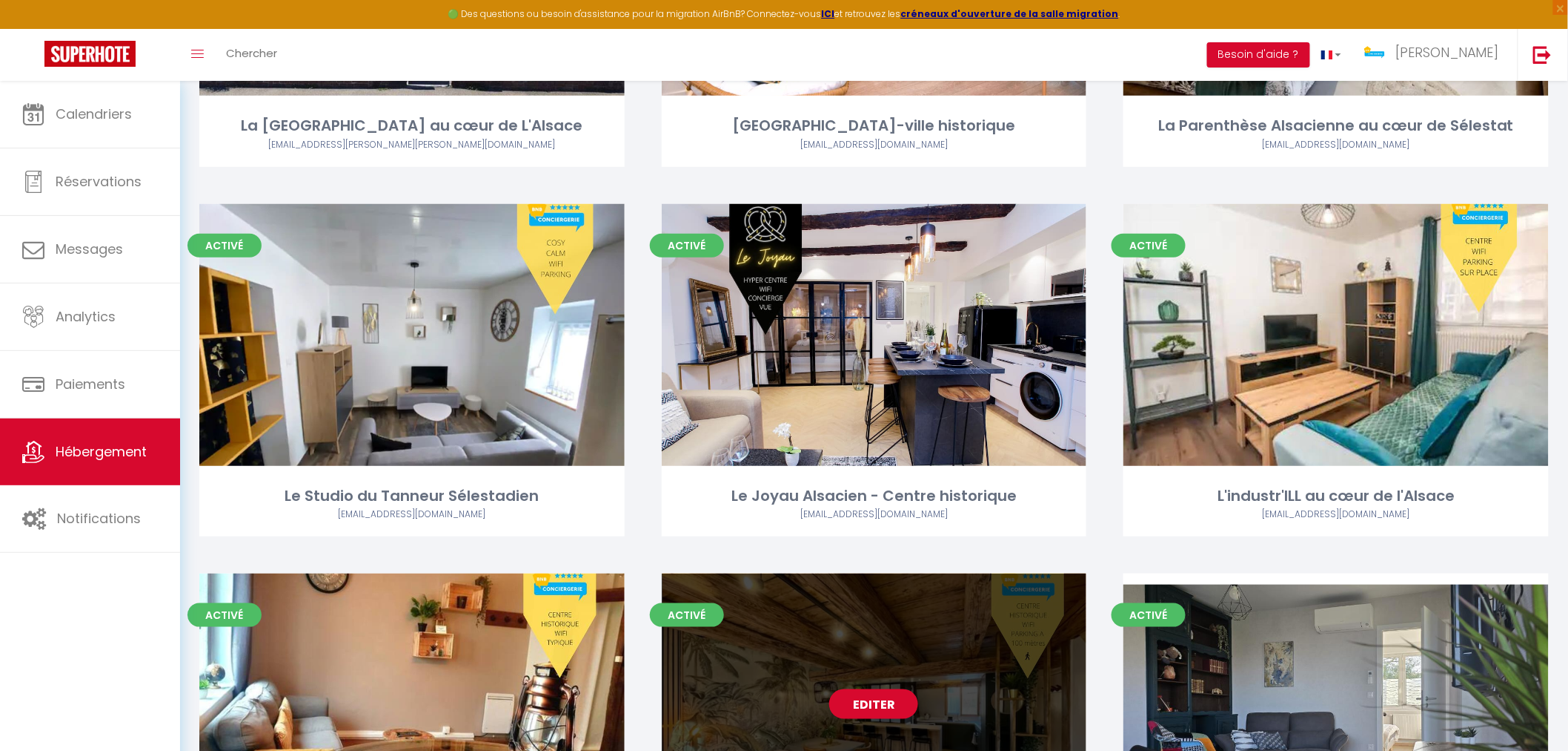
scroll to position [2719, 0]
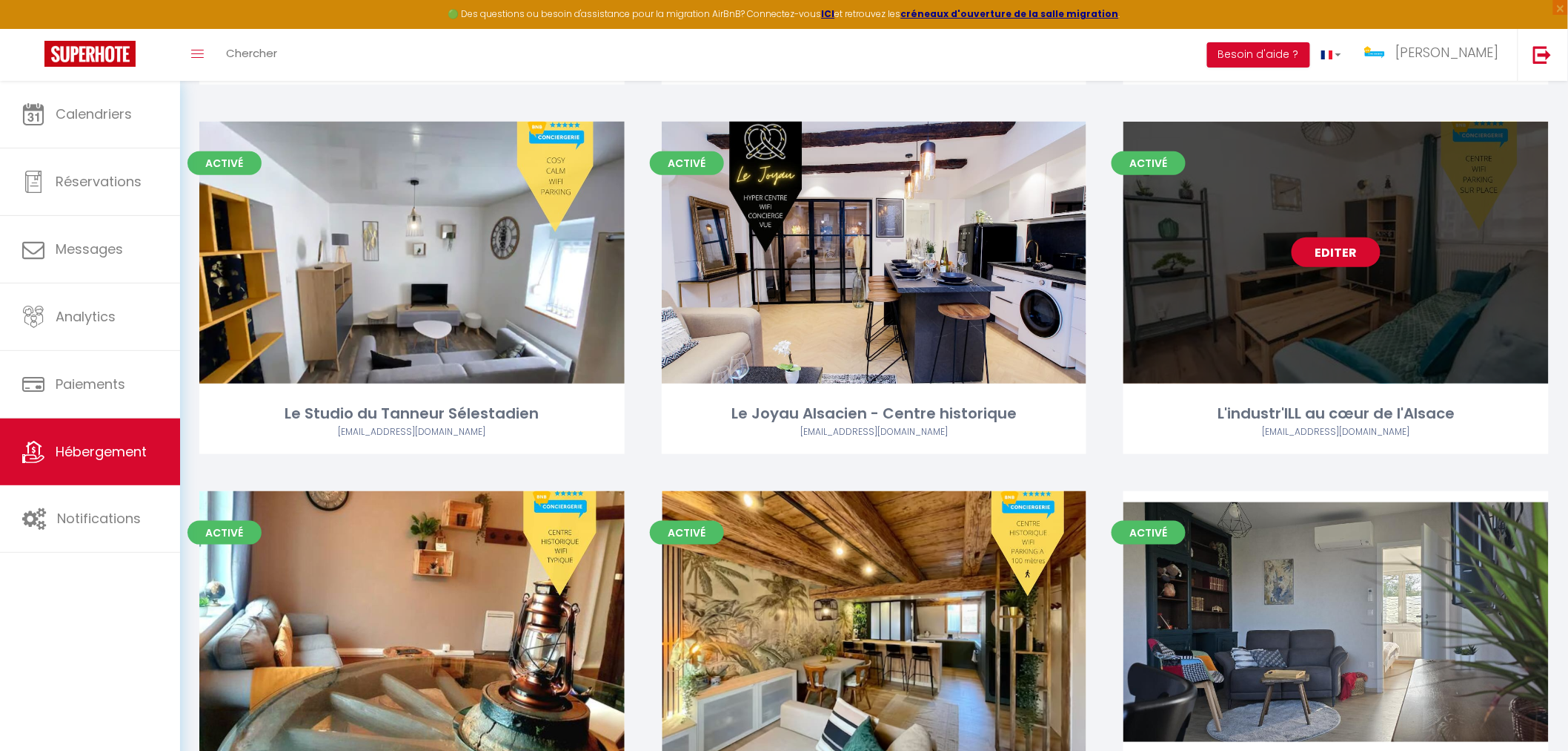
click at [1241, 322] on div "Editer" at bounding box center [1337, 252] width 425 height 262
select select "3"
select select "2"
select select "1"
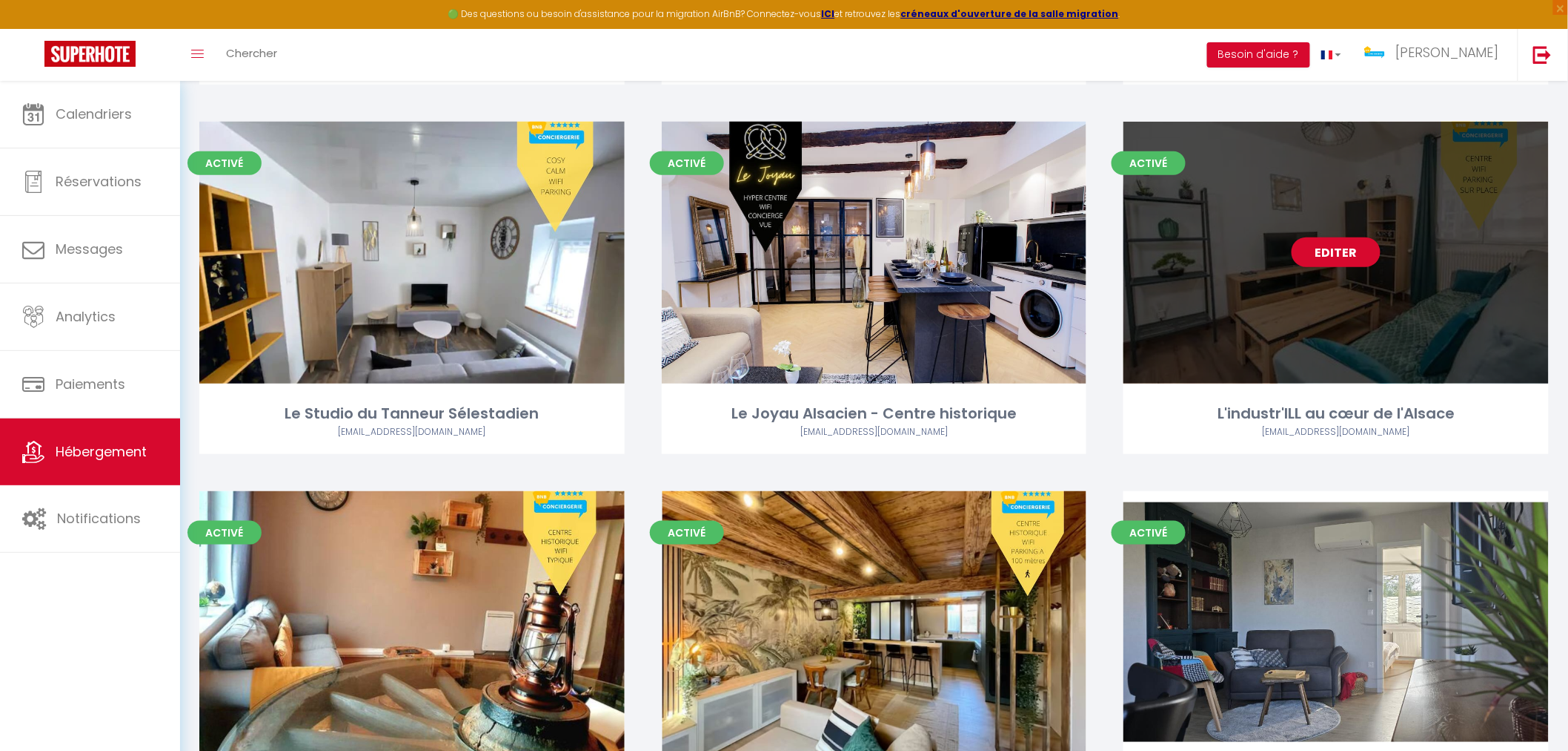
select select "28"
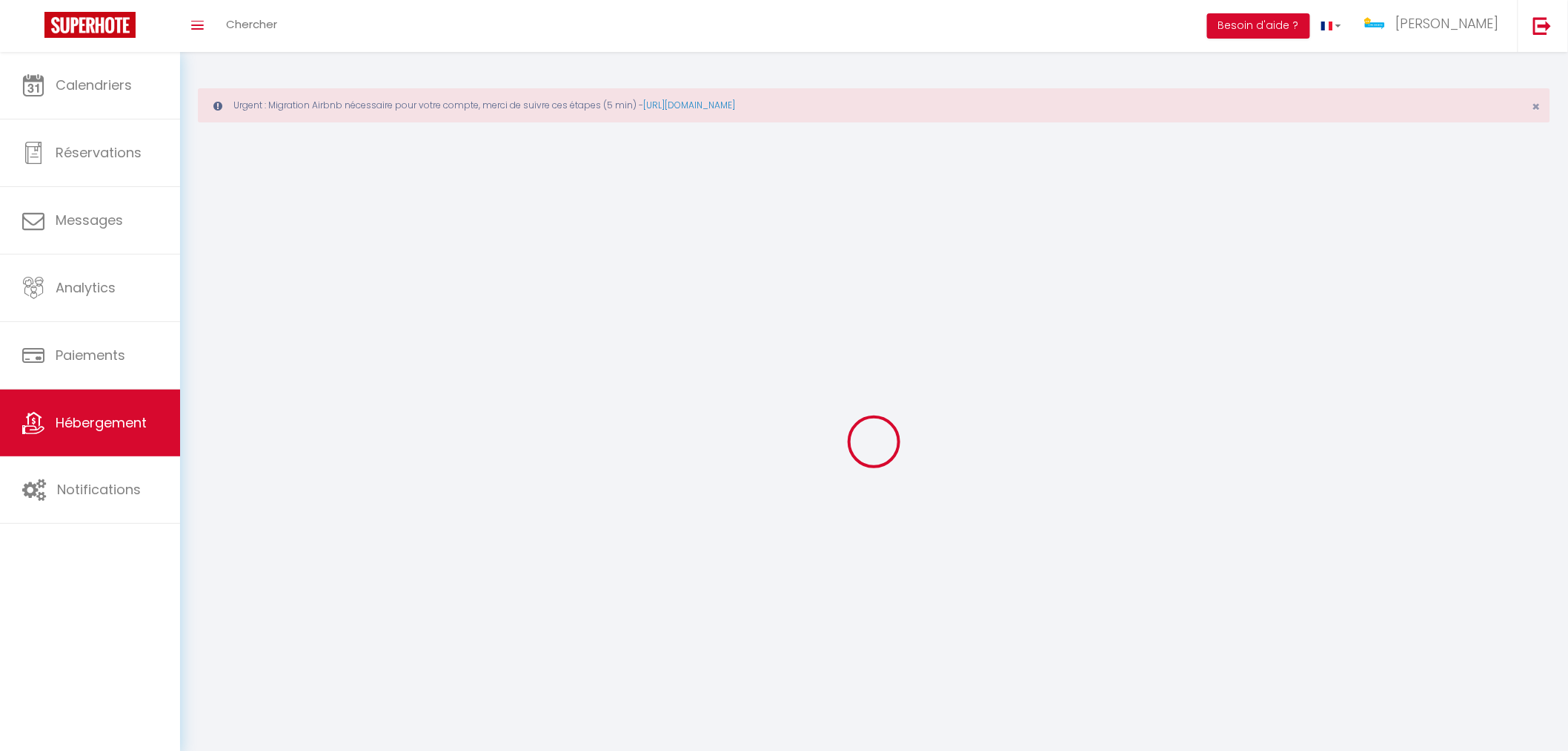
select select
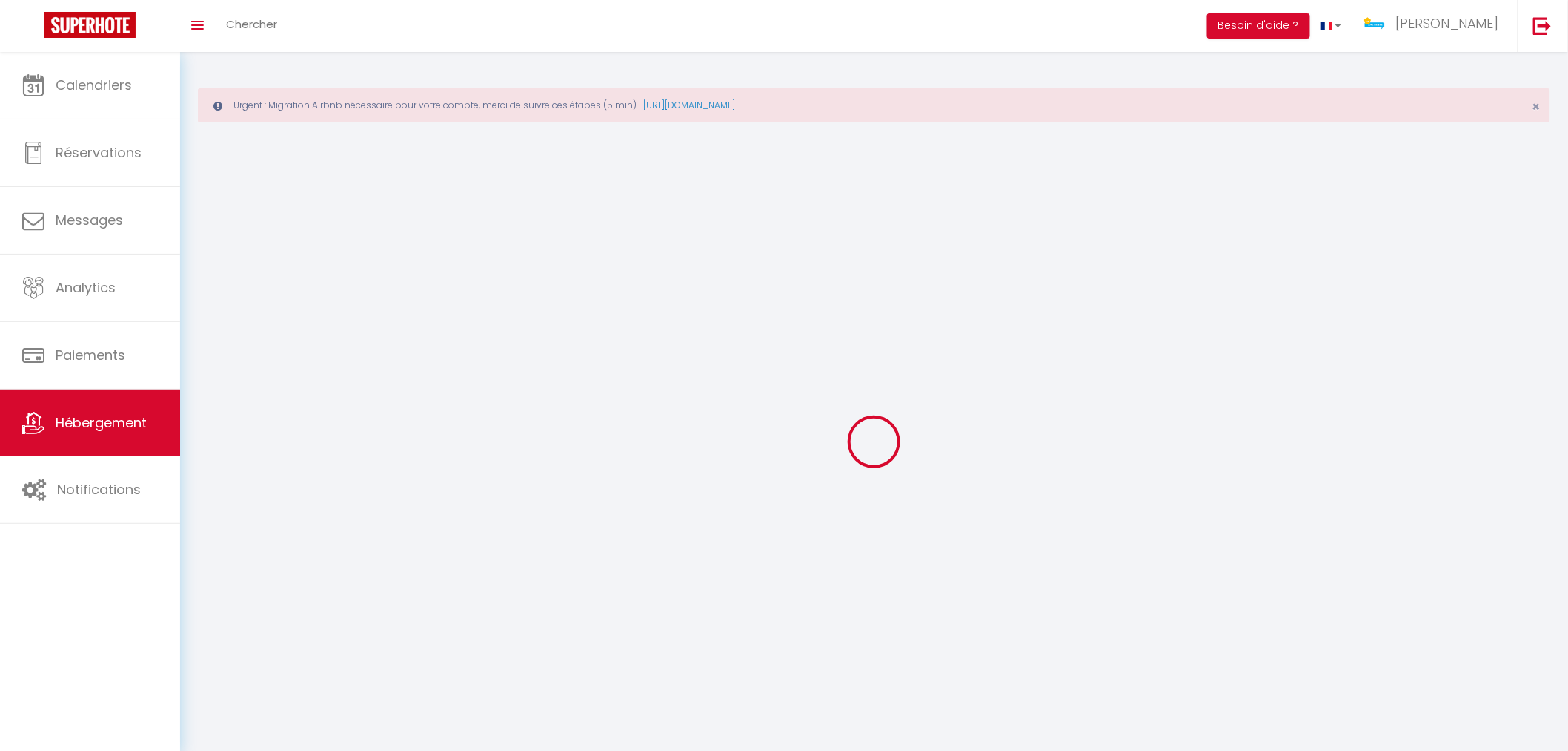
select select
checkbox input "false"
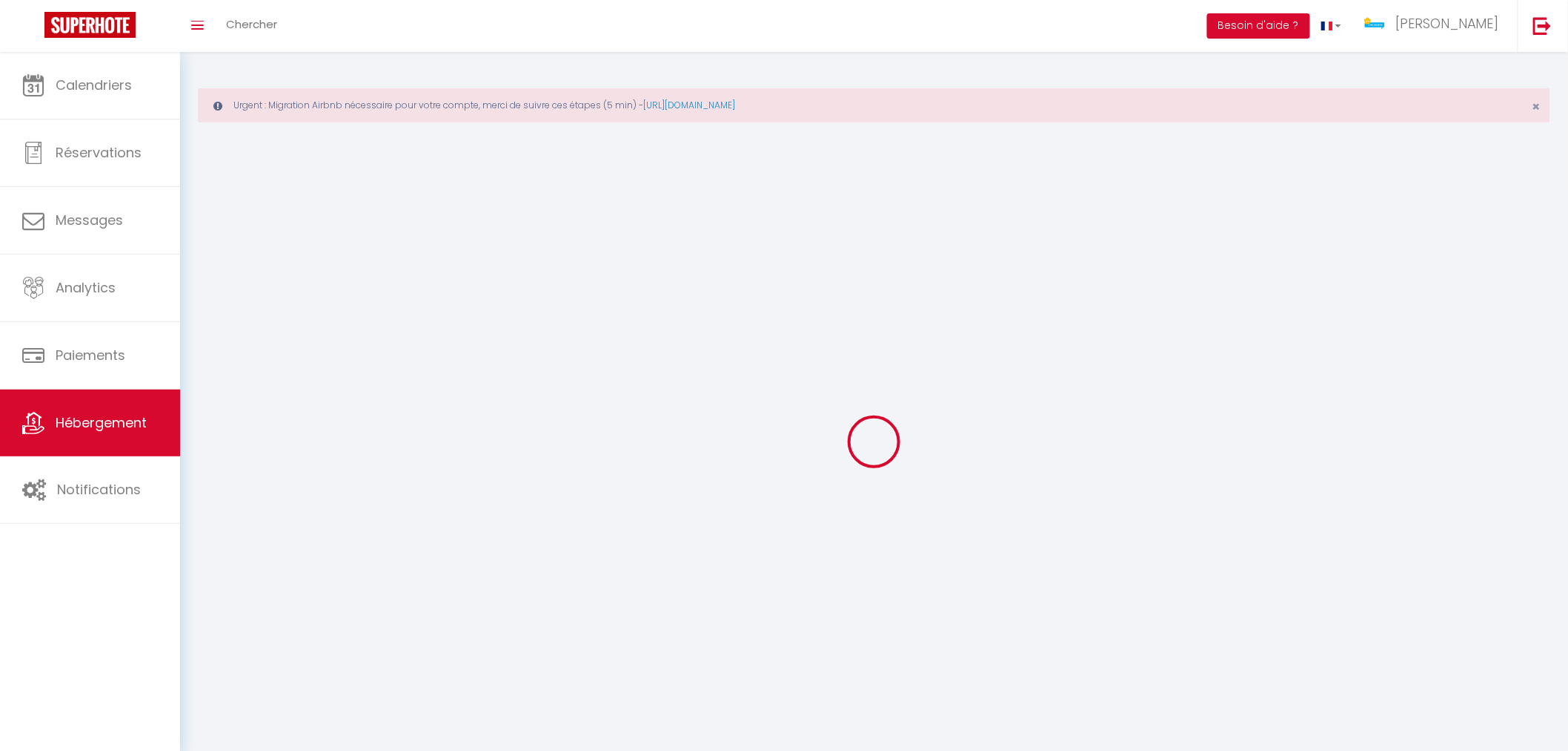
select select
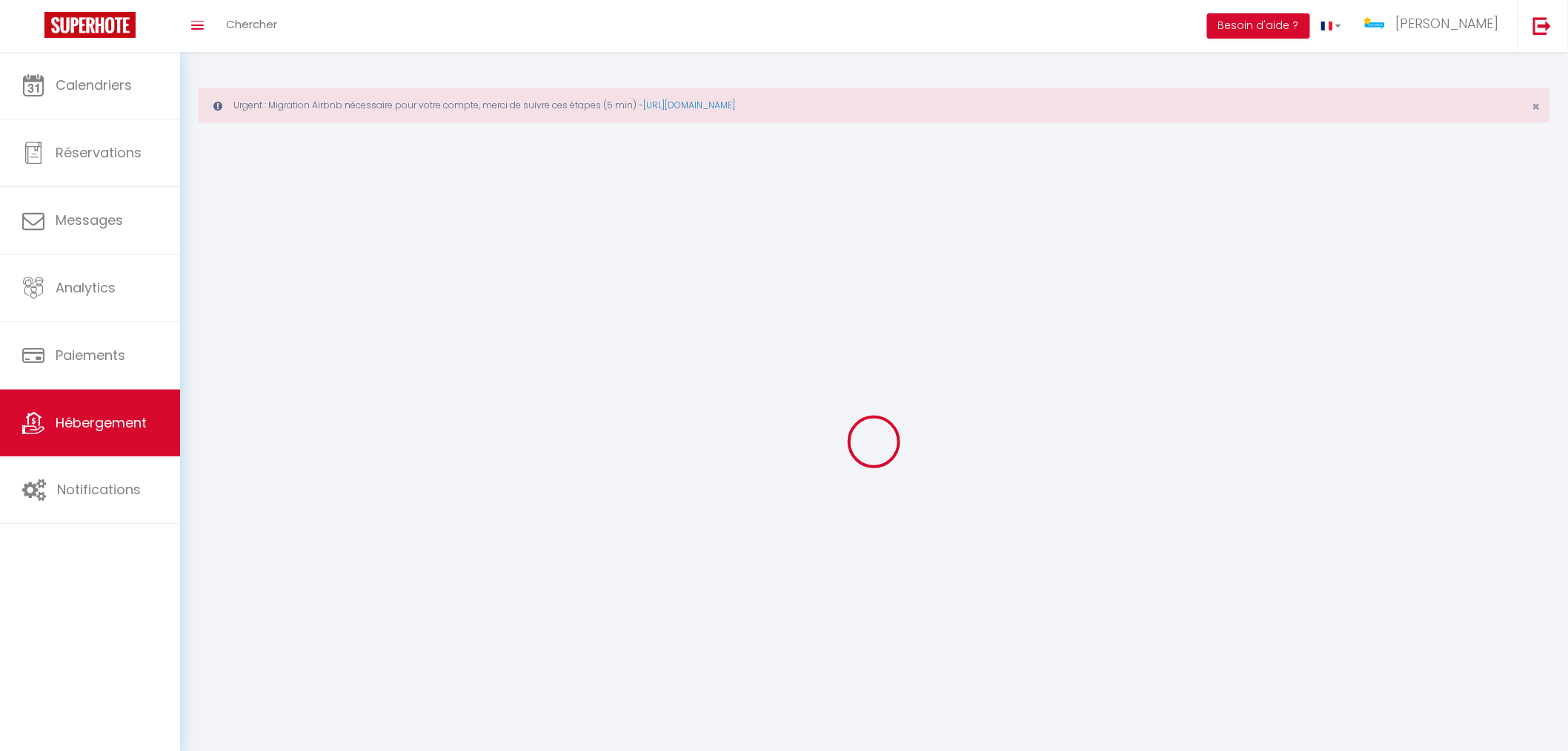
select select
checkbox input "false"
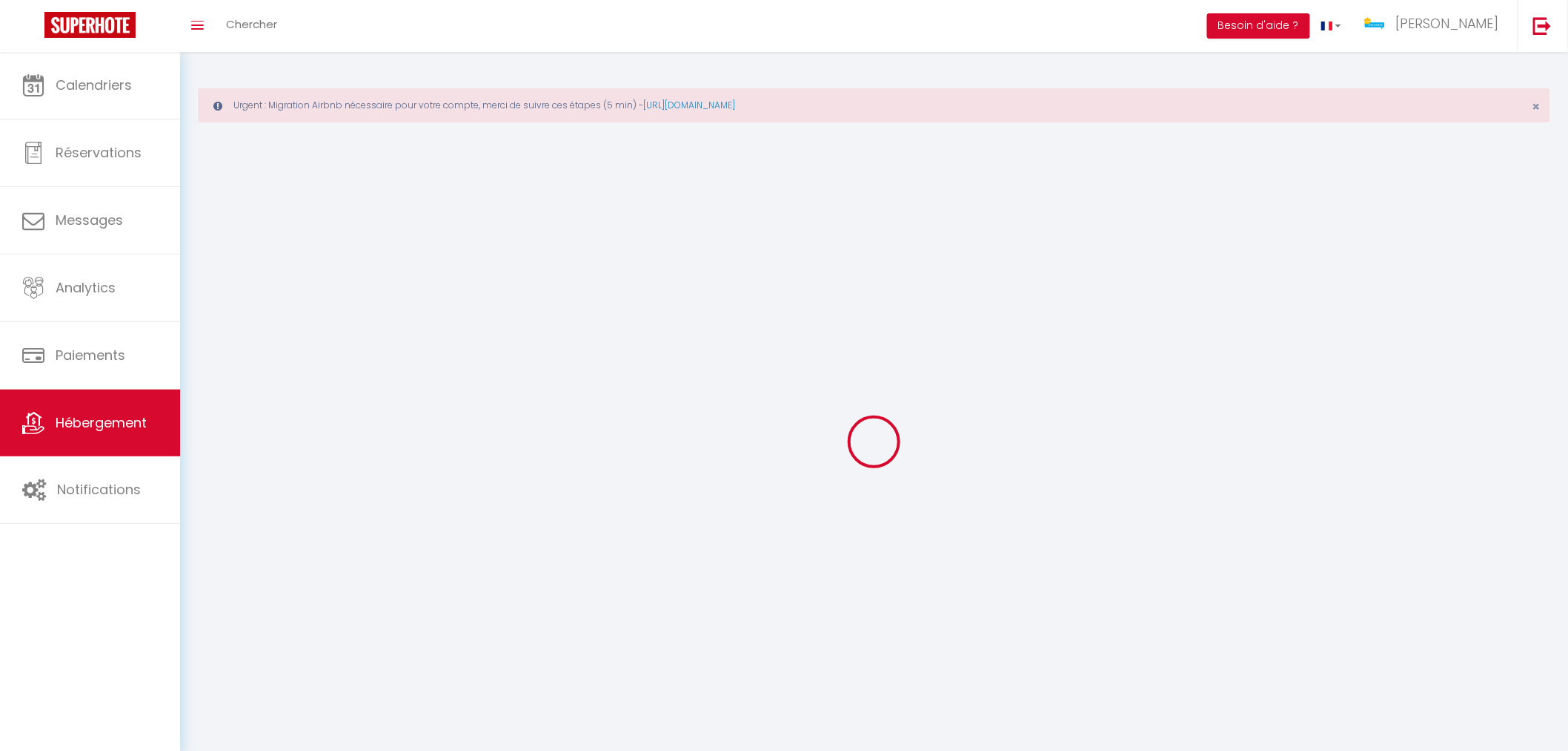
checkbox input "false"
select select
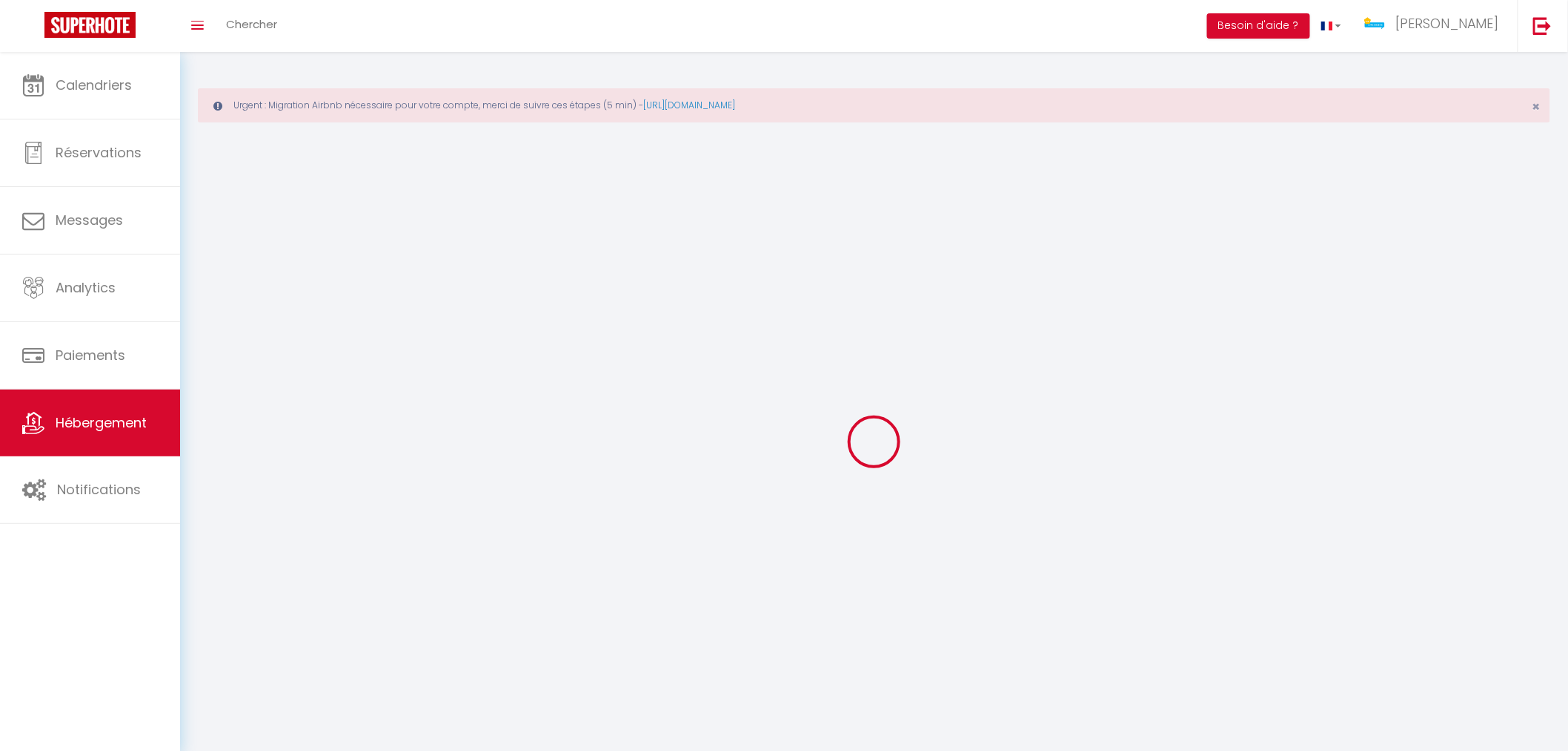
select select
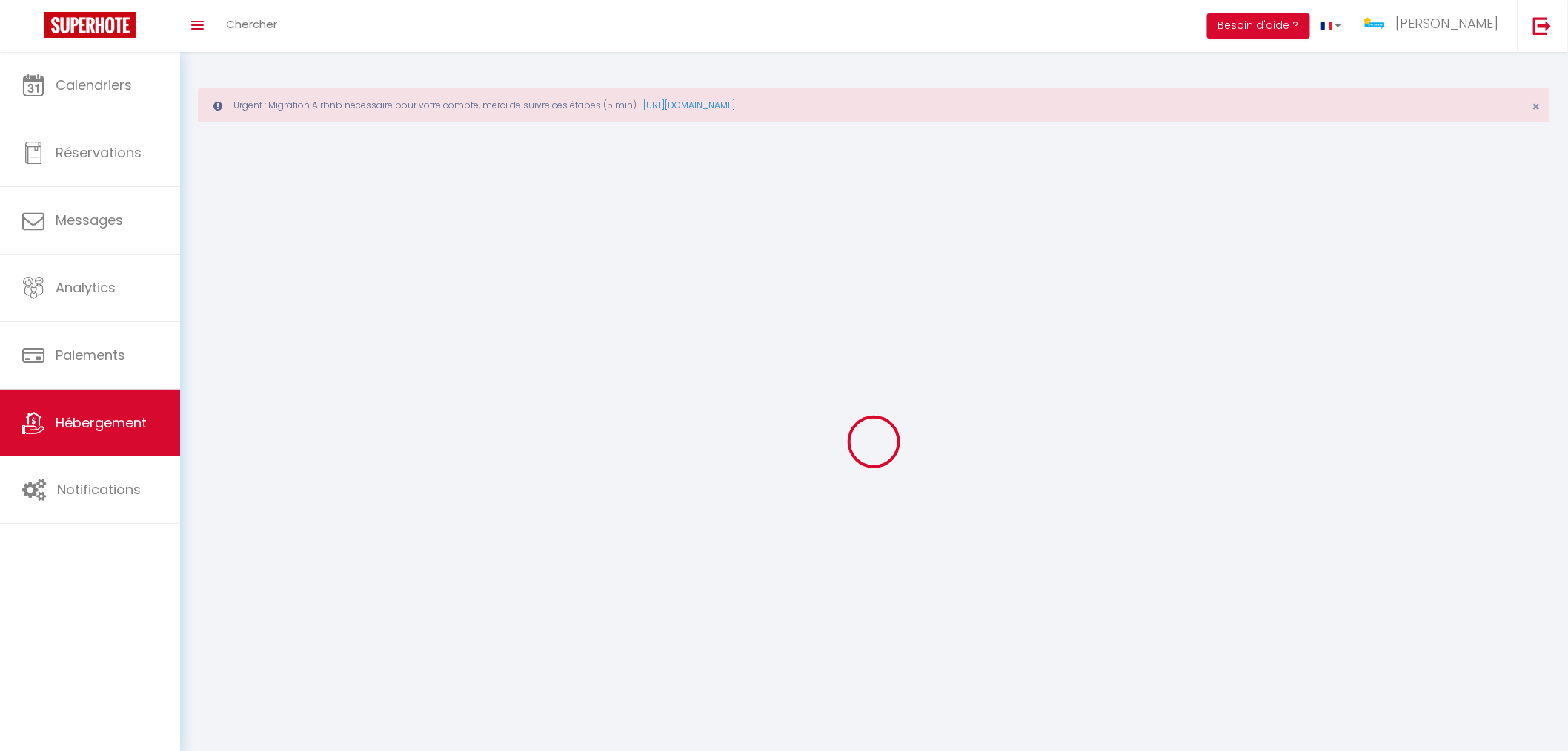
checkbox input "false"
select select
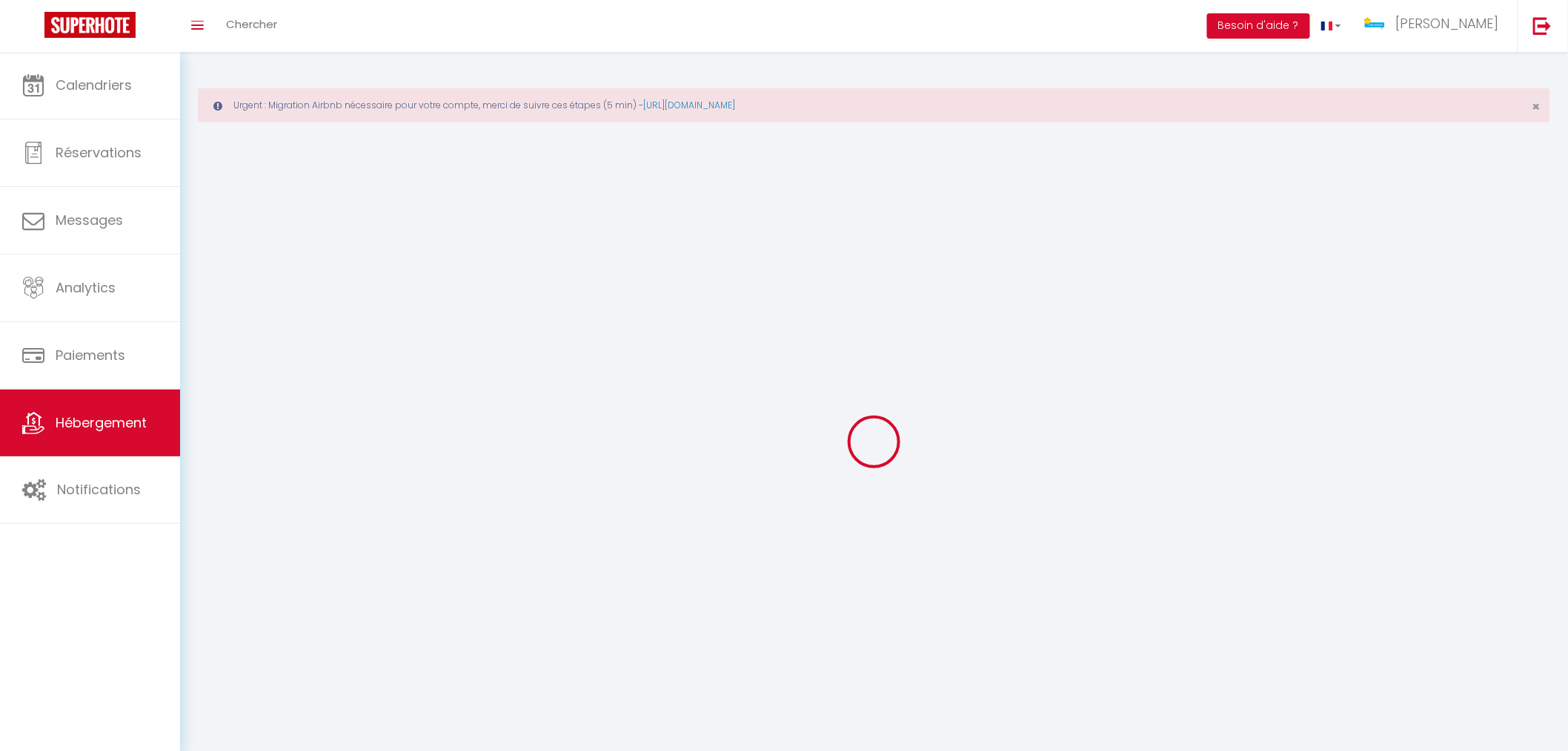
select select
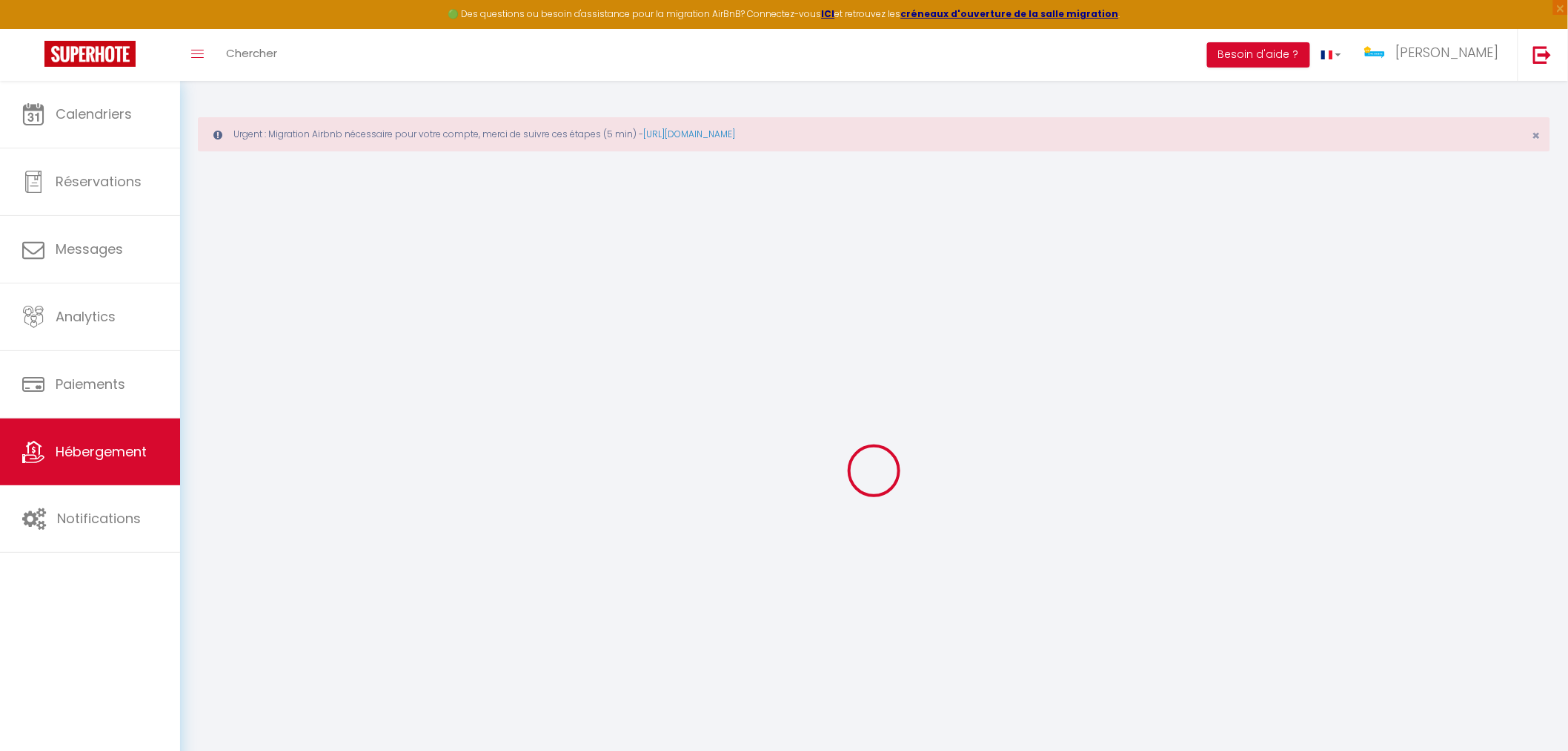
select select
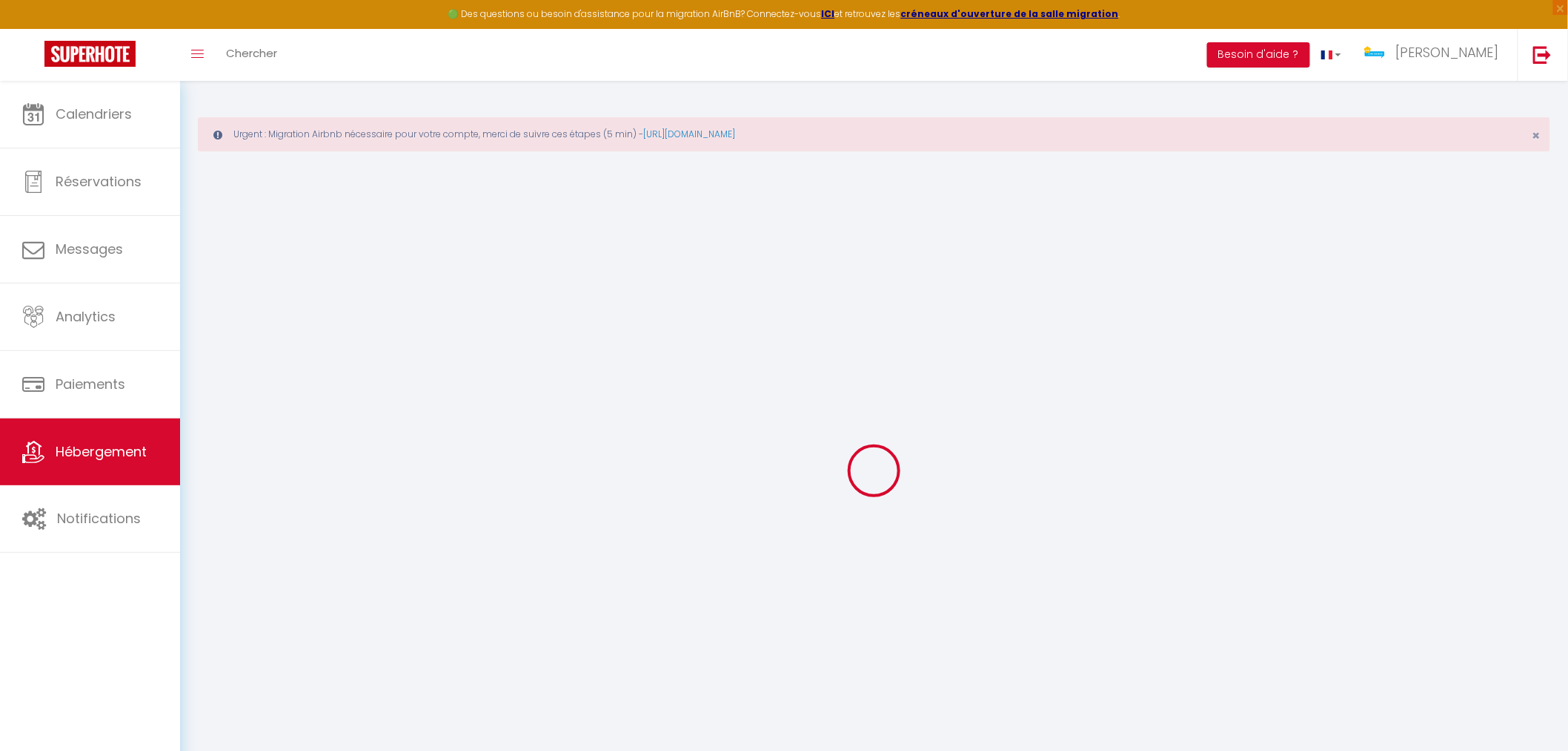
select select
checkbox input "false"
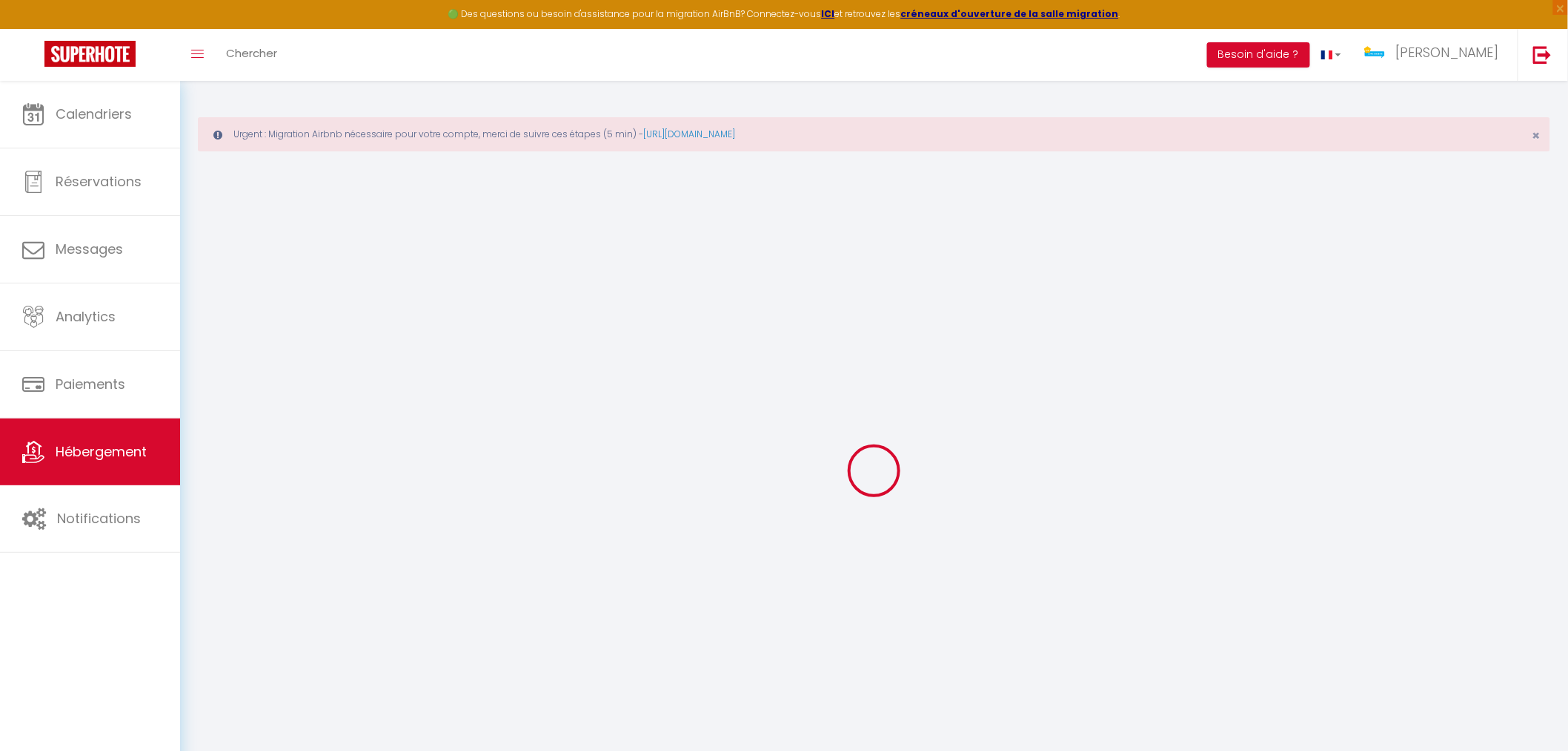
select select
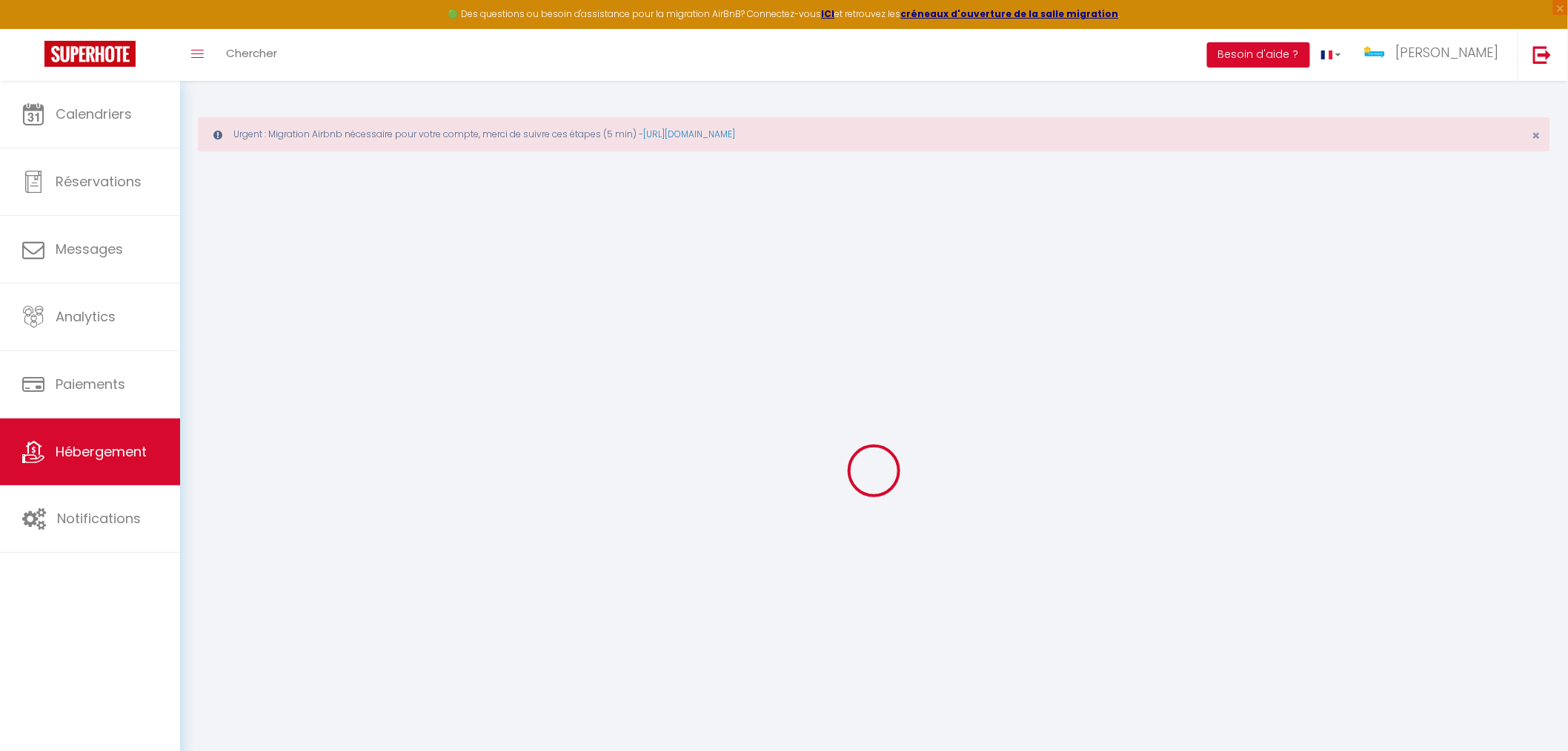
select select
checkbox input "false"
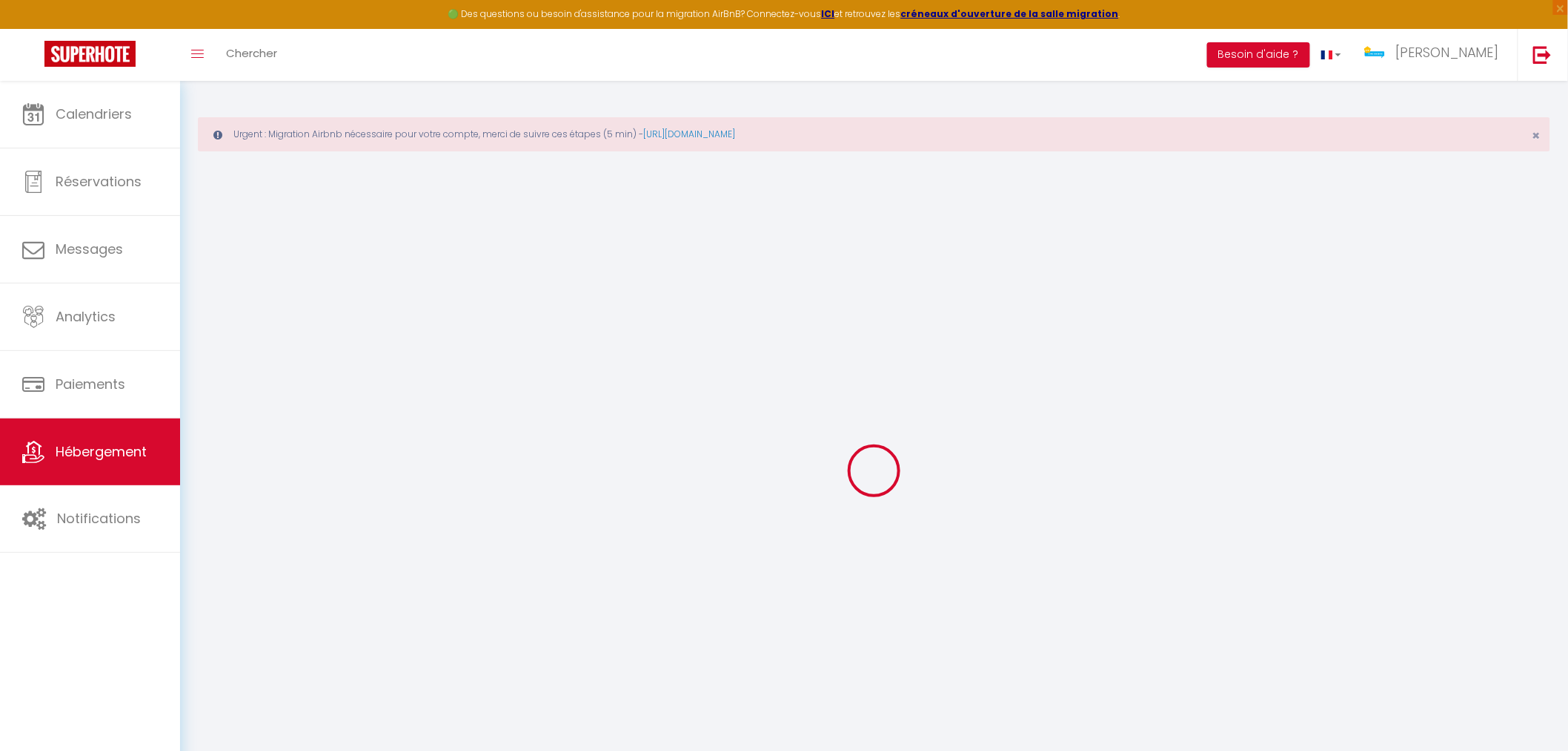
checkbox input "false"
select select
type input "L'industr'ILL au cœur de l'Alsace"
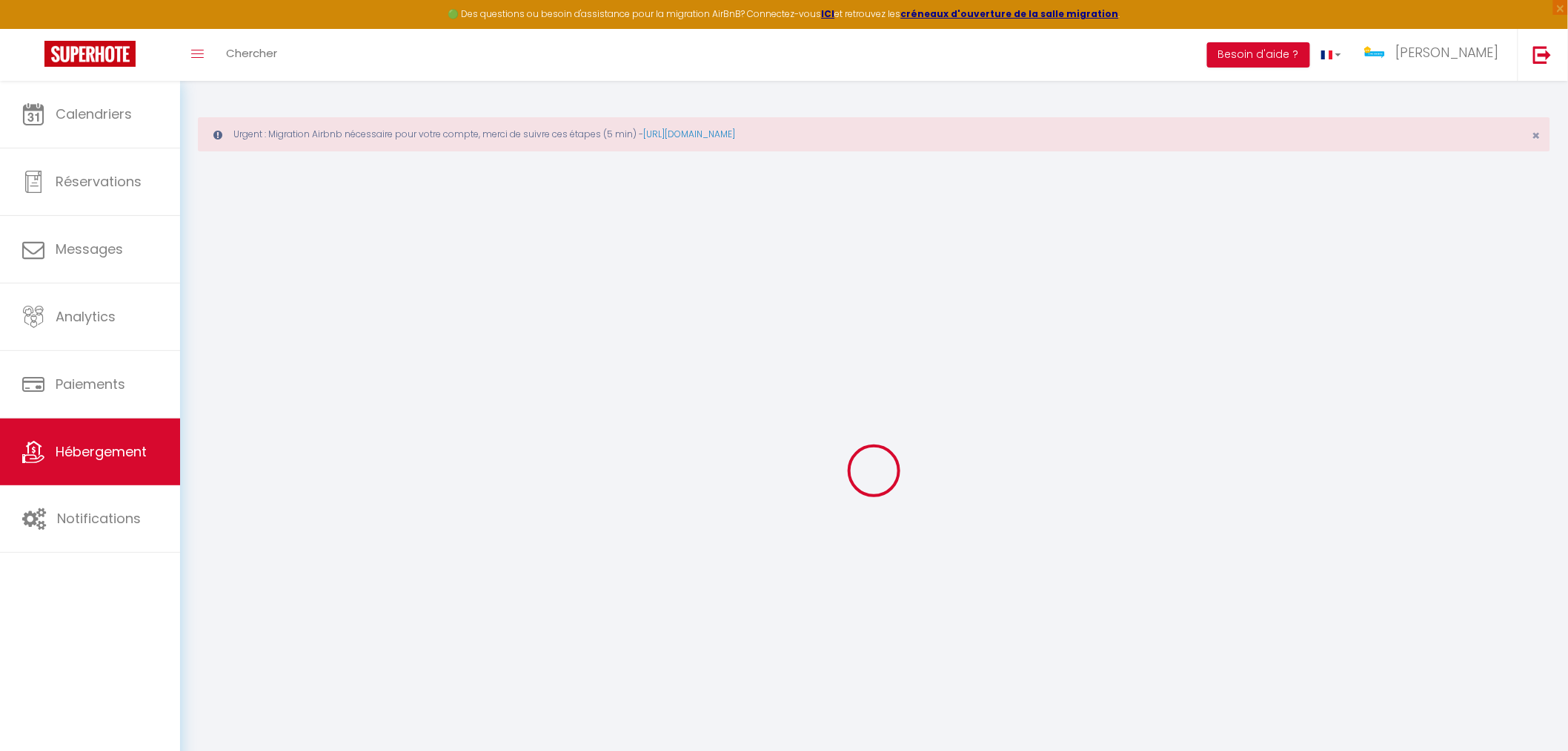
type input "François"
select select "2"
type input "62"
type input "5"
type input "30"
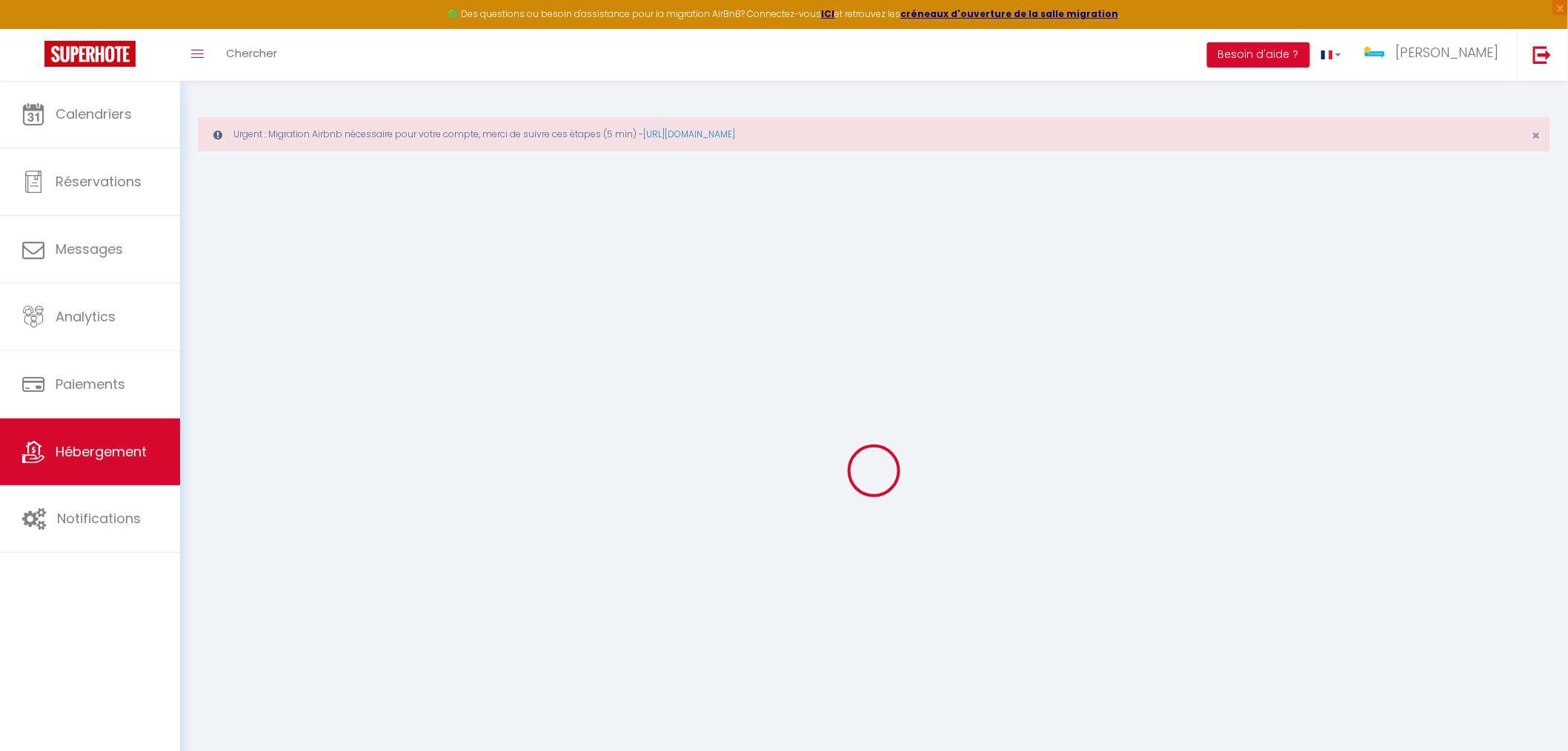
type input "1.05"
select select
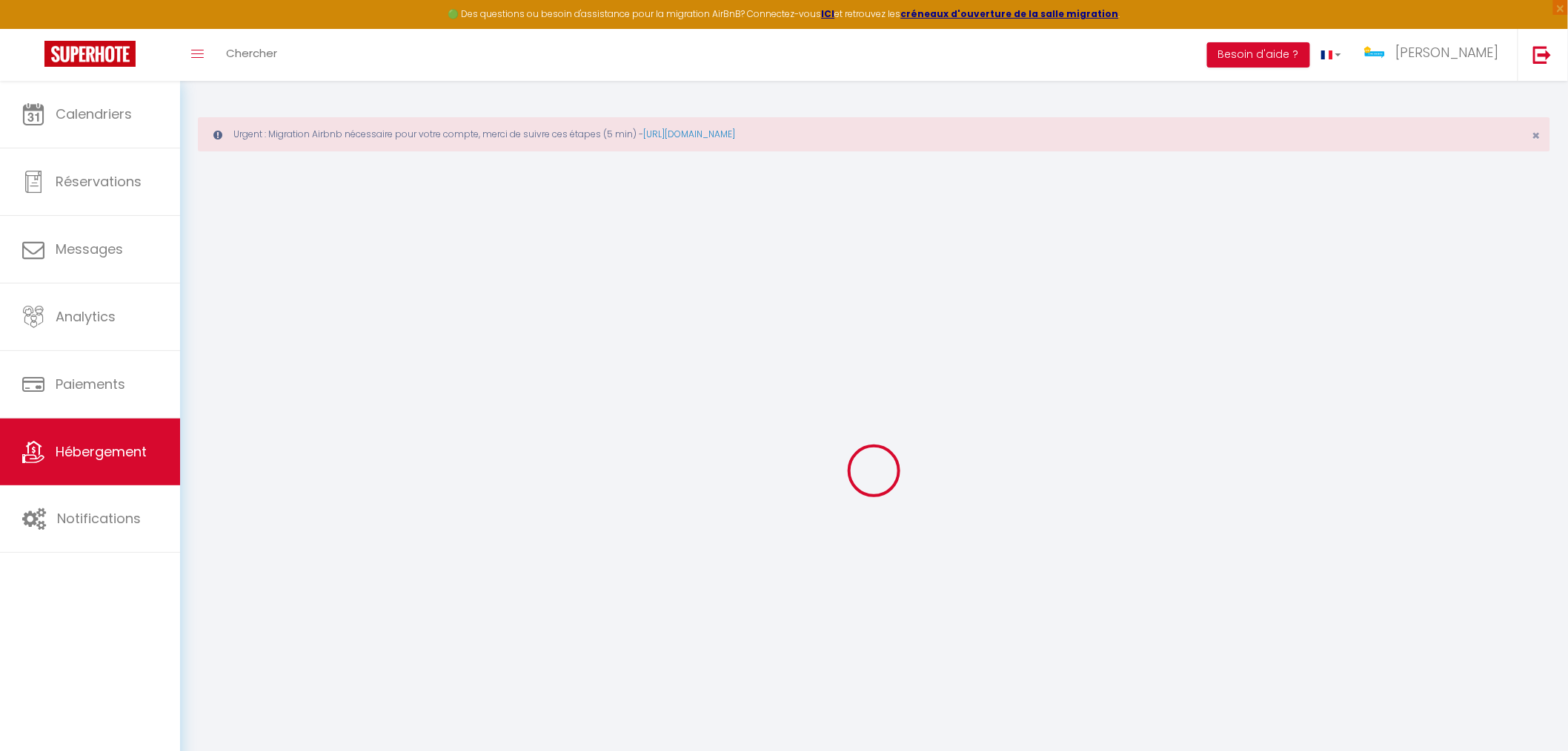
select select
type input "1 Rue des Tanneurs"
type input "67600"
type input "Sélestat"
type input "[EMAIL_ADDRESS][DOMAIN_NAME]"
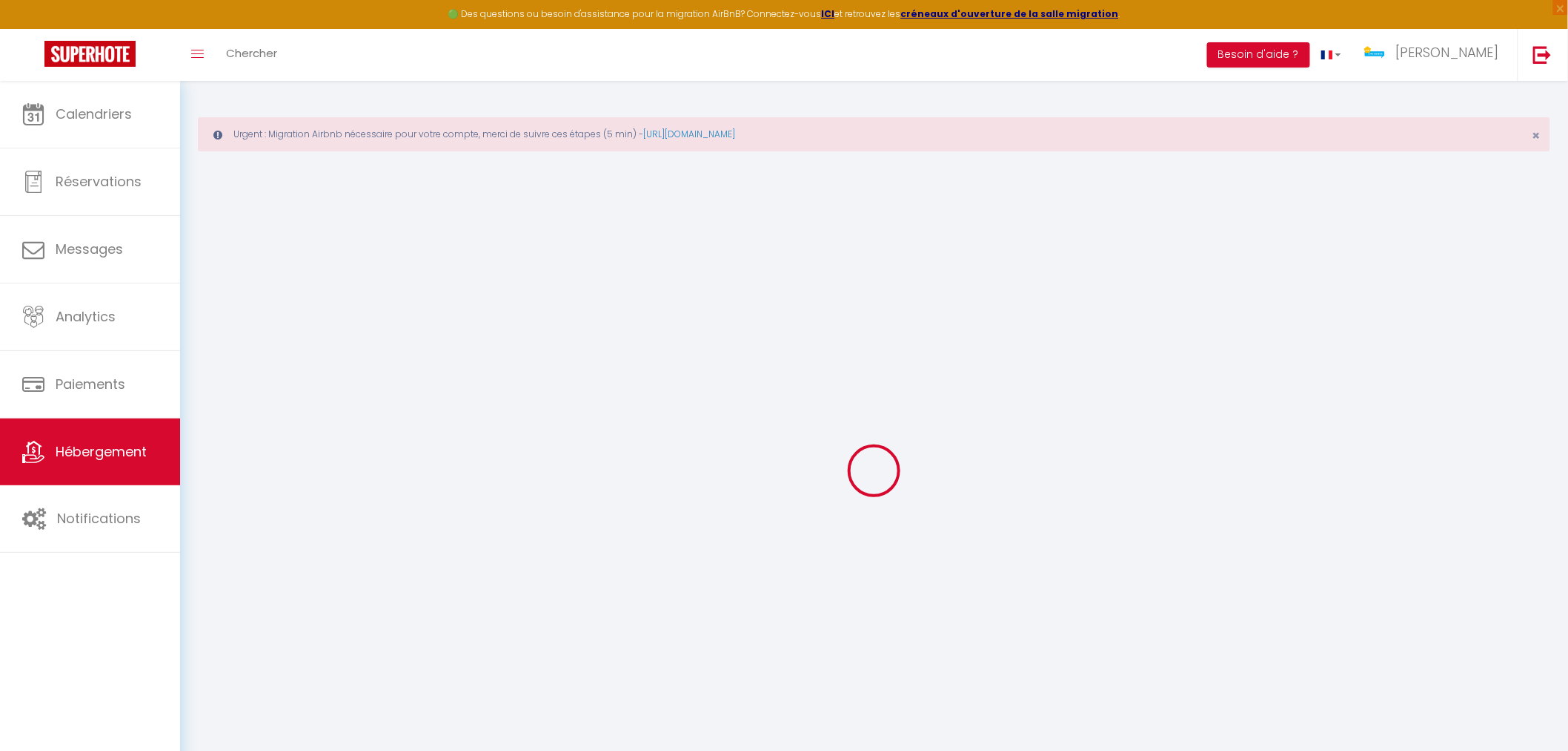
select select
checkbox input "false"
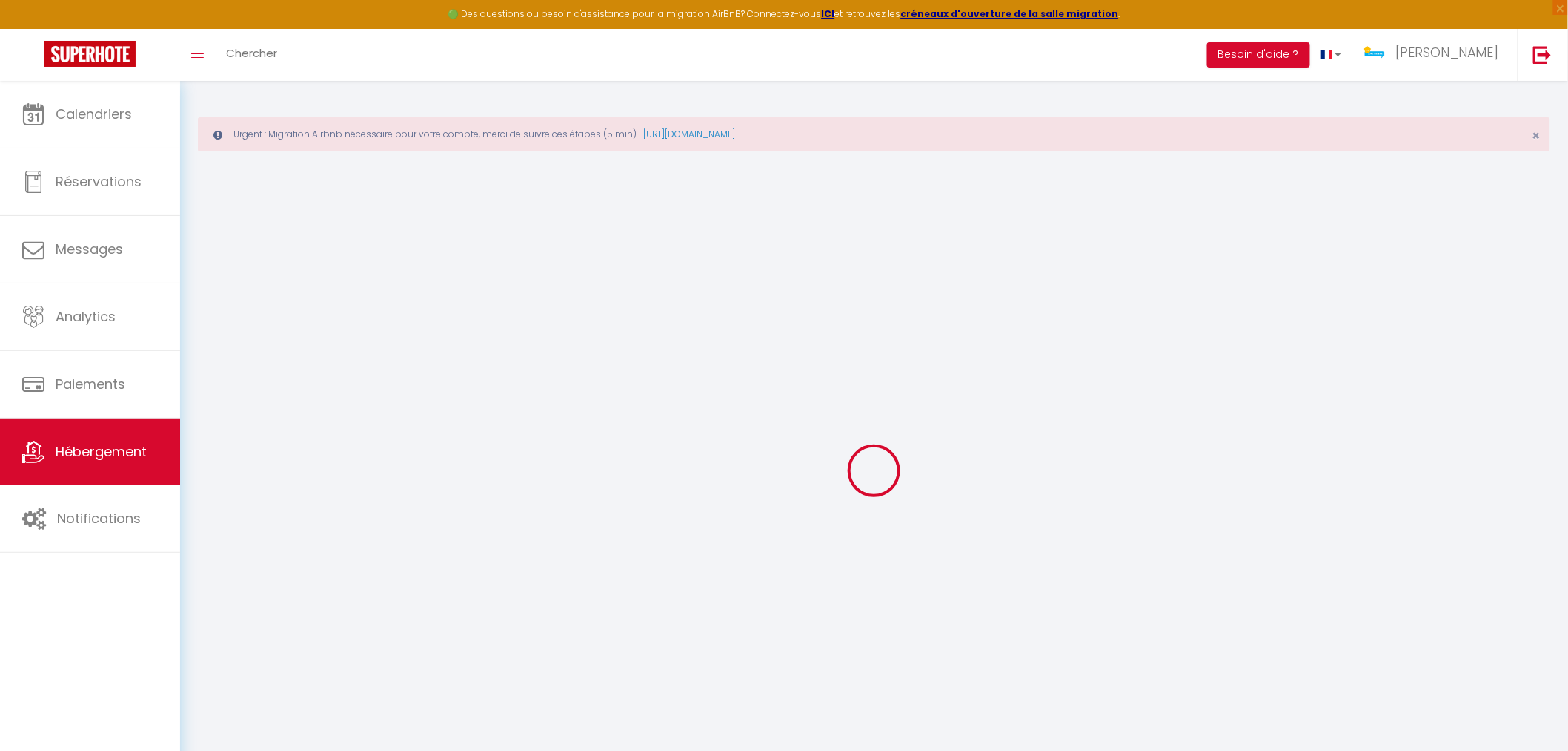
type input "0"
select select
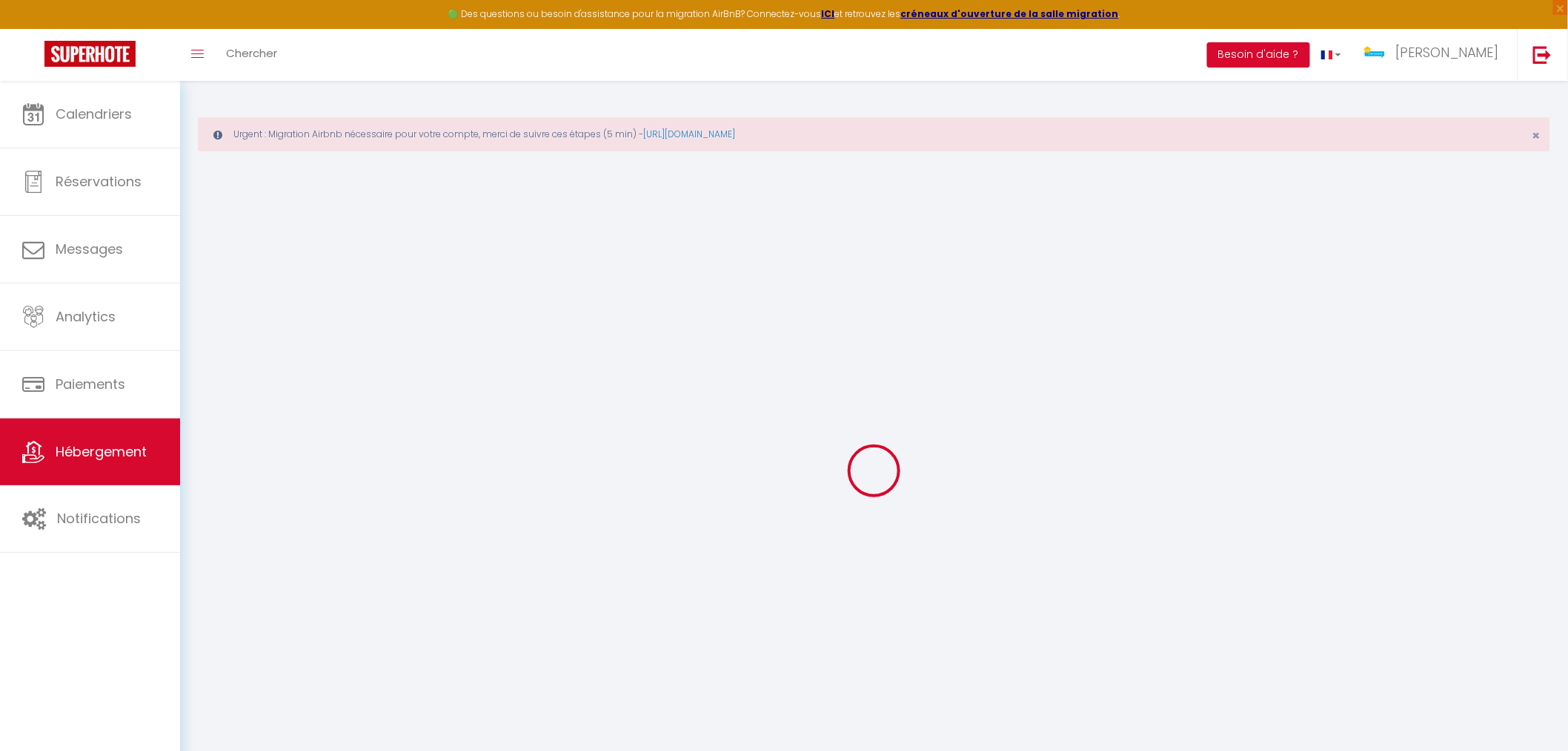
select select
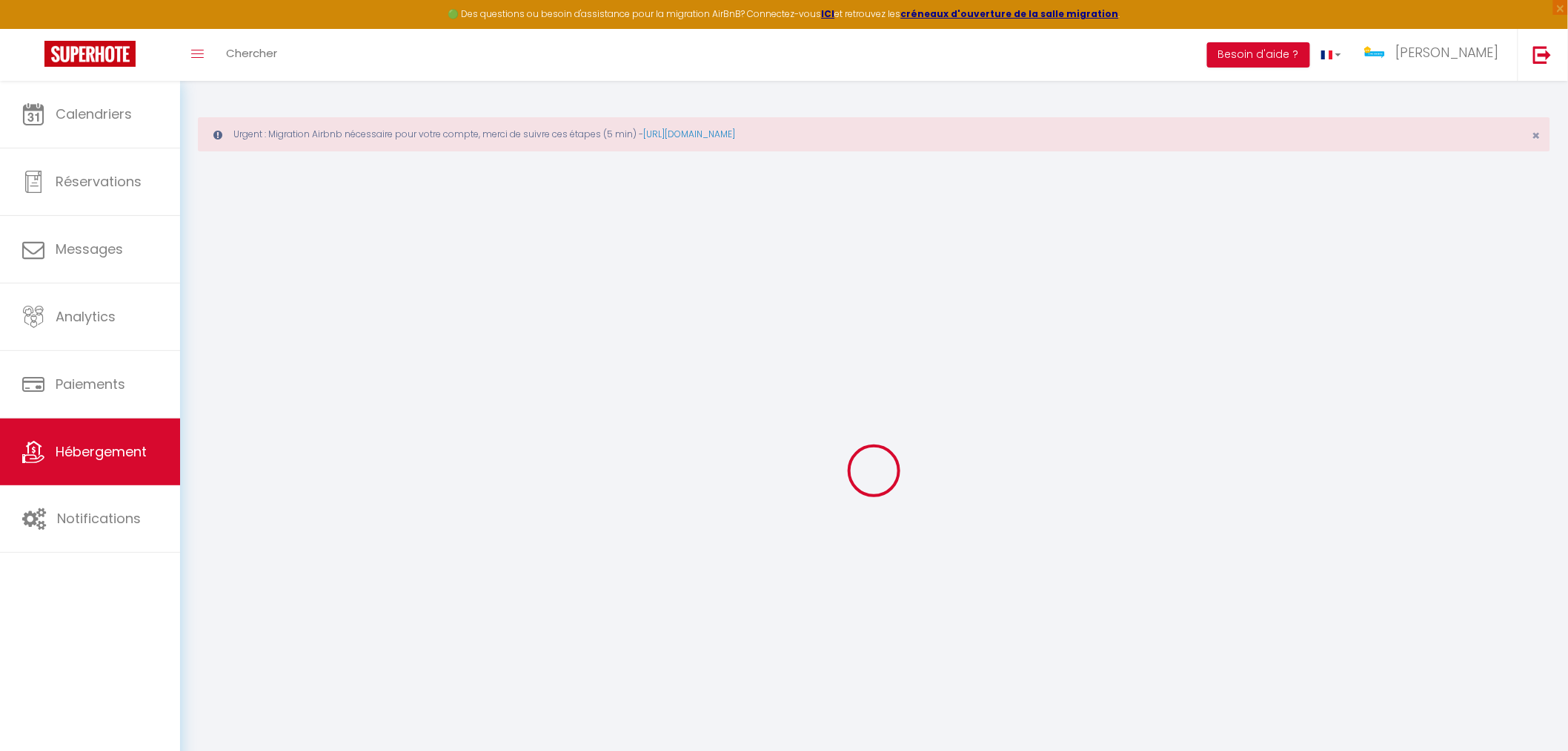
checkbox input "false"
select select
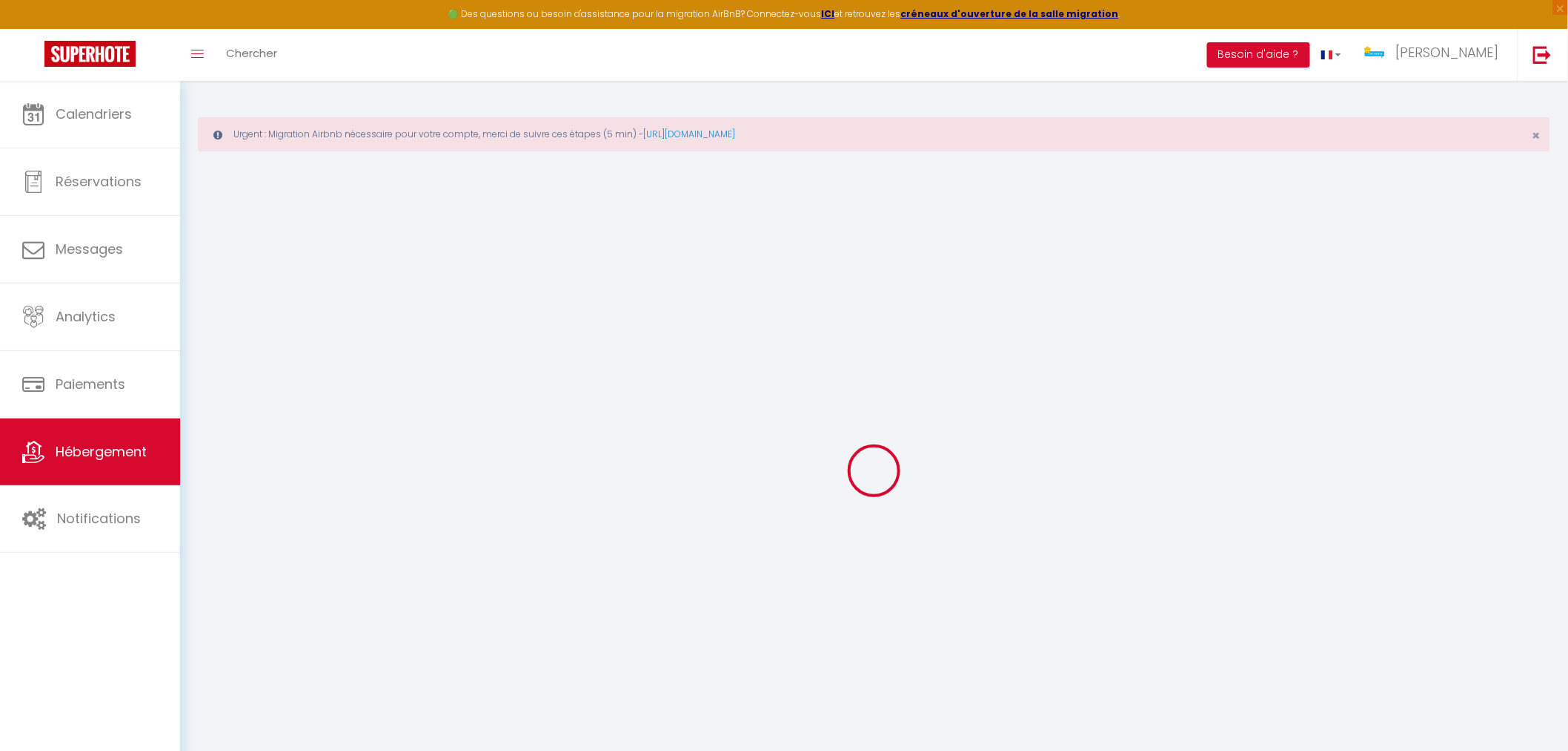
select select
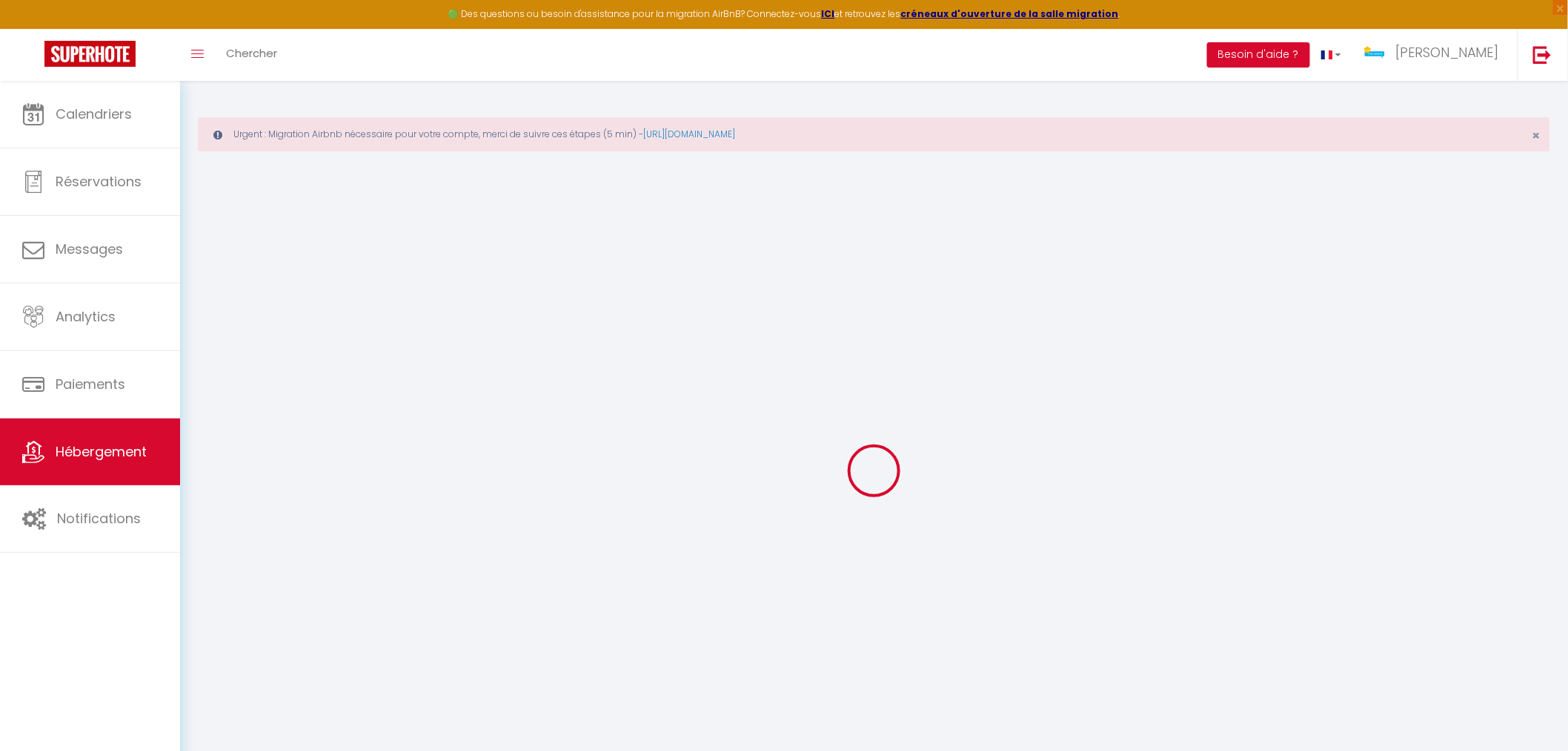
checkbox input "false"
select select
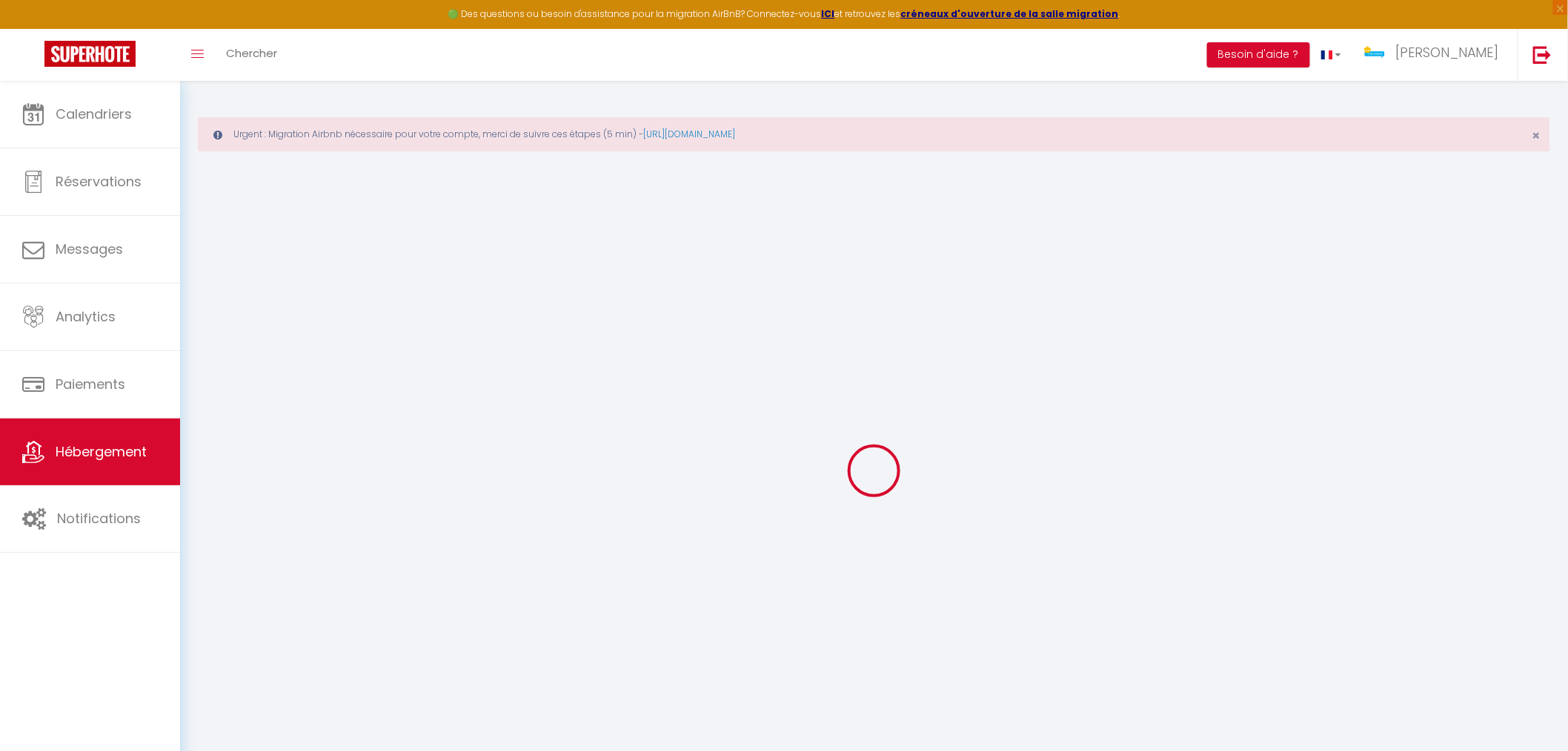
select select
checkbox input "false"
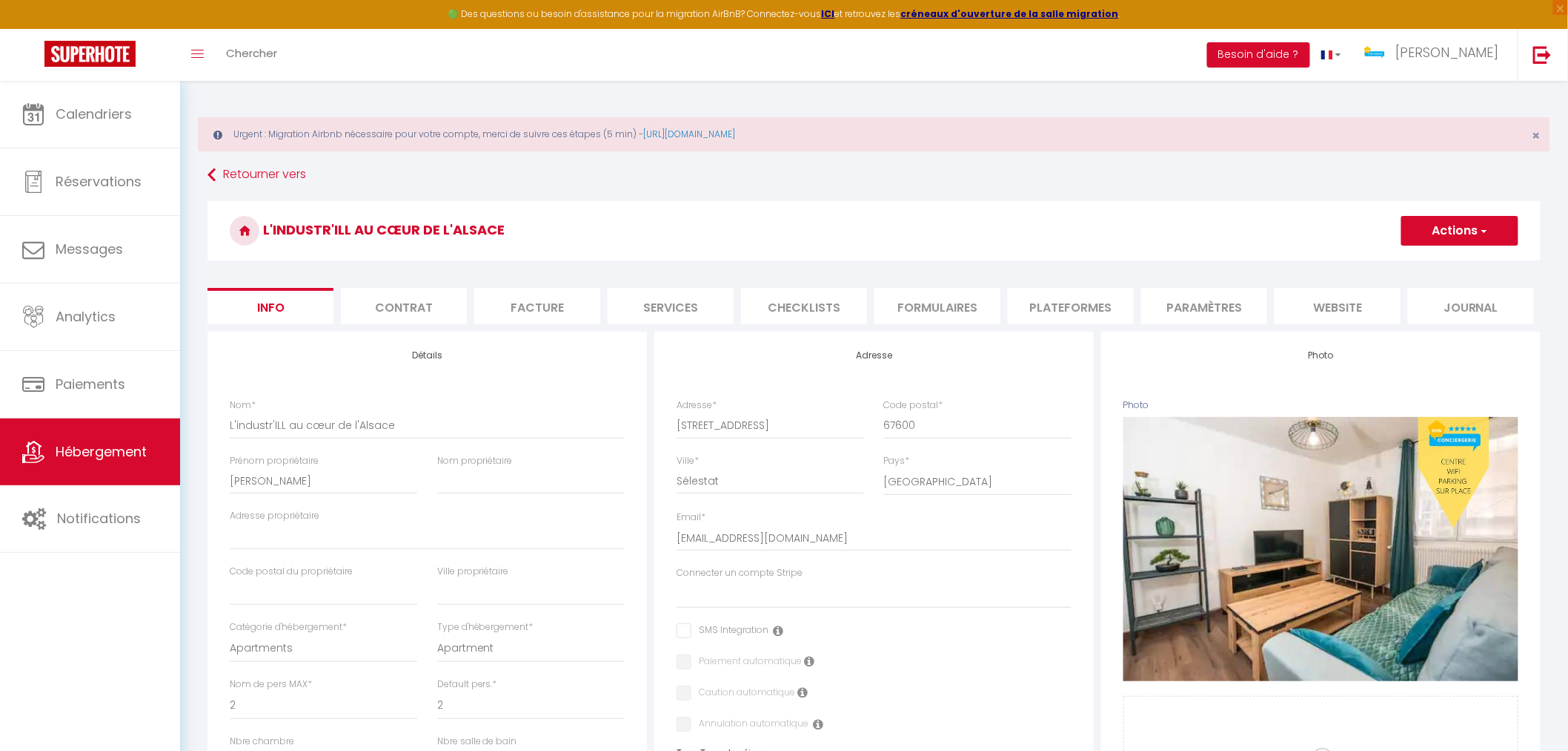
click at [698, 312] on li "Services" at bounding box center [671, 306] width 126 height 36
select select
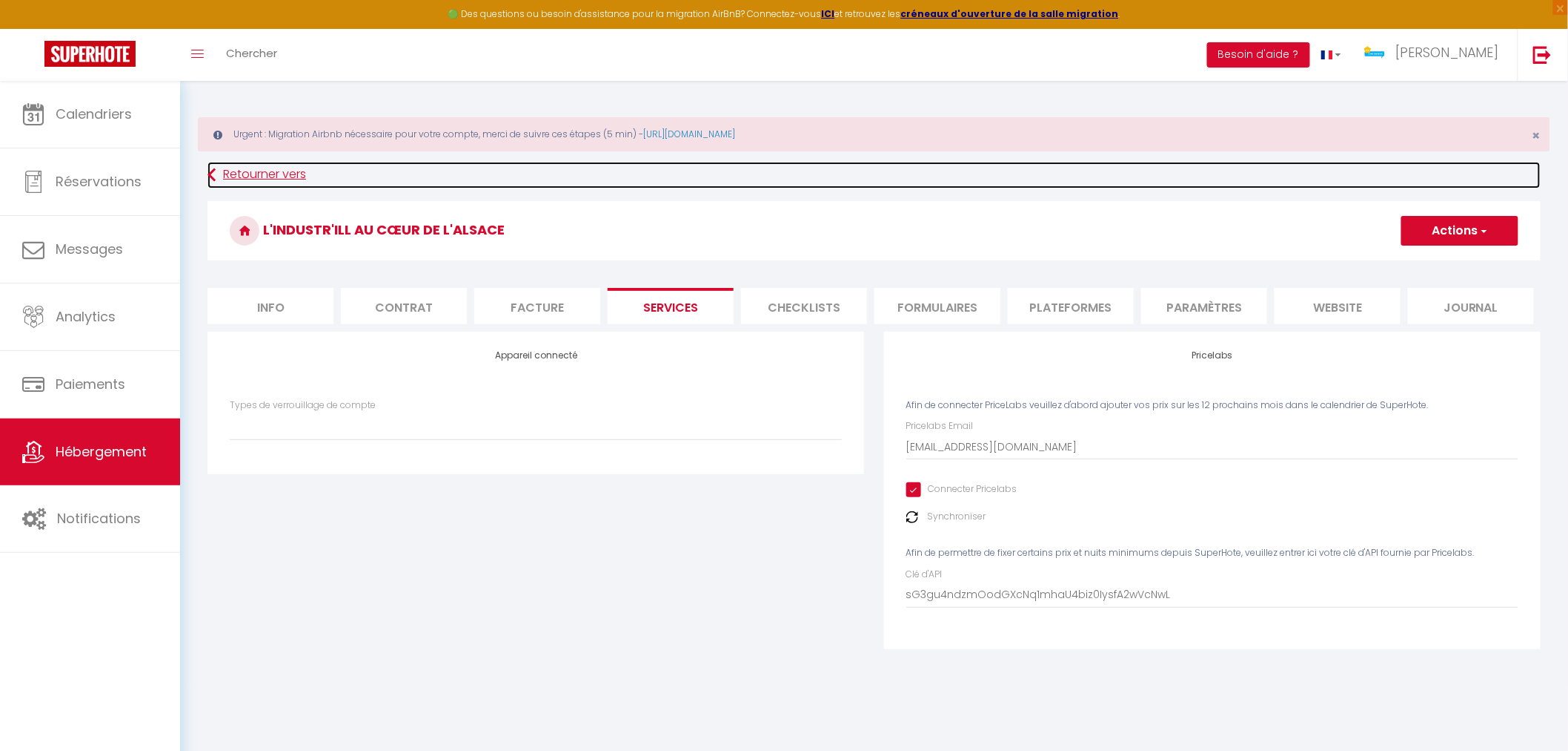
click at [265, 176] on link "Retourner vers" at bounding box center [875, 174] width 1334 height 27
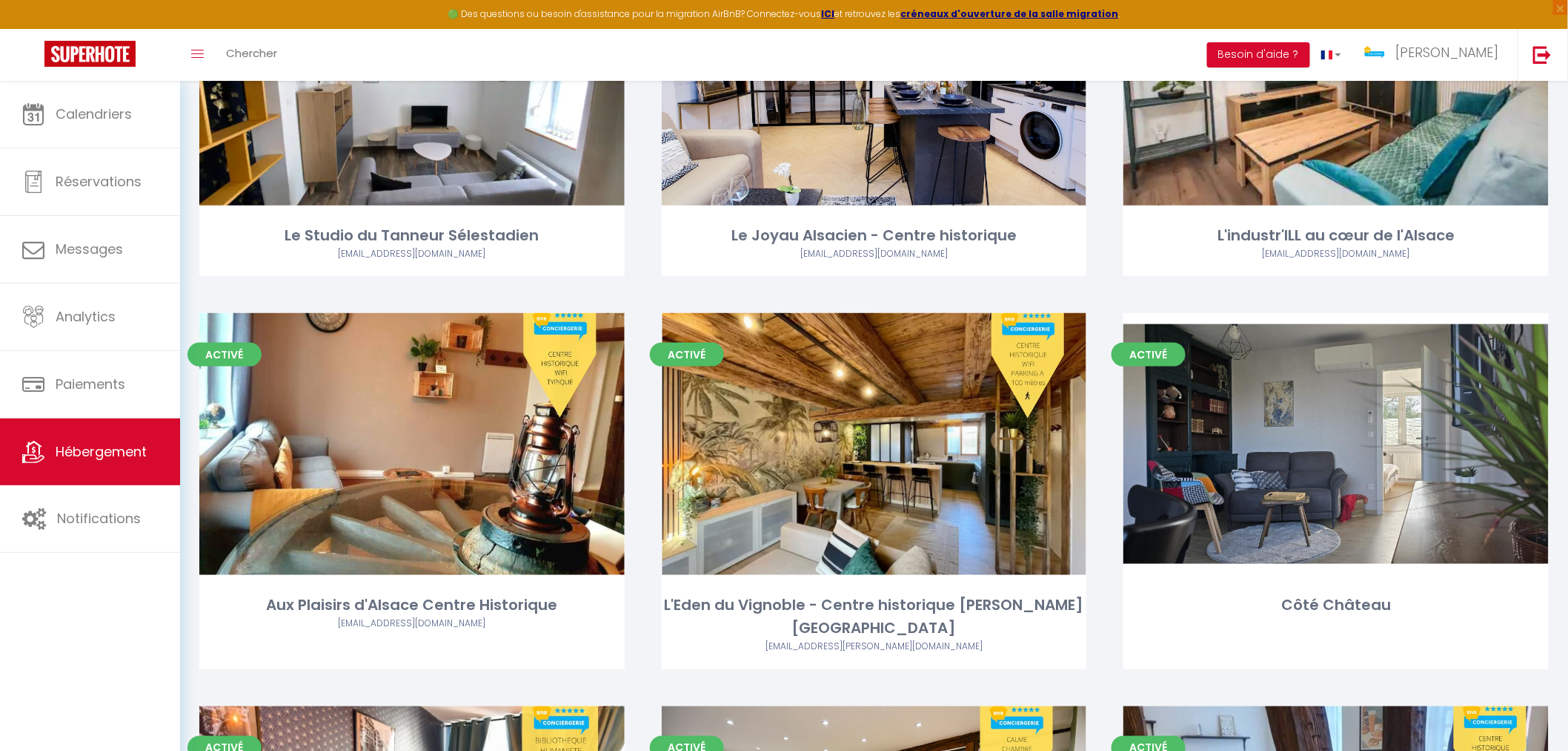
scroll to position [2967, 0]
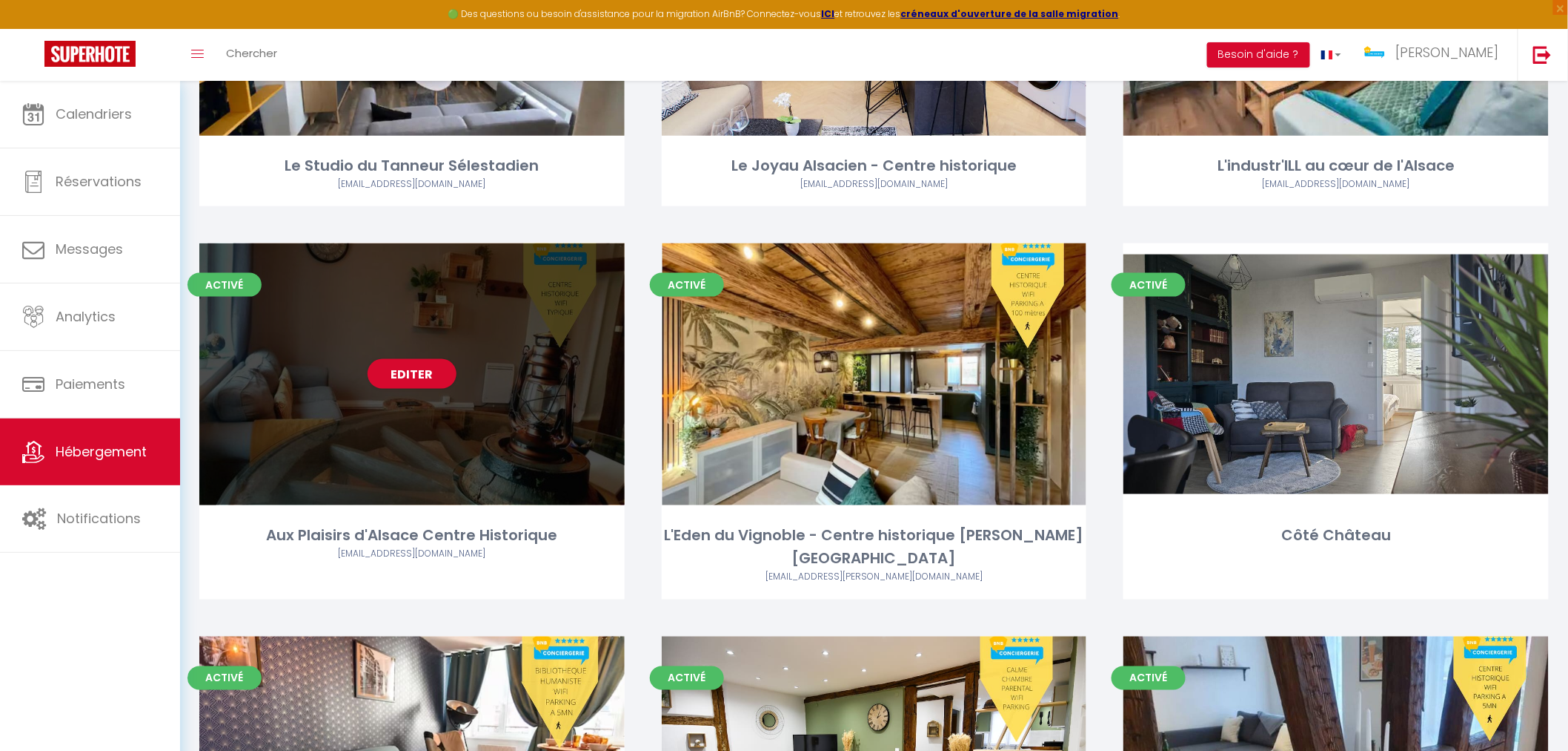
click at [418, 499] on div "Editer" at bounding box center [412, 375] width 425 height 262
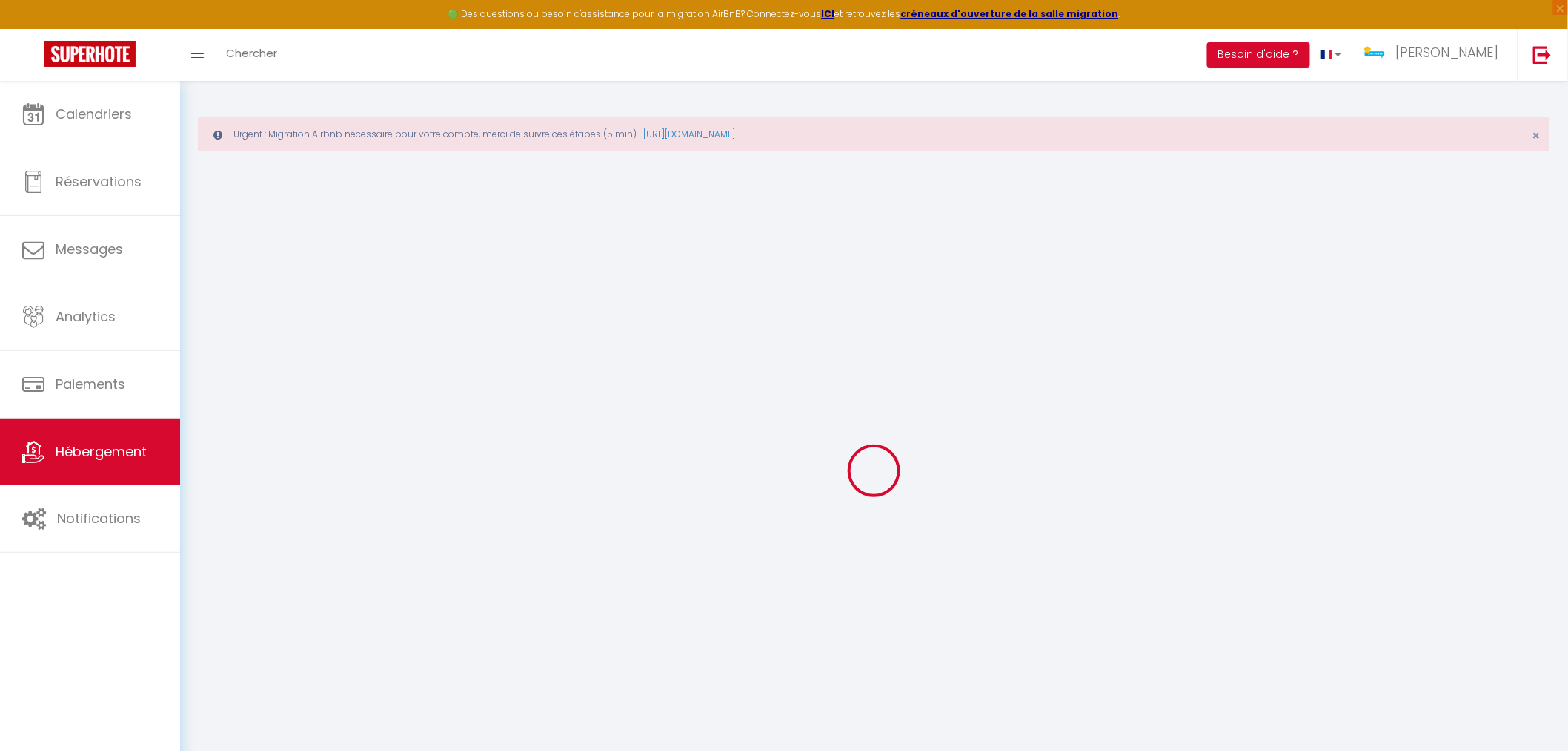
select select
type input "[EMAIL_ADDRESS][DOMAIN_NAME]"
checkbox input "true"
select select
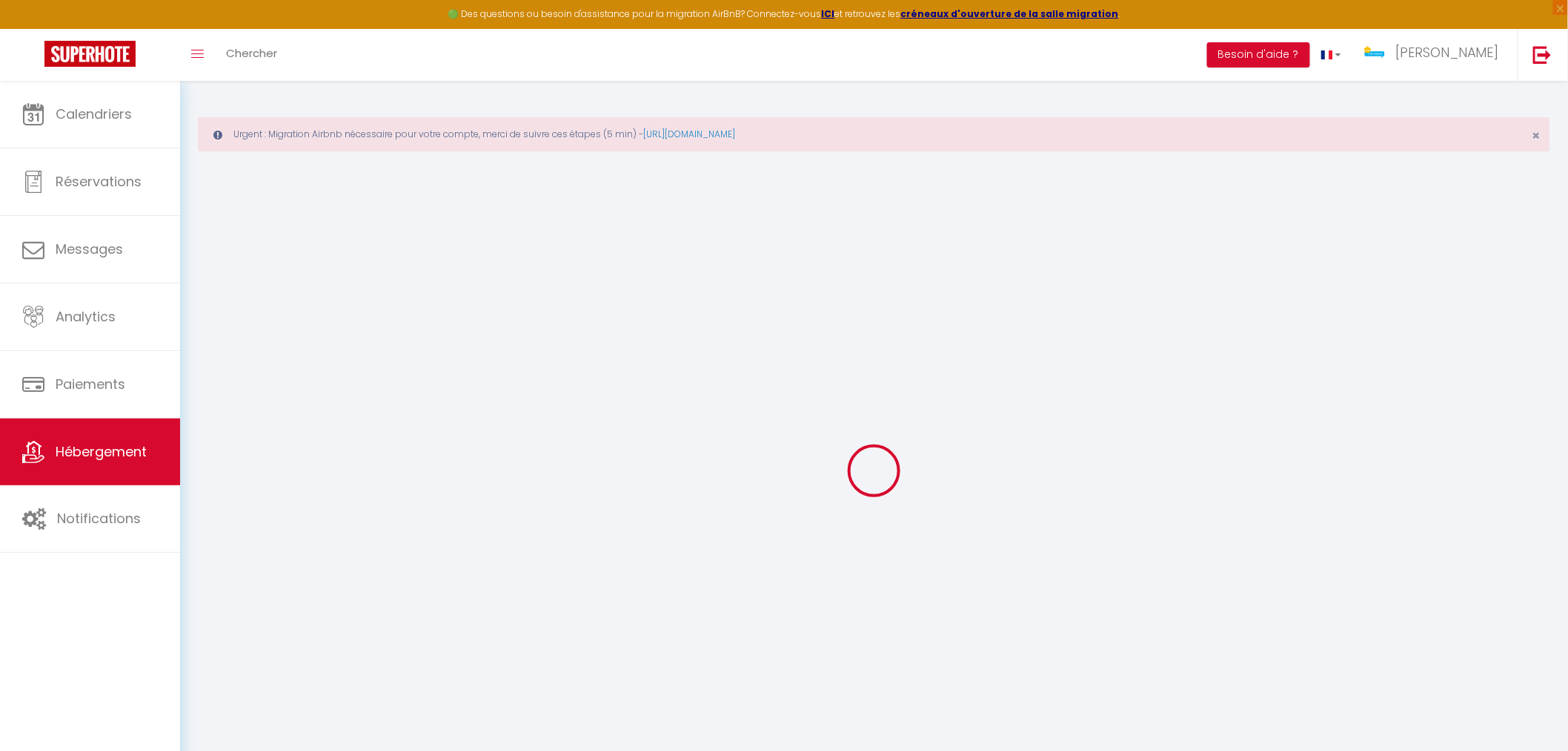
select select
checkbox input "false"
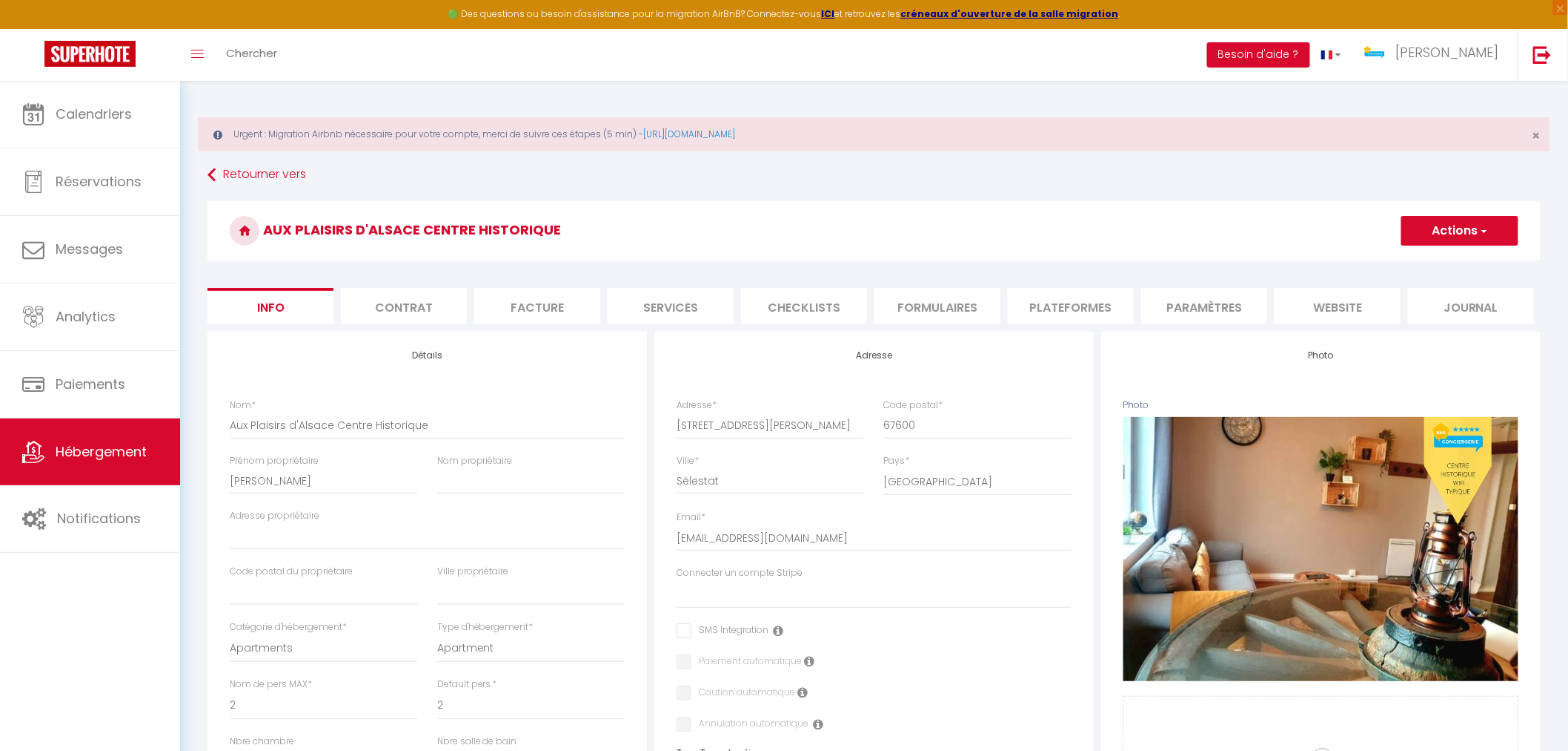
click at [715, 314] on li "Services" at bounding box center [671, 306] width 126 height 36
select select
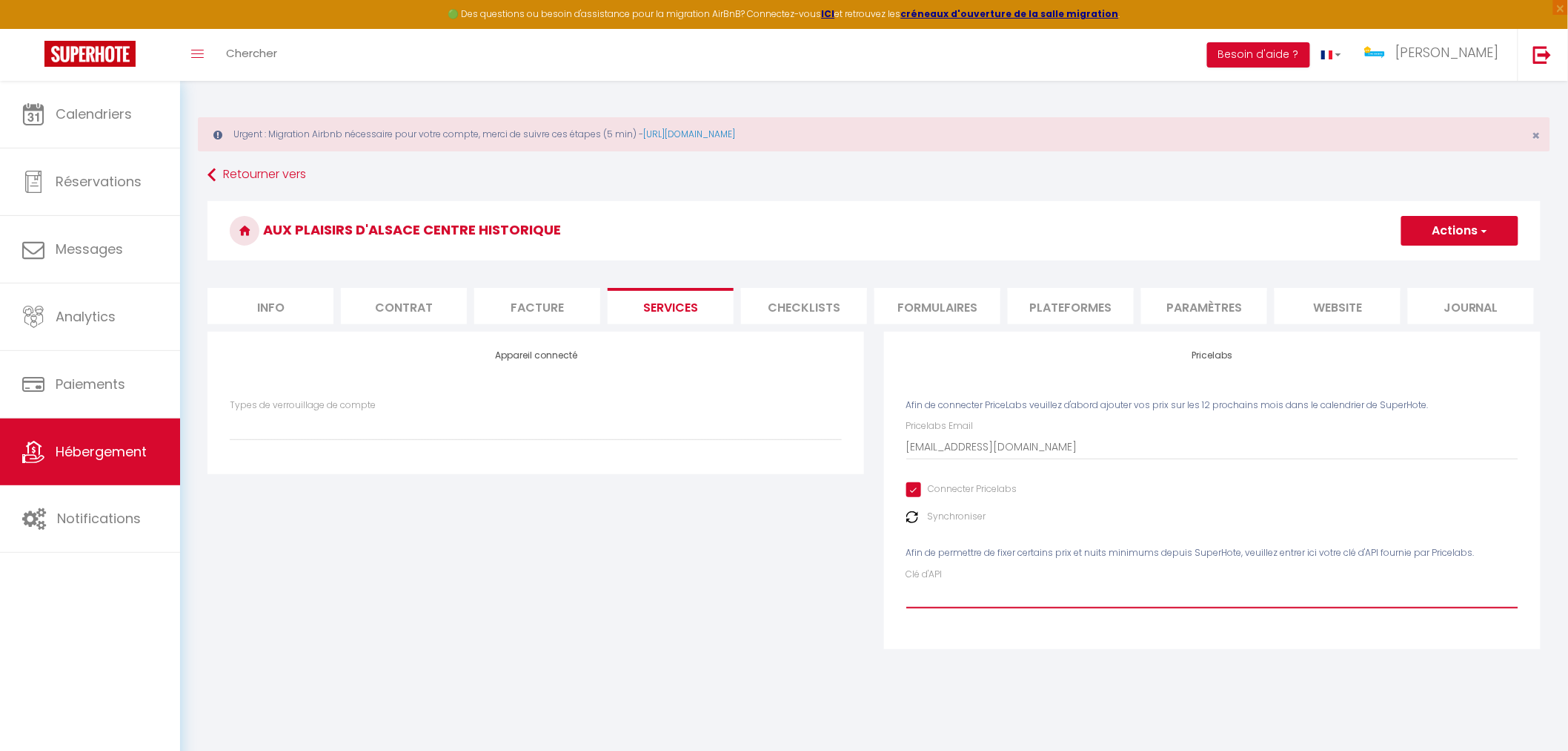
click at [995, 601] on input "Clé d'API" at bounding box center [1212, 594] width 613 height 27
paste input "sG3gu4ndzmOodGXcNq1mhaU4biz0IysfA2wVcNwL"
type input "sG3gu4ndzmOodGXcNq1mhaU4biz0IysfA2wVcNwL"
select select
type input "sG3gu4ndzmOodGXcNq1mhaU4biz0IysfA2wVcNwL"
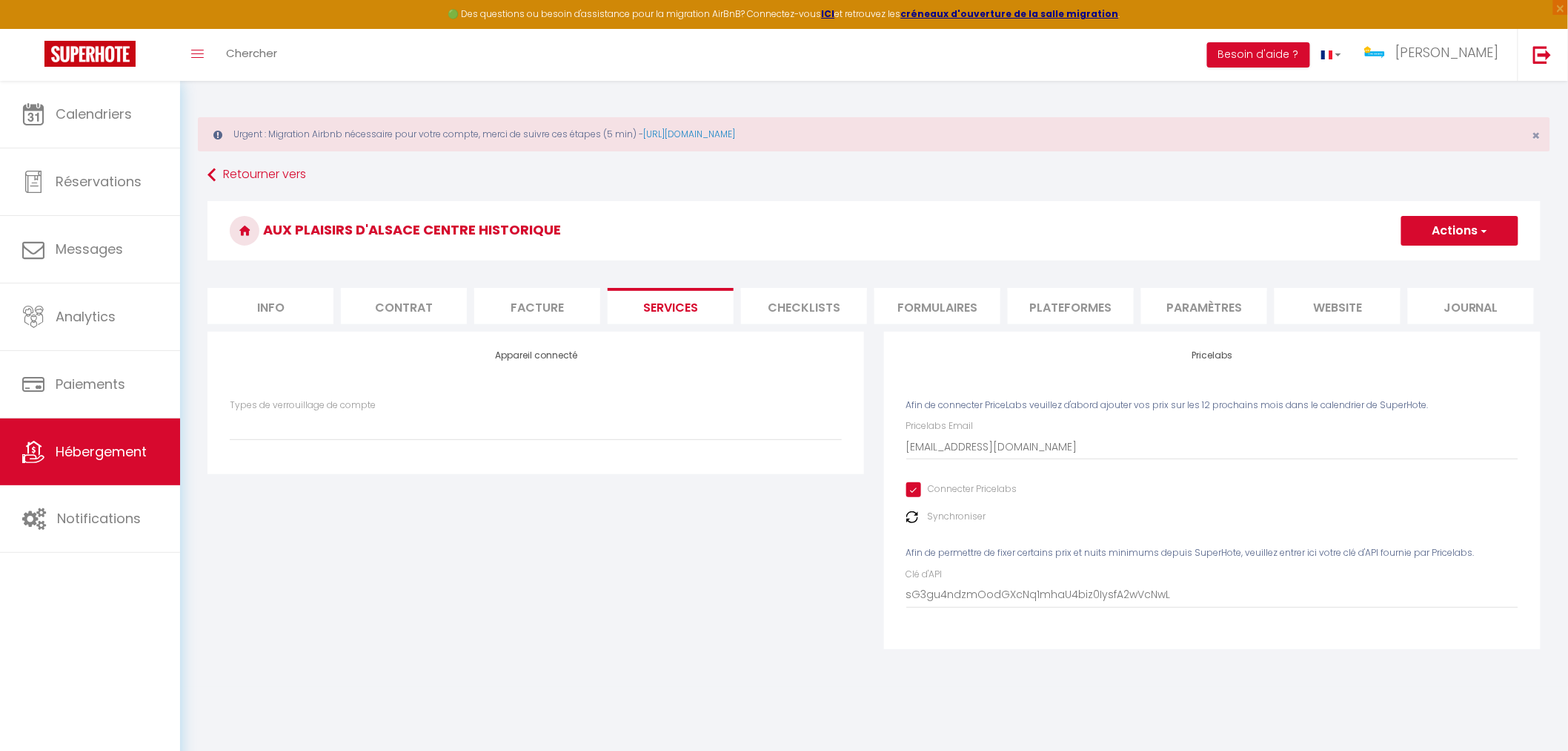
click at [1476, 227] on button "Actions" at bounding box center [1460, 231] width 117 height 30
click at [1436, 262] on link "Enregistrer" at bounding box center [1459, 263] width 117 height 20
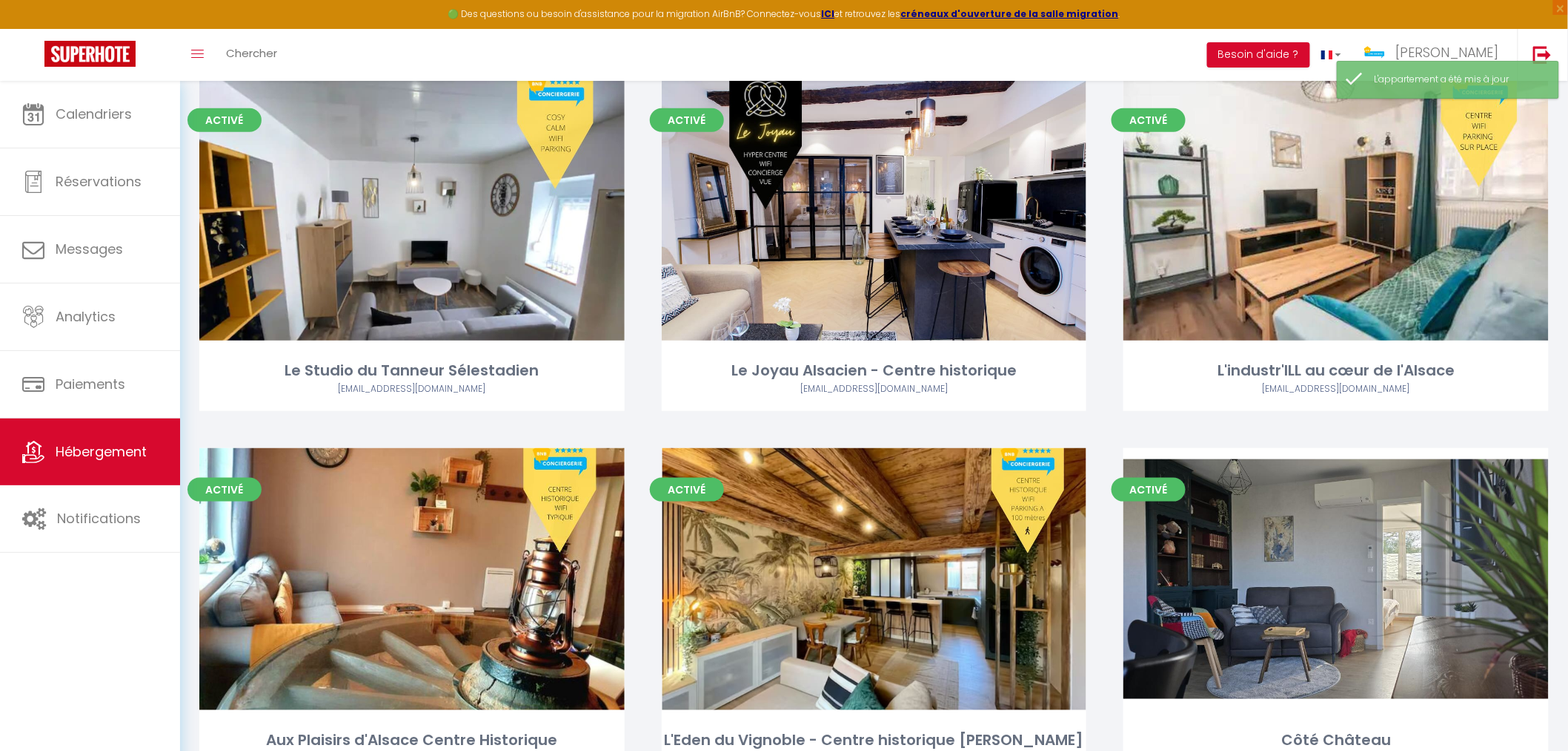
scroll to position [2967, 0]
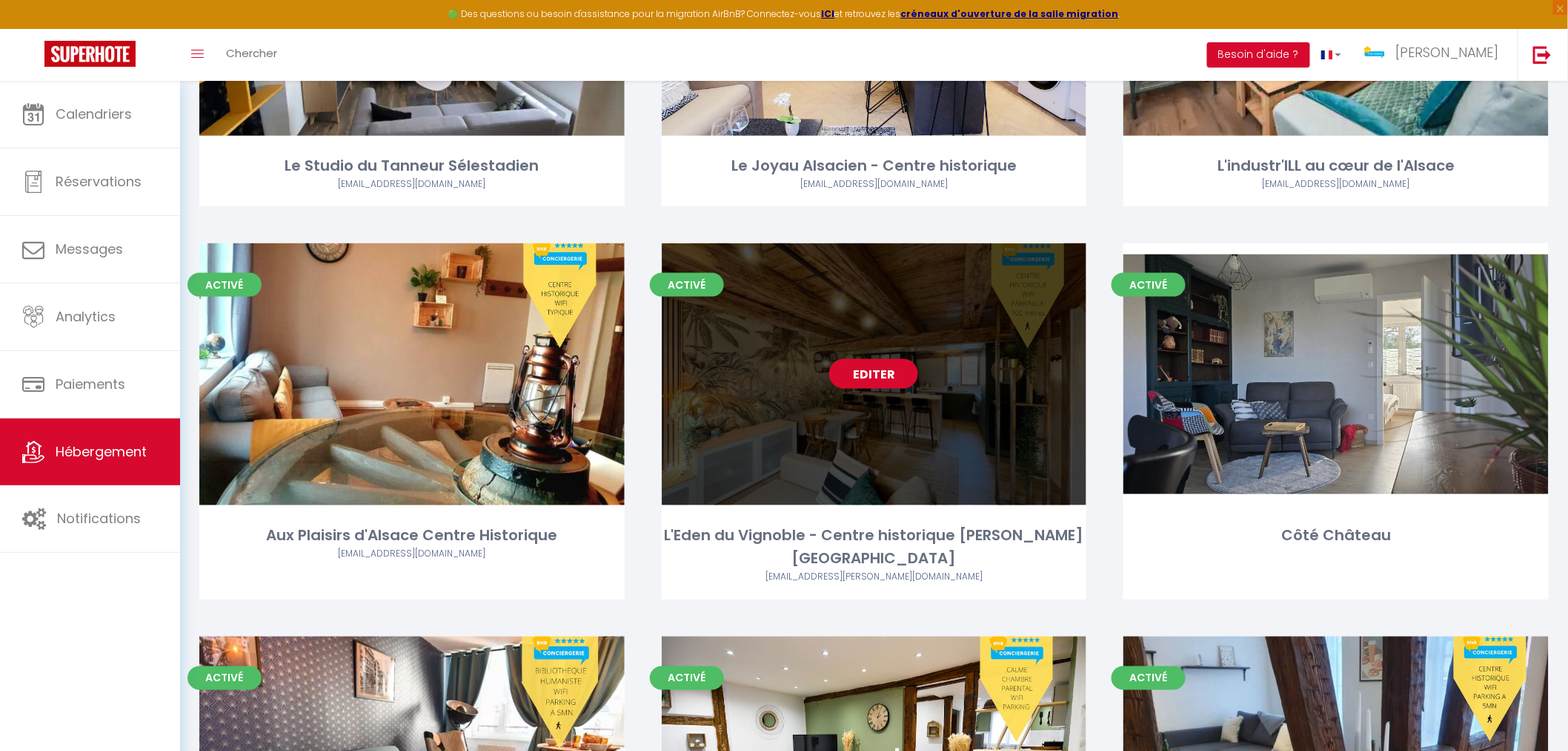
click at [878, 471] on div "Editer" at bounding box center [875, 375] width 425 height 262
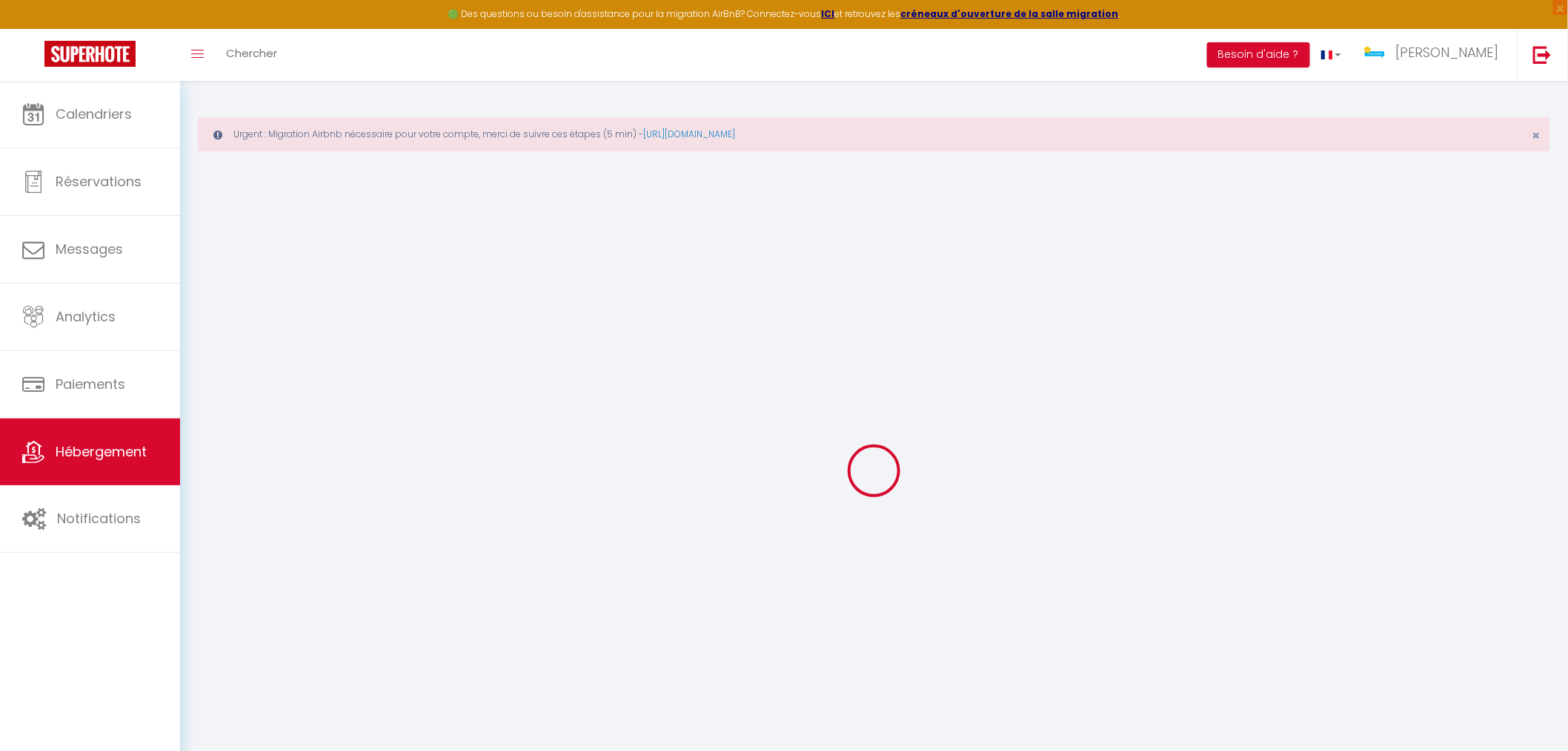
select select
type input "[EMAIL_ADDRESS][DOMAIN_NAME]"
checkbox input "true"
select select
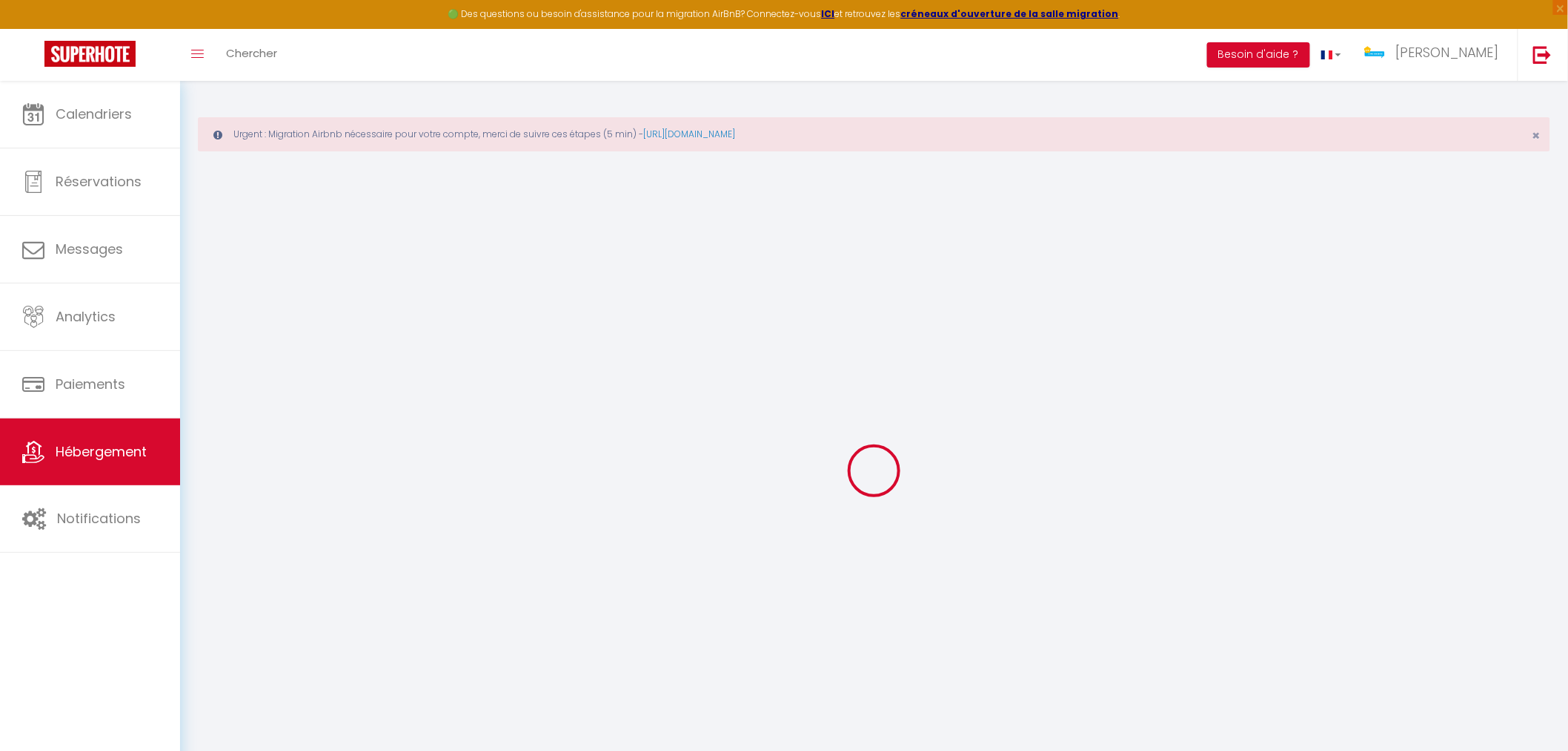
checkbox input "false"
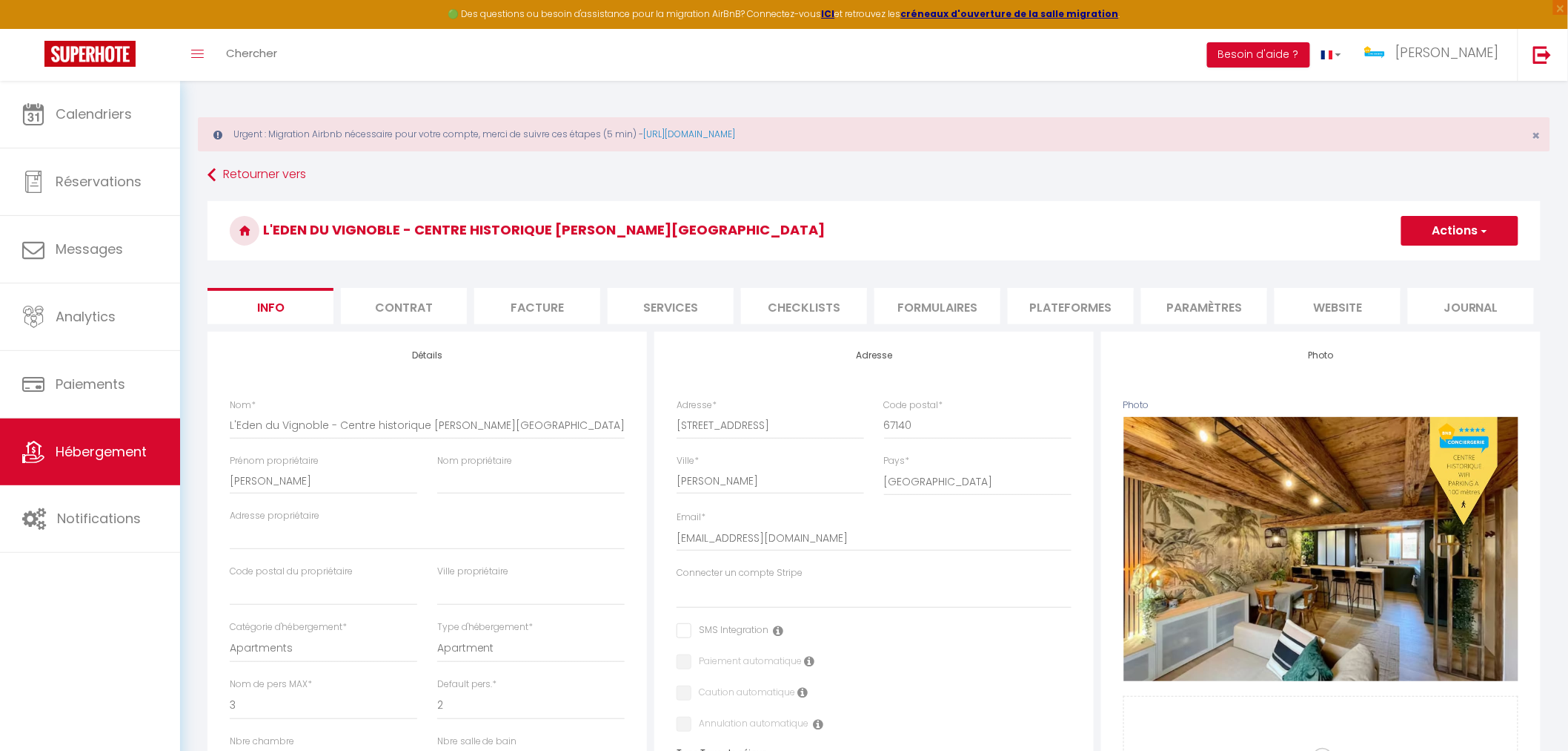
click at [694, 311] on li "Services" at bounding box center [671, 306] width 126 height 36
select select
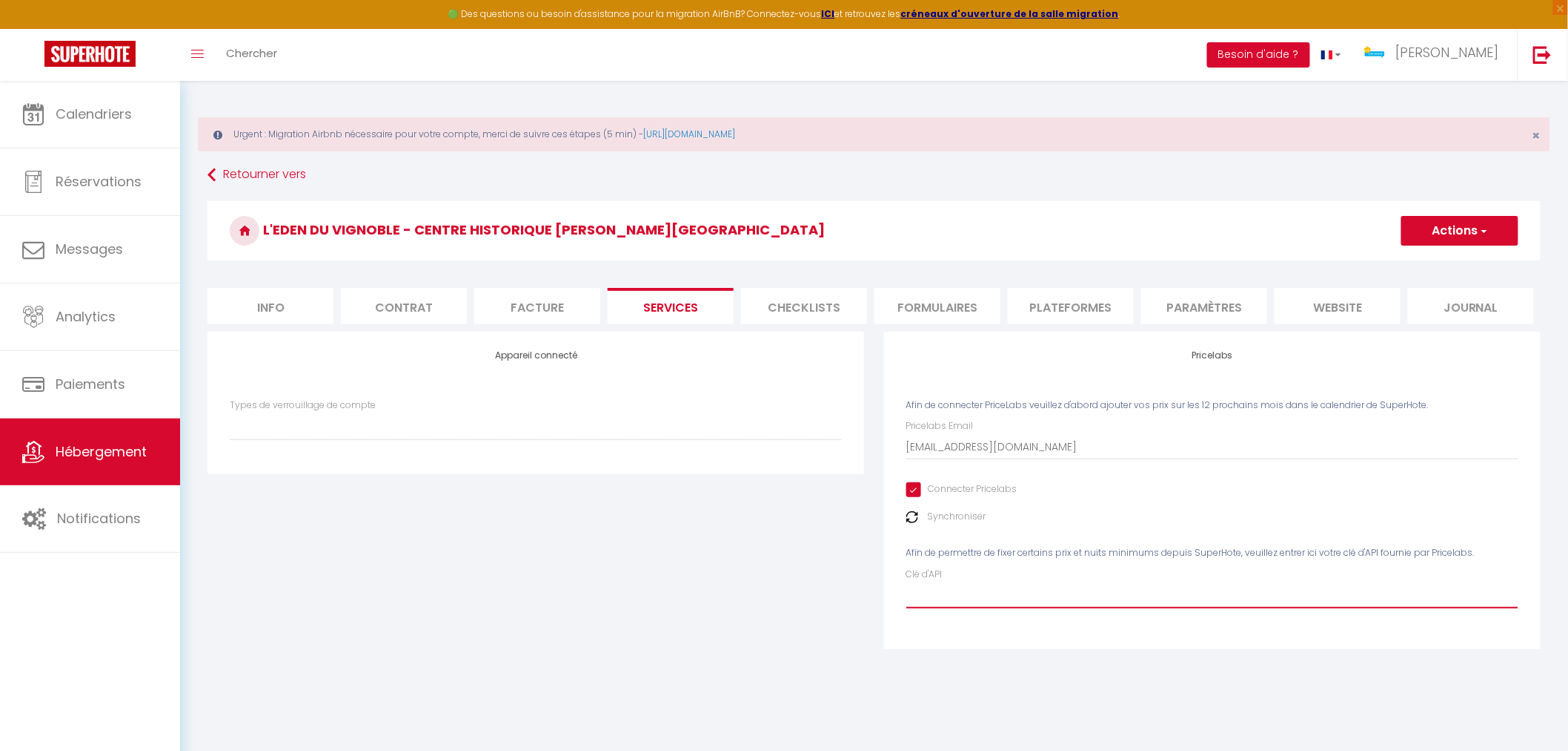
click at [1031, 594] on input "Clé d'API" at bounding box center [1212, 594] width 613 height 27
paste input "sG3gu4ndzmOodGXcNq1mhaU4biz0IysfA2wVcNwL"
type input "sG3gu4ndzmOodGXcNq1mhaU4biz0IysfA2wVcNwL"
select select
type input "sG3gu4ndzmOodGXcNq1mhaU4biz0IysfA2wVcNwL"
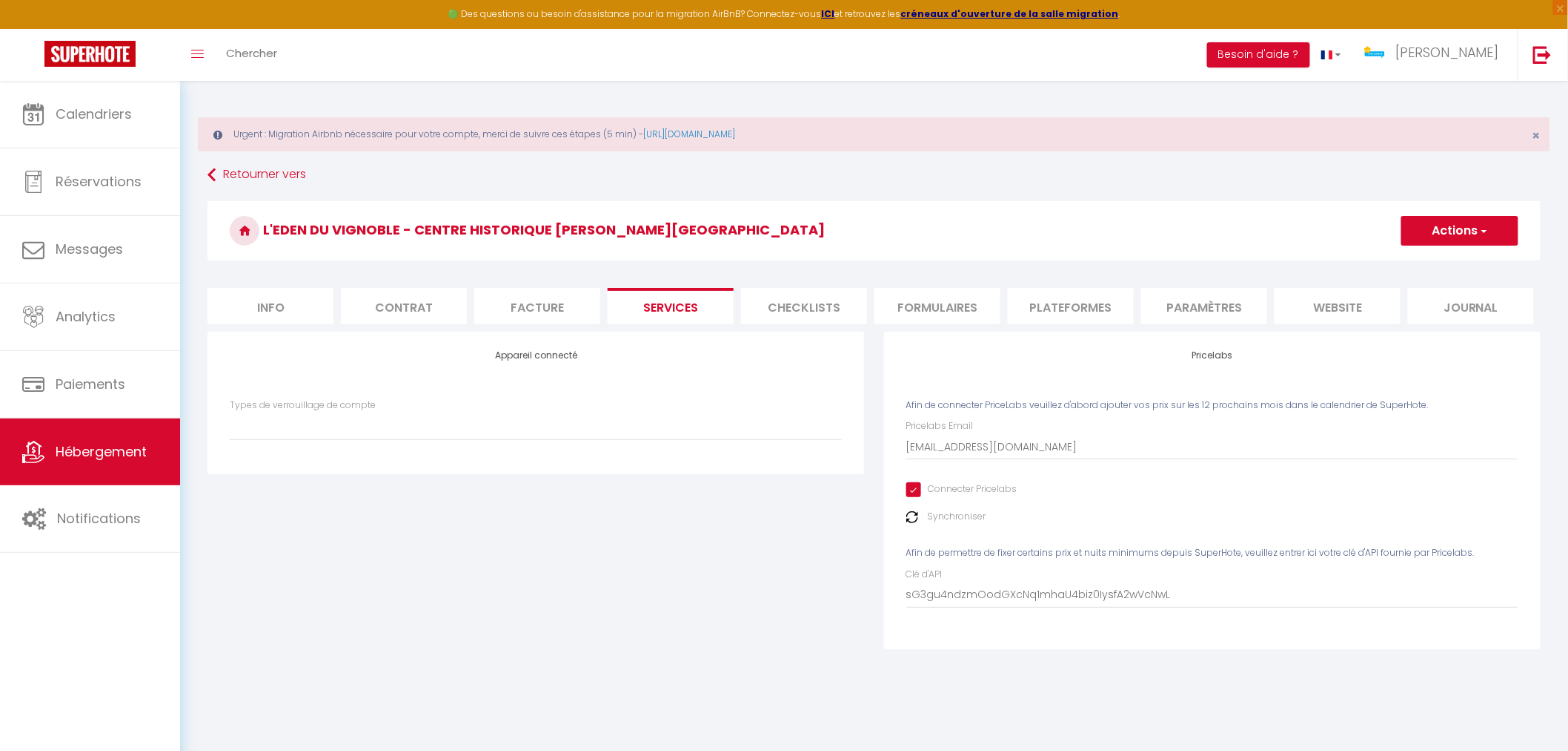
click at [1485, 231] on span "button" at bounding box center [1483, 231] width 10 height 15
click at [1439, 268] on link "Enregistrer" at bounding box center [1459, 263] width 117 height 20
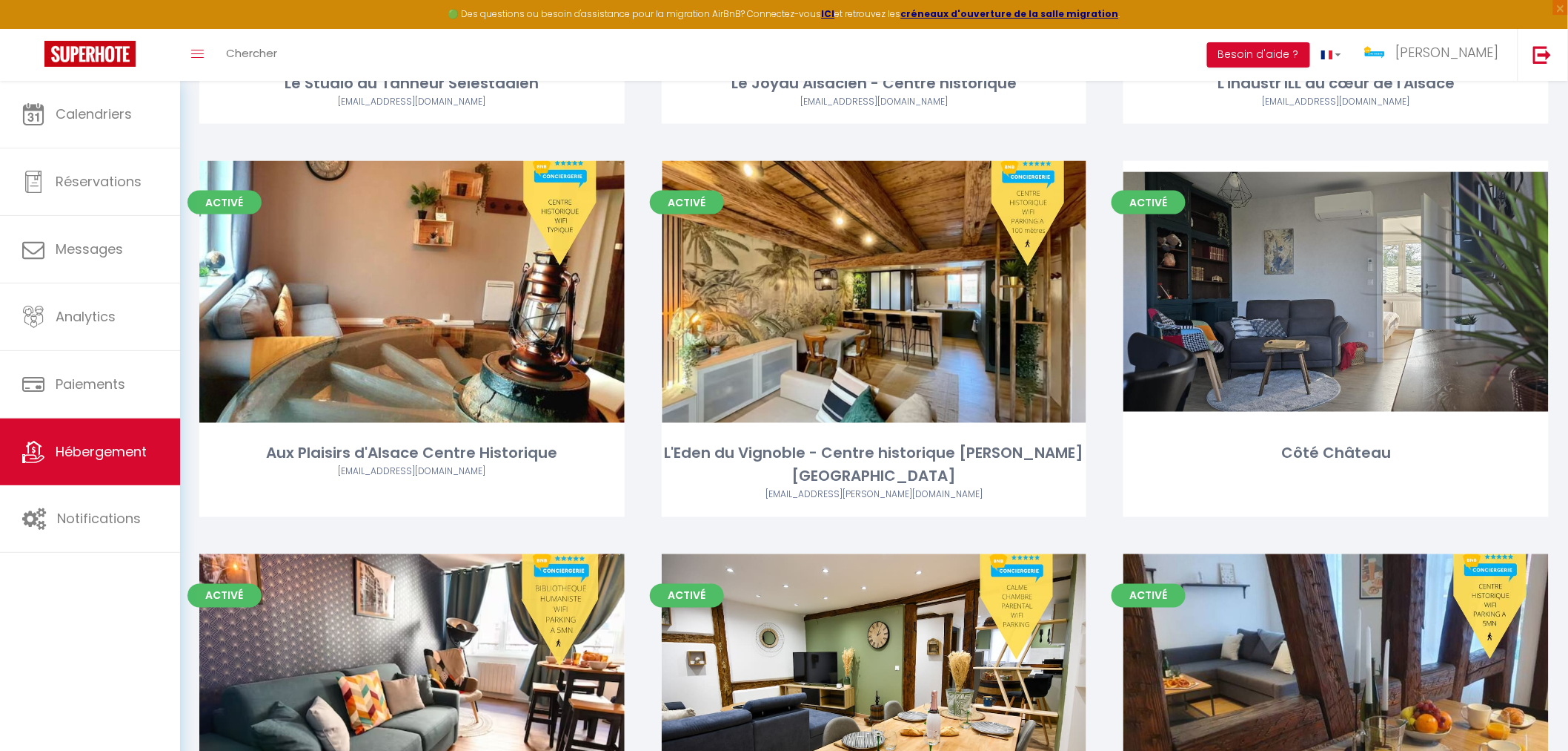
scroll to position [3131, 0]
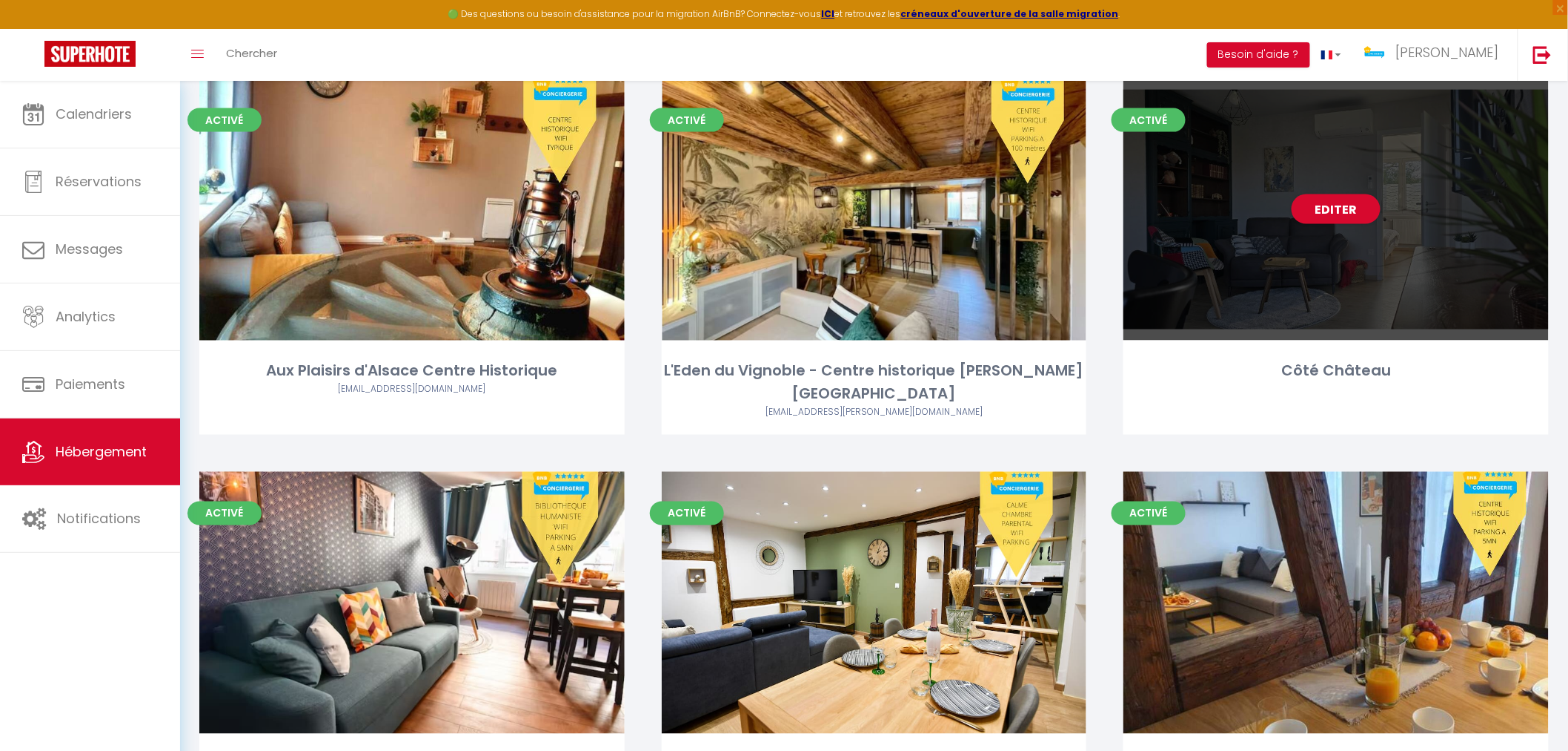
click at [1300, 273] on div "Editer" at bounding box center [1337, 210] width 425 height 262
click at [1241, 290] on div "Editer" at bounding box center [1337, 210] width 425 height 262
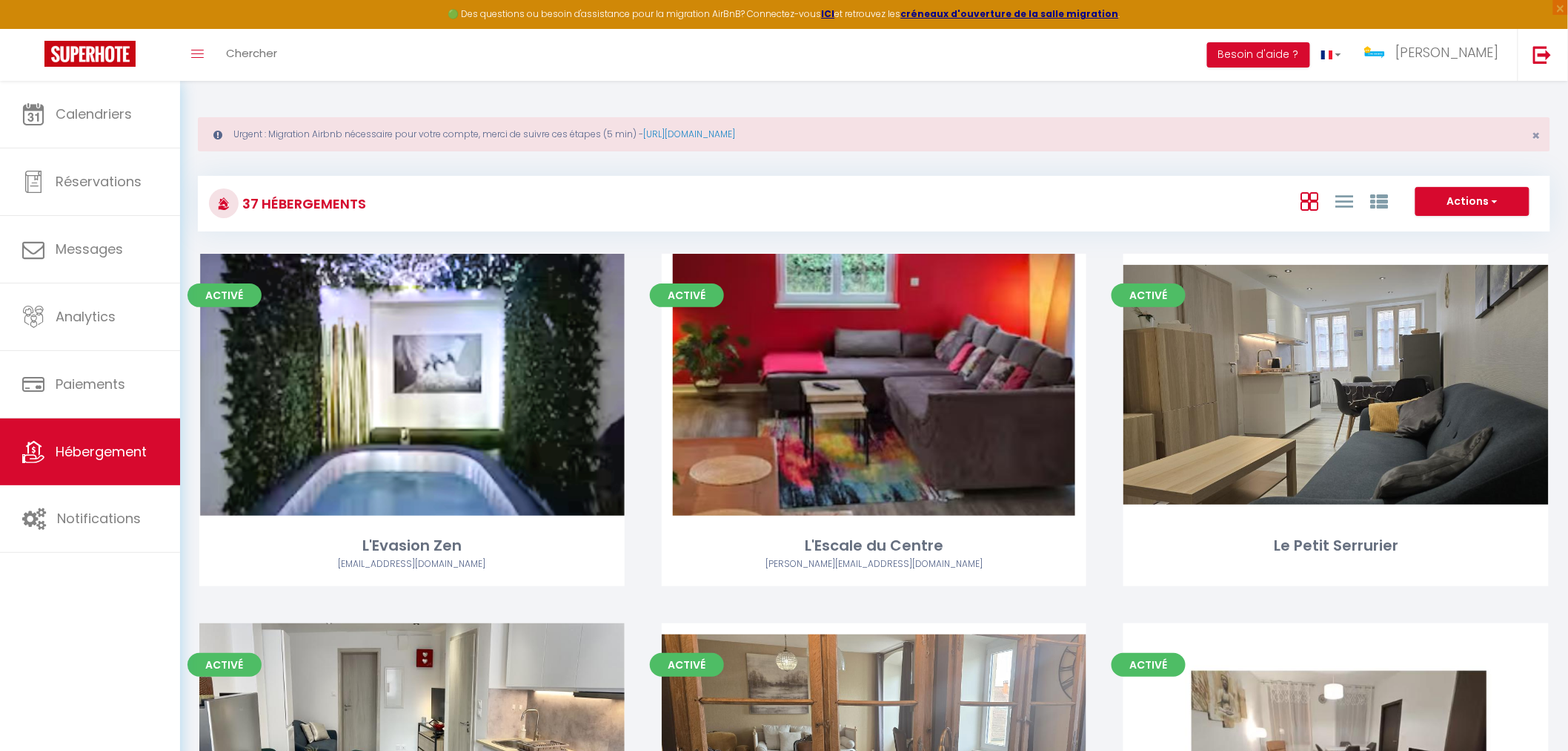
select select "3"
select select "2"
select select "1"
select select "28"
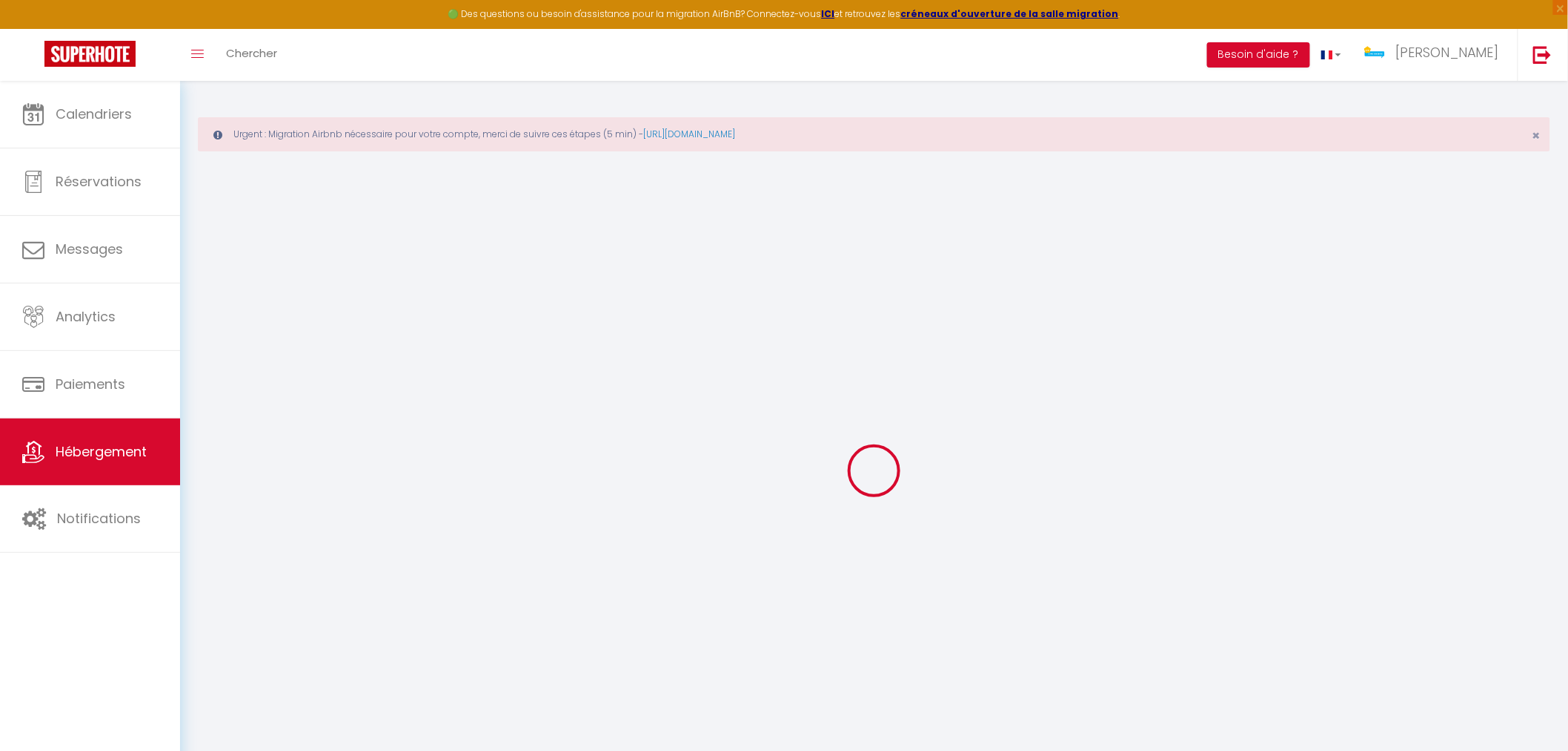
select select
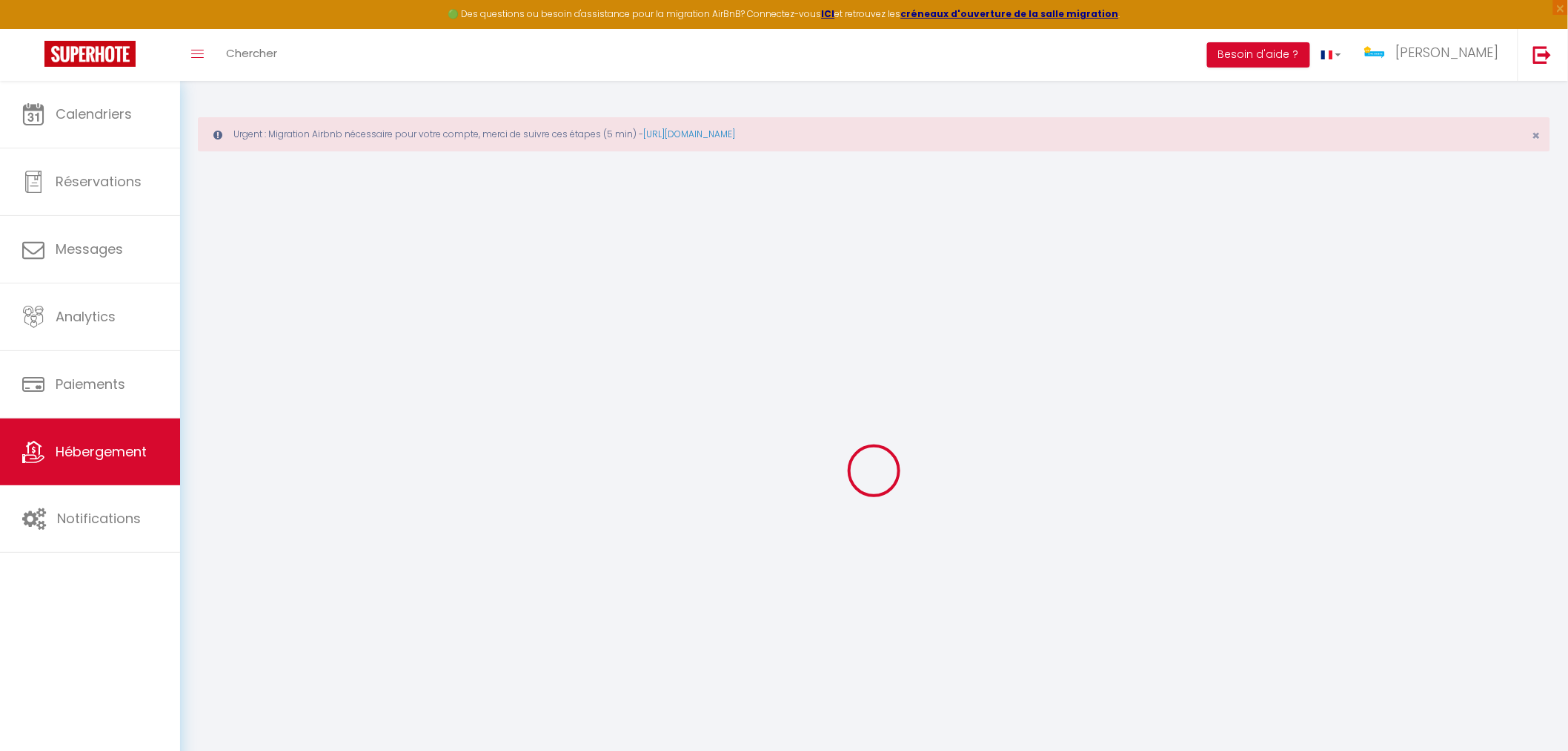
select select
checkbox input "false"
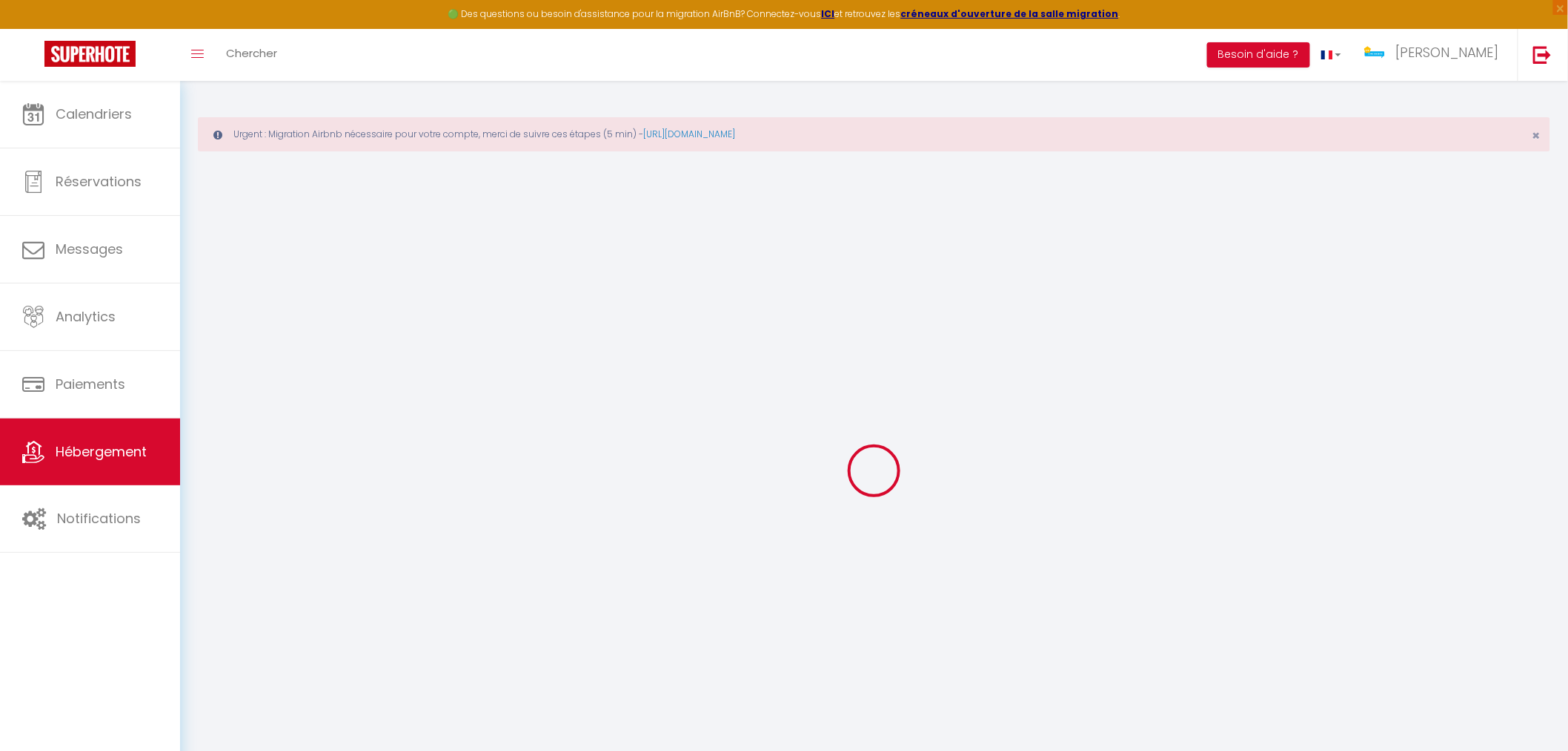
select select
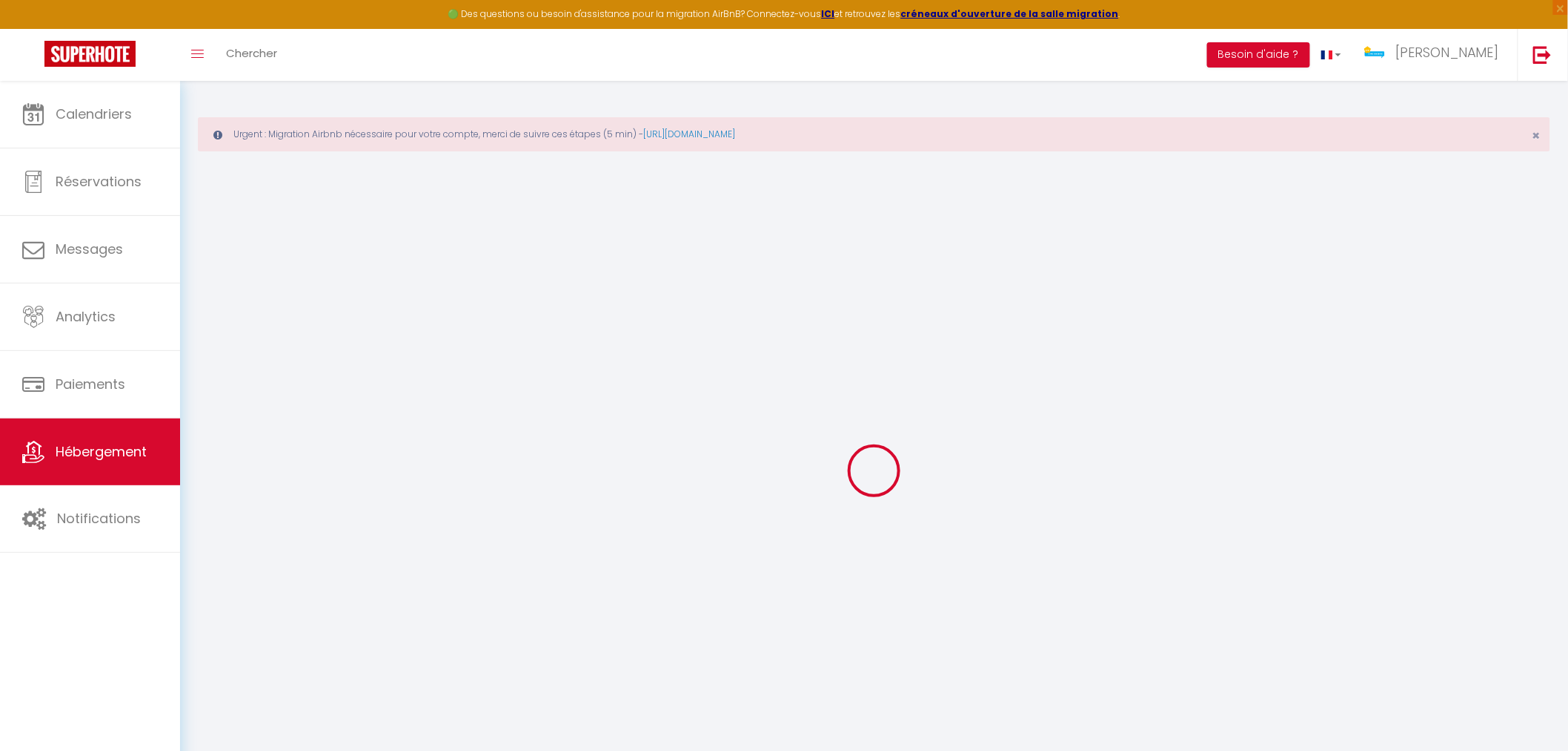
select select
checkbox input "false"
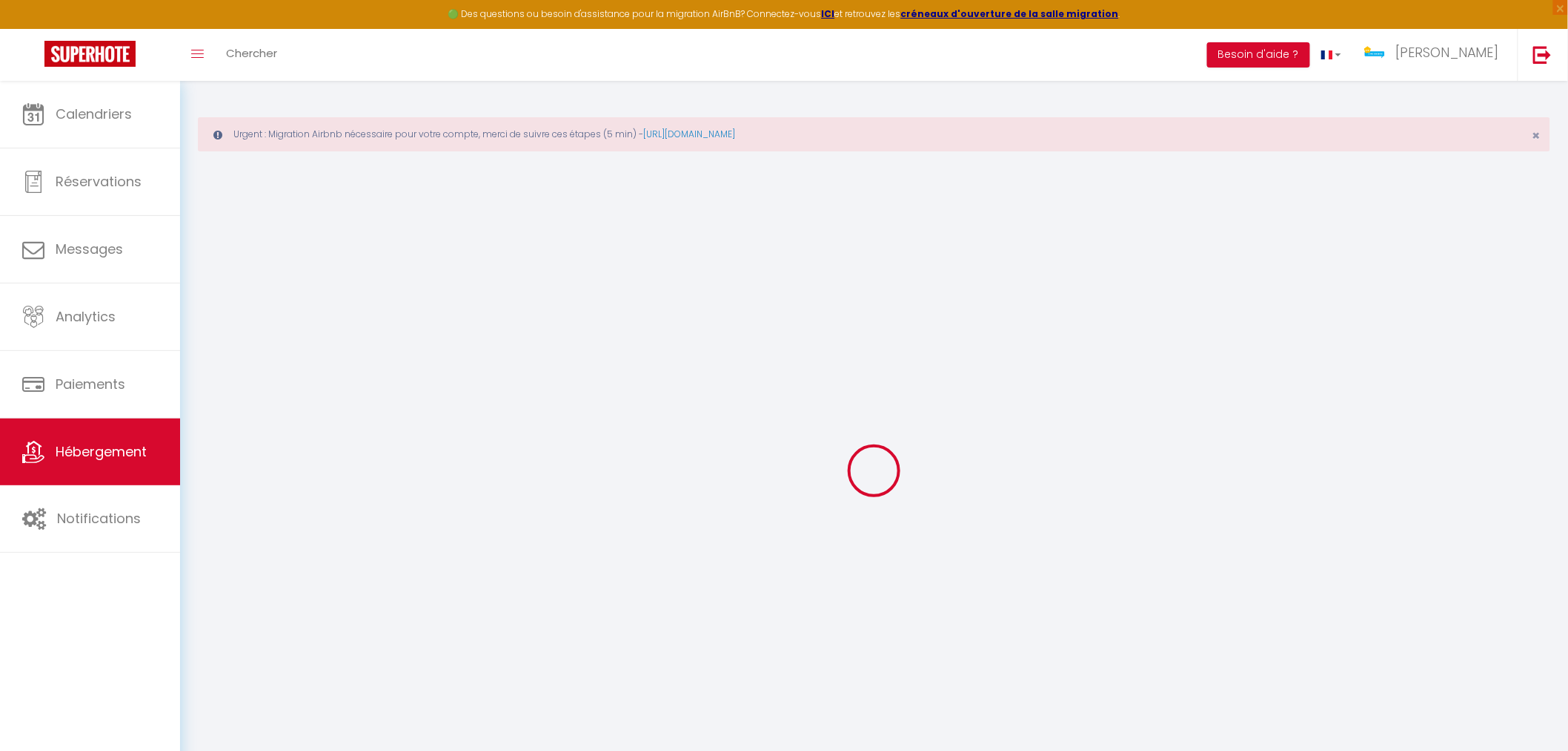
checkbox input "false"
select select
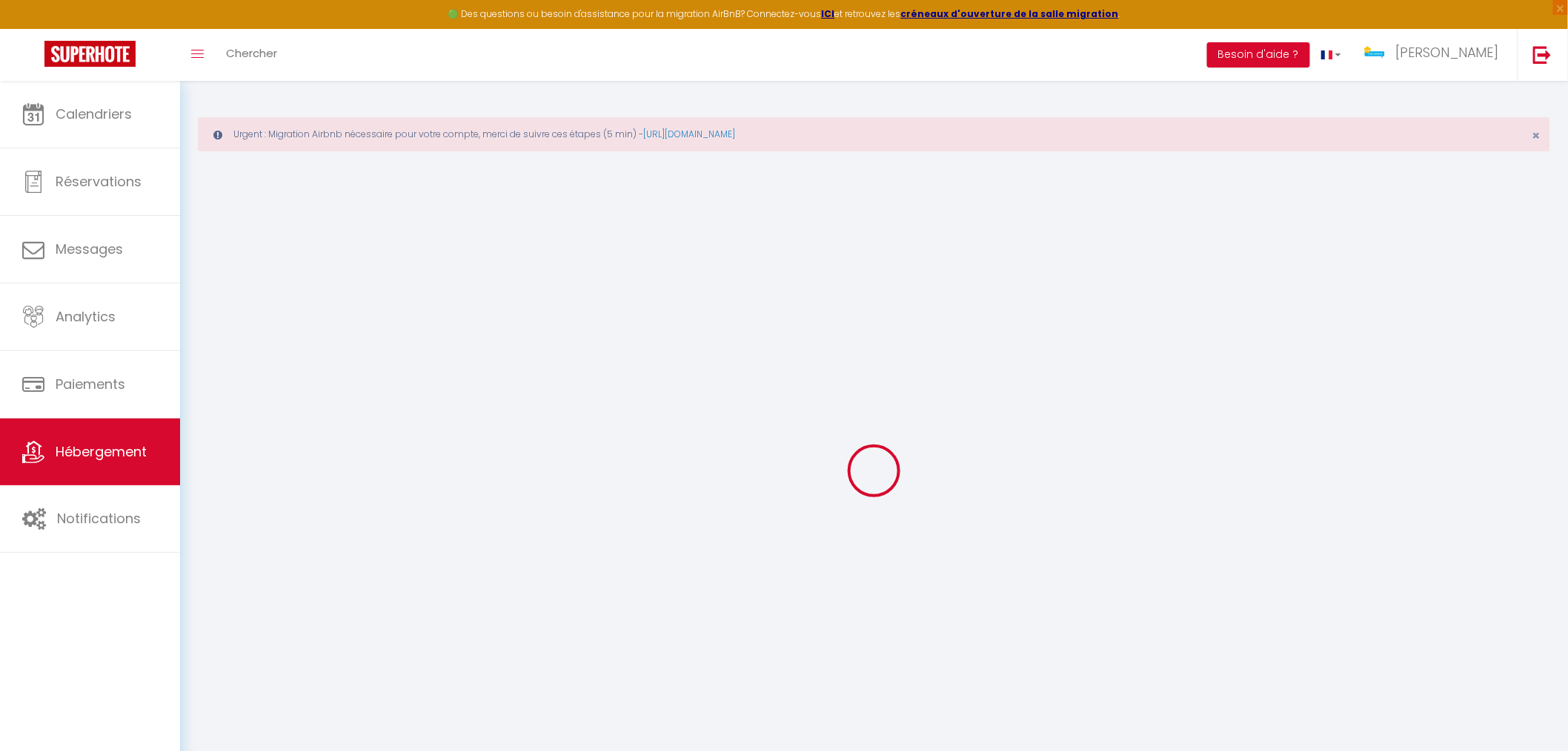
select select
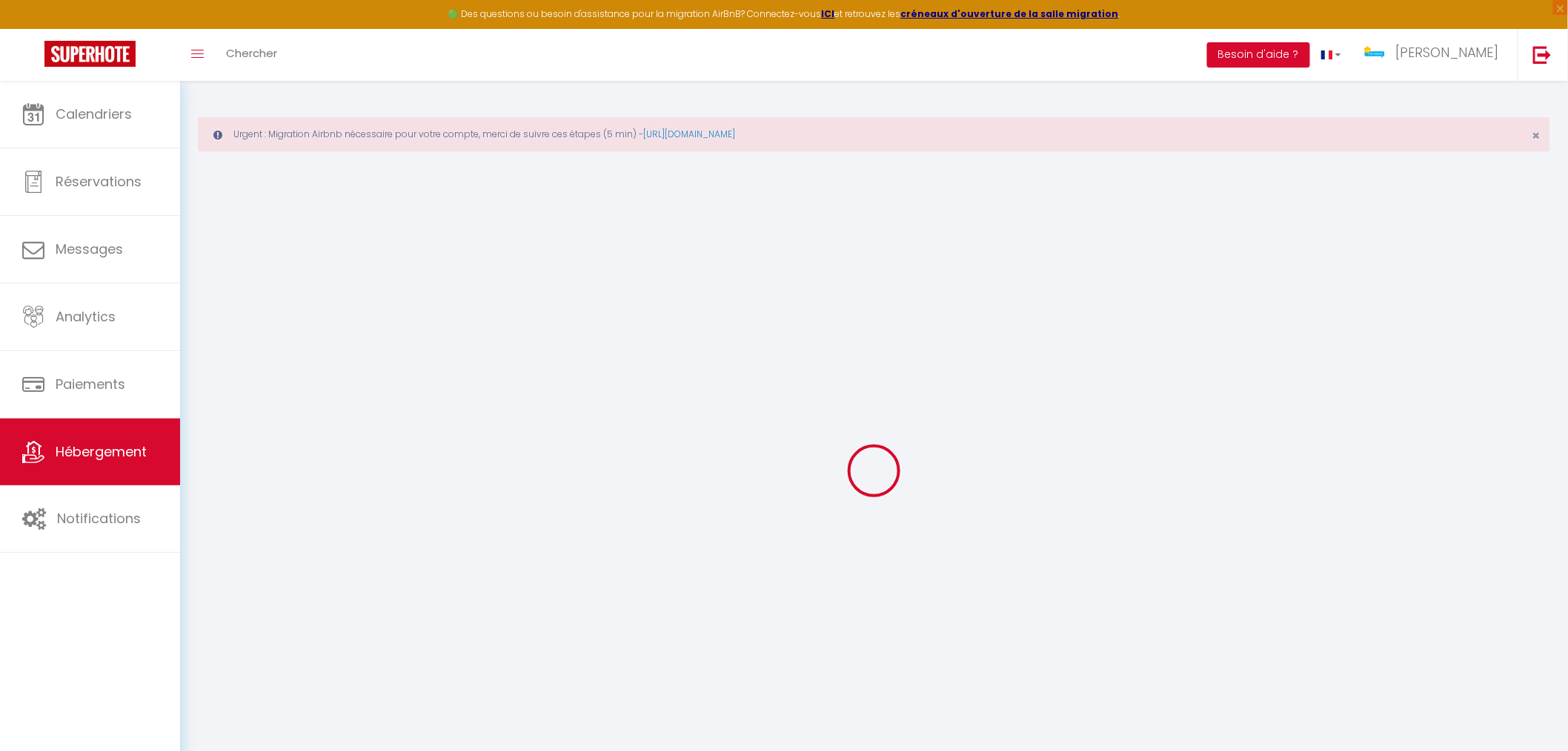
checkbox input "false"
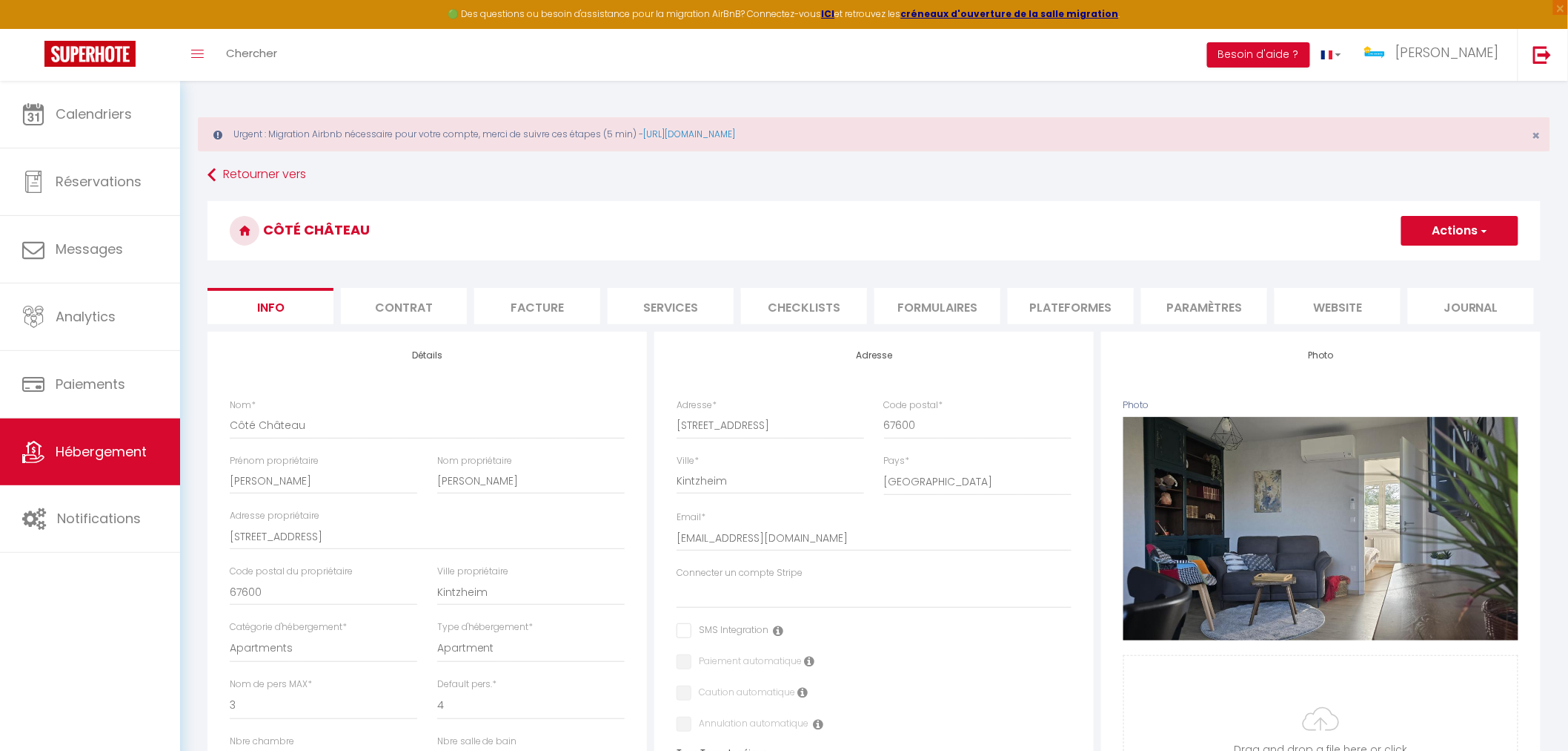
click at [651, 313] on li "Services" at bounding box center [671, 306] width 126 height 36
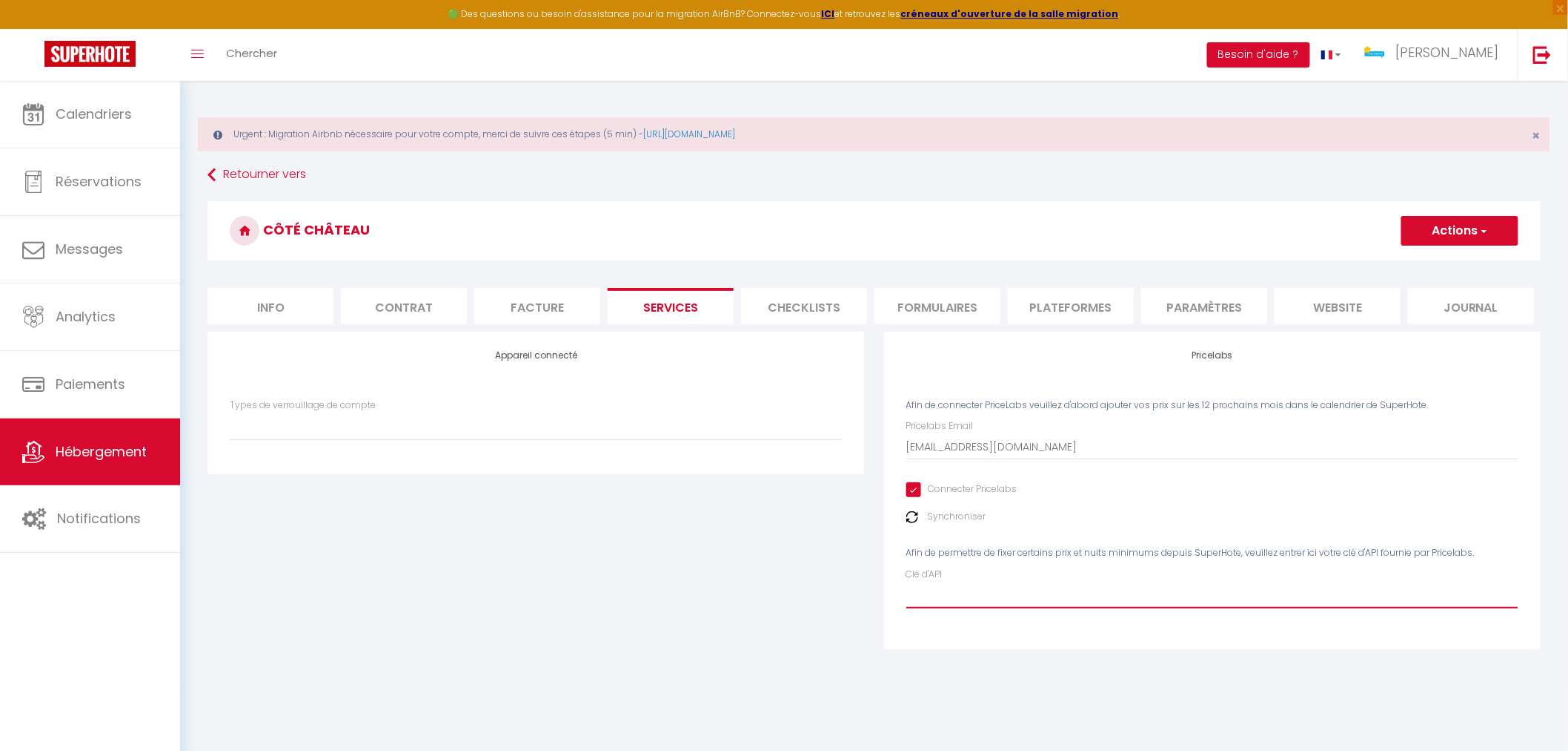
click at [1003, 595] on input "Clé d'API" at bounding box center [1212, 594] width 613 height 27
paste input "sG3gu4ndzmOodGXcNq1mhaU4biz0IysfA2wVcNwL"
click at [1461, 227] on button "Actions" at bounding box center [1460, 231] width 117 height 30
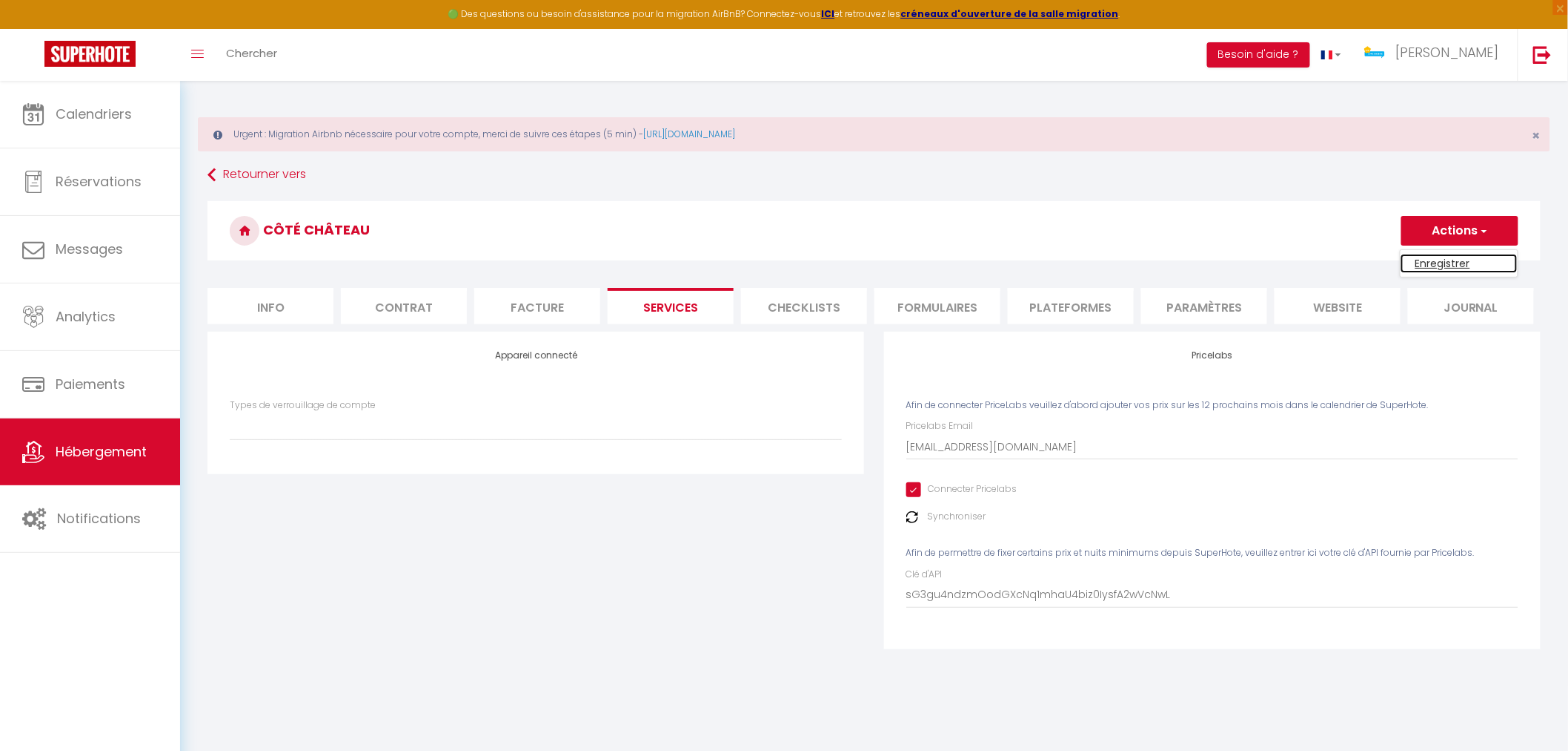
click at [1456, 256] on link "Enregistrer" at bounding box center [1459, 263] width 117 height 20
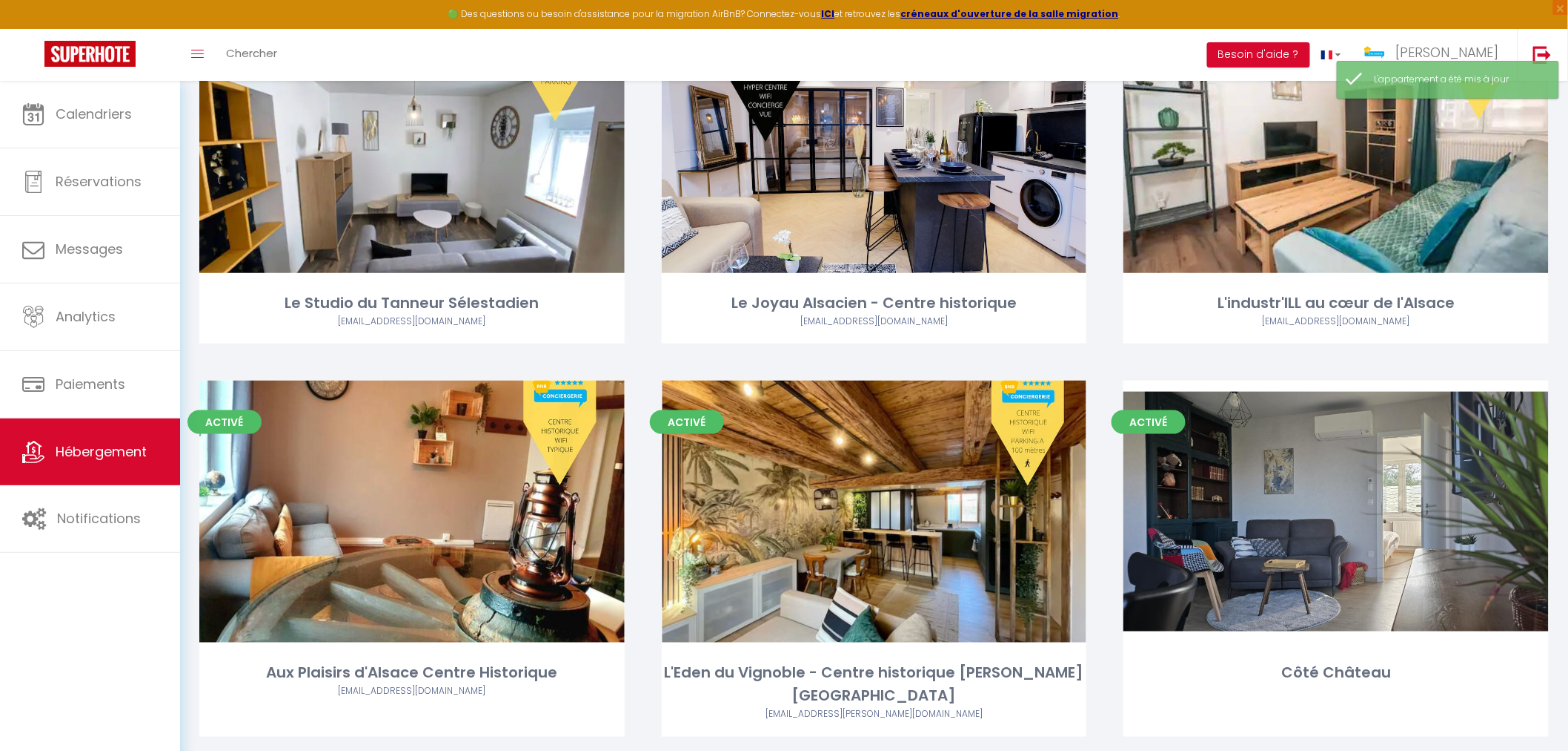
scroll to position [3049, 0]
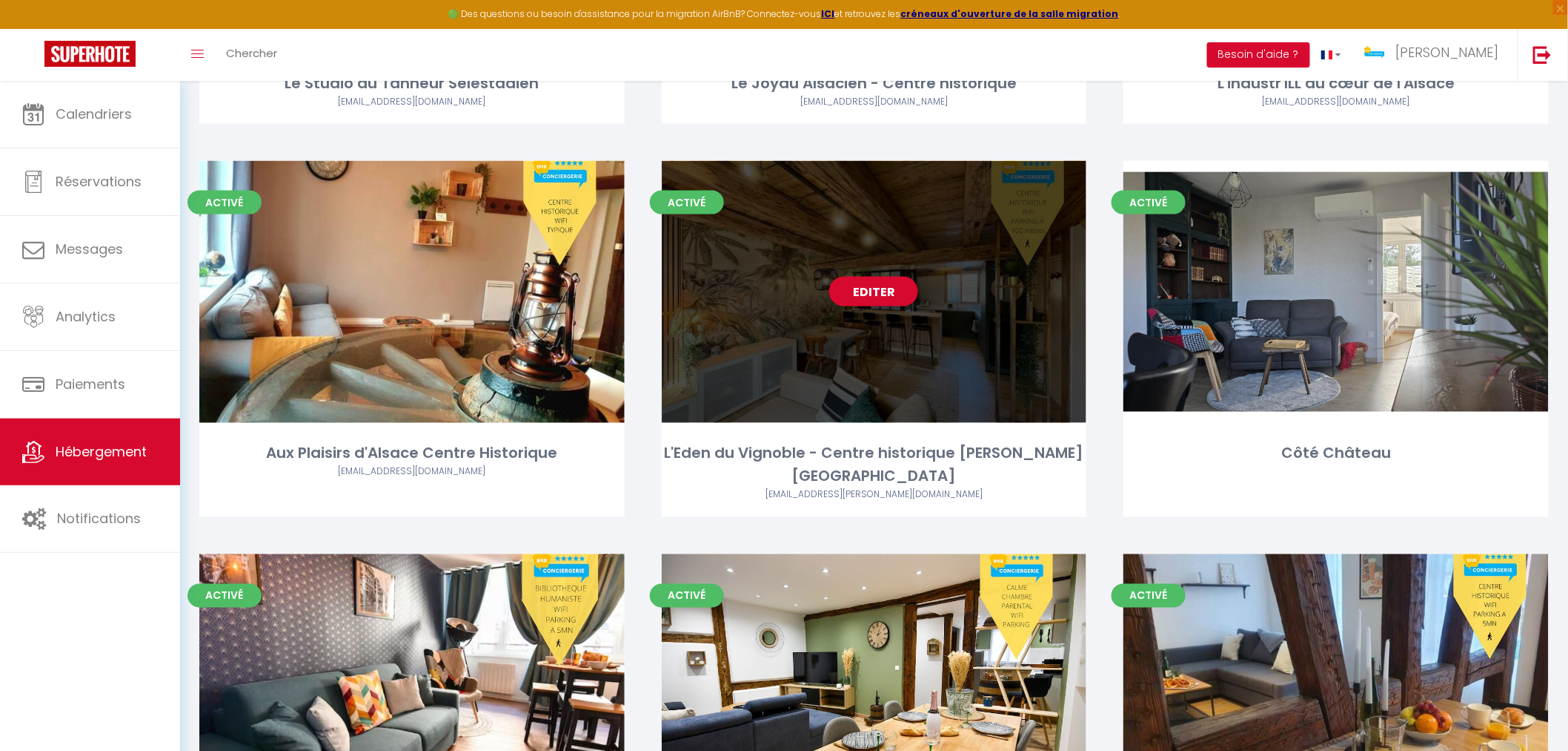
click at [751, 388] on div "Editer" at bounding box center [875, 292] width 425 height 262
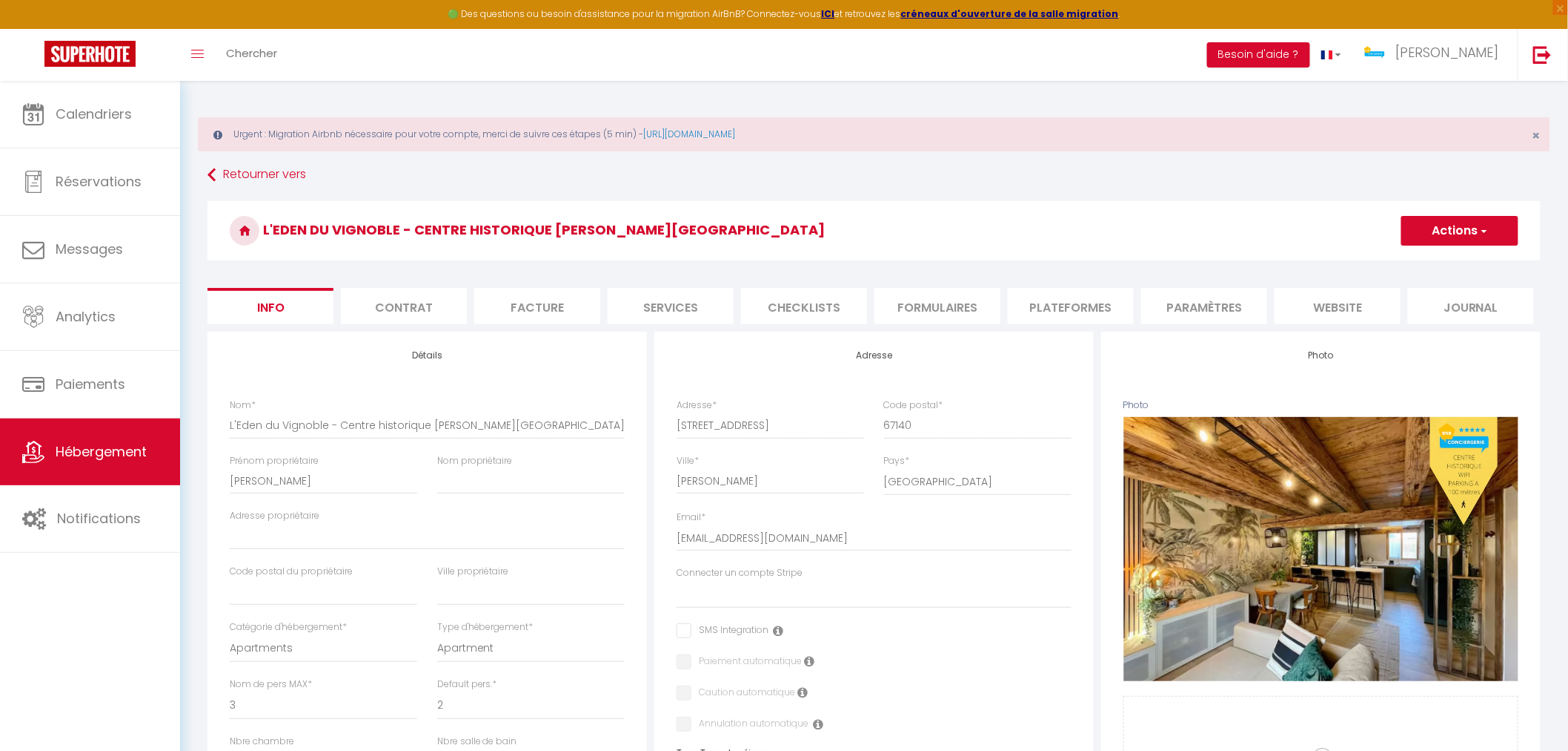
click at [664, 303] on li "Services" at bounding box center [671, 306] width 126 height 36
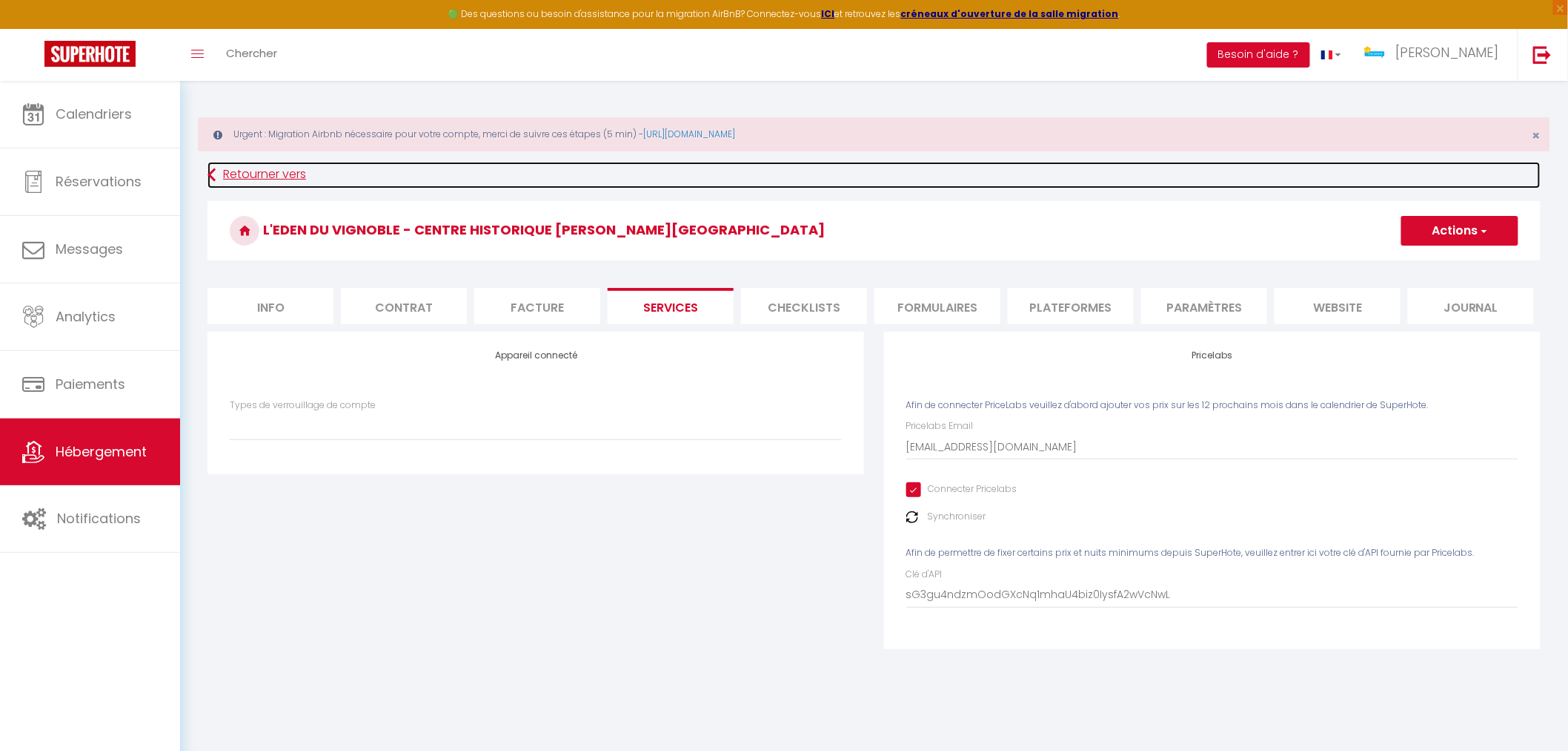
click at [271, 171] on link "Retourner vers" at bounding box center [875, 174] width 1334 height 27
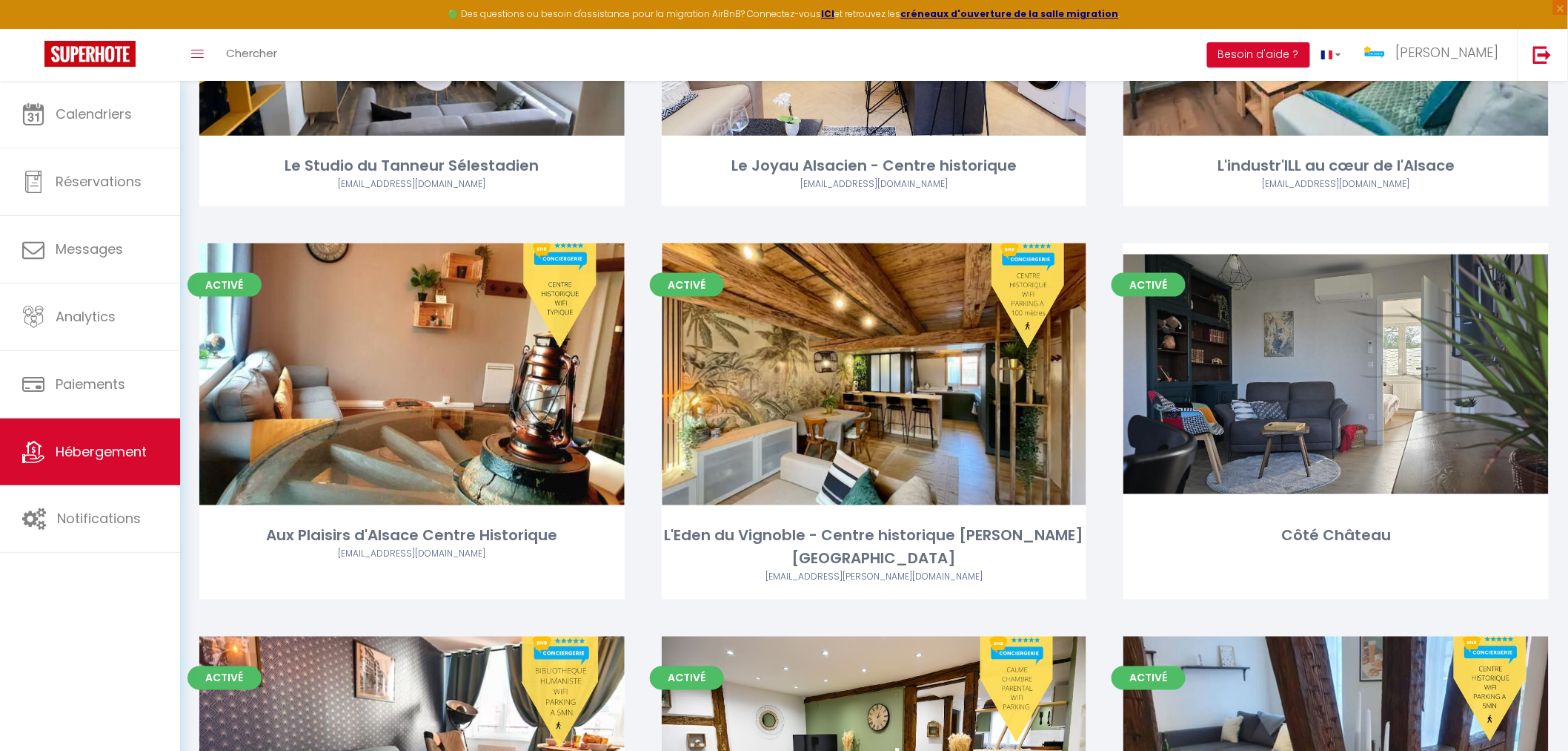
scroll to position [3296, 0]
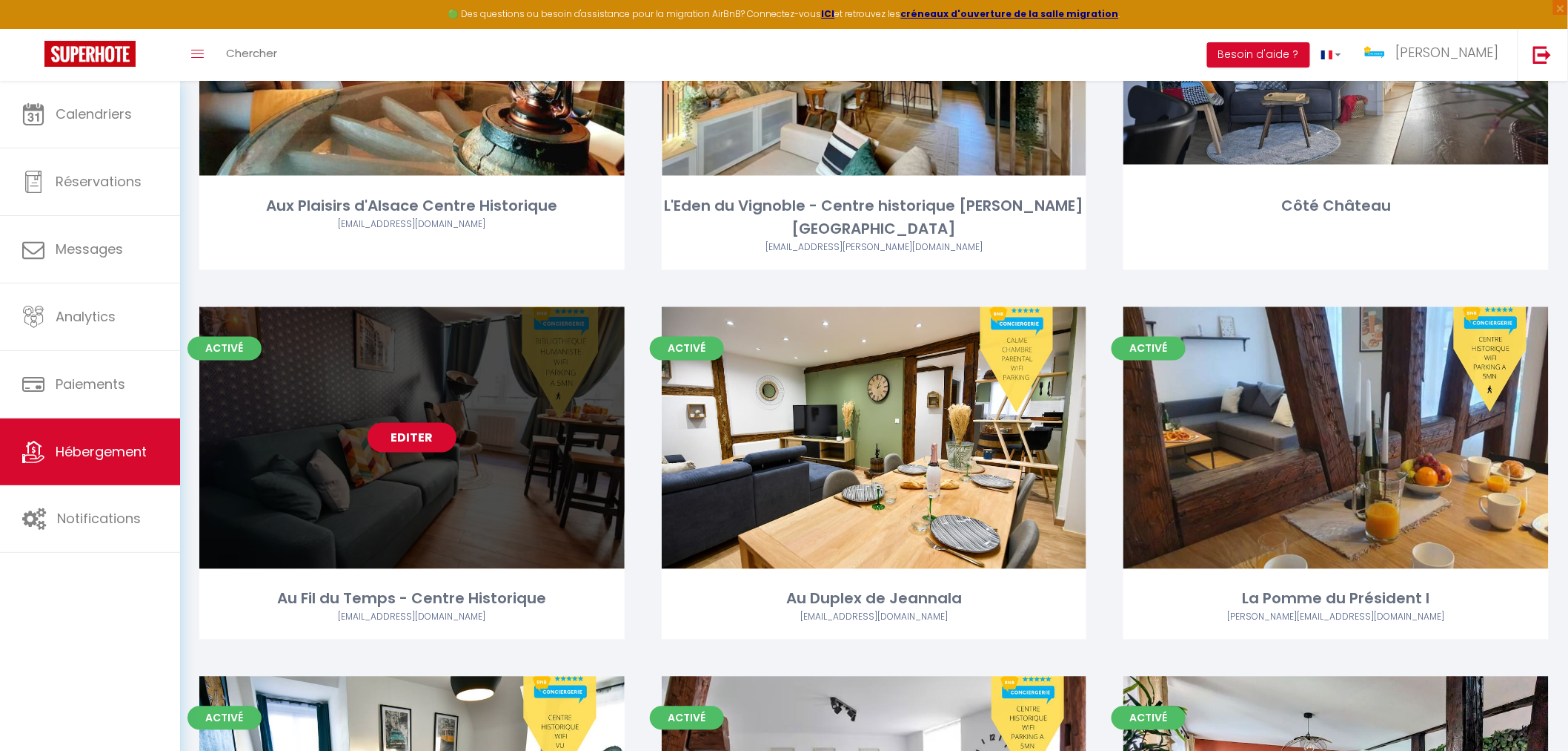
click at [391, 543] on div "Editer" at bounding box center [412, 439] width 425 height 262
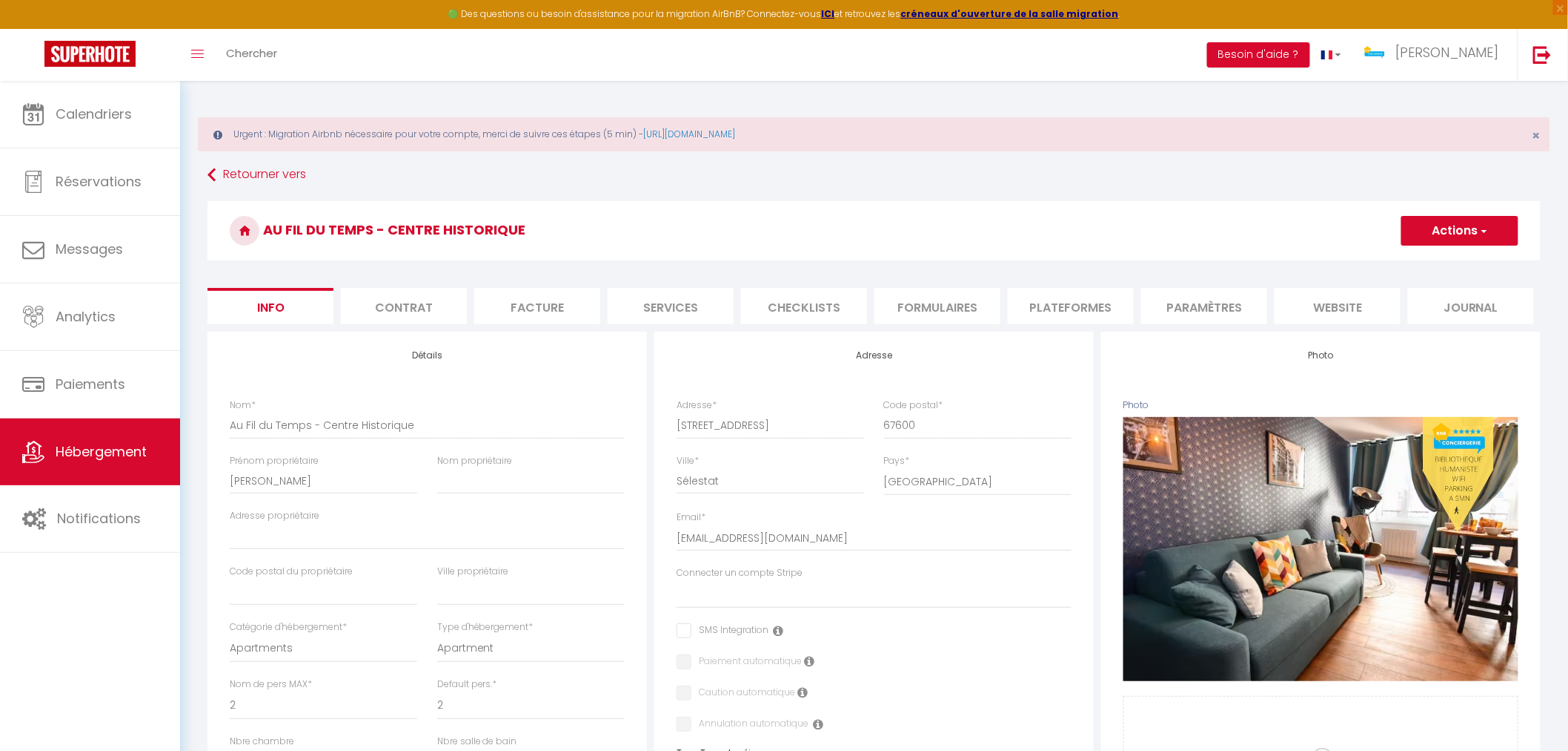
click at [687, 315] on li "Services" at bounding box center [671, 306] width 126 height 36
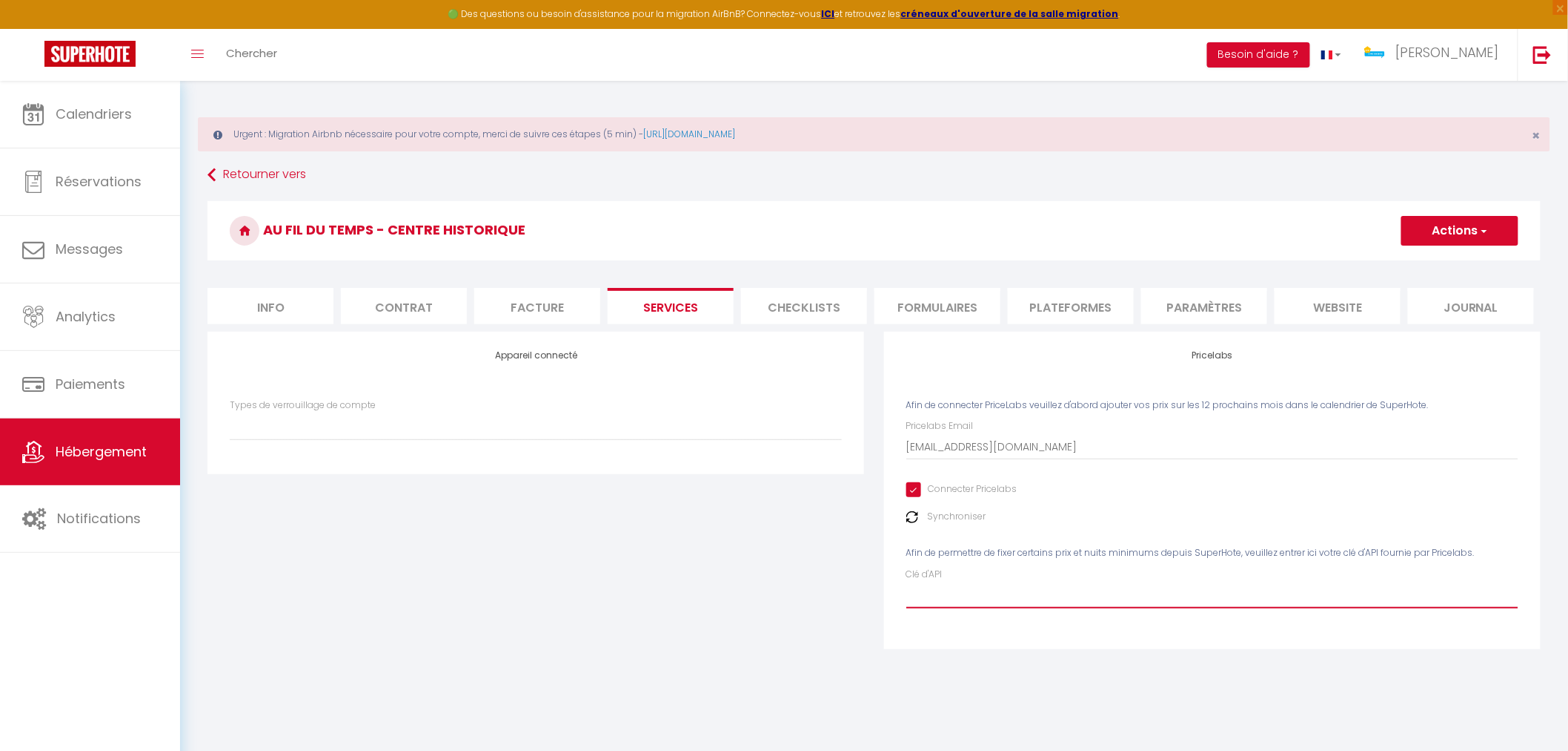
click at [989, 595] on input "Clé d'API" at bounding box center [1212, 594] width 613 height 27
paste input "sG3gu4ndzmOodGXcNq1mhaU4biz0IysfA2wVcNwL"
click at [1470, 228] on button "Actions" at bounding box center [1460, 231] width 117 height 30
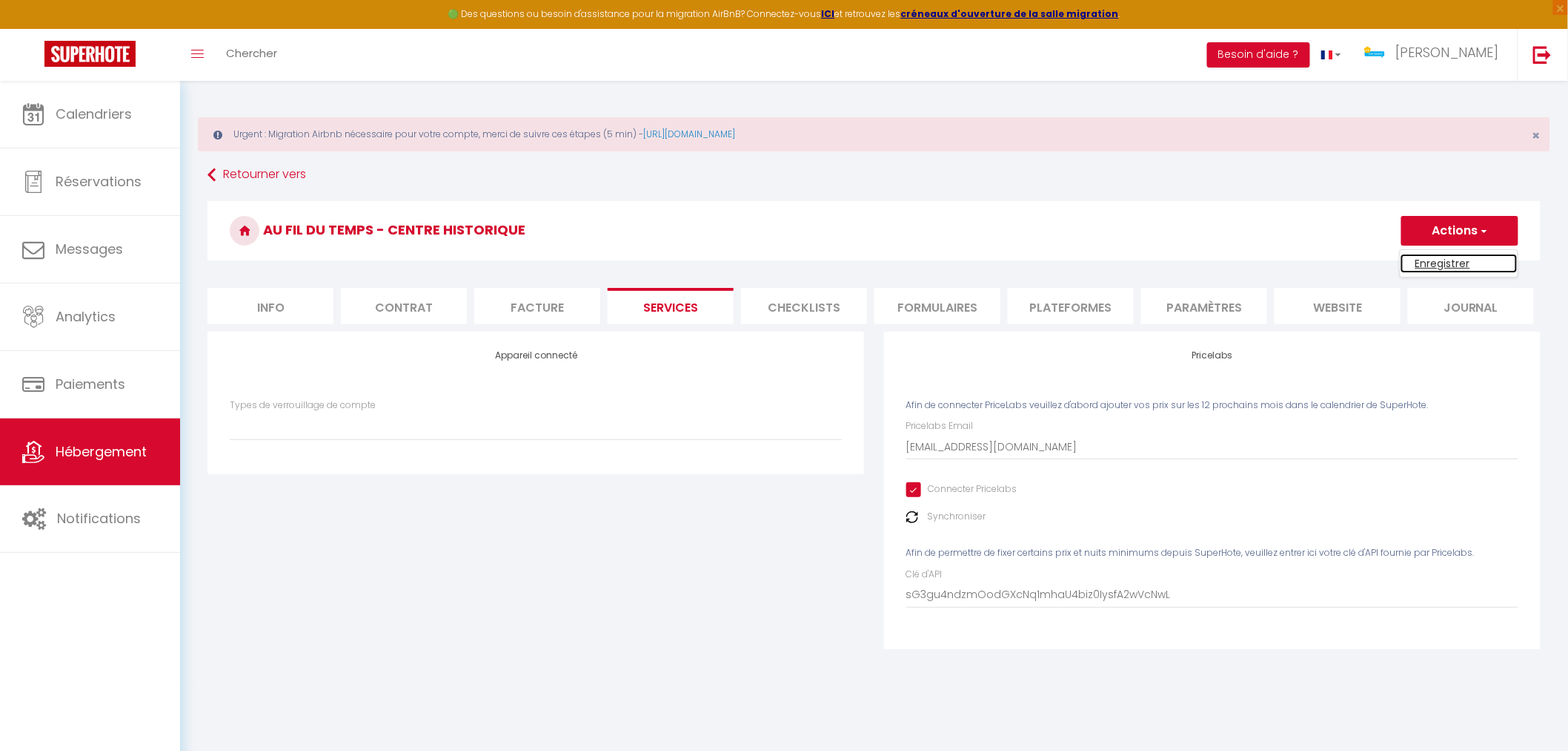
click at [1447, 262] on link "Enregistrer" at bounding box center [1459, 263] width 117 height 20
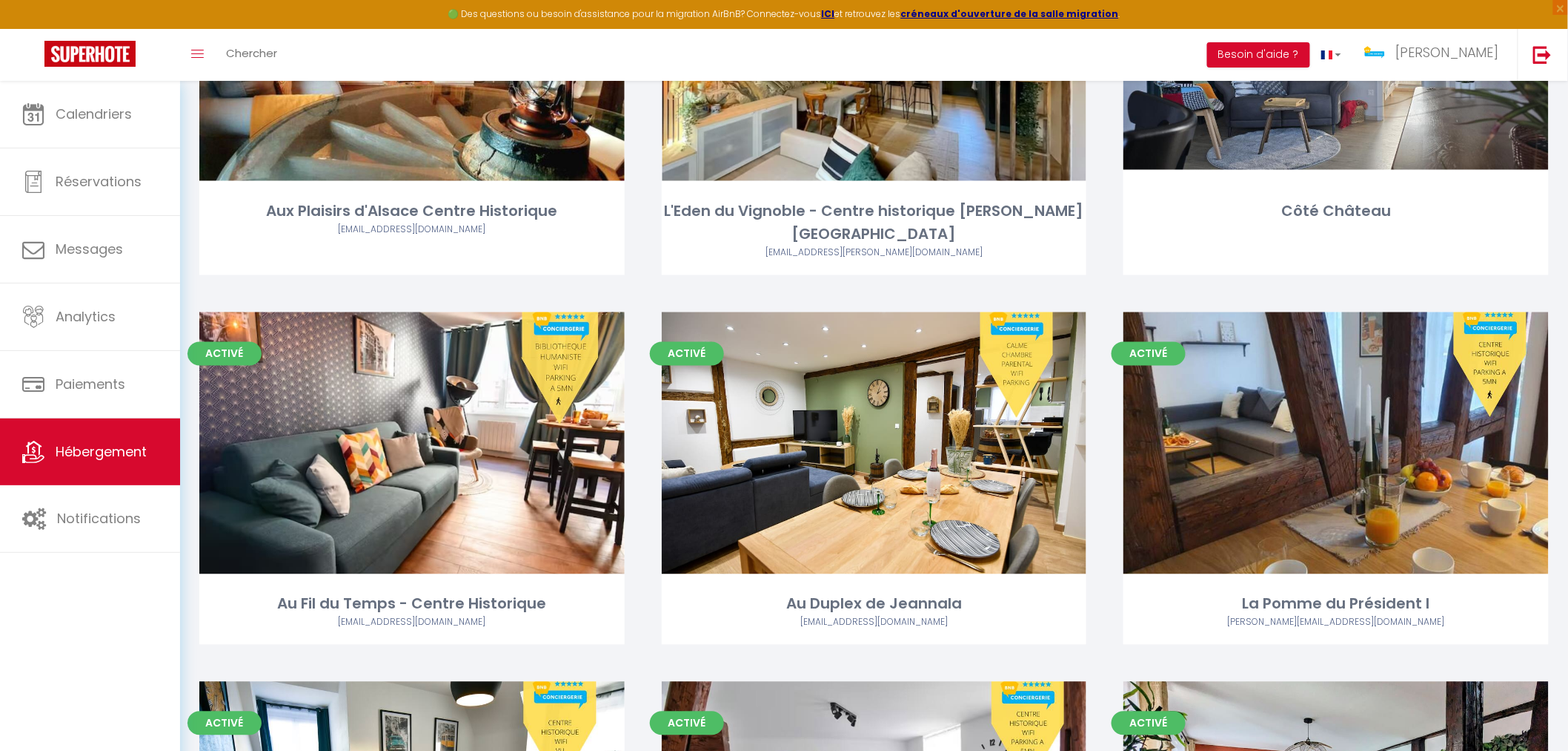
scroll to position [3379, 0]
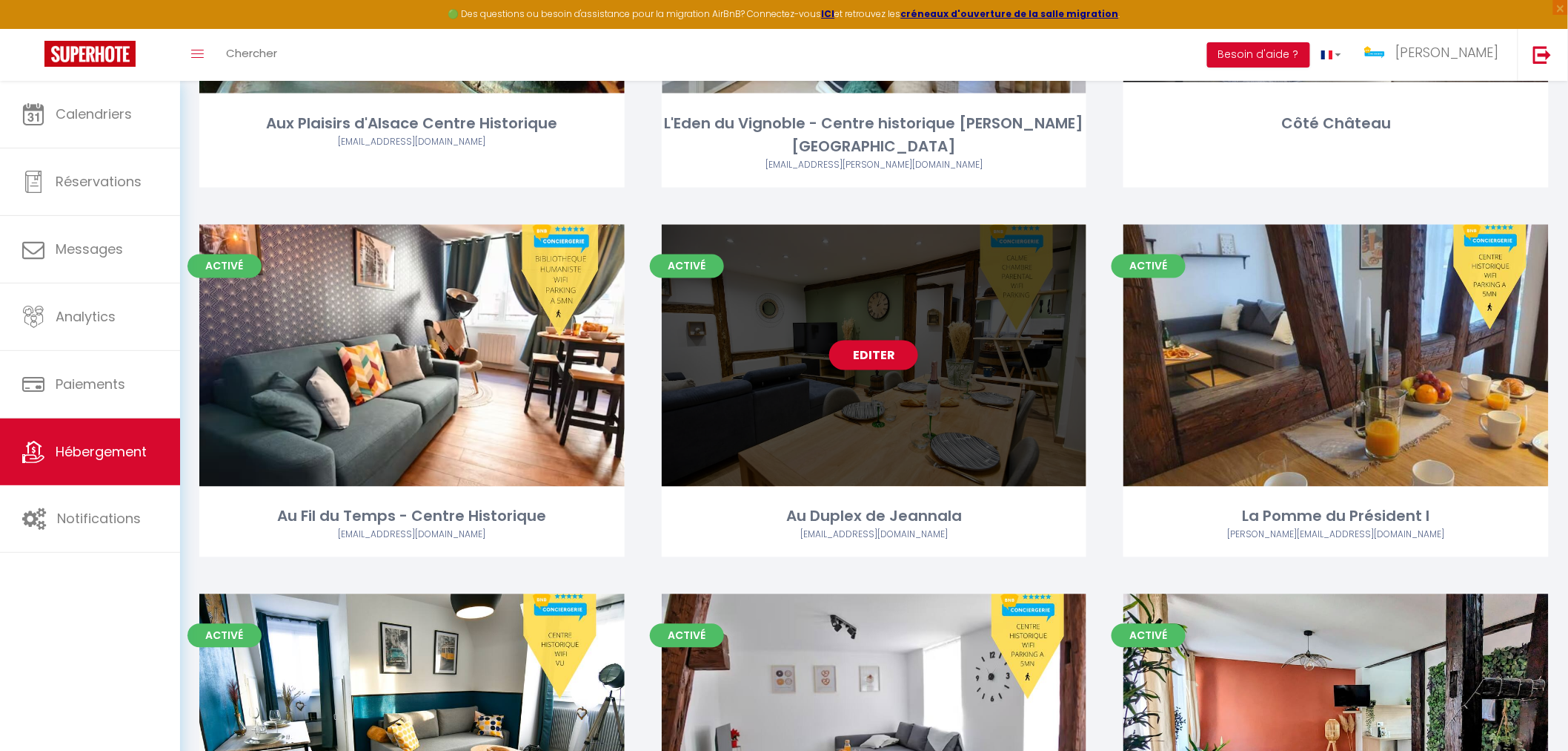
click at [906, 419] on div "Editer" at bounding box center [875, 356] width 425 height 262
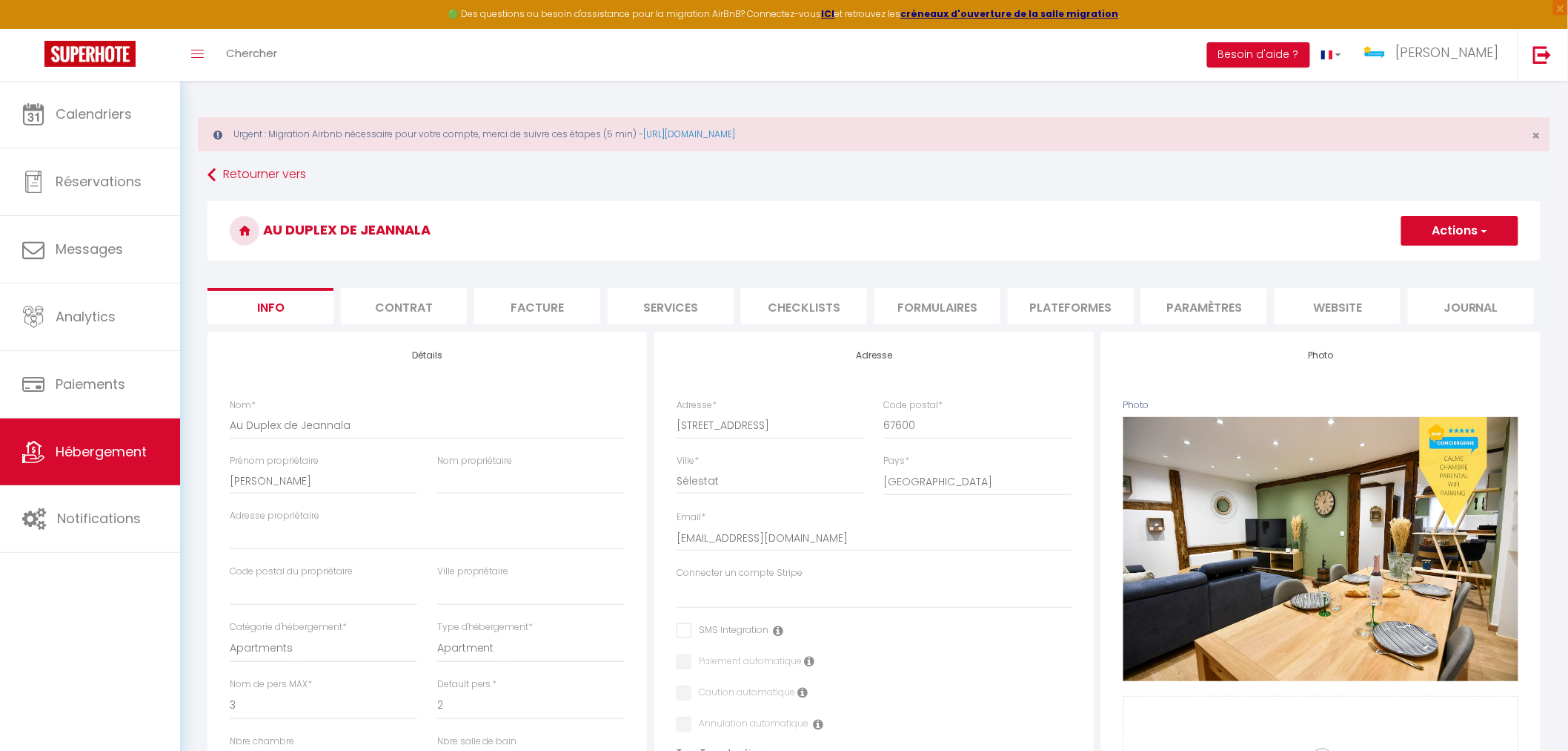
click at [685, 306] on li "Services" at bounding box center [671, 306] width 126 height 36
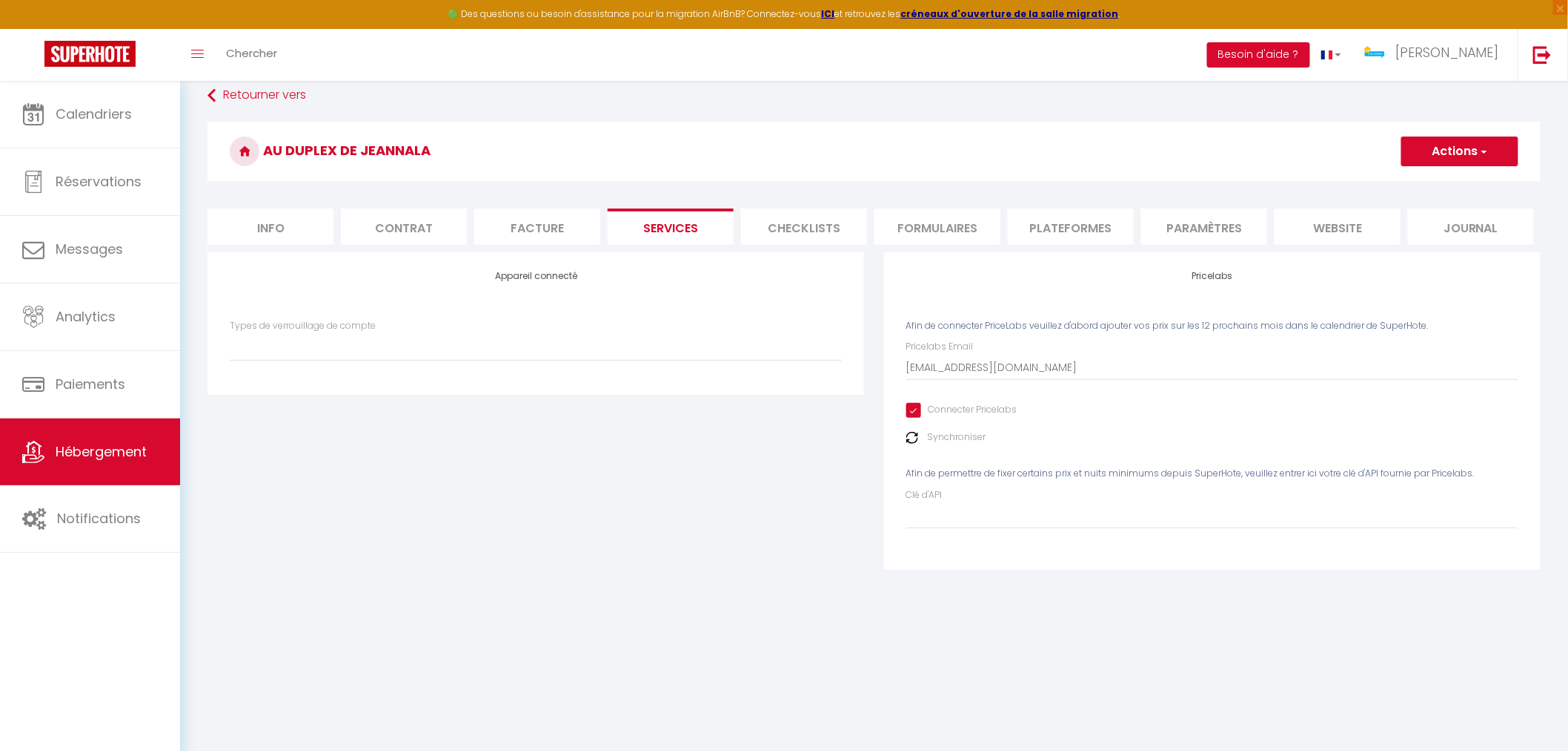
scroll to position [80, 0]
click at [945, 521] on input "Clé d'API" at bounding box center [1212, 514] width 613 height 27
paste input "sG3gu4ndzmOodGXcNq1mhaU4biz0IysfA2wVcNwL"
click at [1492, 141] on button "Actions" at bounding box center [1460, 151] width 117 height 30
click at [1461, 178] on link "Enregistrer" at bounding box center [1459, 183] width 117 height 20
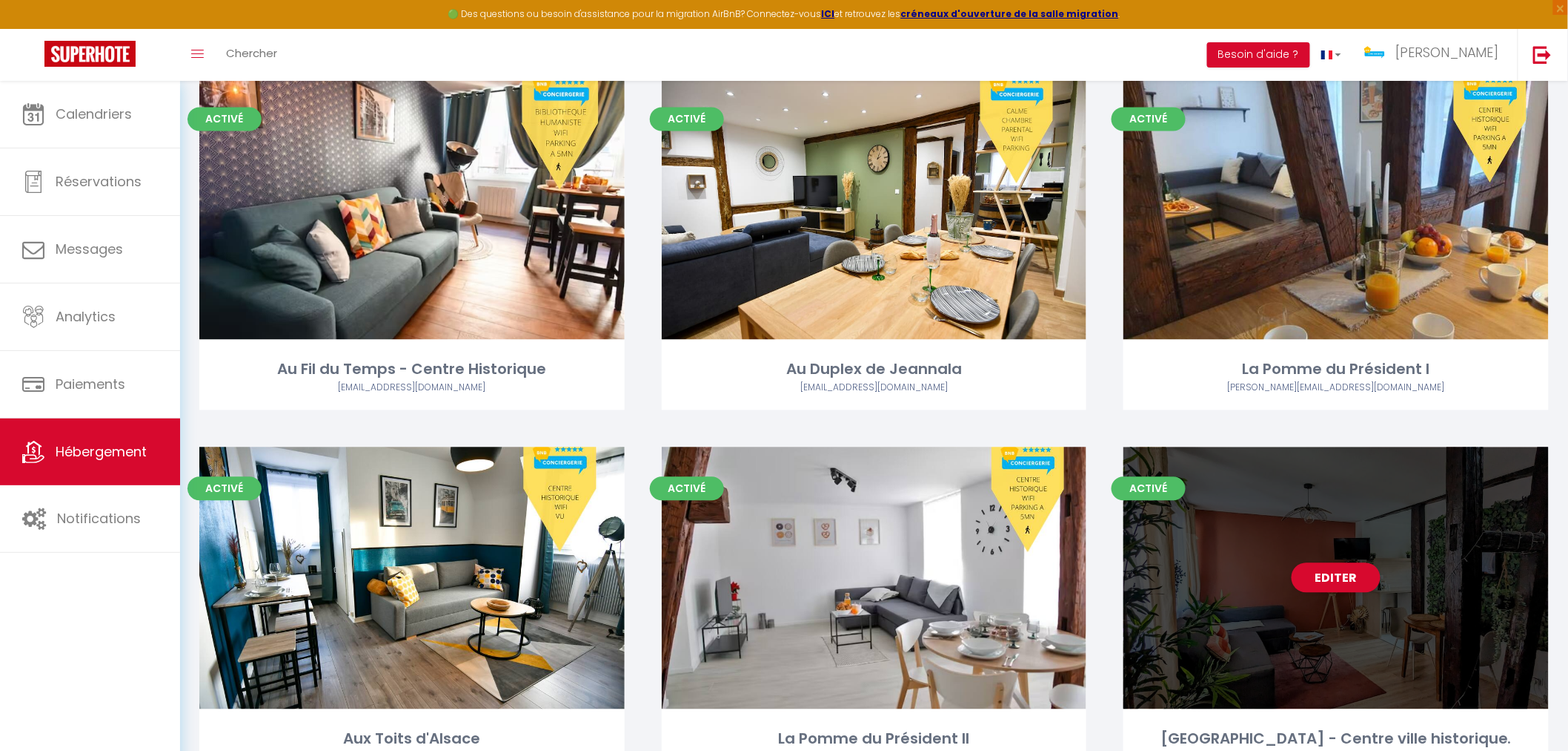
scroll to position [3543, 0]
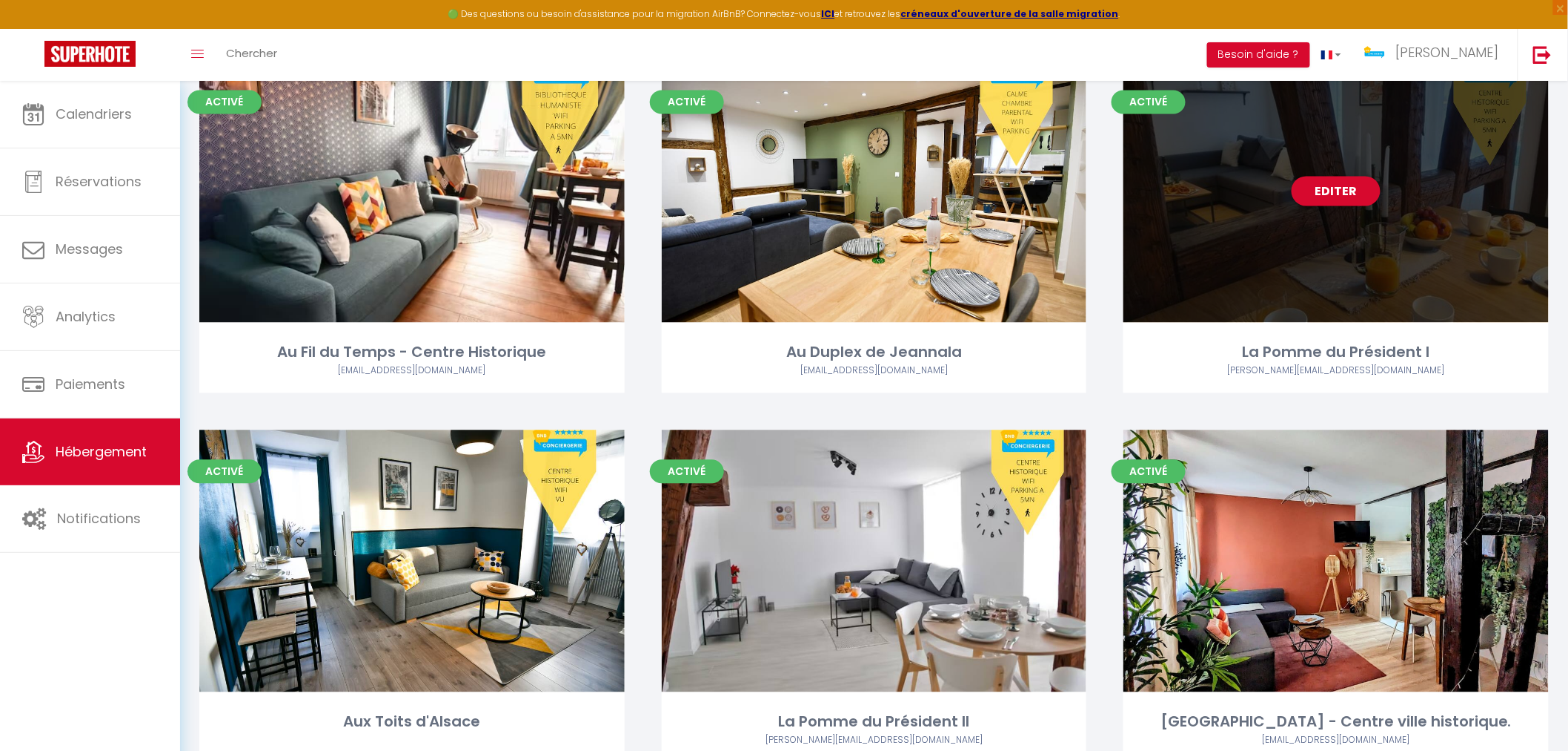
click at [1290, 247] on div "Editer" at bounding box center [1337, 191] width 425 height 262
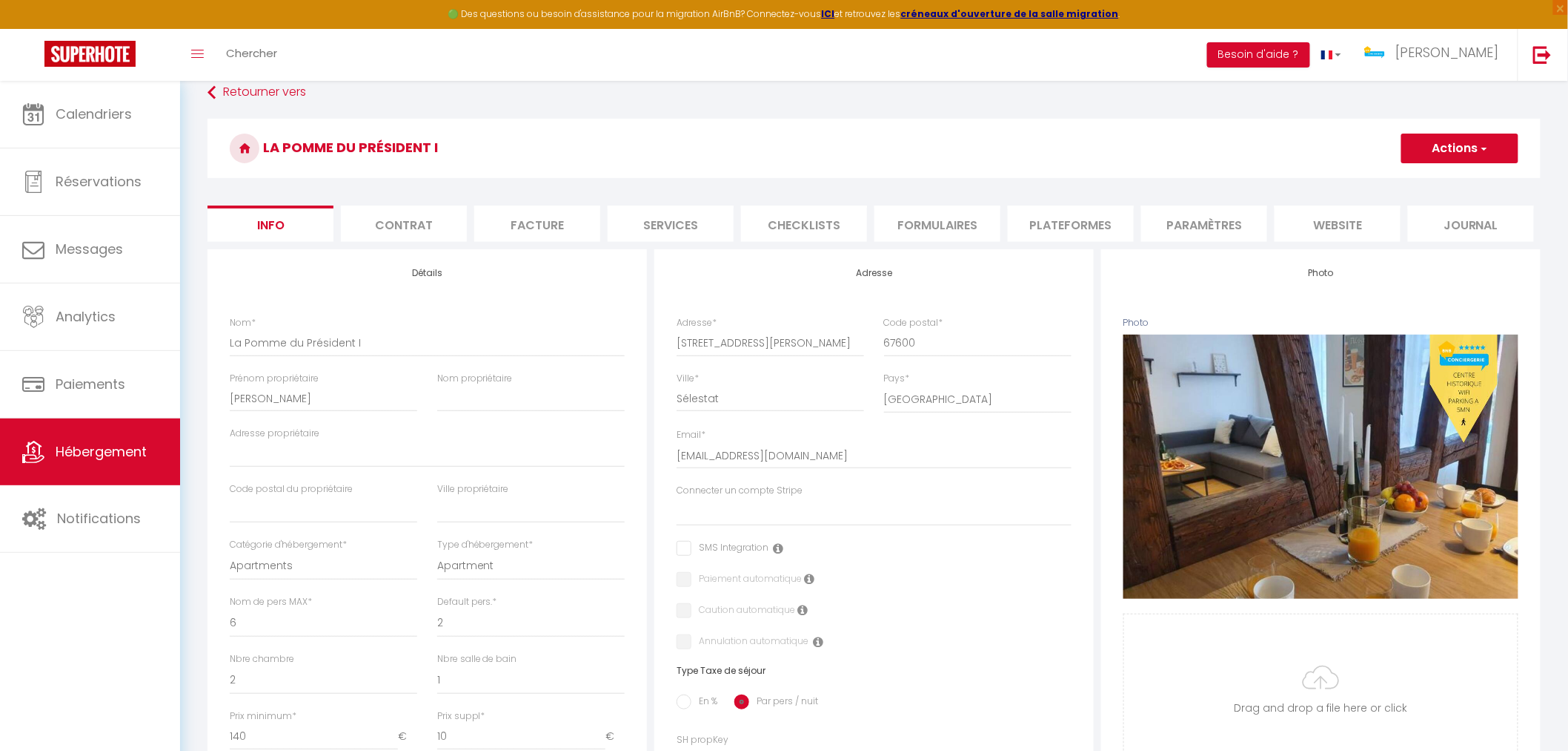
click at [681, 229] on li "Services" at bounding box center [671, 223] width 126 height 36
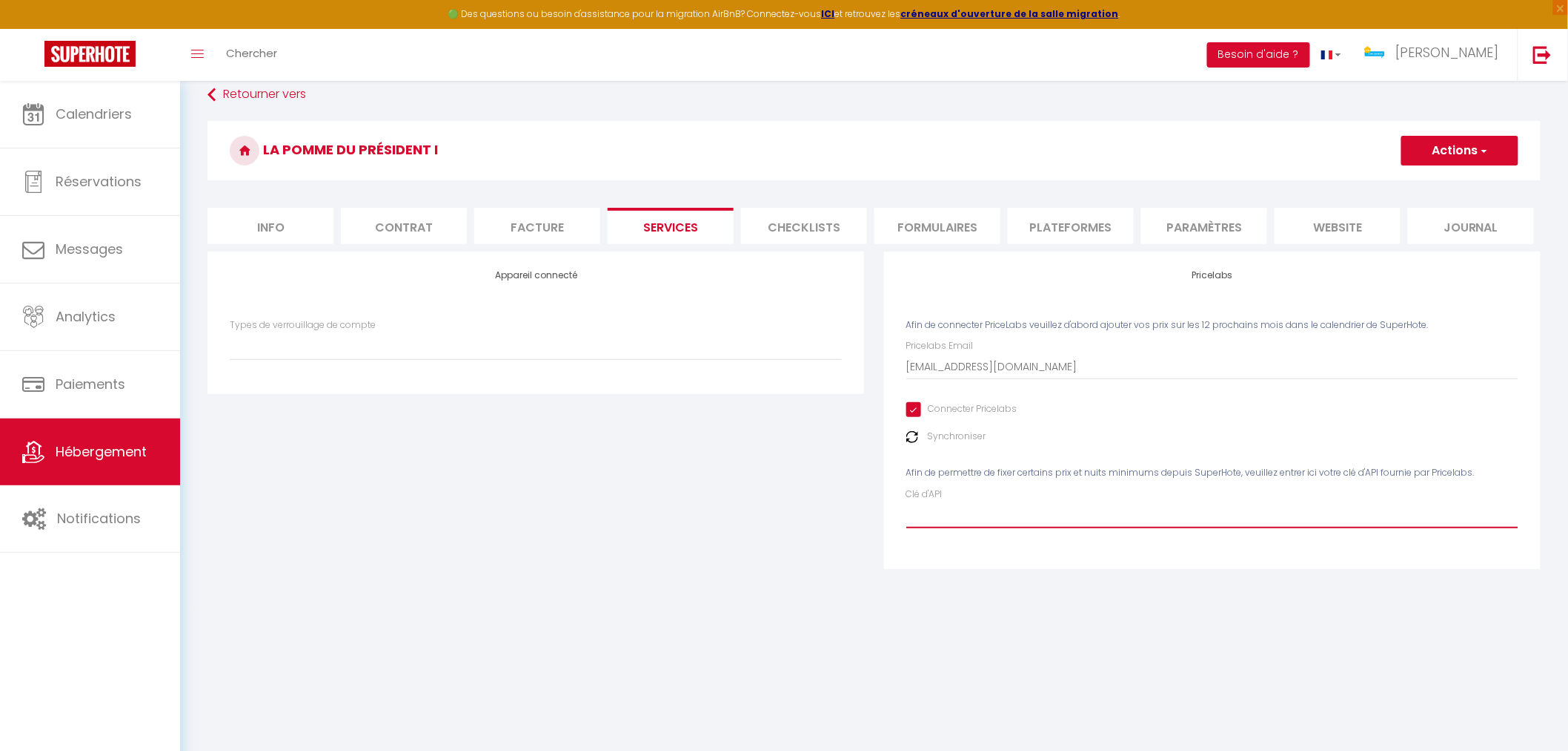
click at [952, 517] on input "Clé d'API" at bounding box center [1212, 514] width 613 height 27
paste input "sG3gu4ndzmOodGXcNq1mhaU4biz0IysfA2wVcNwL"
click at [1470, 152] on button "Actions" at bounding box center [1460, 151] width 117 height 30
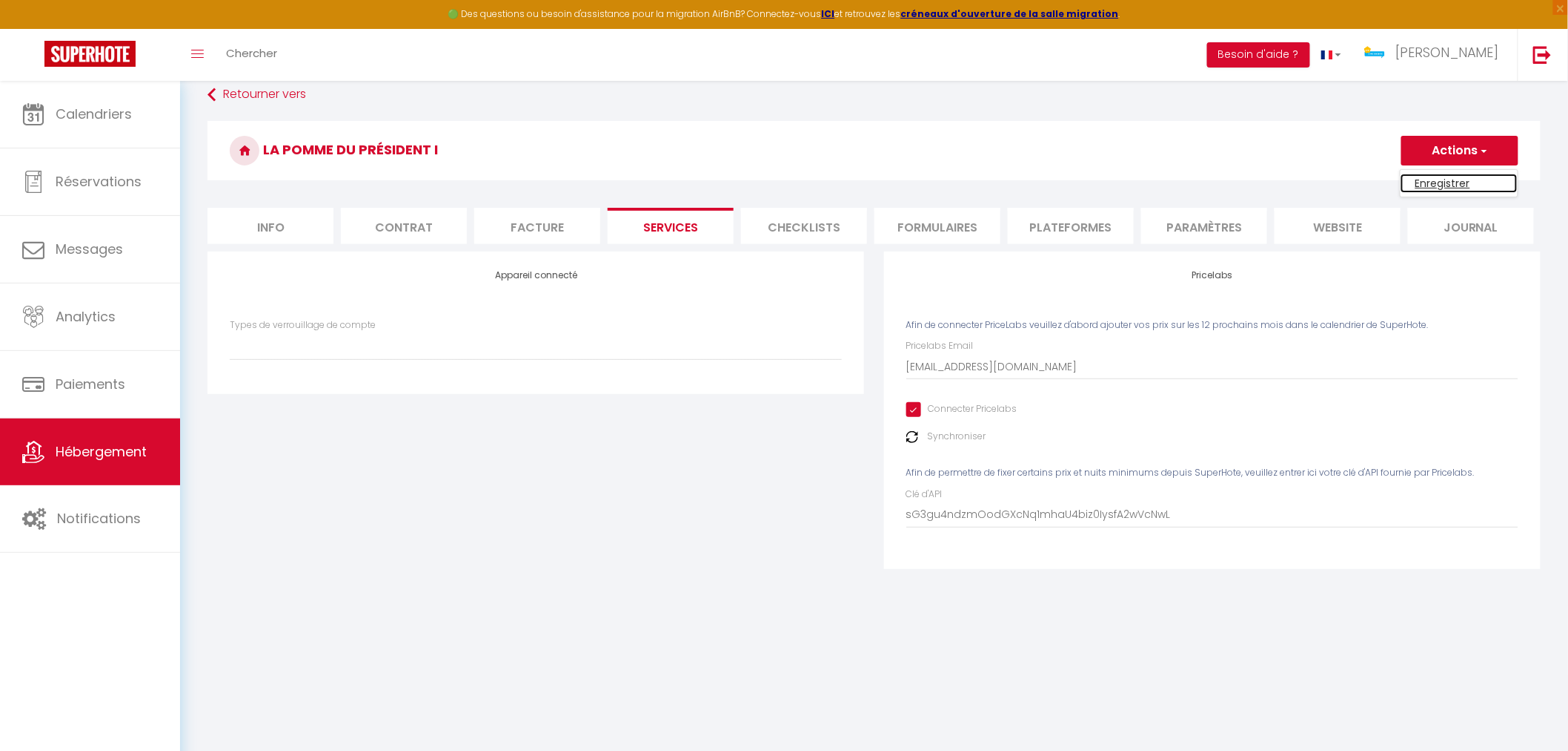
click at [1456, 181] on link "Enregistrer" at bounding box center [1459, 183] width 117 height 20
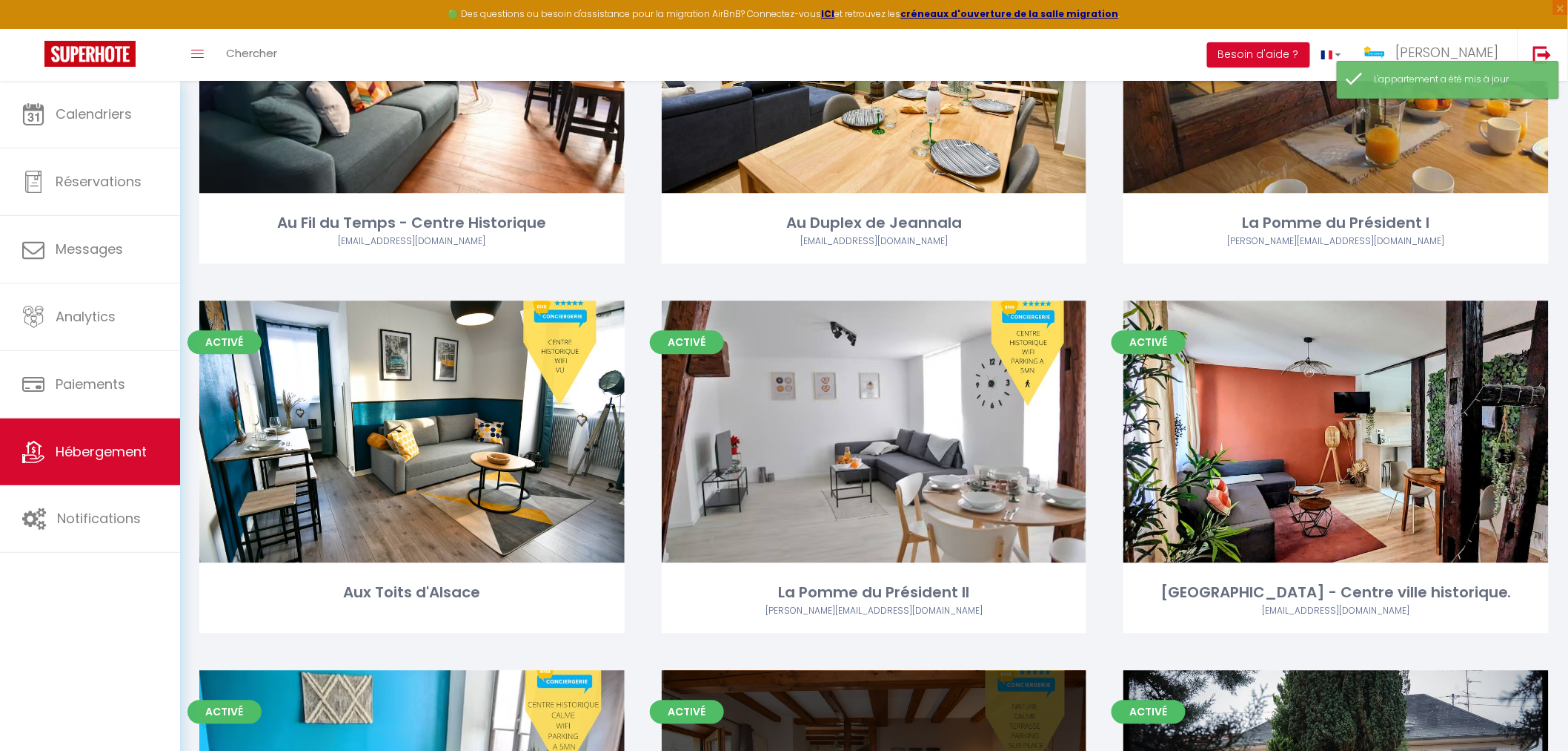
scroll to position [3790, 0]
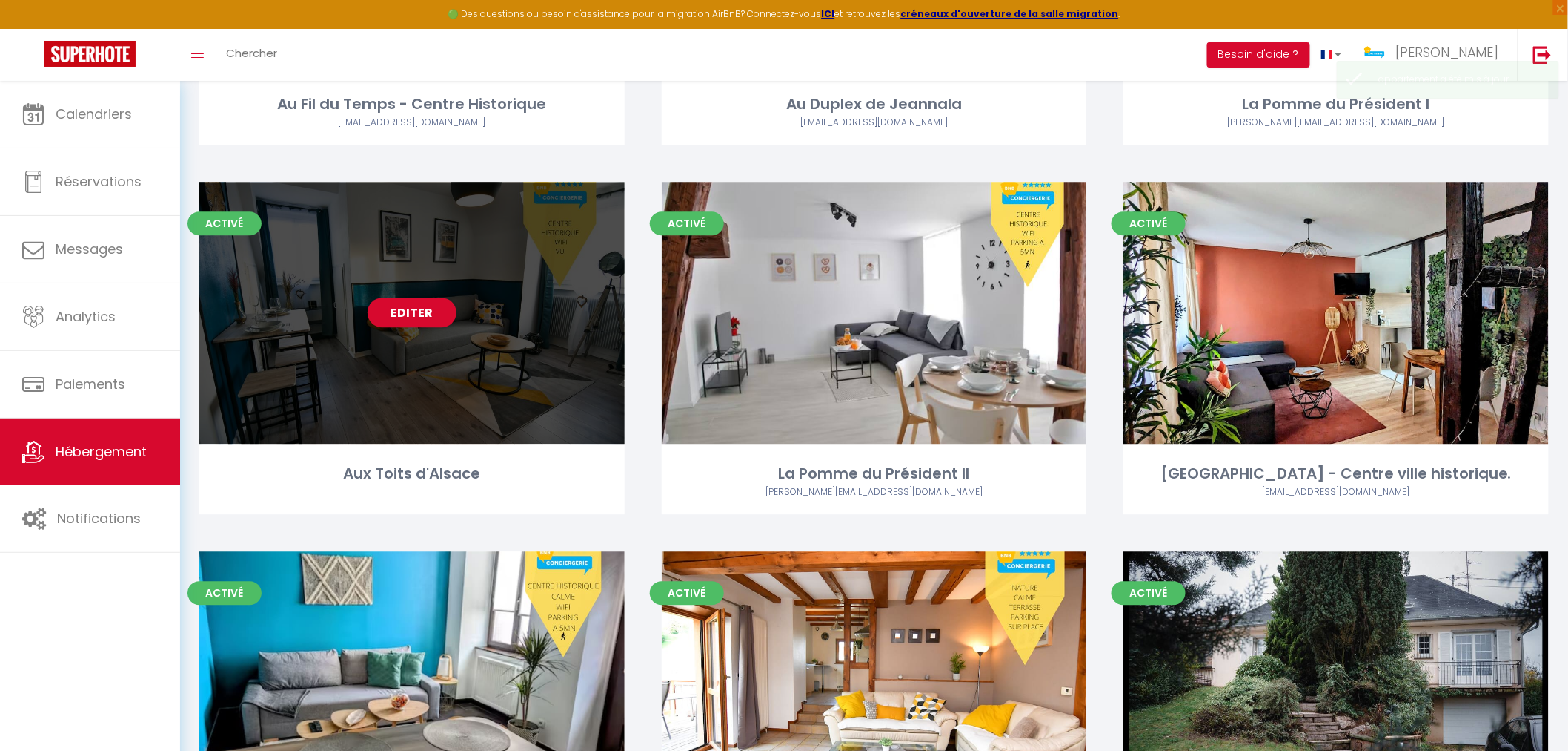
click at [363, 395] on div "Editer" at bounding box center [412, 312] width 425 height 262
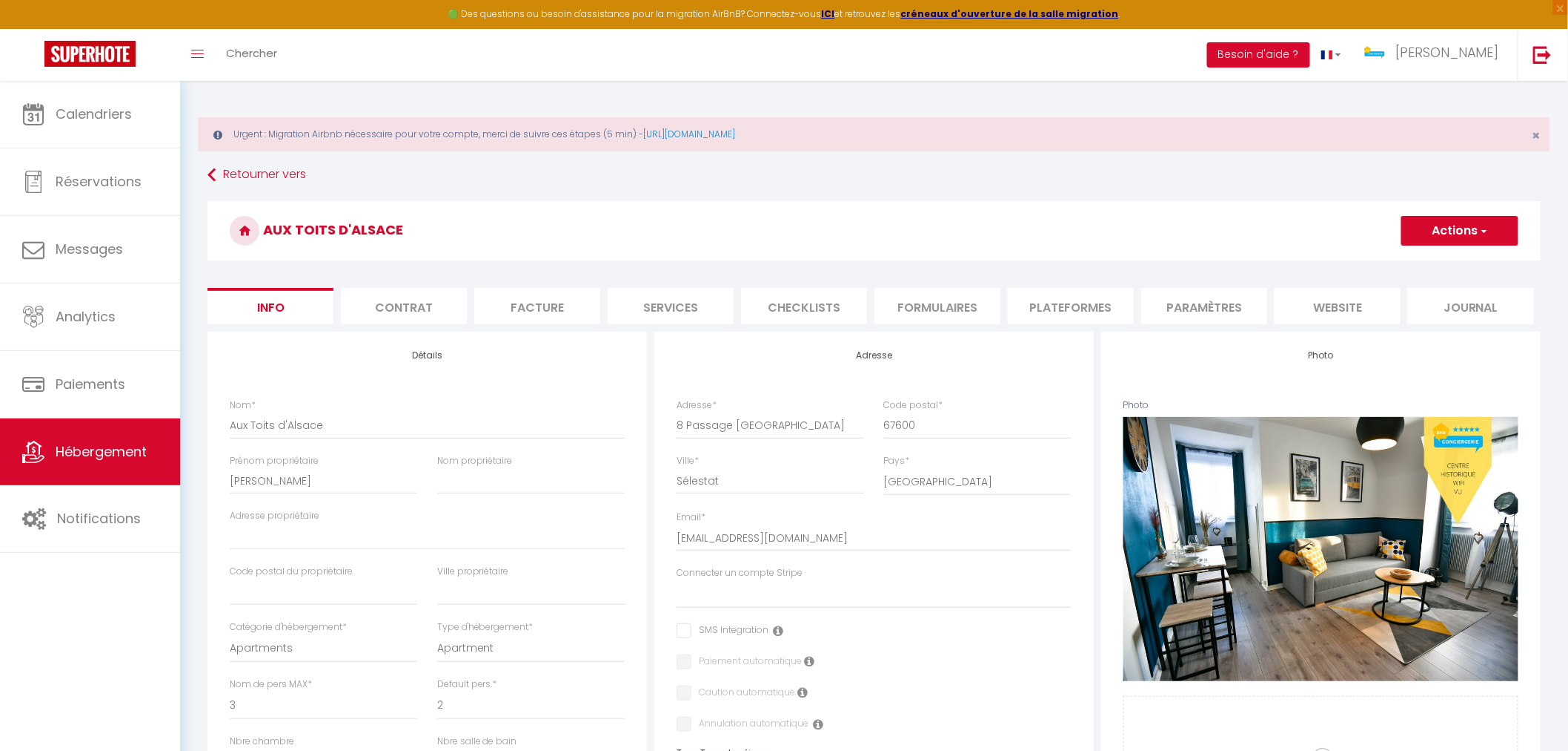
click at [1095, 309] on li "Plateformes" at bounding box center [1072, 306] width 126 height 36
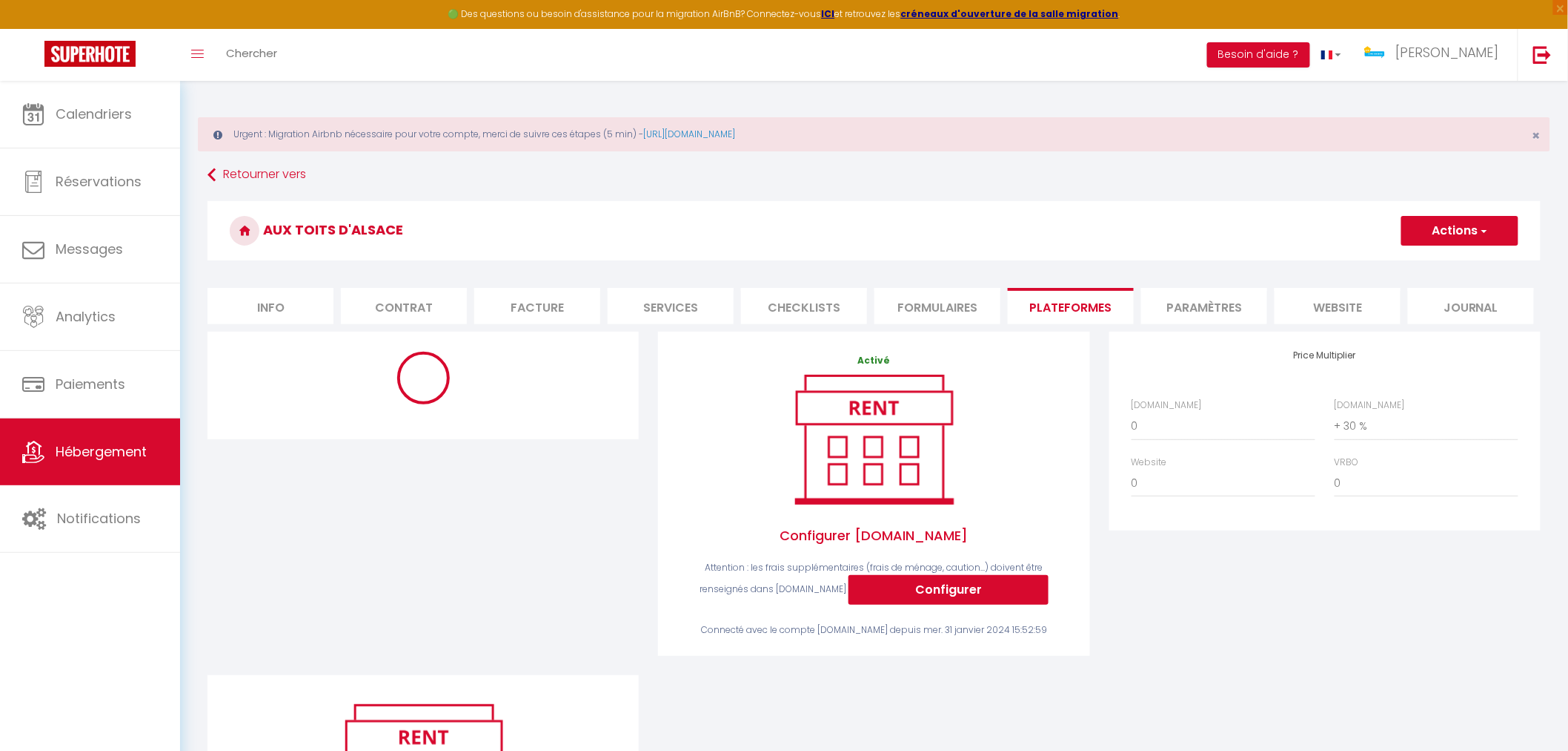
click at [707, 316] on li "Services" at bounding box center [671, 306] width 126 height 36
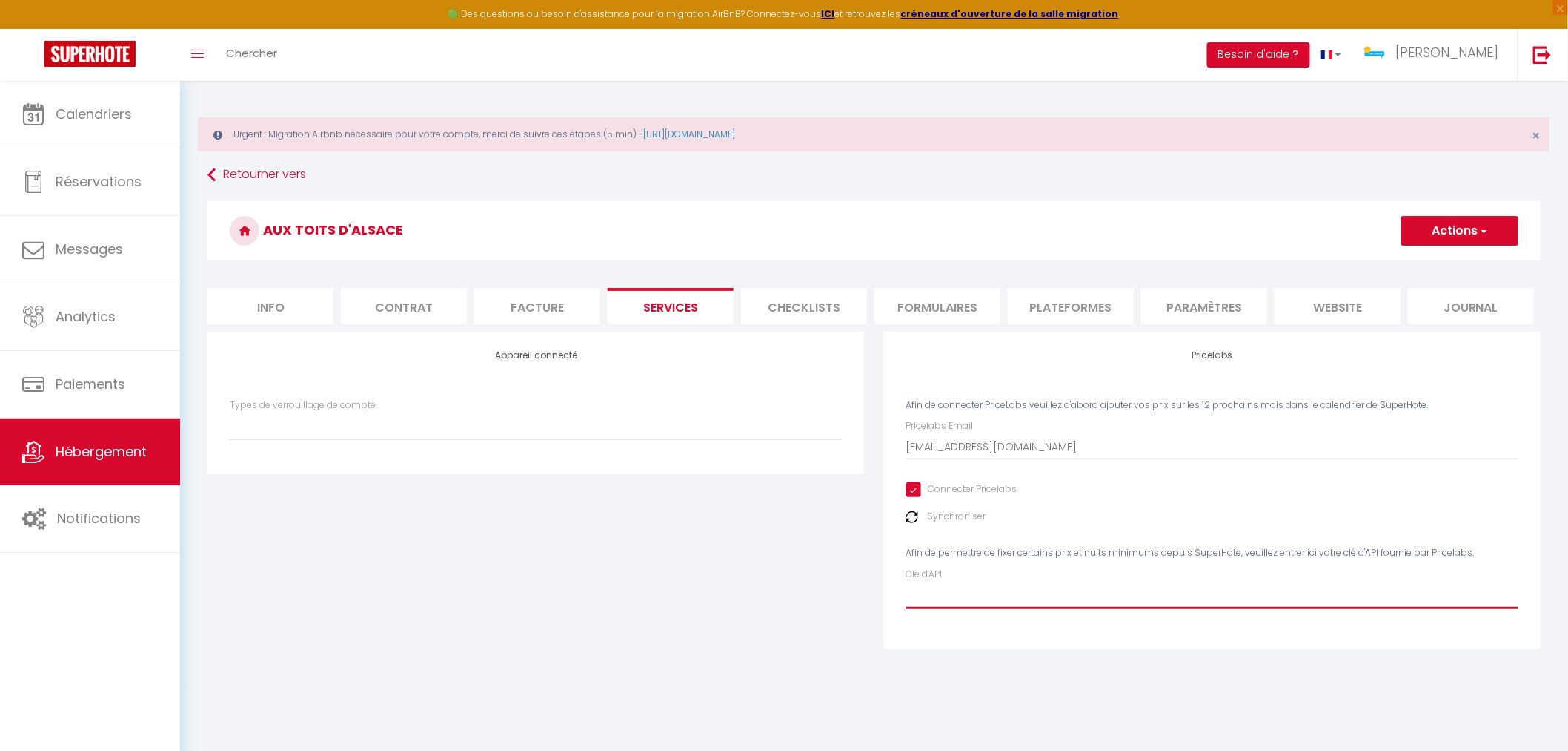
click at [987, 601] on input "Clé d'API" at bounding box center [1212, 594] width 613 height 27
paste input "sG3gu4ndzmOodGXcNq1mhaU4biz0IysfA2wVcNwL"
click at [1470, 239] on button "Actions" at bounding box center [1460, 231] width 117 height 30
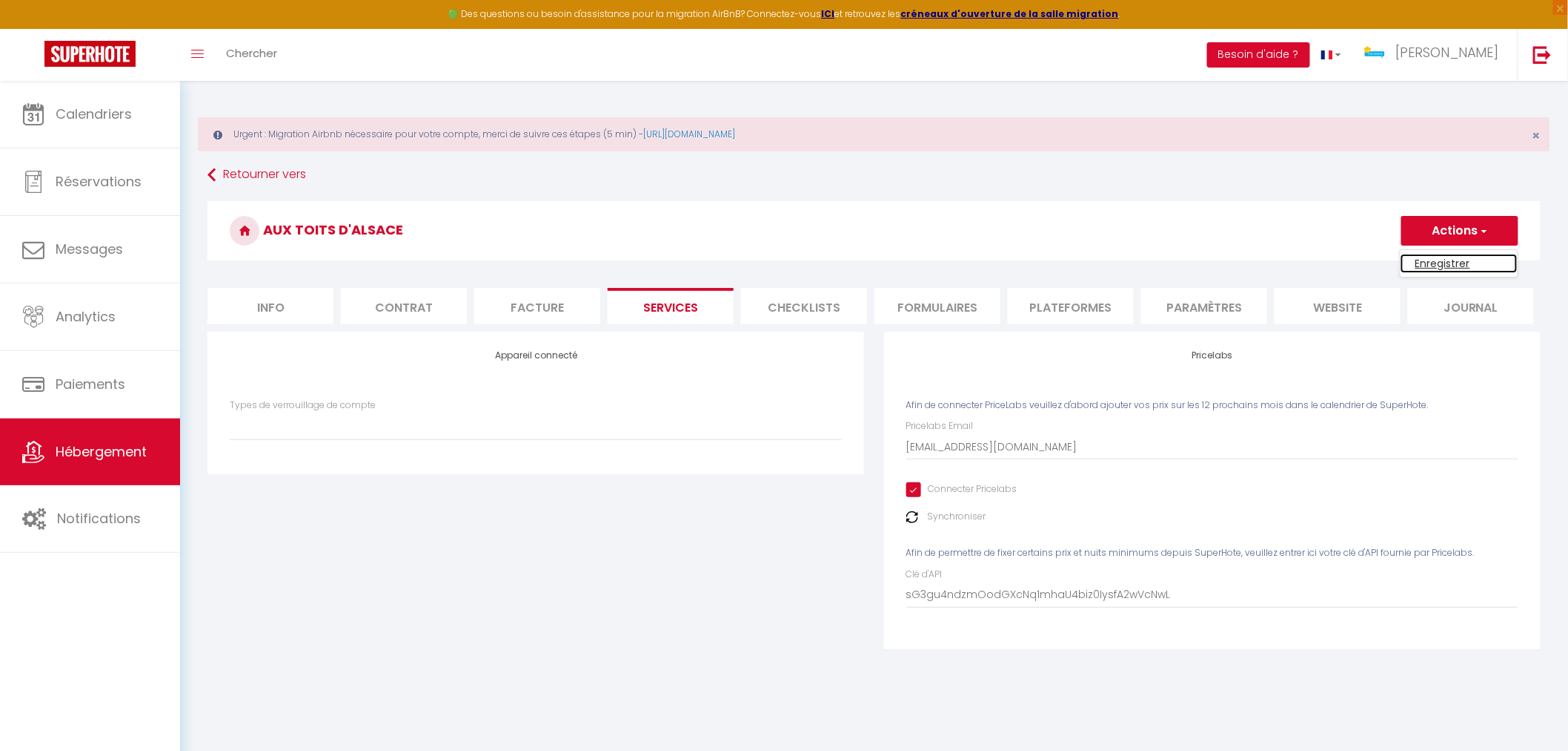
click at [1450, 262] on link "Enregistrer" at bounding box center [1459, 263] width 117 height 20
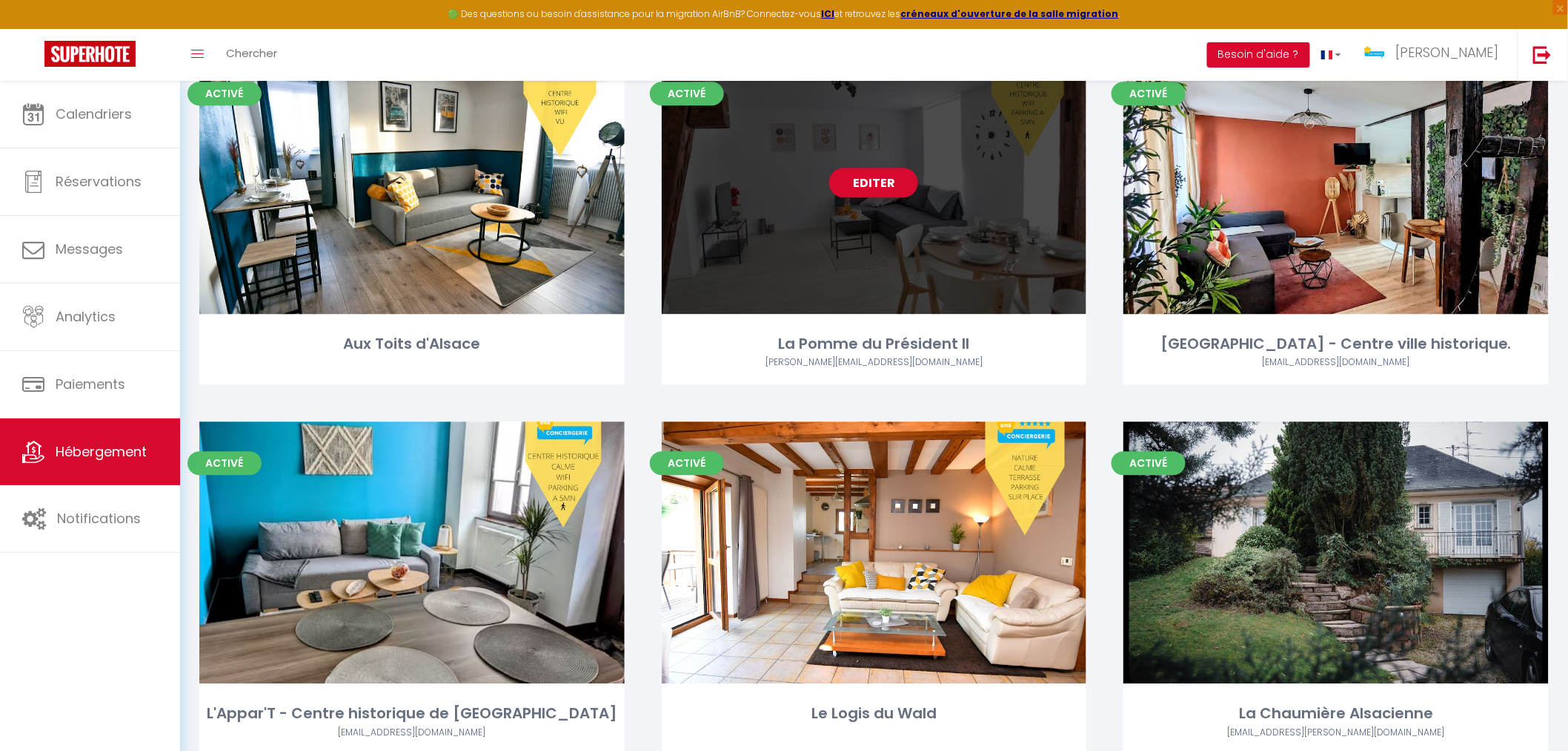
scroll to position [3873, 0]
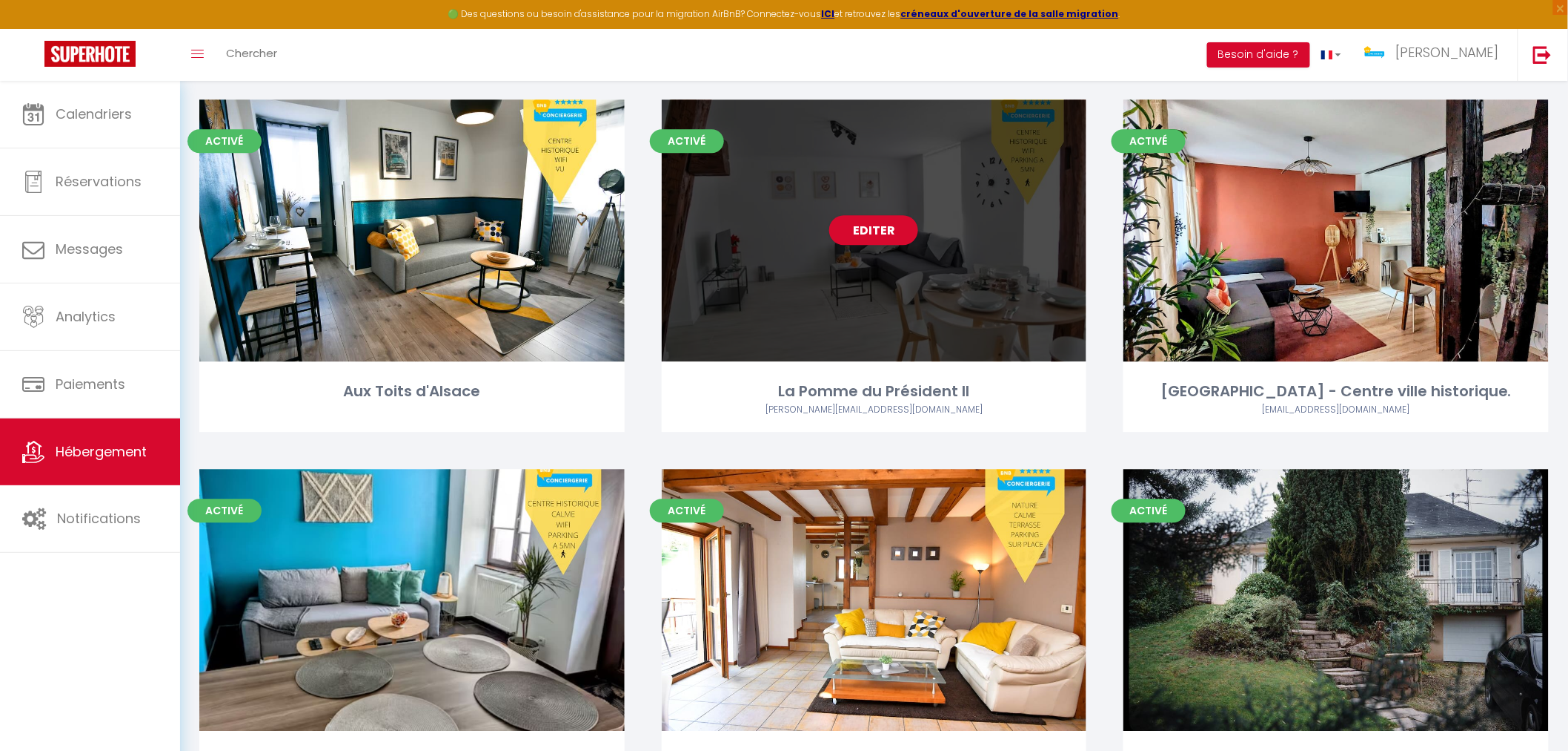
click at [932, 307] on div "Editer" at bounding box center [875, 231] width 425 height 262
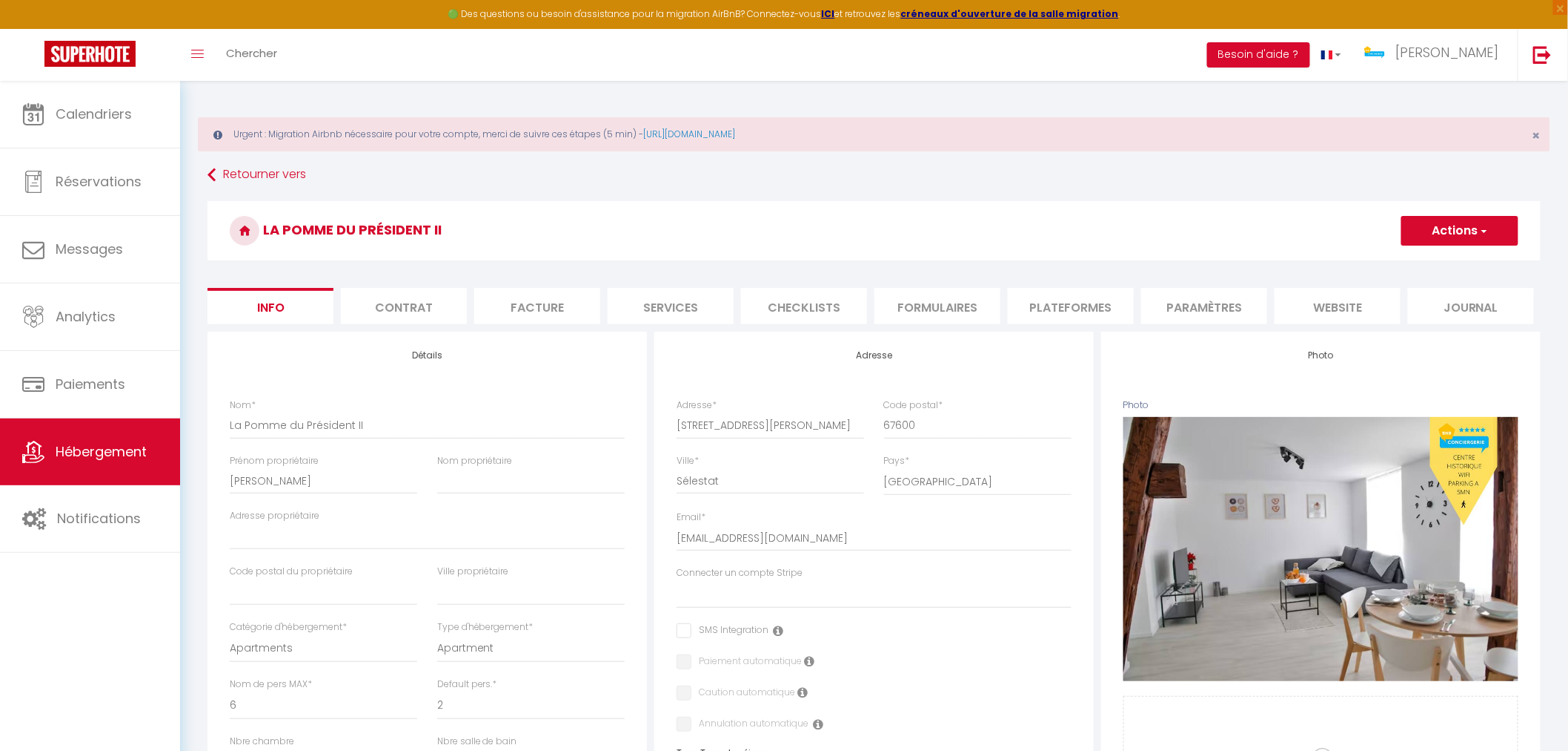
click at [699, 310] on li "Services" at bounding box center [671, 306] width 126 height 36
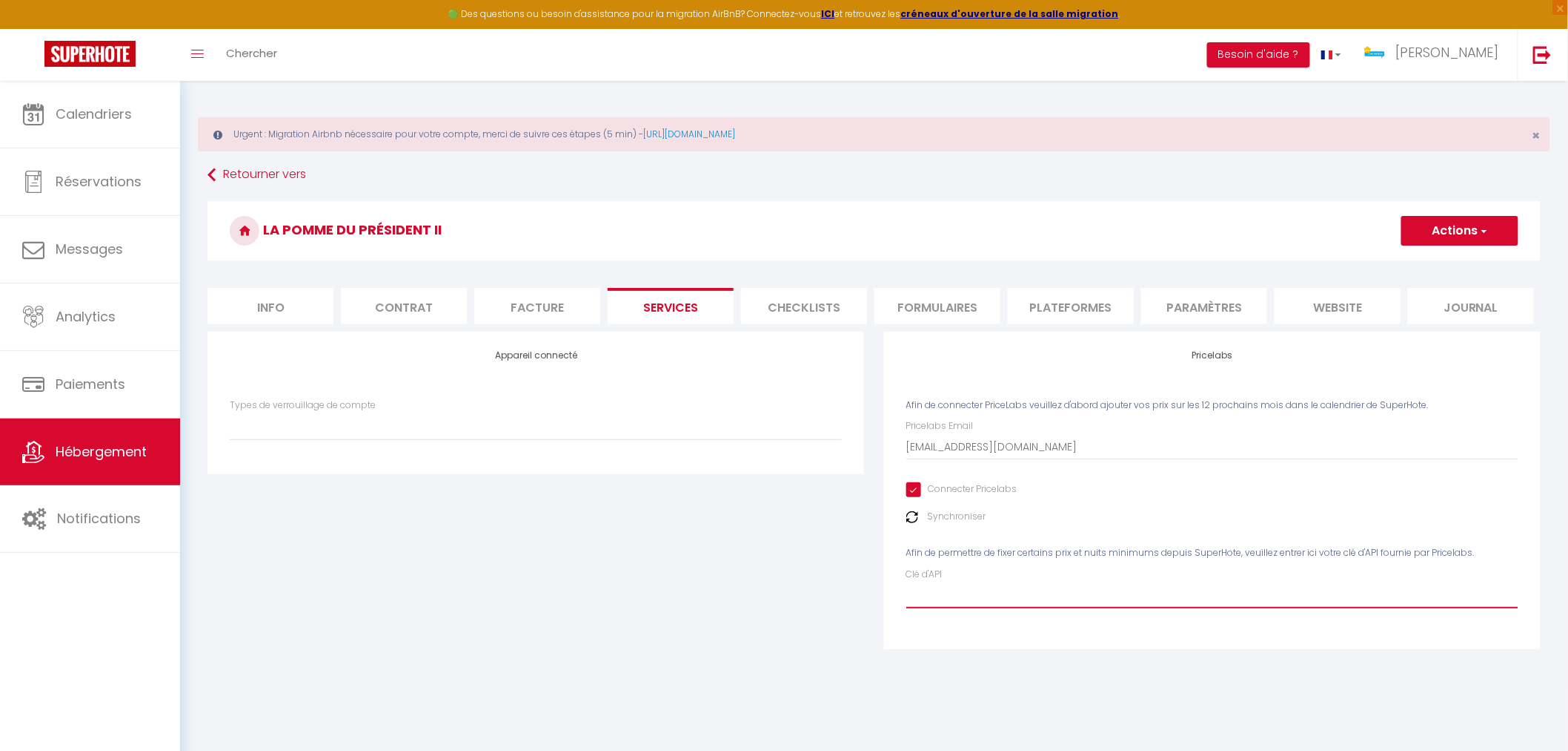
click at [959, 592] on input "Clé d'API" at bounding box center [1212, 594] width 613 height 27
paste input "sG3gu4ndzmOodGXcNq1mhaU4biz0IysfA2wVcNwL"
click at [1449, 226] on button "Actions" at bounding box center [1460, 231] width 117 height 30
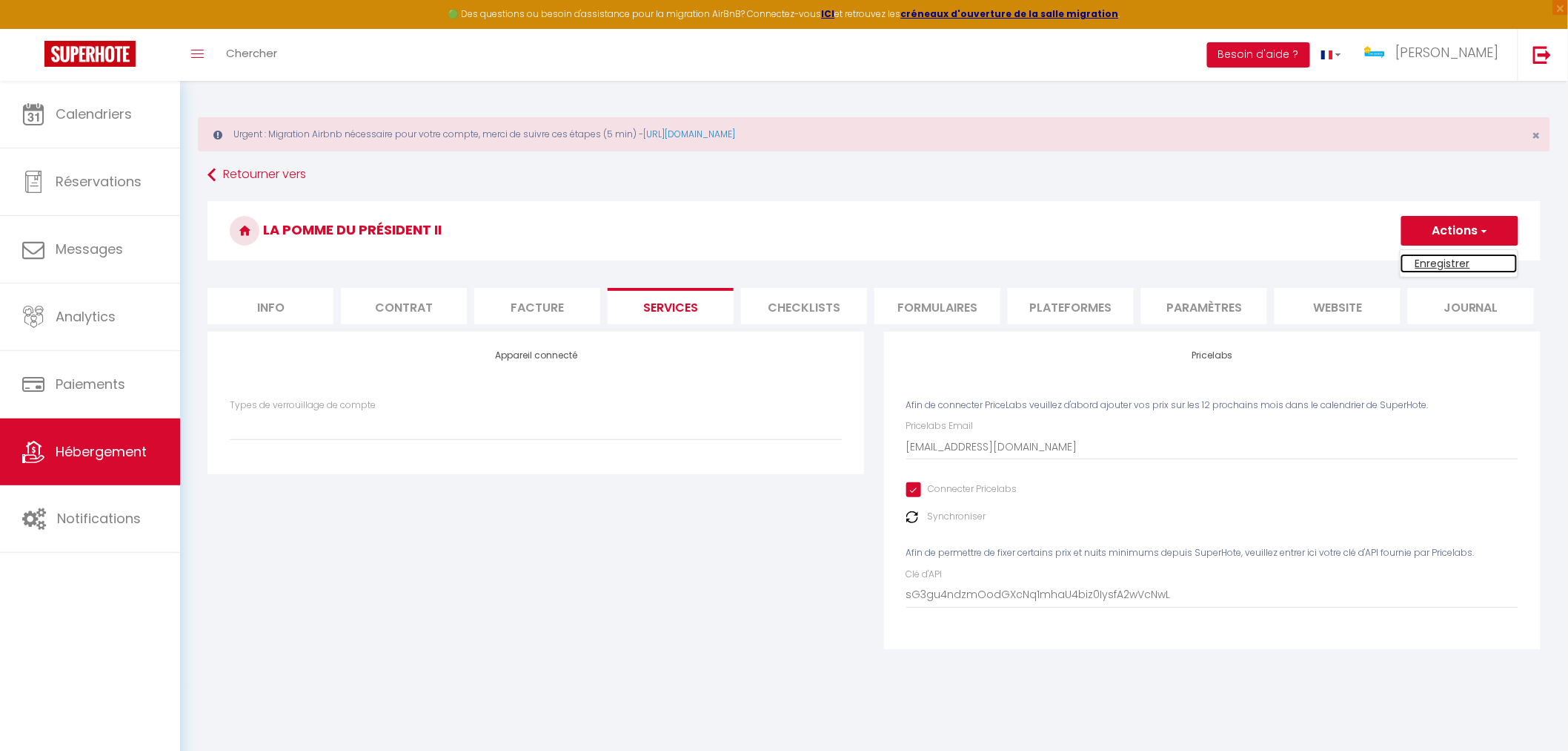
click at [1441, 257] on link "Enregistrer" at bounding box center [1459, 263] width 117 height 20
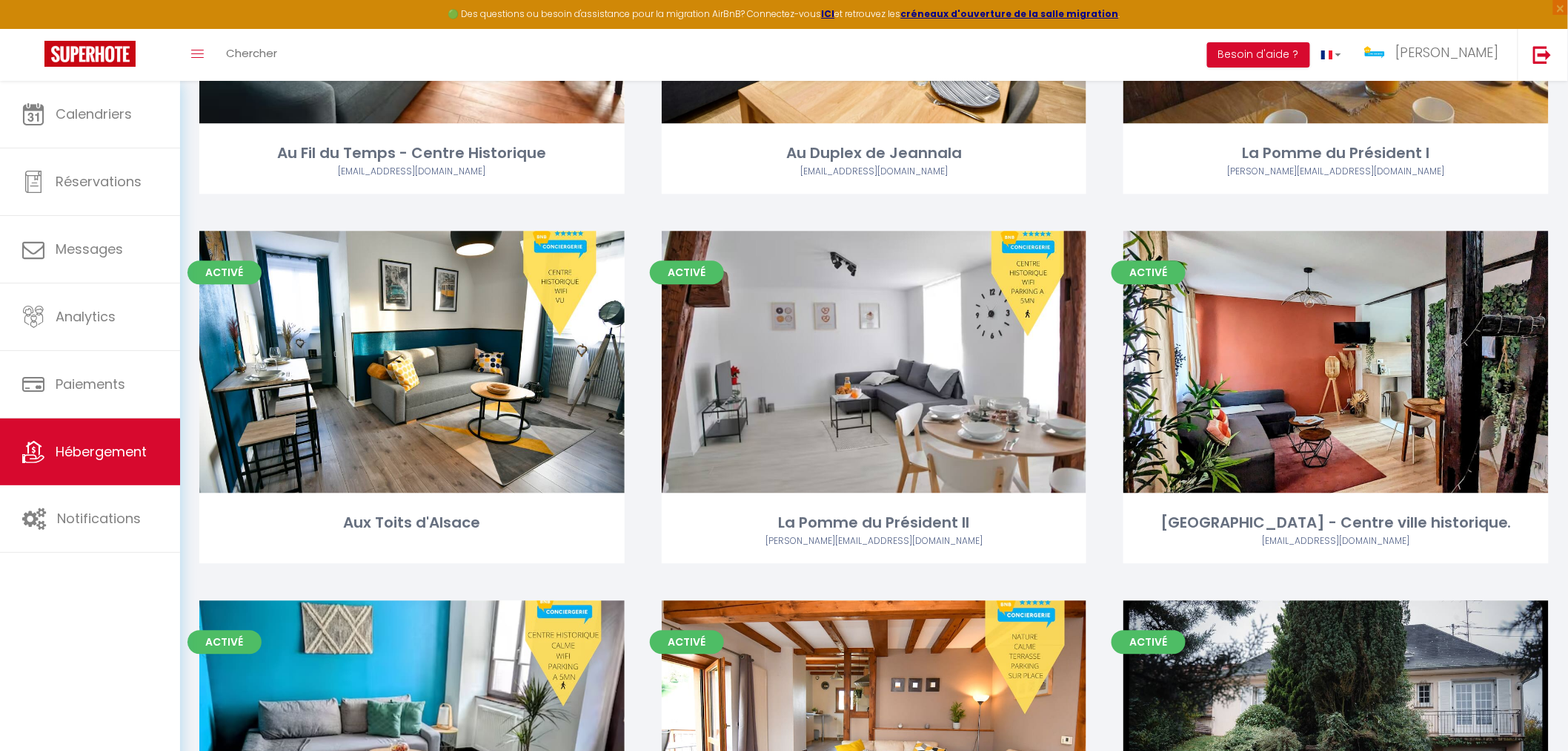
scroll to position [3790, 0]
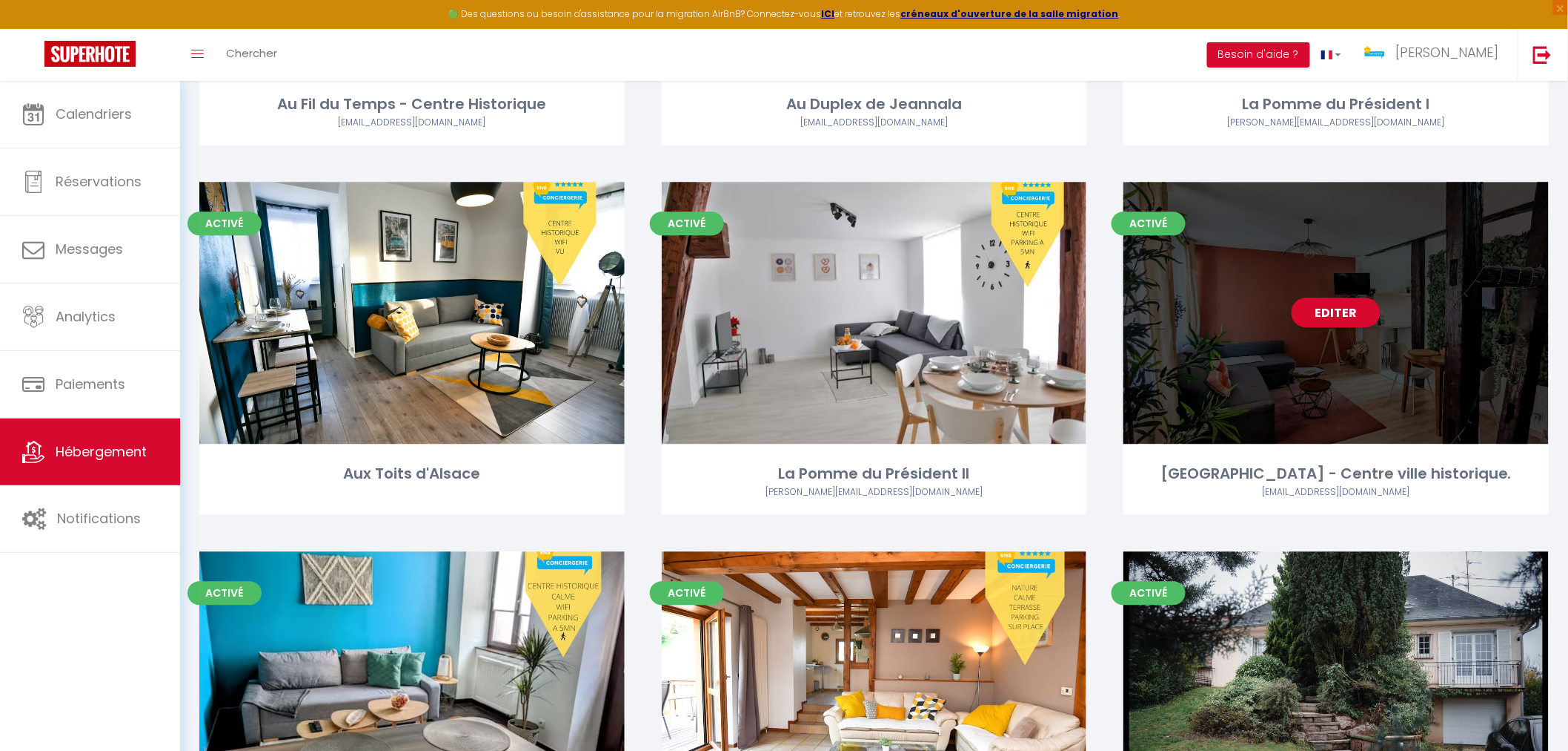
click at [1191, 382] on div "Editer" at bounding box center [1337, 312] width 425 height 262
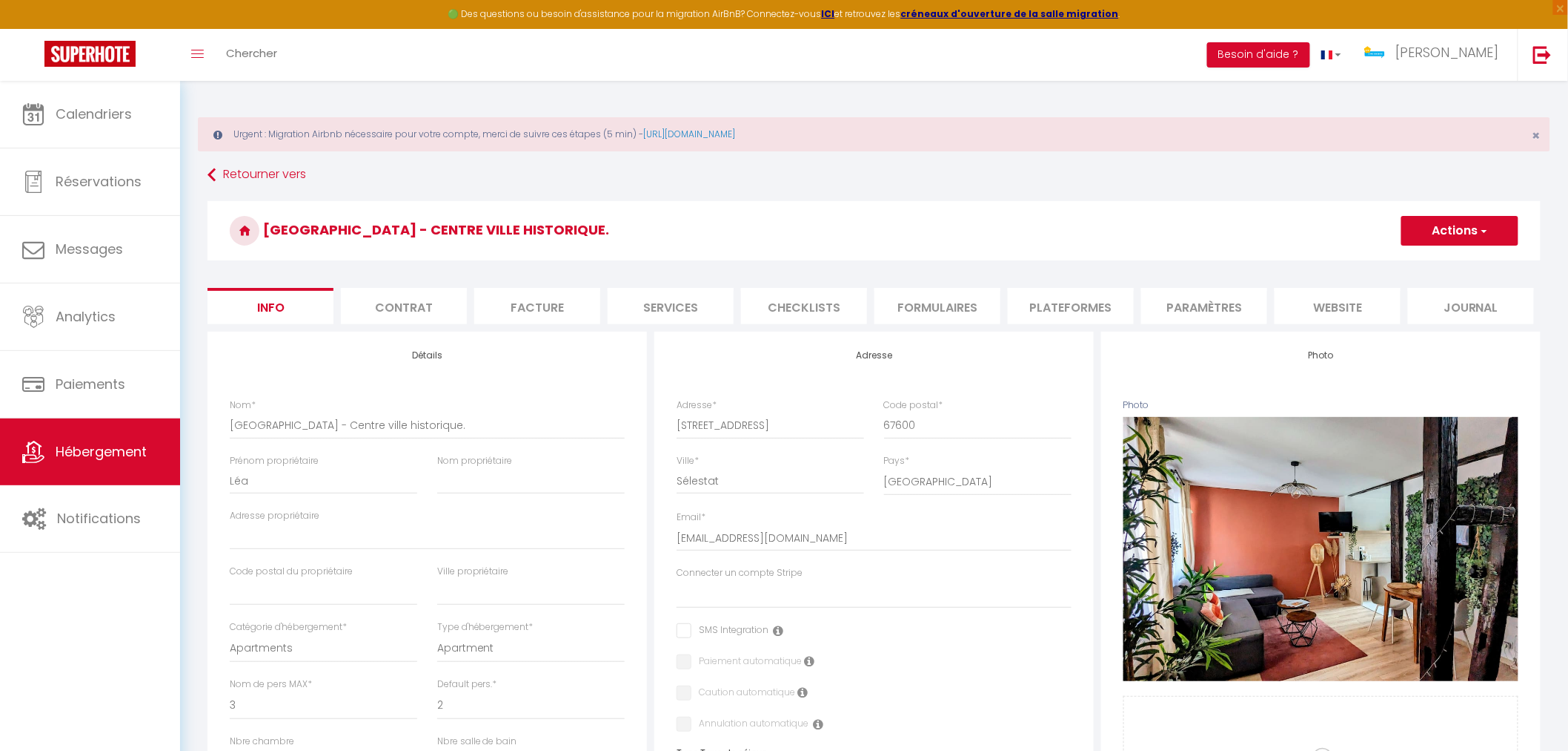
click at [658, 307] on li "Services" at bounding box center [671, 306] width 126 height 36
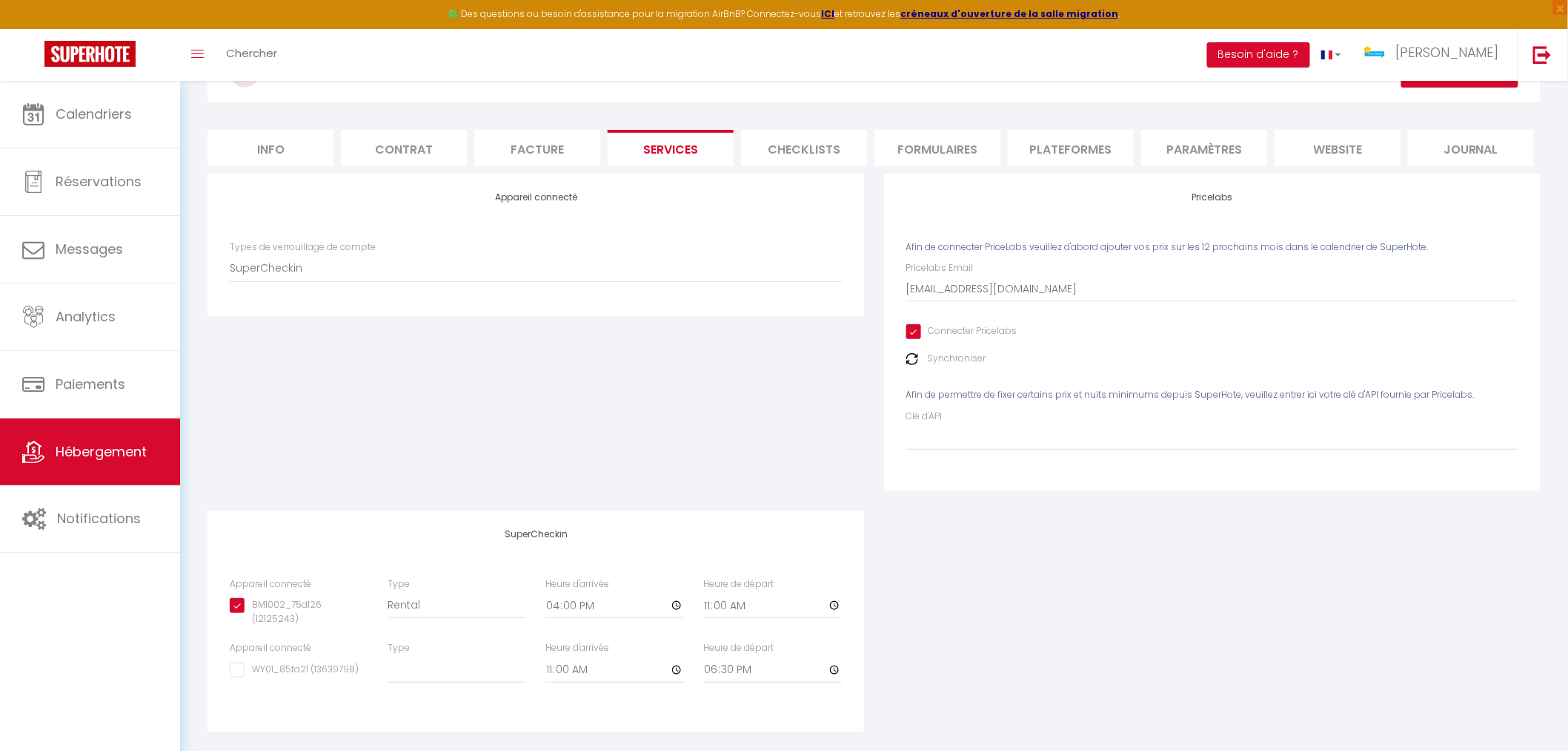
scroll to position [165, 0]
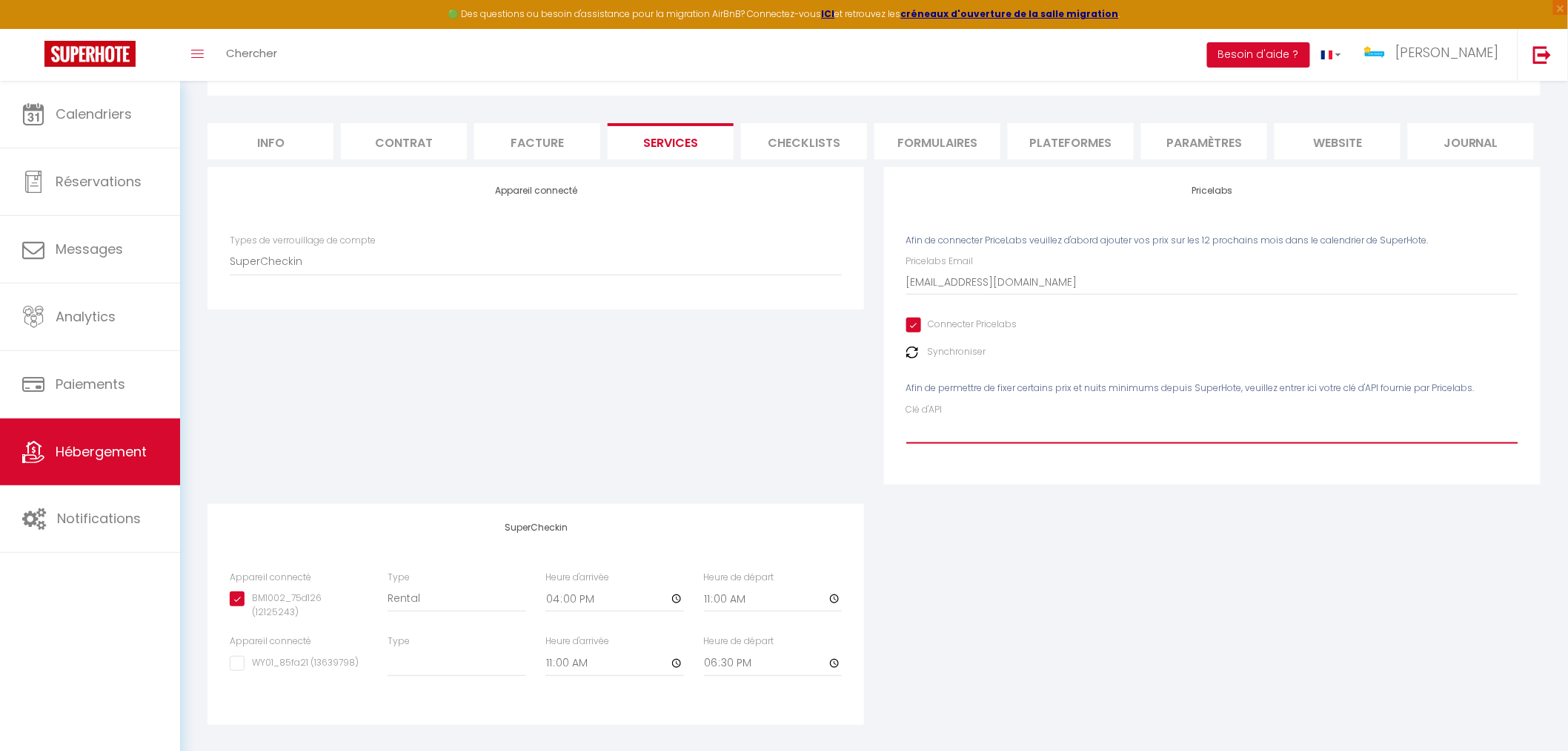
click at [962, 429] on input "Clé d'API" at bounding box center [1212, 430] width 613 height 27
paste input "sG3gu4ndzmOodGXcNq1mhaU4biz0IysfA2wVcNwL"
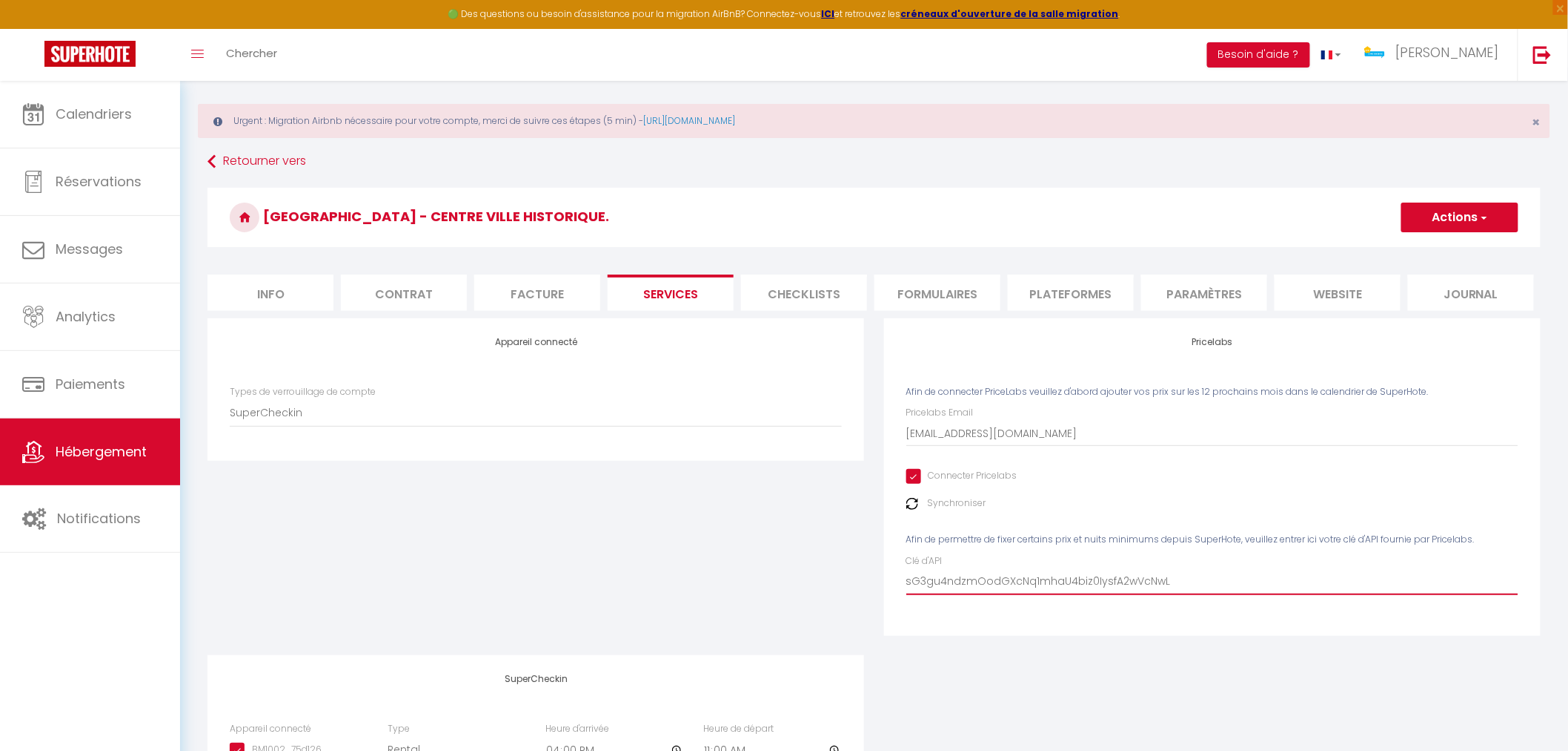
scroll to position [0, 0]
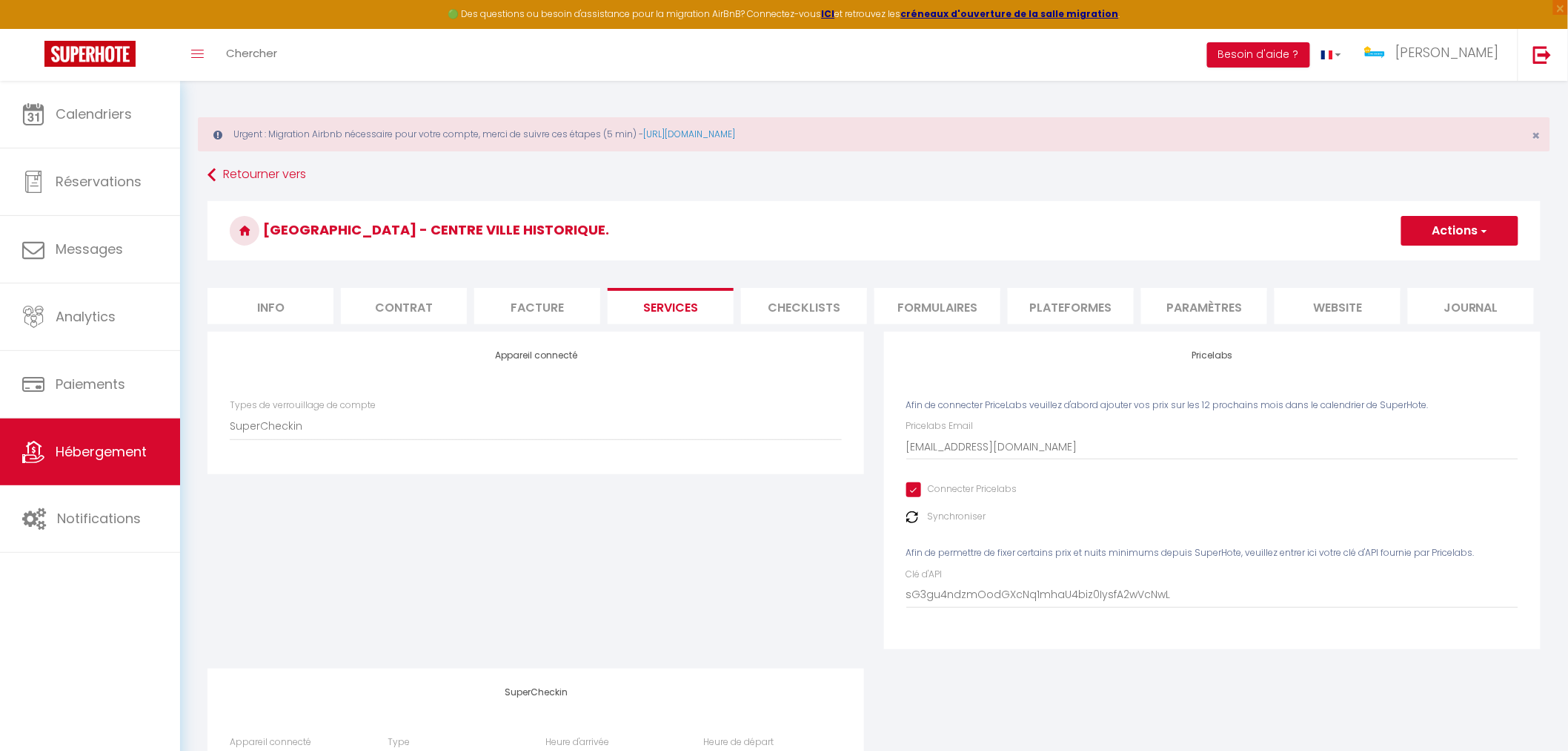
click at [1482, 236] on span "button" at bounding box center [1483, 231] width 10 height 15
click at [1438, 262] on link "Enregistrer" at bounding box center [1459, 263] width 117 height 20
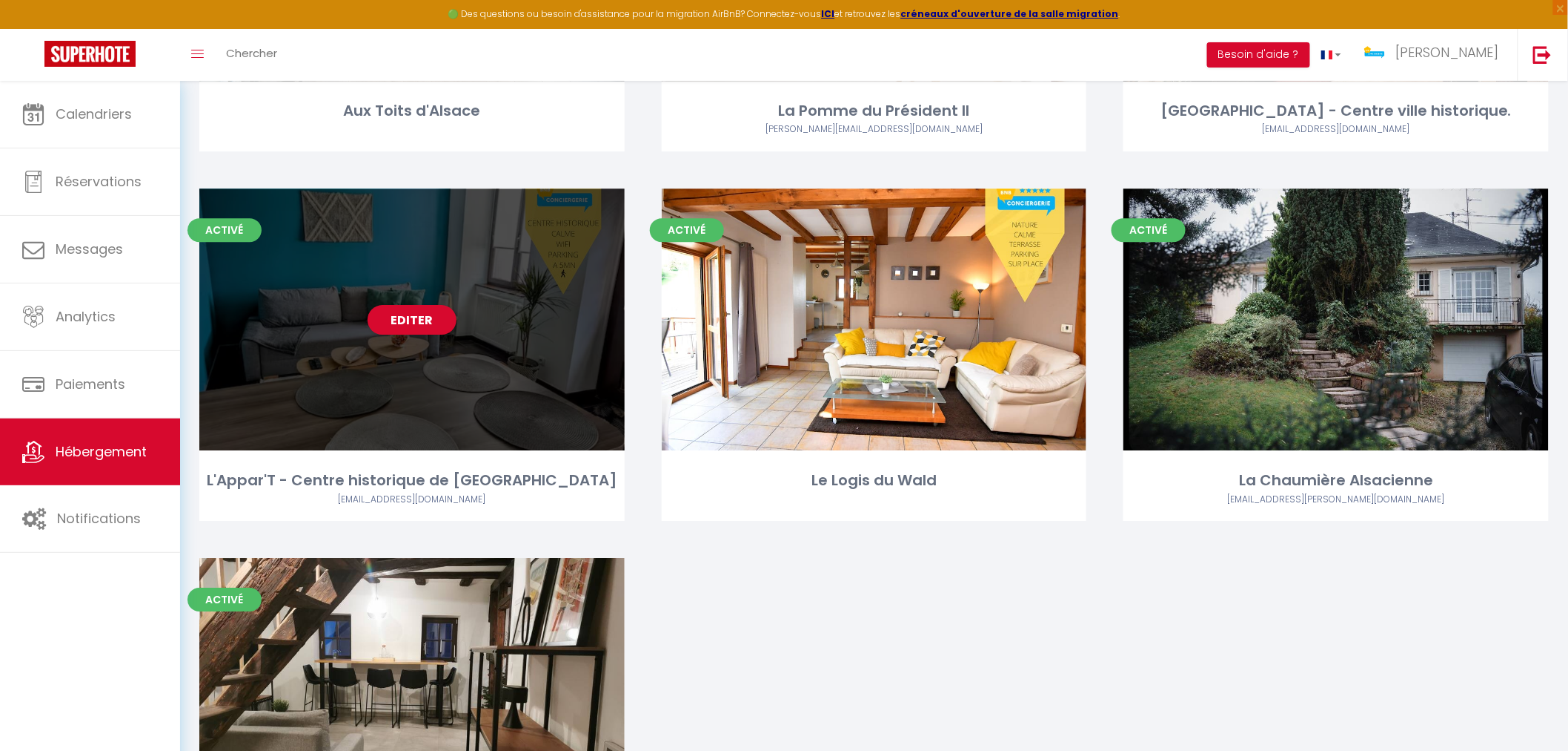
scroll to position [4159, 0]
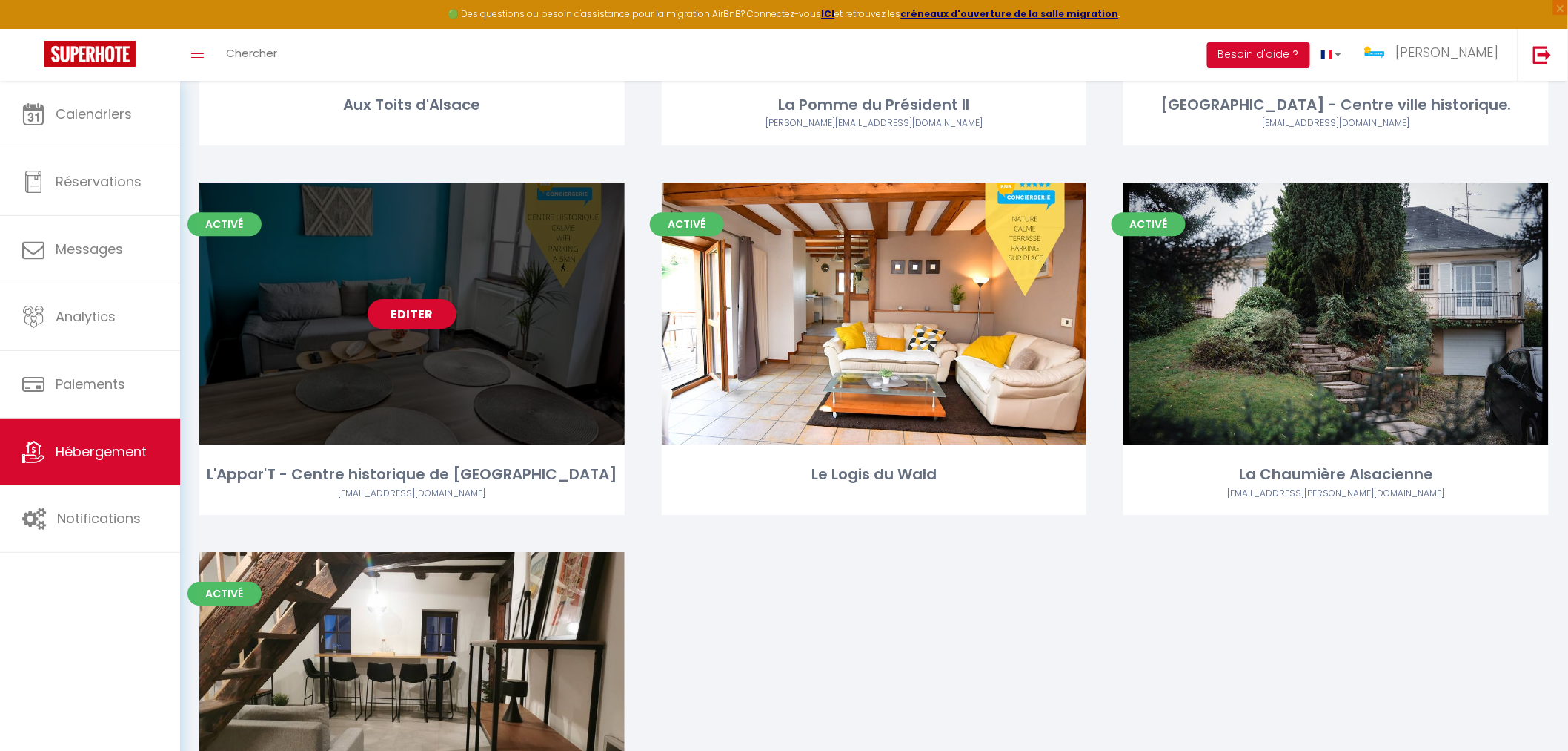
click at [412, 376] on div "Editer" at bounding box center [412, 313] width 425 height 262
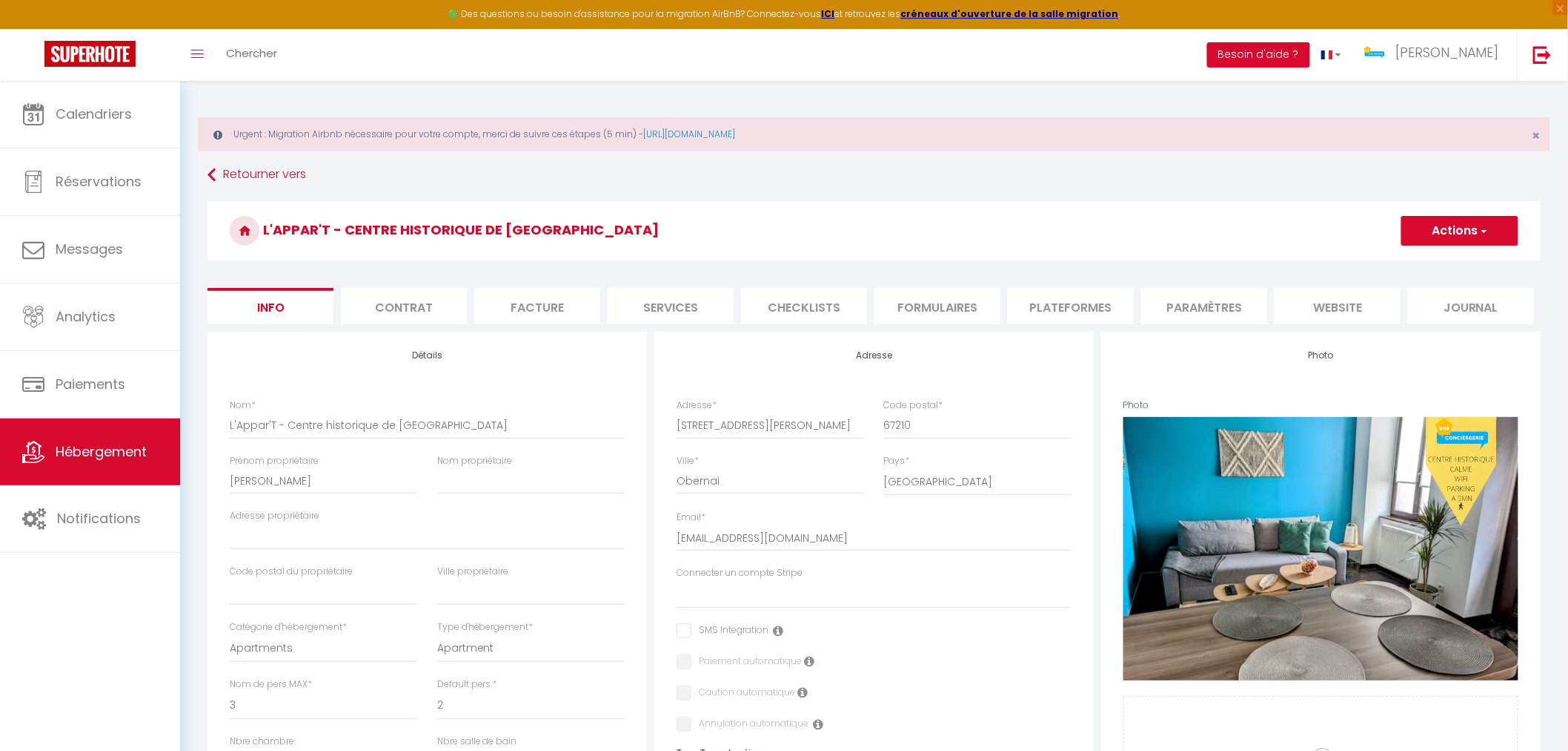
click at [676, 307] on li "Services" at bounding box center [671, 306] width 126 height 36
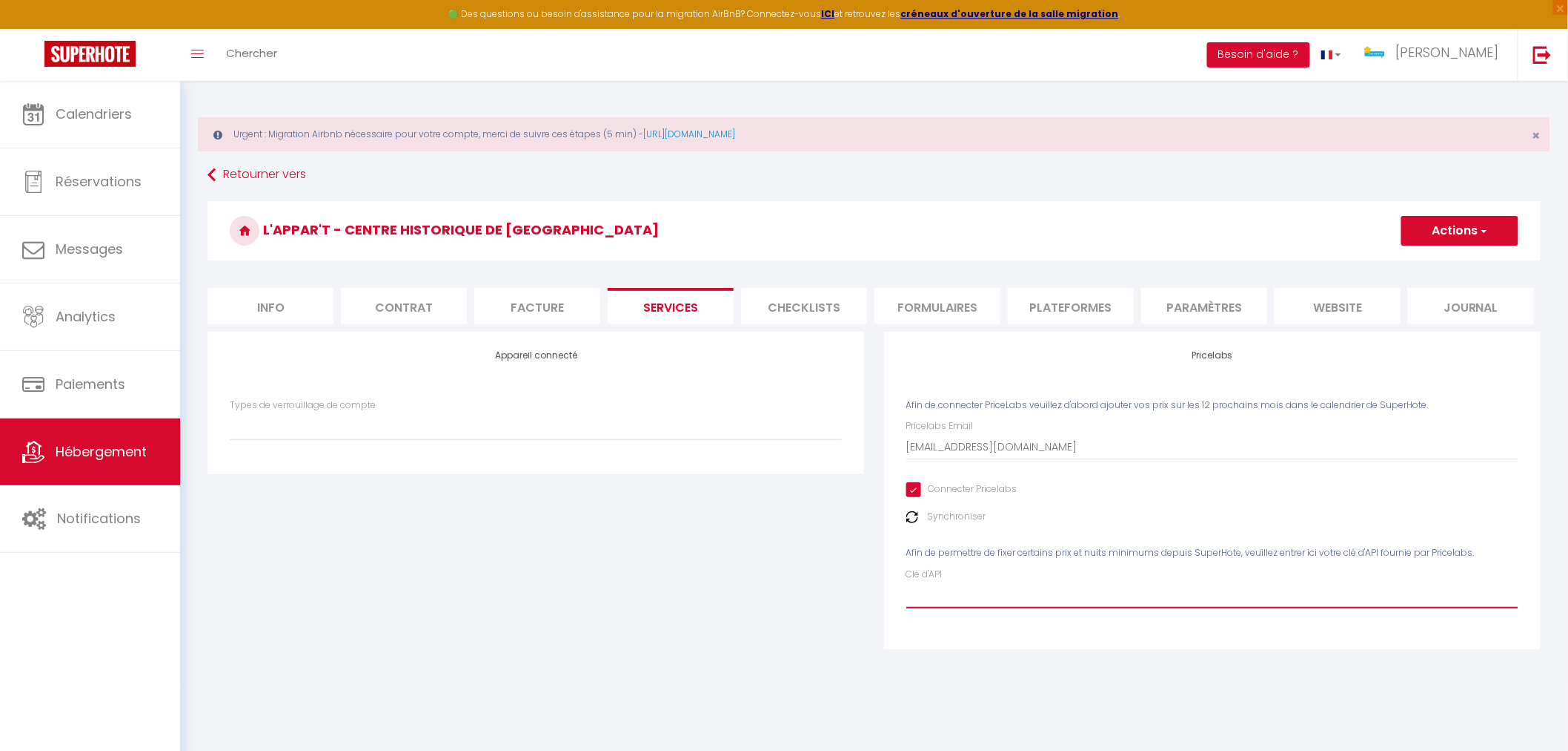
click at [947, 590] on input "Clé d'API" at bounding box center [1212, 594] width 613 height 27
paste input "sG3gu4ndzmOodGXcNq1mhaU4biz0IysfA2wVcNwL"
click at [1465, 231] on button "Actions" at bounding box center [1460, 231] width 117 height 30
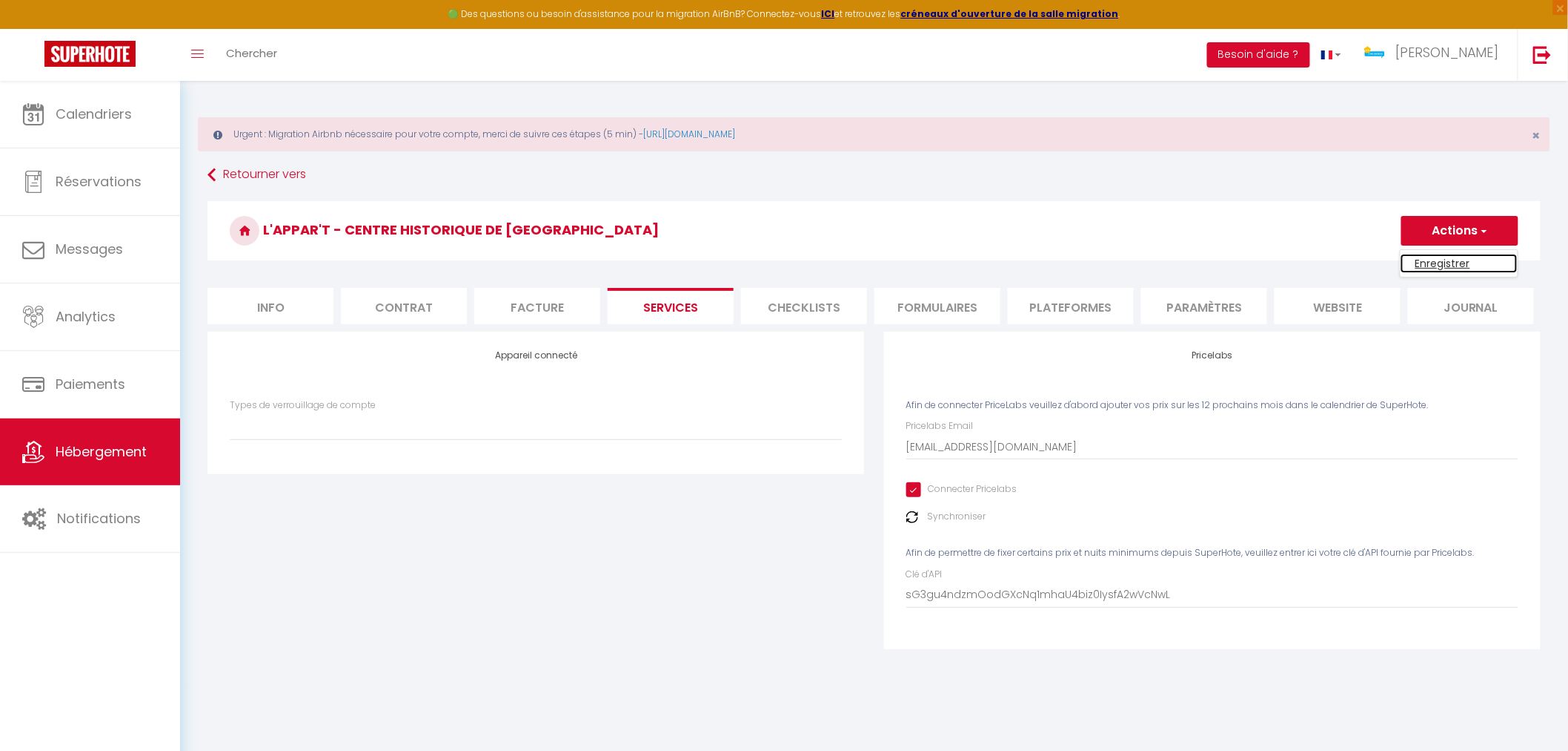
click at [1453, 259] on link "Enregistrer" at bounding box center [1459, 263] width 117 height 20
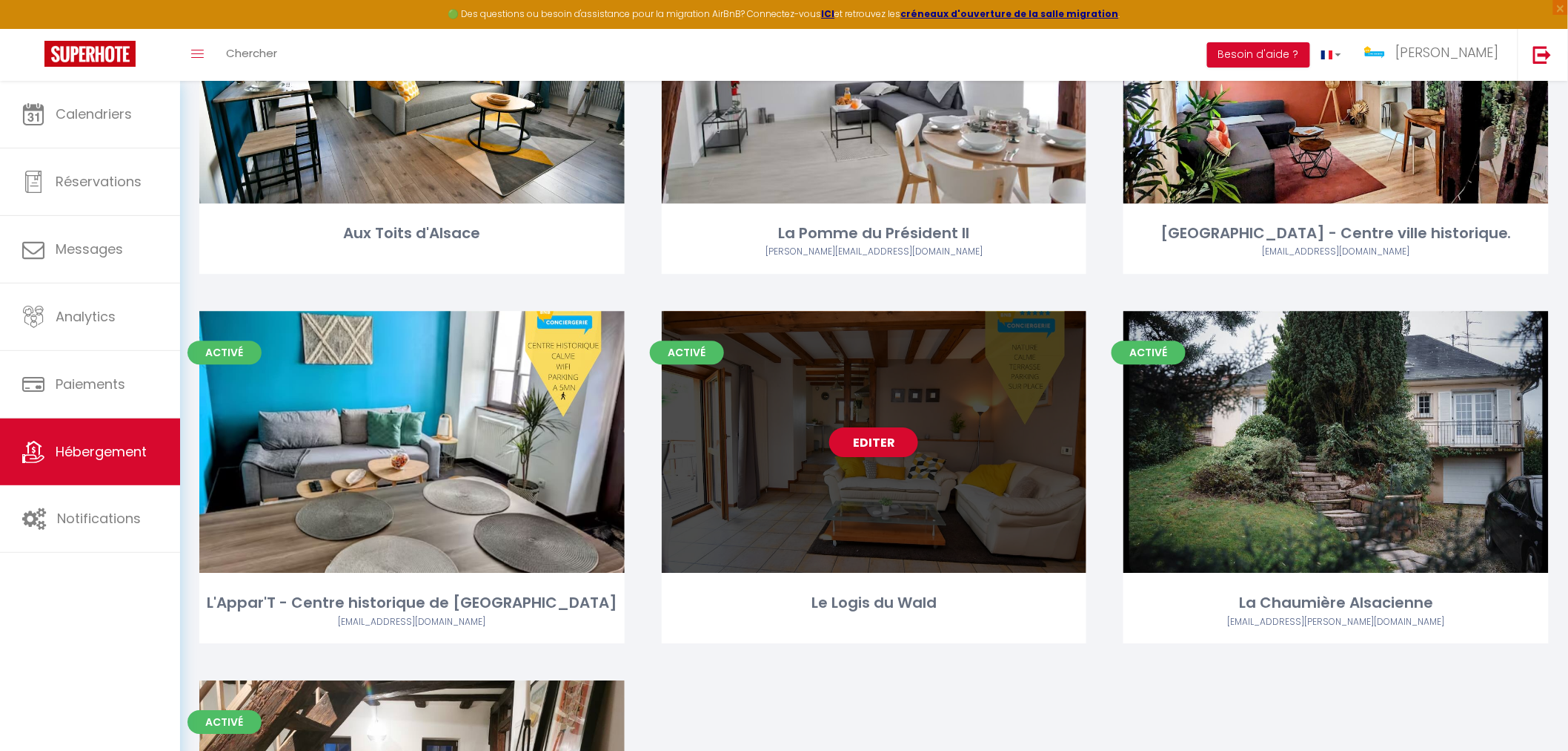
scroll to position [4038, 0]
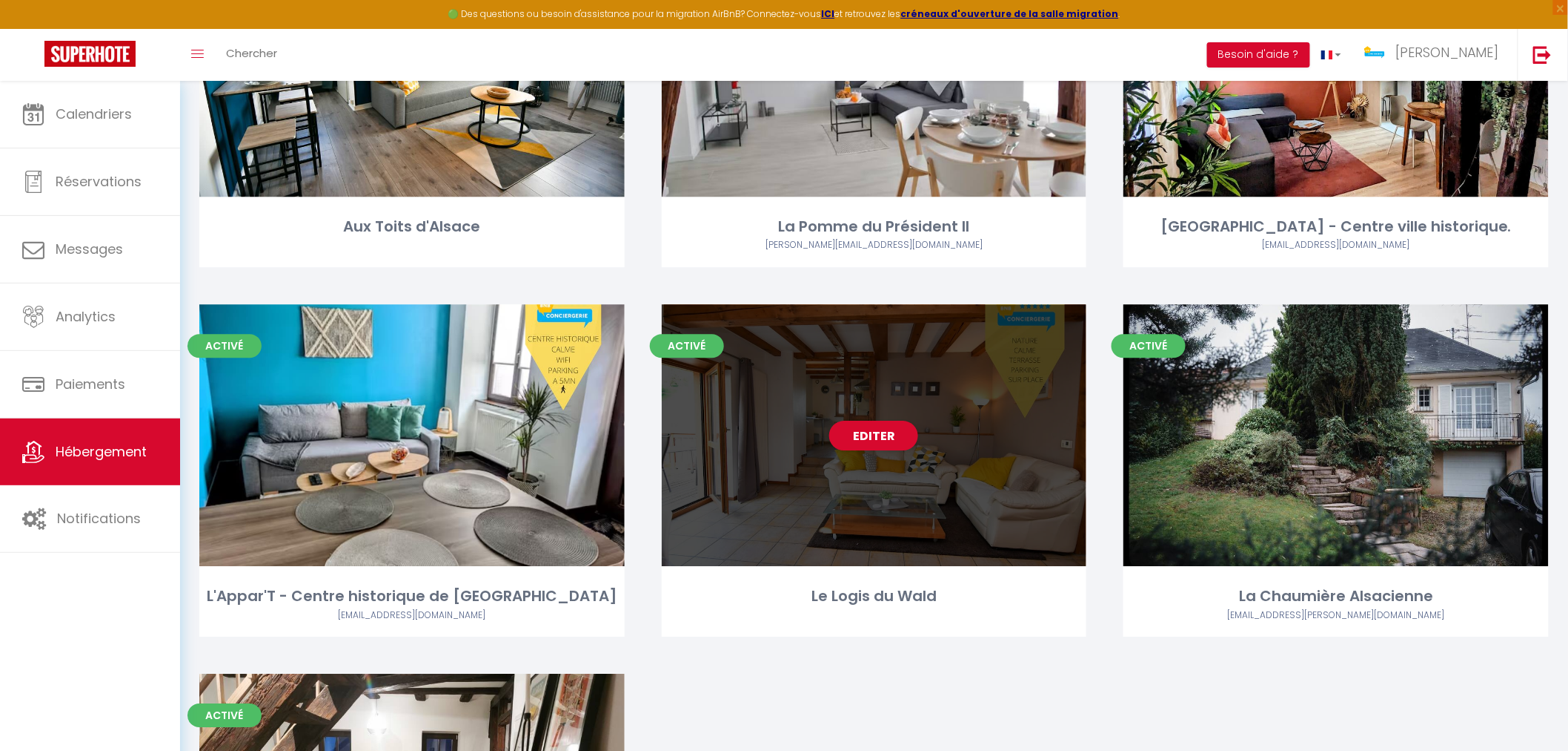
click at [961, 513] on div "Editer" at bounding box center [875, 436] width 425 height 262
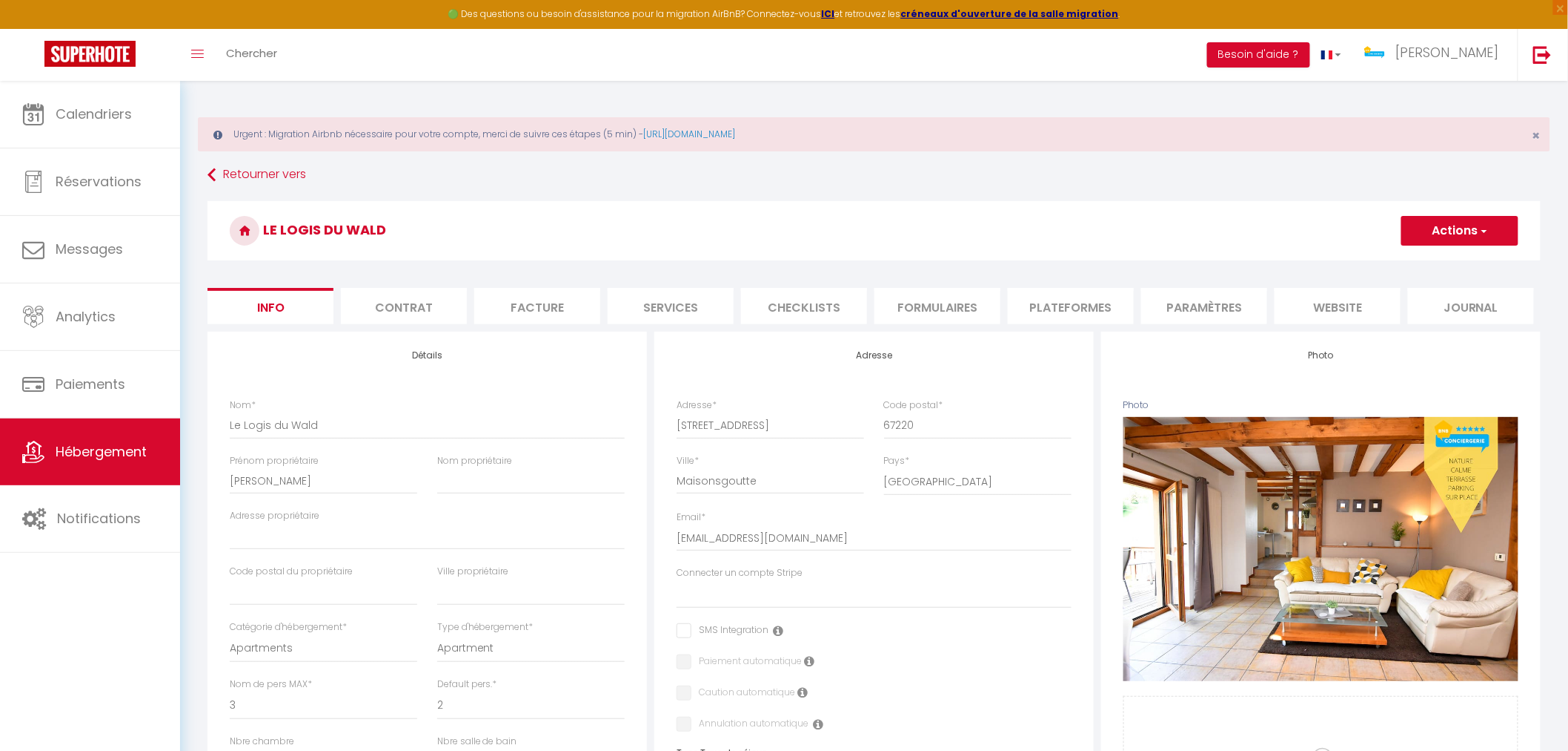
click at [679, 307] on li "Services" at bounding box center [671, 306] width 126 height 36
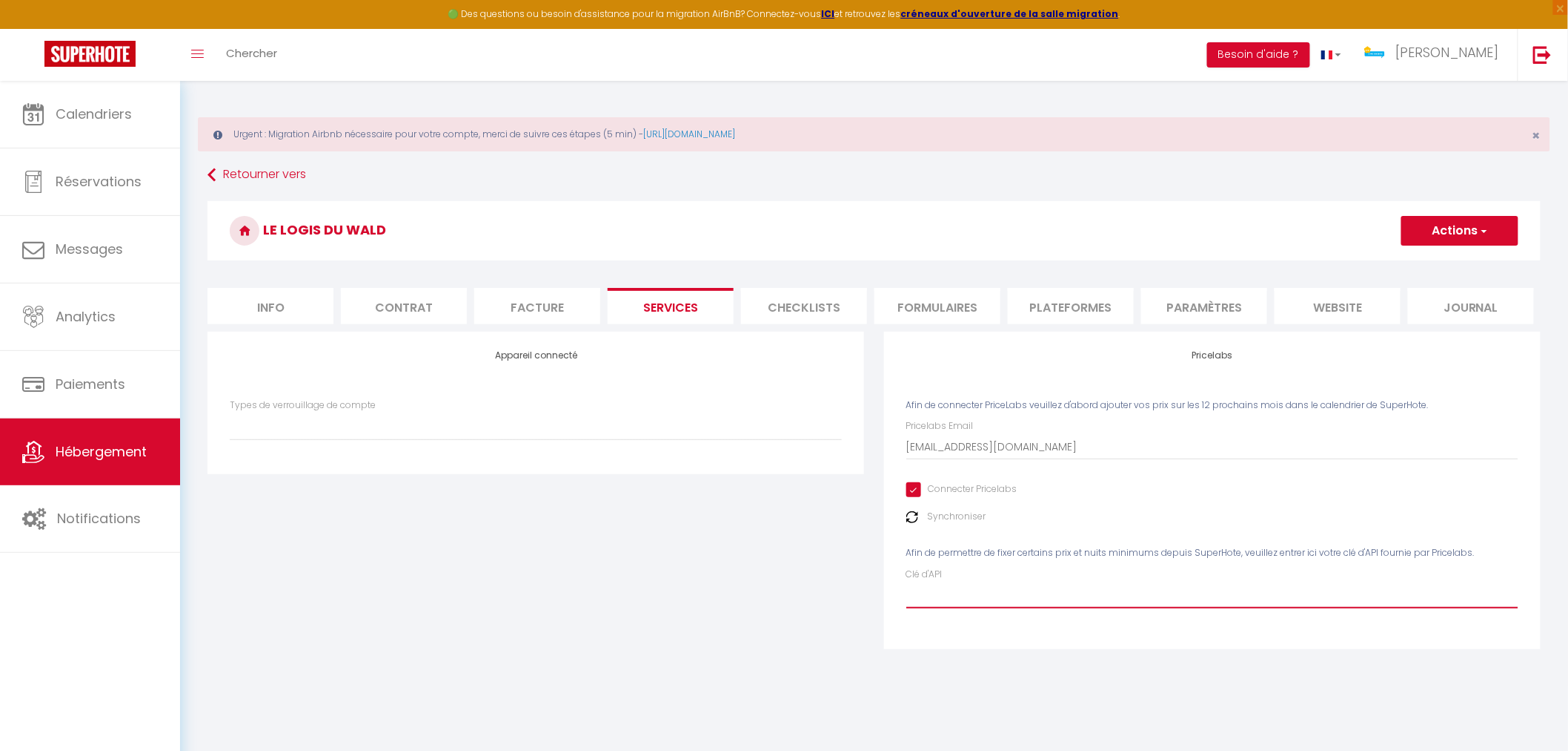
click at [1009, 588] on input "Clé d'API" at bounding box center [1212, 594] width 613 height 27
paste input "sG3gu4ndzmOodGXcNq1mhaU4biz0IysfA2wVcNwL"
click at [1466, 220] on button "Actions" at bounding box center [1460, 231] width 117 height 30
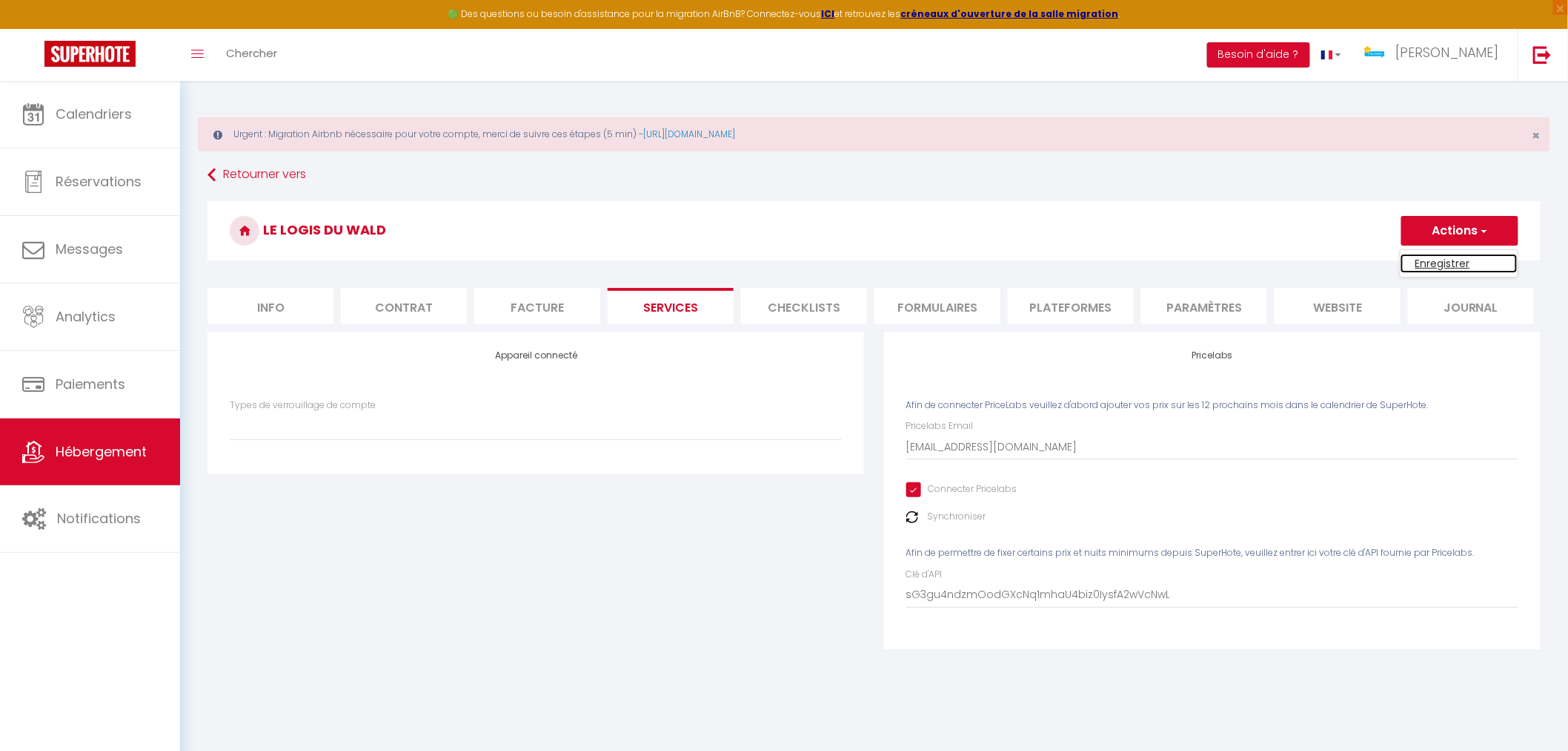
click at [1436, 261] on link "Enregistrer" at bounding box center [1459, 263] width 117 height 20
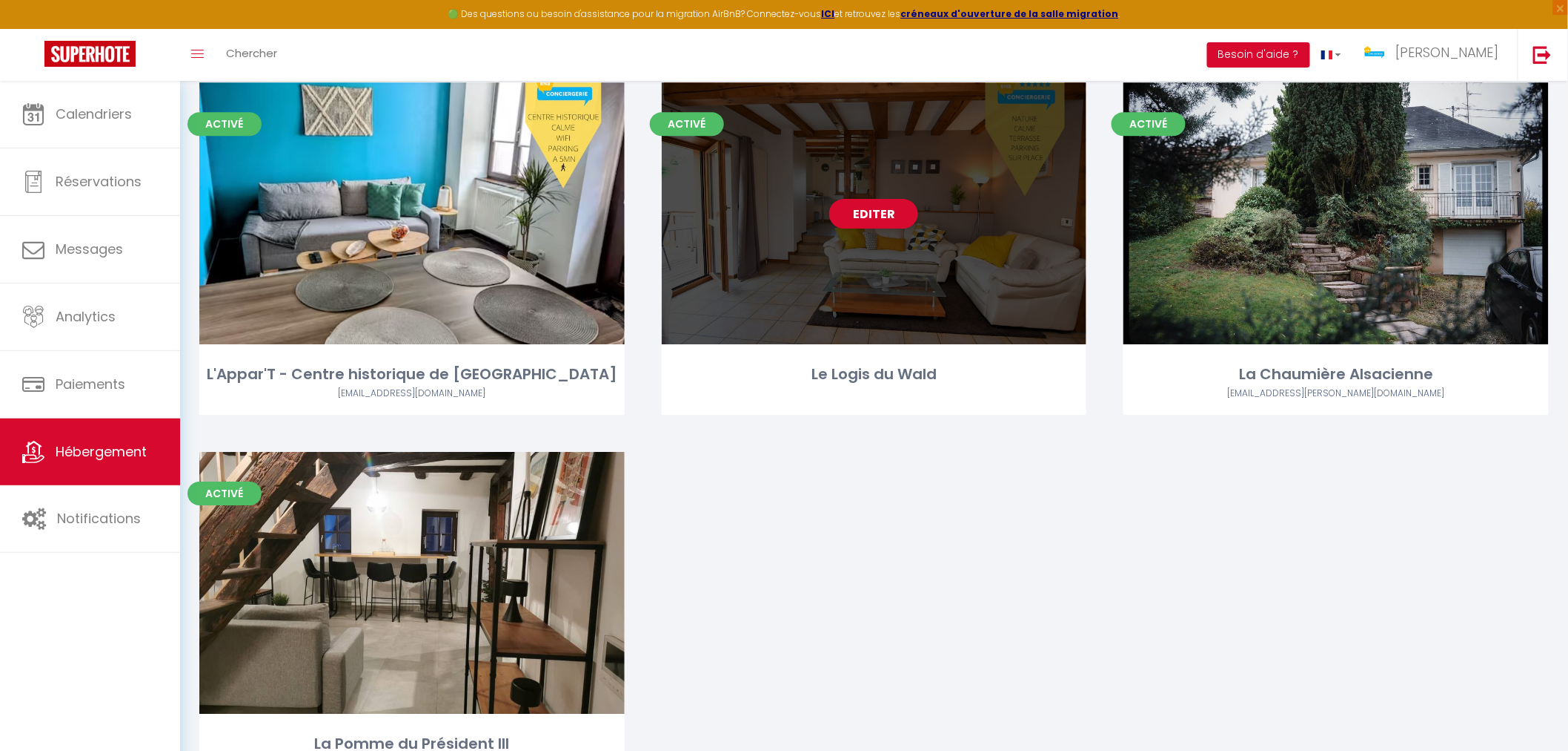
scroll to position [4285, 0]
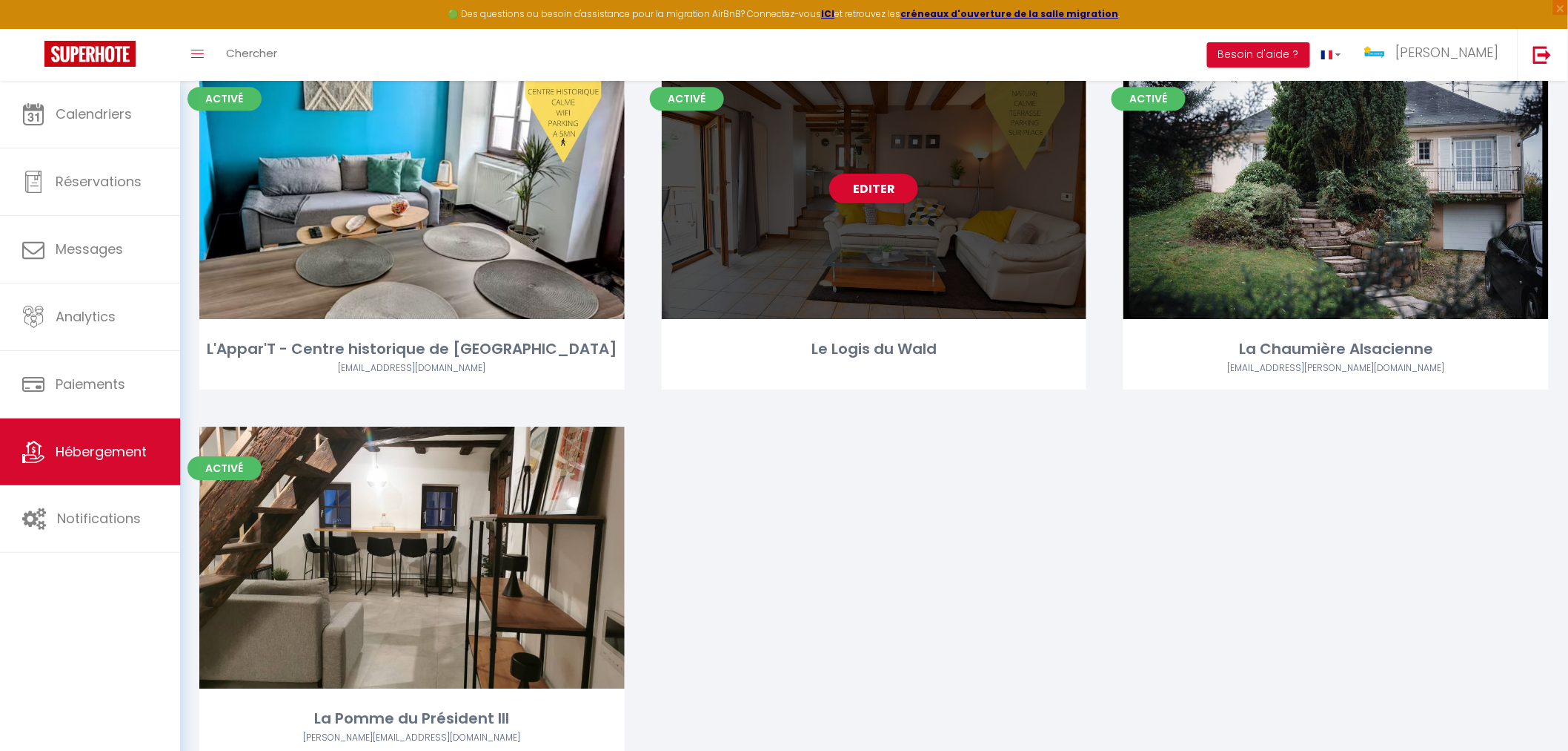
click at [921, 232] on div "Editer" at bounding box center [875, 188] width 425 height 262
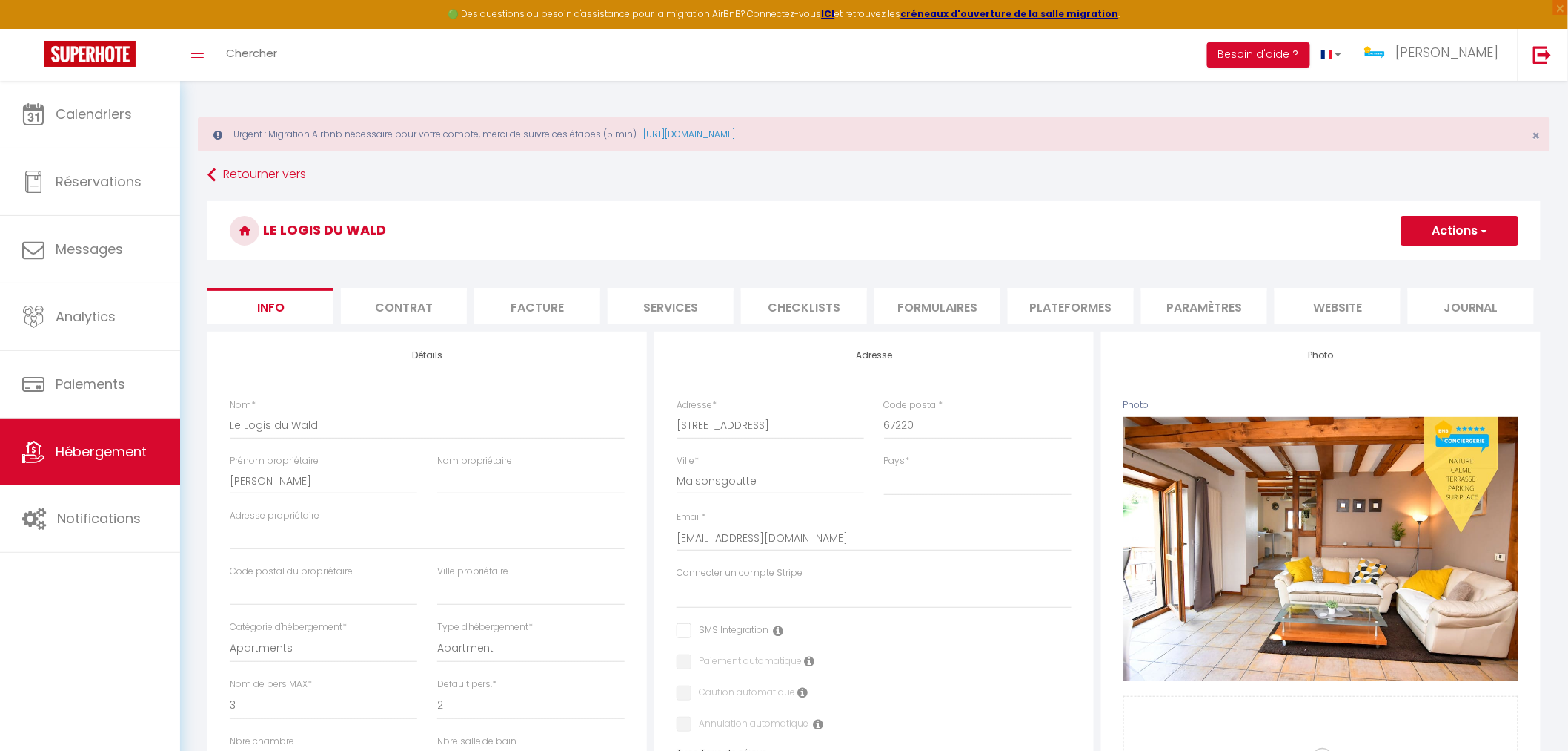
click at [695, 315] on li "Services" at bounding box center [671, 306] width 126 height 36
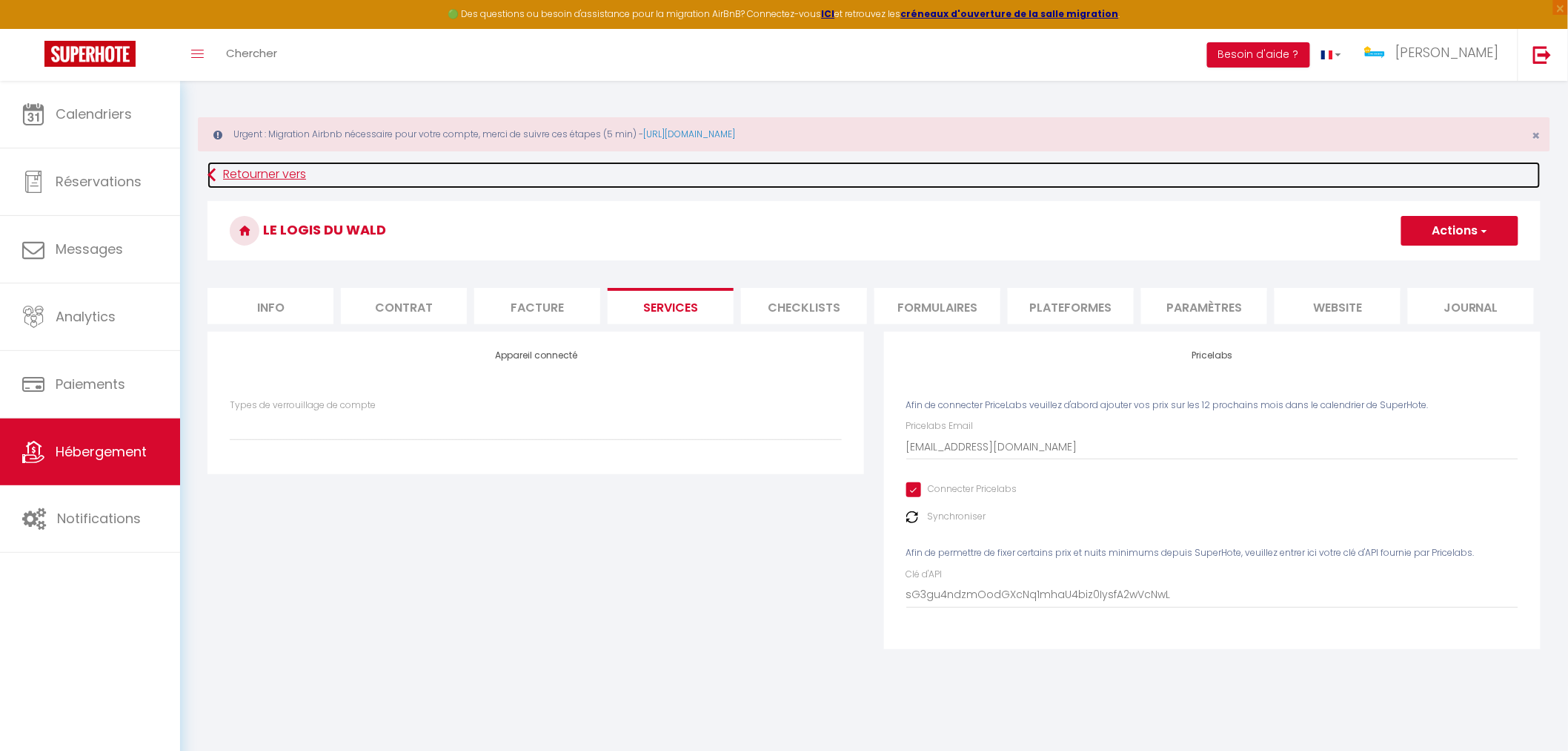
click at [262, 174] on link "Retourner vers" at bounding box center [875, 174] width 1334 height 27
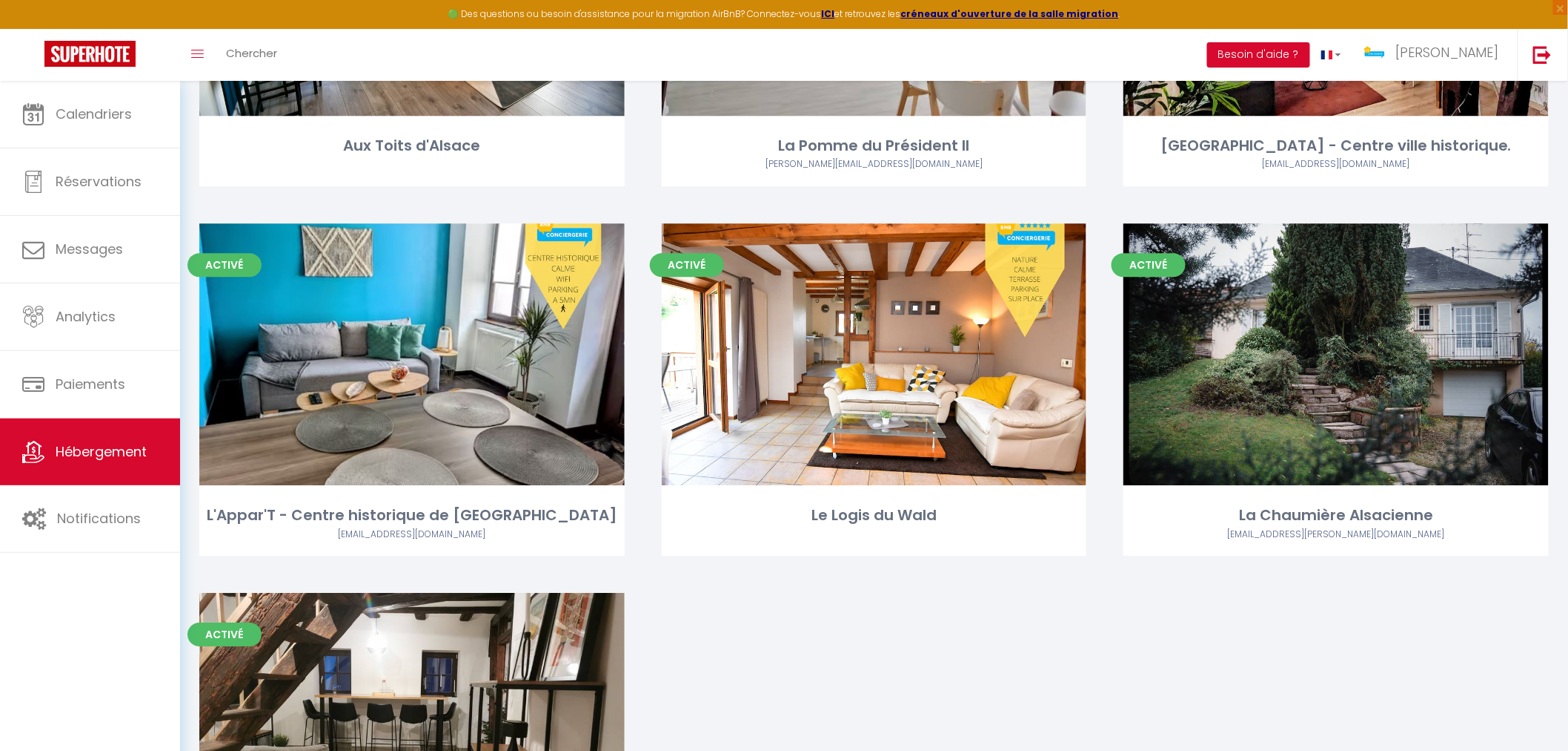
scroll to position [4121, 0]
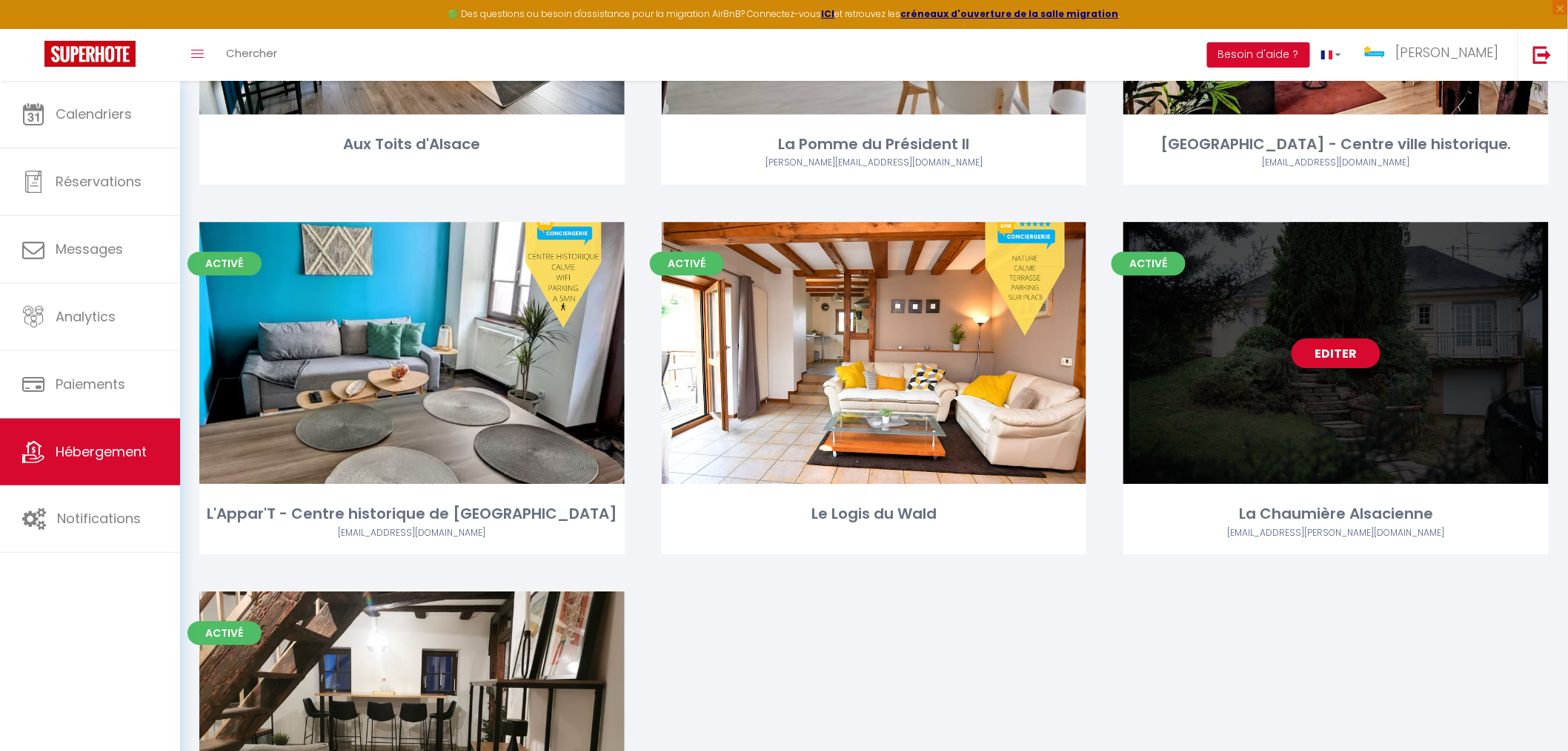
click at [1230, 383] on div "Editer" at bounding box center [1337, 353] width 425 height 262
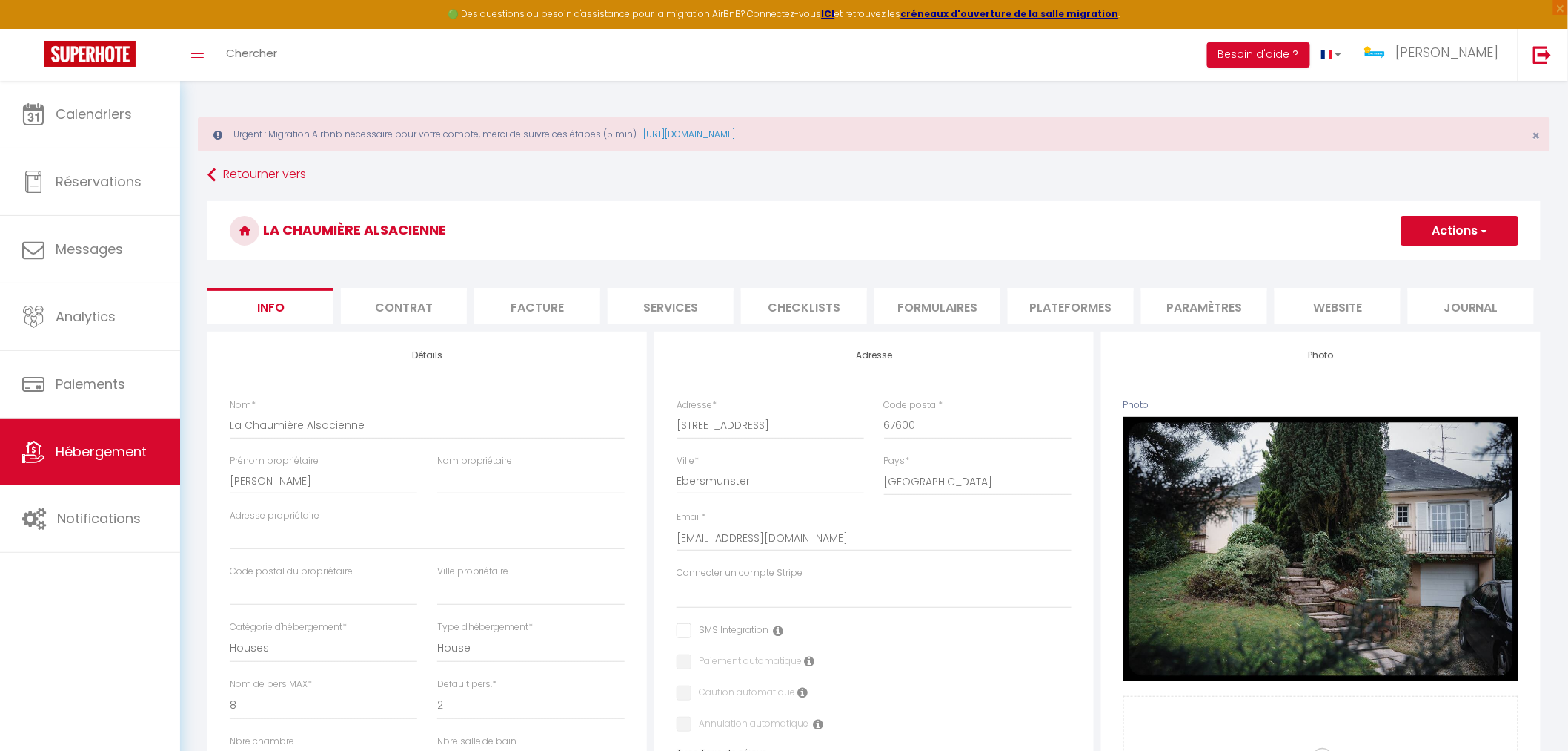
click at [675, 310] on li "Services" at bounding box center [671, 306] width 126 height 36
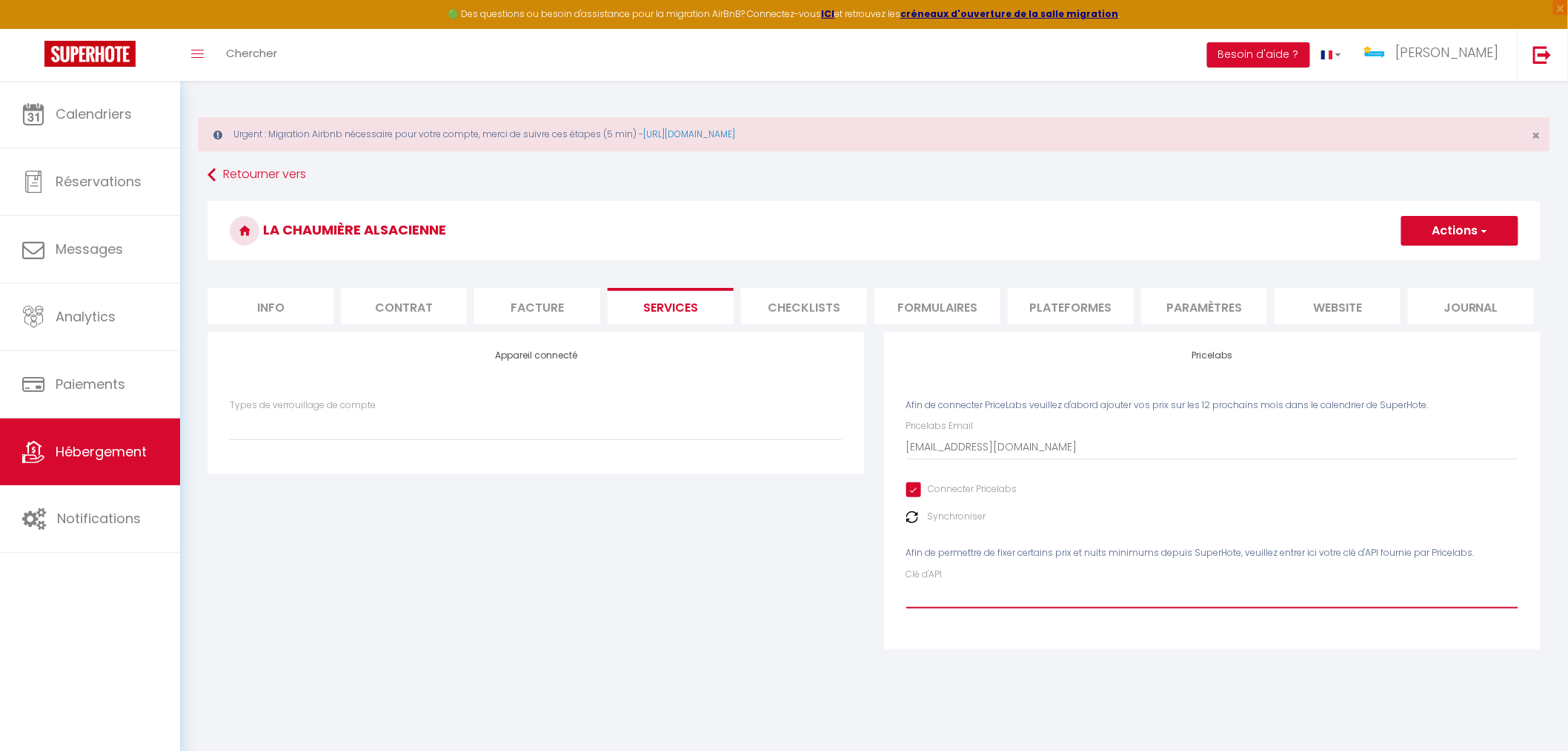
click at [966, 598] on input "Clé d'API" at bounding box center [1212, 594] width 613 height 27
paste input "sG3gu4ndzmOodGXcNq1mhaU4biz0IysfA2wVcNwL"
click at [1475, 238] on button "Actions" at bounding box center [1460, 231] width 117 height 30
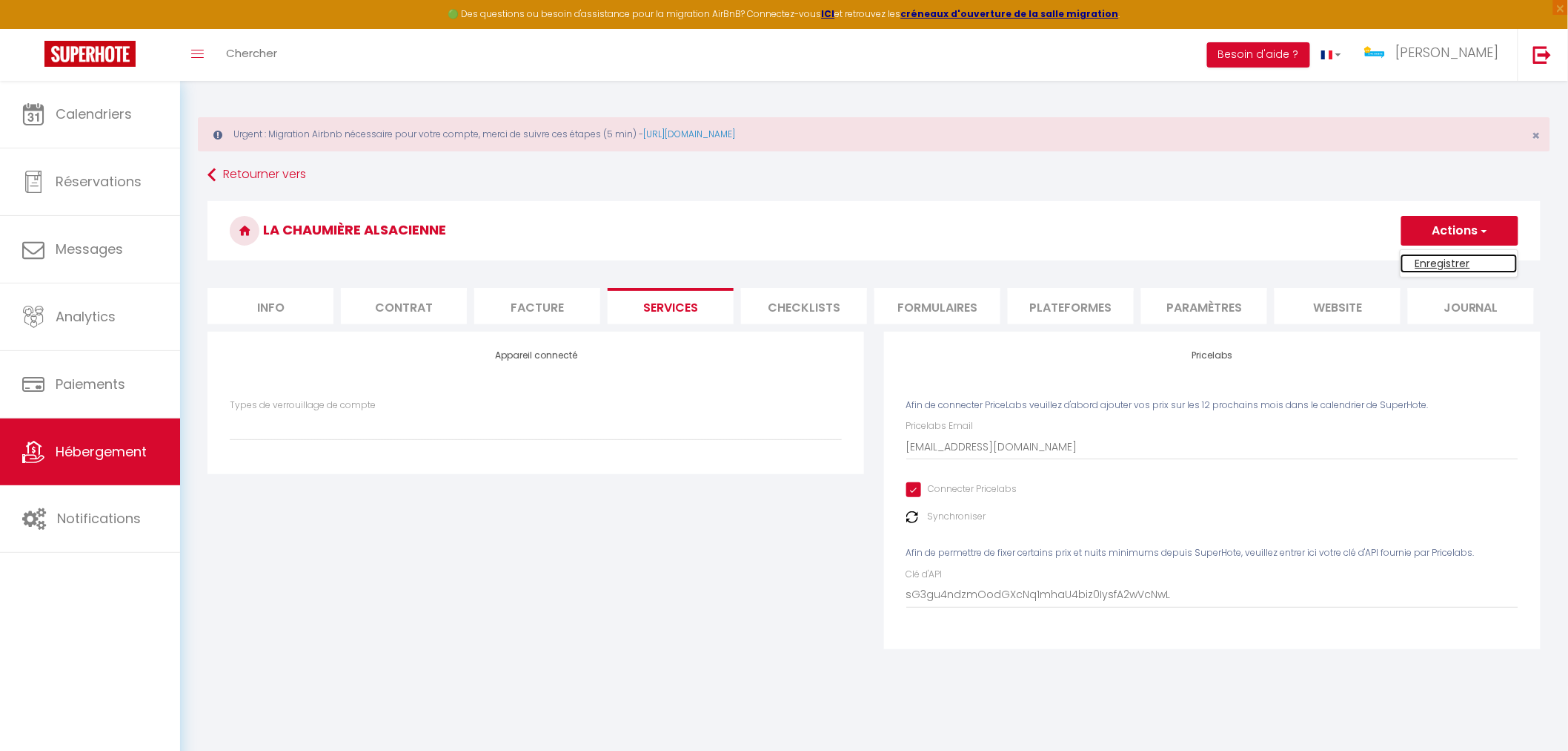
click at [1468, 264] on link "Enregistrer" at bounding box center [1459, 263] width 117 height 20
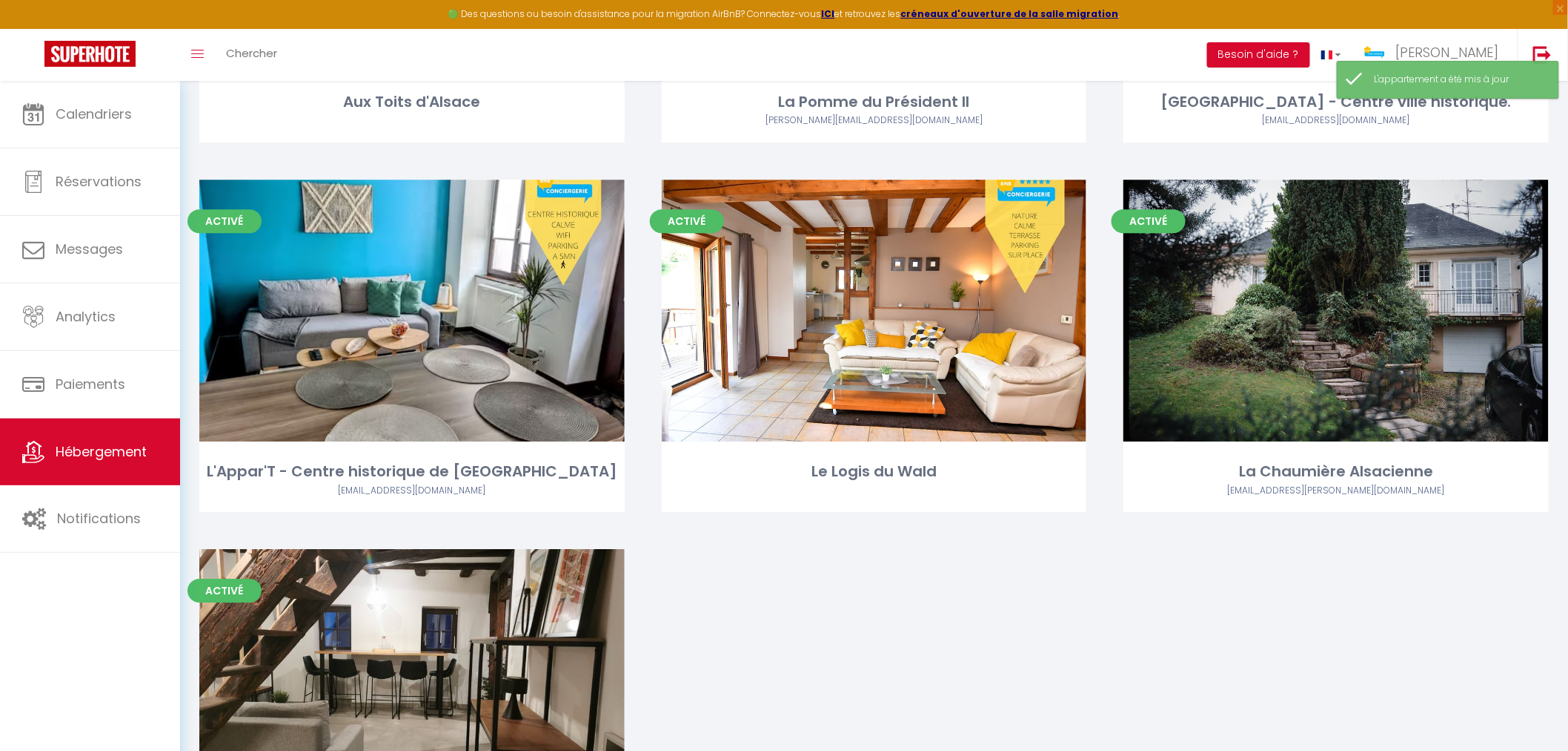
scroll to position [4325, 0]
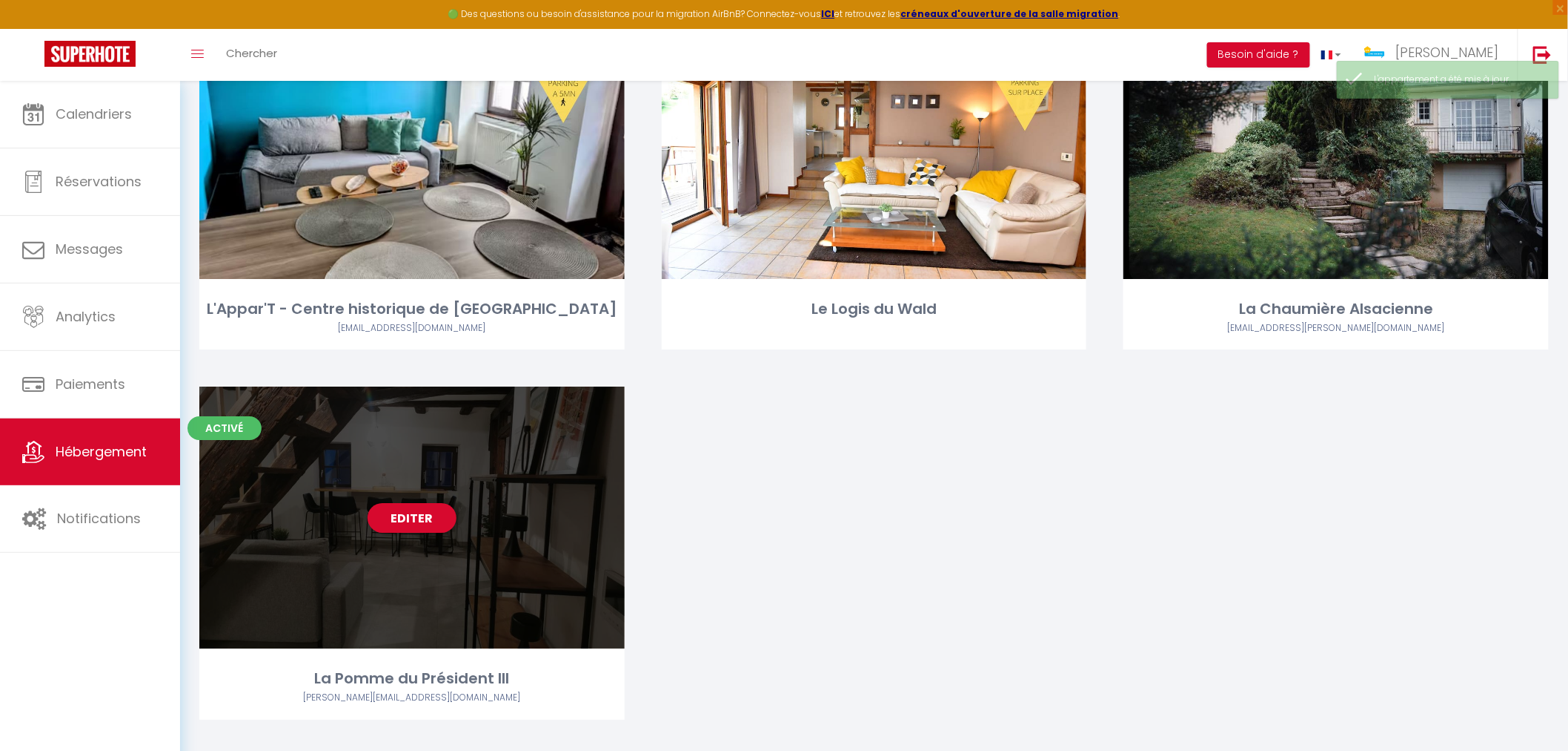
click at [391, 571] on div "Editer" at bounding box center [412, 517] width 425 height 262
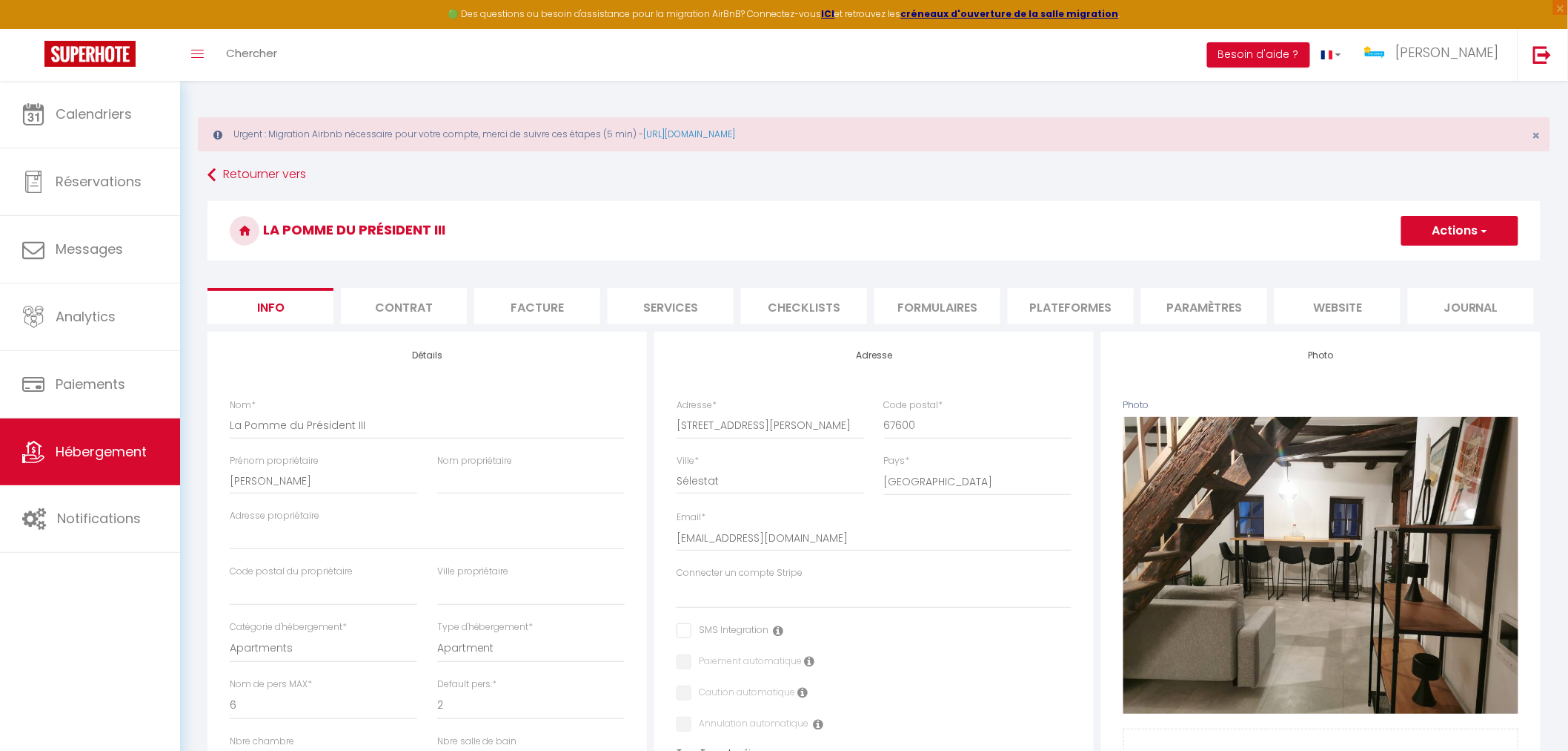
click at [666, 312] on li "Services" at bounding box center [671, 306] width 126 height 36
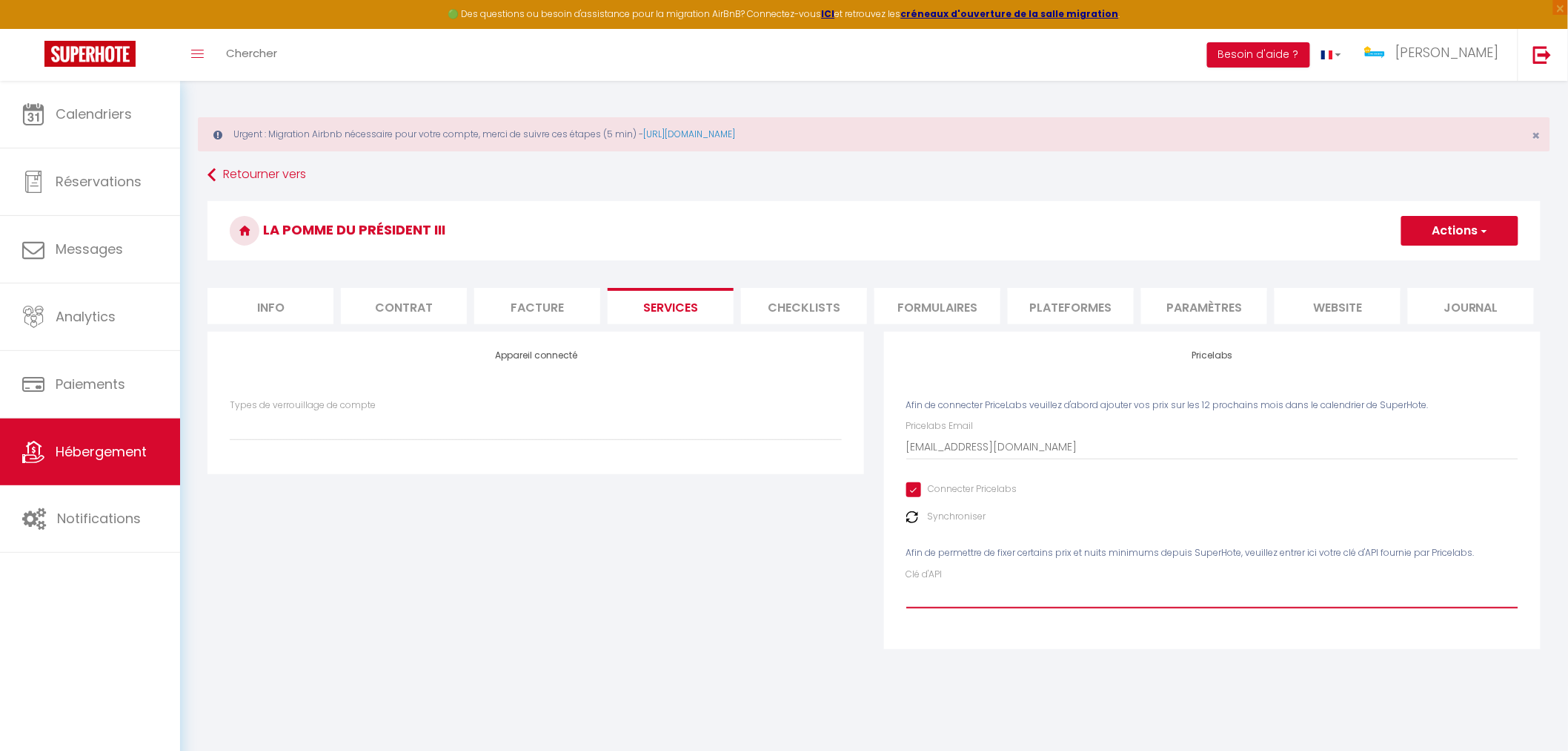
click at [1038, 606] on input "Clé d'API" at bounding box center [1212, 594] width 613 height 27
paste input "sG3gu4ndzmOodGXcNq1mhaU4biz0IysfA2wVcNwL"
drag, startPoint x: 1443, startPoint y: 227, endPoint x: 1446, endPoint y: 234, distance: 7.6
click at [1443, 227] on button "Actions" at bounding box center [1460, 231] width 117 height 30
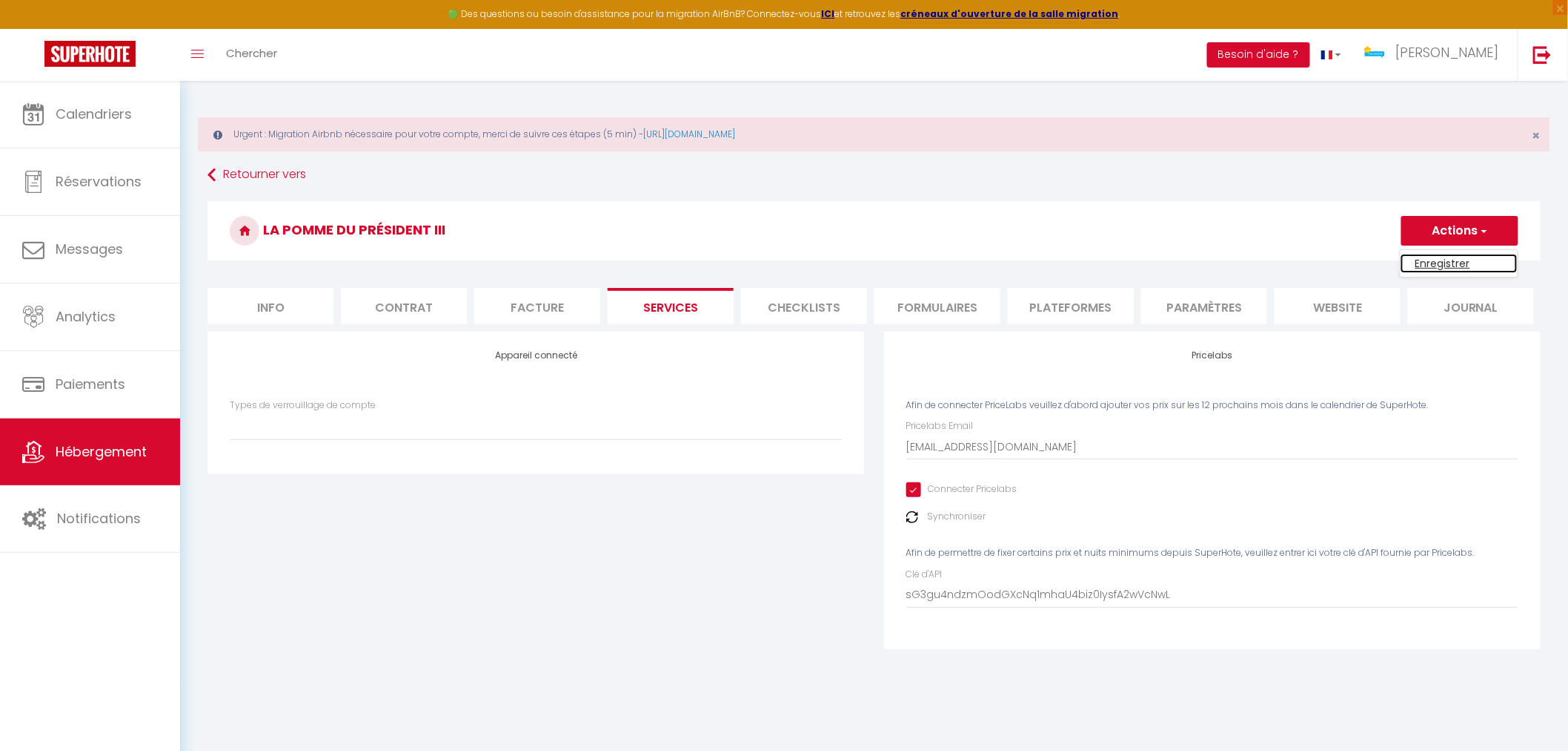
click at [1449, 261] on link "Enregistrer" at bounding box center [1459, 263] width 117 height 20
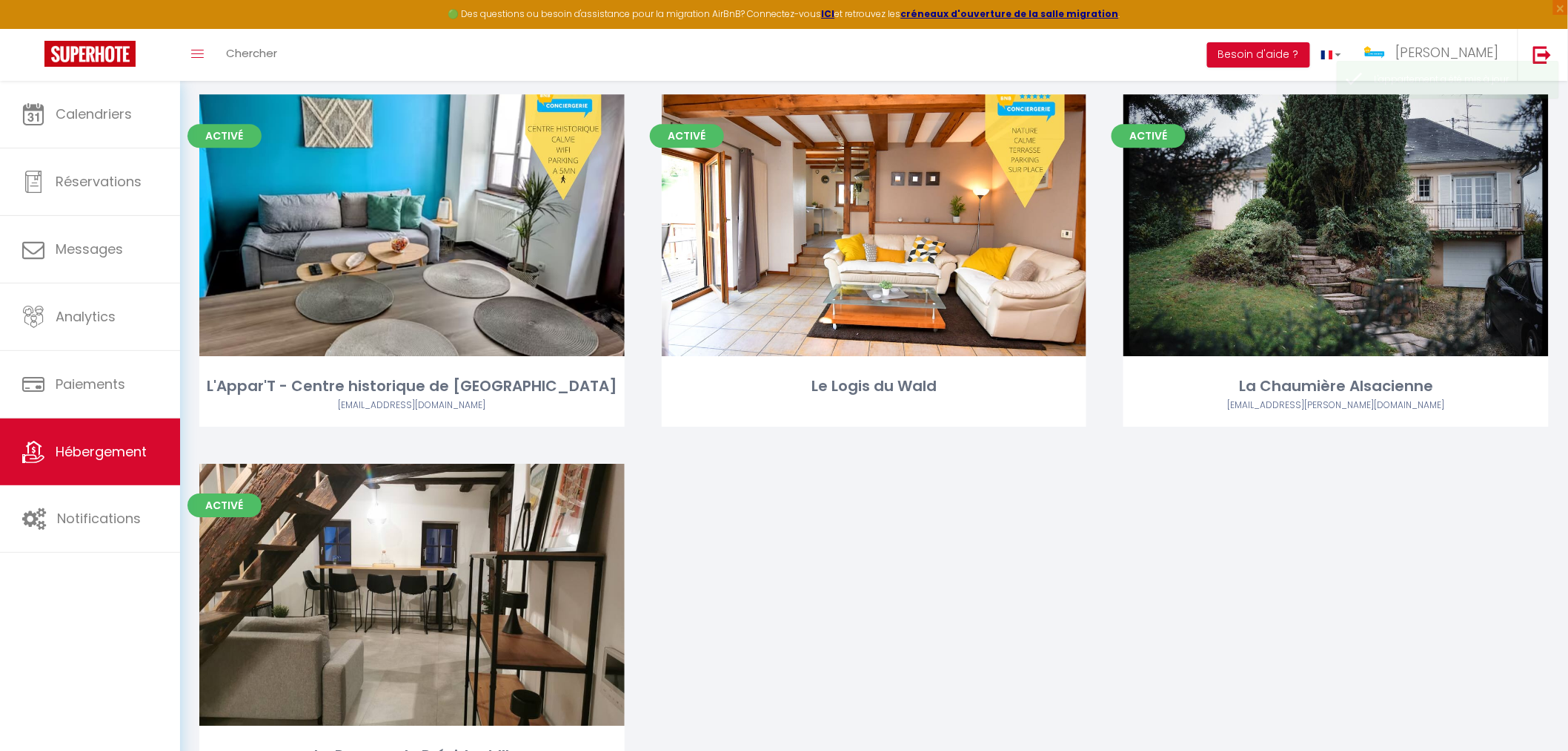
scroll to position [4325, 0]
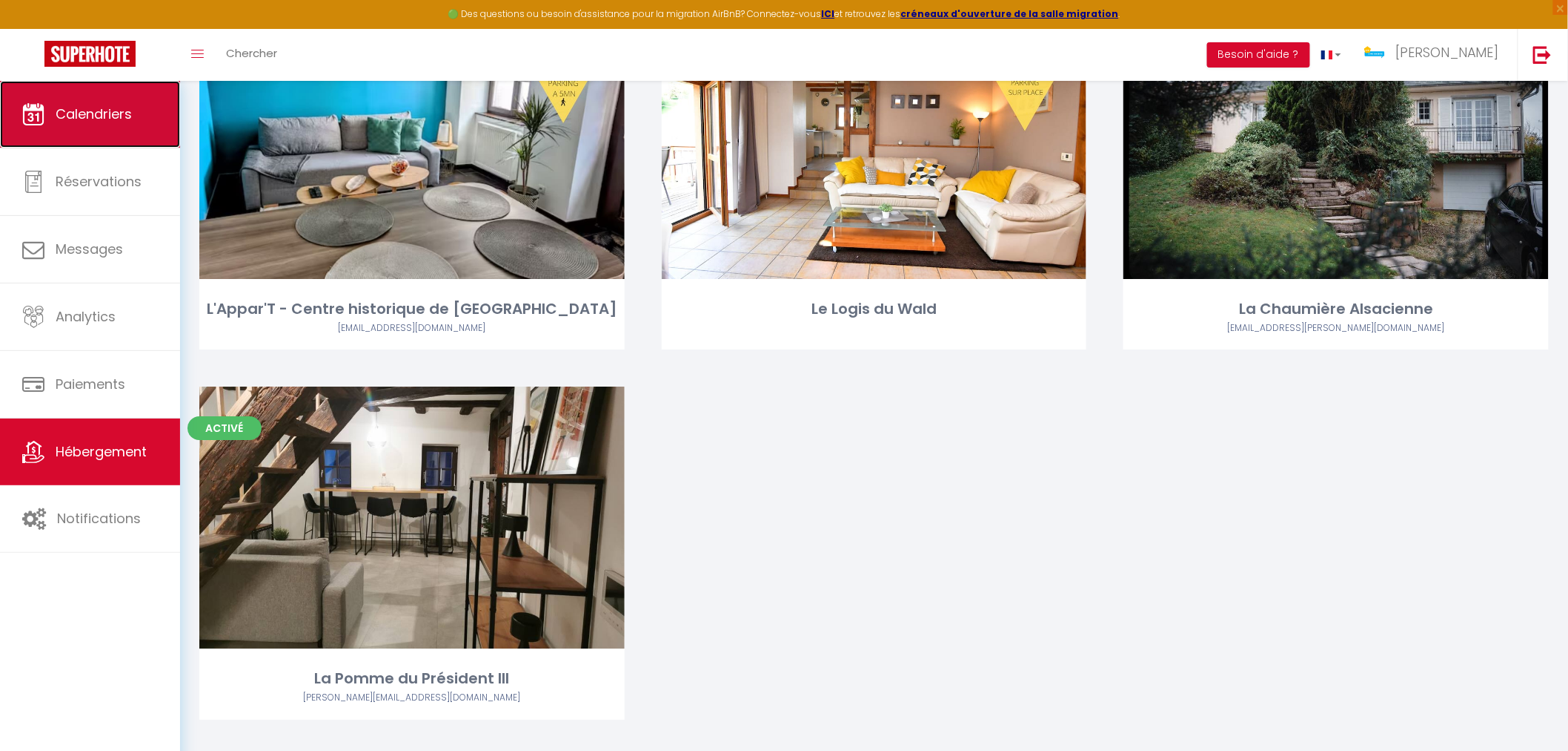
click at [115, 127] on link "Calendriers" at bounding box center [90, 114] width 180 height 67
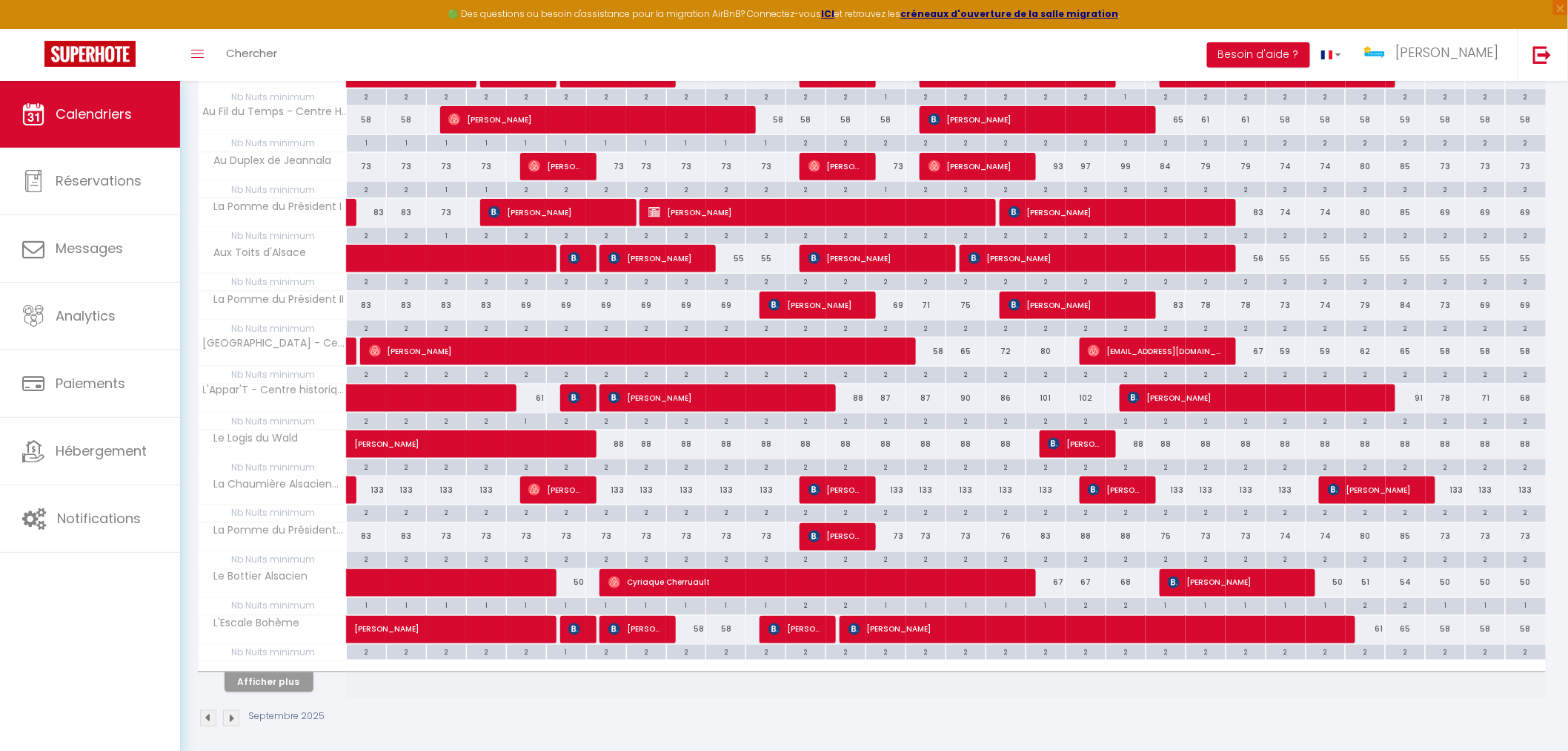
scroll to position [677, 0]
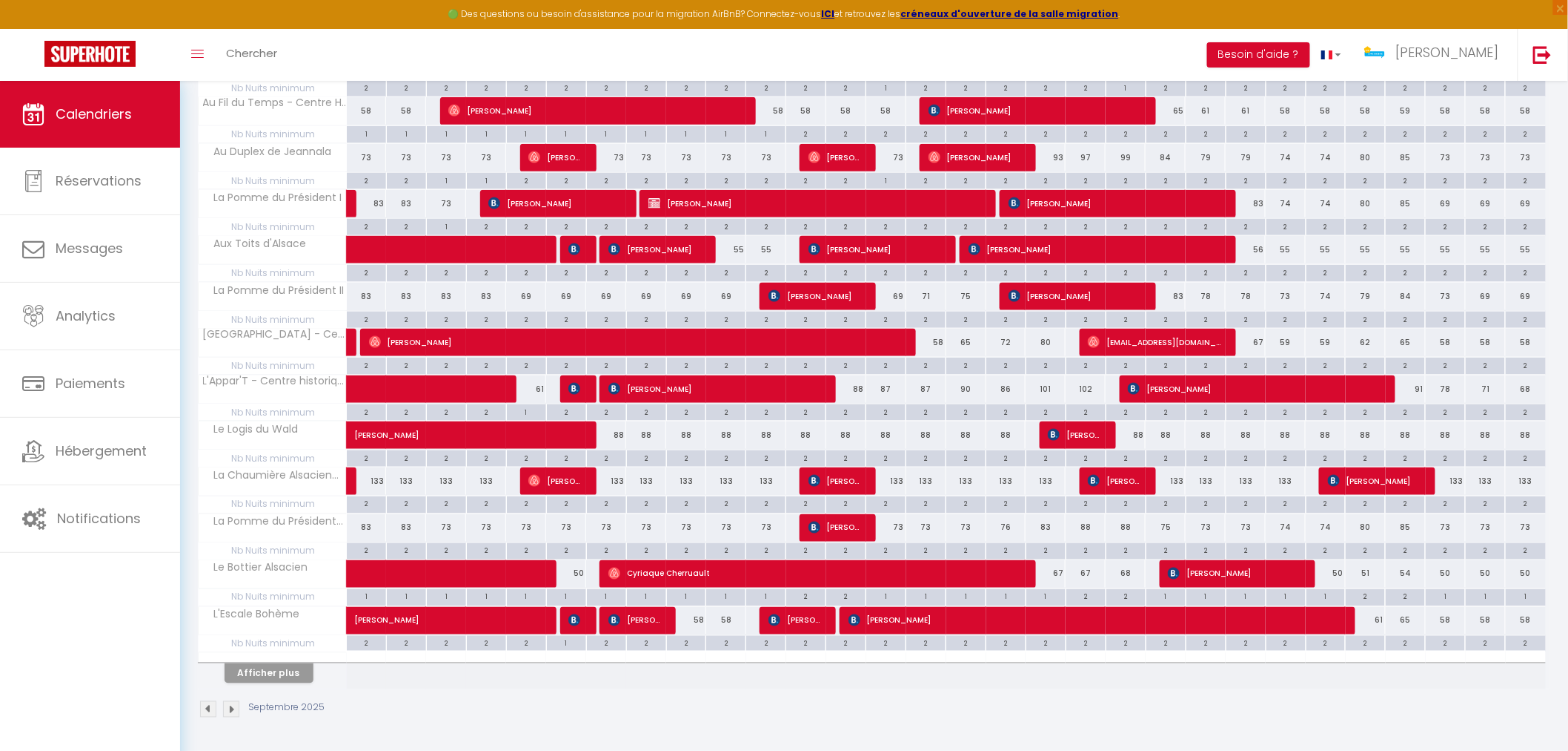
click at [685, 528] on div "73" at bounding box center [686, 528] width 40 height 28
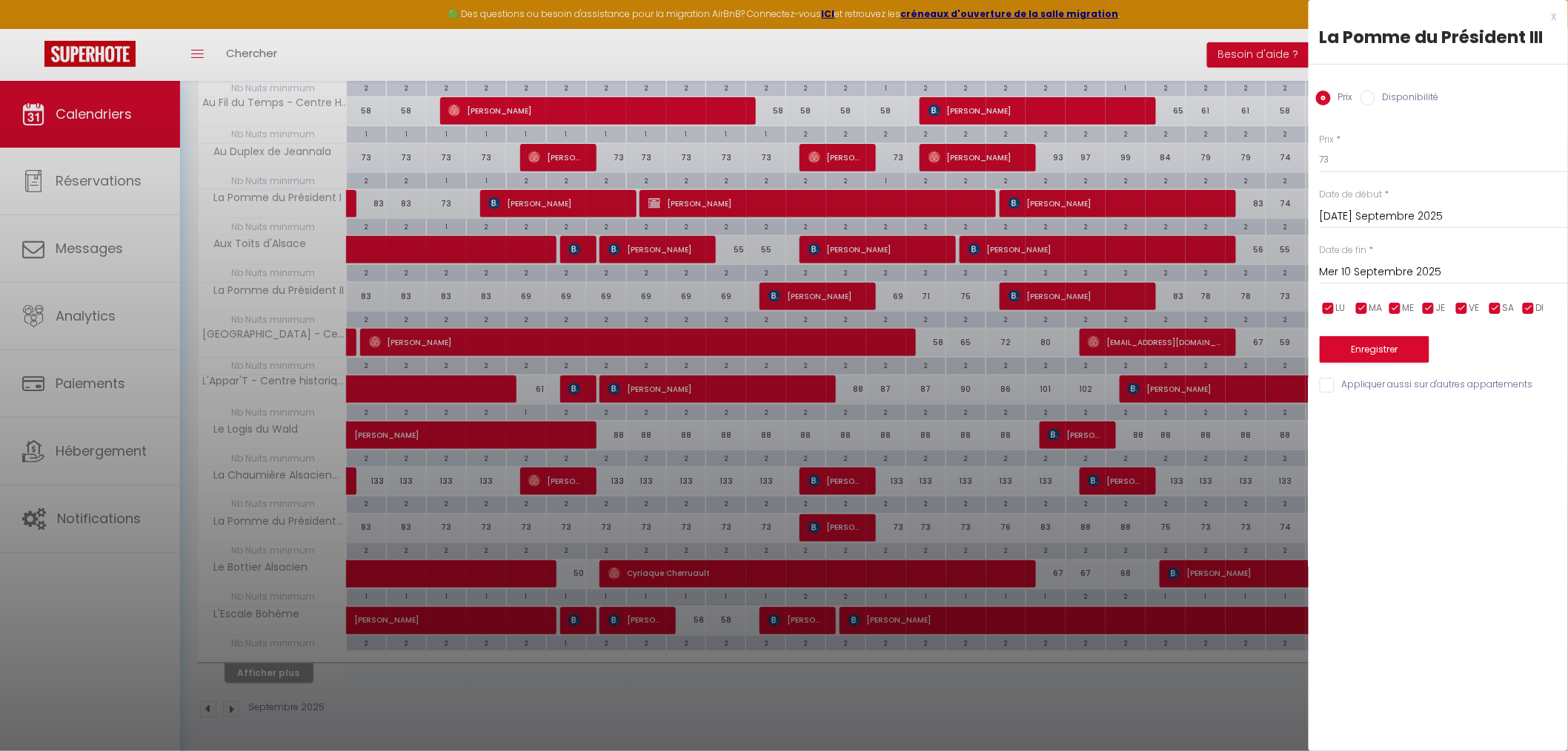
click at [1364, 271] on input "Mer 10 Septembre 2025" at bounding box center [1444, 272] width 248 height 20
click at [1481, 389] on span "12" at bounding box center [1494, 386] width 32 height 30
click at [1329, 159] on input "73" at bounding box center [1444, 159] width 248 height 27
click at [1356, 352] on button "Enregistrer" at bounding box center [1374, 349] width 109 height 27
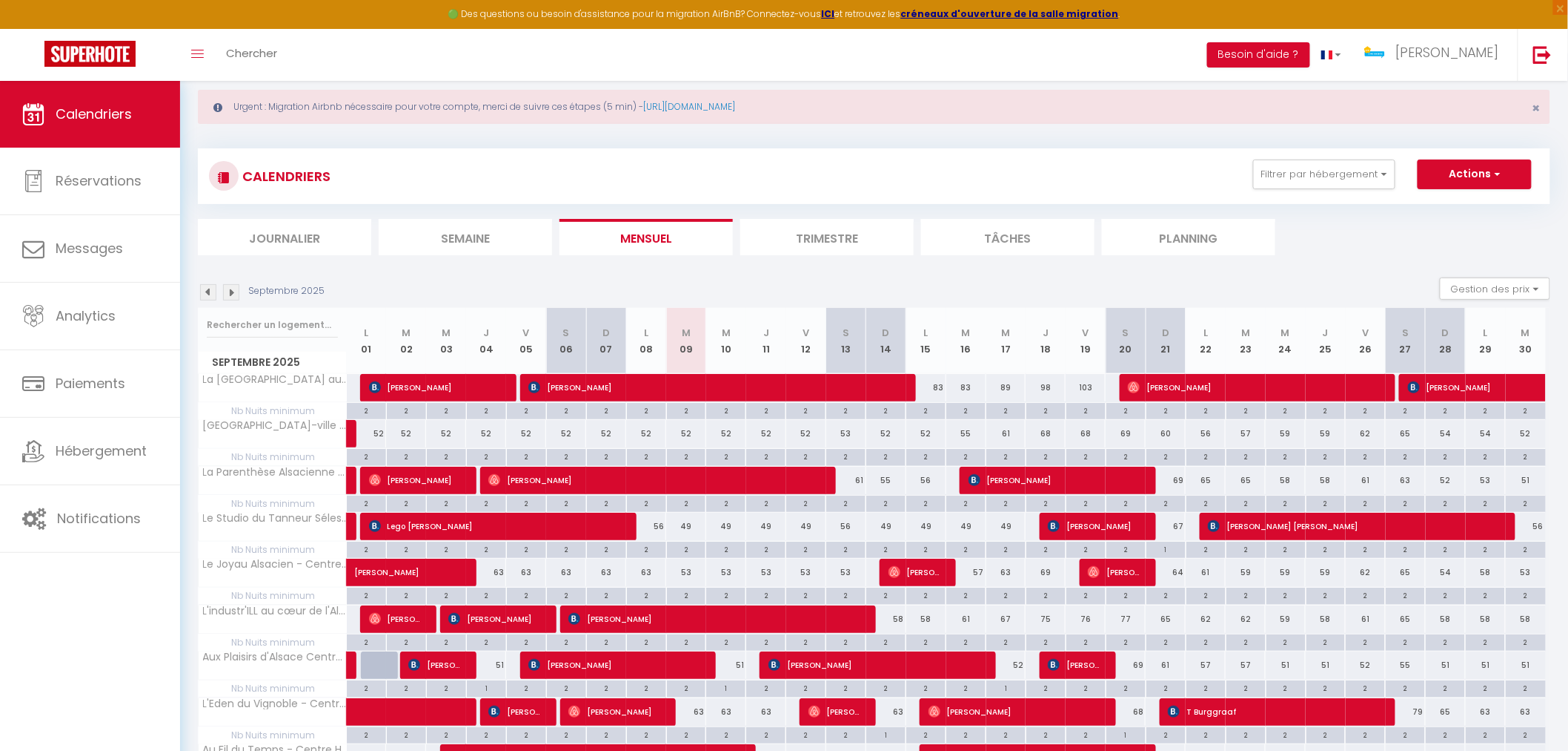
scroll to position [0, 0]
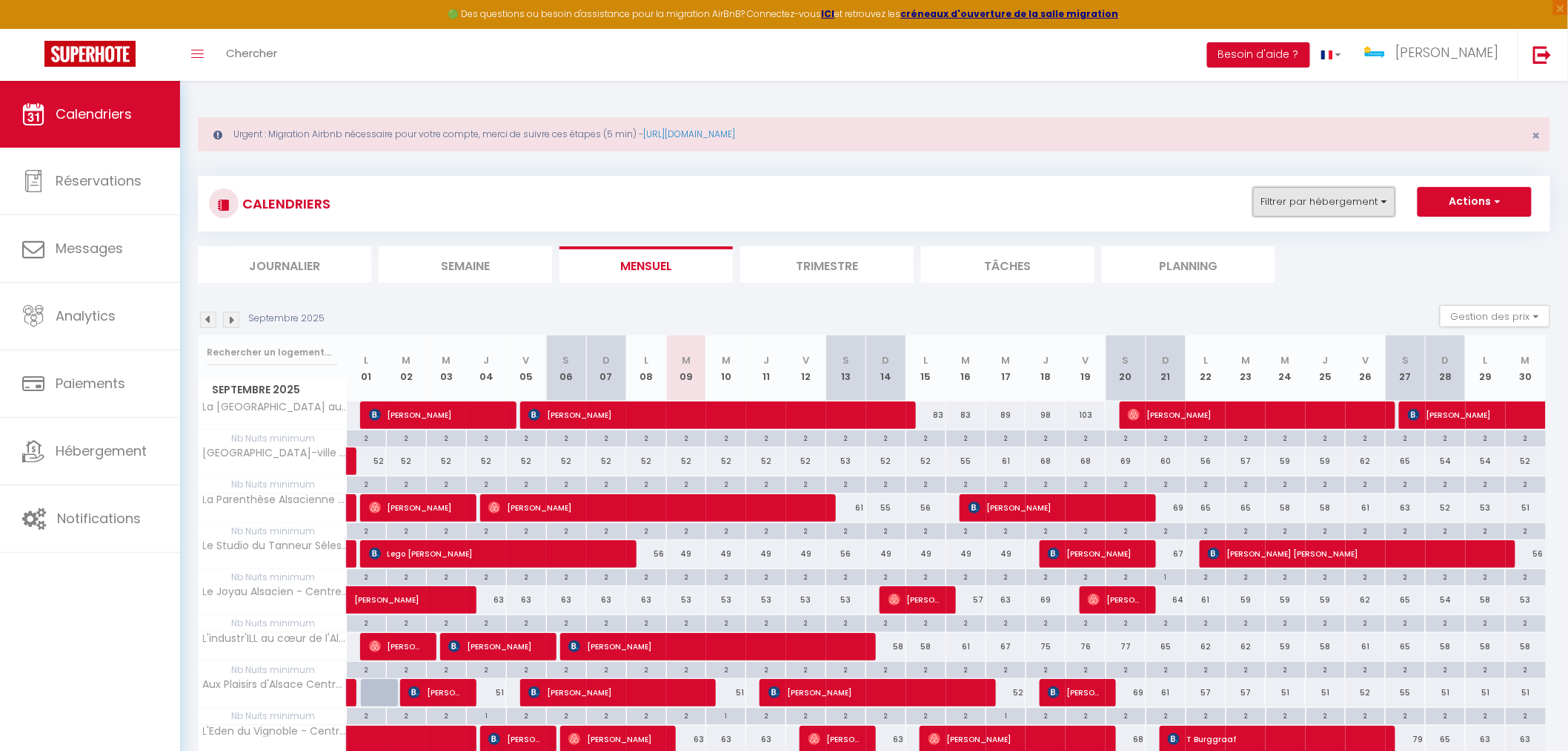
click at [1361, 191] on button "Filtrer par hébergement" at bounding box center [1325, 202] width 142 height 30
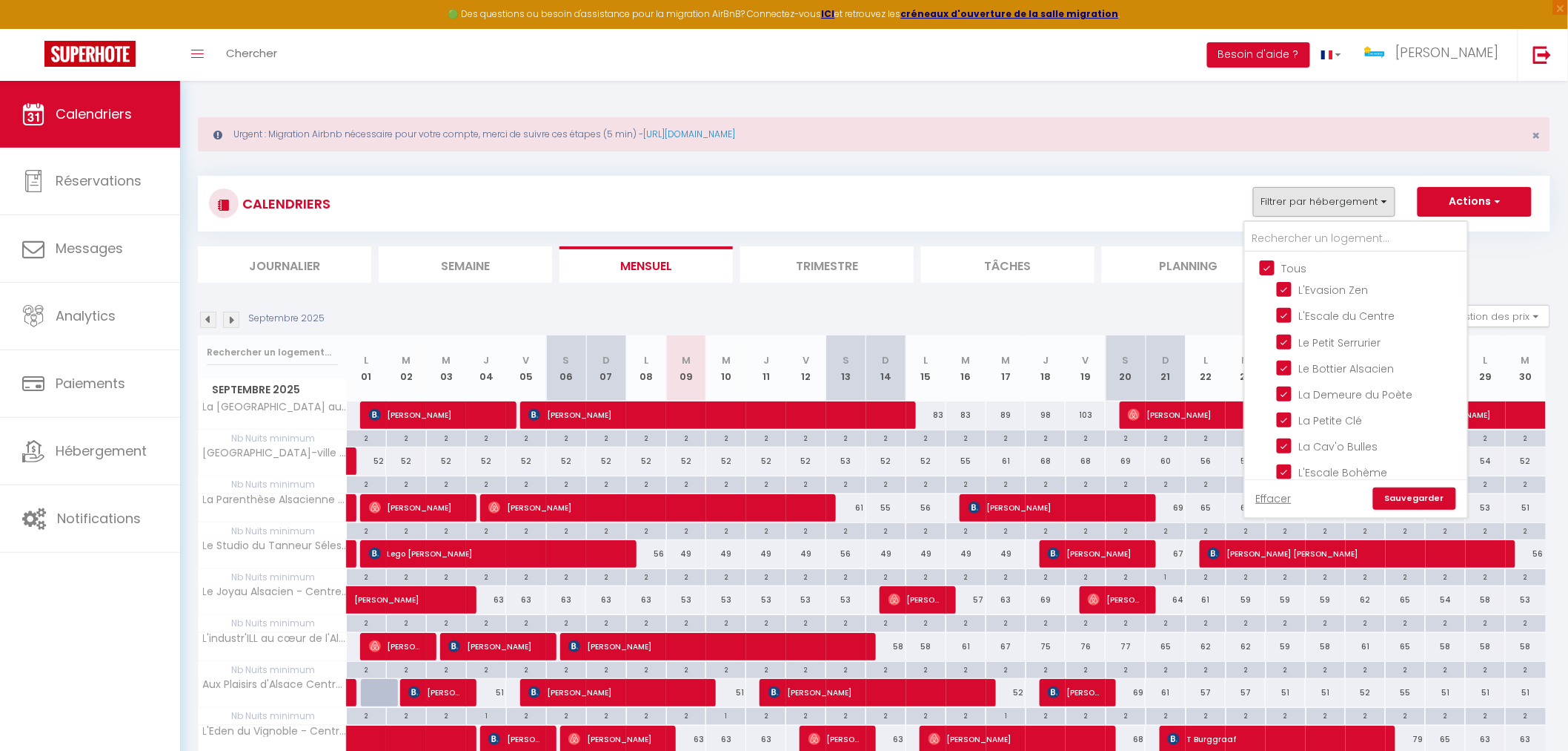
click at [1265, 264] on input "Tous" at bounding box center [1371, 266] width 223 height 15
click at [1270, 265] on input "Tous" at bounding box center [1371, 266] width 223 height 15
click at [1268, 269] on input "Tous" at bounding box center [1371, 266] width 223 height 15
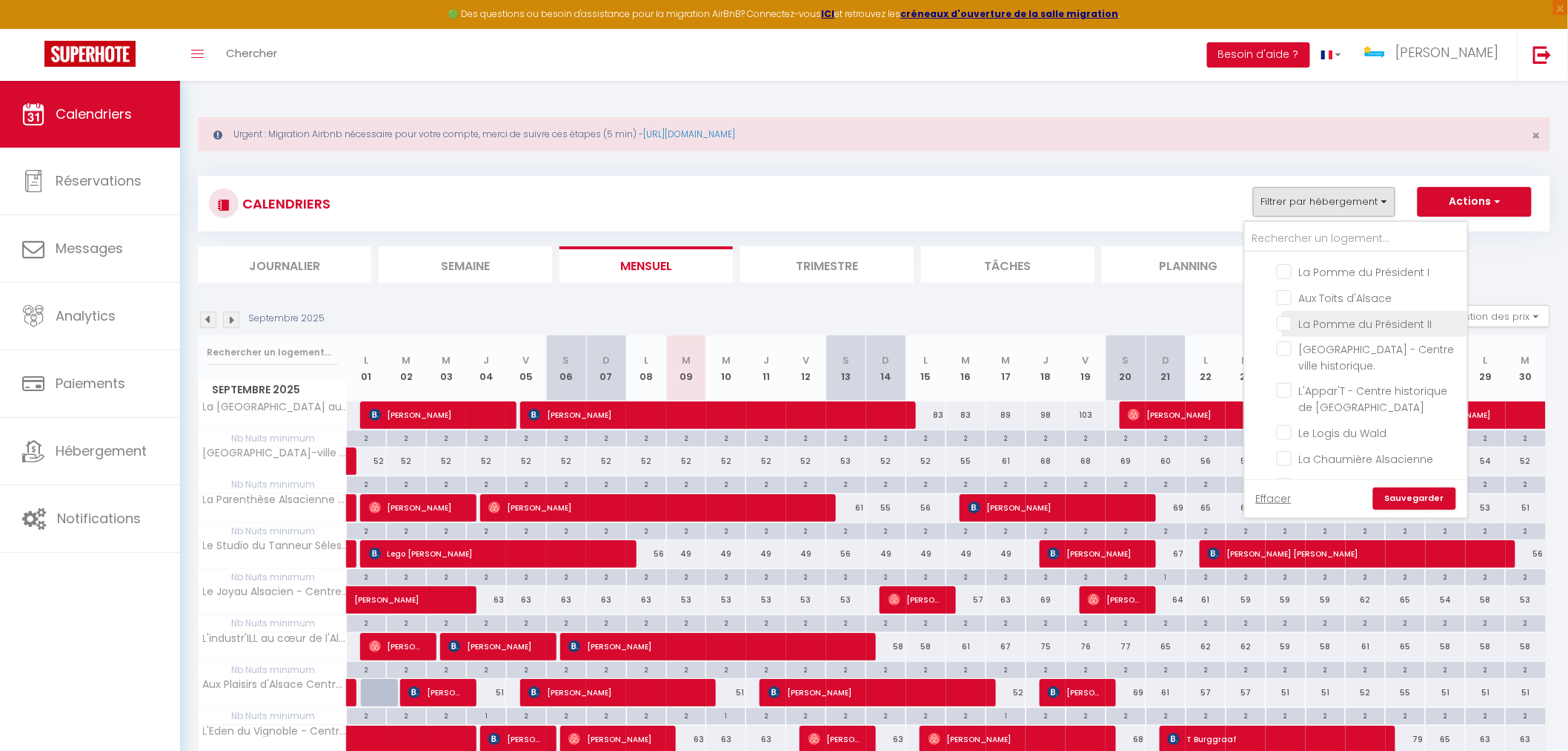
click at [1292, 315] on input "La Pomme du Président II" at bounding box center [1370, 322] width 185 height 15
click at [1288, 476] on input "La Pomme du Président III" at bounding box center [1370, 483] width 185 height 15
click at [1288, 345] on input "La Pomme du Président I" at bounding box center [1370, 352] width 185 height 15
click at [1435, 500] on link "Sauvegarder" at bounding box center [1415, 498] width 83 height 23
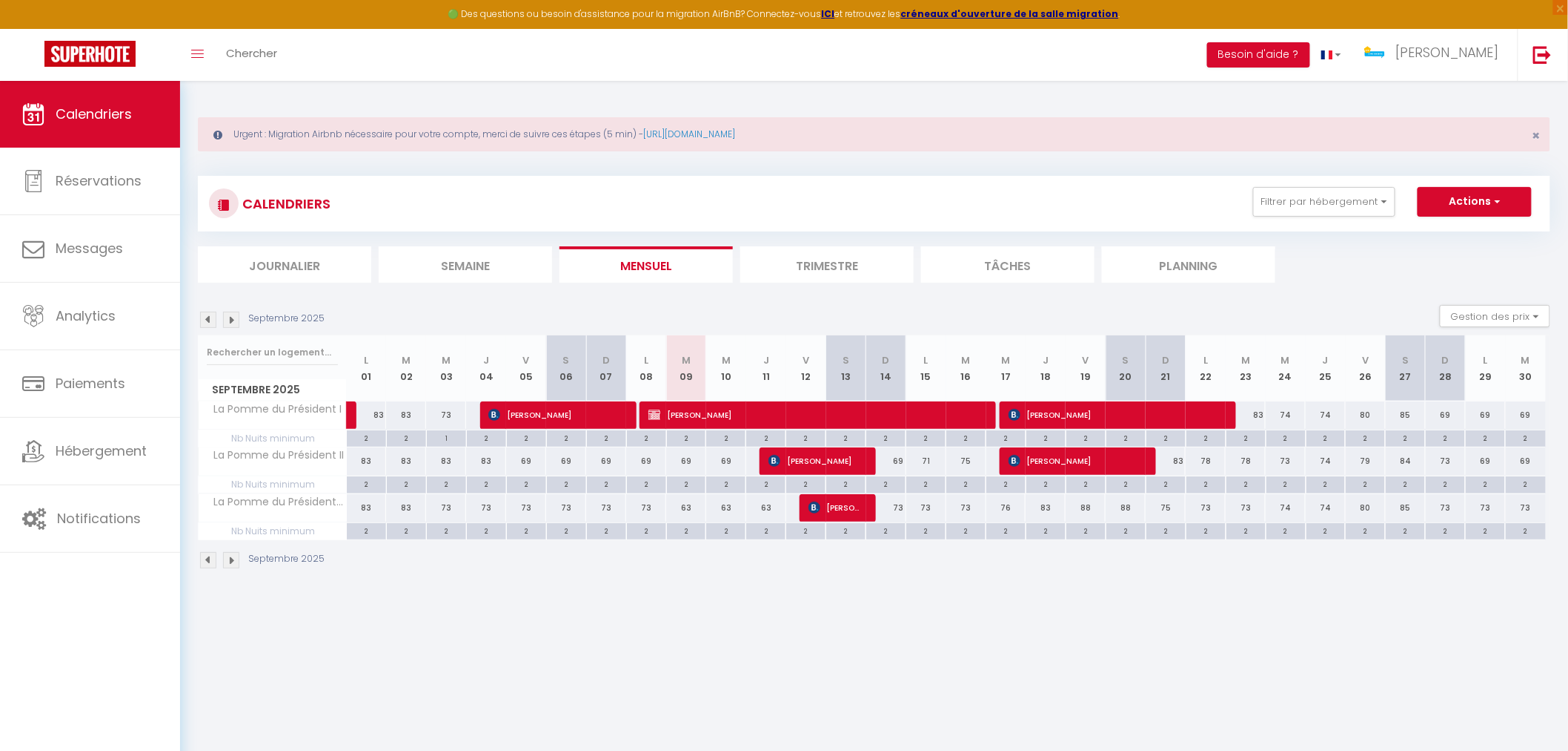
click at [894, 510] on div "73" at bounding box center [886, 508] width 40 height 28
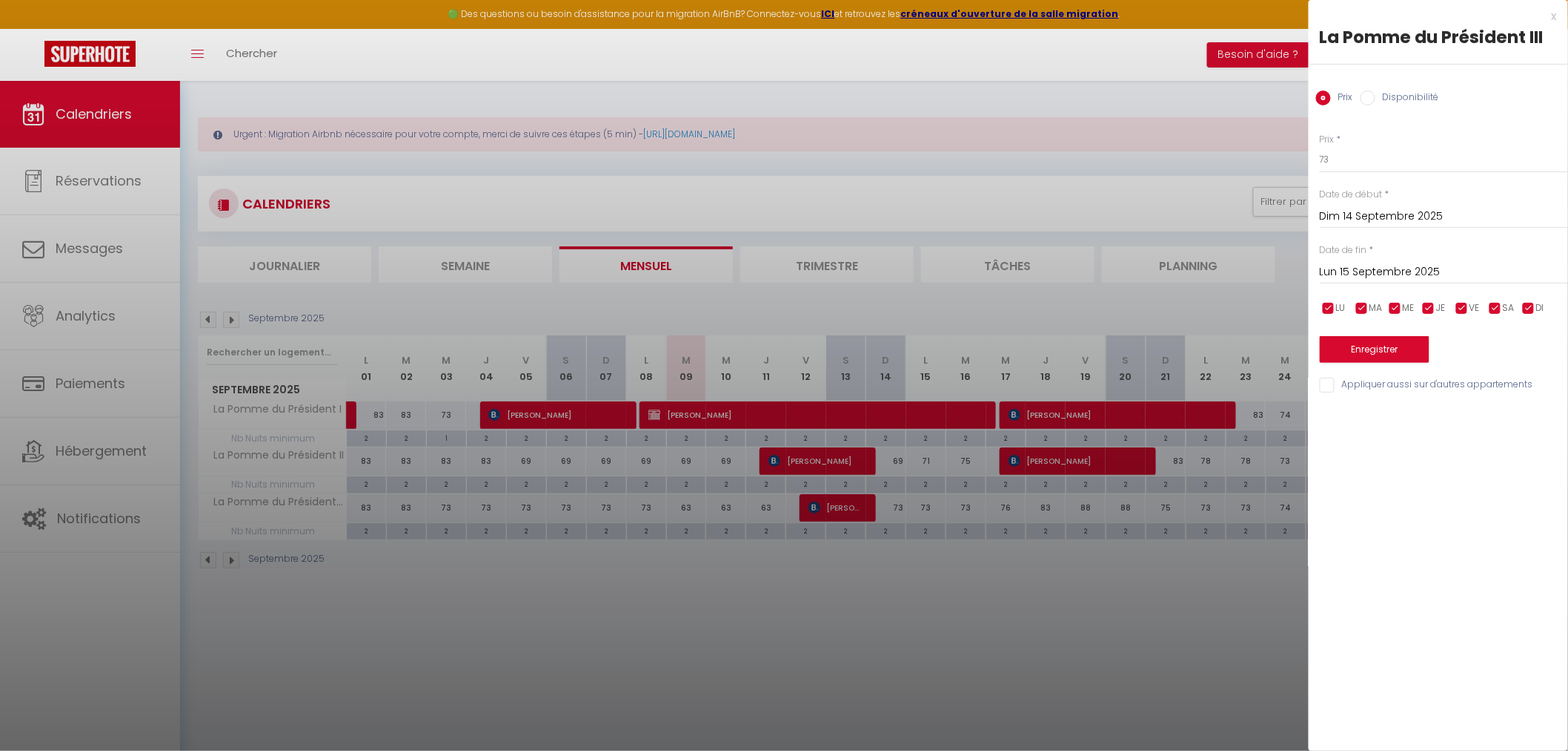
click at [1366, 270] on input "Lun 15 Septembre 2025" at bounding box center [1444, 272] width 248 height 20
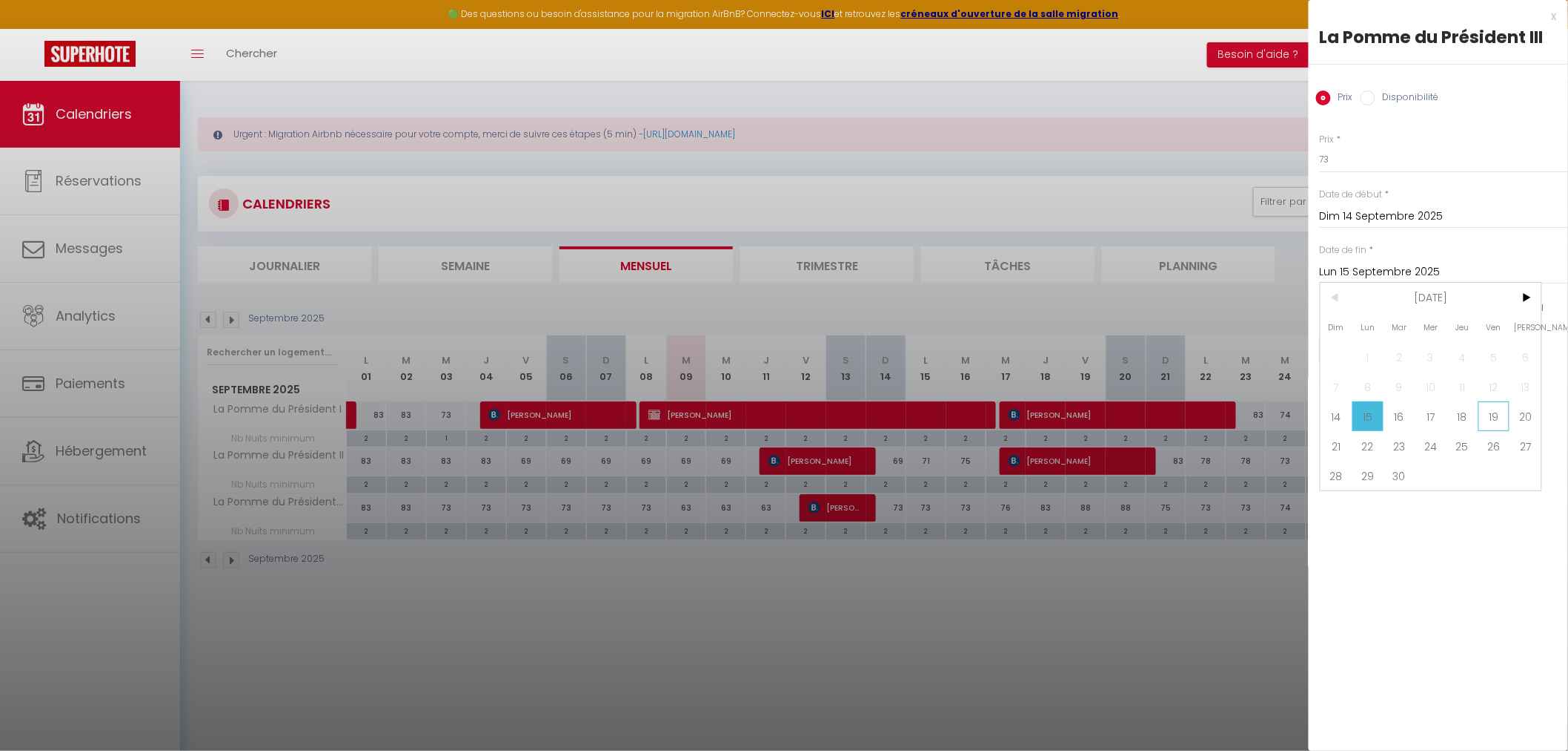
click at [1479, 420] on span "19" at bounding box center [1494, 416] width 32 height 30
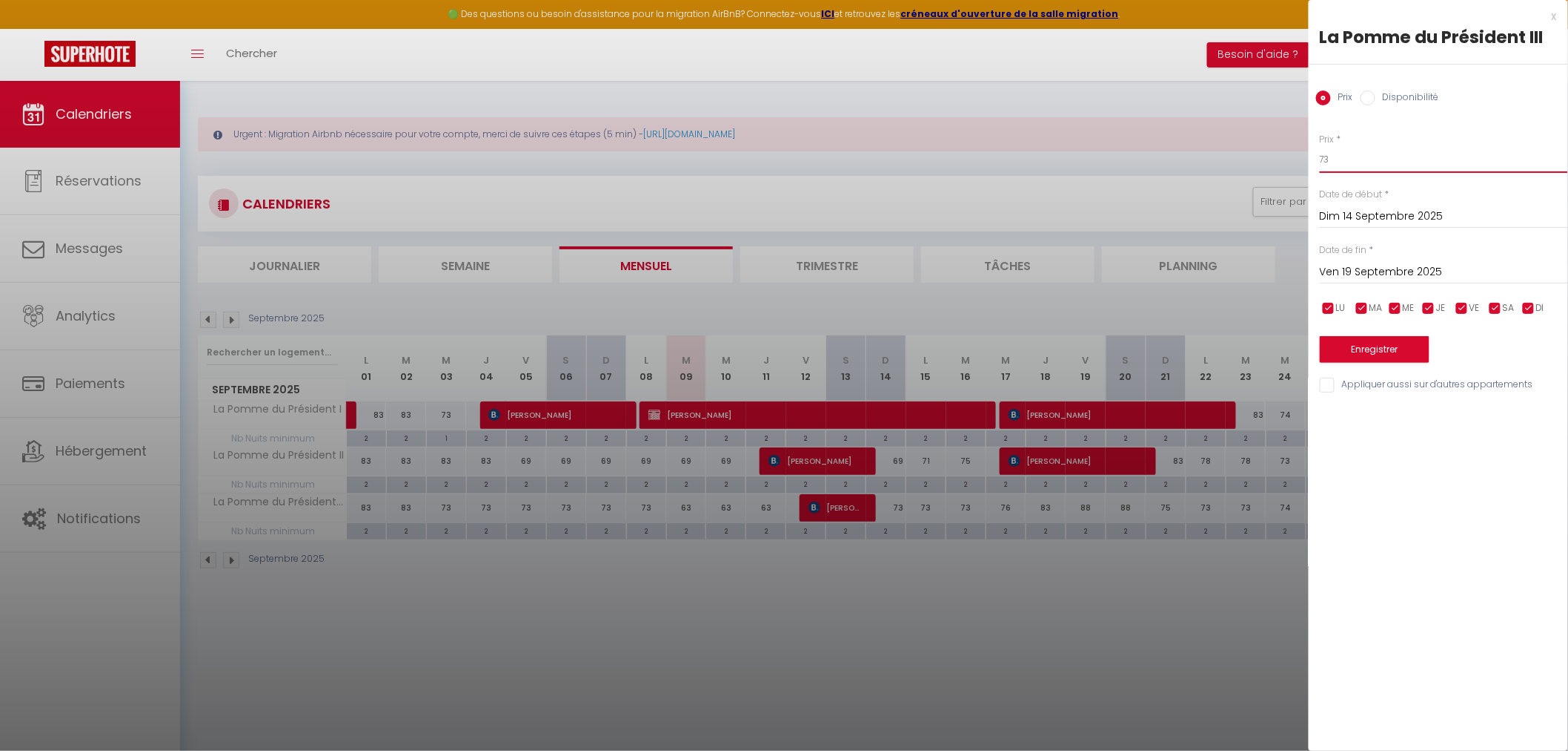
click at [1326, 157] on input "73" at bounding box center [1444, 159] width 248 height 27
click at [1362, 355] on button "Enregistrer" at bounding box center [1374, 349] width 109 height 27
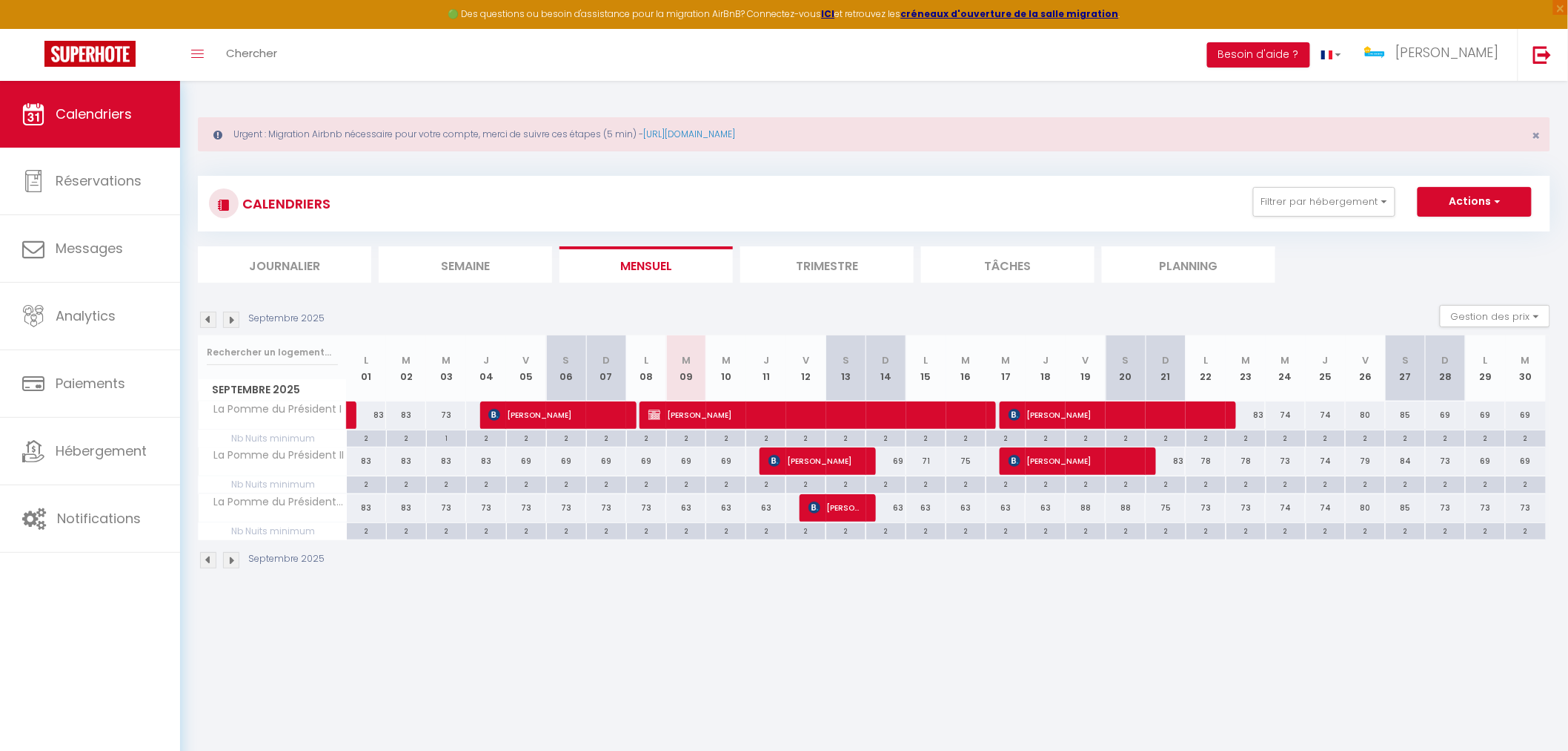
click at [689, 509] on div "63" at bounding box center [686, 508] width 40 height 28
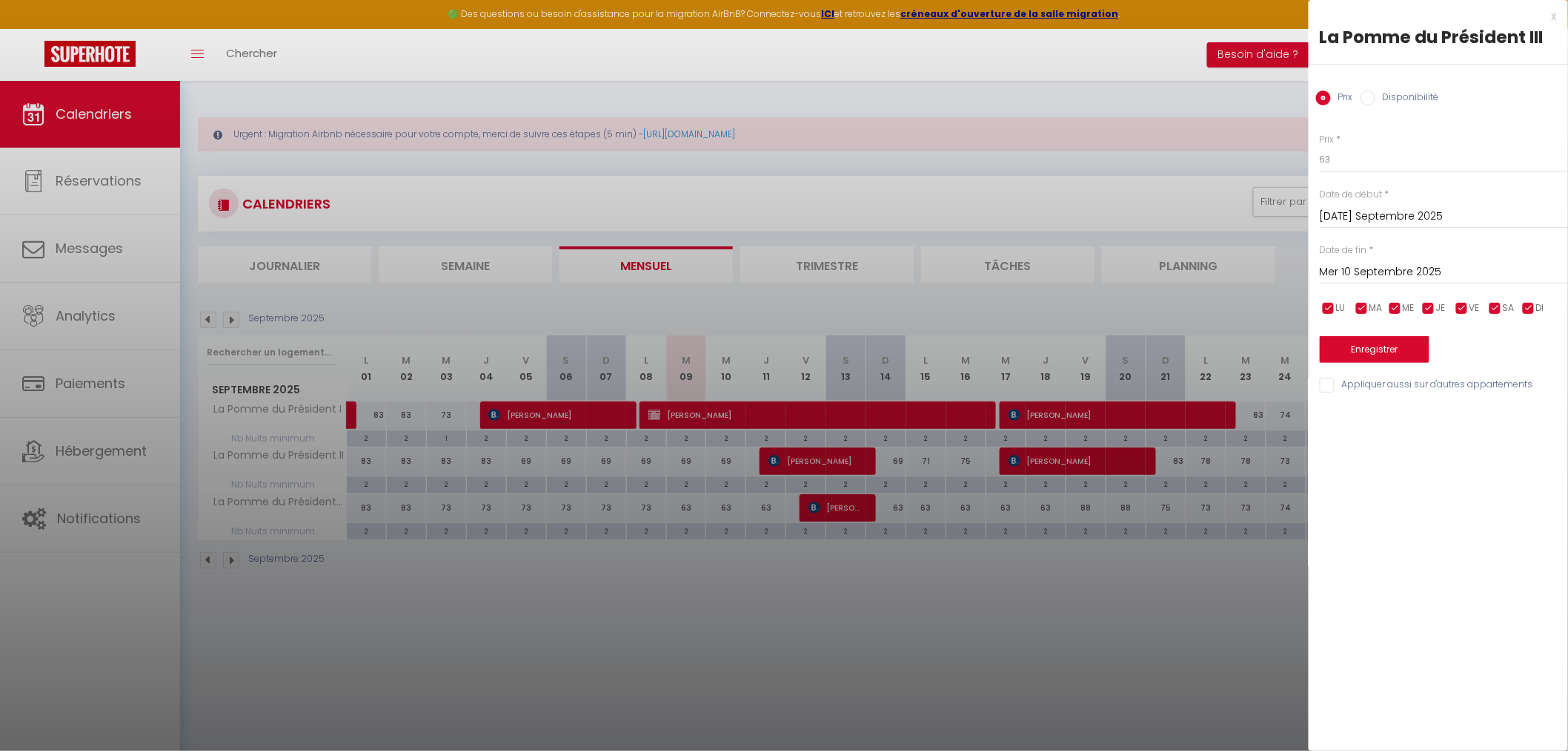
click at [1361, 267] on input "Mer 10 Septembre 2025" at bounding box center [1444, 272] width 248 height 20
click at [1114, 685] on div at bounding box center [784, 376] width 1568 height 751
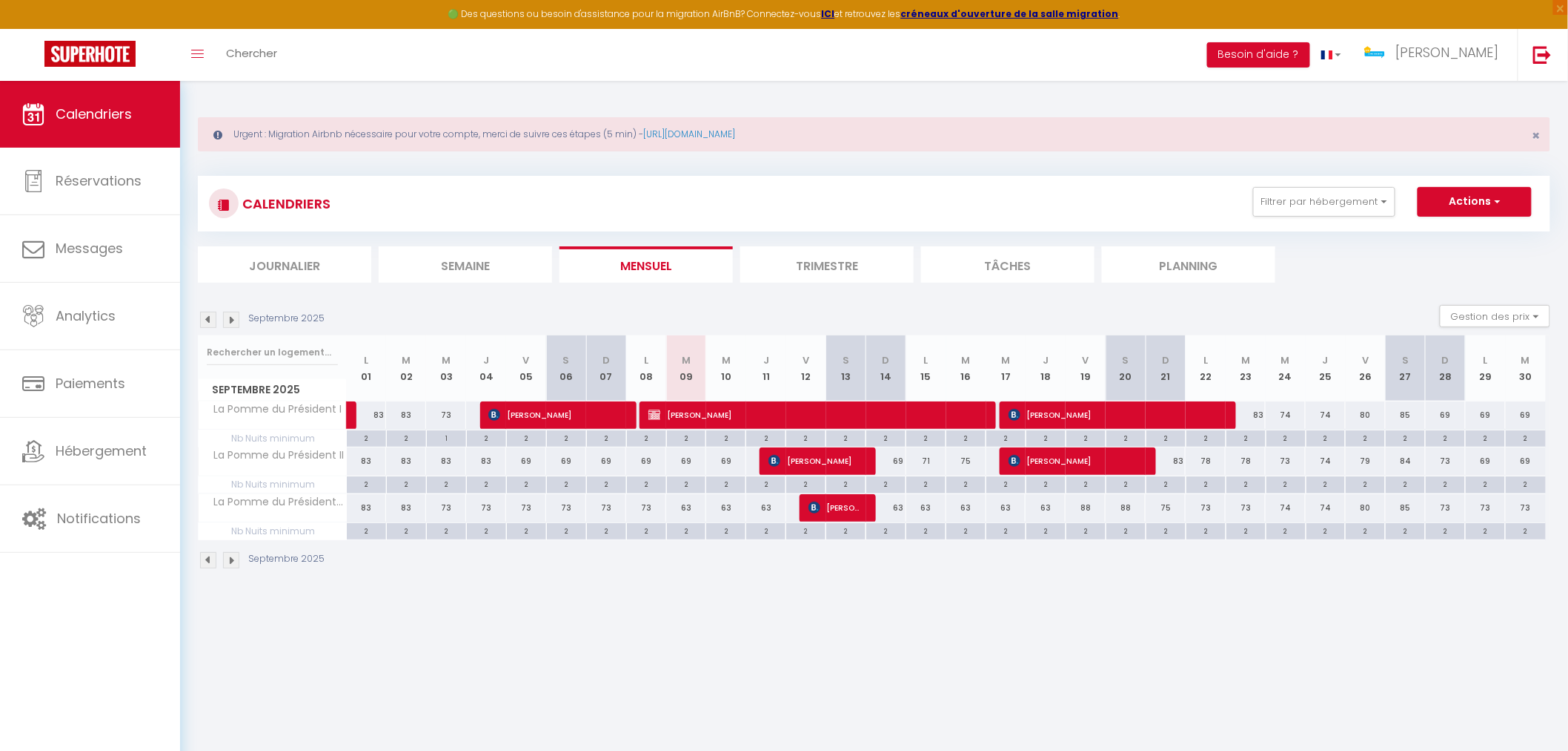
click at [1179, 514] on div "75" at bounding box center [1165, 508] width 40 height 28
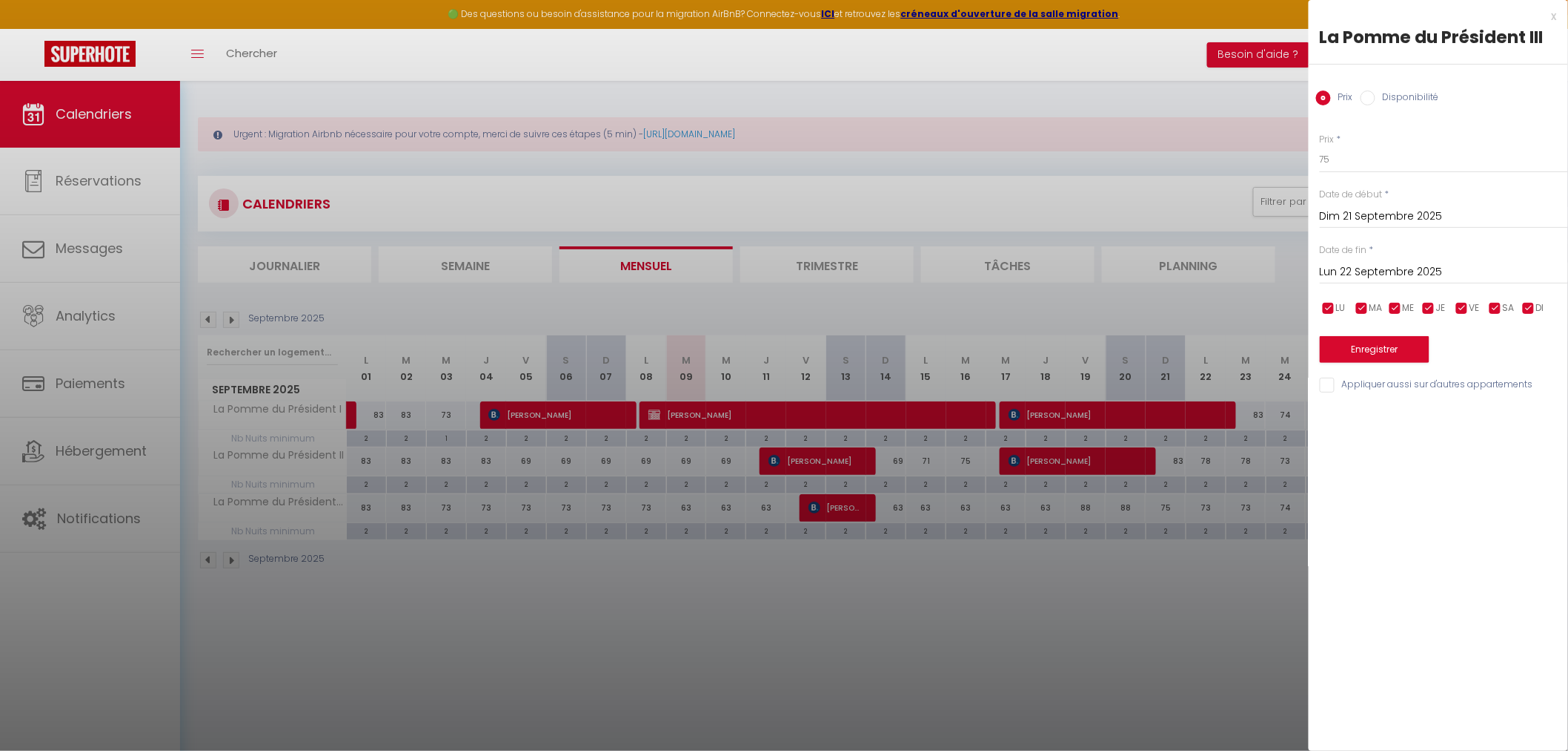
click at [1357, 275] on input "Lun 22 Septembre 2025" at bounding box center [1444, 272] width 248 height 20
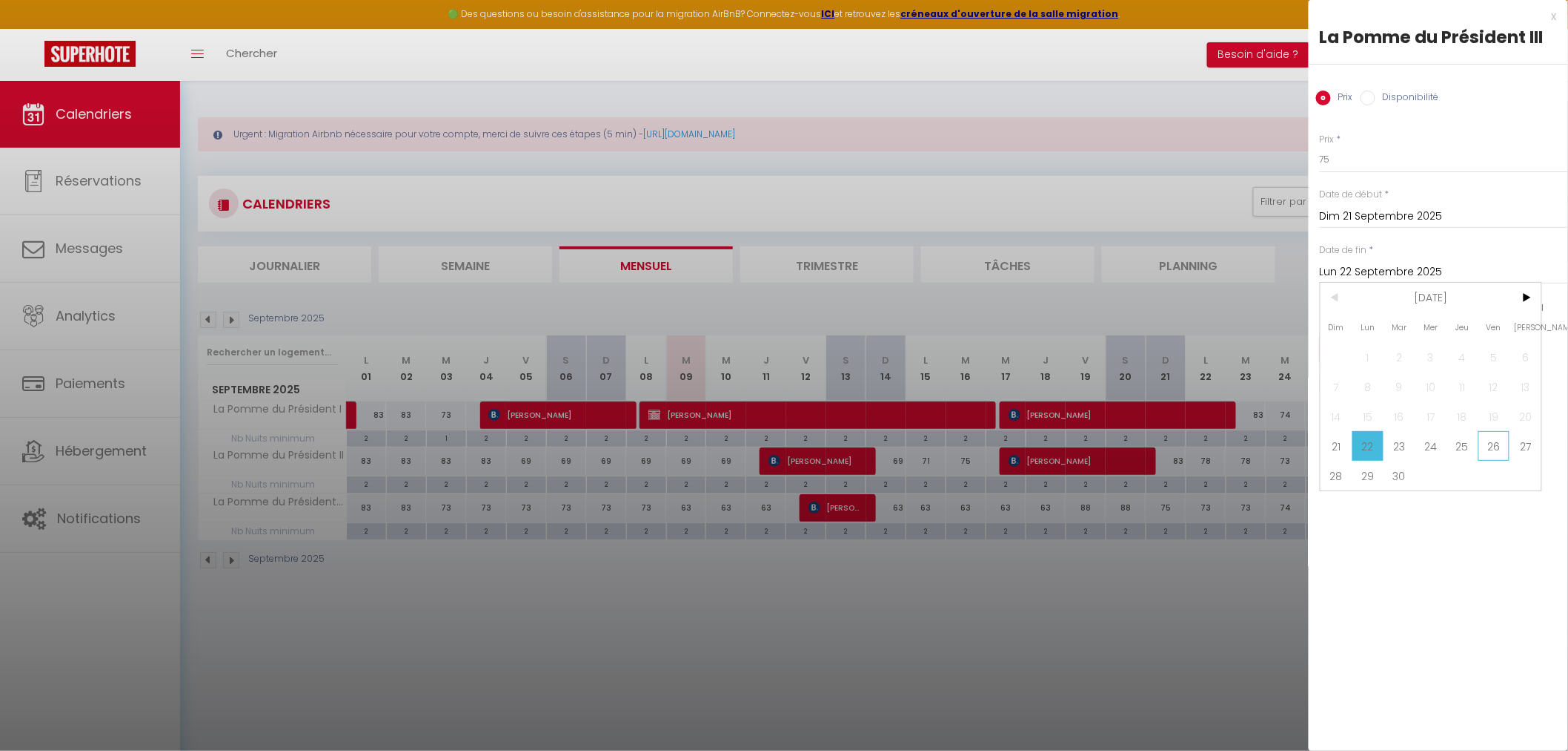
click at [1478, 445] on span "26" at bounding box center [1494, 445] width 32 height 30
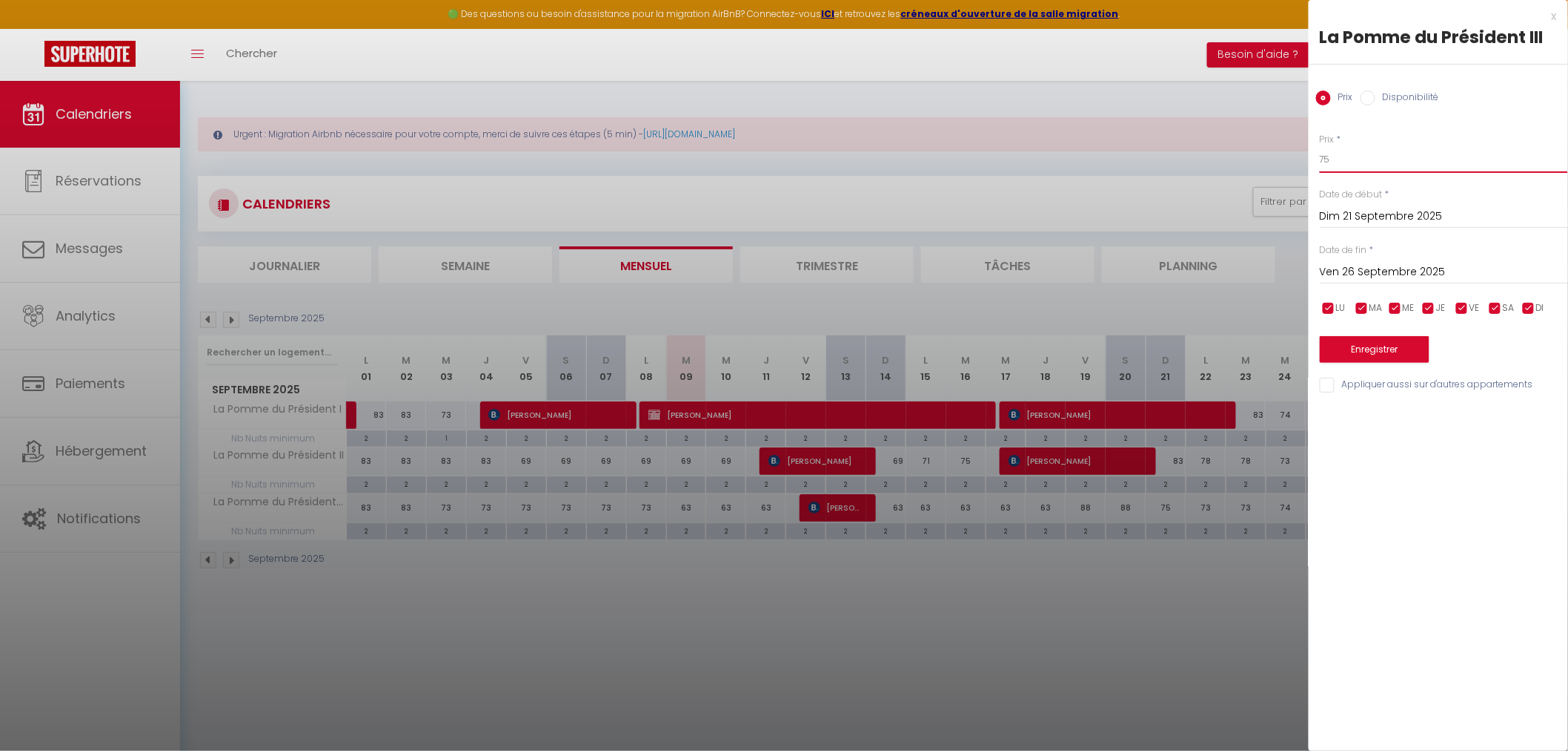
click at [1350, 158] on input "75" at bounding box center [1444, 159] width 248 height 27
click at [1368, 349] on button "Enregistrer" at bounding box center [1374, 349] width 109 height 27
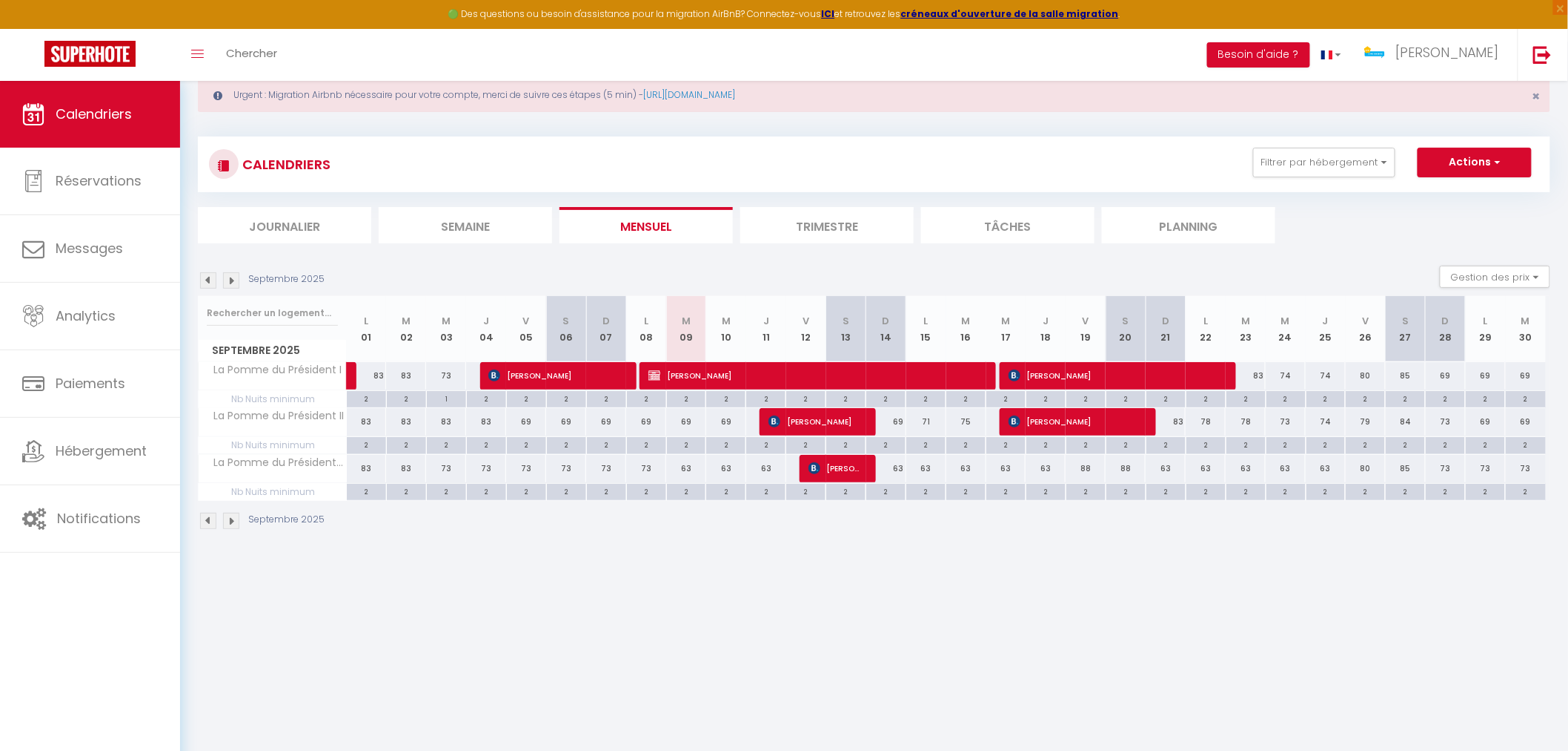
scroll to position [0, 0]
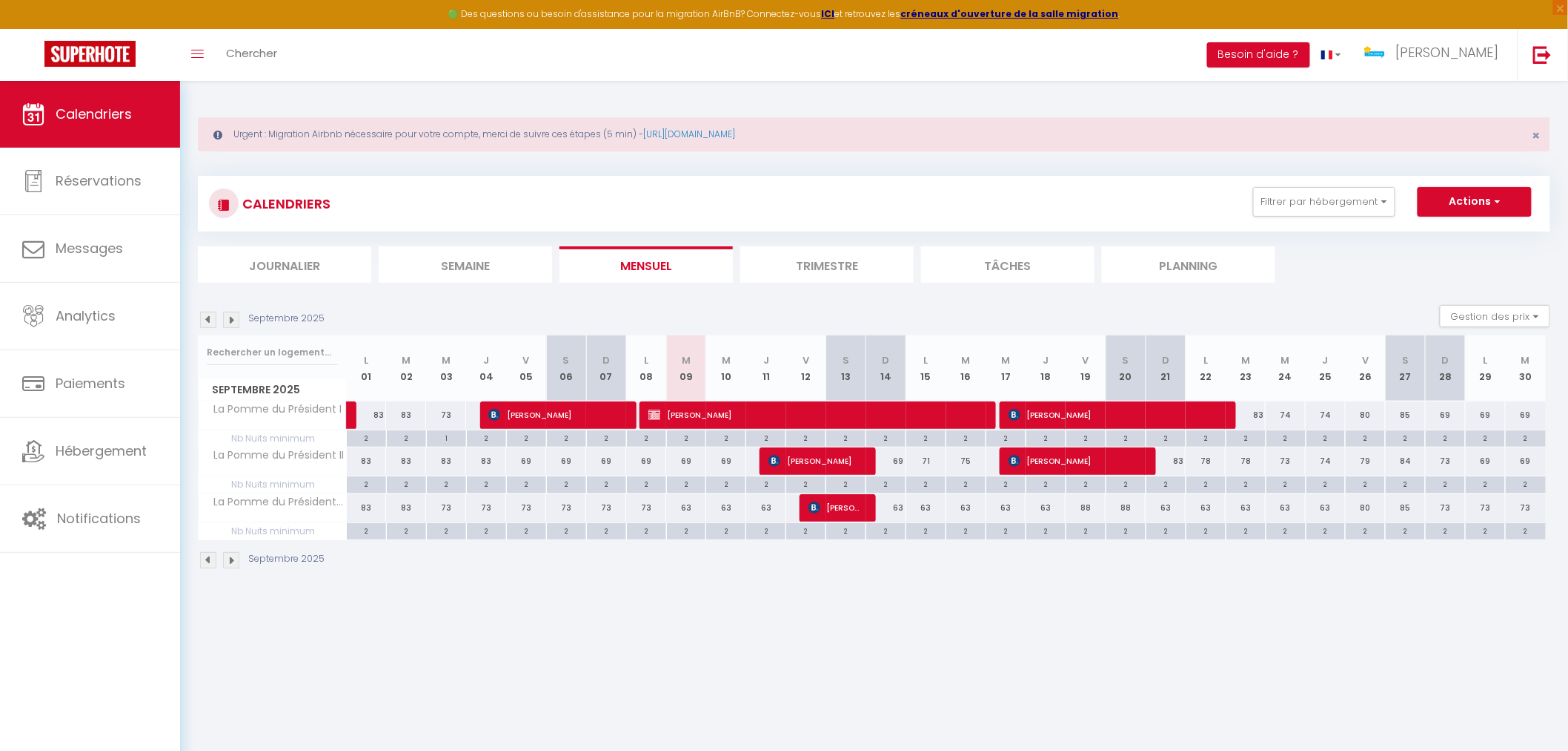
click at [687, 462] on div "69" at bounding box center [686, 461] width 40 height 28
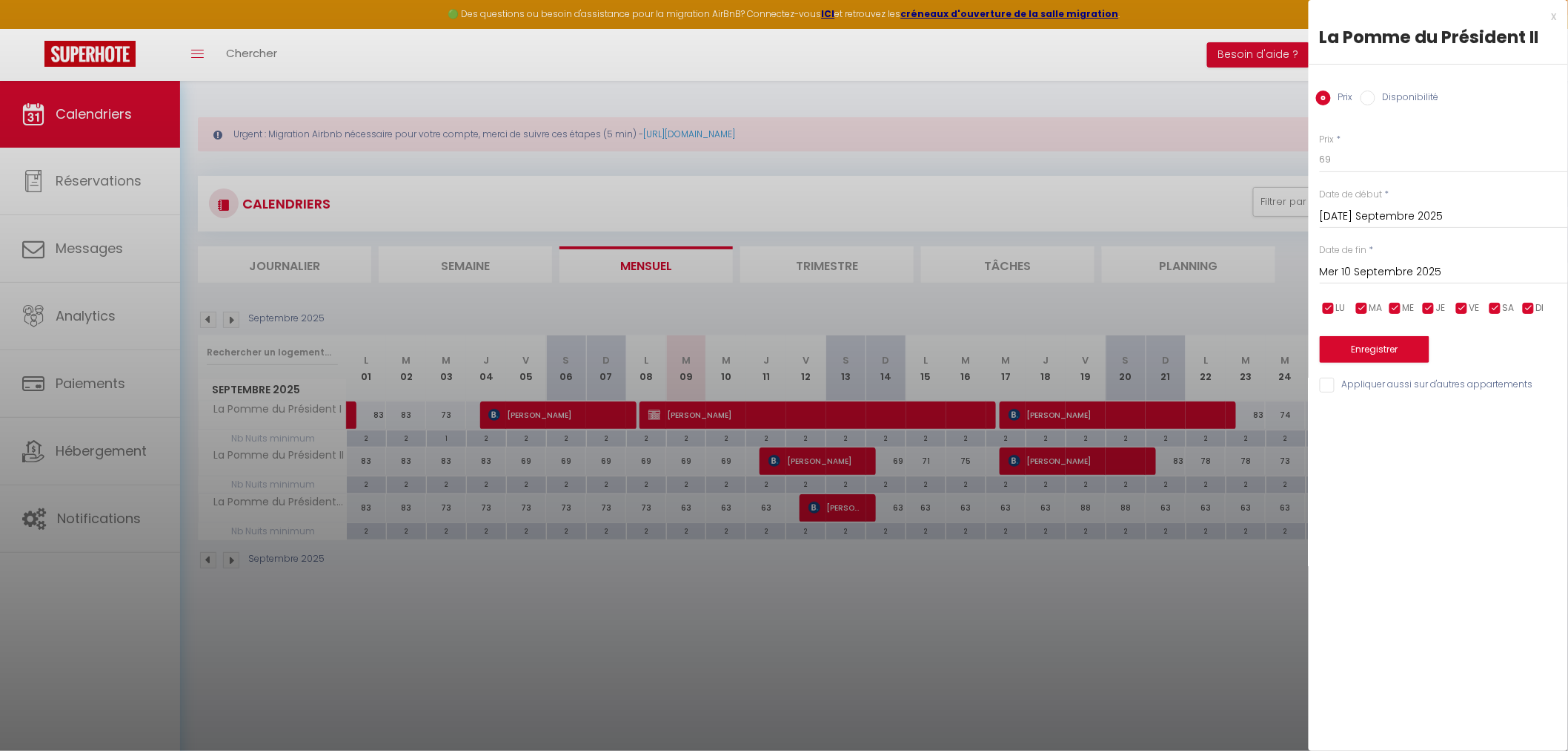
click at [1383, 277] on input "Mer 10 Septembre 2025" at bounding box center [1444, 272] width 248 height 20
click at [1475, 388] on span "11" at bounding box center [1463, 386] width 32 height 30
click at [1354, 167] on input "69" at bounding box center [1444, 159] width 248 height 27
click at [1367, 356] on button "Enregistrer" at bounding box center [1374, 349] width 109 height 27
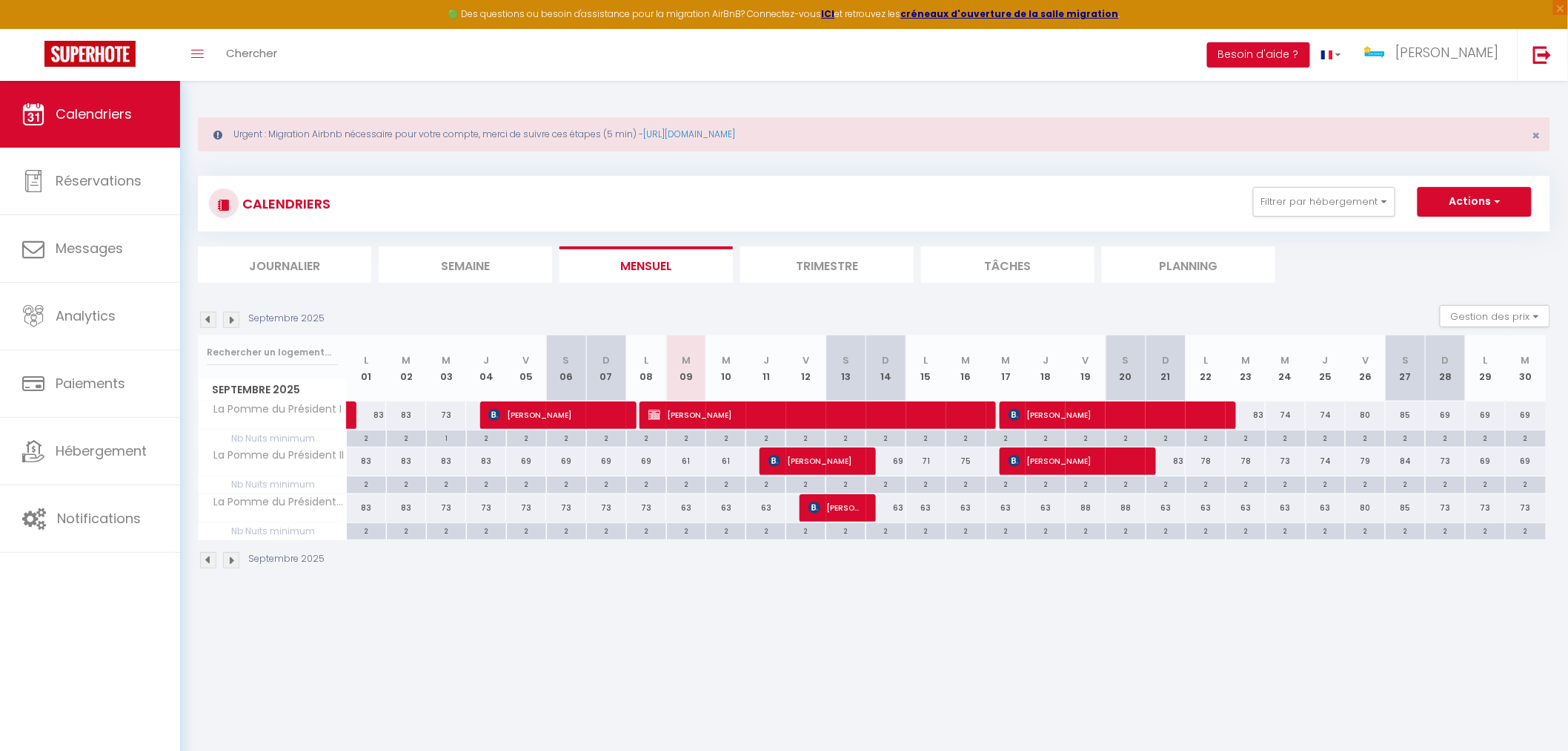
click at [924, 461] on div "71" at bounding box center [926, 461] width 40 height 28
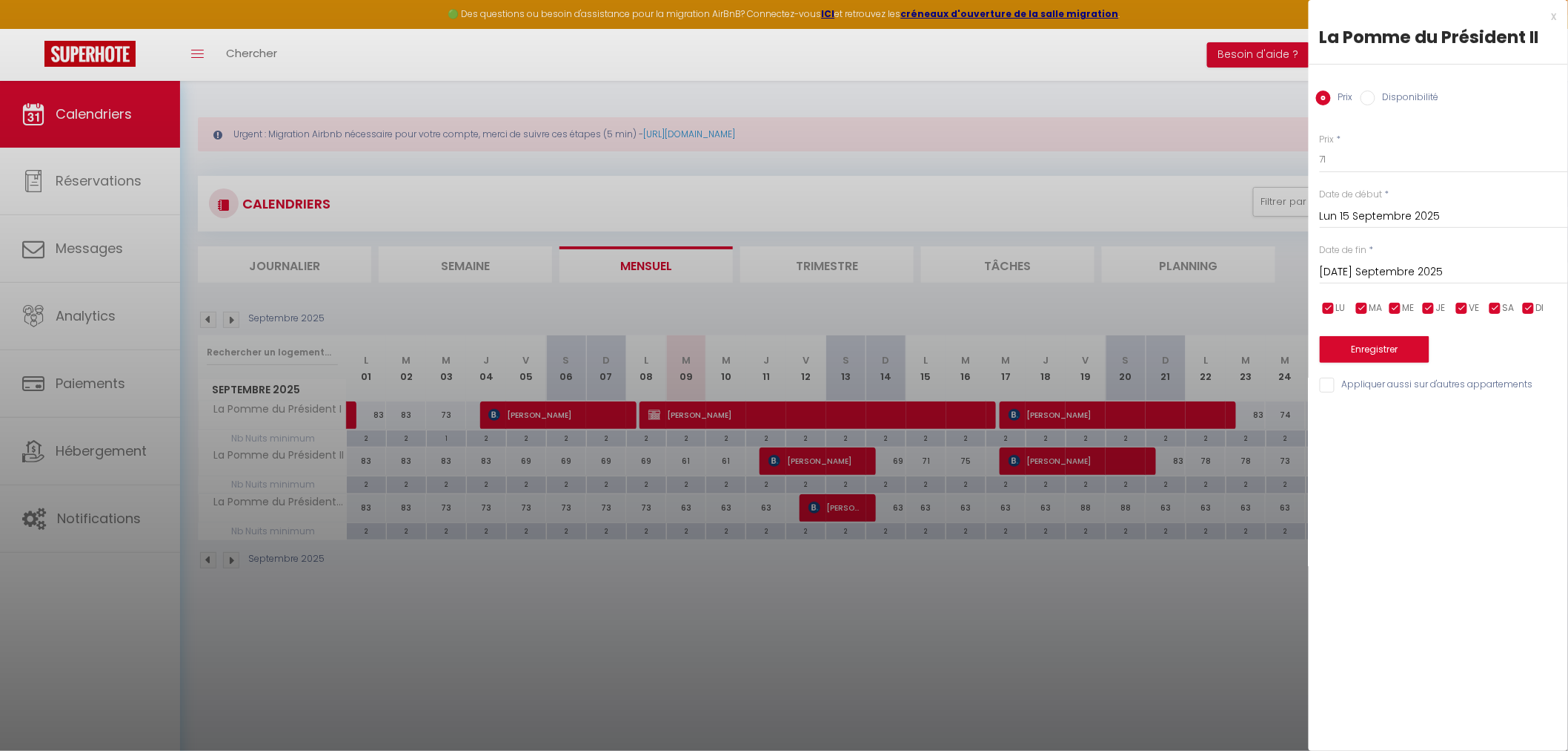
click at [1411, 265] on input "Mar 16 Septembre 2025" at bounding box center [1444, 272] width 248 height 20
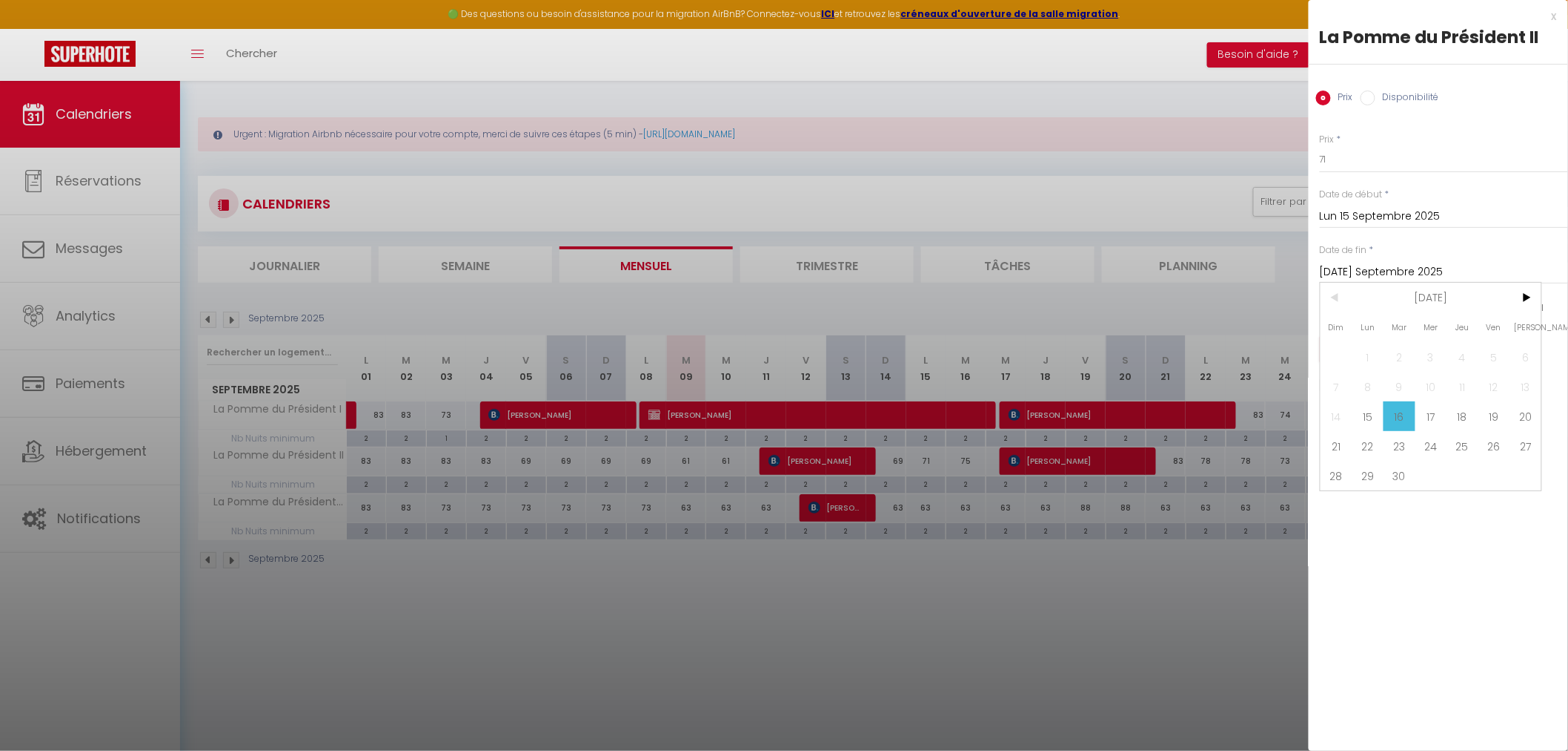
click at [1399, 221] on input "Lun 15 Septembre 2025" at bounding box center [1444, 217] width 248 height 20
click at [1339, 354] on span "14" at bounding box center [1337, 361] width 32 height 30
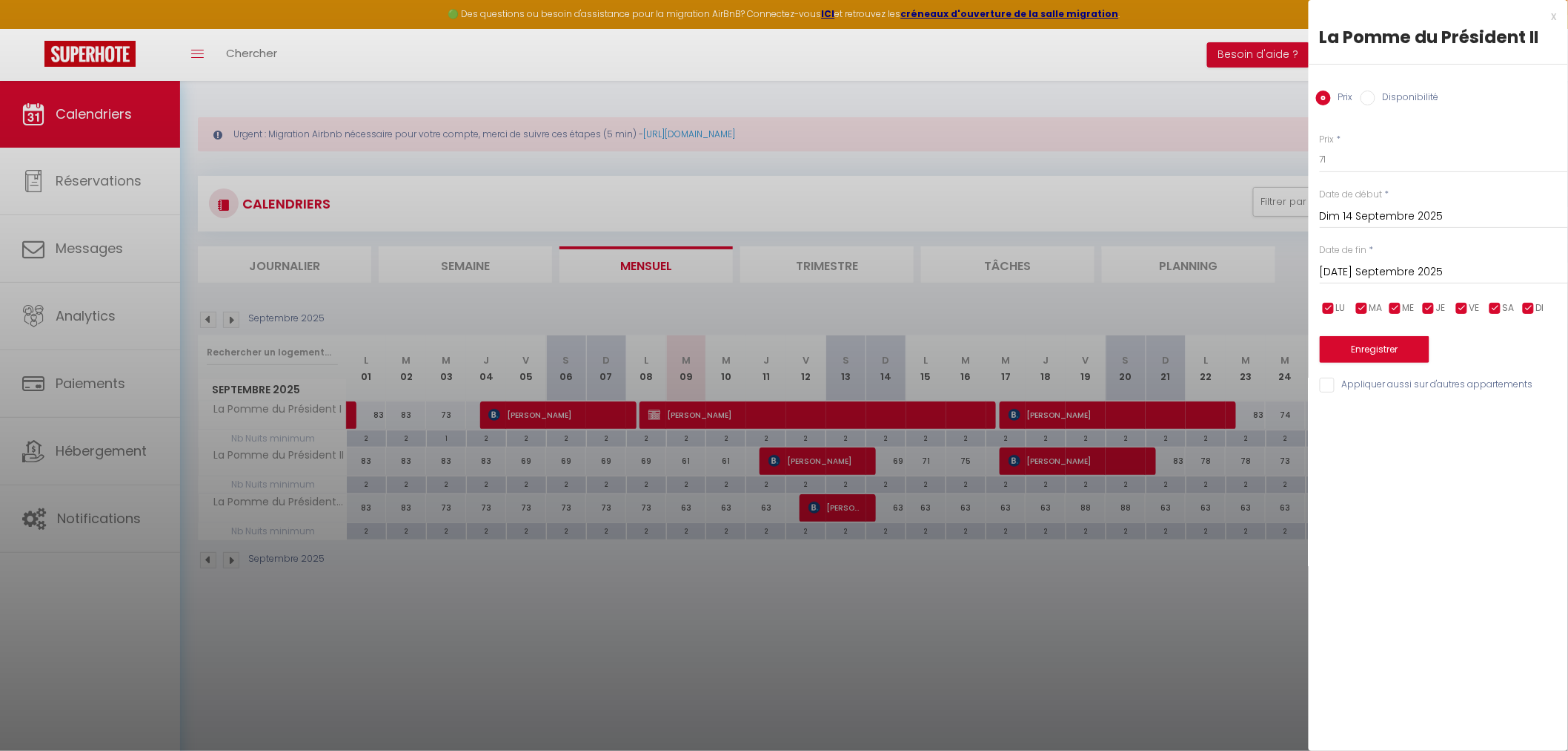
click at [1375, 274] on input "Mar 16 Septembre 2025" at bounding box center [1444, 272] width 248 height 20
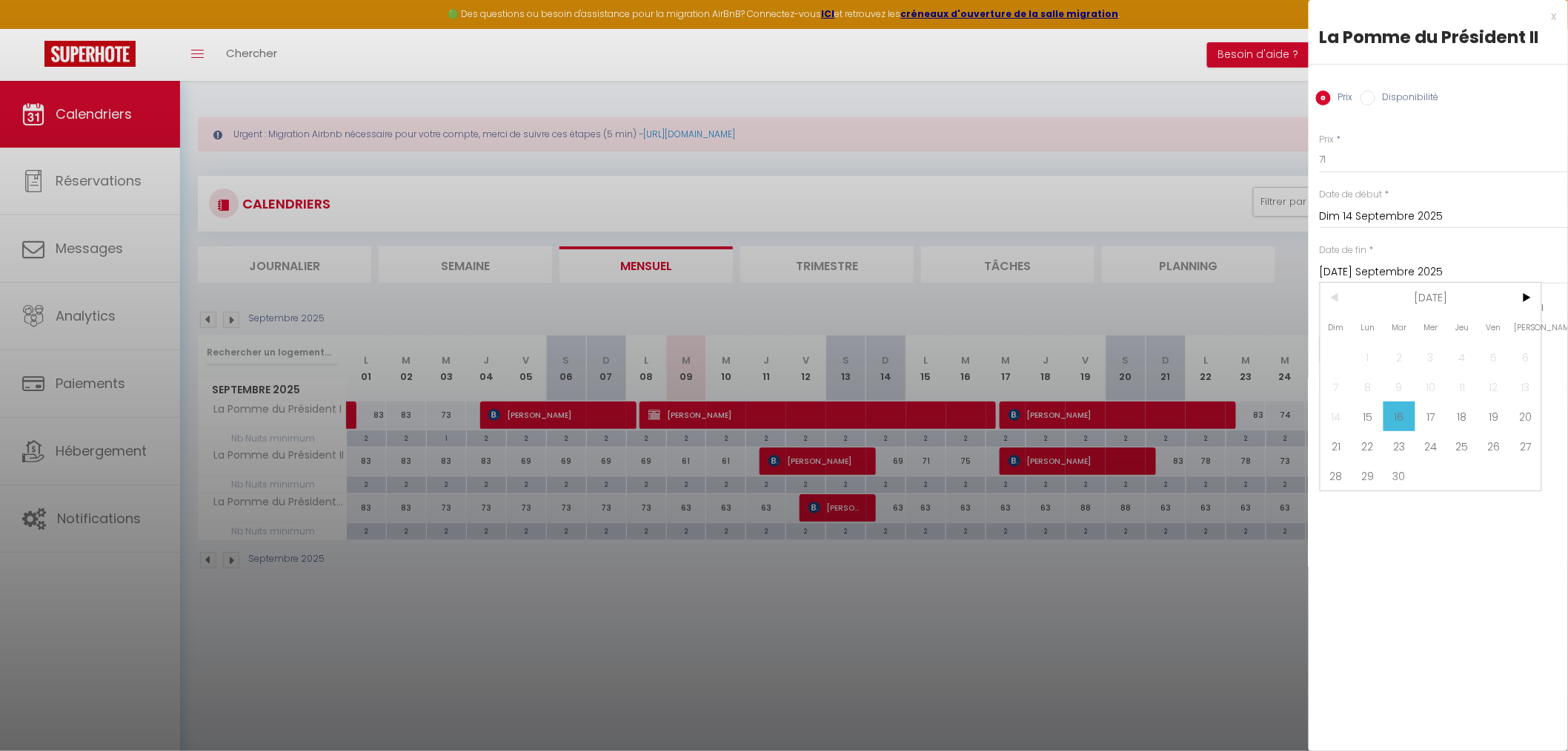
click at [1375, 274] on input "Mar 16 Septembre 2025" at bounding box center [1444, 272] width 248 height 20
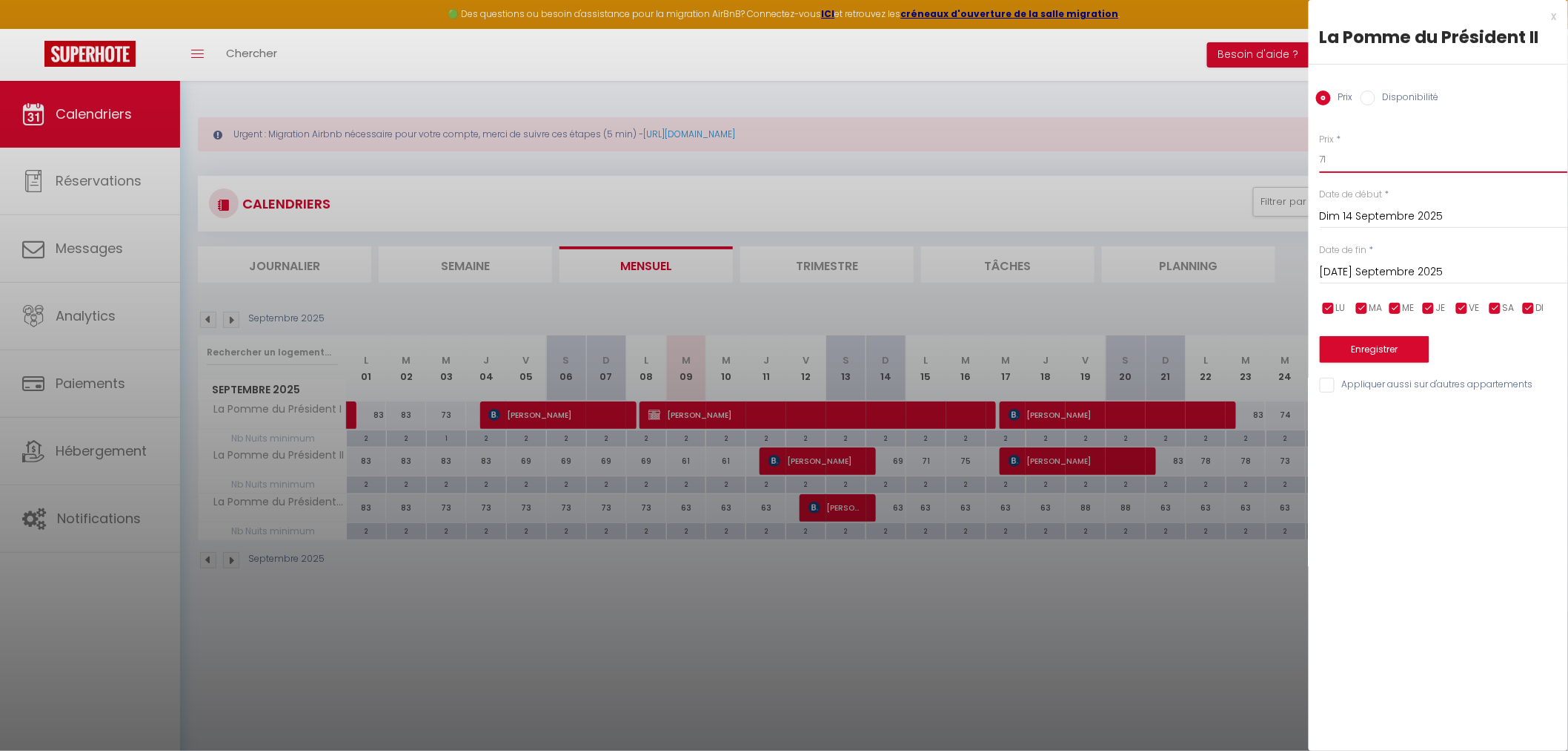
click at [1352, 150] on input "71" at bounding box center [1444, 159] width 248 height 27
click at [1385, 355] on button "Enregistrer" at bounding box center [1374, 349] width 109 height 27
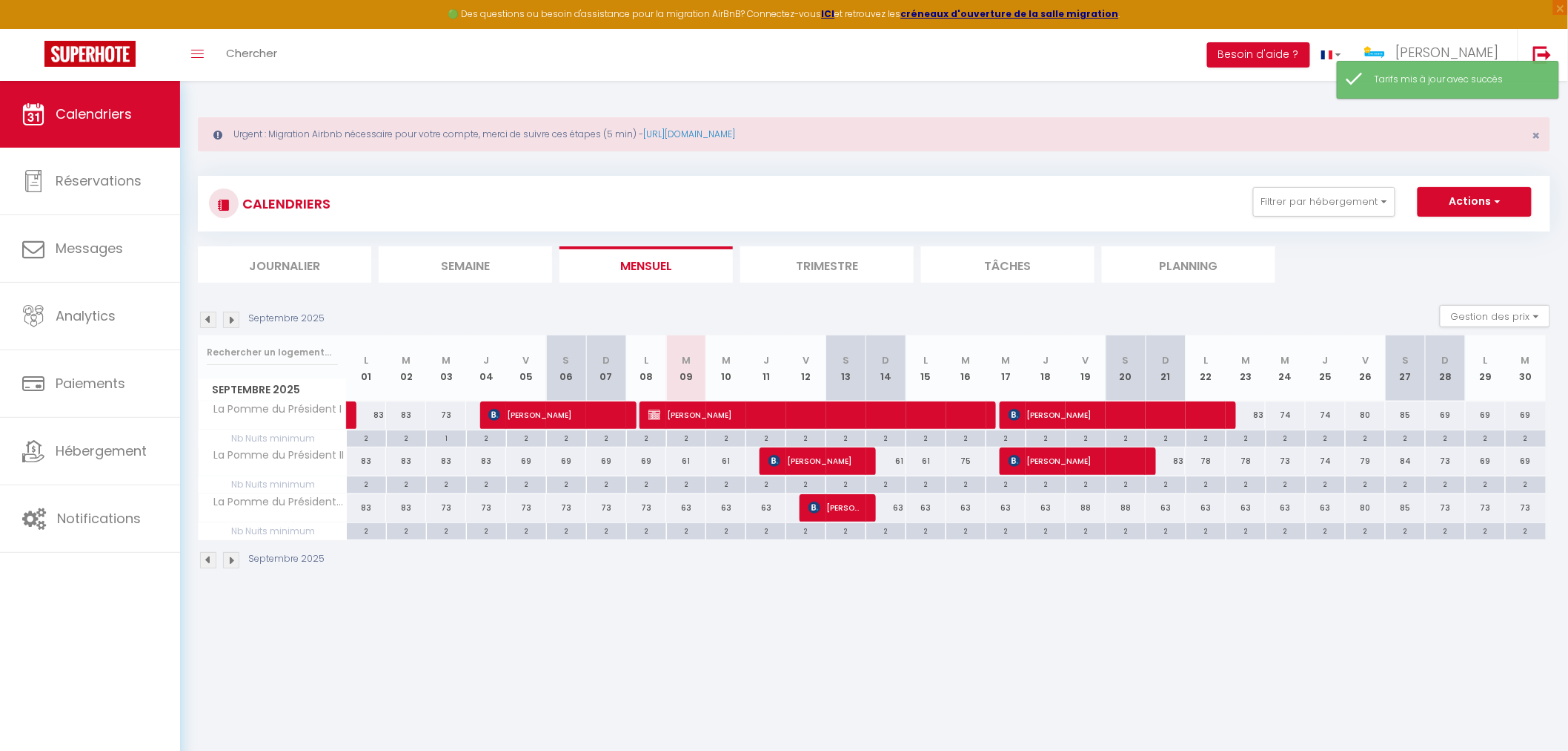
click at [1176, 463] on div "83" at bounding box center [1165, 461] width 40 height 28
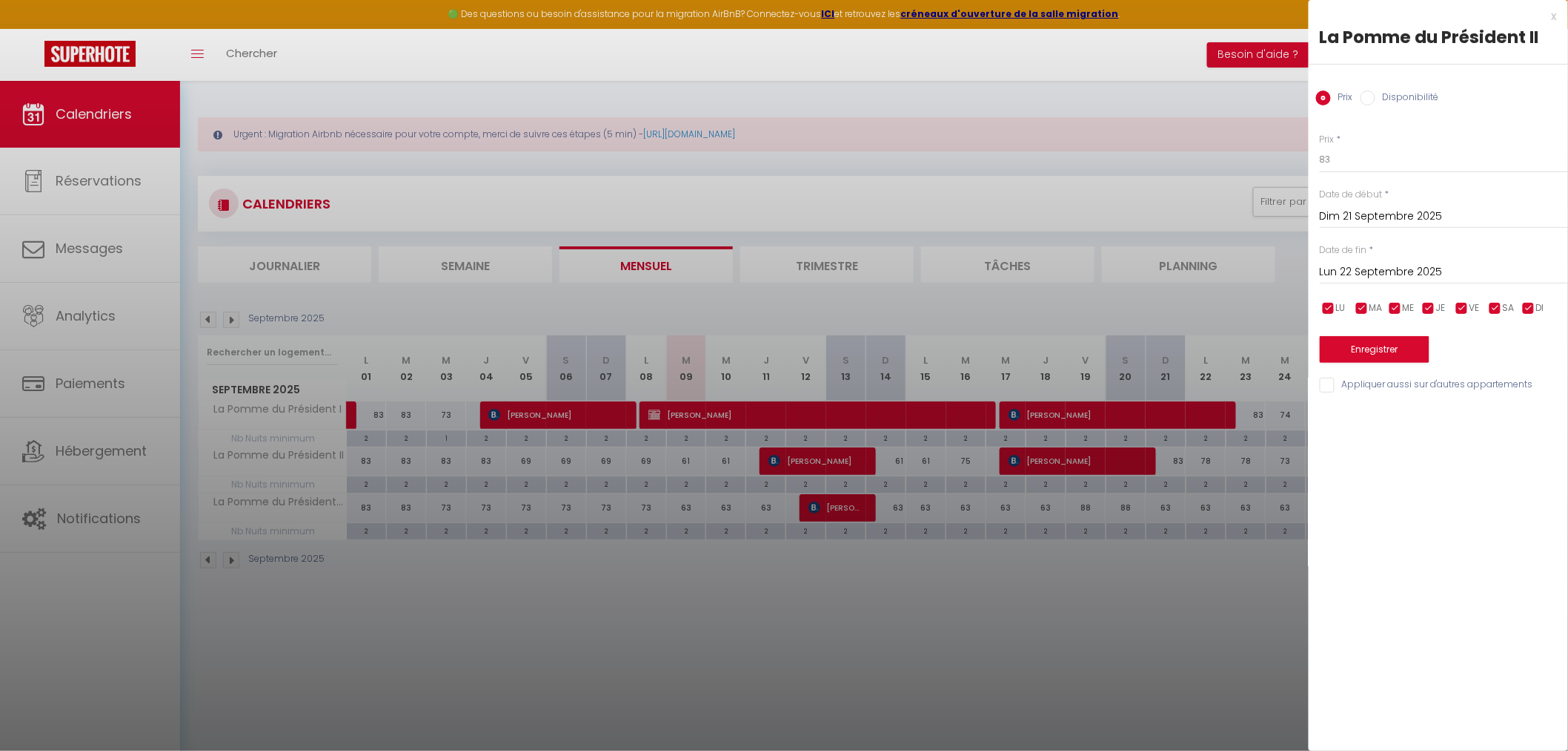
click at [1332, 279] on input "Lun 22 Septembre 2025" at bounding box center [1444, 272] width 248 height 20
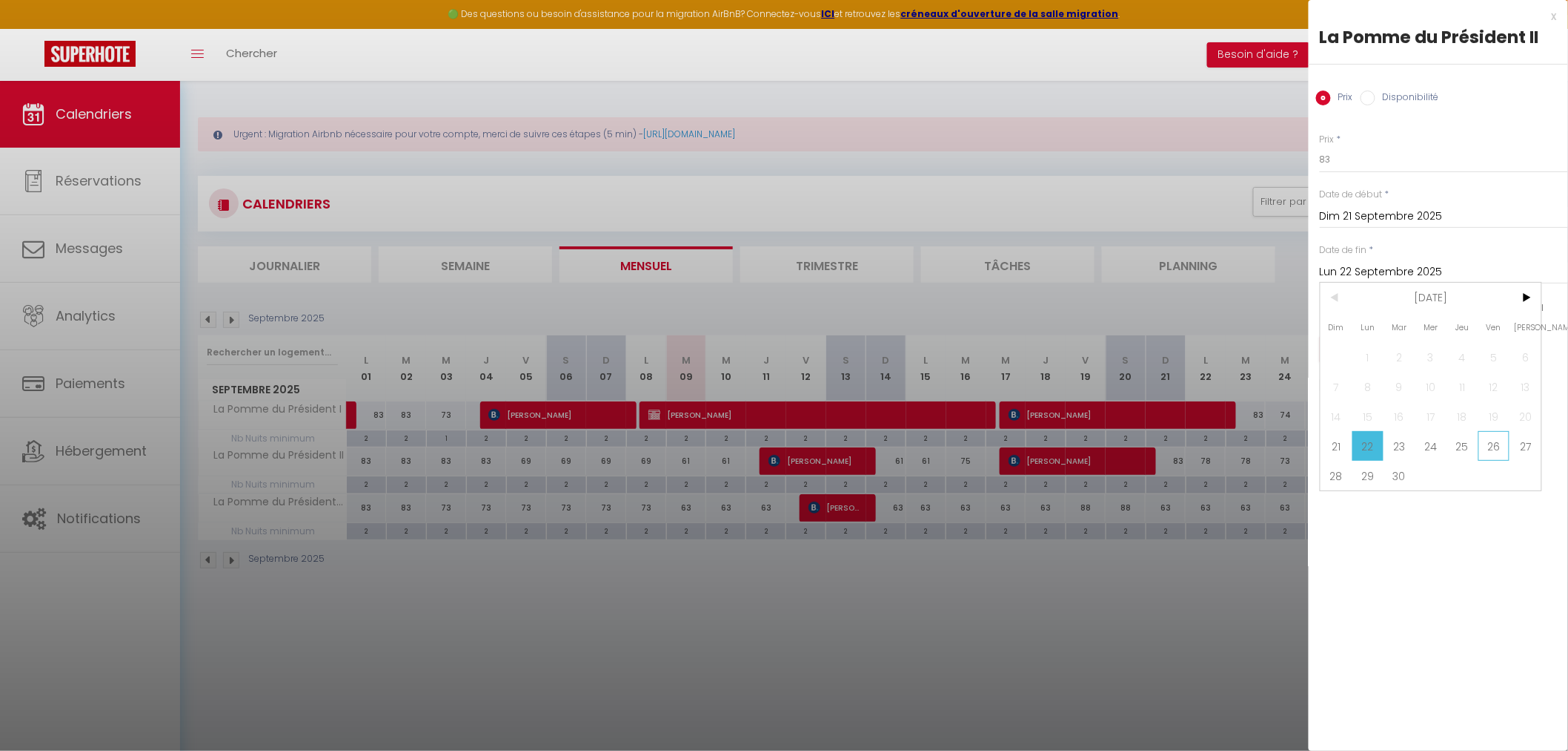
click at [1487, 450] on span "26" at bounding box center [1494, 445] width 32 height 30
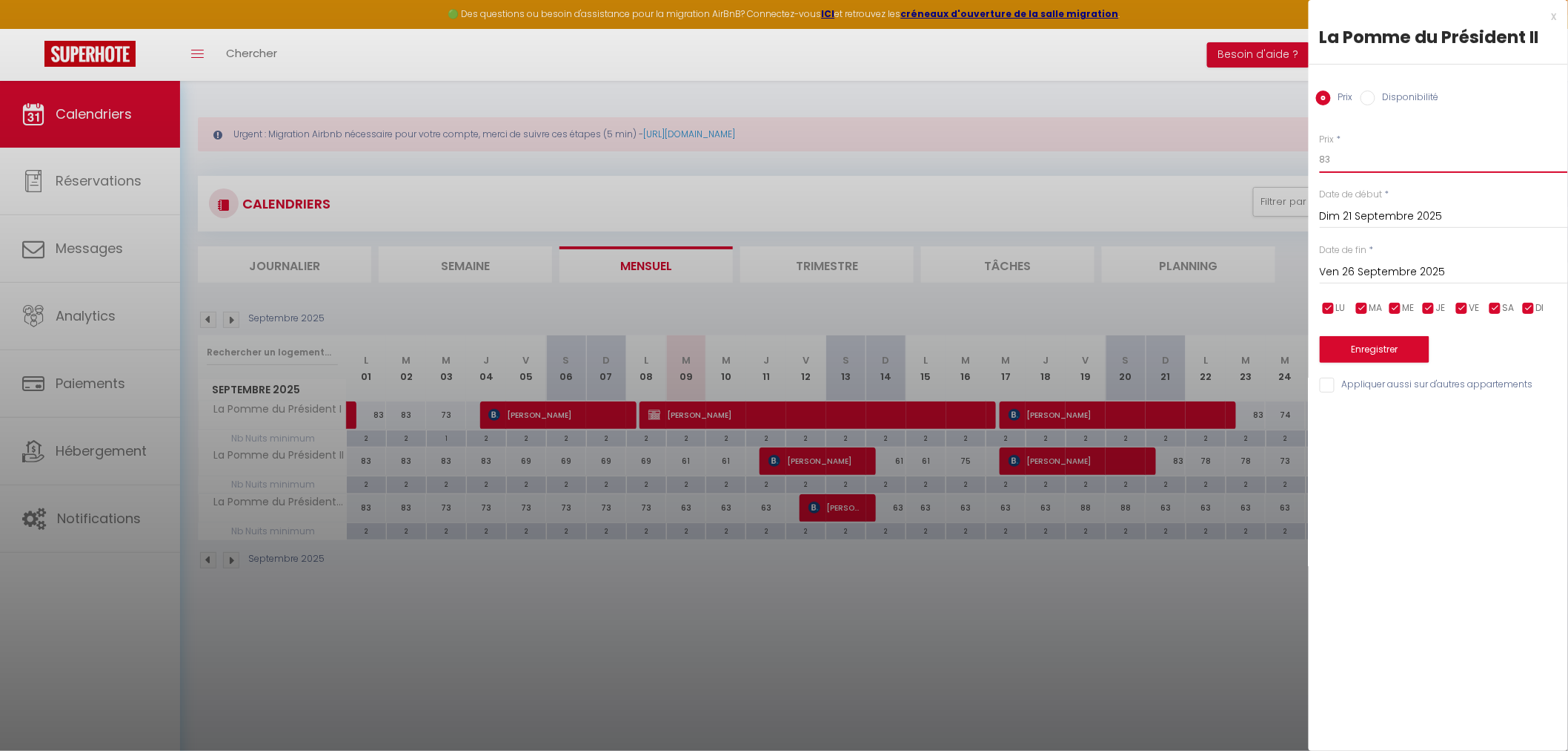
click at [1347, 166] on input "83" at bounding box center [1444, 159] width 248 height 27
click at [1385, 350] on button "Enregistrer" at bounding box center [1374, 349] width 109 height 27
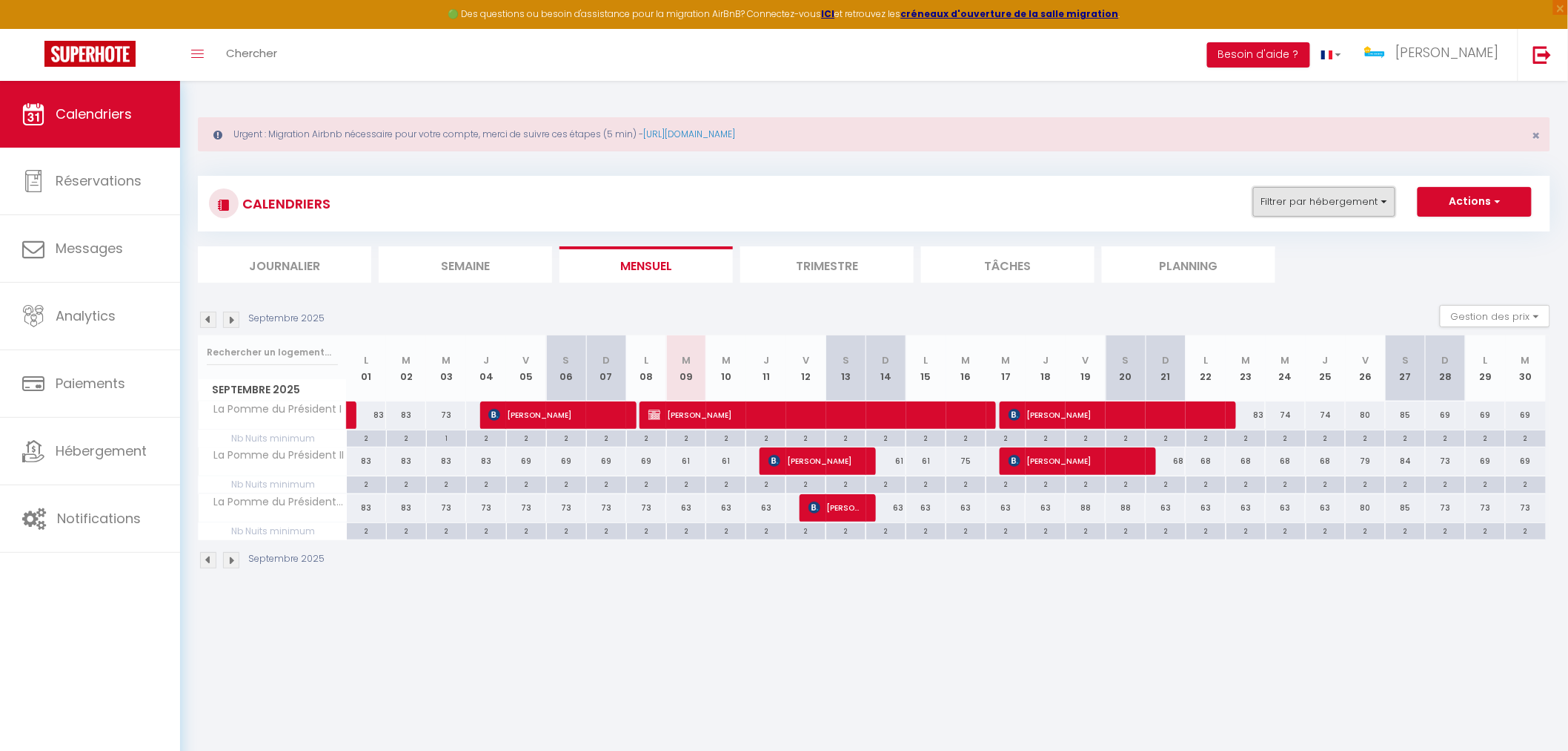
click at [1327, 205] on button "Filtrer par hébergement" at bounding box center [1325, 202] width 142 height 30
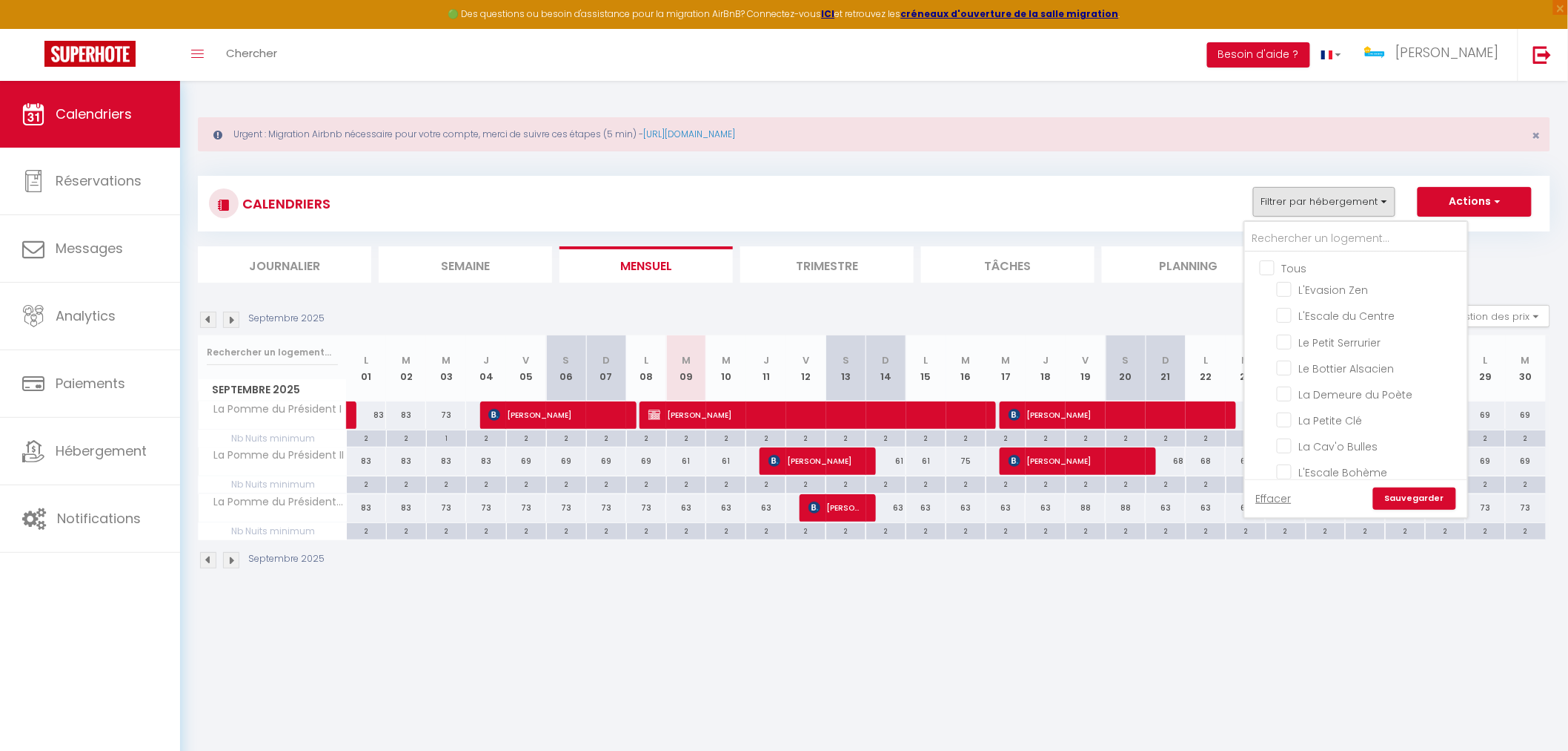
click at [1274, 262] on input "Tous" at bounding box center [1371, 266] width 223 height 15
click at [1274, 262] on input "Tous" at bounding box center [1371, 266] width 223 height 15
click at [1310, 239] on input "text" at bounding box center [1356, 239] width 223 height 27
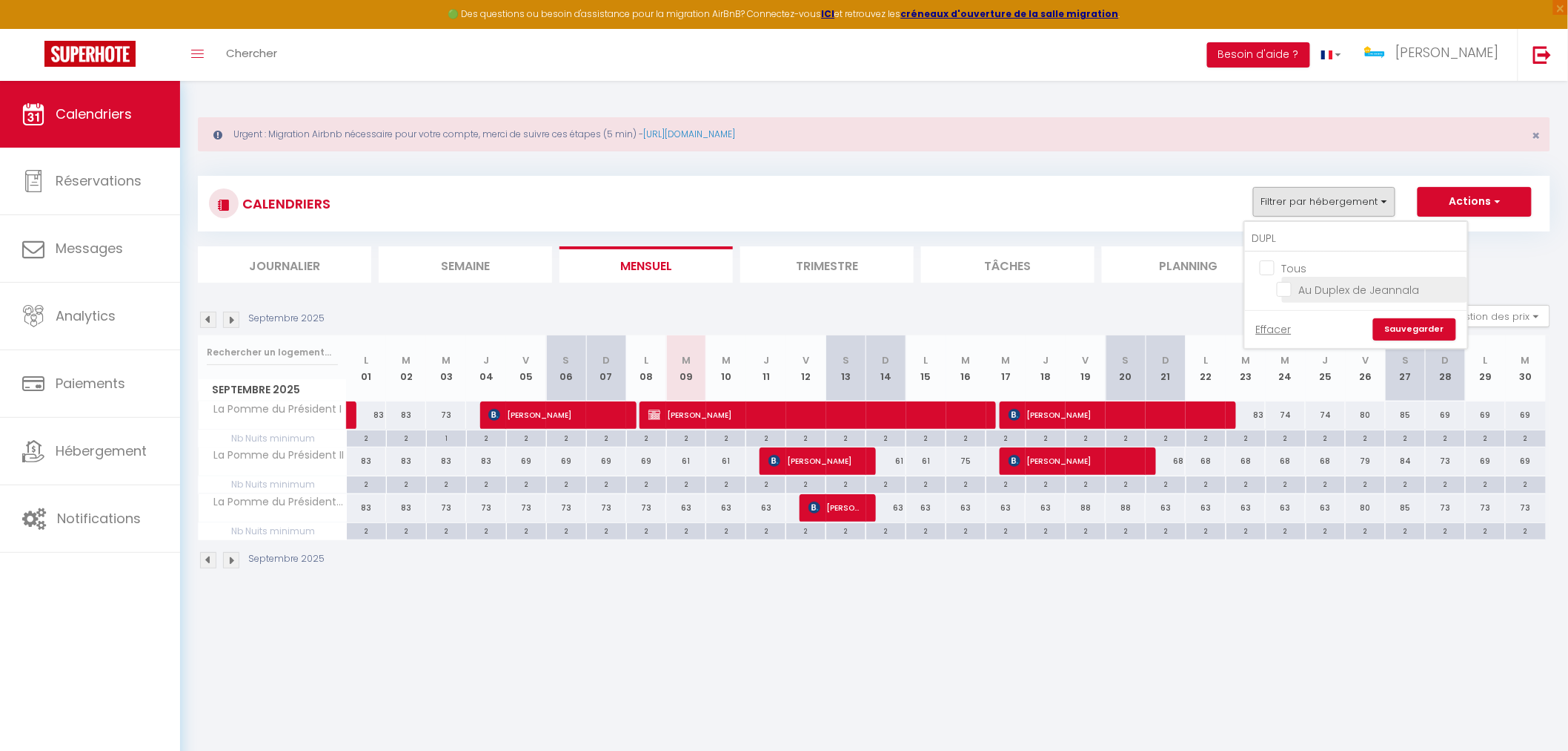
click at [1289, 286] on input "Au Duplex de Jeannala" at bounding box center [1370, 288] width 185 height 15
click at [1425, 324] on link "Sauvegarder" at bounding box center [1415, 329] width 83 height 23
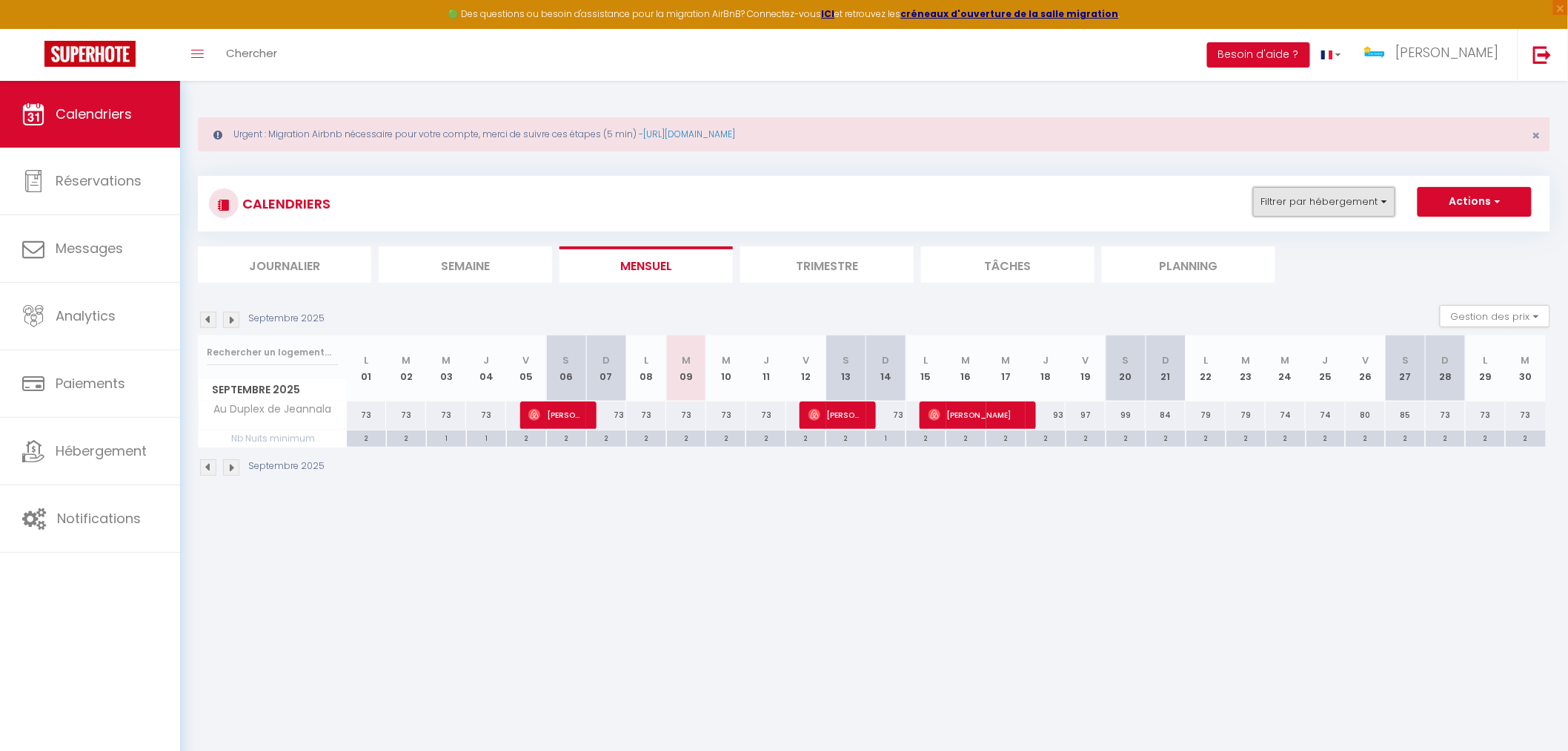
click at [1355, 202] on button "Filtrer par hébergement" at bounding box center [1325, 202] width 142 height 30
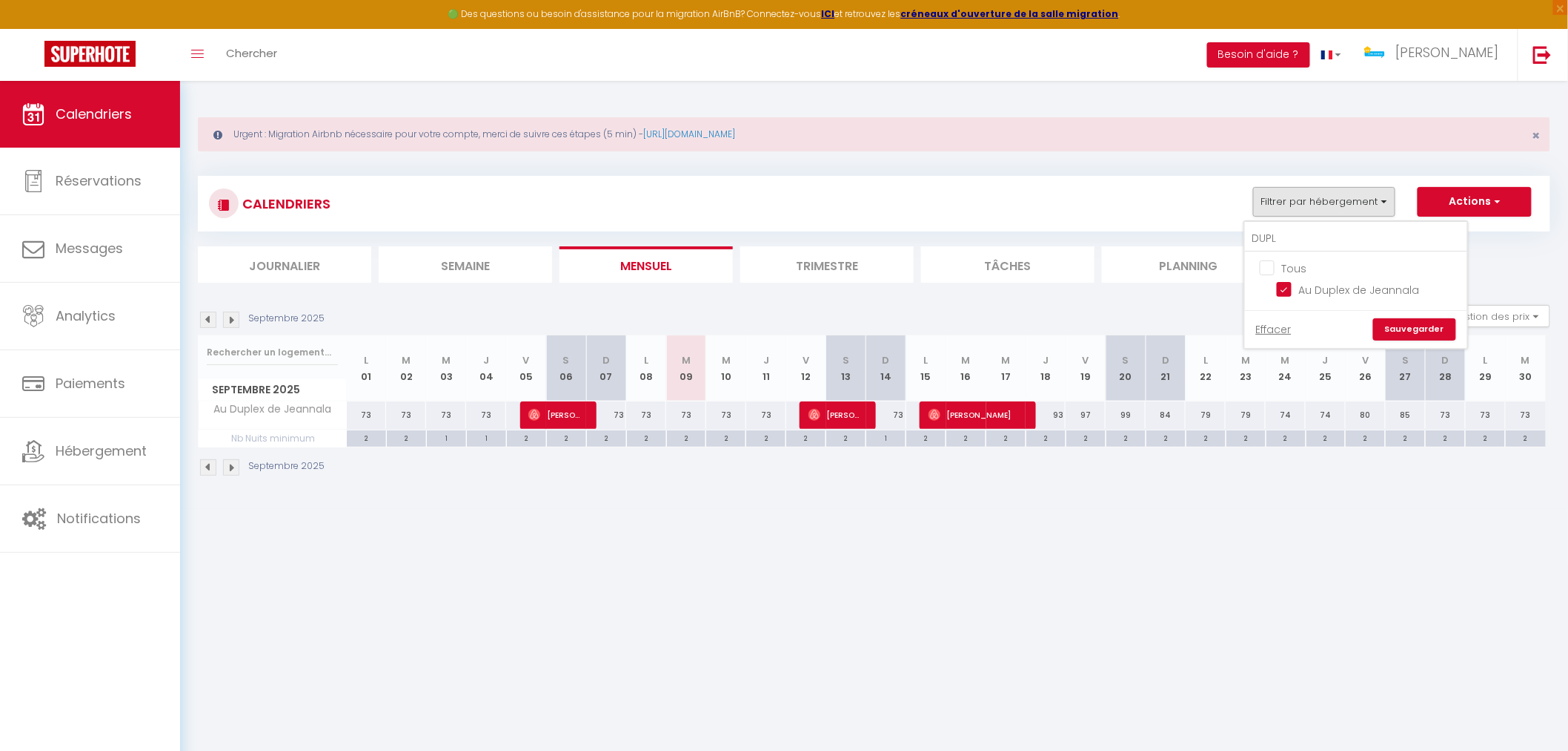
click at [1276, 268] on input "Tous" at bounding box center [1371, 266] width 223 height 15
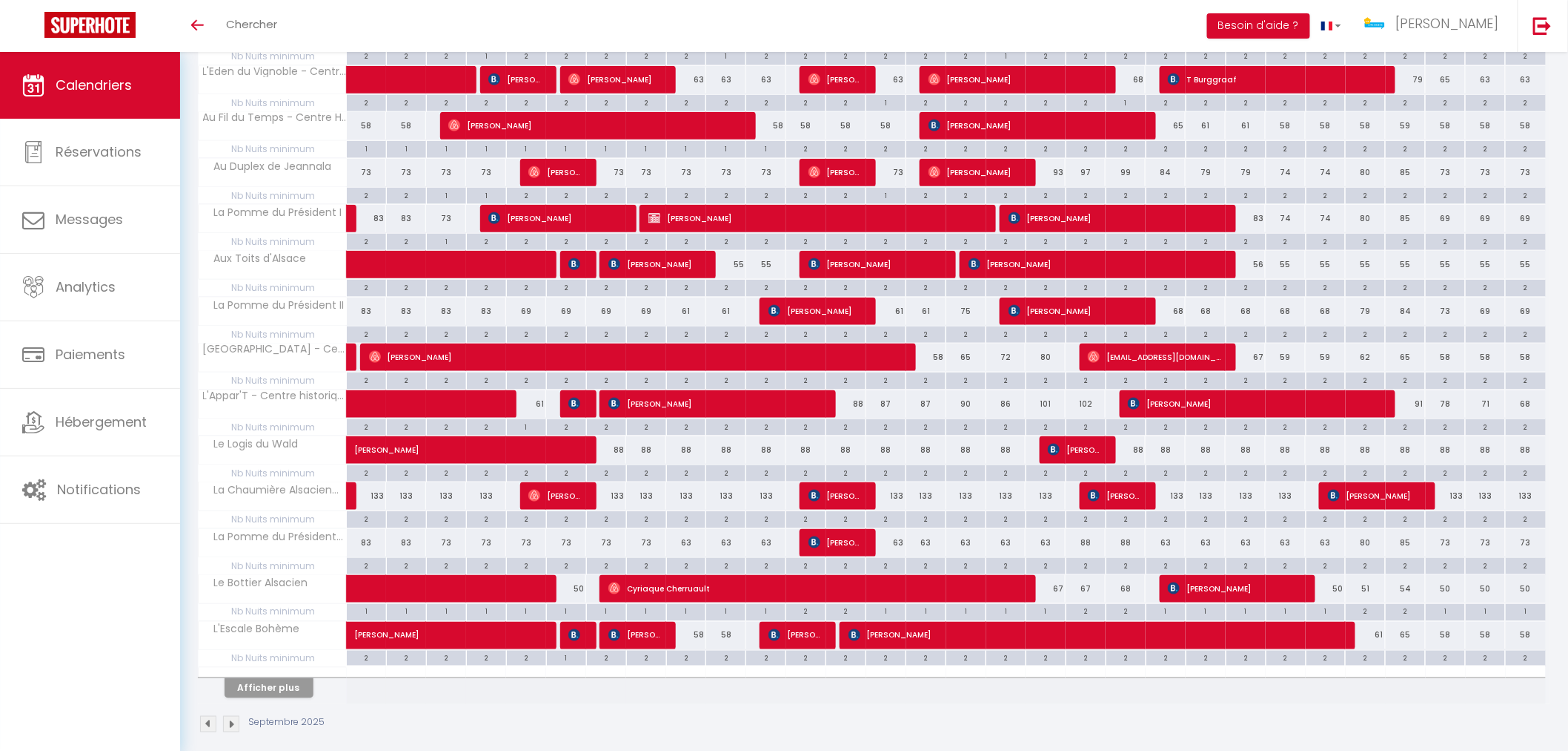
scroll to position [584, 0]
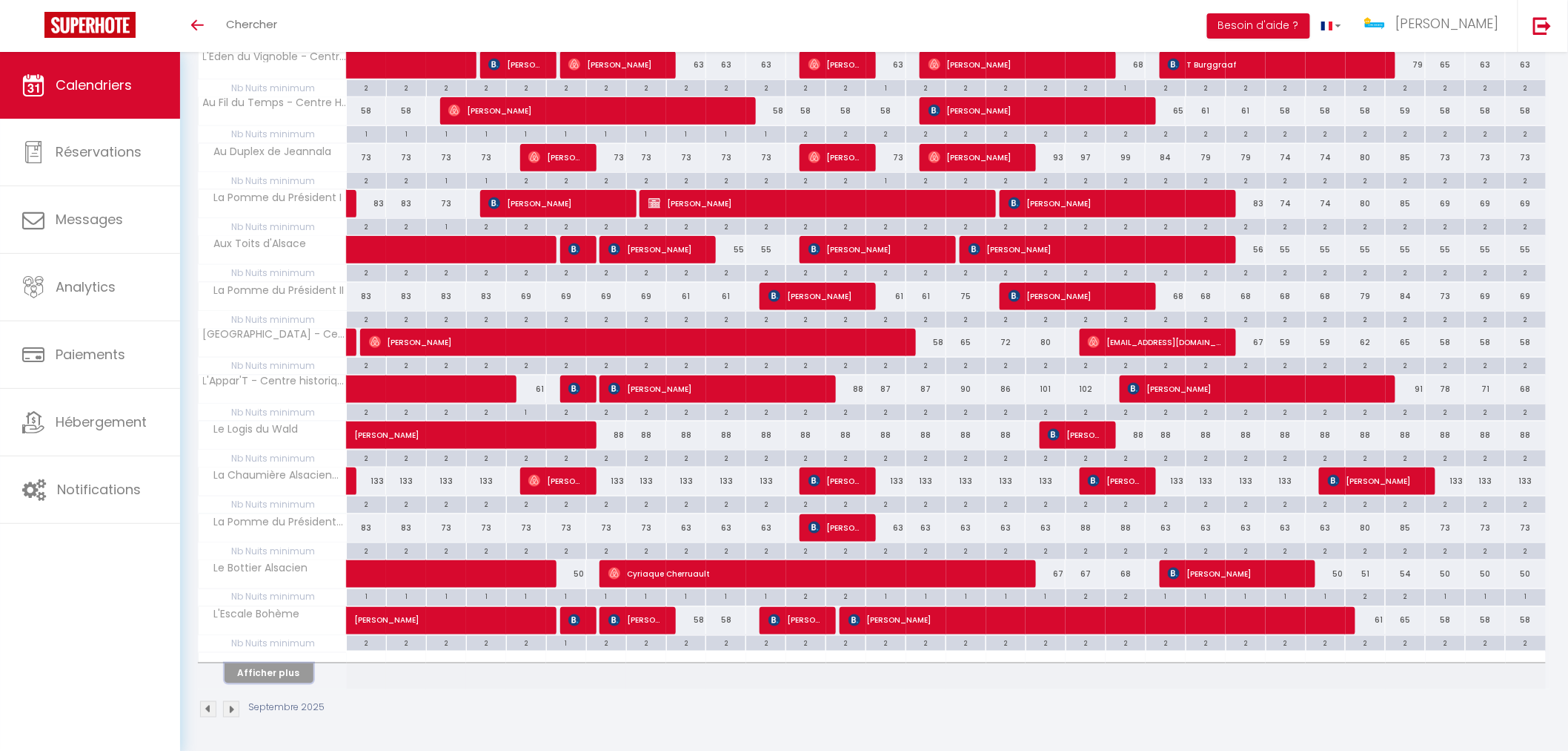
click at [280, 676] on button "Afficher plus" at bounding box center [269, 673] width 89 height 20
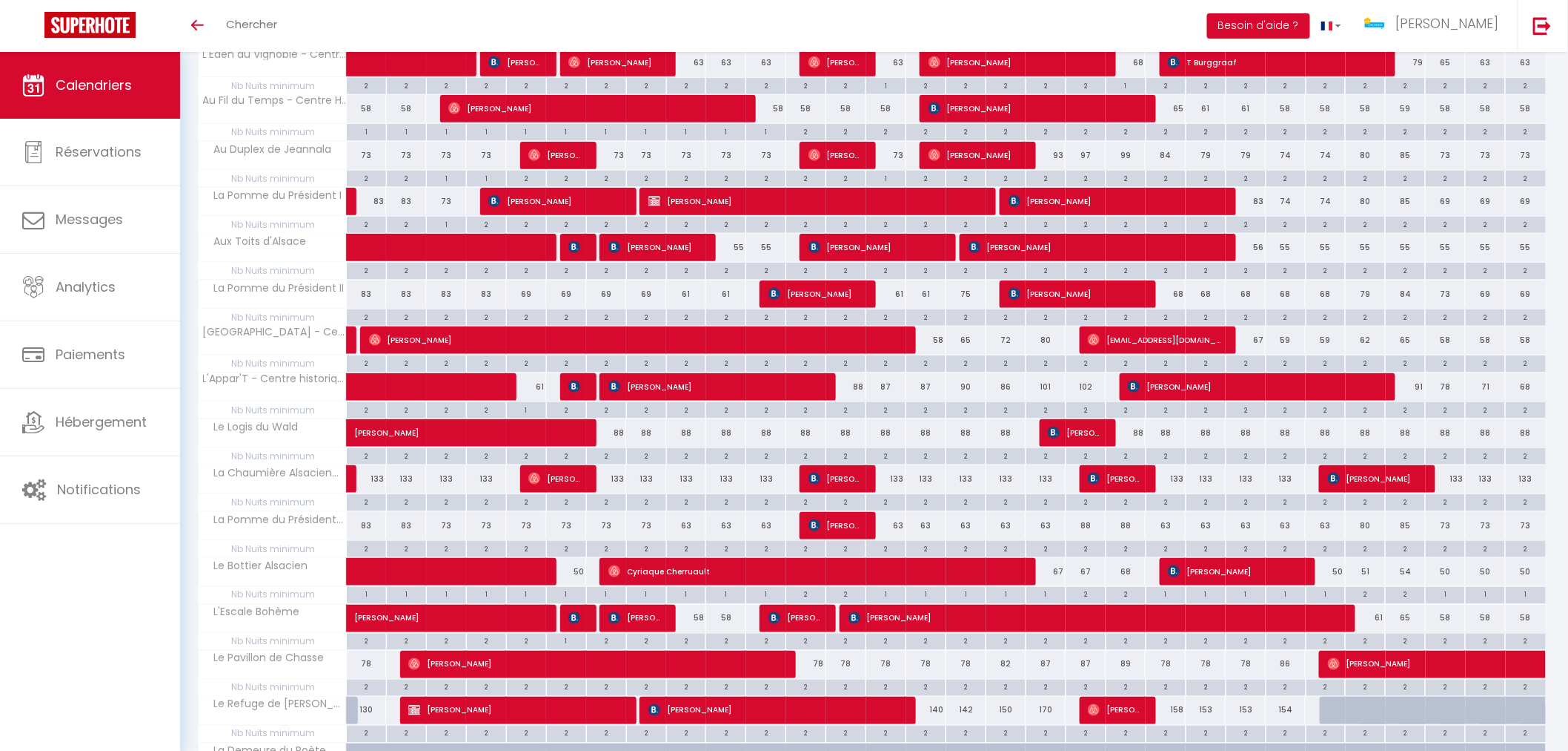
click at [301, 673] on th "Le Pavillon de Chasse" at bounding box center [273, 664] width 149 height 29
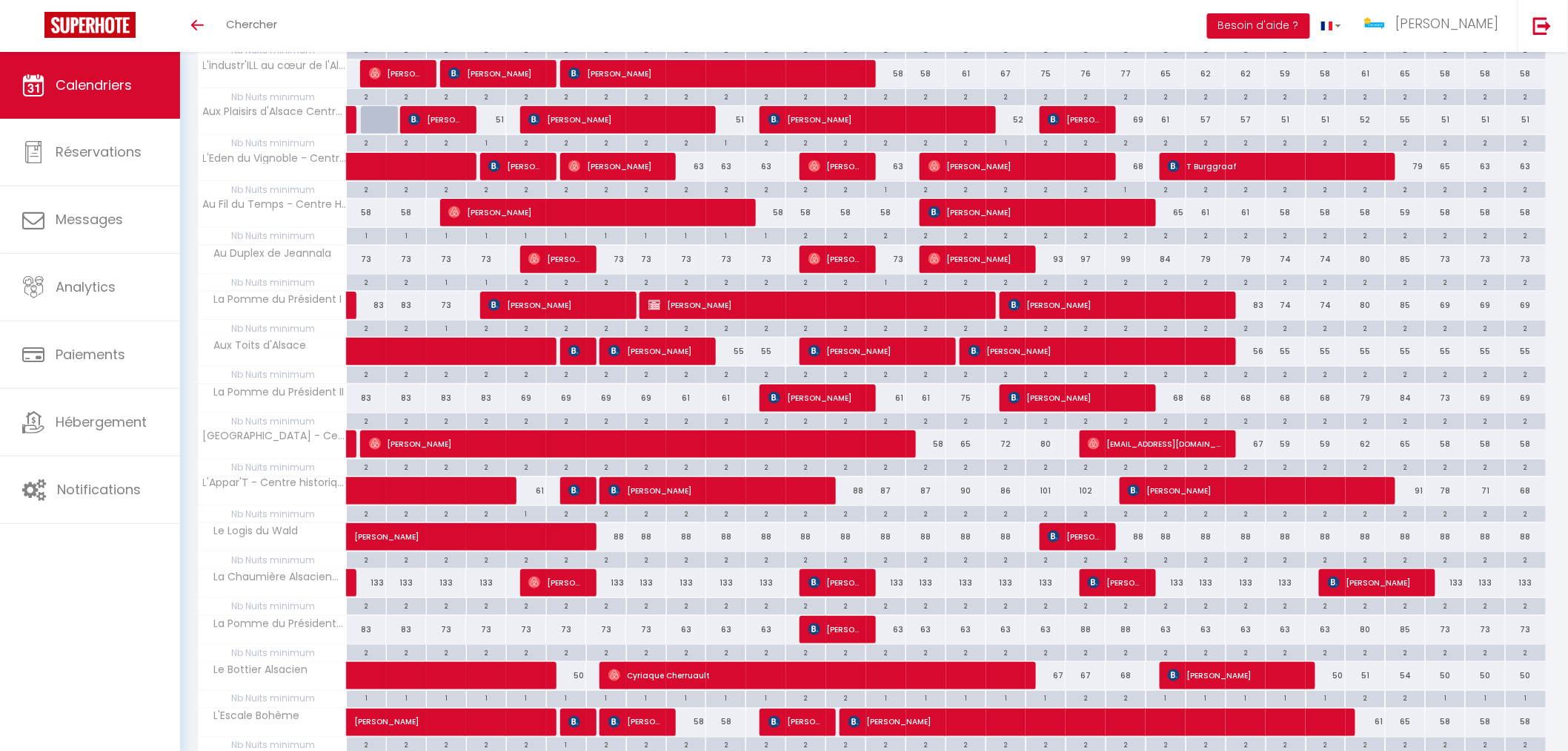
scroll to position [658, 0]
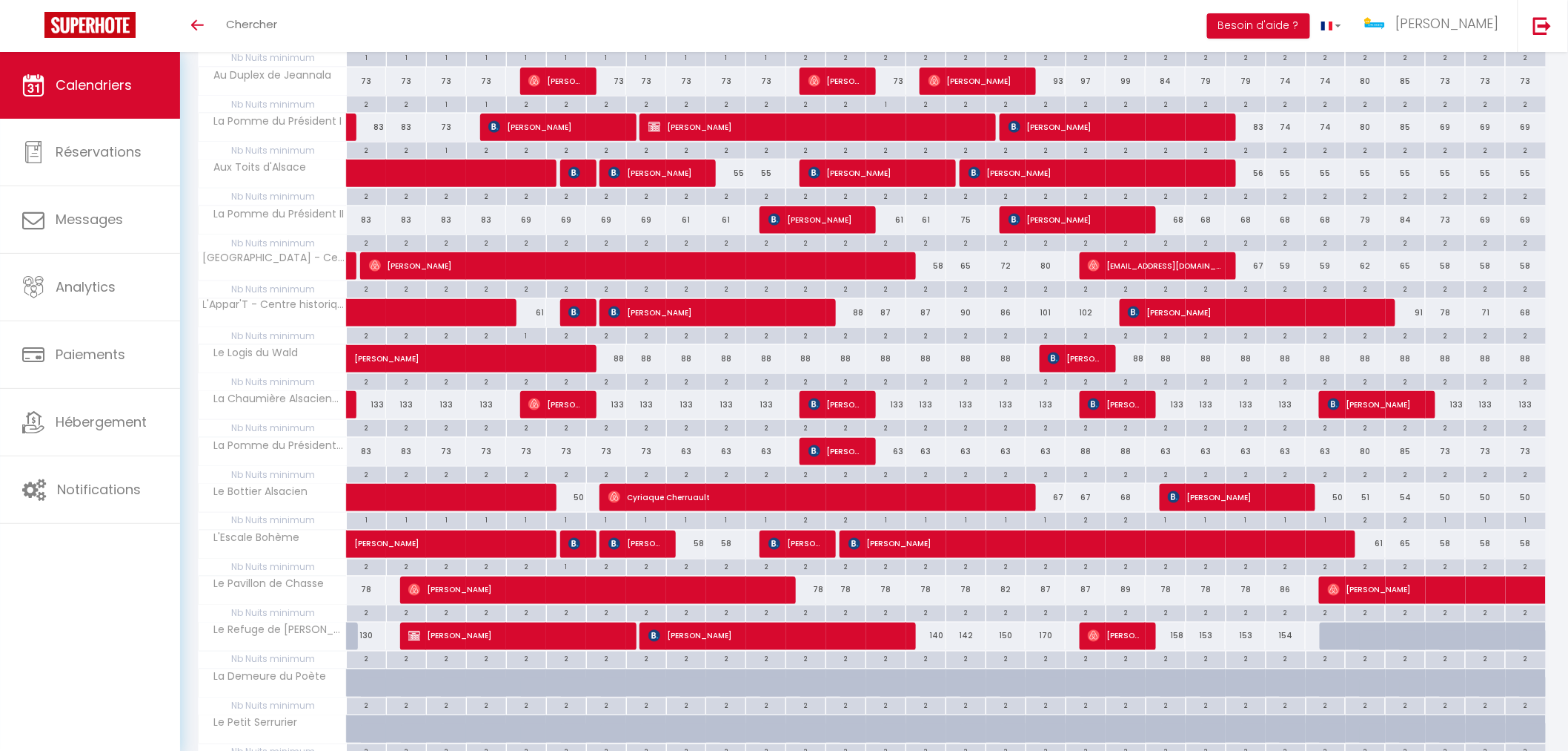
click at [684, 409] on div "133" at bounding box center [686, 405] width 40 height 28
type input "133"
type input "[DATE]"
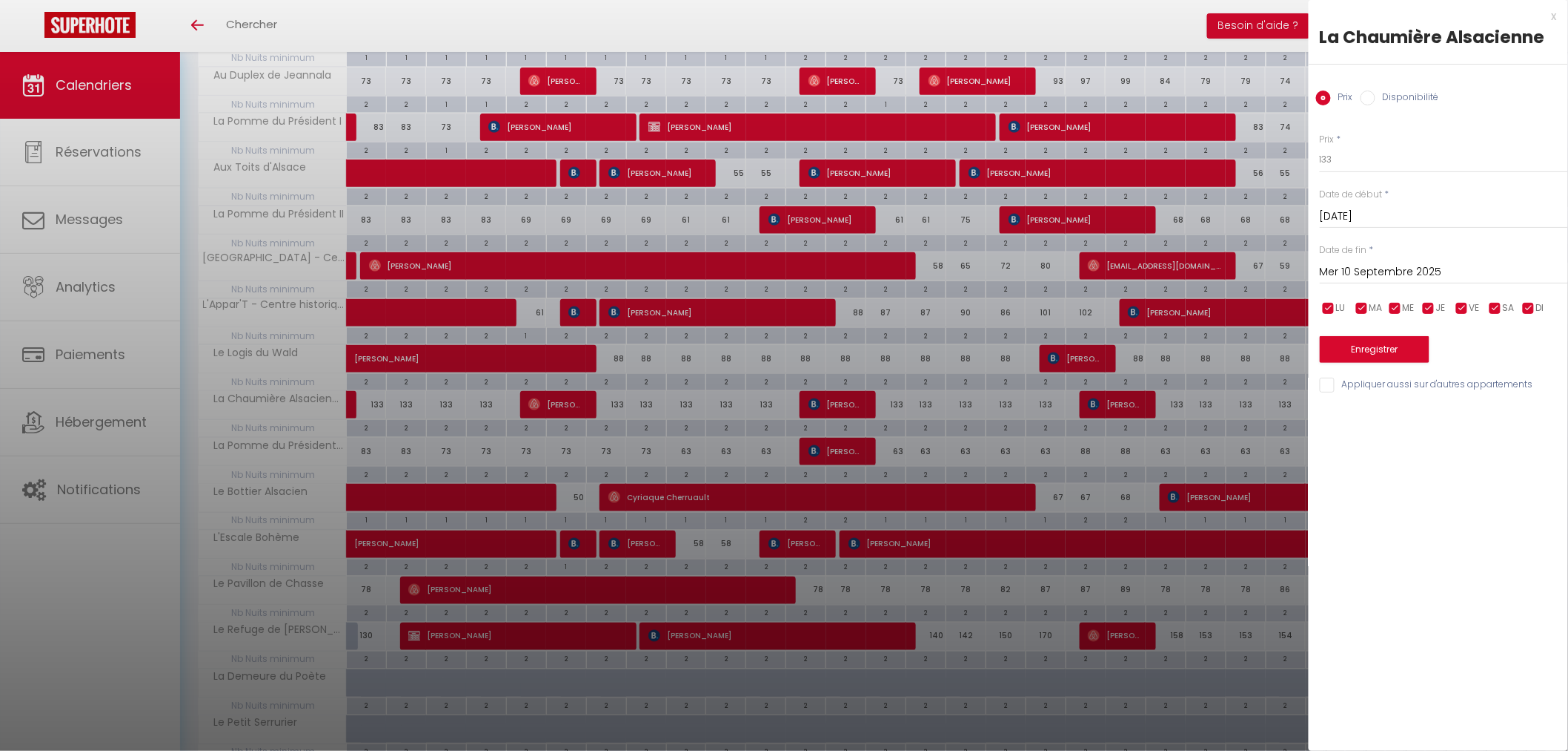
click at [1365, 269] on input "Mer 10 Septembre 2025" at bounding box center [1444, 272] width 248 height 20
drag, startPoint x: 1493, startPoint y: 395, endPoint x: 1443, endPoint y: 299, distance: 108.2
click at [1493, 396] on span "12" at bounding box center [1494, 386] width 32 height 30
type input "Ven 12 Septembre 2025"
click at [1365, 161] on input "133" at bounding box center [1444, 159] width 248 height 27
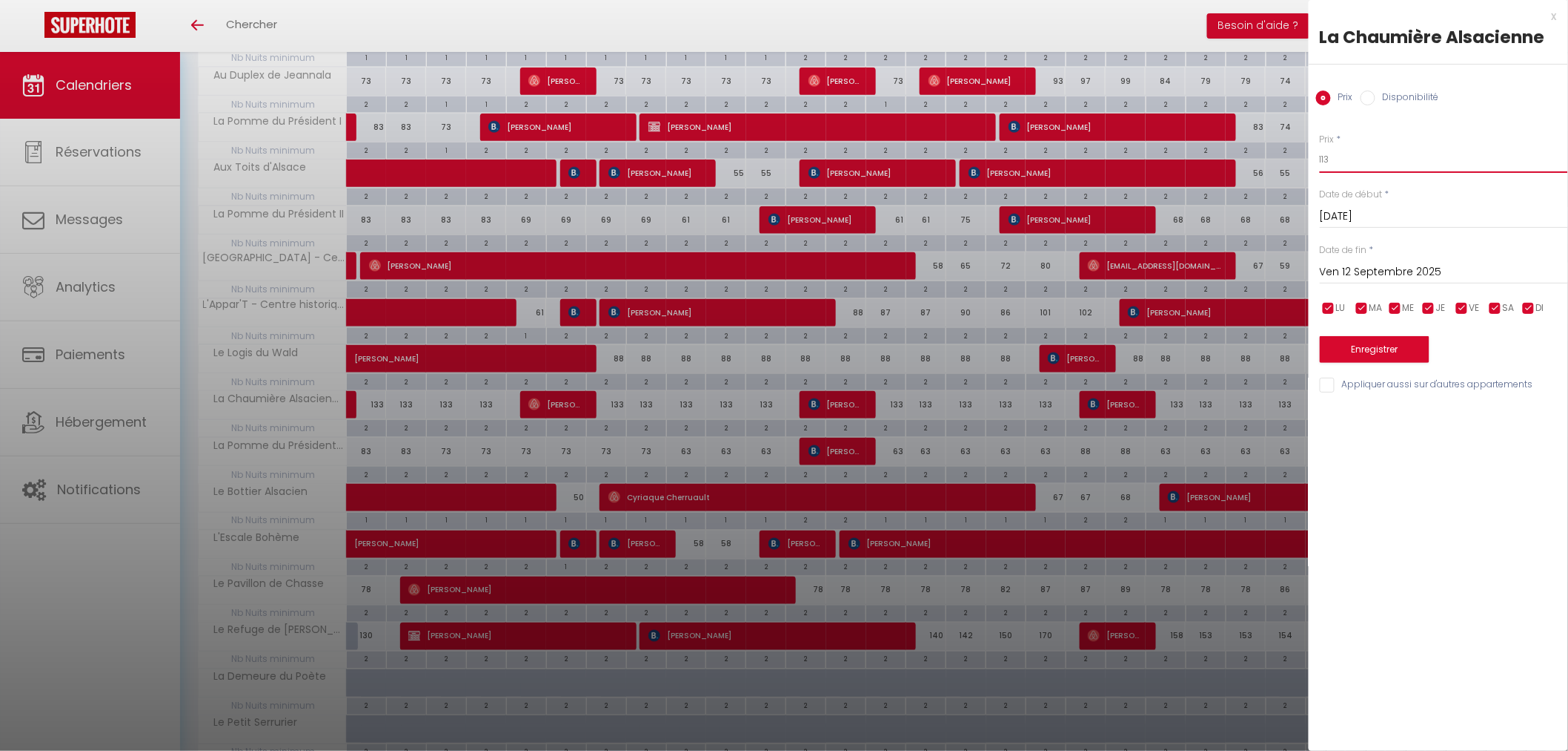
type input "113"
click at [1377, 349] on button "Enregistrer" at bounding box center [1374, 349] width 109 height 27
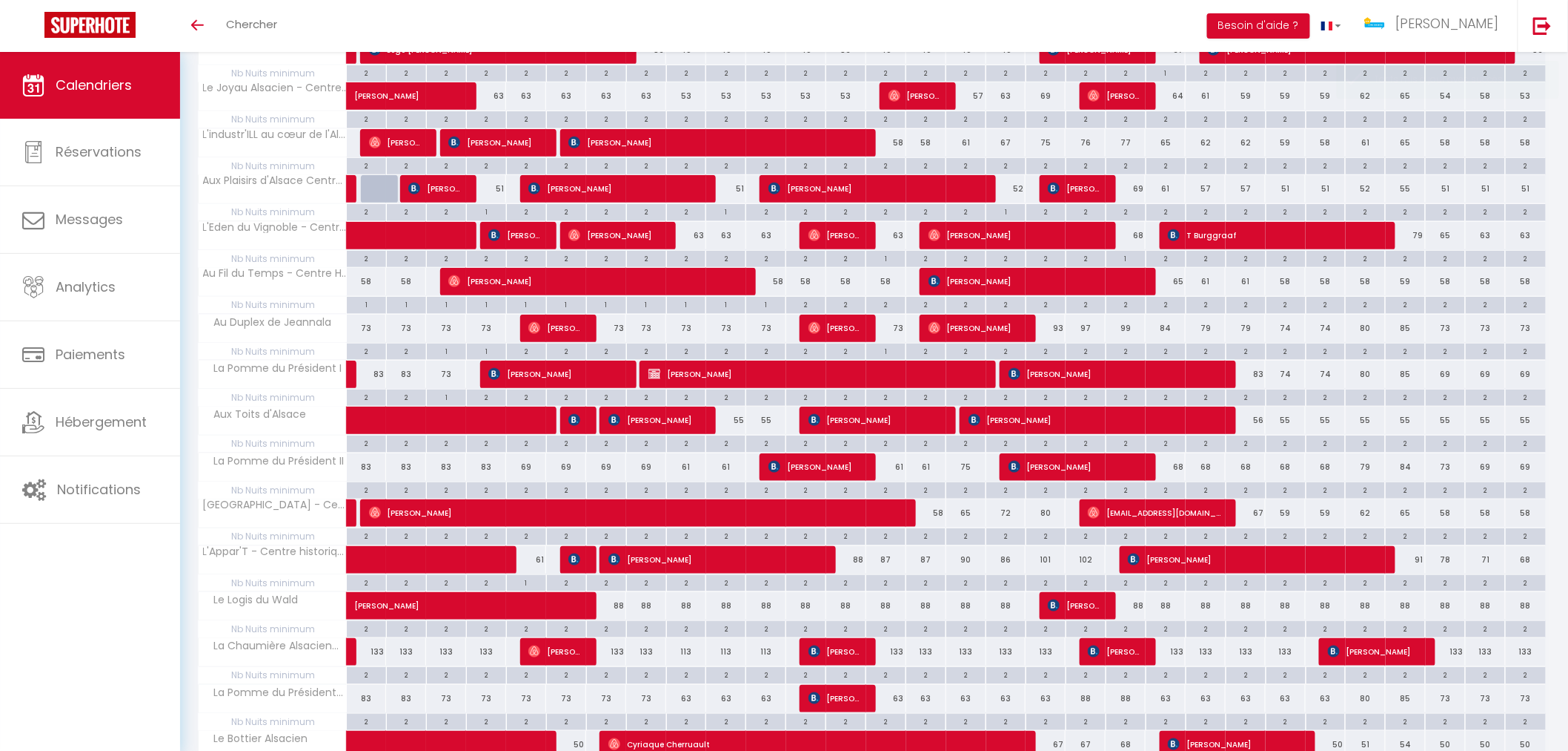
scroll to position [584, 0]
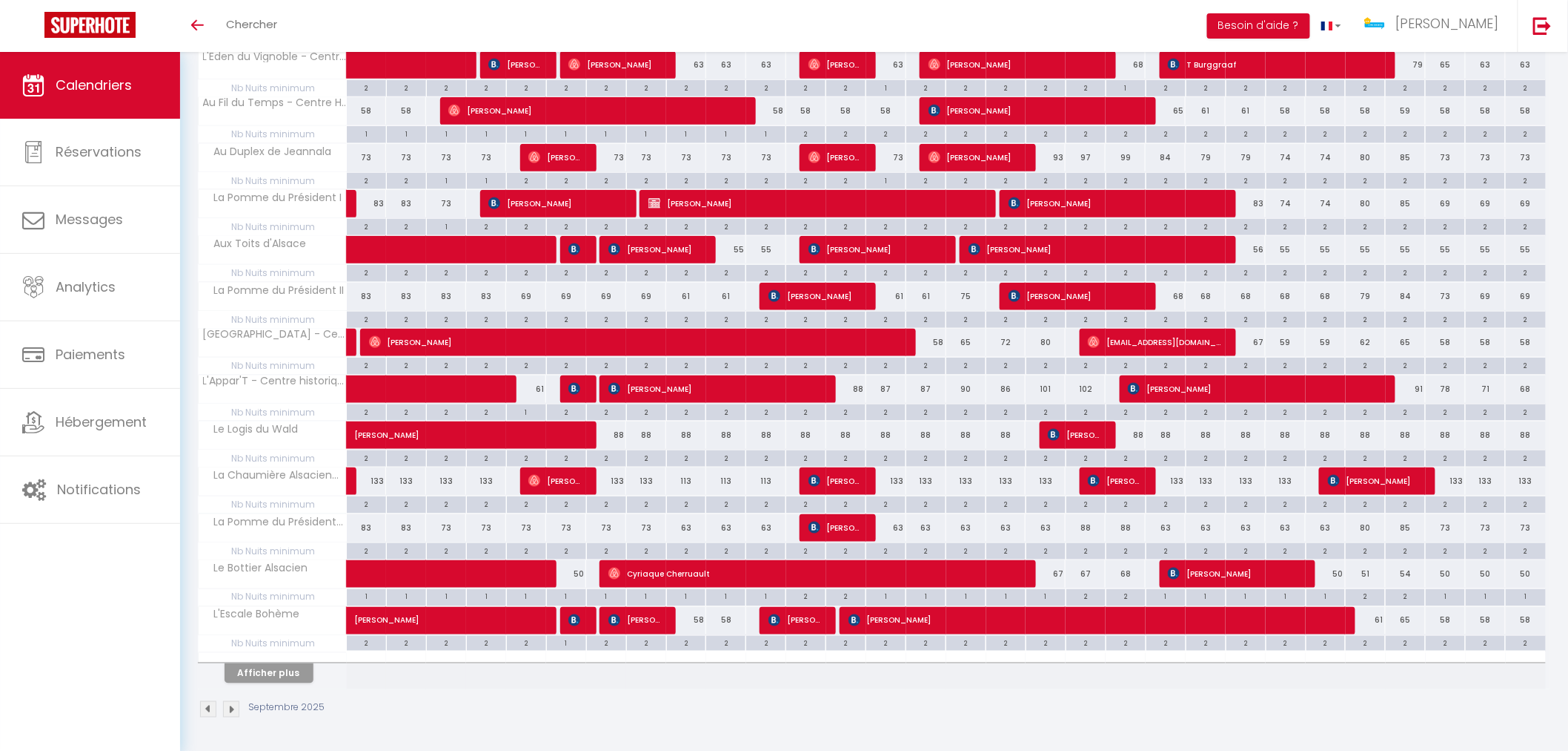
click at [894, 488] on div "133" at bounding box center [886, 481] width 40 height 28
type input "133"
type input "Dim 14 Septembre 2025"
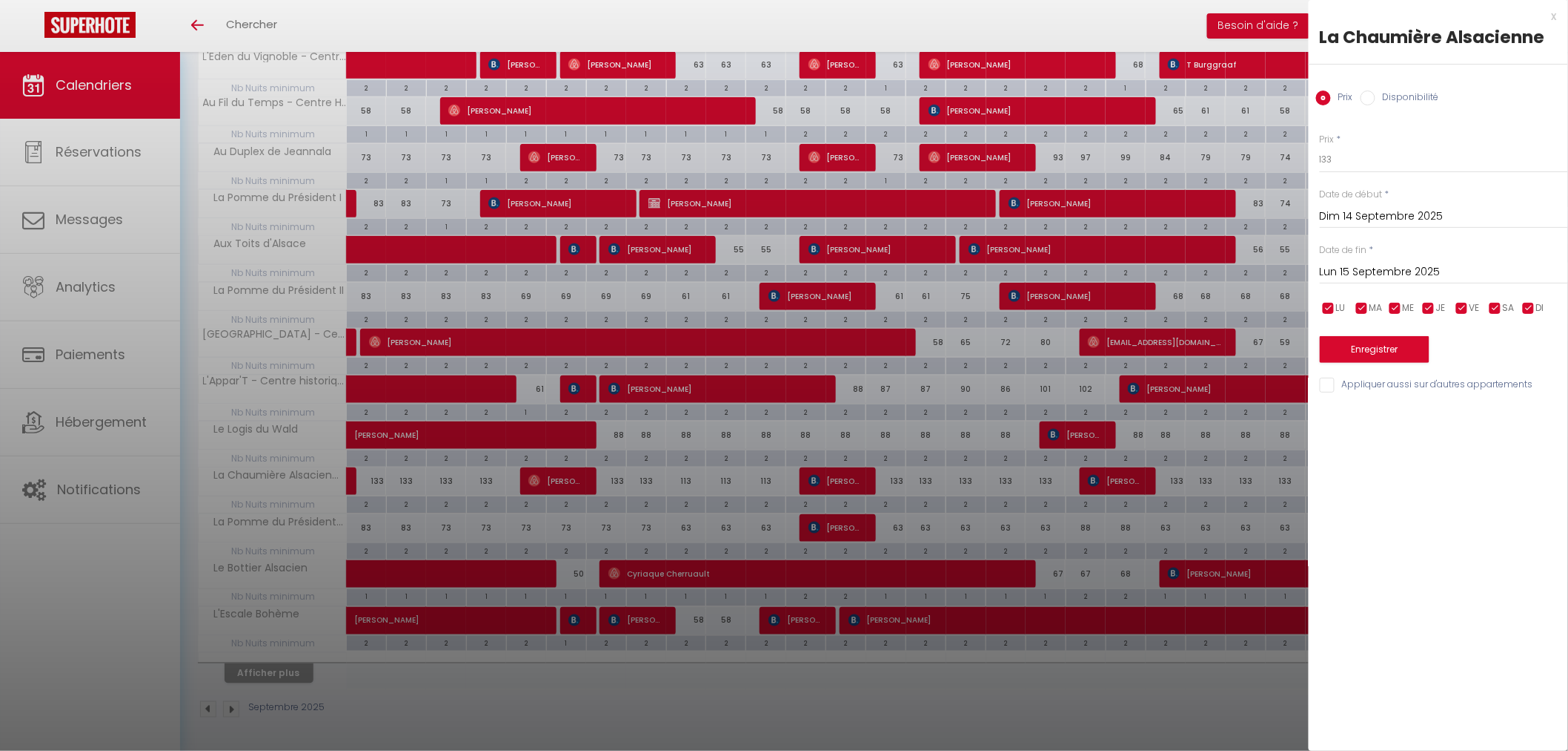
click at [1410, 279] on input "Lun 15 Septembre 2025" at bounding box center [1444, 272] width 248 height 20
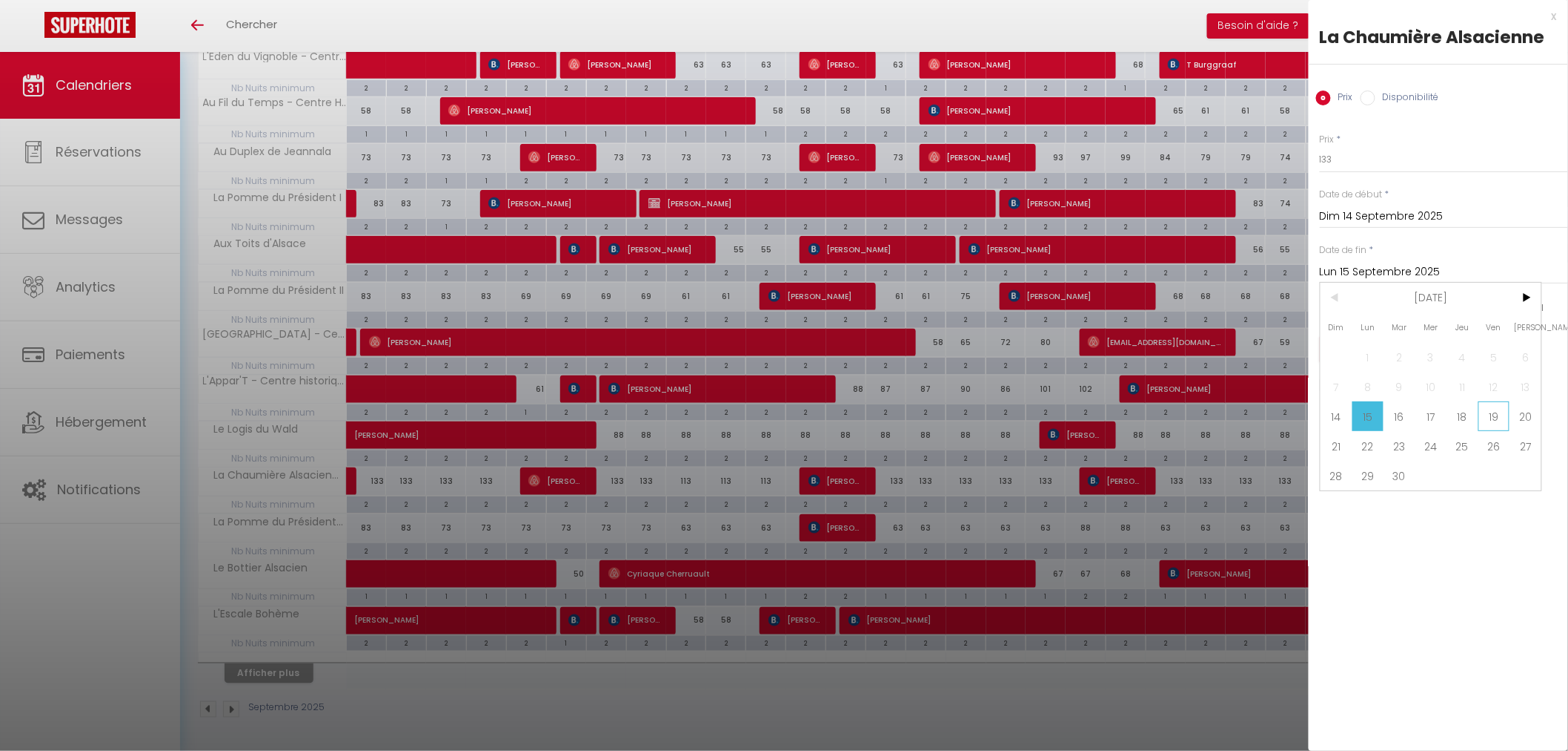
click at [1498, 419] on span "19" at bounding box center [1494, 416] width 32 height 30
type input "Ven 19 Septembre 2025"
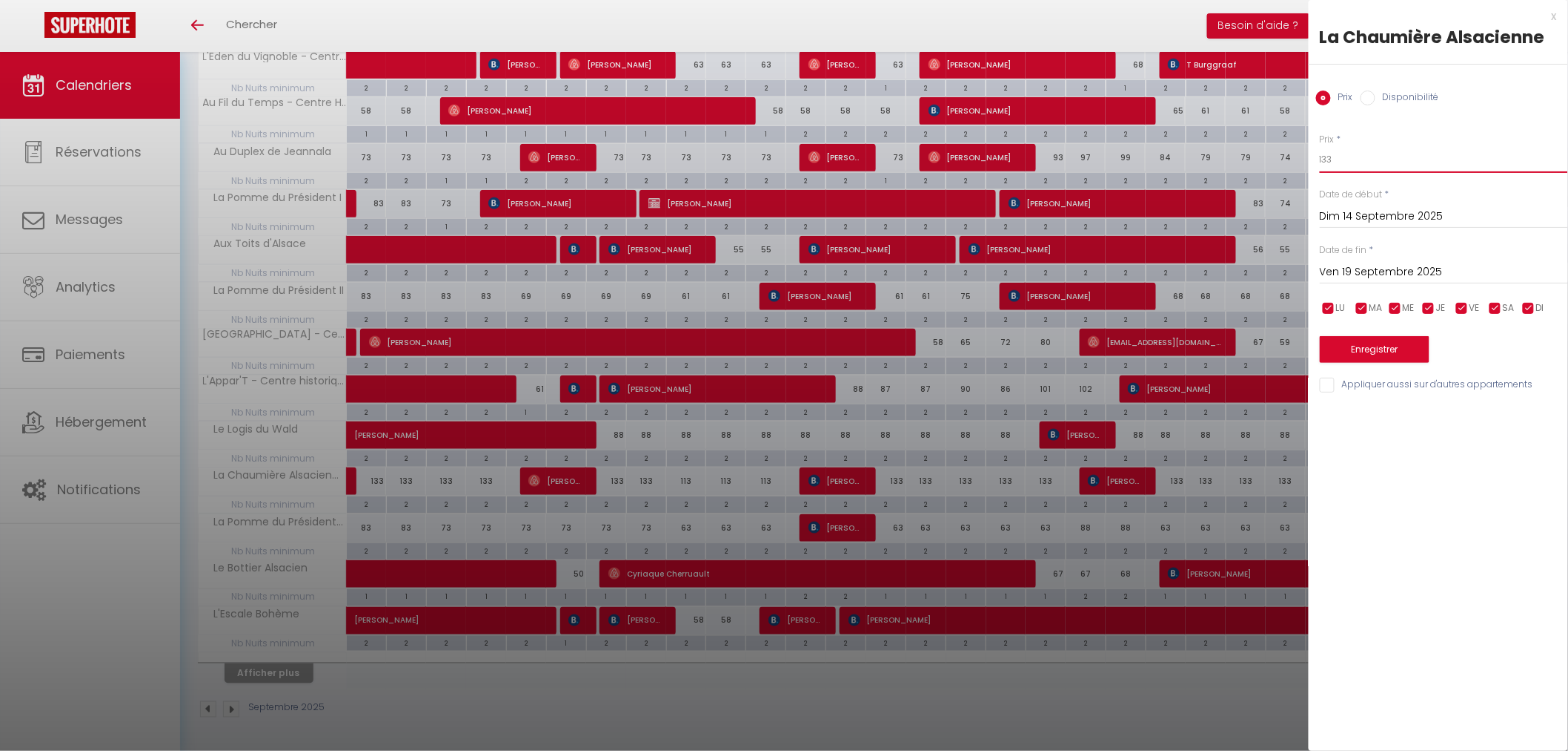
click at [1358, 161] on input "133" at bounding box center [1444, 159] width 248 height 27
type input "113"
click at [1389, 350] on button "Enregistrer" at bounding box center [1374, 349] width 109 height 27
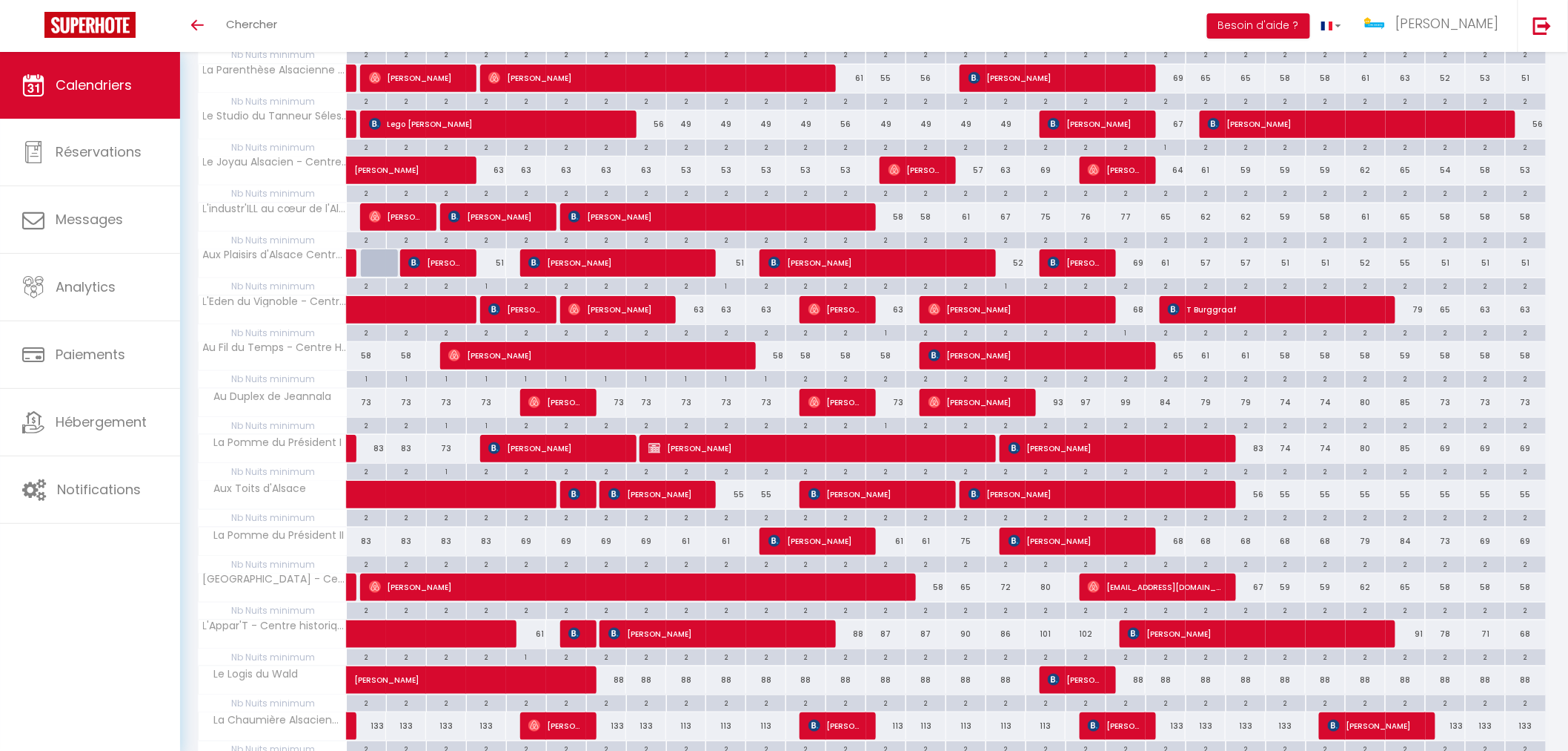
scroll to position [91, 0]
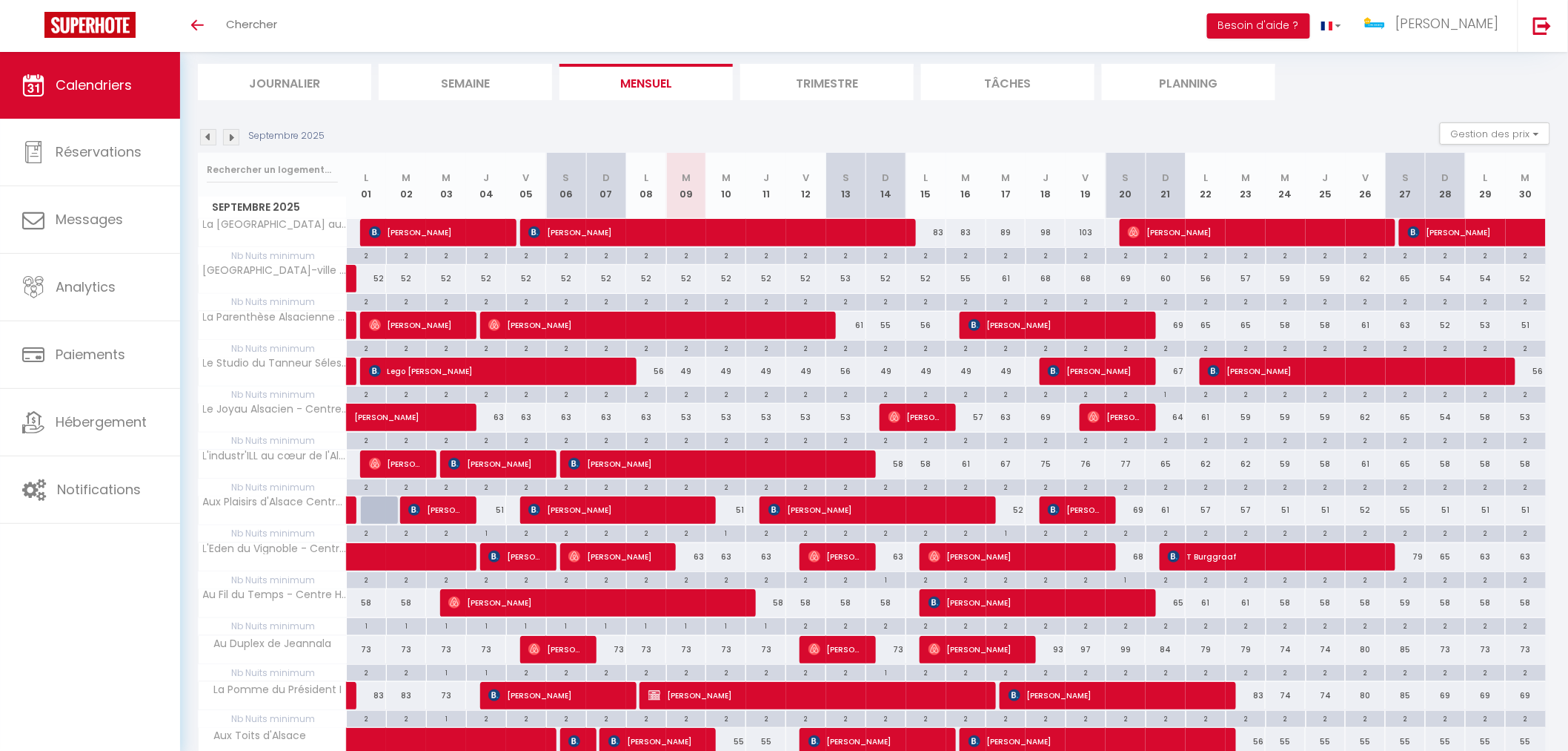
click at [229, 136] on img at bounding box center [231, 137] width 17 height 17
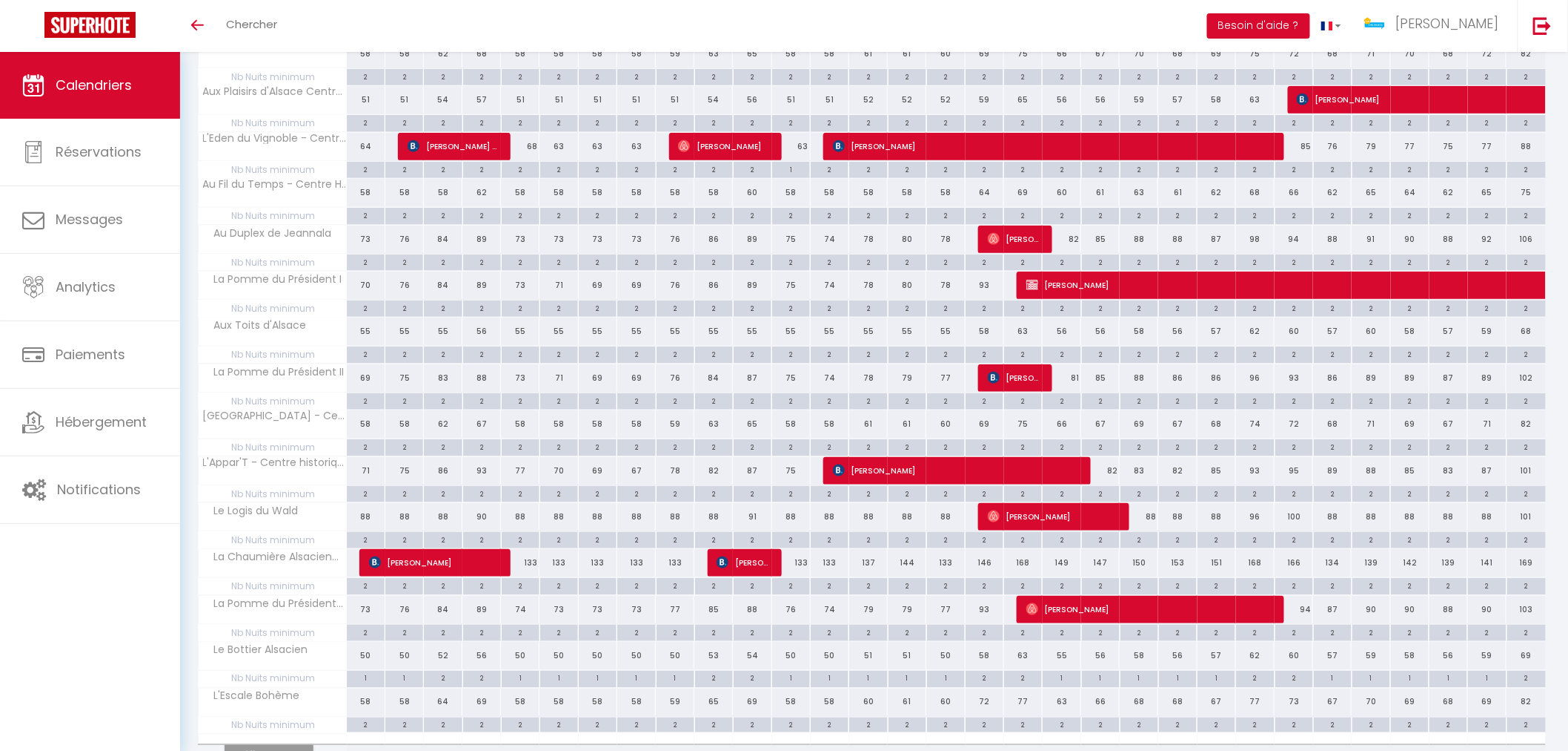
scroll to position [584, 0]
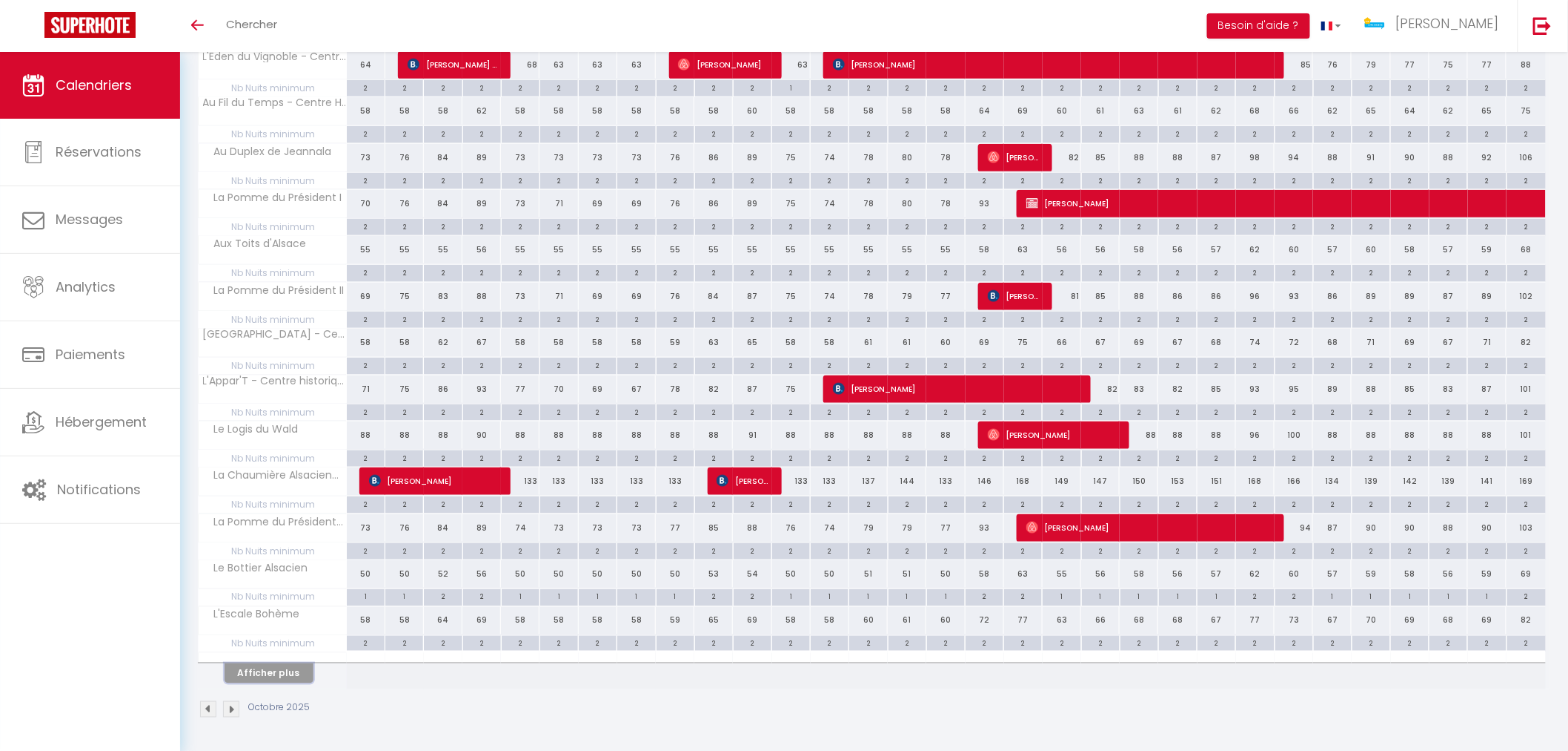
click at [275, 677] on button "Afficher plus" at bounding box center [269, 673] width 89 height 20
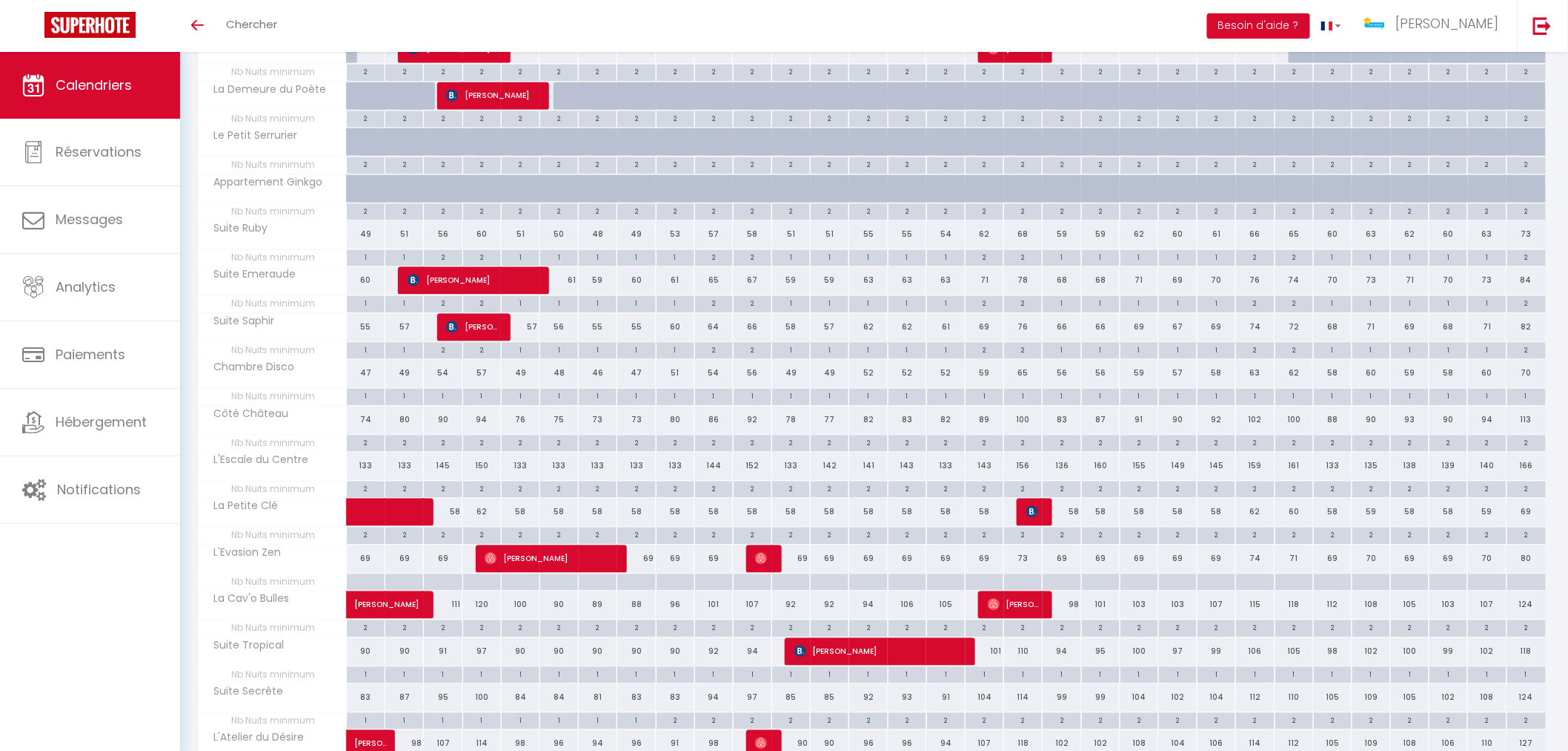
scroll to position [1337, 0]
